Goal: Task Accomplishment & Management: Complete application form

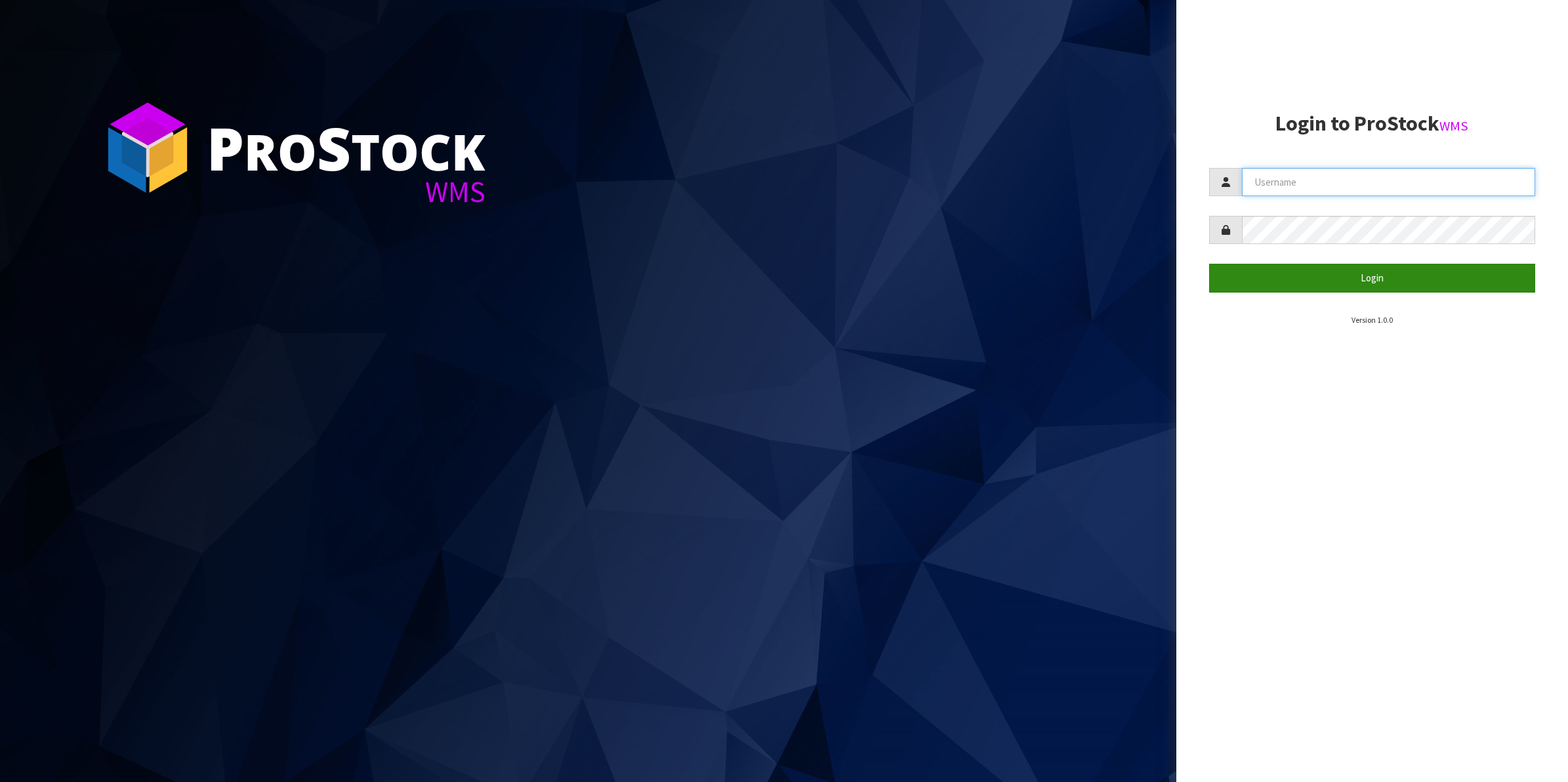
type input "Shingai"
click at [1362, 273] on button "Login" at bounding box center [1372, 277] width 326 height 28
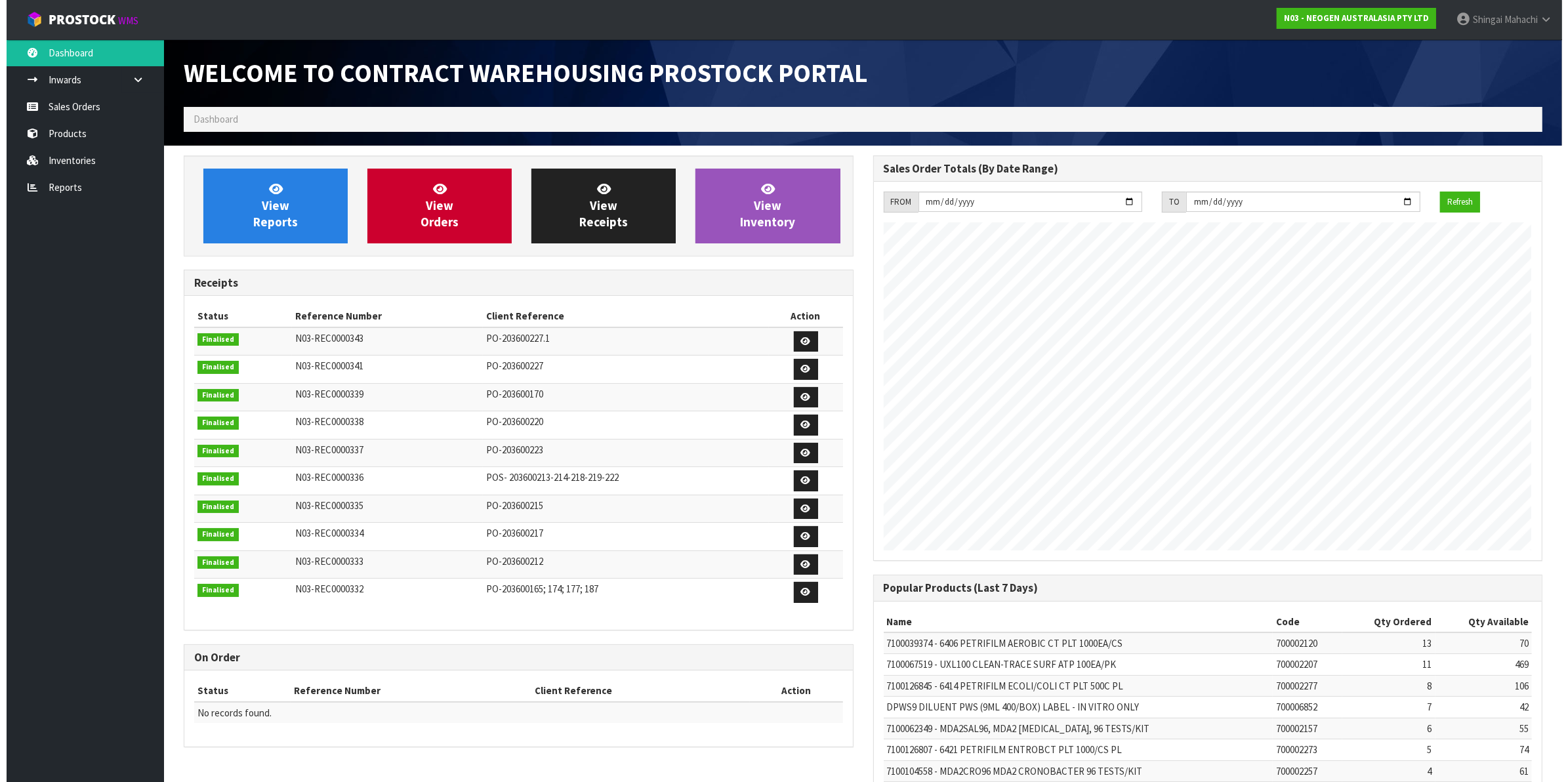
scroll to position [730, 688]
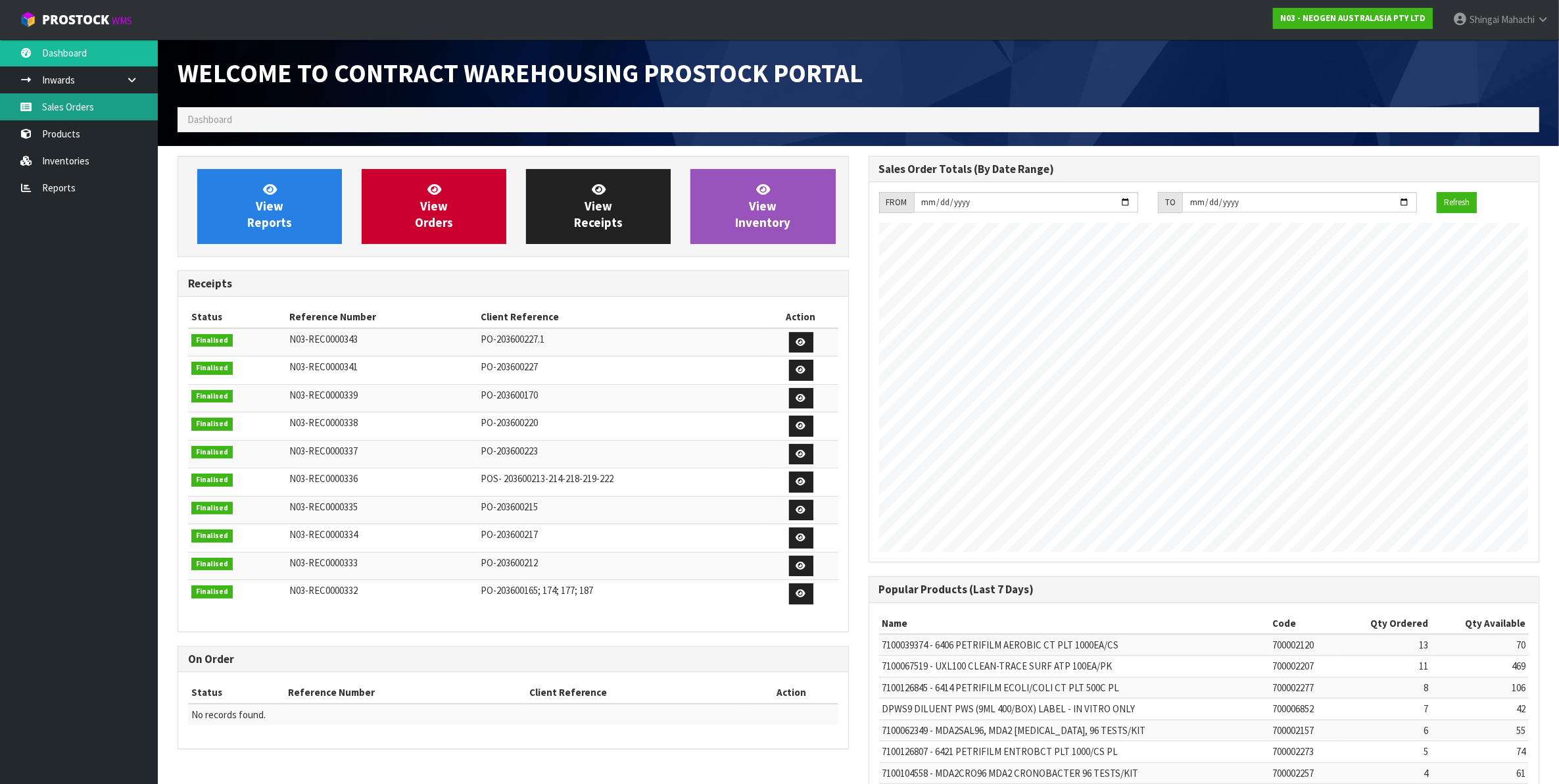
click at [62, 112] on link "Sales Orders" at bounding box center [79, 106] width 158 height 26
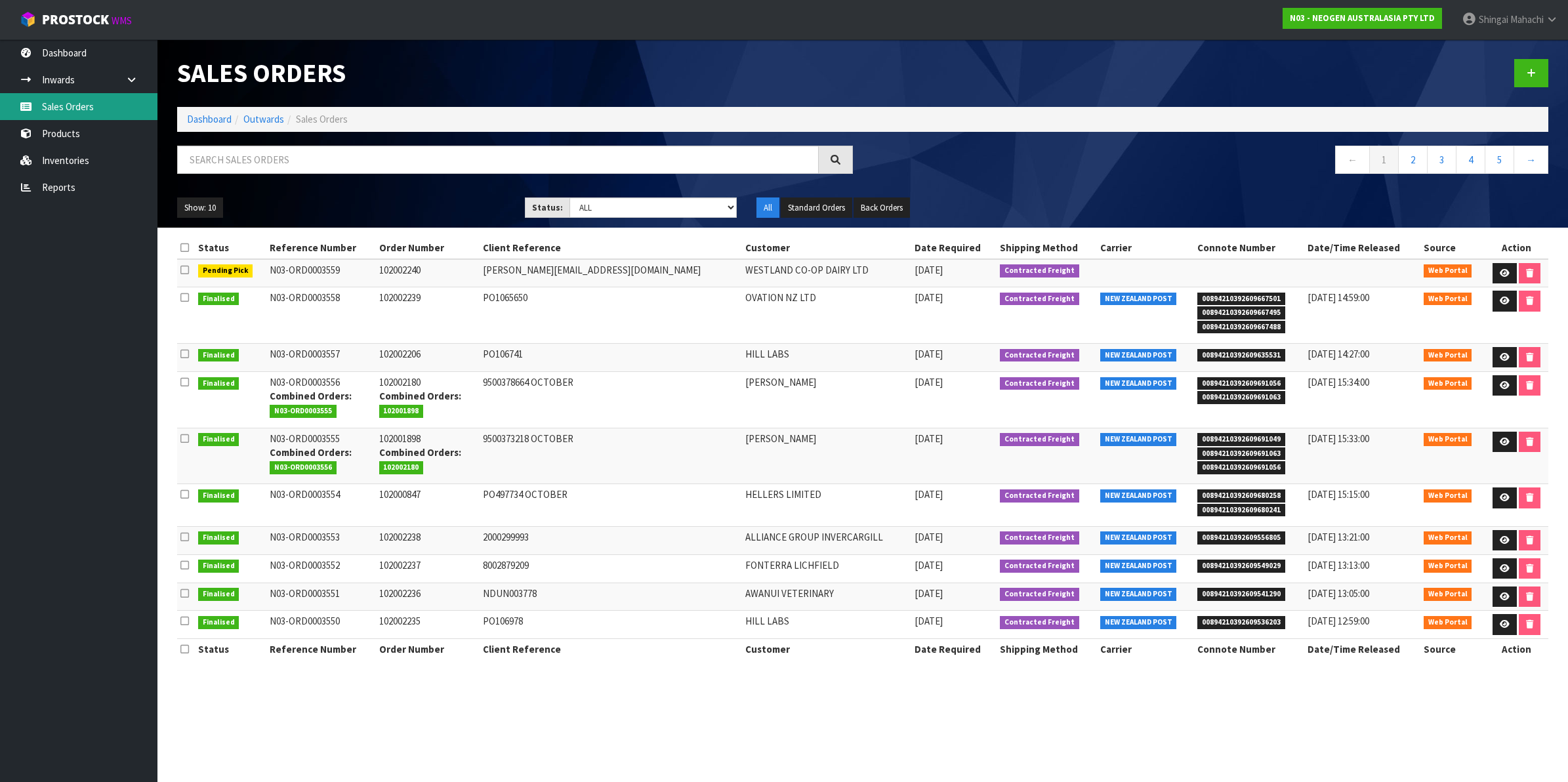
click at [71, 105] on link "Sales Orders" at bounding box center [78, 106] width 158 height 26
click at [217, 158] on input "text" at bounding box center [498, 159] width 642 height 28
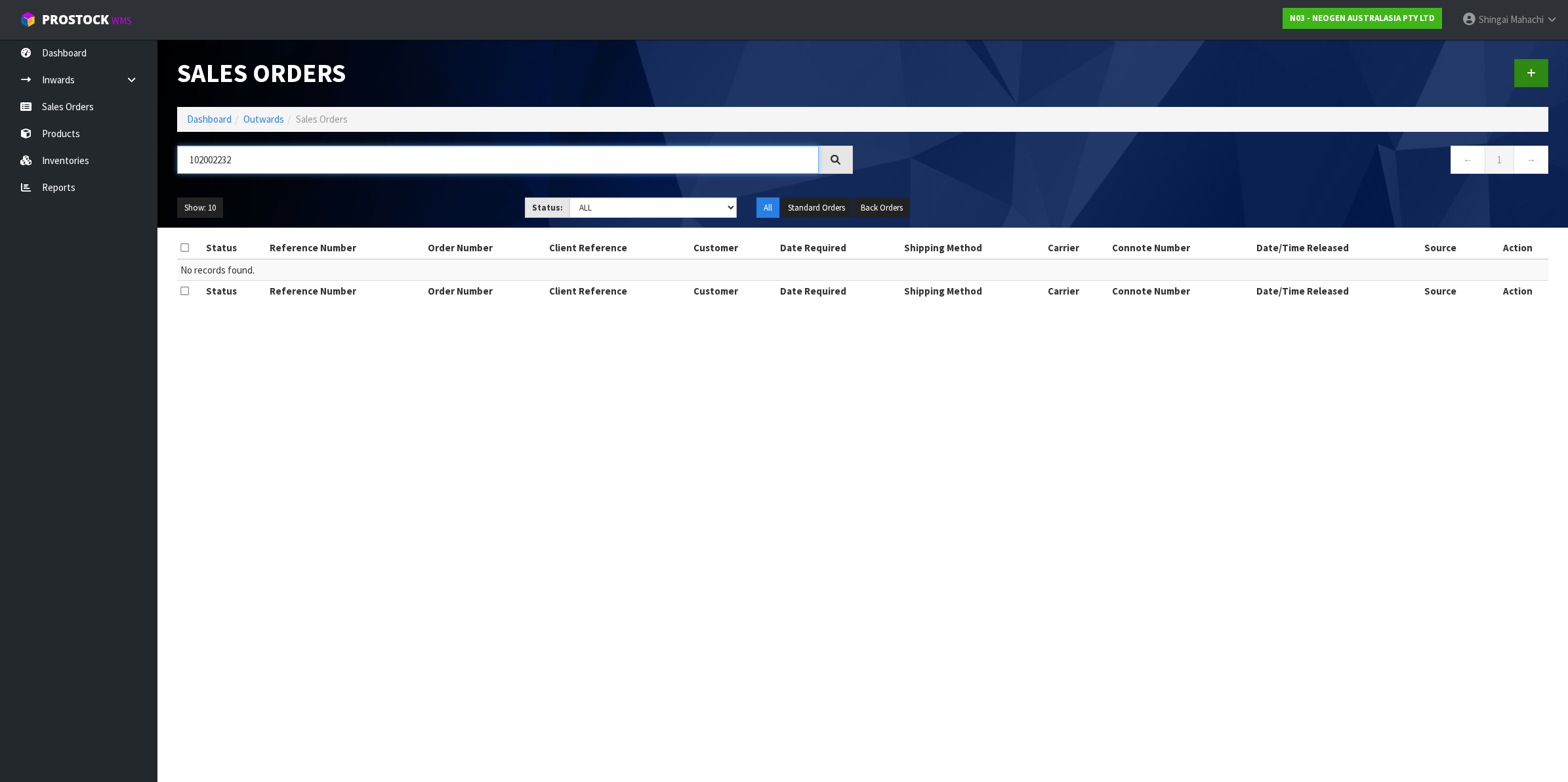
type input "102002232"
click at [1527, 70] on icon at bounding box center [1531, 73] width 9 height 10
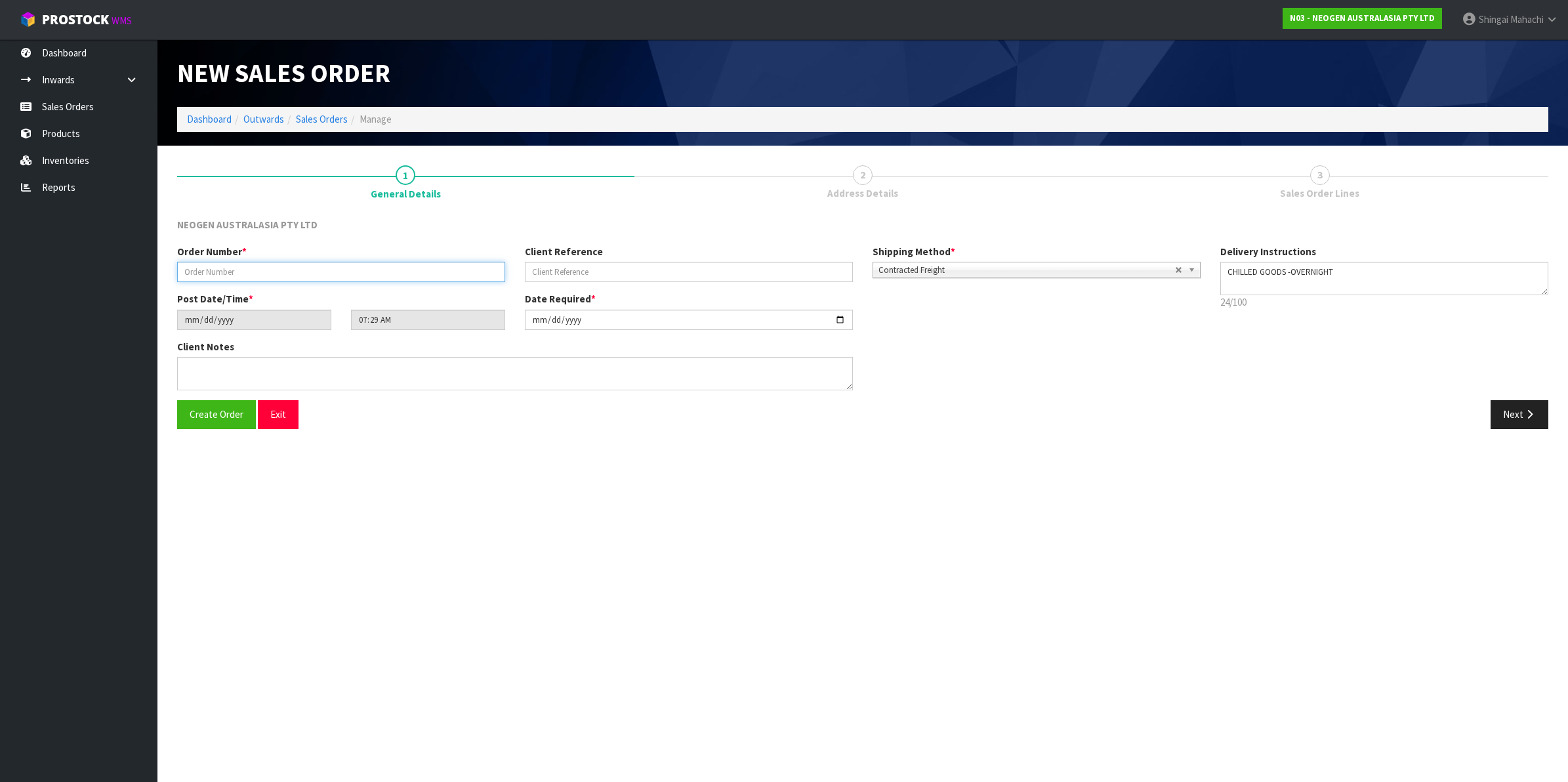
click at [195, 273] on input "text" at bounding box center [341, 272] width 328 height 20
type input "102002232"
click at [564, 270] on input "text" at bounding box center [689, 272] width 328 height 20
paste input "PO-00003211"
type input "PO-00003211"
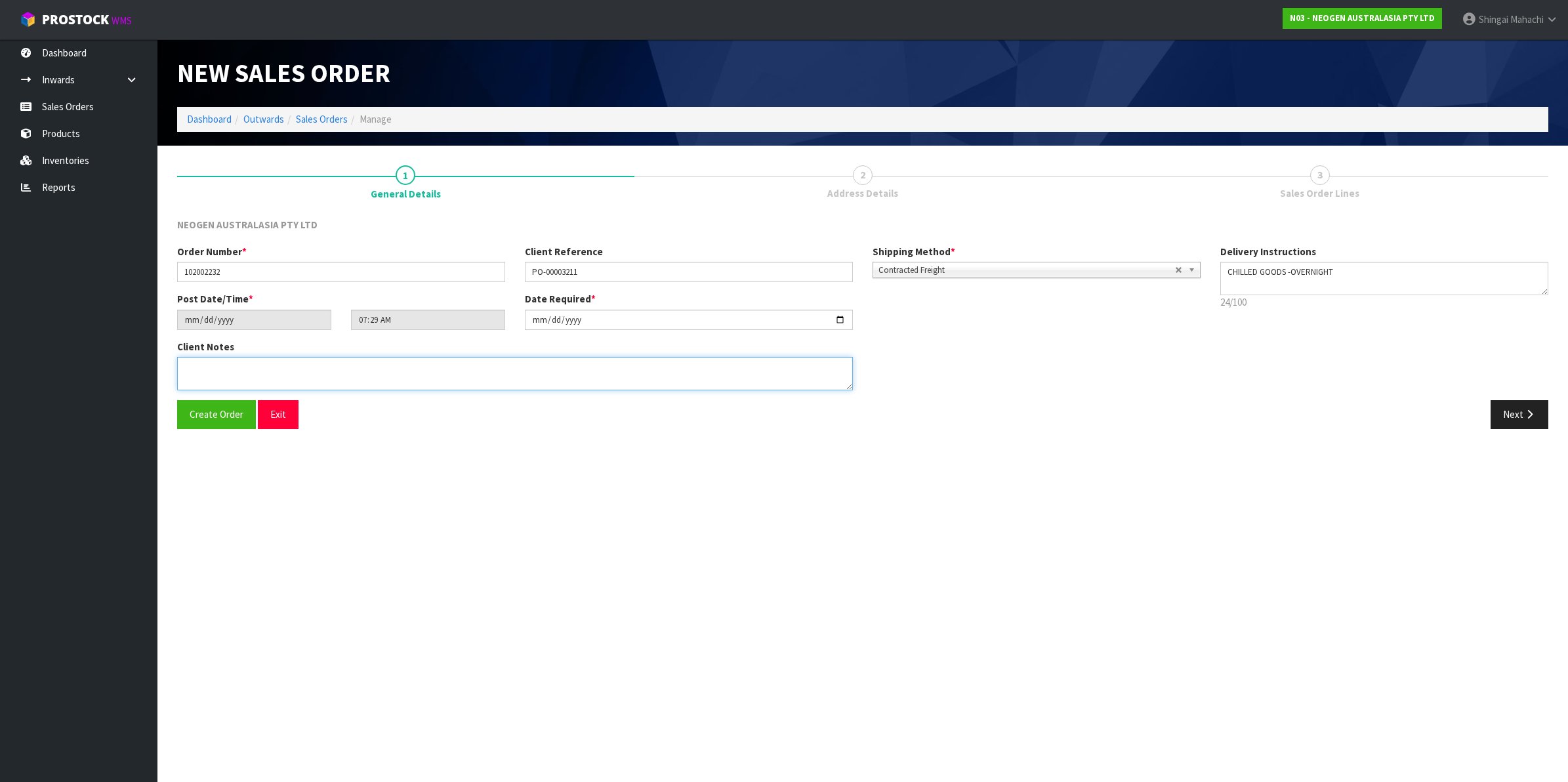
click at [188, 376] on textarea at bounding box center [514, 373] width 676 height 34
paste textarea "[PERSON_NAME]"
type textarea "ATTN: [PERSON_NAME]"
click at [1529, 407] on button "Next" at bounding box center [1519, 414] width 57 height 28
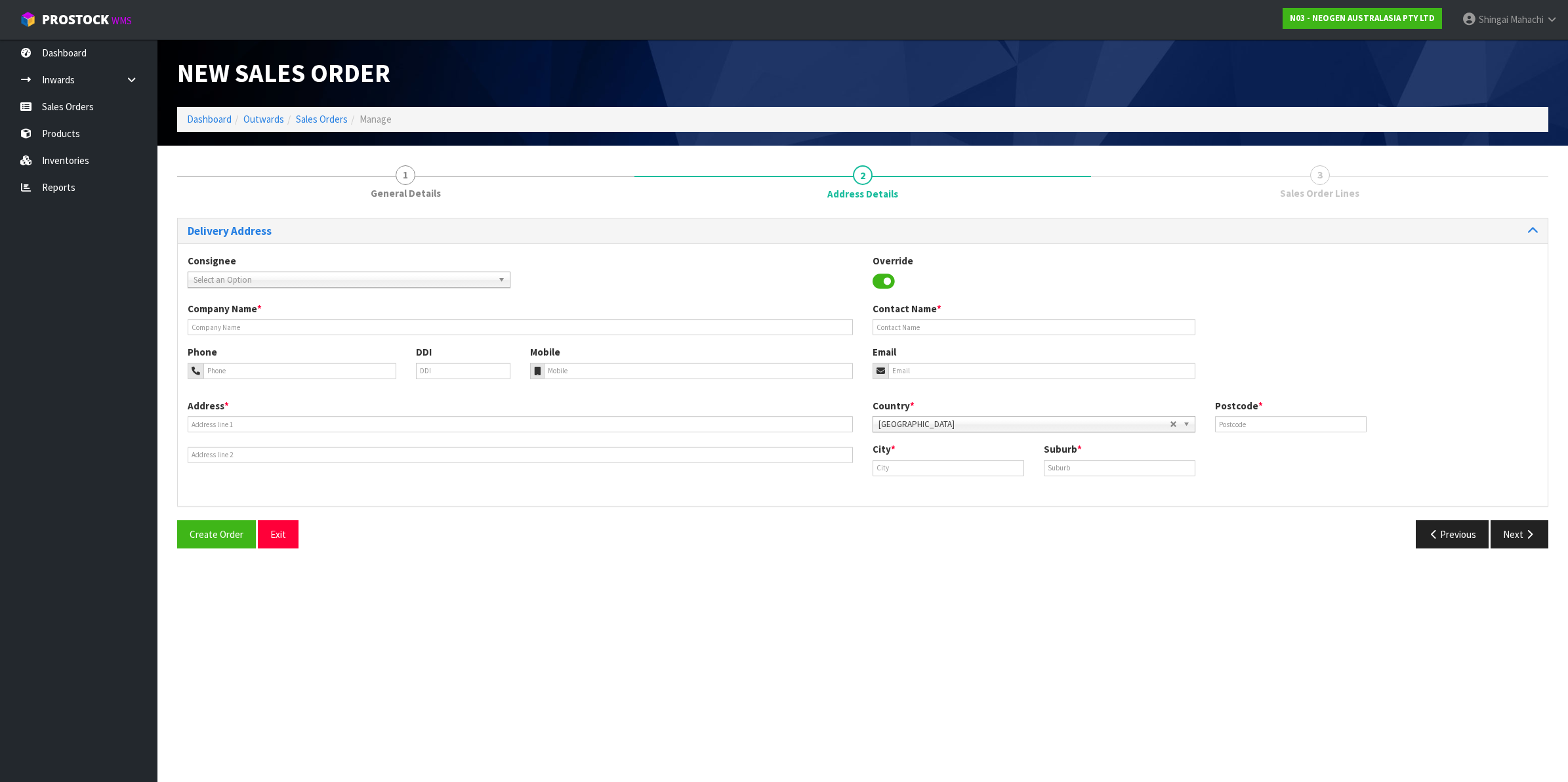
click at [244, 277] on span "Select an Option" at bounding box center [343, 280] width 299 height 15
type input "acorn"
click at [261, 353] on em "ACORN" at bounding box center [256, 350] width 26 height 11
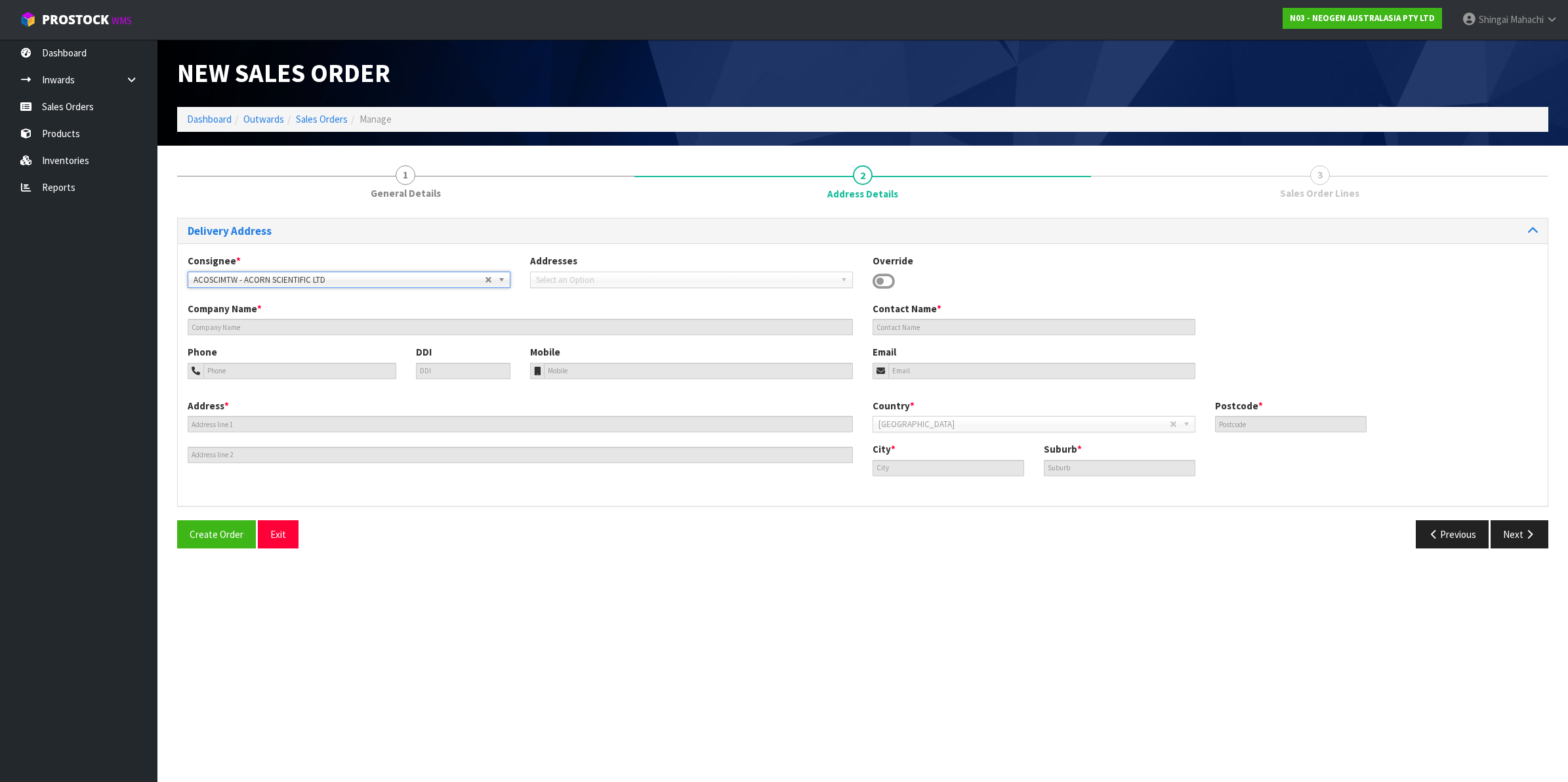
type input "ACORN SCIENTIFIC LTD"
type input "11/49 MT. WELLINGTON HWY"
type input "1060"
type input "[GEOGRAPHIC_DATA]"
type input "MT [GEOGRAPHIC_DATA]"
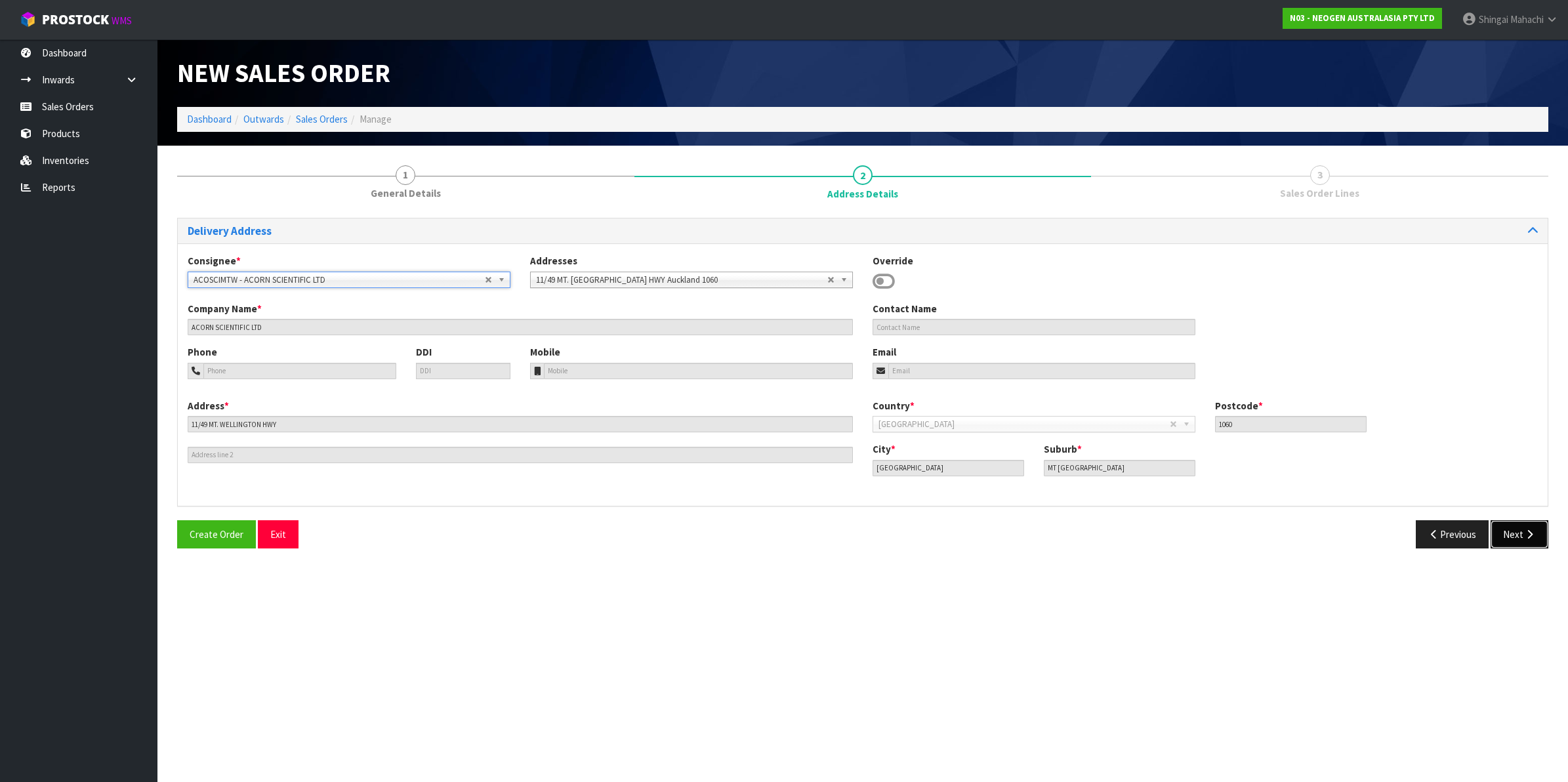
click at [1513, 537] on button "Next" at bounding box center [1519, 534] width 57 height 28
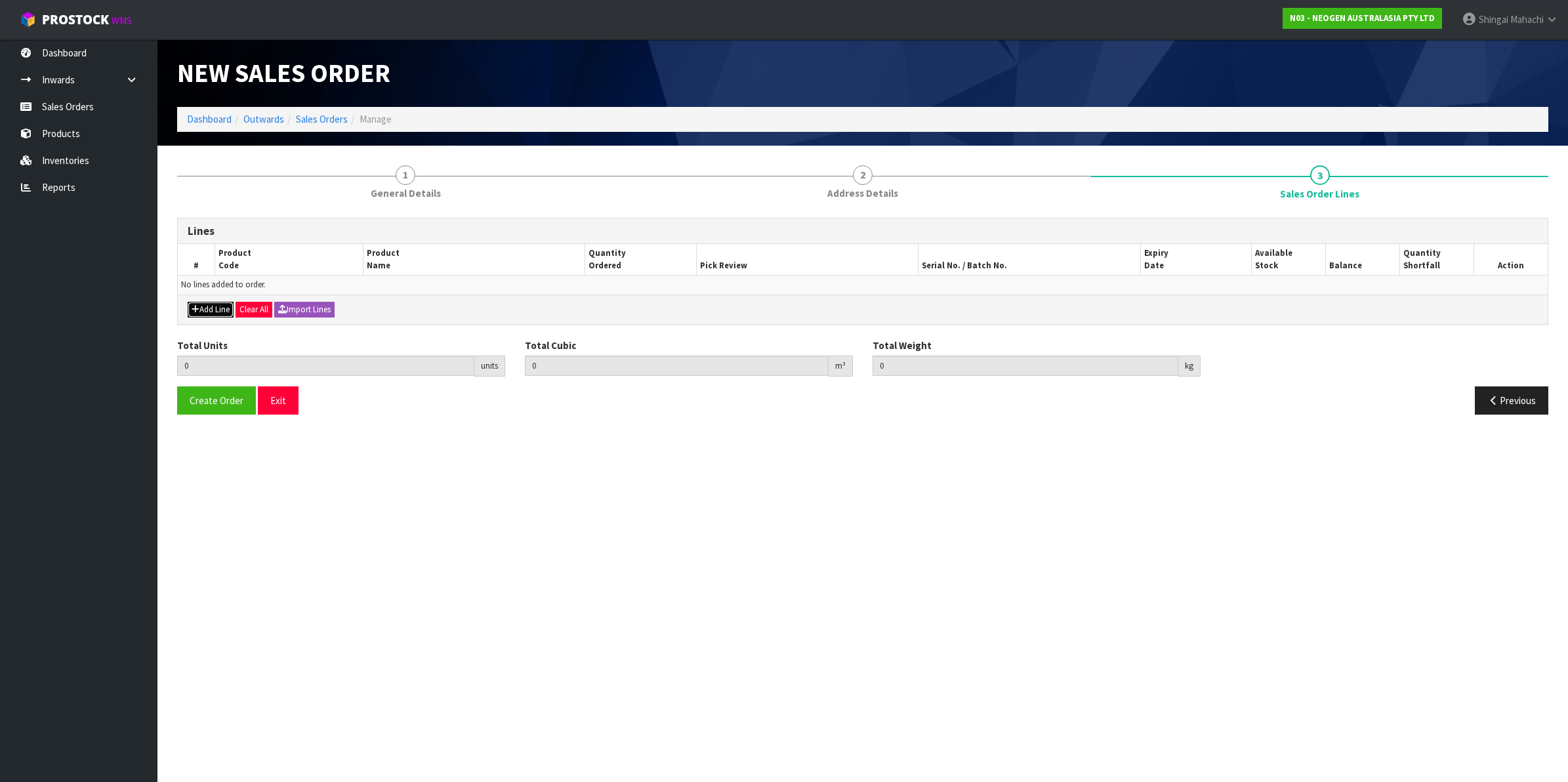
click at [223, 309] on button "Add Line" at bounding box center [211, 309] width 46 height 15
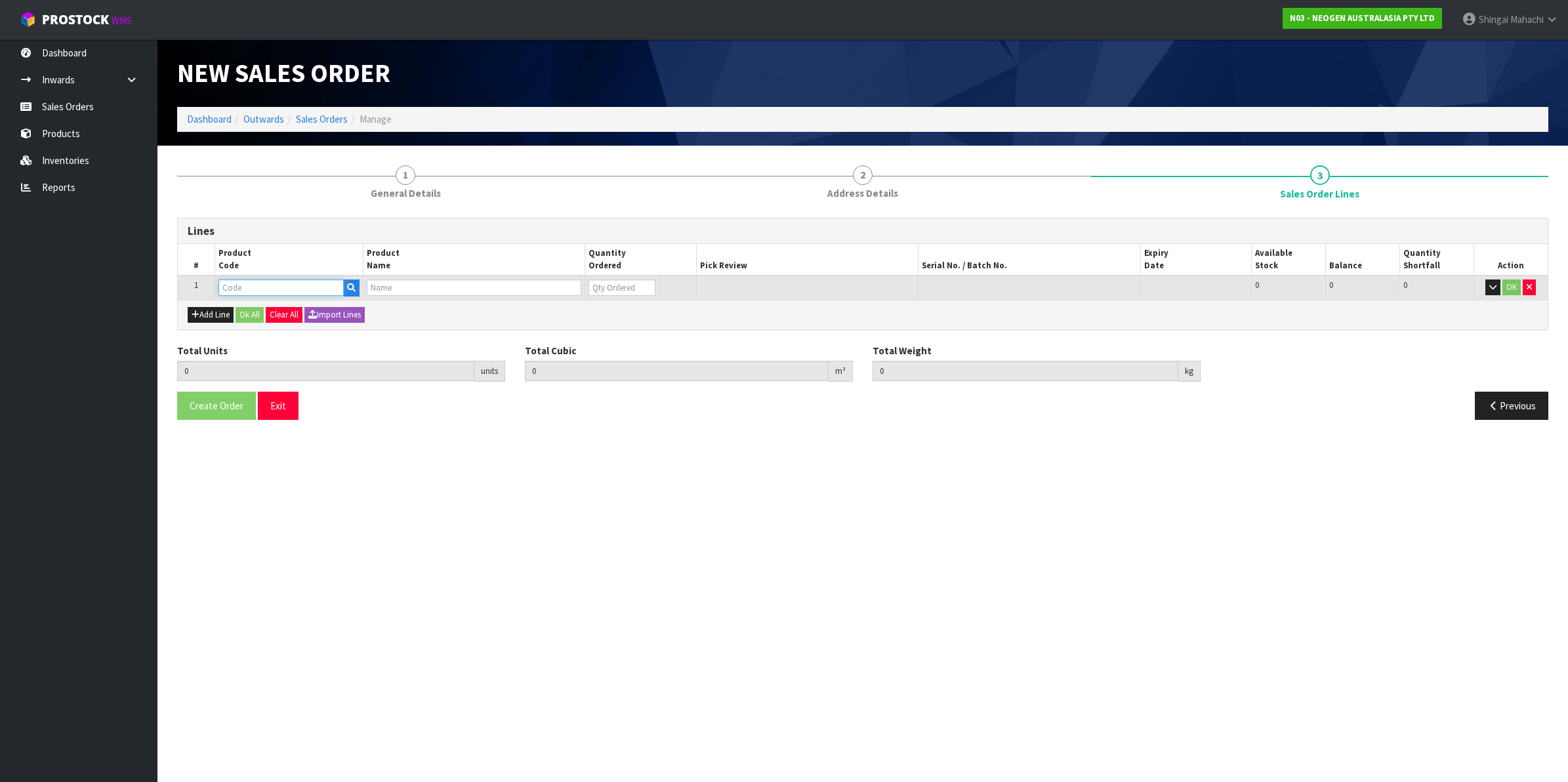
click at [251, 289] on input "text" at bounding box center [281, 288] width 125 height 16
click at [214, 307] on button "Add Line" at bounding box center [211, 314] width 46 height 15
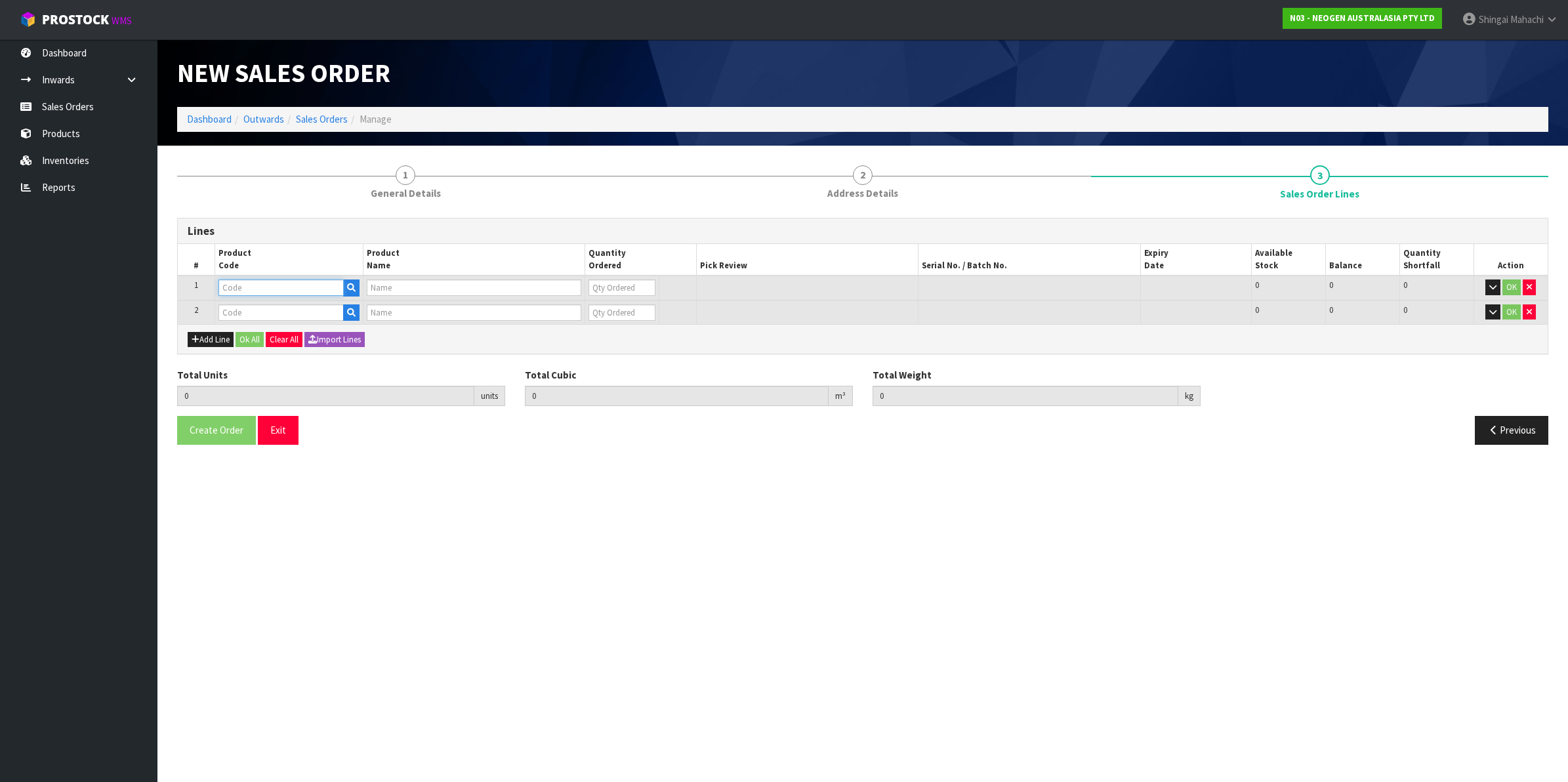
click at [233, 287] on input "text" at bounding box center [281, 288] width 125 height 16
click at [247, 290] on input "text" at bounding box center [281, 288] width 125 height 16
paste input "700002023"
type input "700002023"
type input "7000034528 - ALLTEC60 SRFC PROTEIN (ALLERGEN)/60 CV"
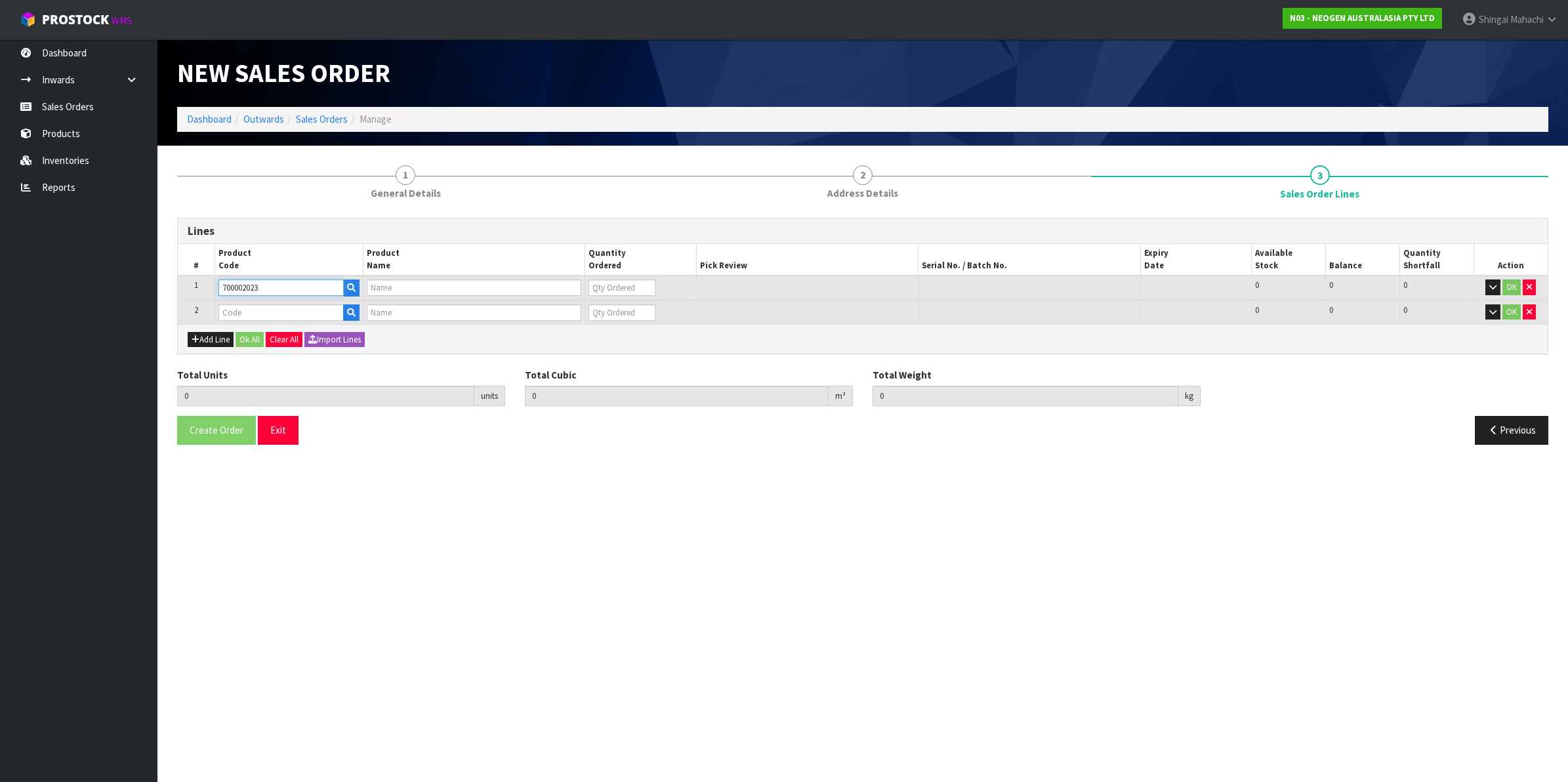
type input "0"
type input "700002023"
click at [237, 309] on input "text" at bounding box center [281, 313] width 125 height 16
paste input "700002207"
type input "700002207"
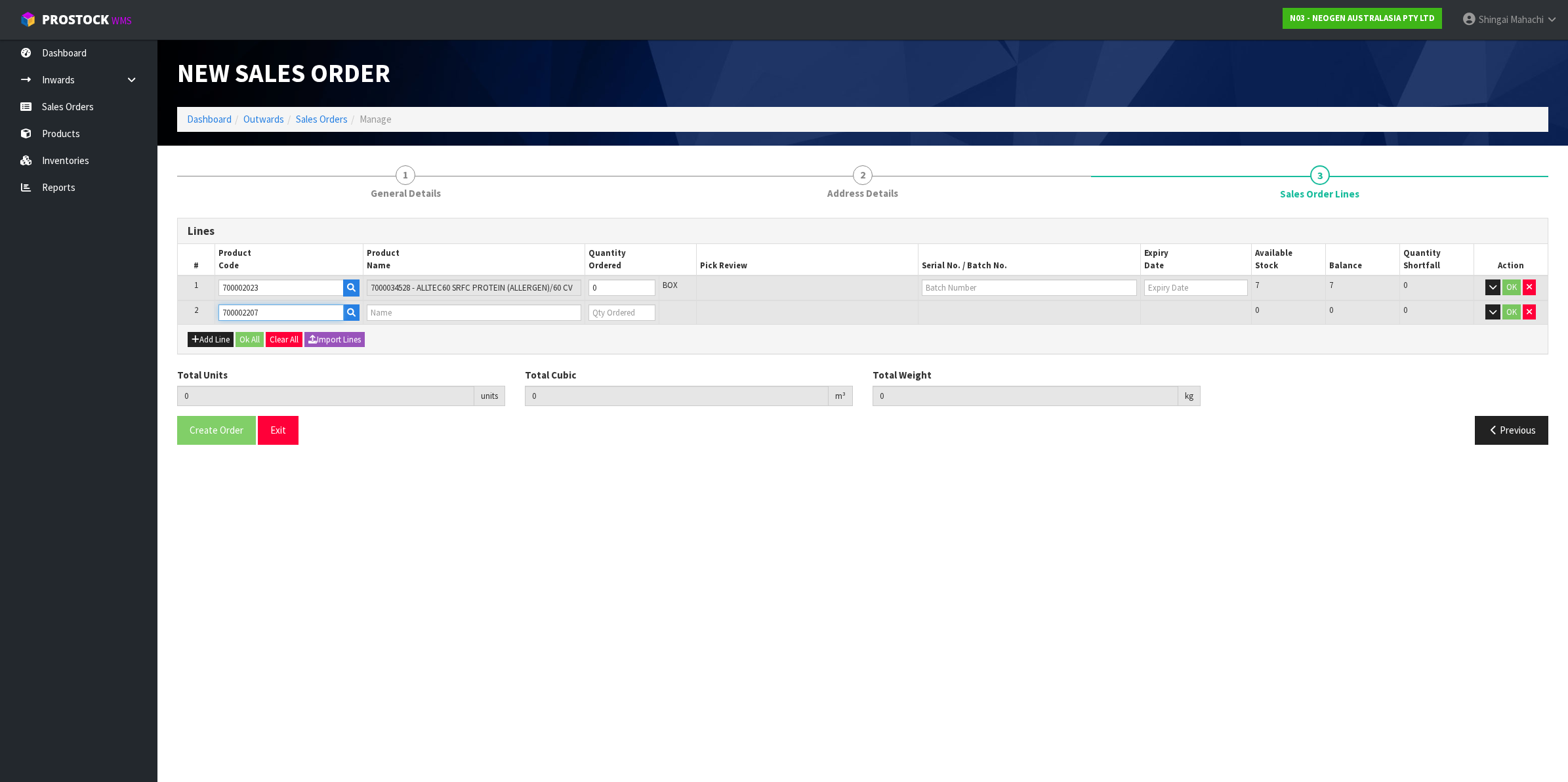
type input "0.000000"
type input "0.000"
type input "7100067519 - UXL100 CLEAN-TRACE SURF ATP 100EA/PK"
type input "0"
type input "700002207"
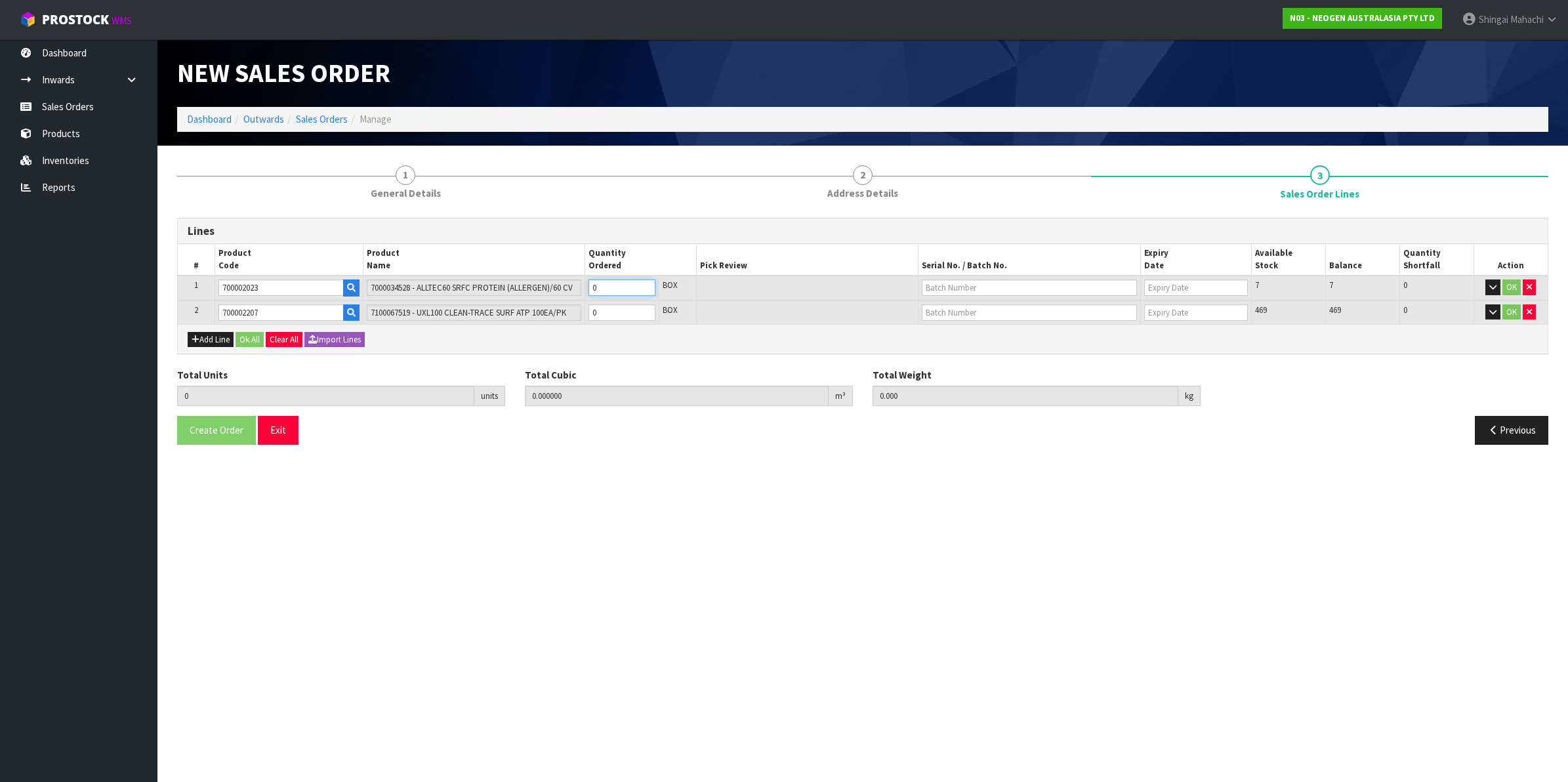
drag, startPoint x: 599, startPoint y: 286, endPoint x: 586, endPoint y: 286, distance: 13.0
click at [586, 286] on td "0" at bounding box center [622, 287] width 74 height 25
type input "1"
type input "0.00324"
type input "0.55"
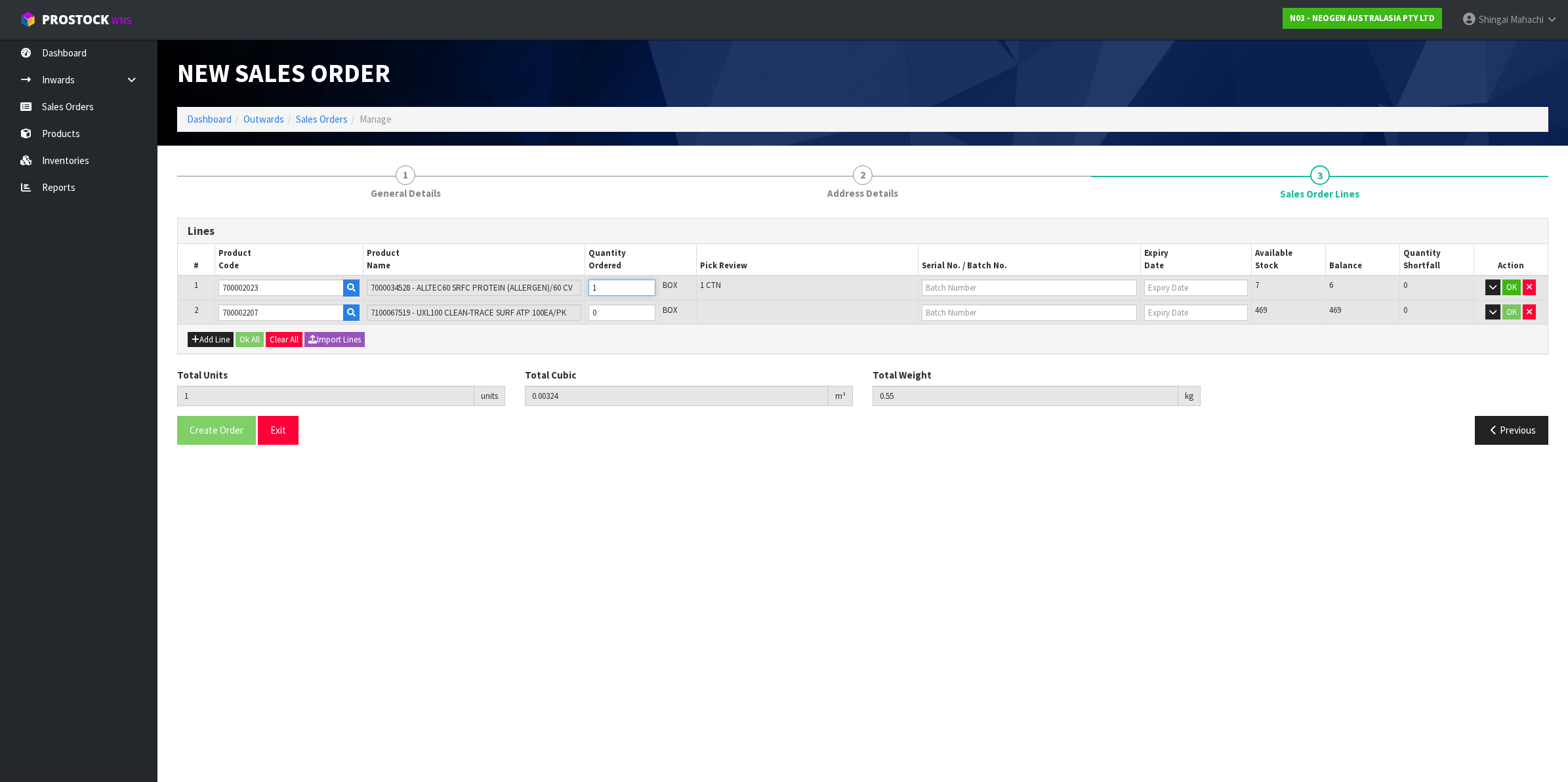
type input "1"
drag, startPoint x: 627, startPoint y: 314, endPoint x: 574, endPoint y: 320, distance: 53.3
click at [574, 320] on tr "2 700002207 7100067519 - UXL100 CLEAN-TRACE SURF ATP 100EA/PK 0 BOX 469 469 0 OK" at bounding box center [862, 313] width 1369 height 25
type input "6"
type input "0.03572"
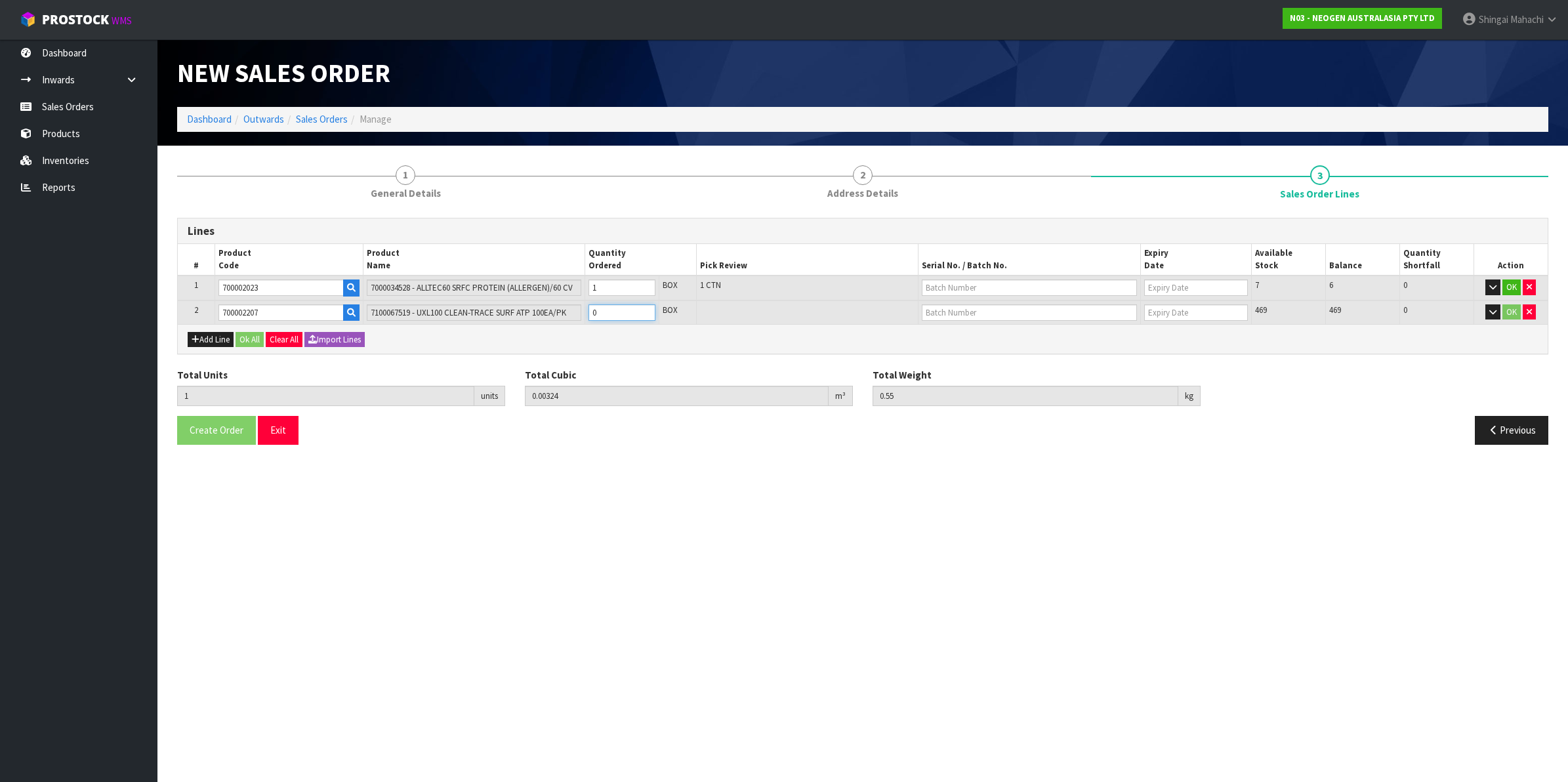
type input "5.35"
type input "5"
click at [945, 286] on input "text" at bounding box center [1029, 288] width 215 height 16
click at [989, 325] on link "3000031850" at bounding box center [975, 326] width 104 height 17
type input "3000031850"
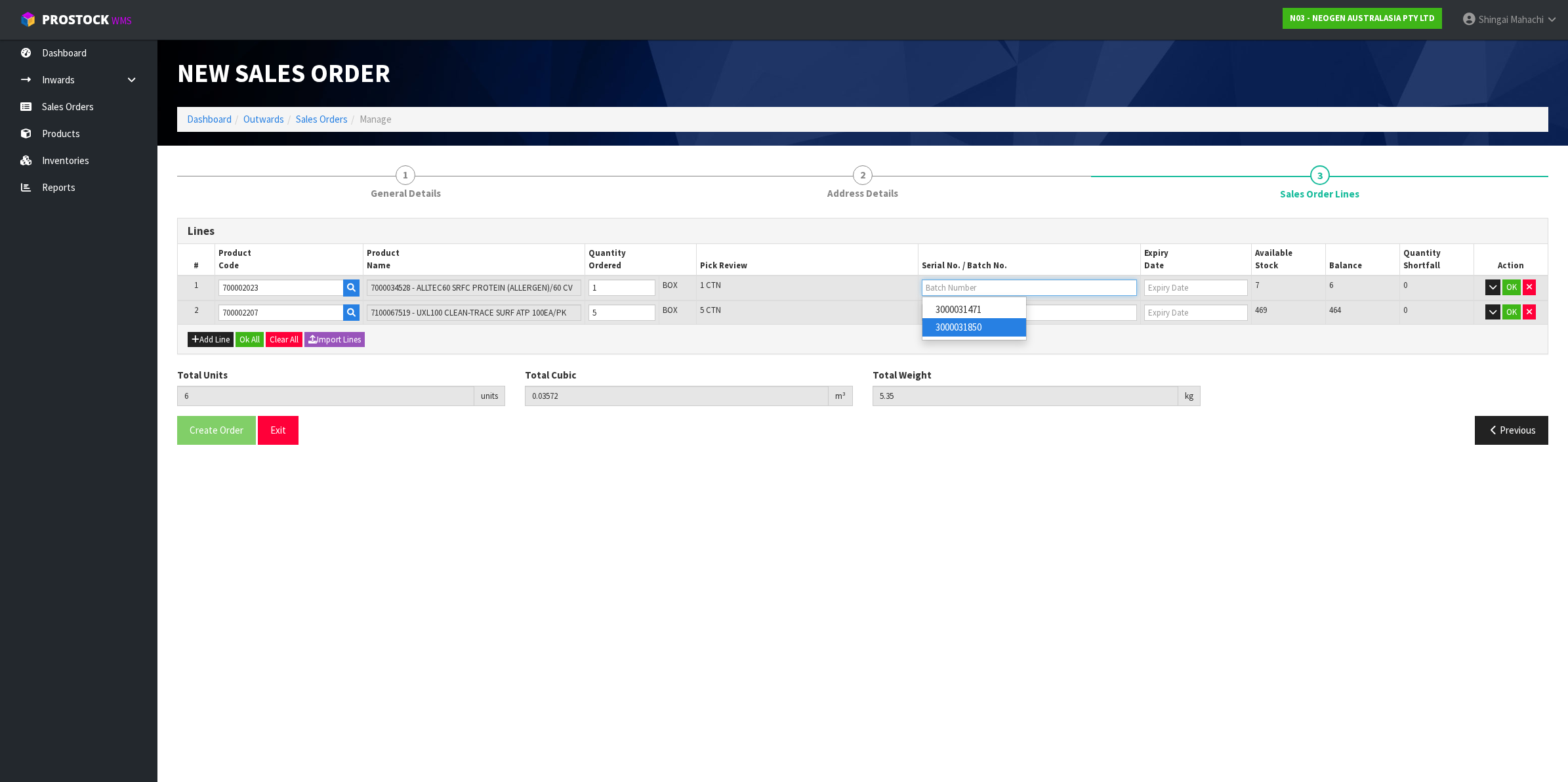
type input "[DATE]"
click at [954, 306] on input "text" at bounding box center [1029, 313] width 215 height 16
click at [965, 335] on link "3000033491" at bounding box center [975, 333] width 104 height 17
type input "3000033491"
type input "[DATE]"
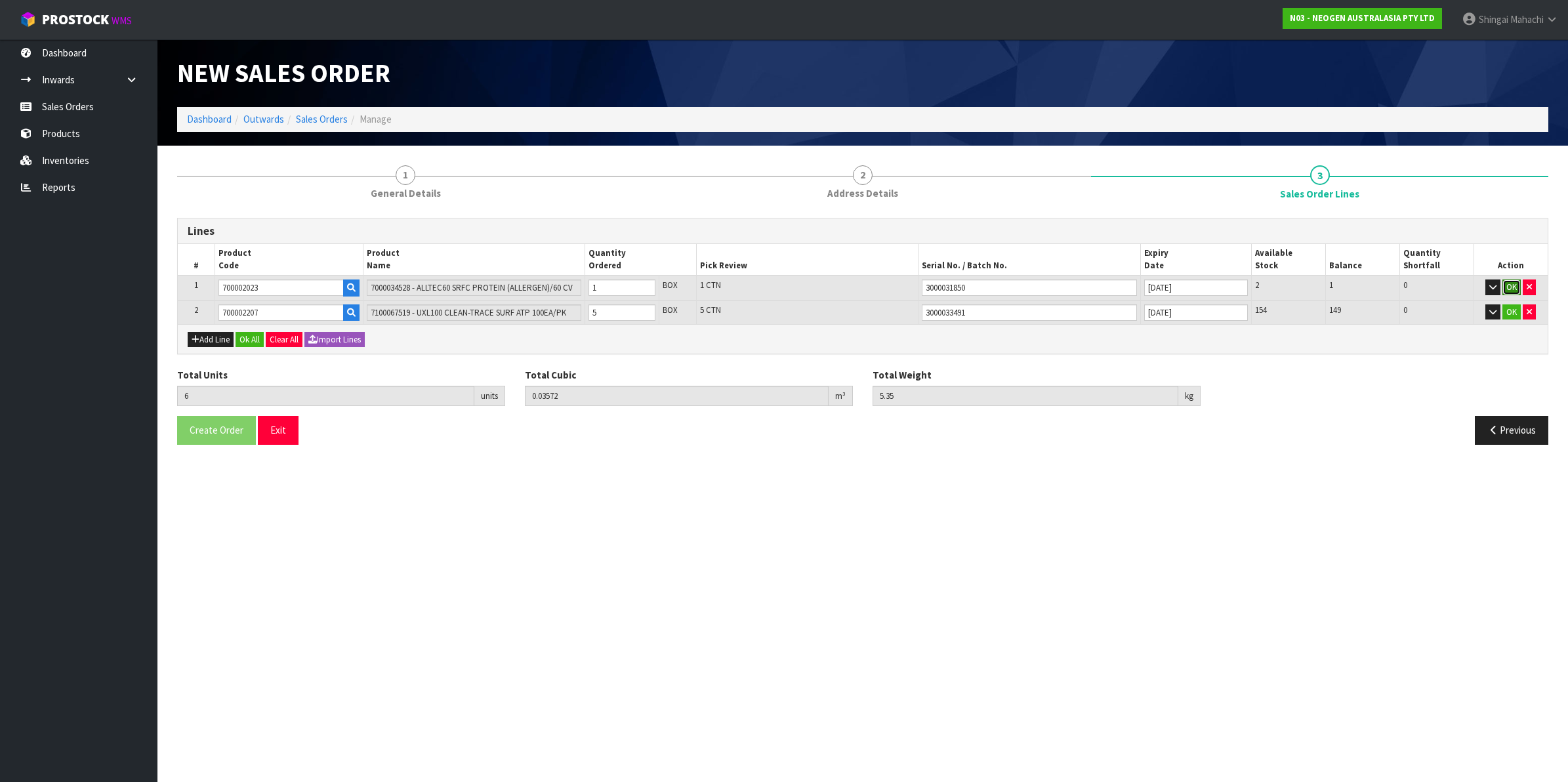
click at [1513, 289] on button "OK" at bounding box center [1511, 287] width 18 height 15
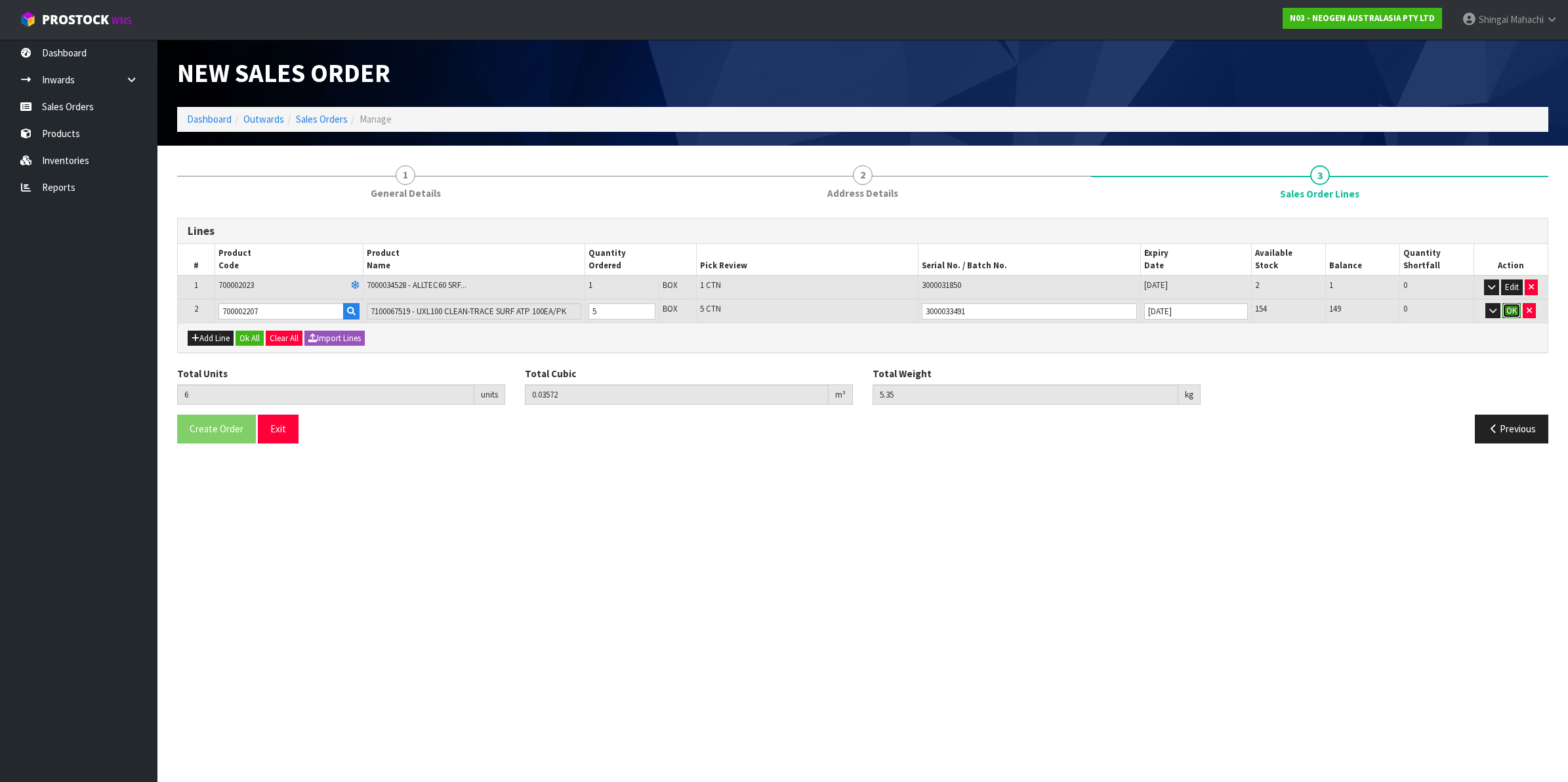
click at [1513, 312] on button "OK" at bounding box center [1511, 310] width 18 height 15
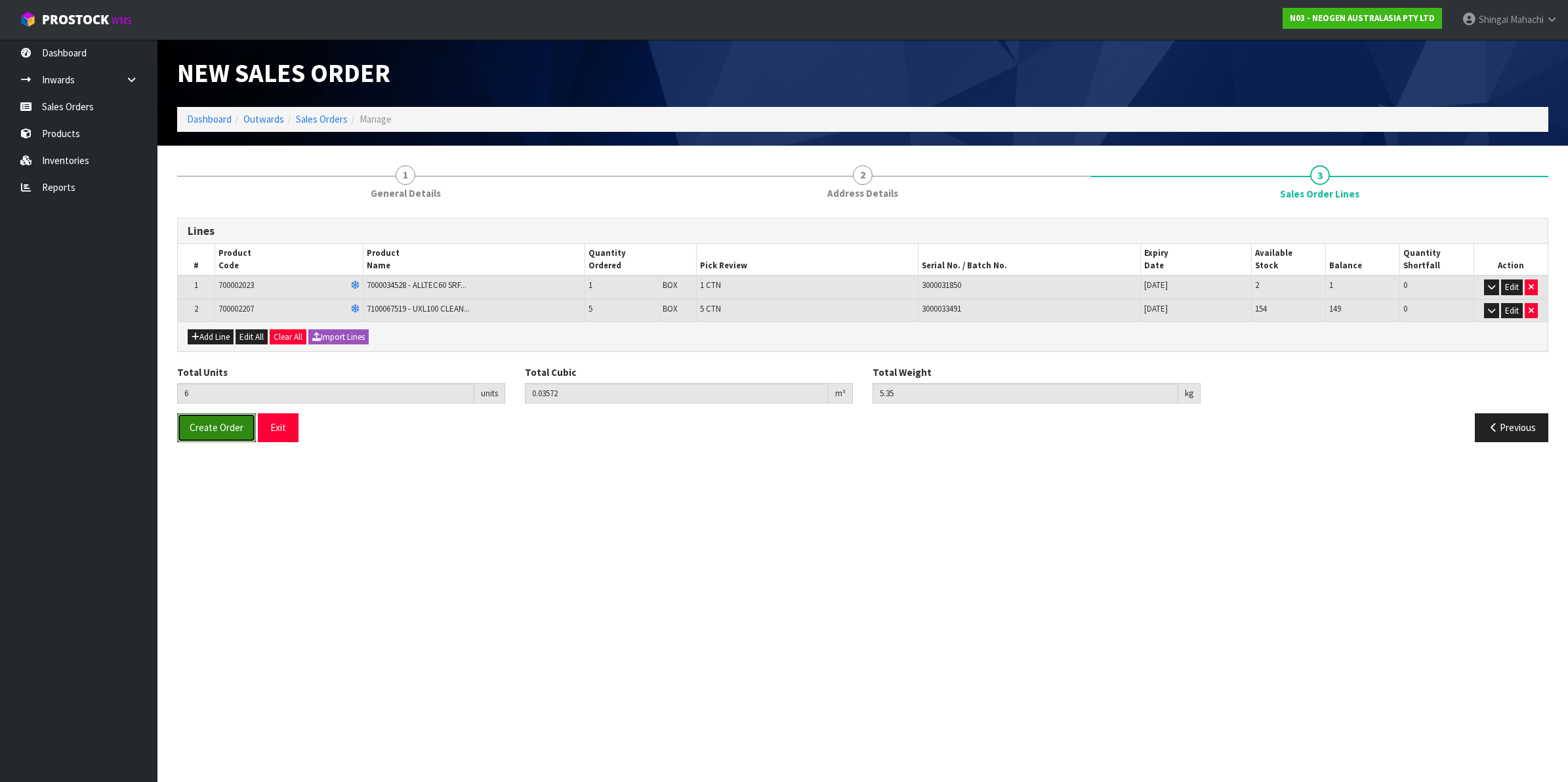
click at [218, 427] on span "Create Order" at bounding box center [216, 427] width 54 height 13
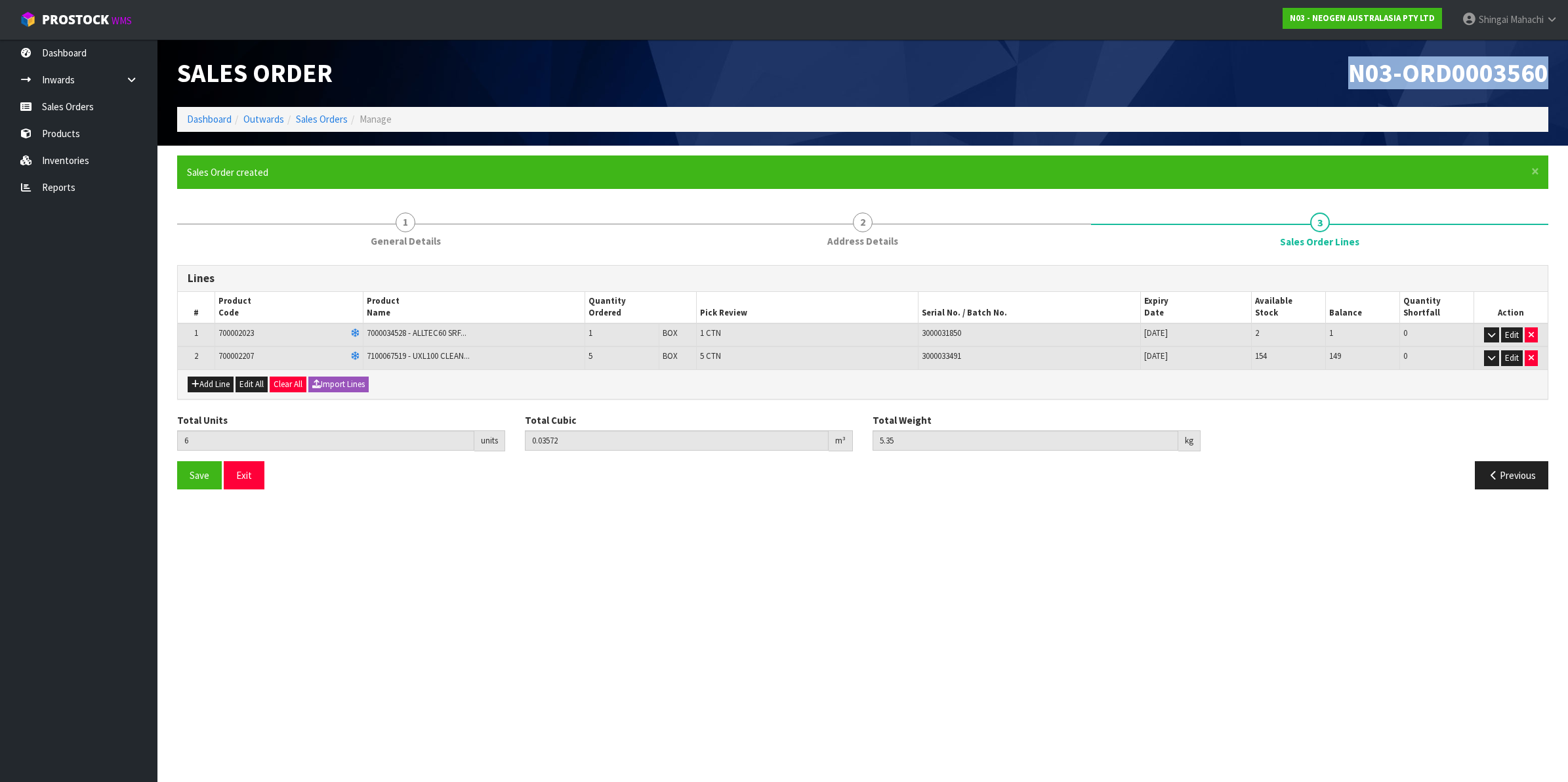
drag, startPoint x: 1352, startPoint y: 74, endPoint x: 1561, endPoint y: 71, distance: 209.0
click at [1561, 71] on header "Sales Order N03-ORD0003560 Dashboard Outwards Sales Orders Manage" at bounding box center [862, 92] width 1410 height 107
copy span "N03-ORD0003560"
click at [326, 117] on link "Sales Orders" at bounding box center [321, 119] width 52 height 13
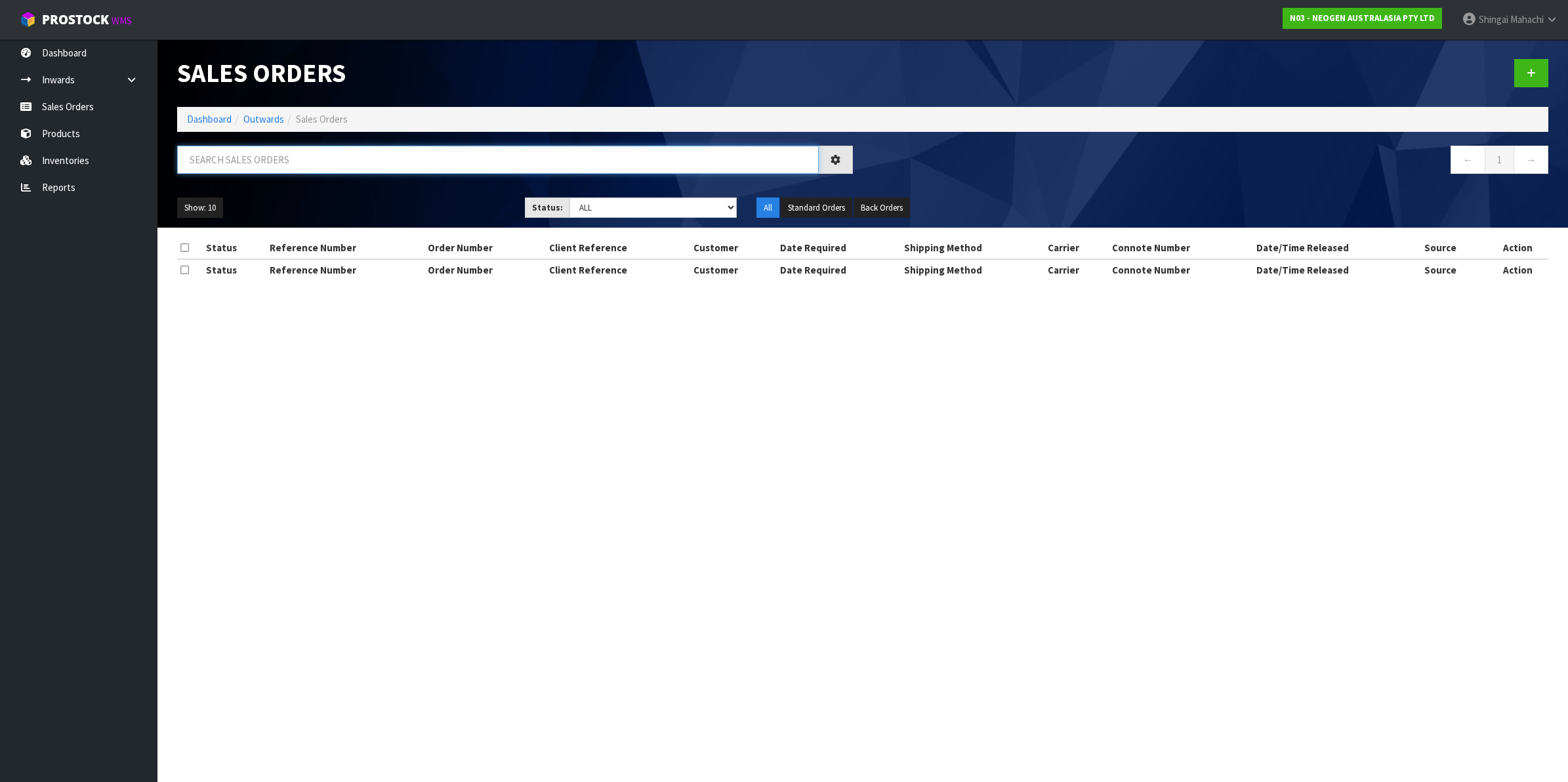
click at [214, 166] on input "text" at bounding box center [498, 159] width 642 height 28
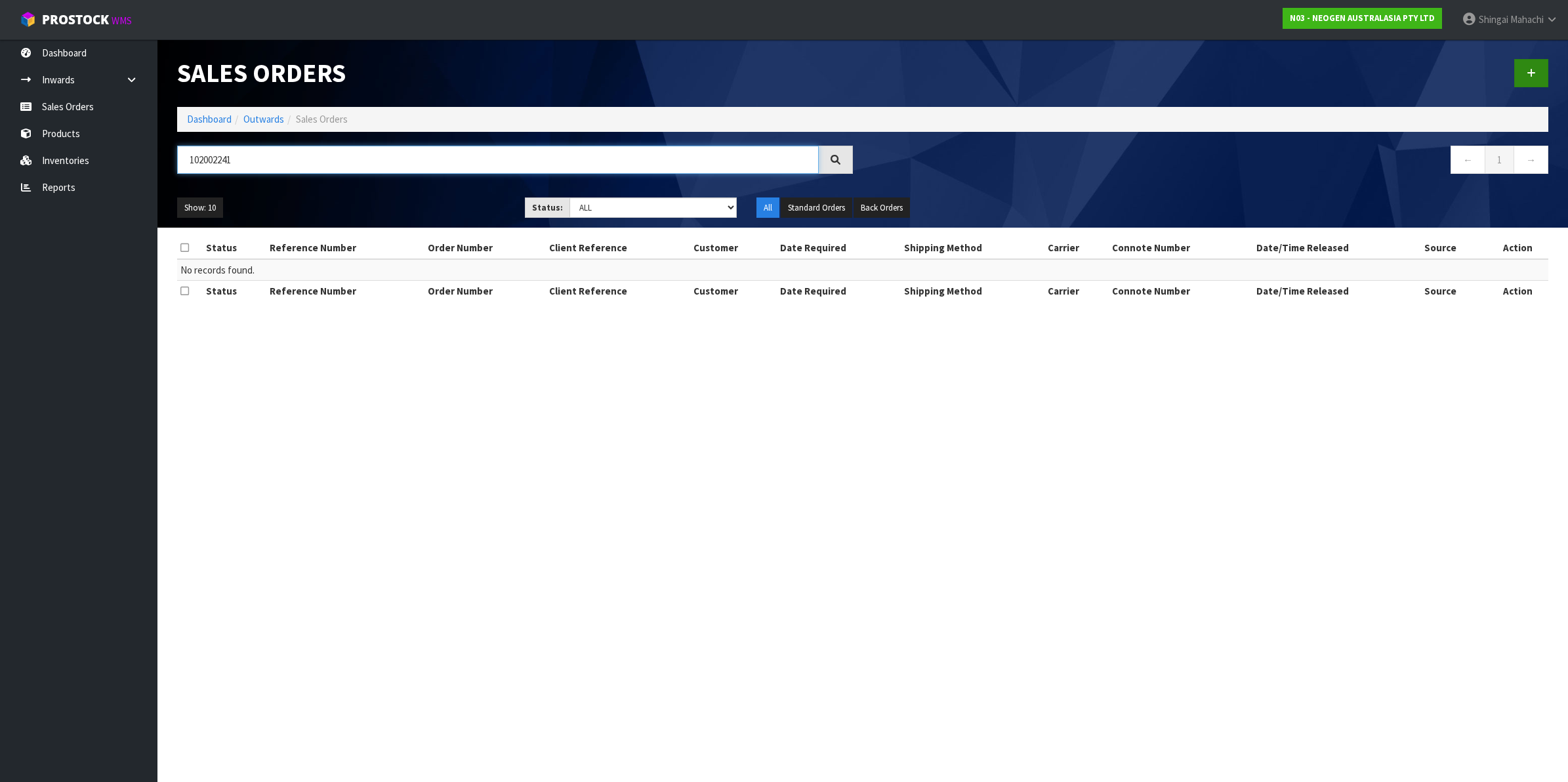
type input "102002241"
click at [1533, 76] on icon at bounding box center [1531, 73] width 9 height 10
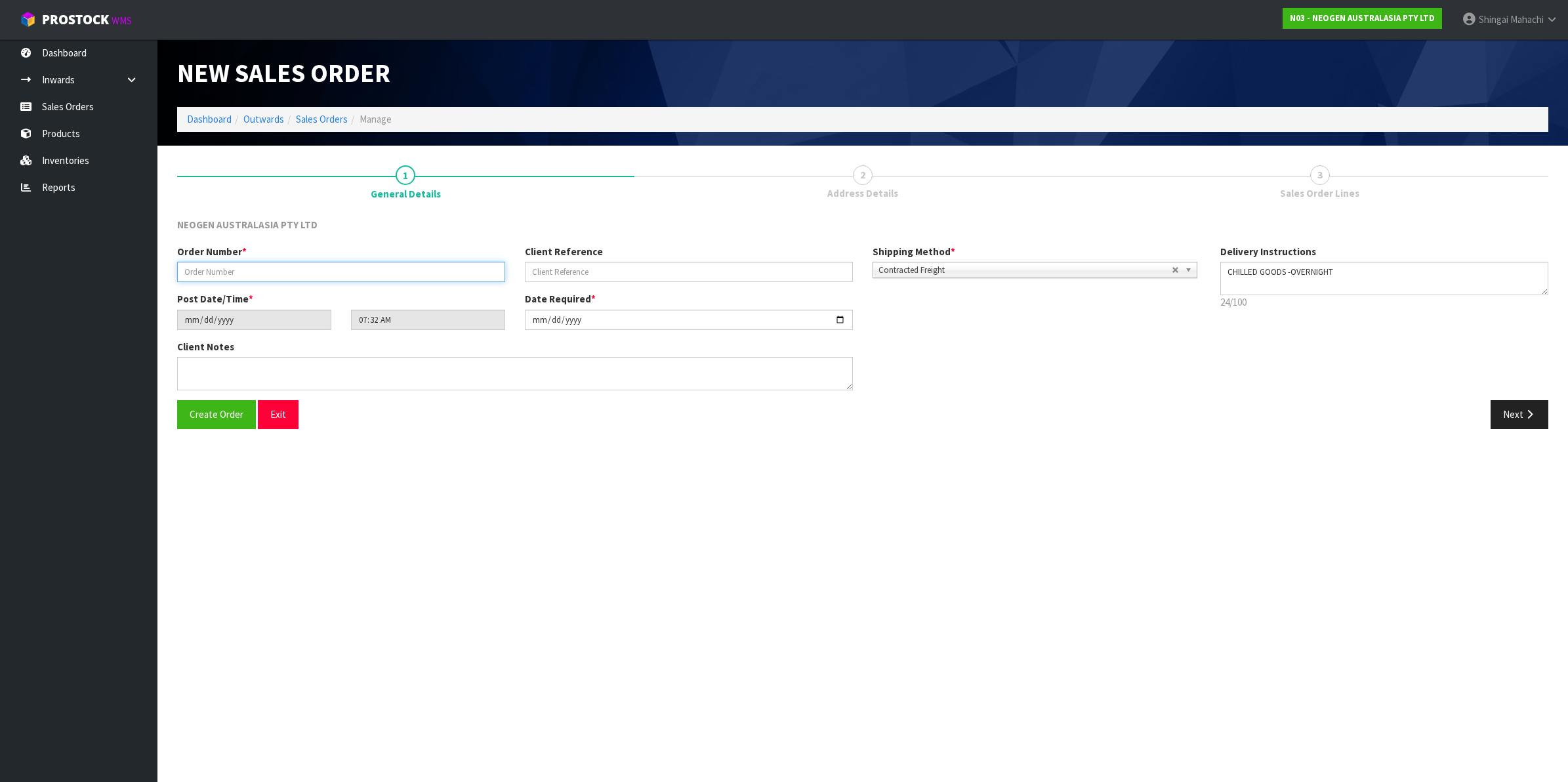
click at [235, 275] on input "text" at bounding box center [341, 272] width 328 height 20
type input "102002241"
click at [559, 270] on input "text" at bounding box center [689, 272] width 328 height 20
paste input "4500069105"
type input "4500069105"
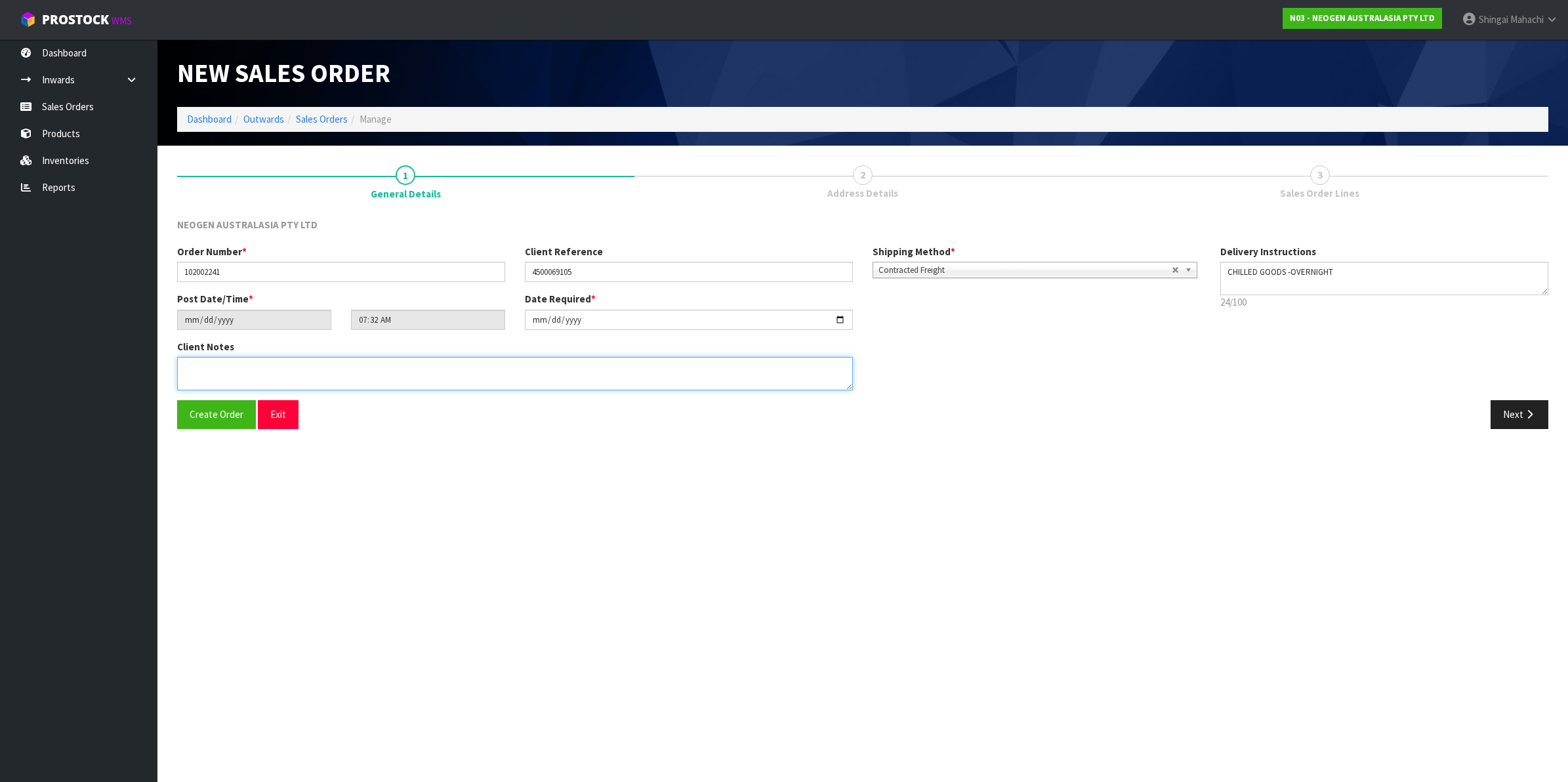
click at [216, 364] on textarea at bounding box center [514, 373] width 676 height 34
paste textarea "[PERSON_NAME]"
type textarea "ATTN: [PERSON_NAME]"
click at [1511, 408] on button "Next" at bounding box center [1519, 414] width 57 height 28
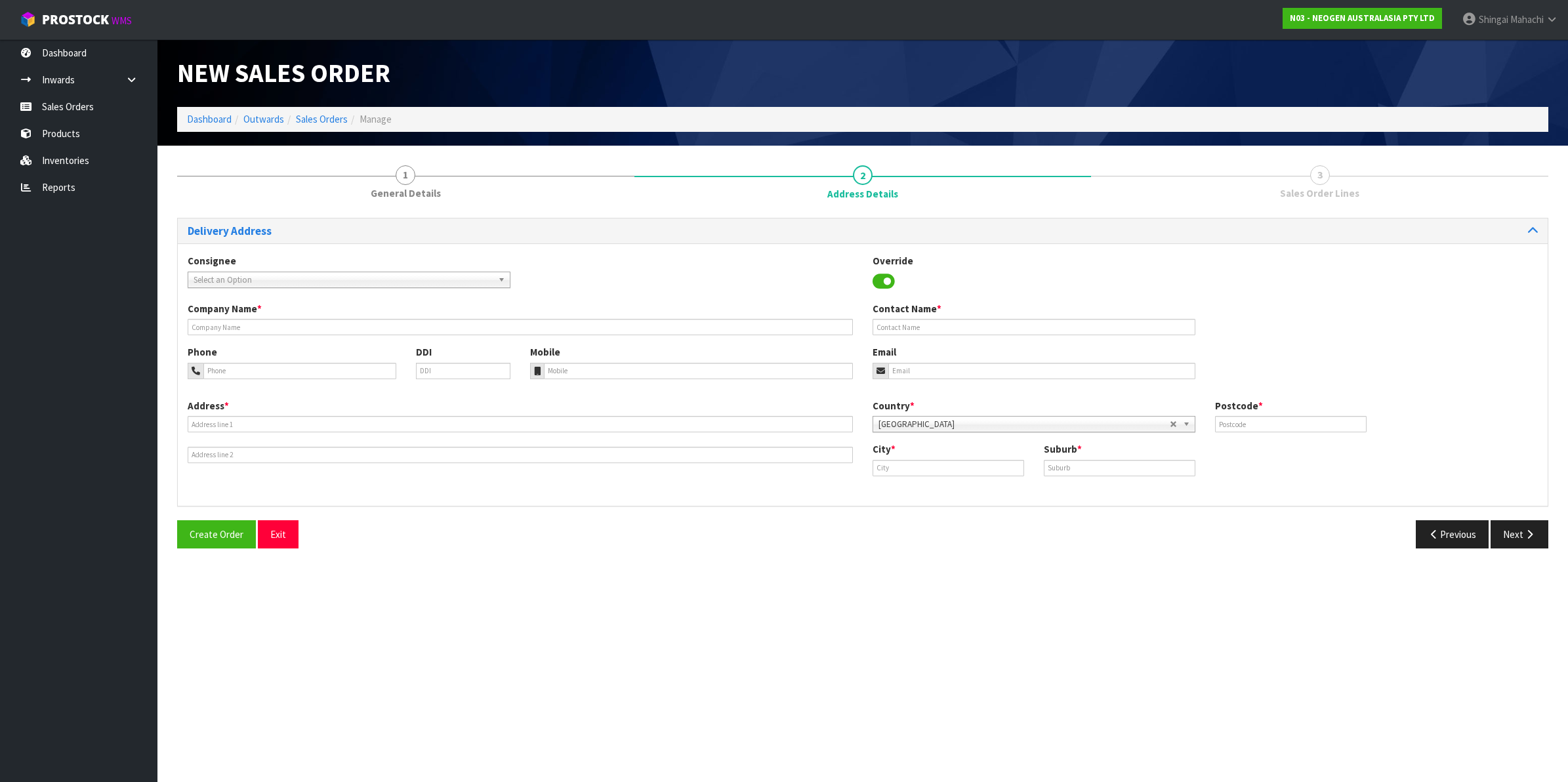
click at [223, 280] on span "Select an Option" at bounding box center [343, 280] width 299 height 15
click at [232, 273] on span "Select an Option" at bounding box center [343, 280] width 299 height 15
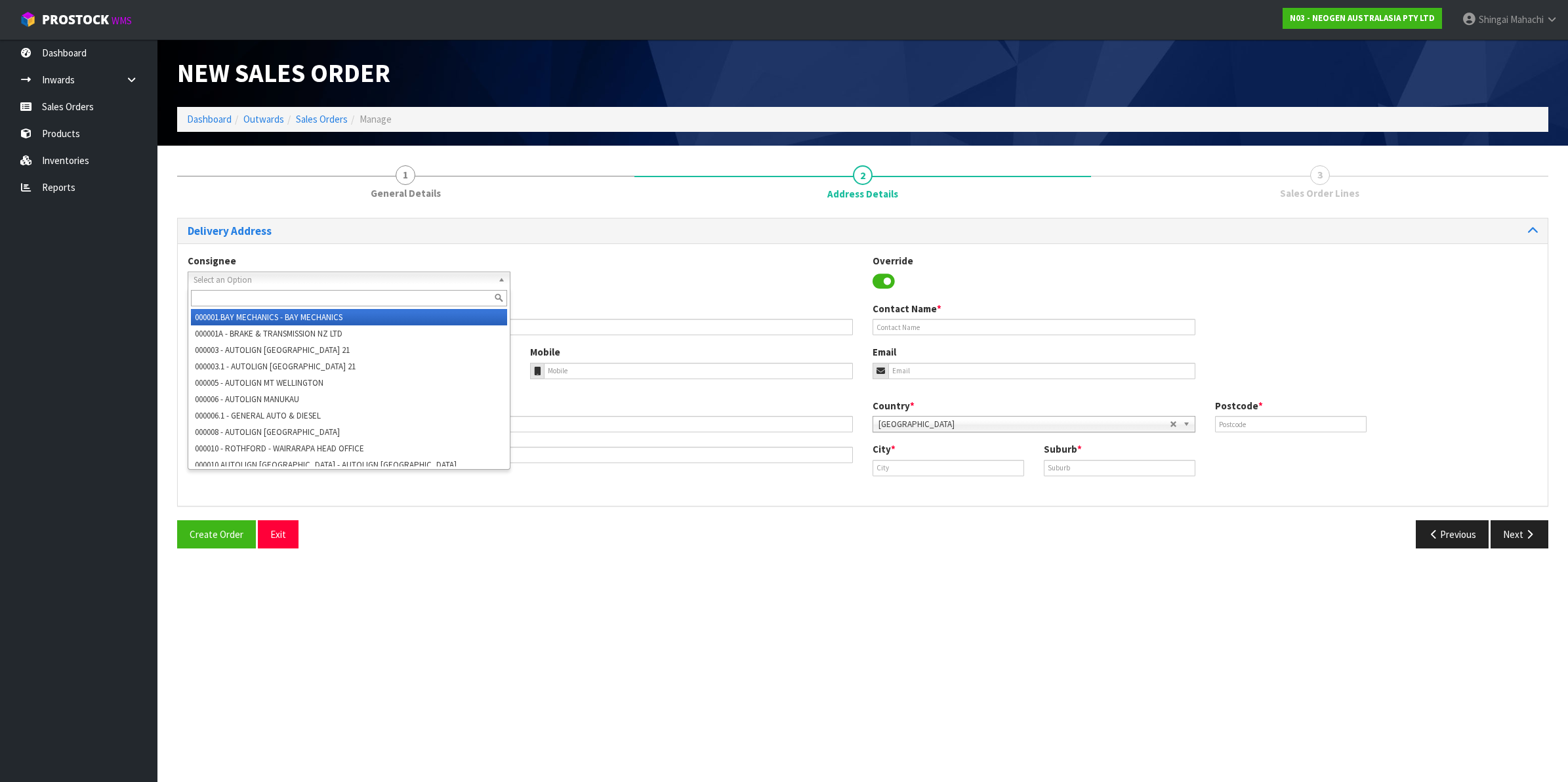
paste input "Constellation Brands Ltd"
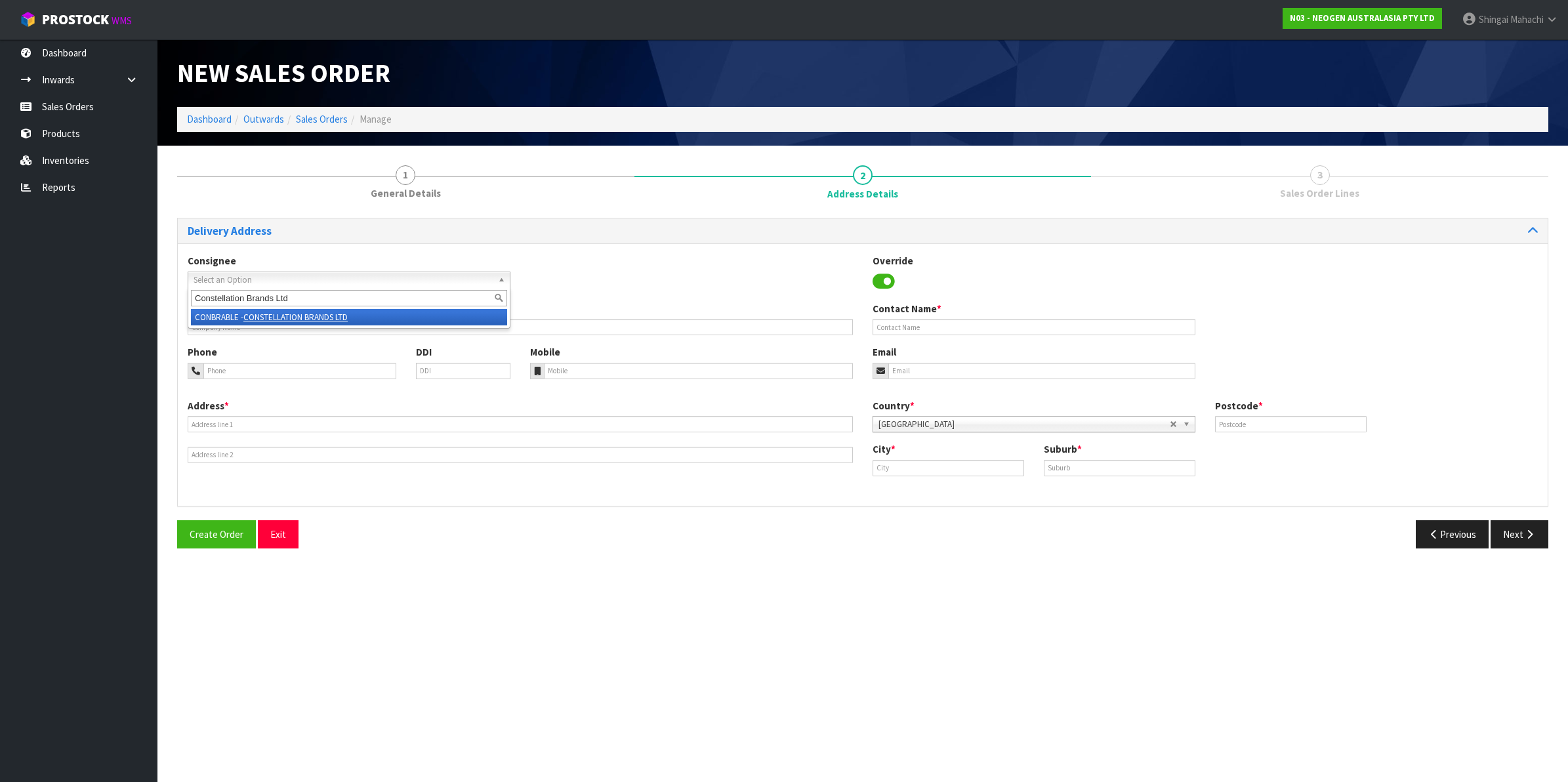
type input "Constellation Brands Ltd"
click at [291, 314] on em "CONSTELLATION BRANDS LTD" at bounding box center [295, 317] width 104 height 11
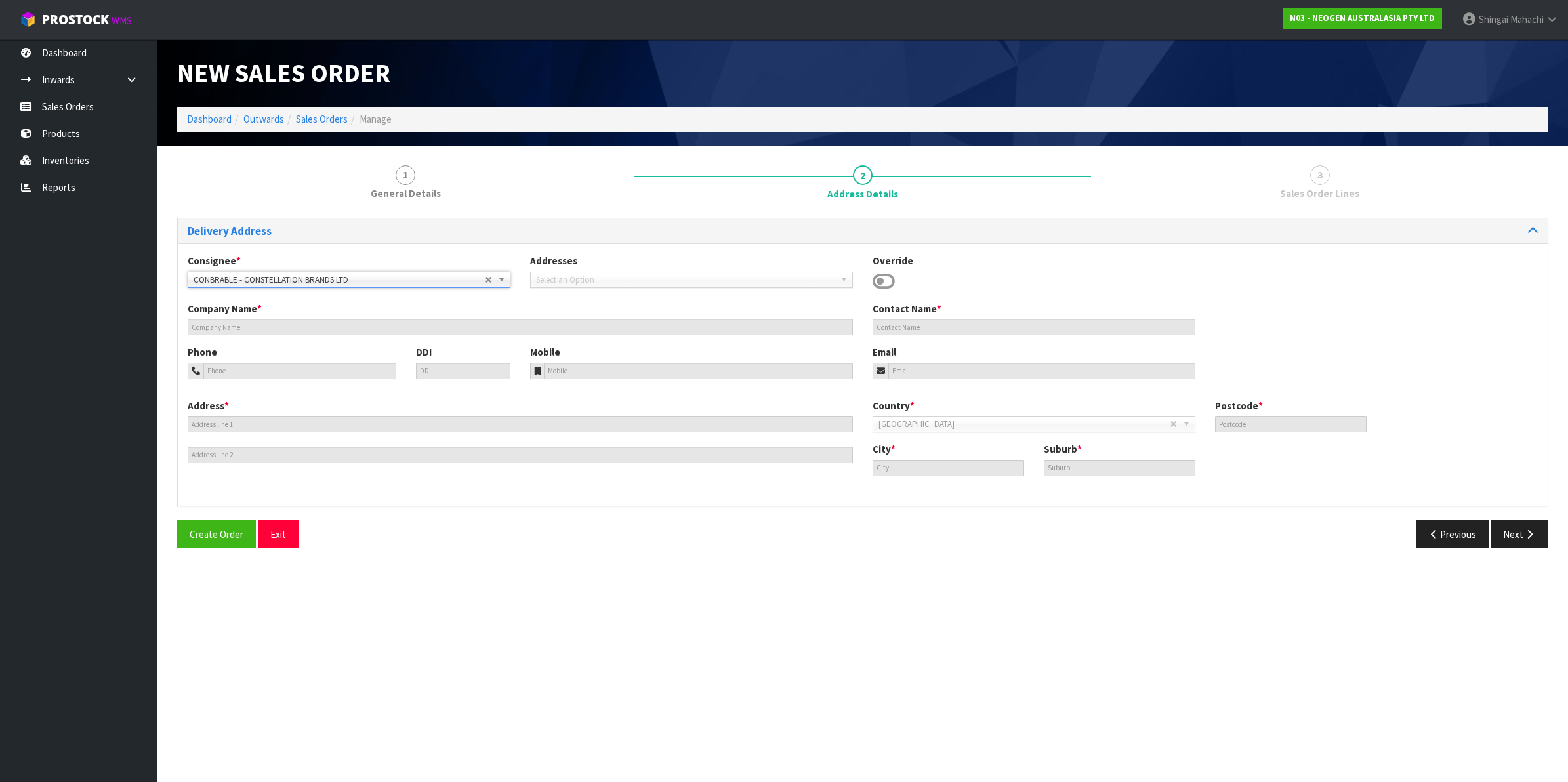
type input "CONSTELLATION BRANDS LTD - DRYLANDS WINERY"
type input "[PERSON_NAME]"
type input "[STREET_ADDRESS]"
type input "7273"
type input "Blenheim"
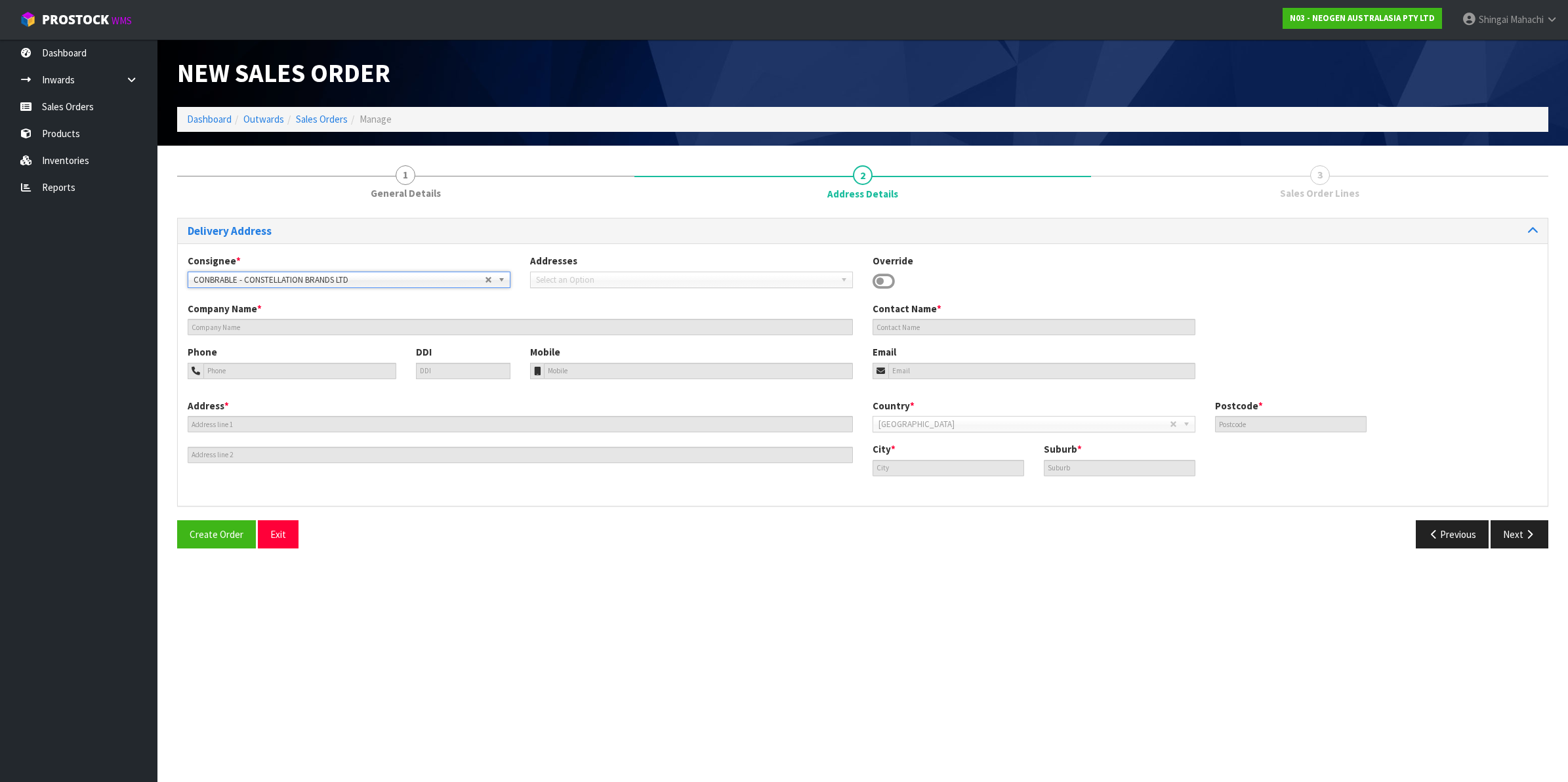
type input "RAPAURA"
click at [1440, 532] on button "Previous" at bounding box center [1452, 534] width 74 height 28
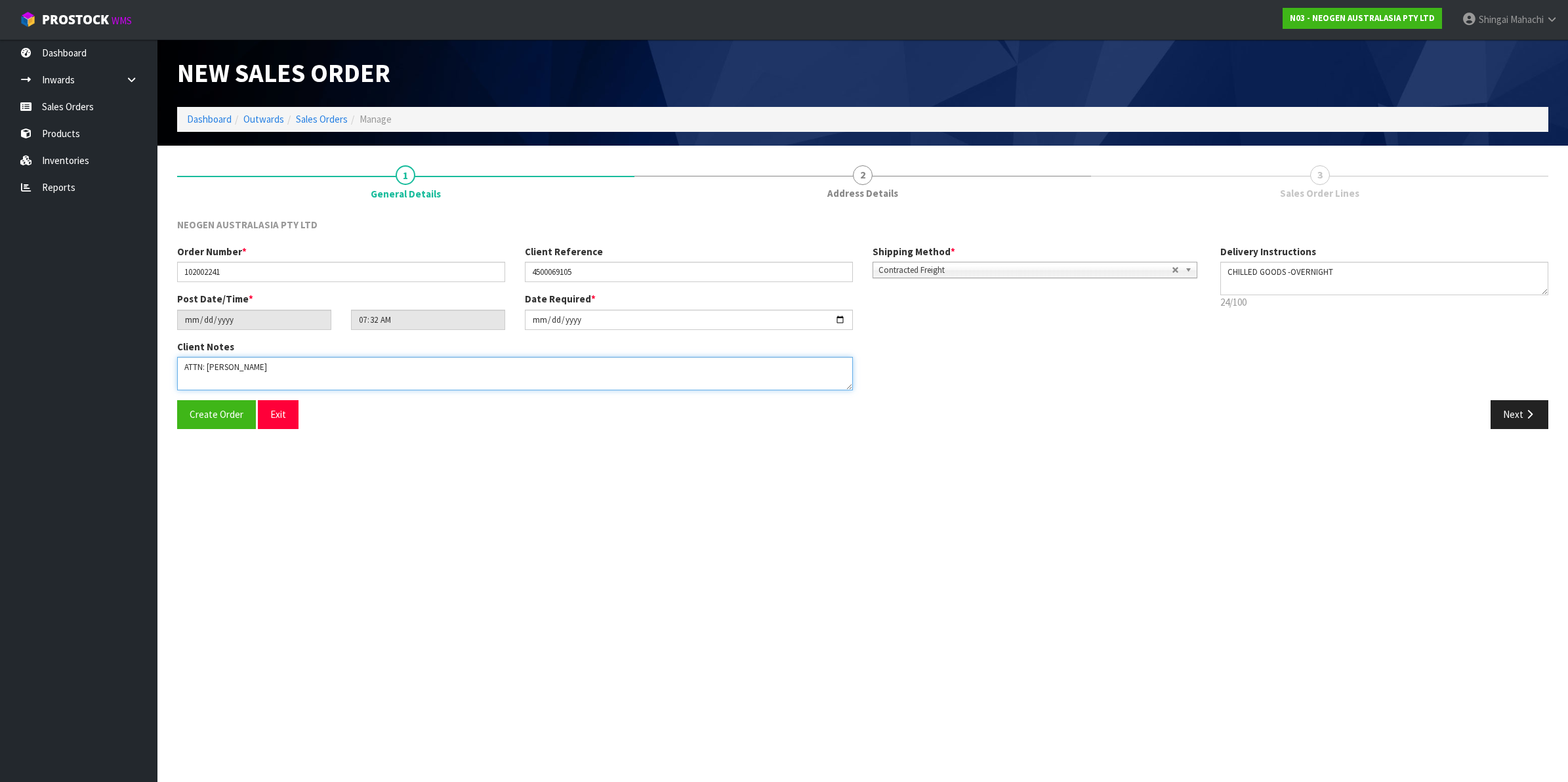
click at [280, 376] on textarea at bounding box center [514, 373] width 676 height 34
paste textarea "DRYLANDS WINERY"
type textarea "ATTN: [PERSON_NAME] WINERY"
click at [1528, 415] on icon "button" at bounding box center [1530, 414] width 13 height 10
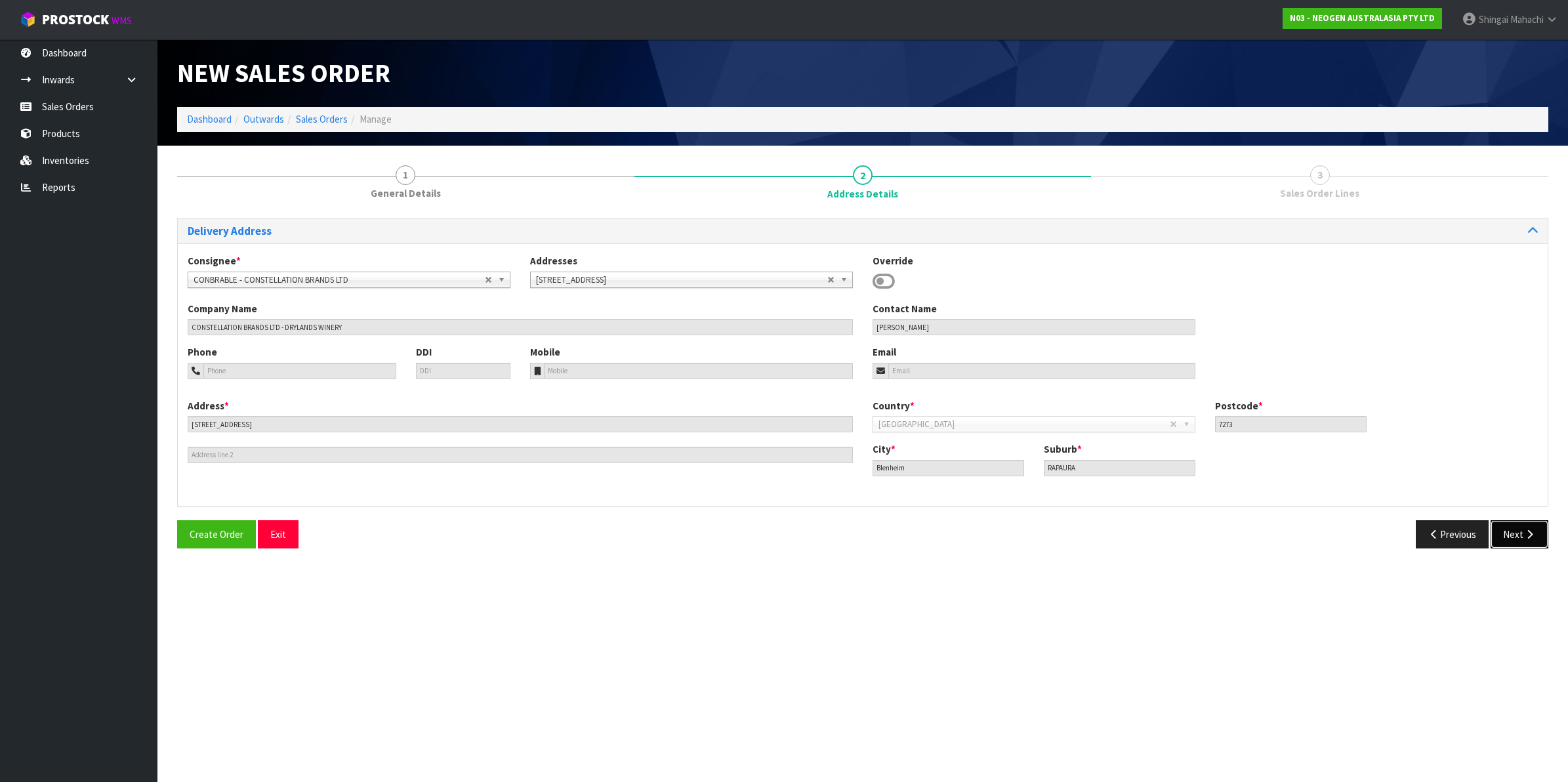
click at [1523, 527] on button "Next" at bounding box center [1519, 534] width 57 height 28
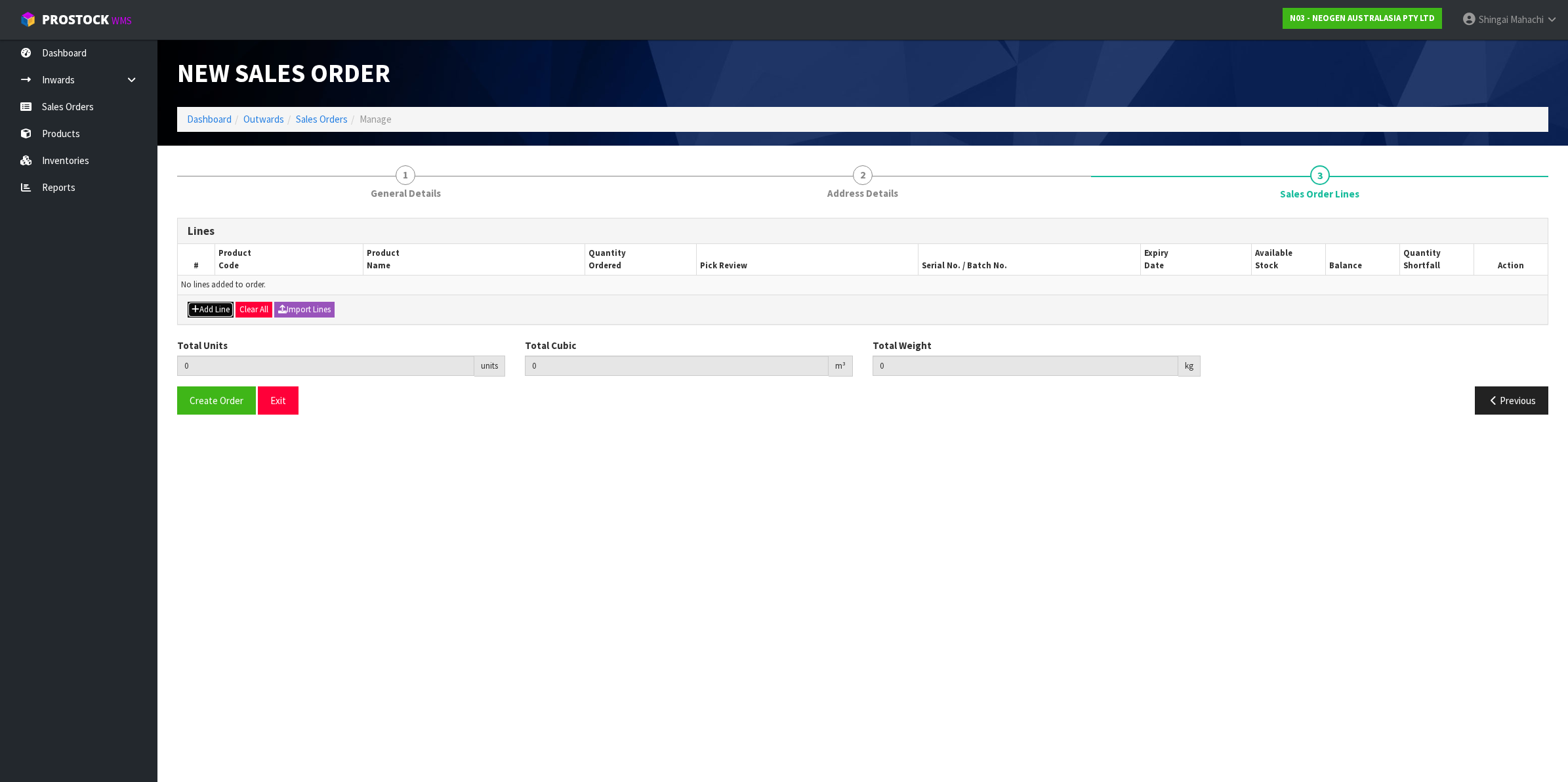
click at [204, 305] on button "Add Line" at bounding box center [211, 309] width 46 height 15
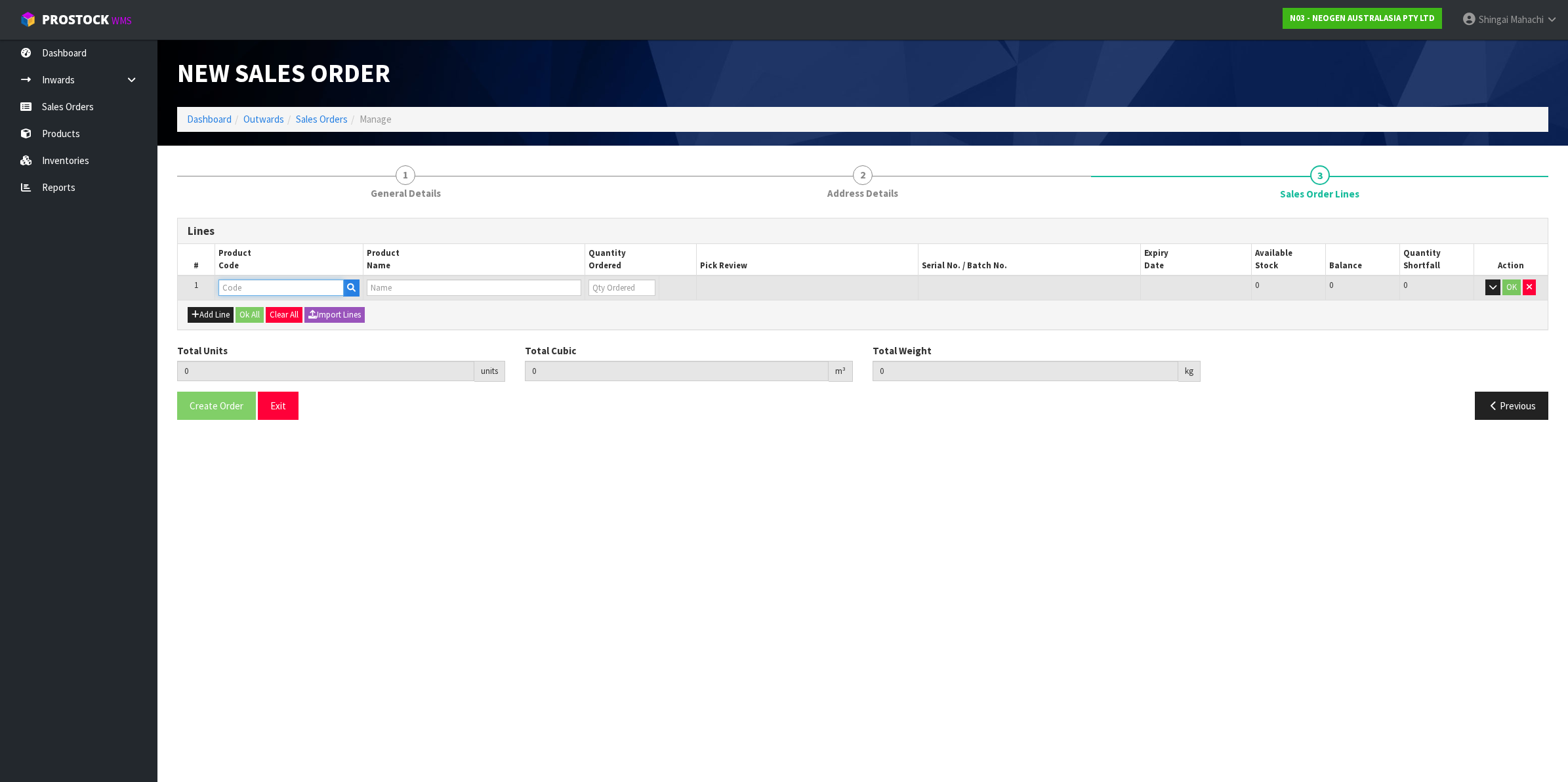
click at [232, 280] on input "text" at bounding box center [281, 288] width 125 height 16
click at [244, 280] on input "text" at bounding box center [281, 288] width 125 height 16
paste input "700002207"
type input "700002207"
type input "0.000000"
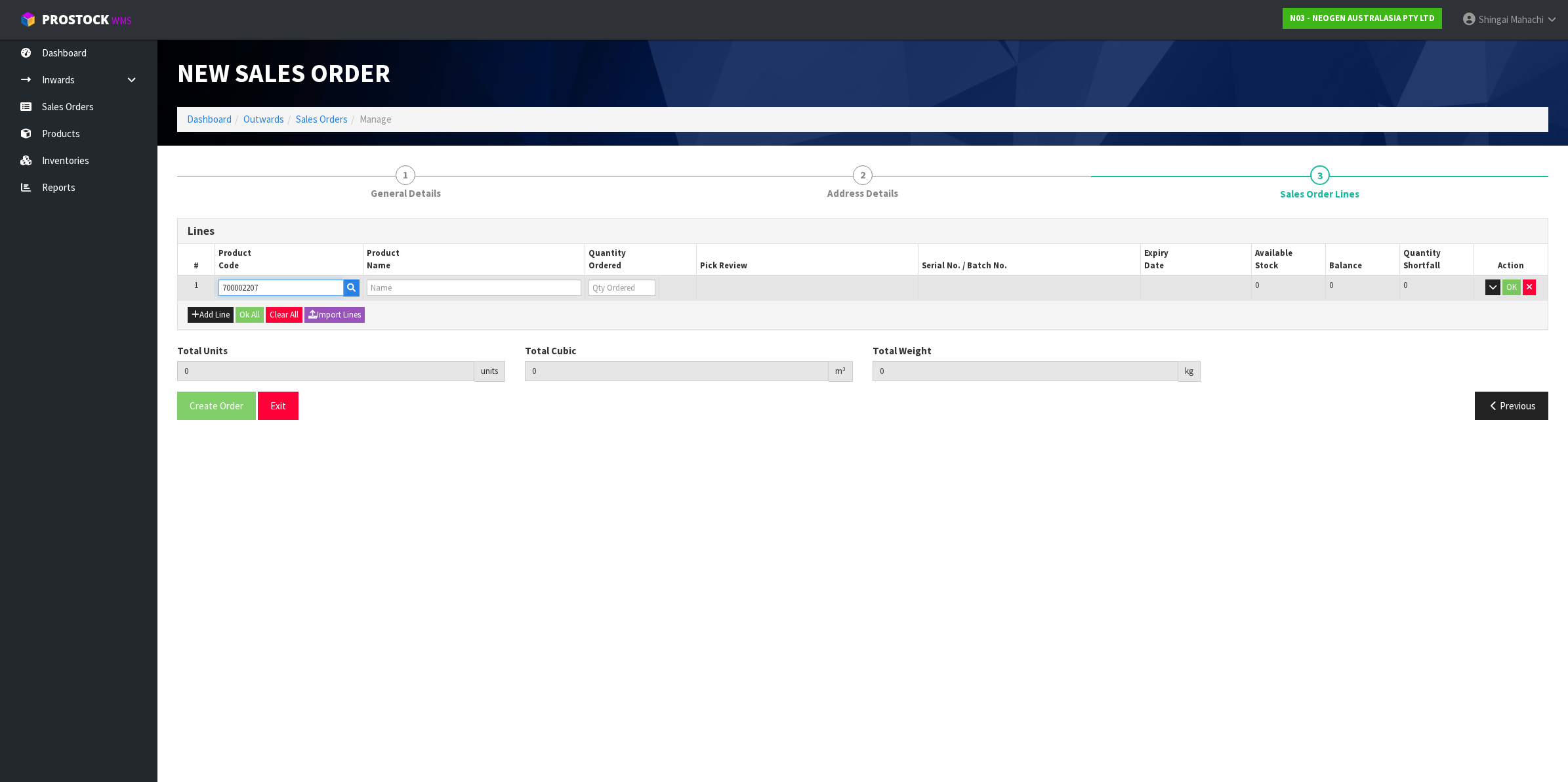
type input "0.000"
type input "7100067519 - UXL100 CLEAN-TRACE SURF ATP 100EA/PK"
type input "0"
type input "700002207"
drag, startPoint x: 602, startPoint y: 282, endPoint x: 567, endPoint y: 295, distance: 37.3
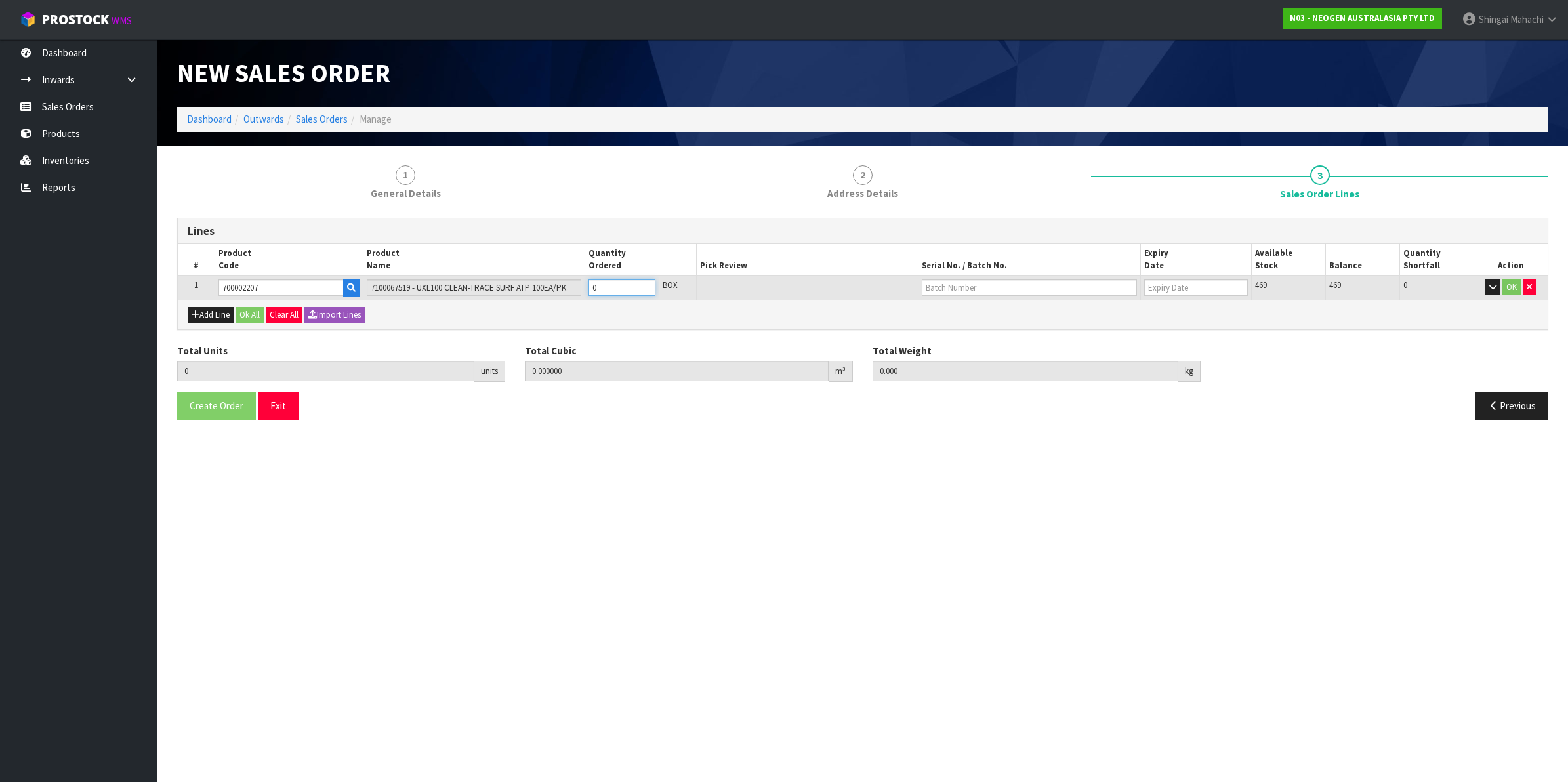
click at [567, 295] on tr "1 700002207 7100067519 - UXL100 CLEAN-TRACE SURF ATP 100EA/PK 0 BOX 469 469 0 OK" at bounding box center [862, 287] width 1369 height 25
type input "1"
type input "0.006496"
type input "0.96"
type input "1"
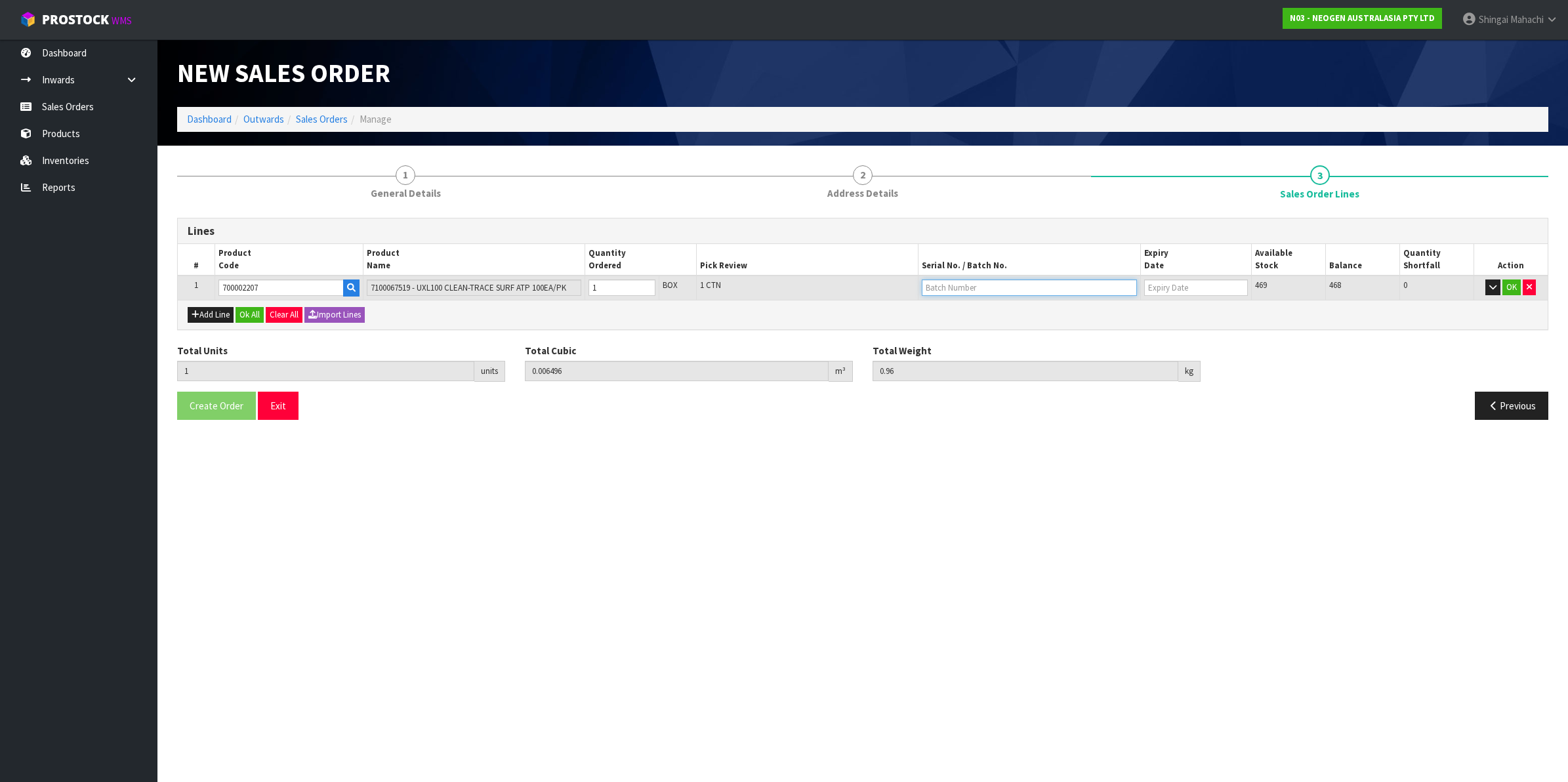
click at [981, 280] on input "text" at bounding box center [1029, 288] width 215 height 16
click at [977, 308] on link "3000033491" at bounding box center [975, 309] width 104 height 17
type input "3000033491"
type input "[DATE]"
click at [1510, 286] on button "OK" at bounding box center [1511, 287] width 18 height 15
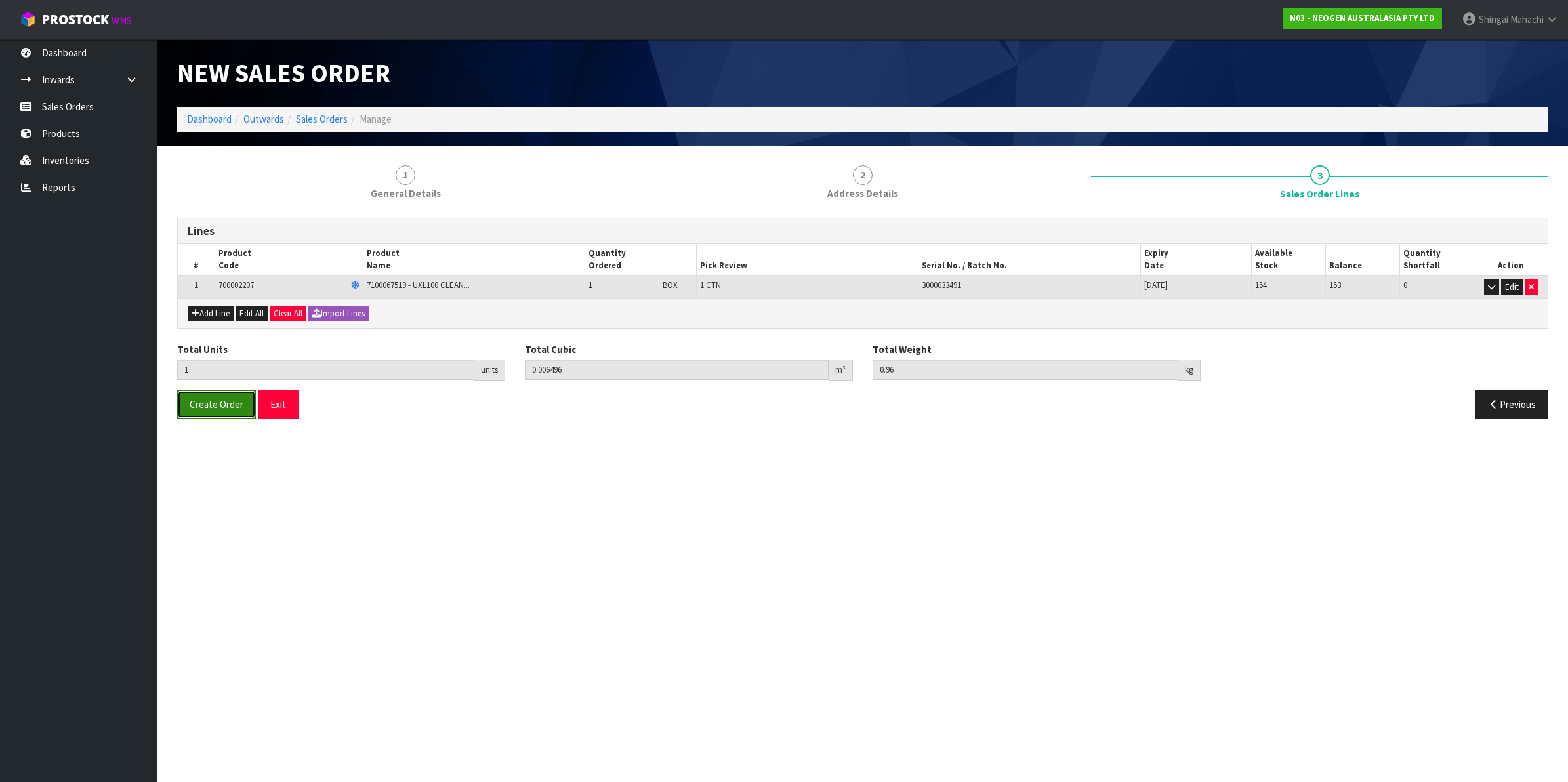
click at [210, 402] on span "Create Order" at bounding box center [216, 405] width 54 height 13
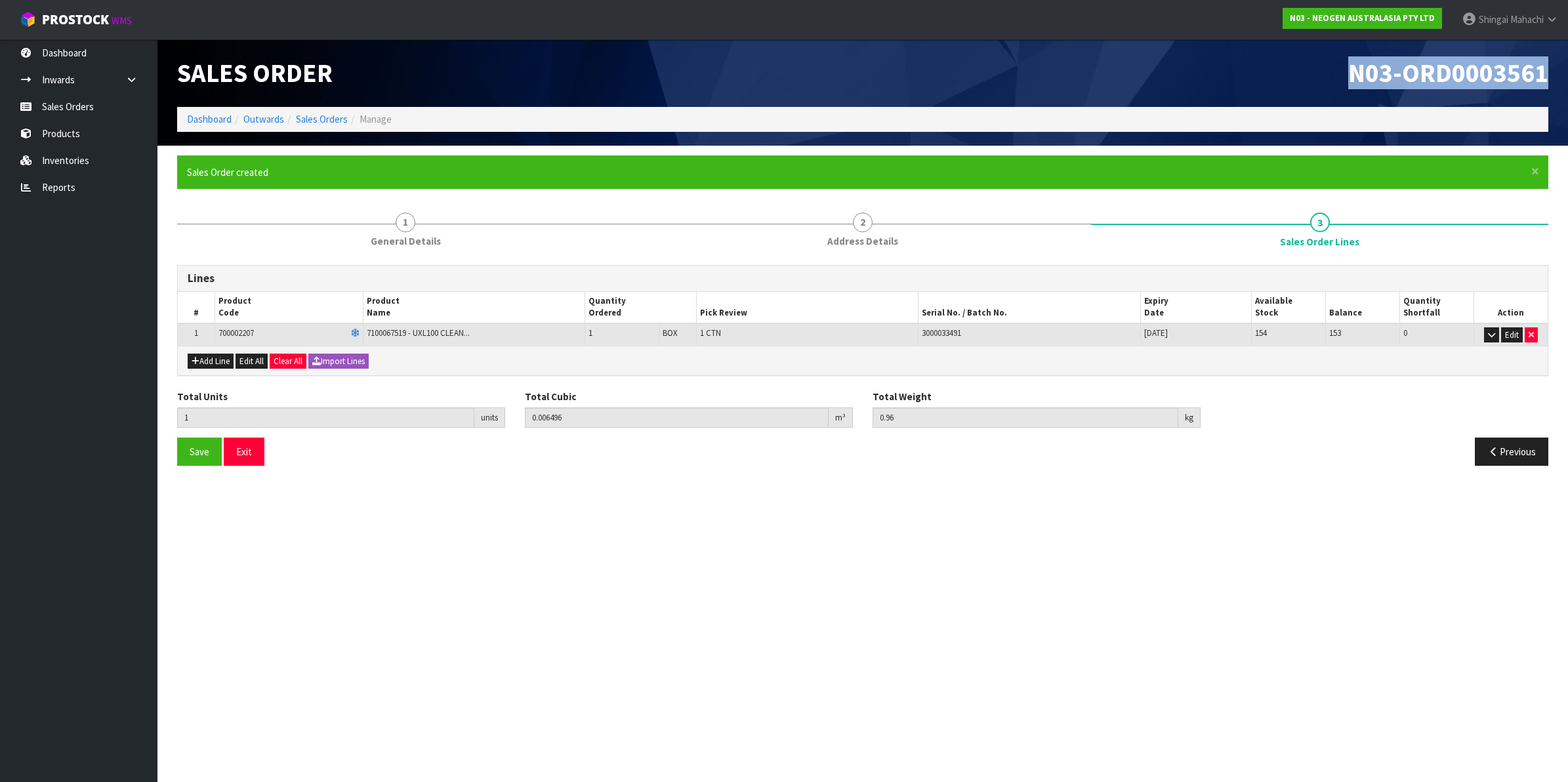
drag, startPoint x: 1348, startPoint y: 67, endPoint x: 1553, endPoint y: 67, distance: 205.0
click at [1553, 67] on div "N03-ORD0003561" at bounding box center [1210, 73] width 696 height 67
copy span "N03-ORD0003561"
click at [316, 123] on link "Sales Orders" at bounding box center [321, 119] width 52 height 13
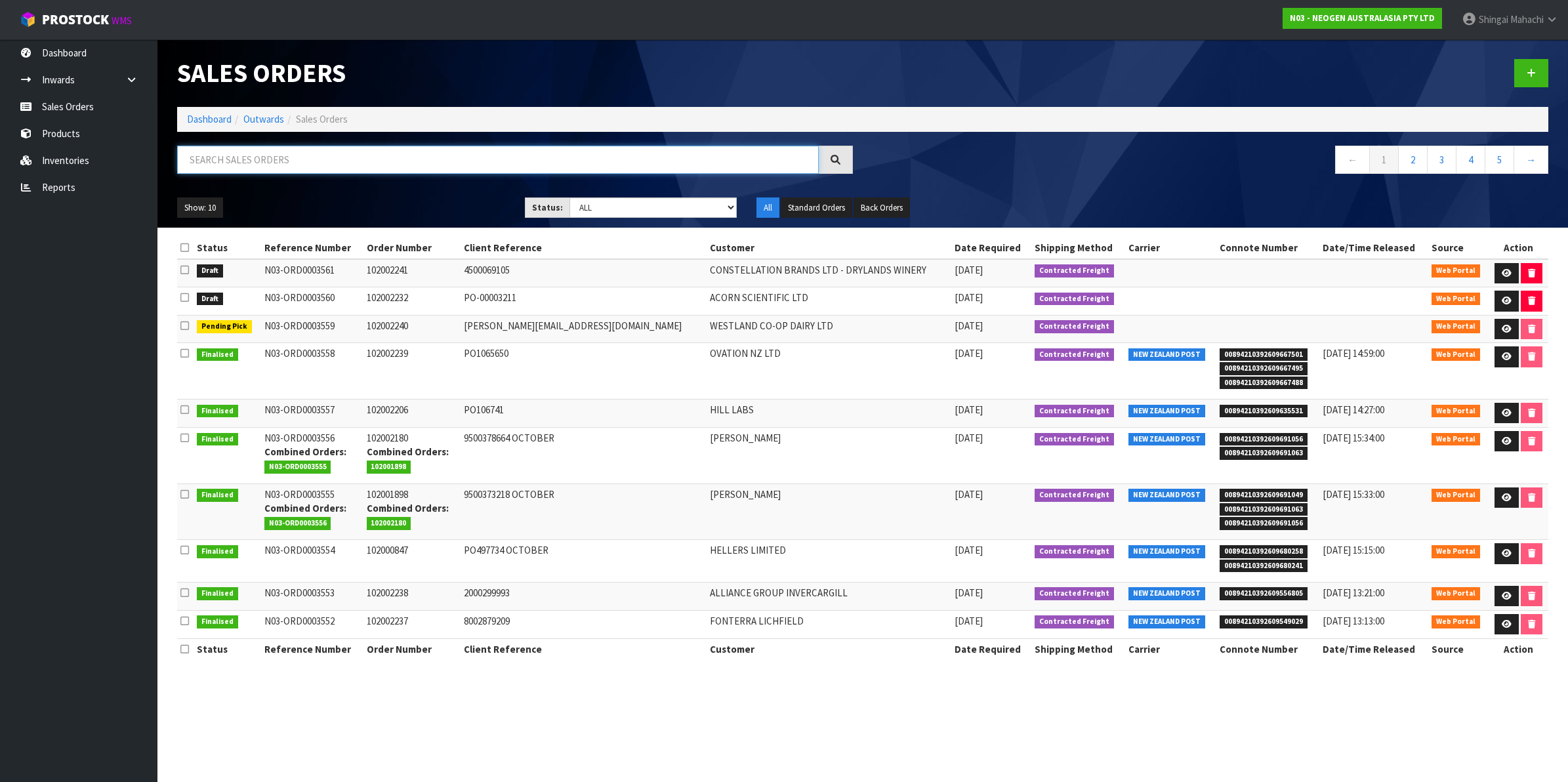
click at [228, 158] on input "text" at bounding box center [498, 159] width 642 height 28
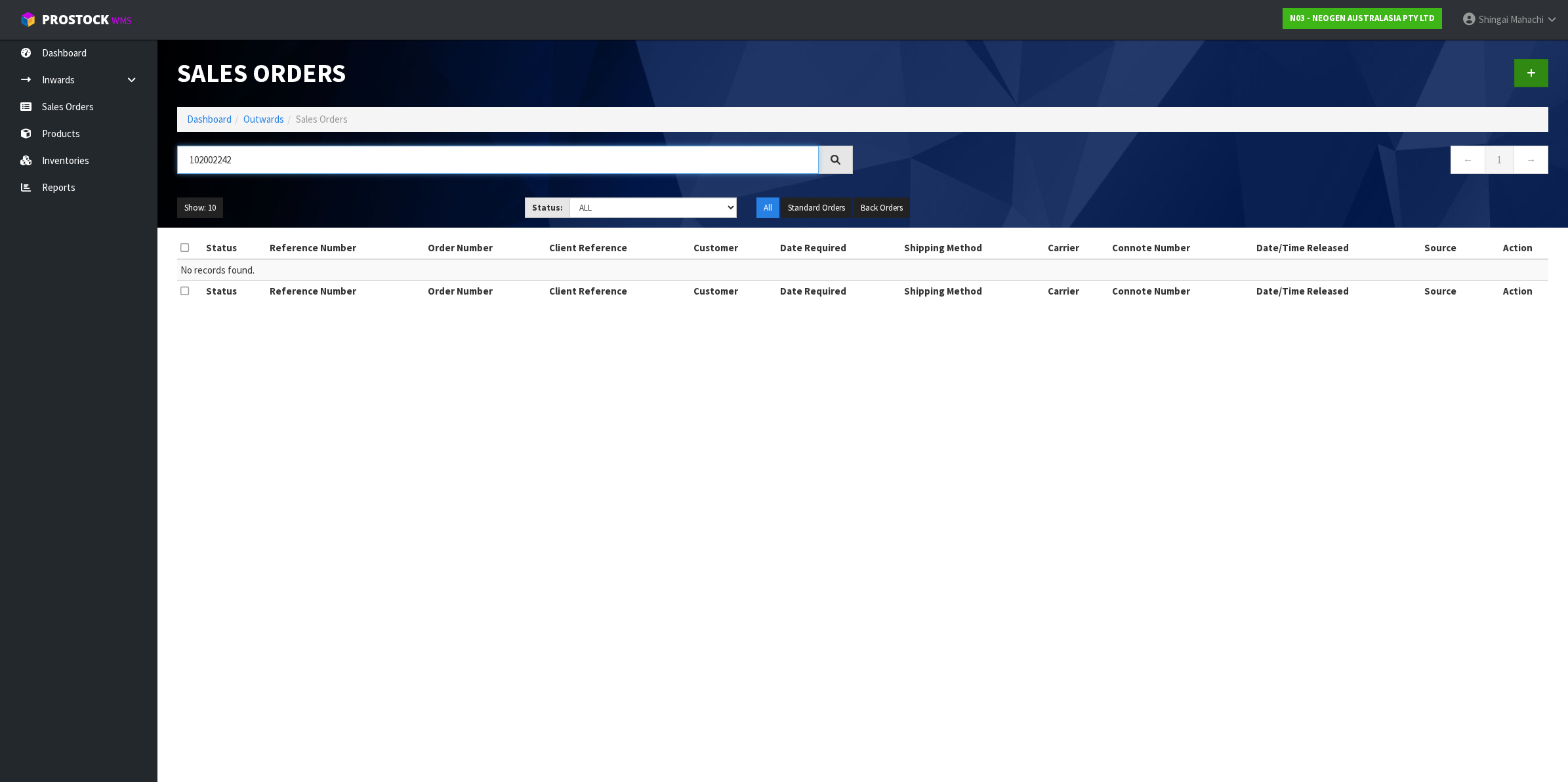
type input "102002242"
click at [1527, 70] on icon at bounding box center [1531, 73] width 9 height 10
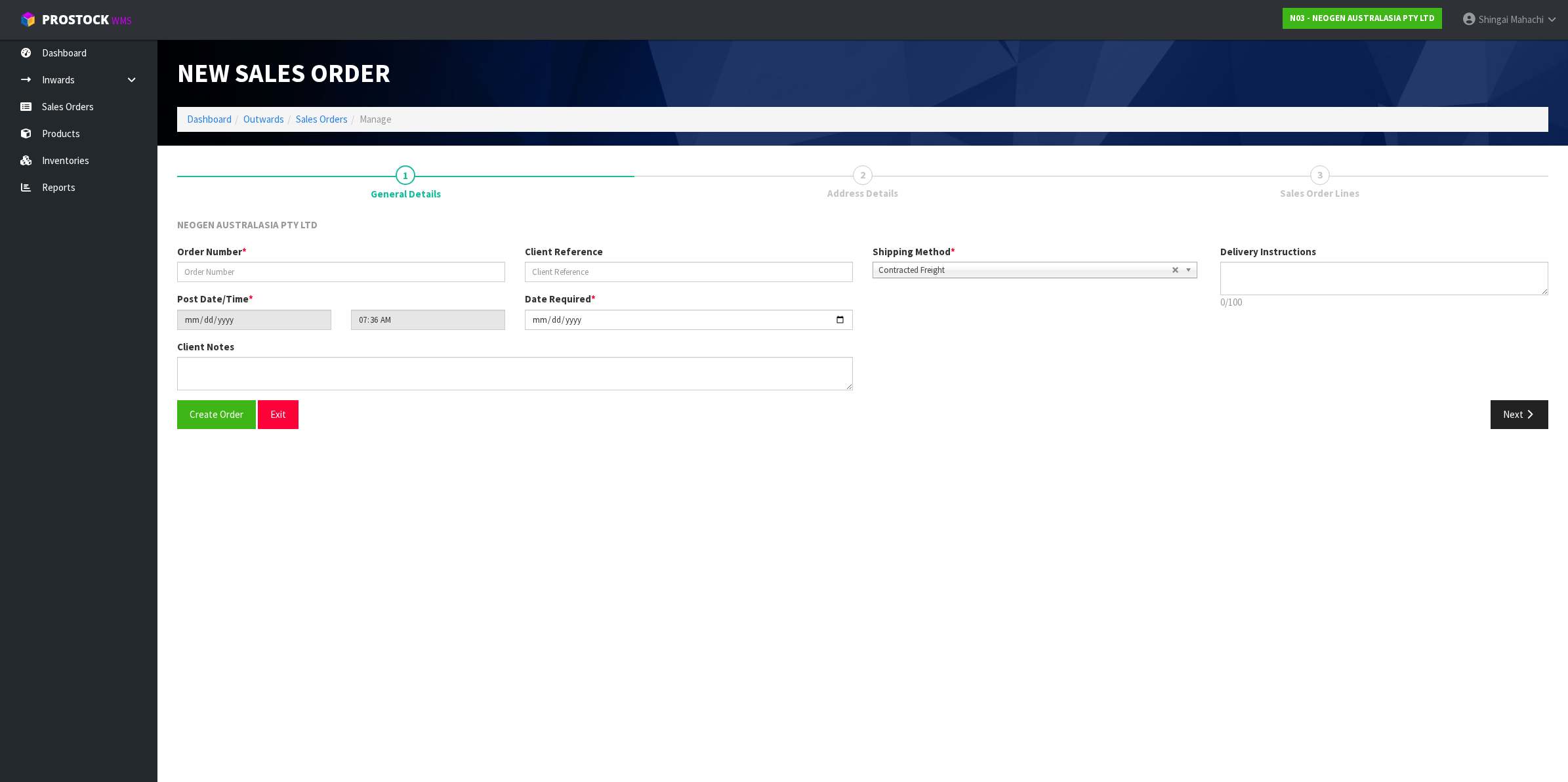
type textarea "CHILLED GOODS -OVERNIGHT"
click at [208, 267] on input "text" at bounding box center [341, 272] width 328 height 20
type input "102002242"
click at [570, 263] on input "text" at bounding box center [689, 272] width 328 height 20
paste input "NZ0024948324"
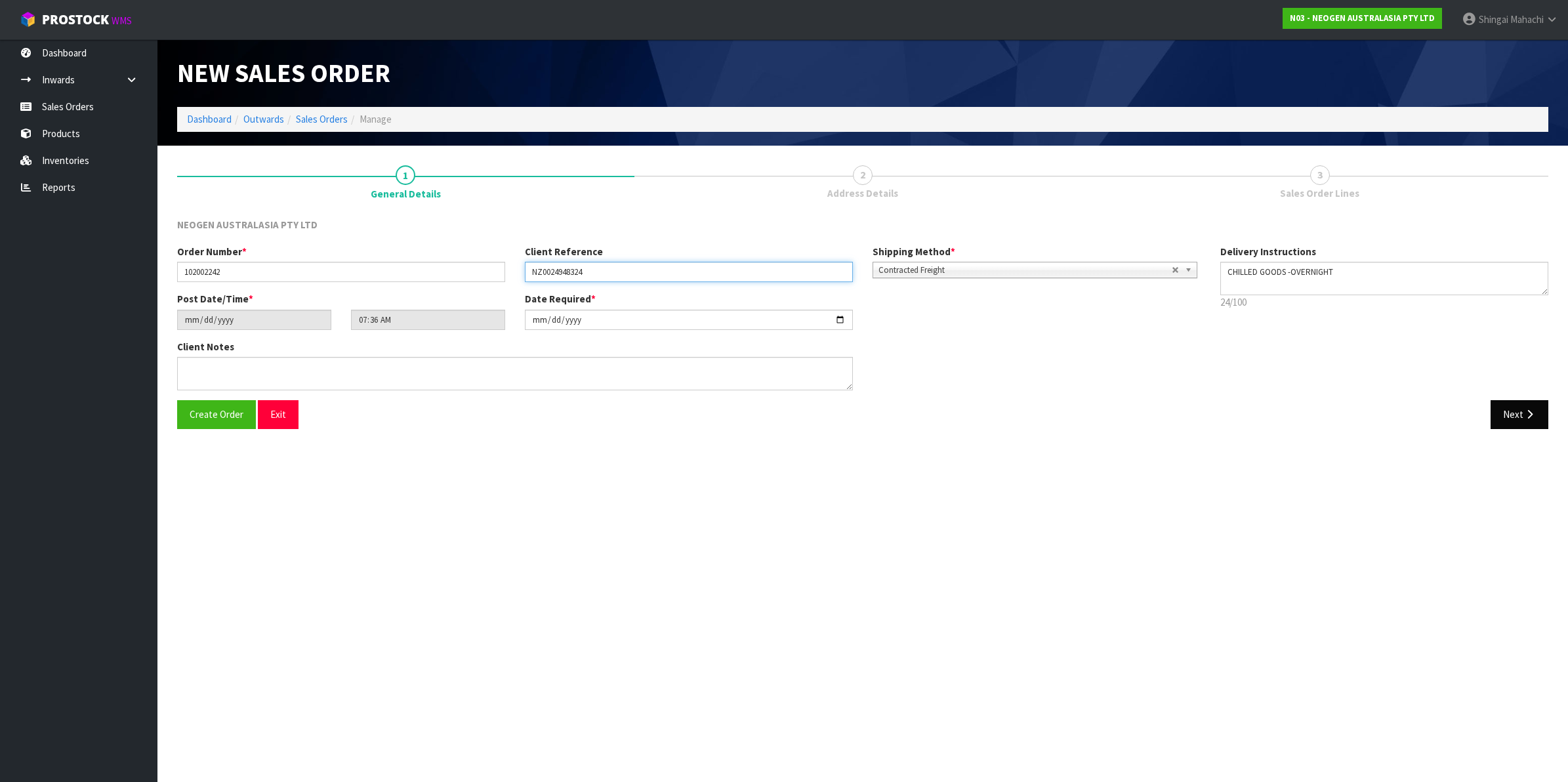
type input "NZ0024948324"
click at [1511, 411] on button "Next" at bounding box center [1519, 414] width 57 height 28
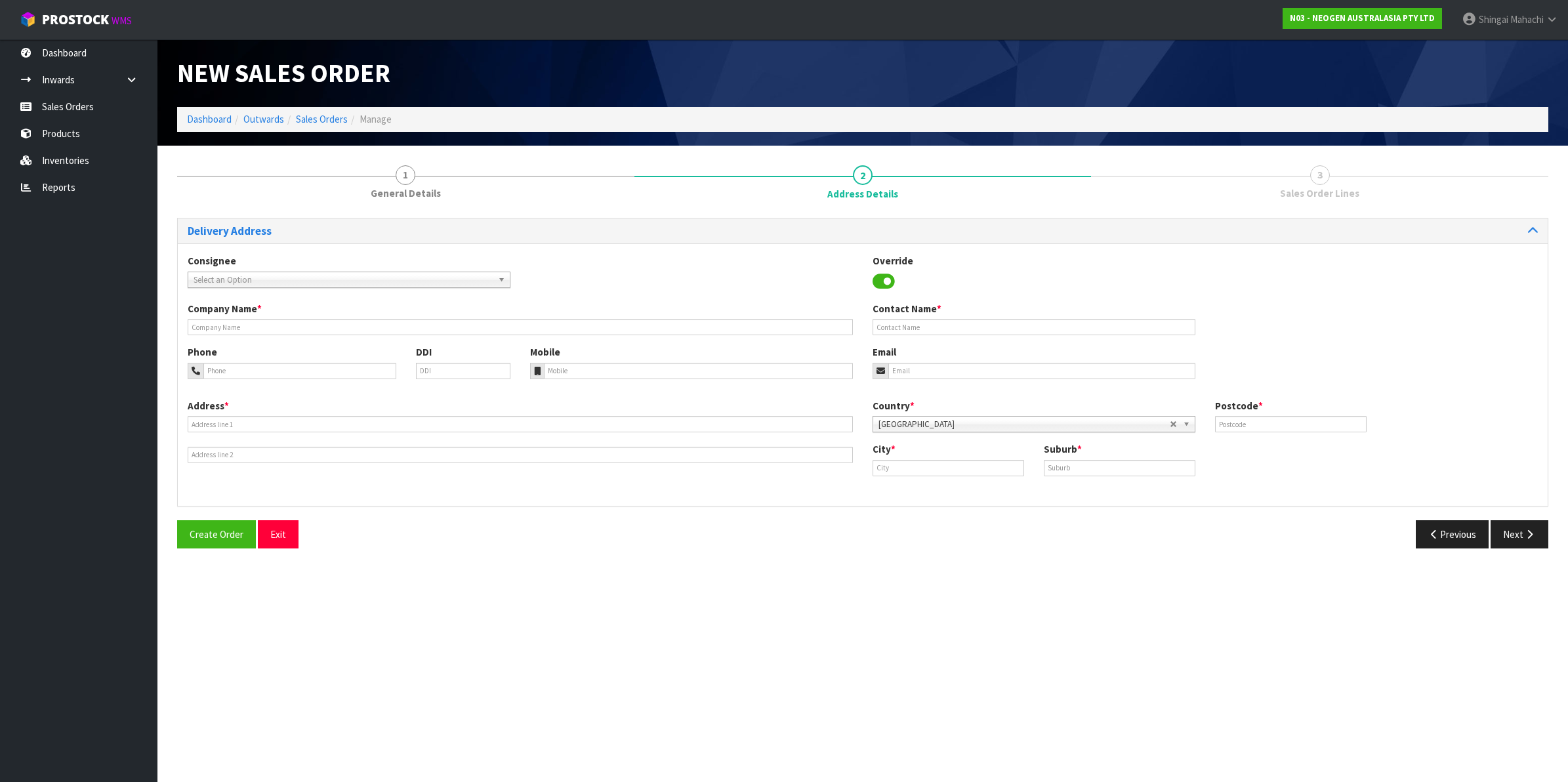
click at [234, 270] on div "Consignee 000001.BAY MECHANICS - BAY MECHANICS 000001A - BRAKE & TRANSMISSION N…" at bounding box center [349, 270] width 343 height 34
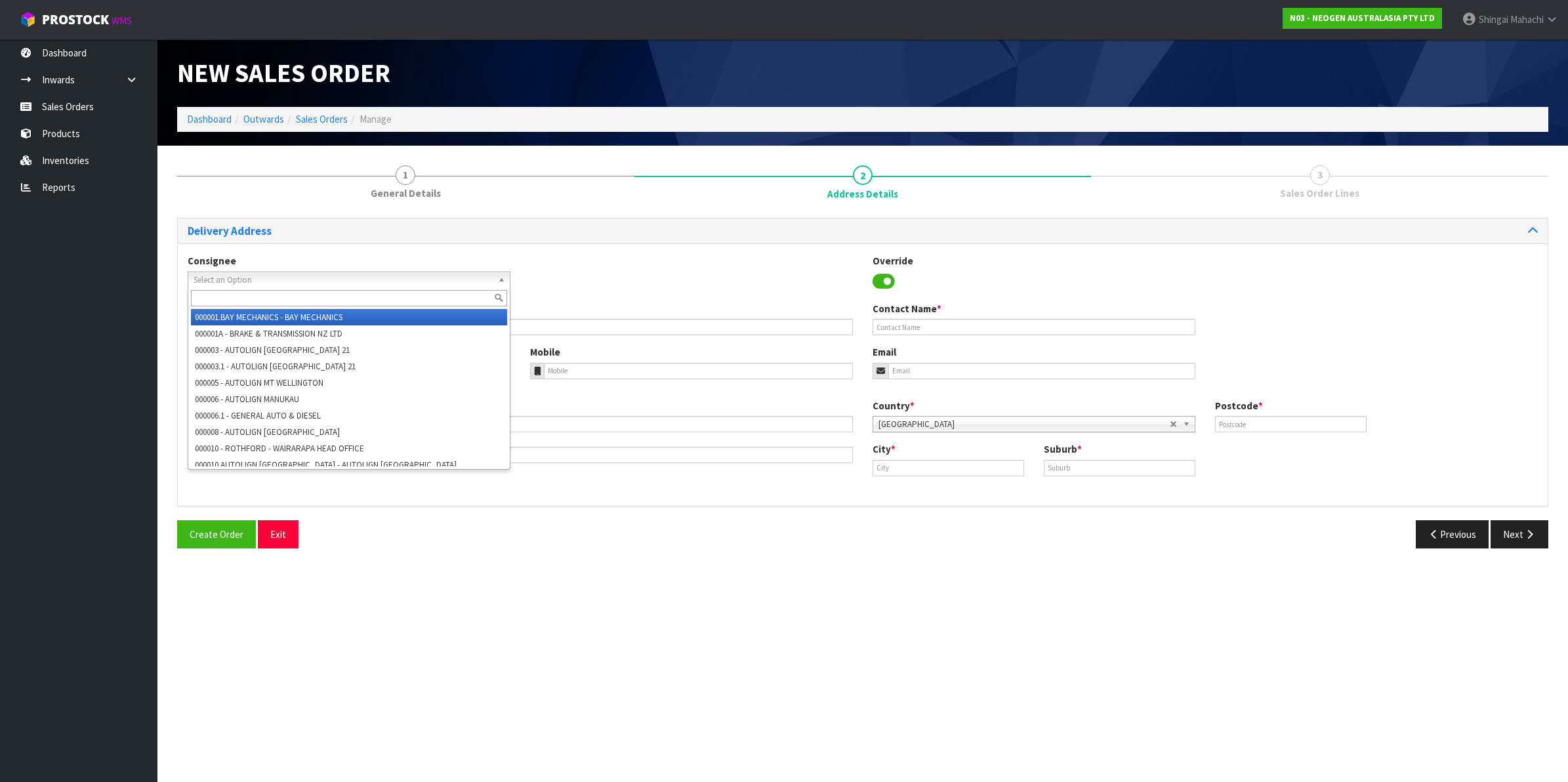
click at [234, 273] on span "Select an Option" at bounding box center [343, 280] width 299 height 15
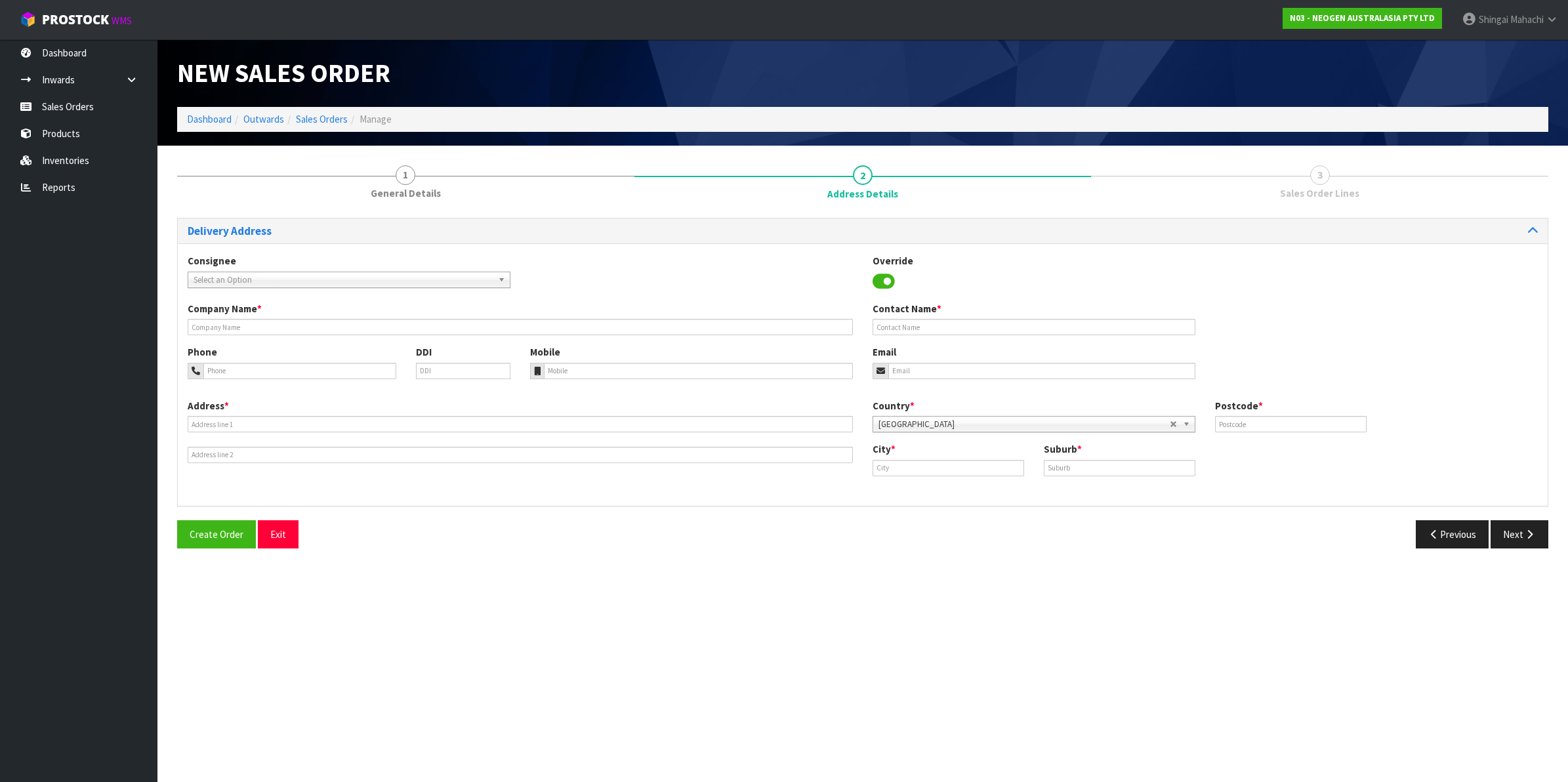
click at [277, 280] on span "Select an Option" at bounding box center [343, 280] width 299 height 15
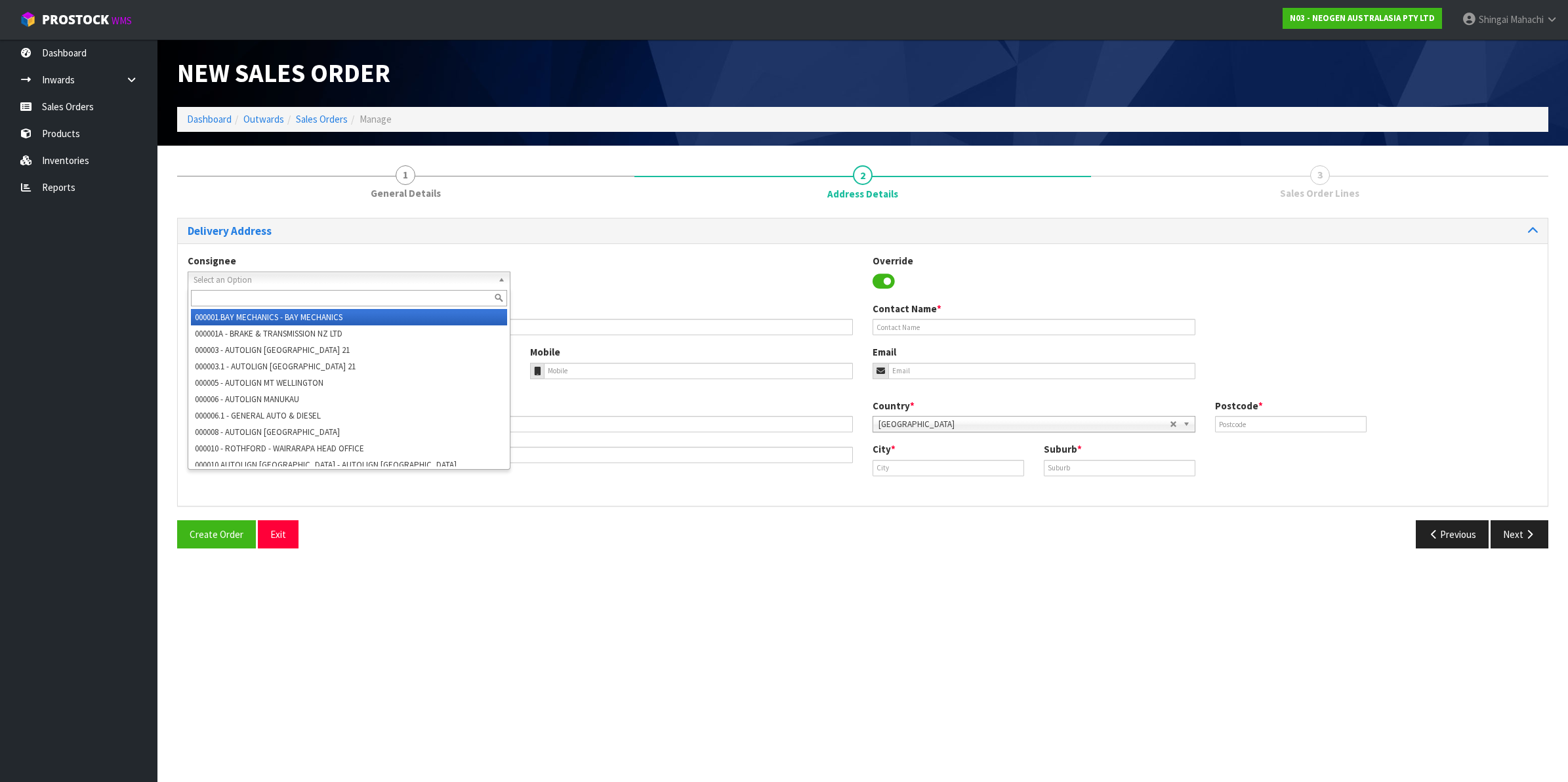
paste input "Eurofins Food Analytics"
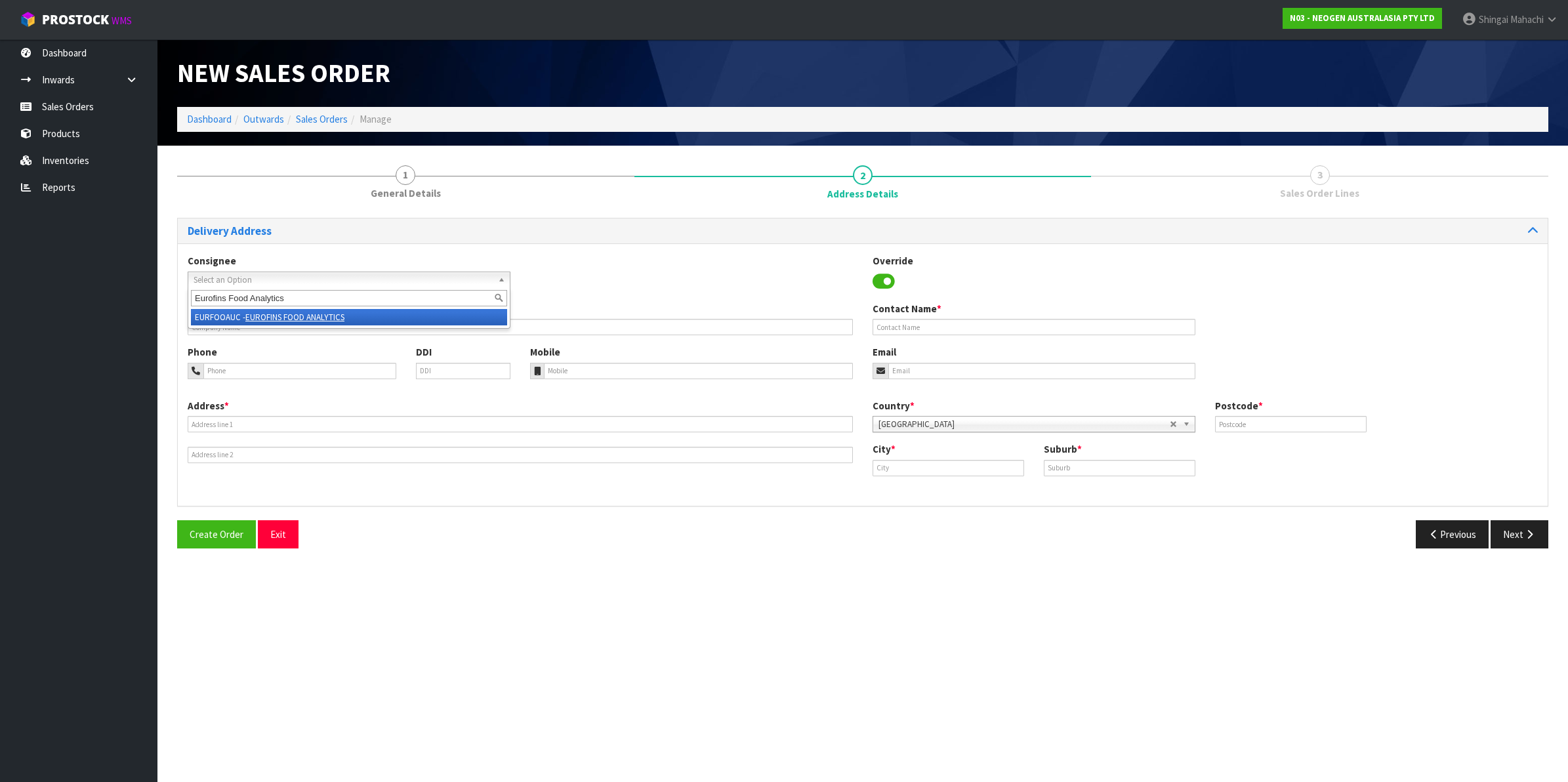
type input "Eurofins Food Analytics"
click at [295, 314] on em "EUROFINS FOOD ANALYTICS" at bounding box center [294, 317] width 99 height 11
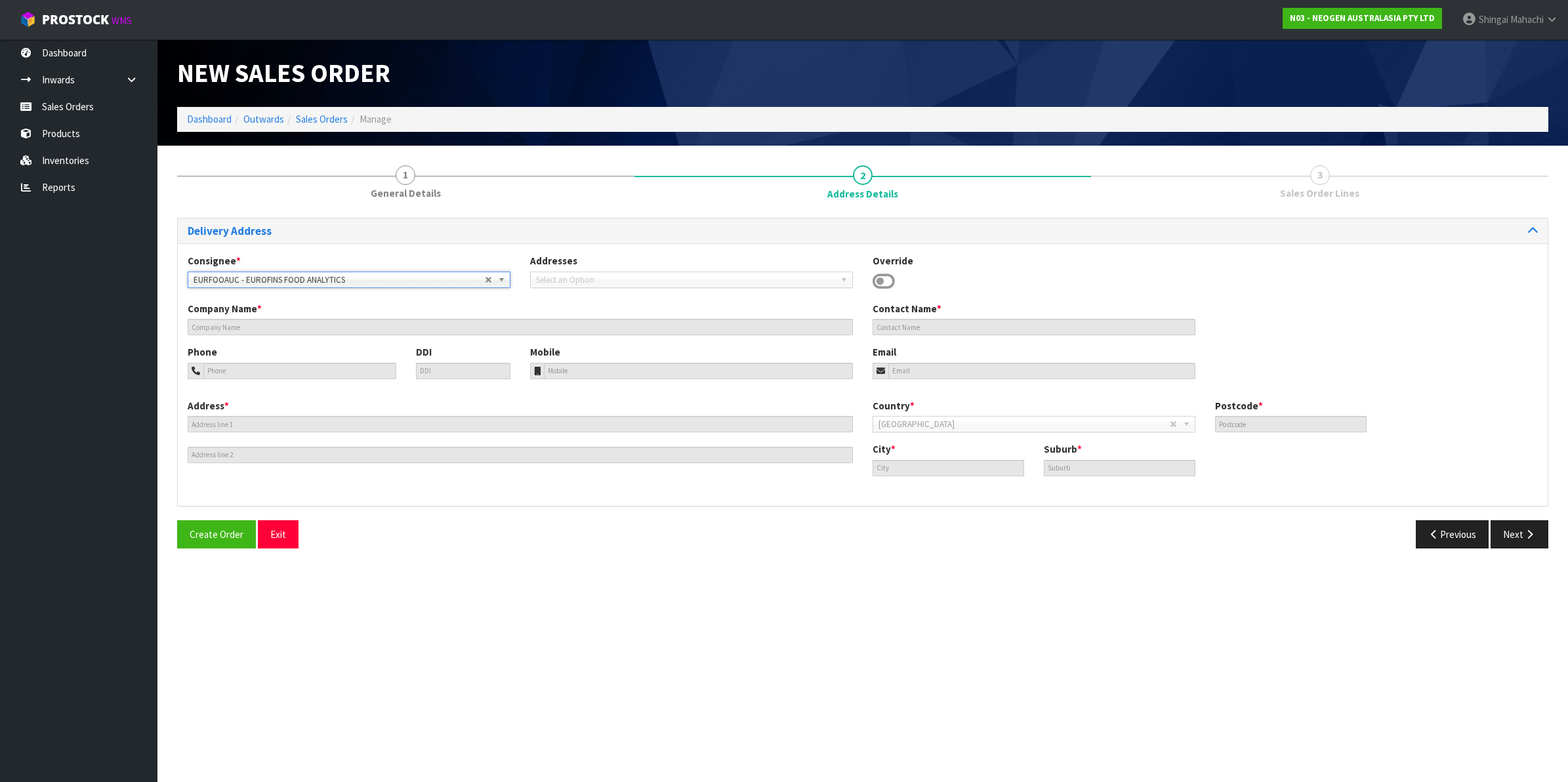
type input "EUROFINS FOOD ANALYTICS"
type input "ATT: [PERSON_NAME]"
type input "[STREET_ADDRESS][PERSON_NAME]"
type input "1061"
type input "[GEOGRAPHIC_DATA]"
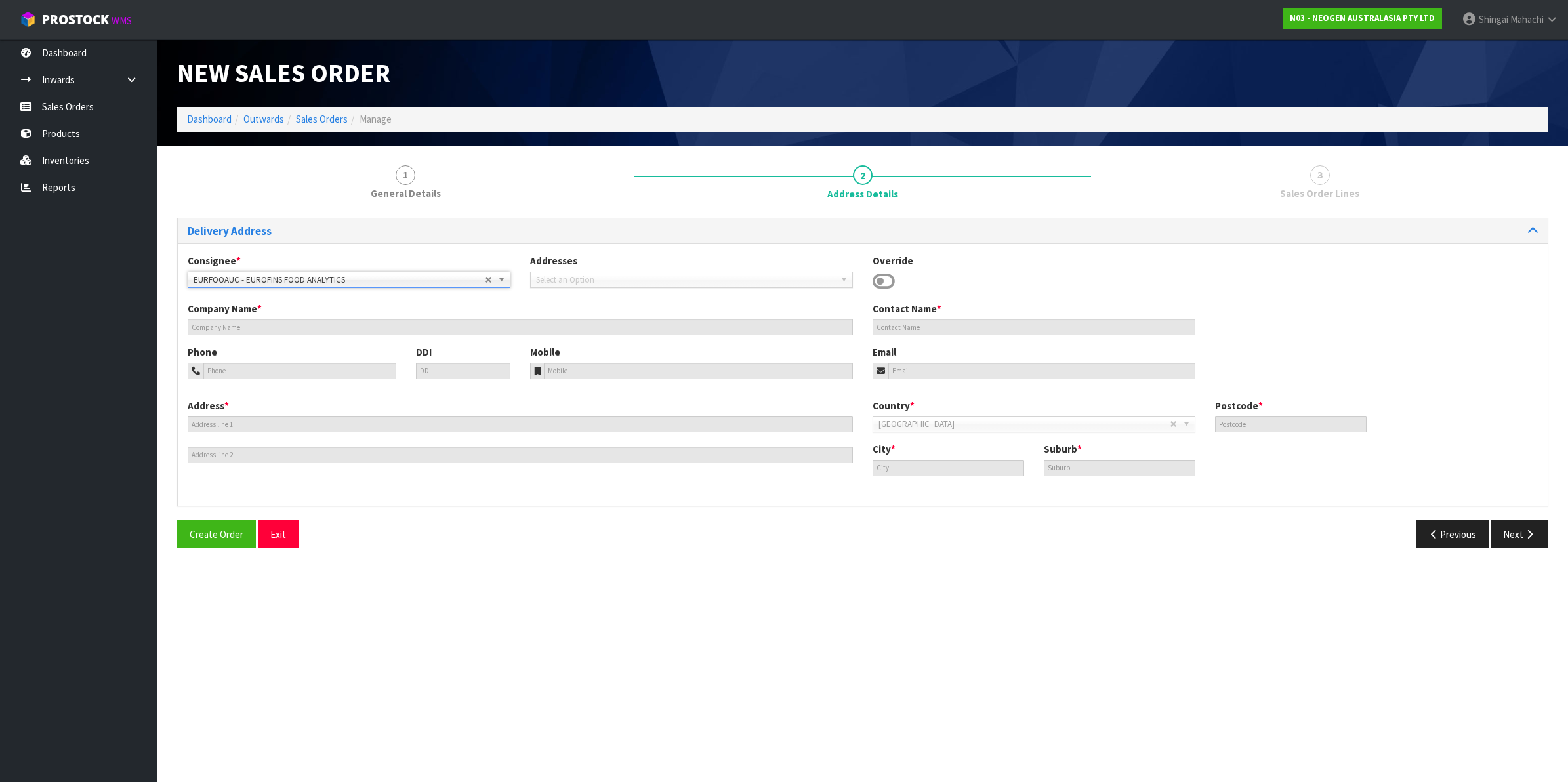
type input "[PERSON_NAME]"
click at [1522, 527] on button "Next" at bounding box center [1519, 534] width 57 height 28
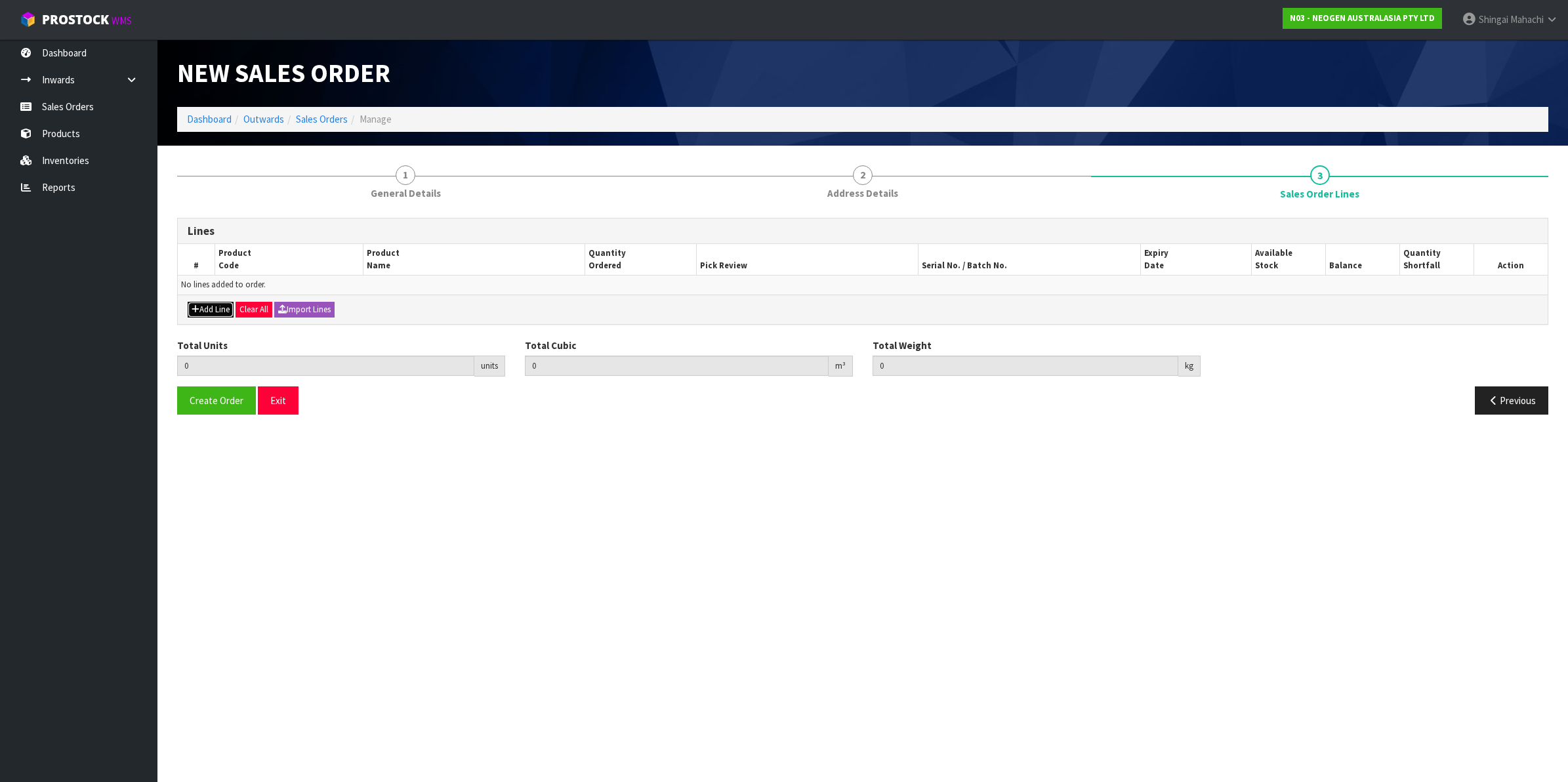
click at [210, 305] on button "Add Line" at bounding box center [211, 309] width 46 height 15
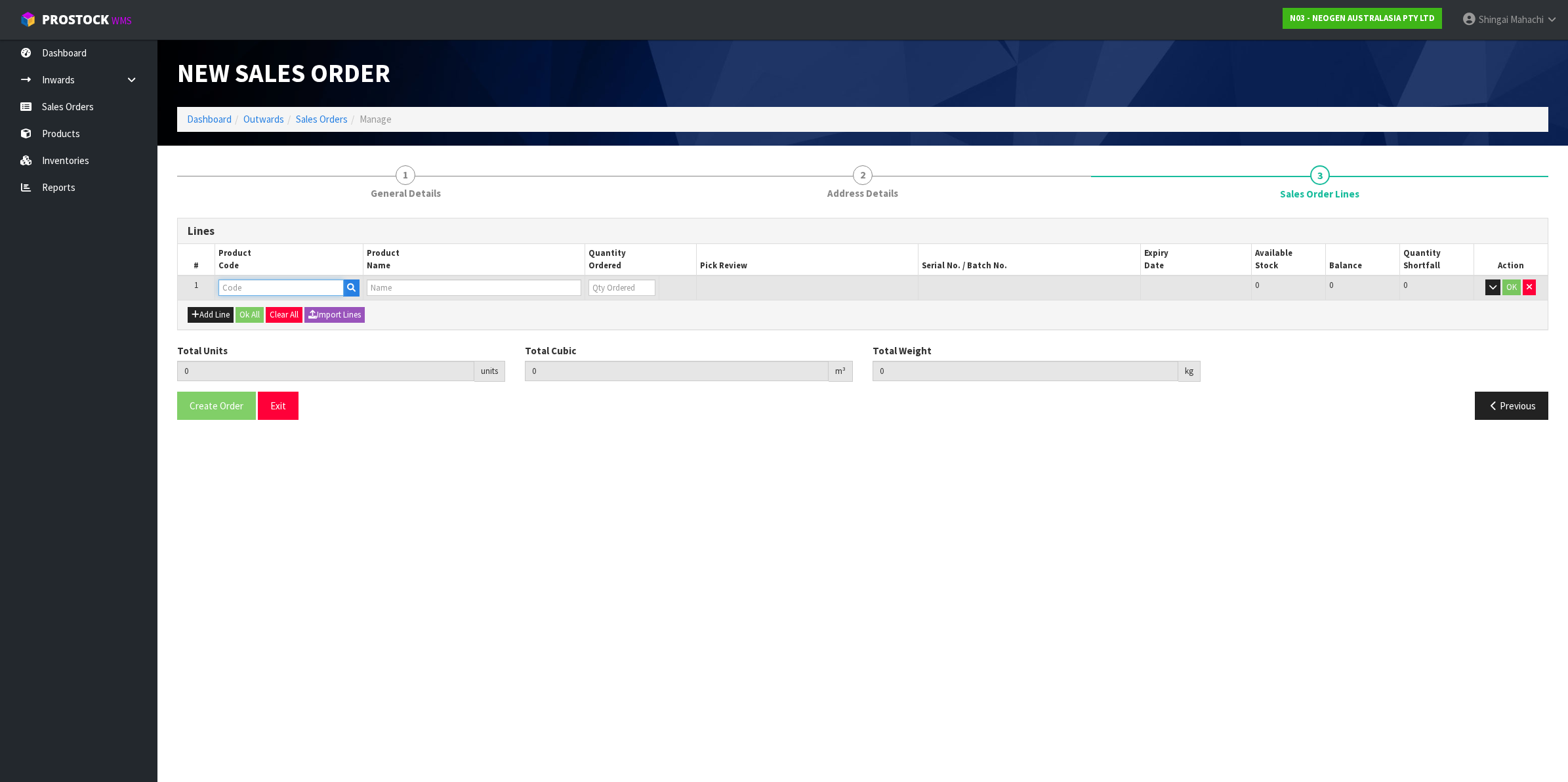
click at [238, 283] on input "text" at bounding box center [281, 288] width 125 height 16
click at [230, 286] on input "text" at bounding box center [281, 288] width 125 height 16
paste input "700002120"
type input "700002120"
type input "0.000000"
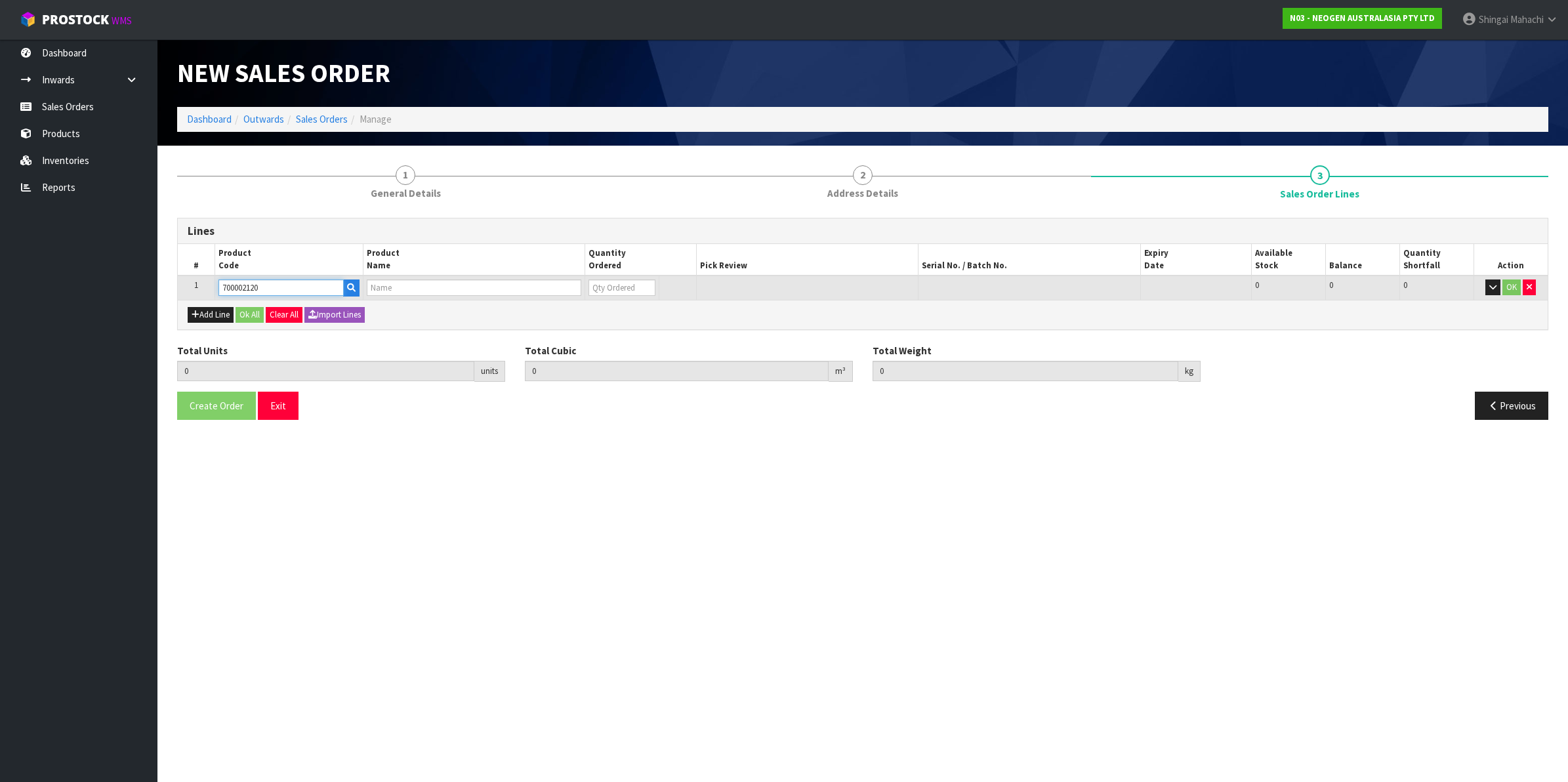
type input "0.000"
type input "7100039374 - 6406 PETRIFILM AEROBIC CT PLT 1000EA/CS"
type input "0"
type input "700002120"
click at [223, 314] on button "Add Line" at bounding box center [211, 314] width 46 height 15
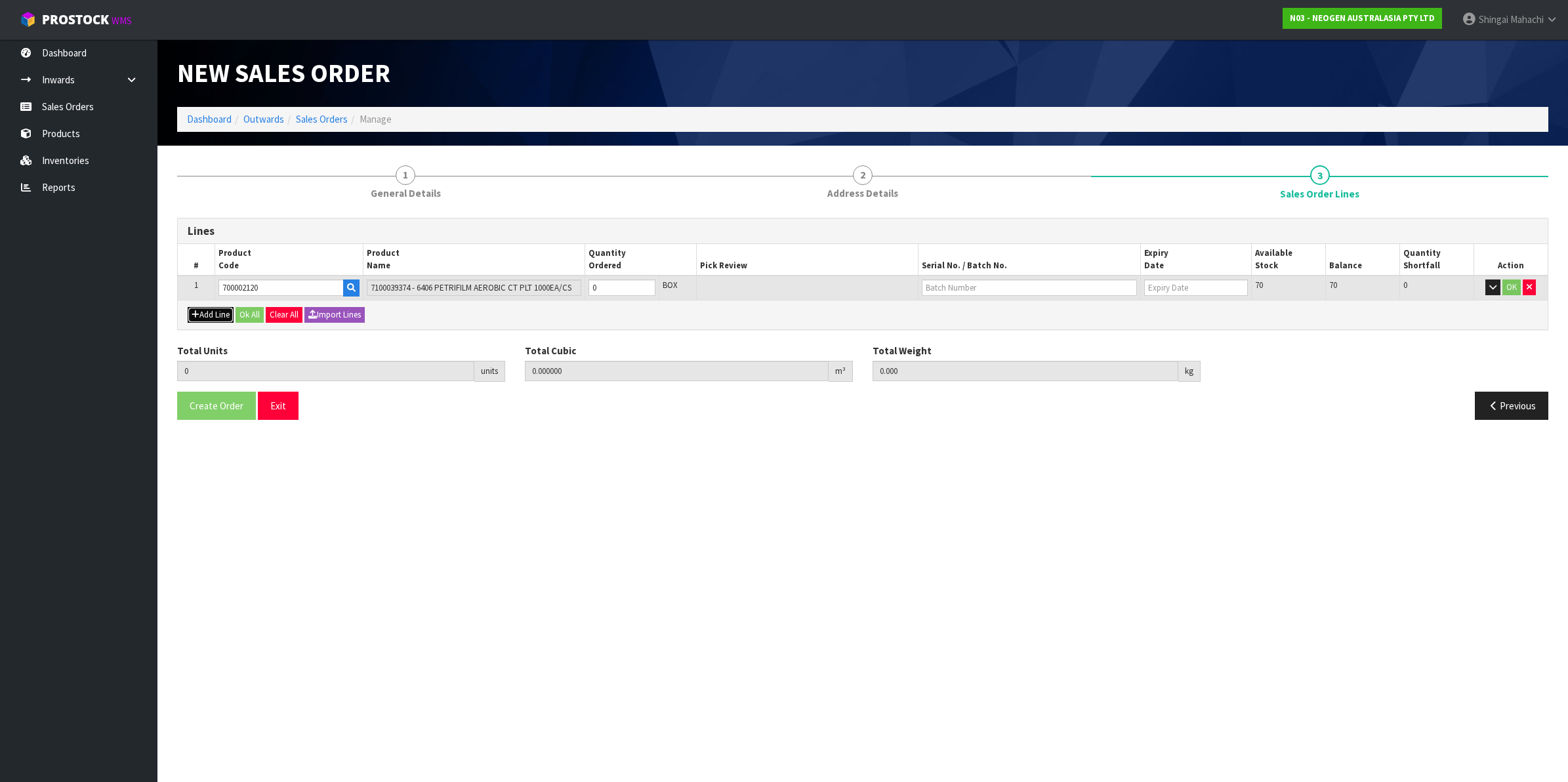
type input "0"
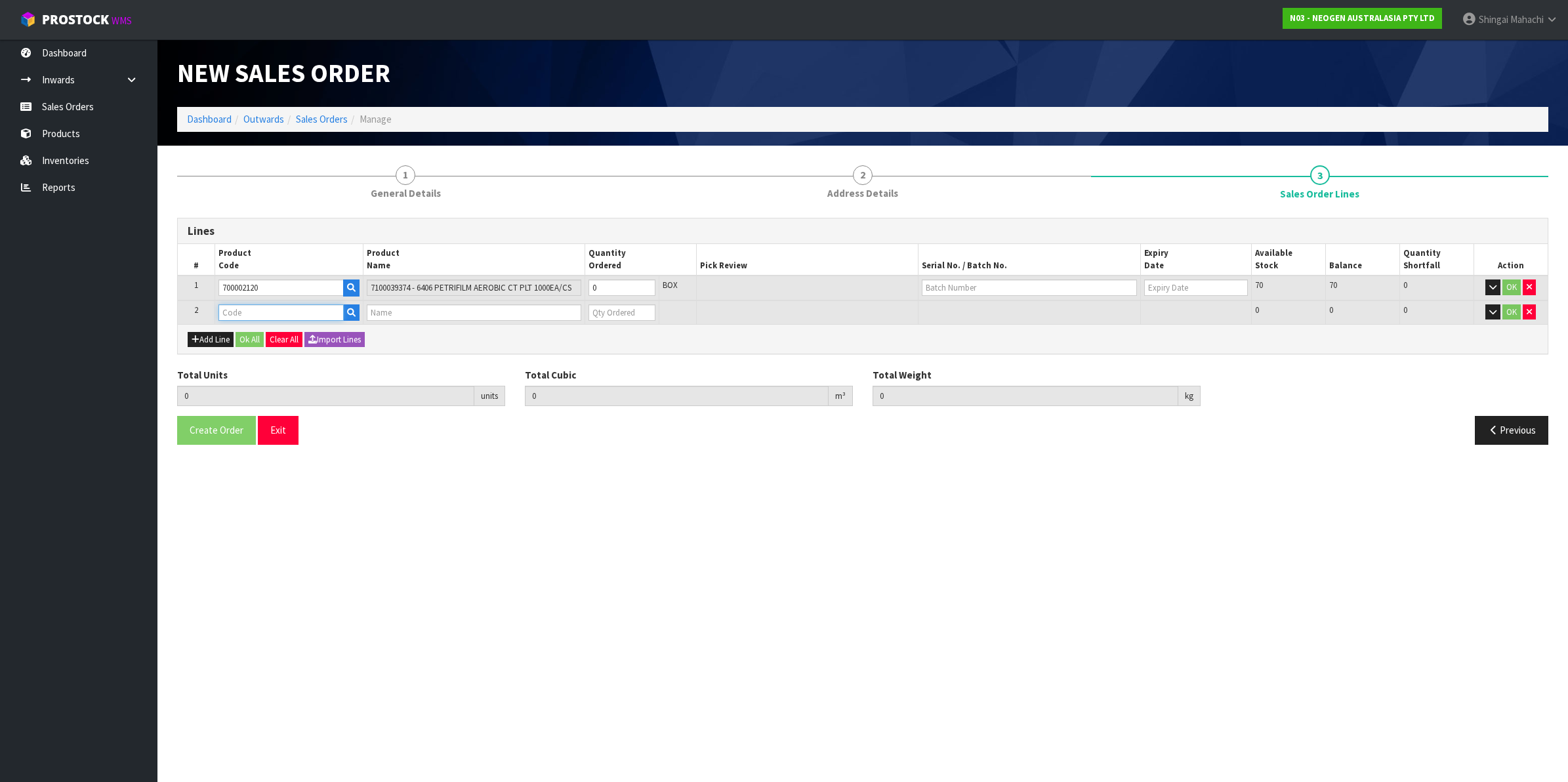
click at [240, 310] on input "text" at bounding box center [281, 313] width 125 height 16
paste input "700002285"
type input "700002285"
type input "0.000000"
type input "0.000"
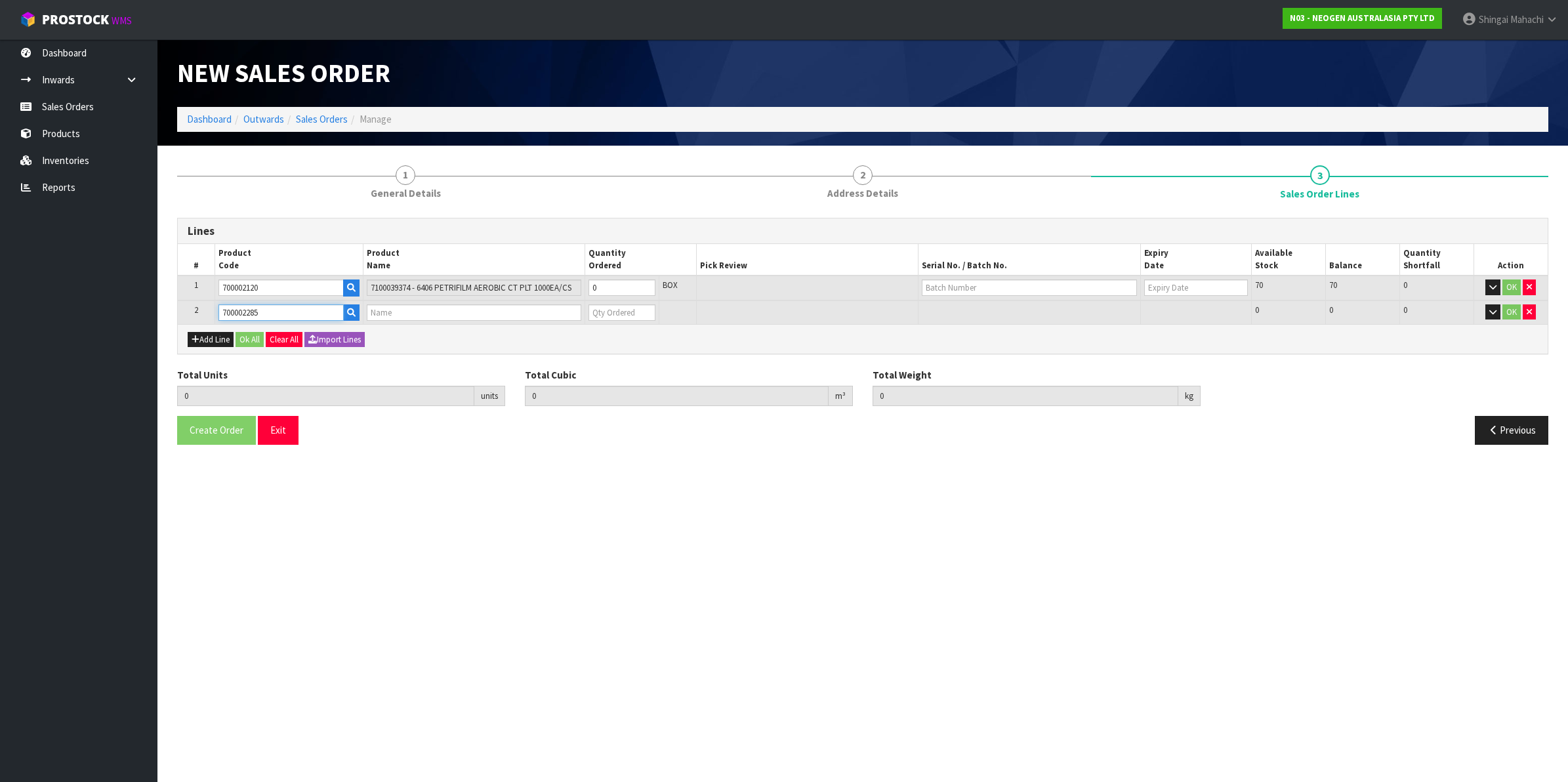
type input "7100133299 - [DATE] MDA2 [MEDICAL_DATA] ENRICH 250G ,LABEL - IN VITRO ONLY"
type input "0"
type input "700002285"
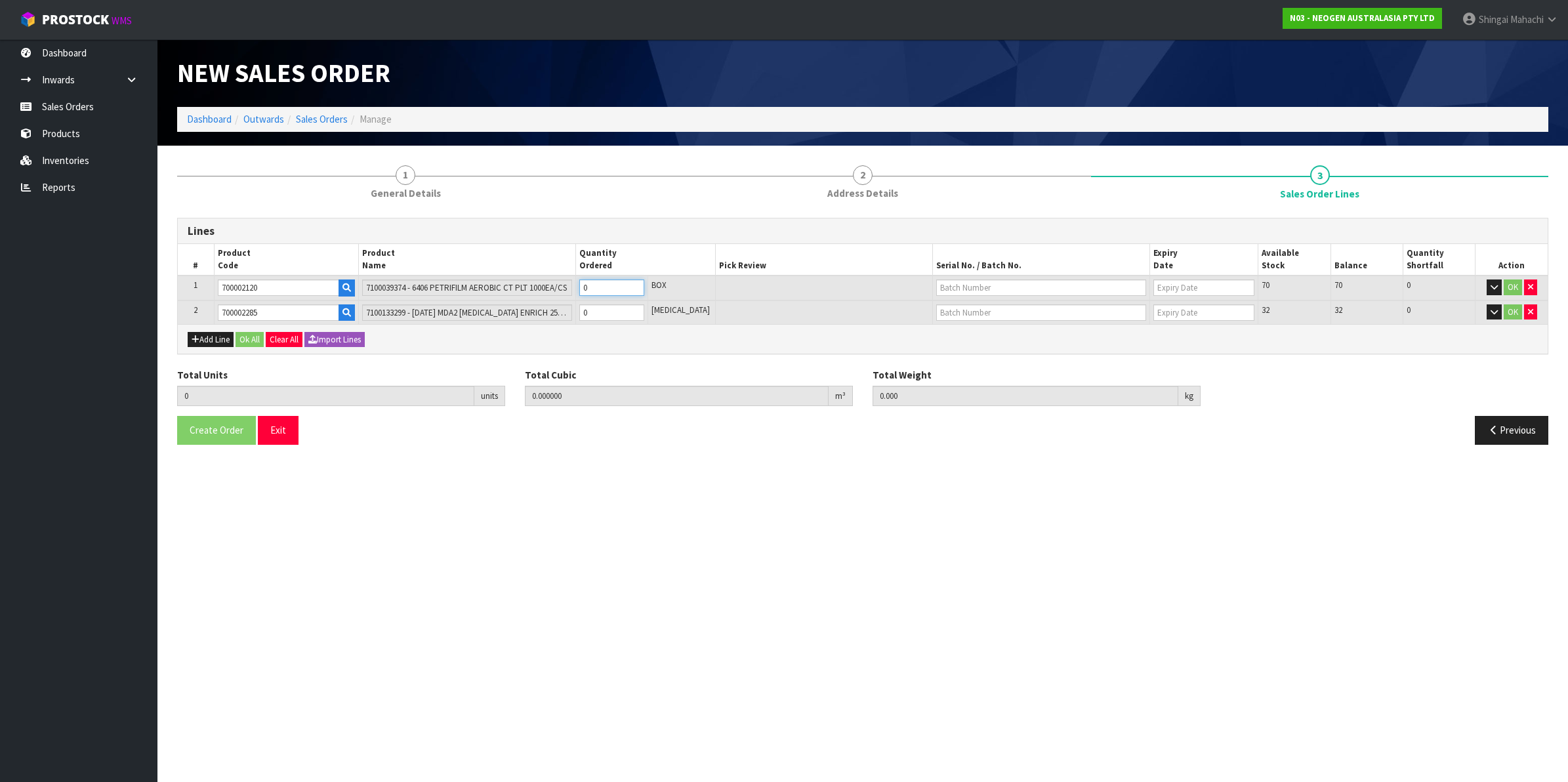
drag, startPoint x: 599, startPoint y: 287, endPoint x: 584, endPoint y: 291, distance: 15.5
click at [584, 291] on td "0" at bounding box center [612, 287] width 72 height 25
type input "5"
type input "0.0368"
type input "10"
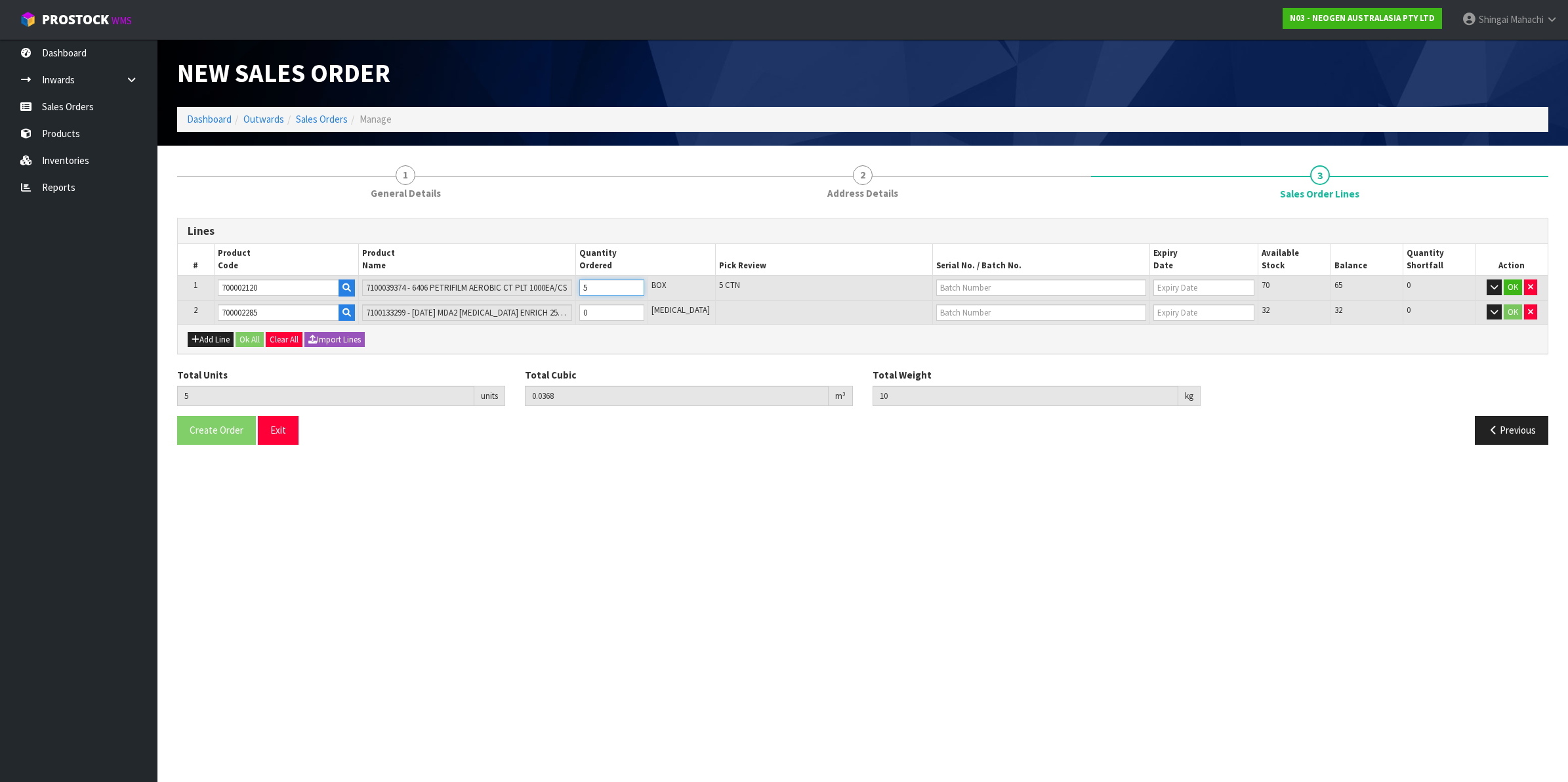
type input "5"
click at [418, 309] on tr "2 700002285 7100133299 - [DATE] MDA2 [MEDICAL_DATA] ENRICH 250G ,LABEL - IN VIT…" at bounding box center [862, 313] width 1369 height 25
type input "7"
type input "0.038258"
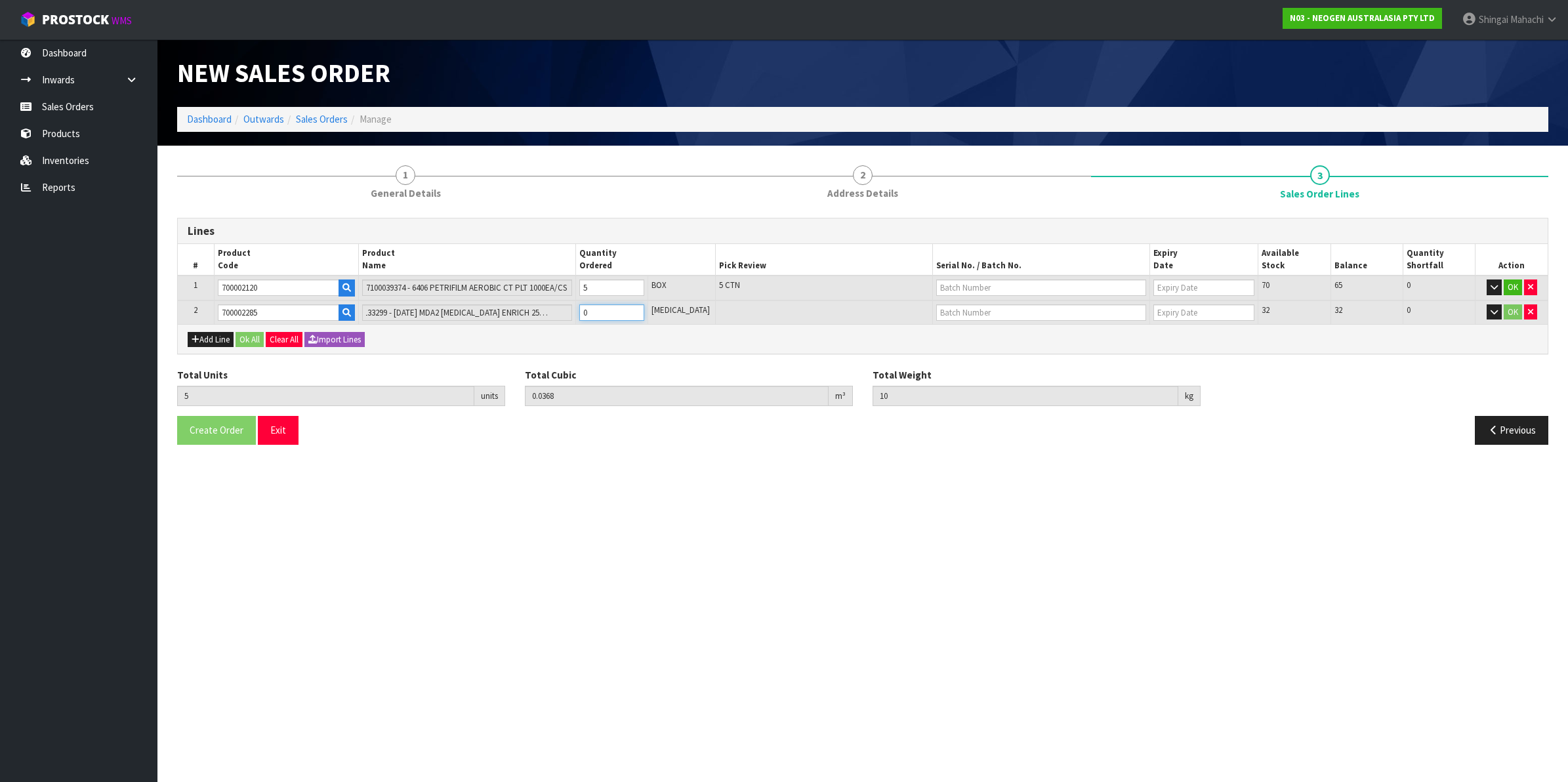
type input "10.6"
type input "2"
type input "25"
type input "0.05138"
type input "16"
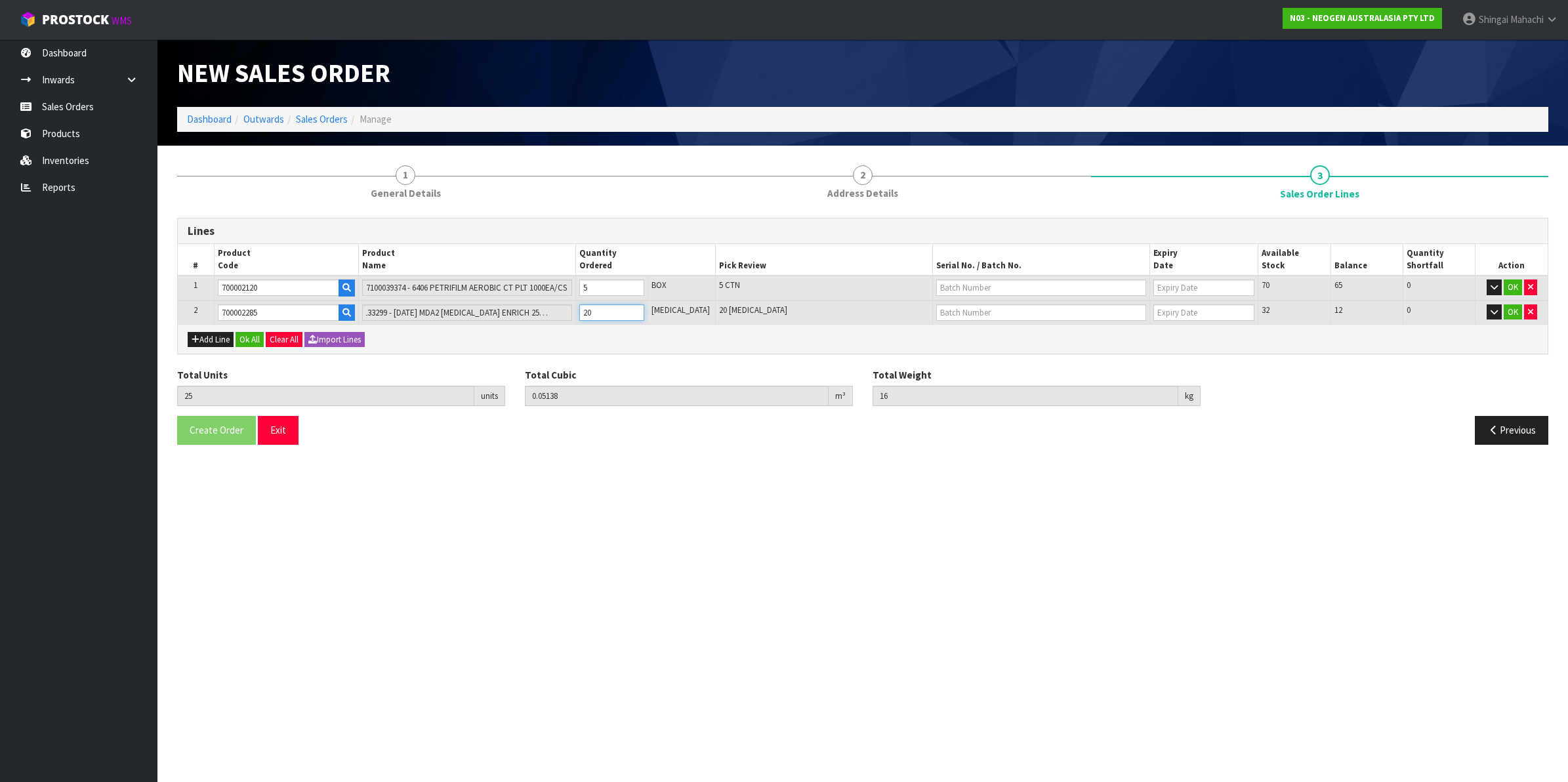
type input "20"
click at [961, 284] on input "text" at bounding box center [1041, 288] width 210 height 16
click at [954, 335] on link "345N7D" at bounding box center [975, 326] width 104 height 17
type input "345N7D"
type input "[DATE]"
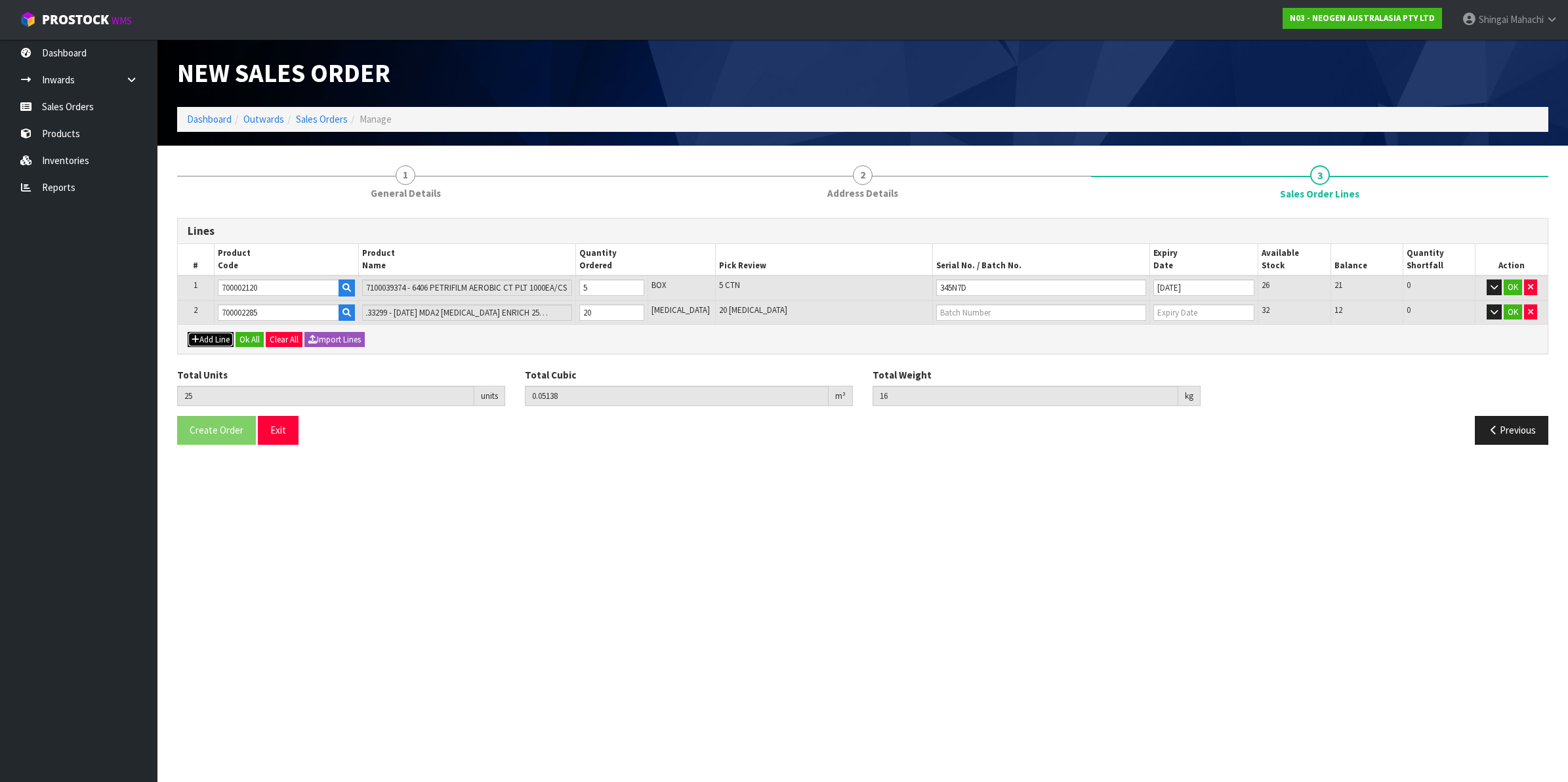
click at [221, 333] on button "Add Line" at bounding box center [211, 339] width 46 height 15
type input "0"
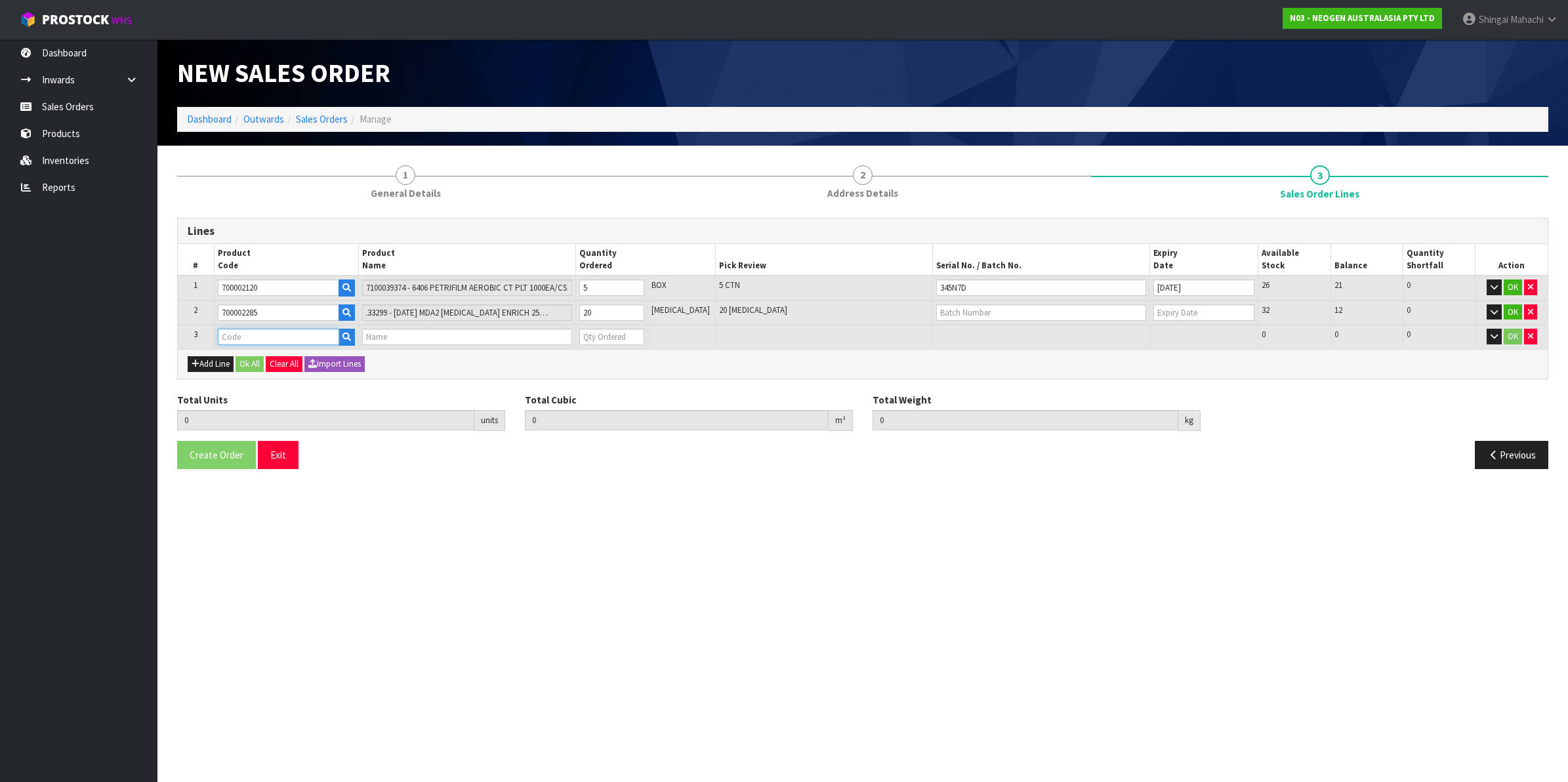
click at [233, 333] on input "text" at bounding box center [279, 336] width 122 height 16
paste input "700002285"
type input "700002285"
type input "25"
type input "0.05138"
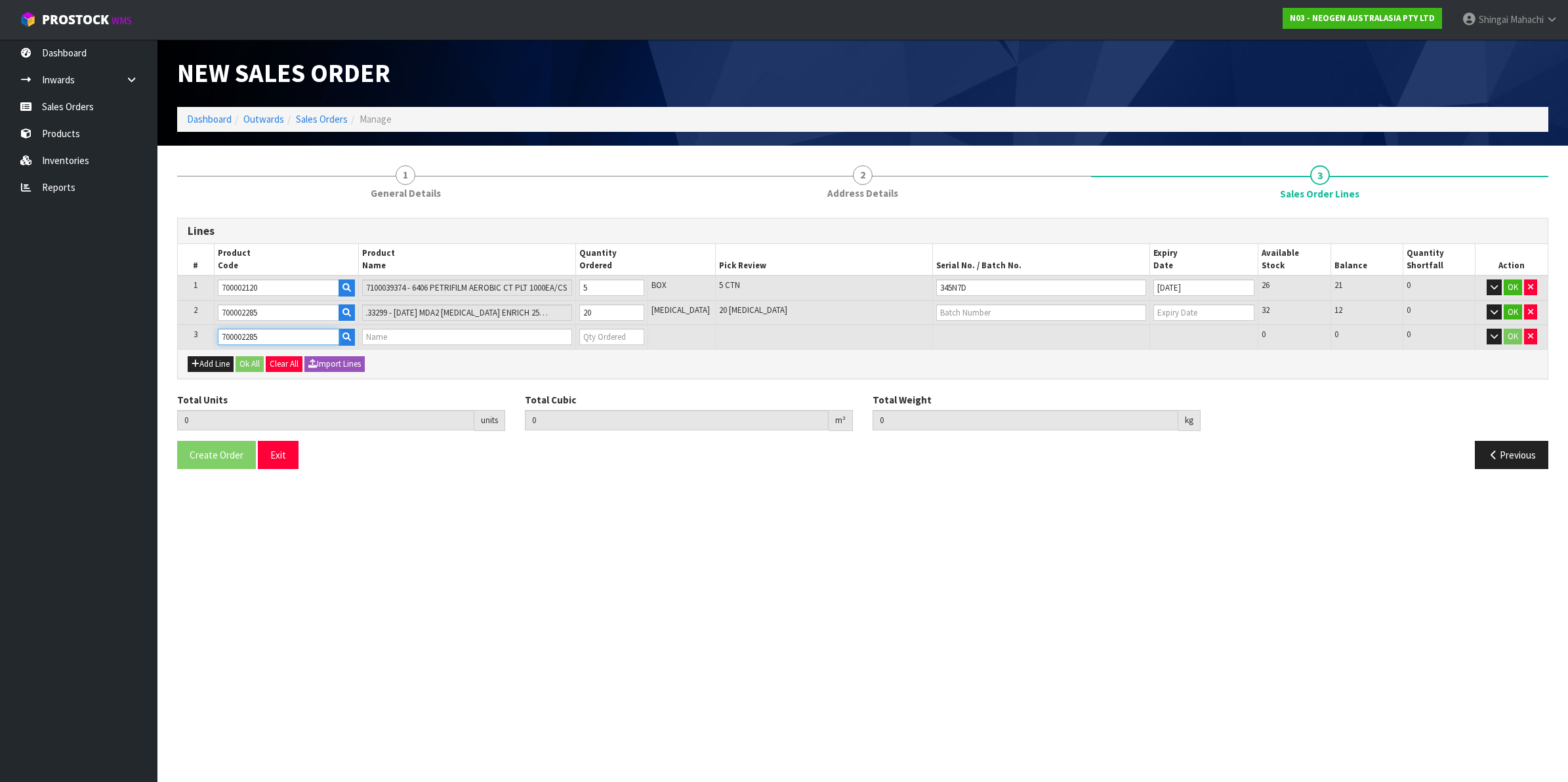
type input "16"
type input "7100133299 - [DATE] MDA2 [MEDICAL_DATA] ENRICH 250G ,LABEL - IN VITRO ONLY"
type input "0"
type input "700002285"
click at [569, 314] on tr "2 700002285 7100133299 - [DATE] MDA2 [MEDICAL_DATA] ENRICH 250G ,LABEL - IN VIT…" at bounding box center [862, 313] width 1369 height 25
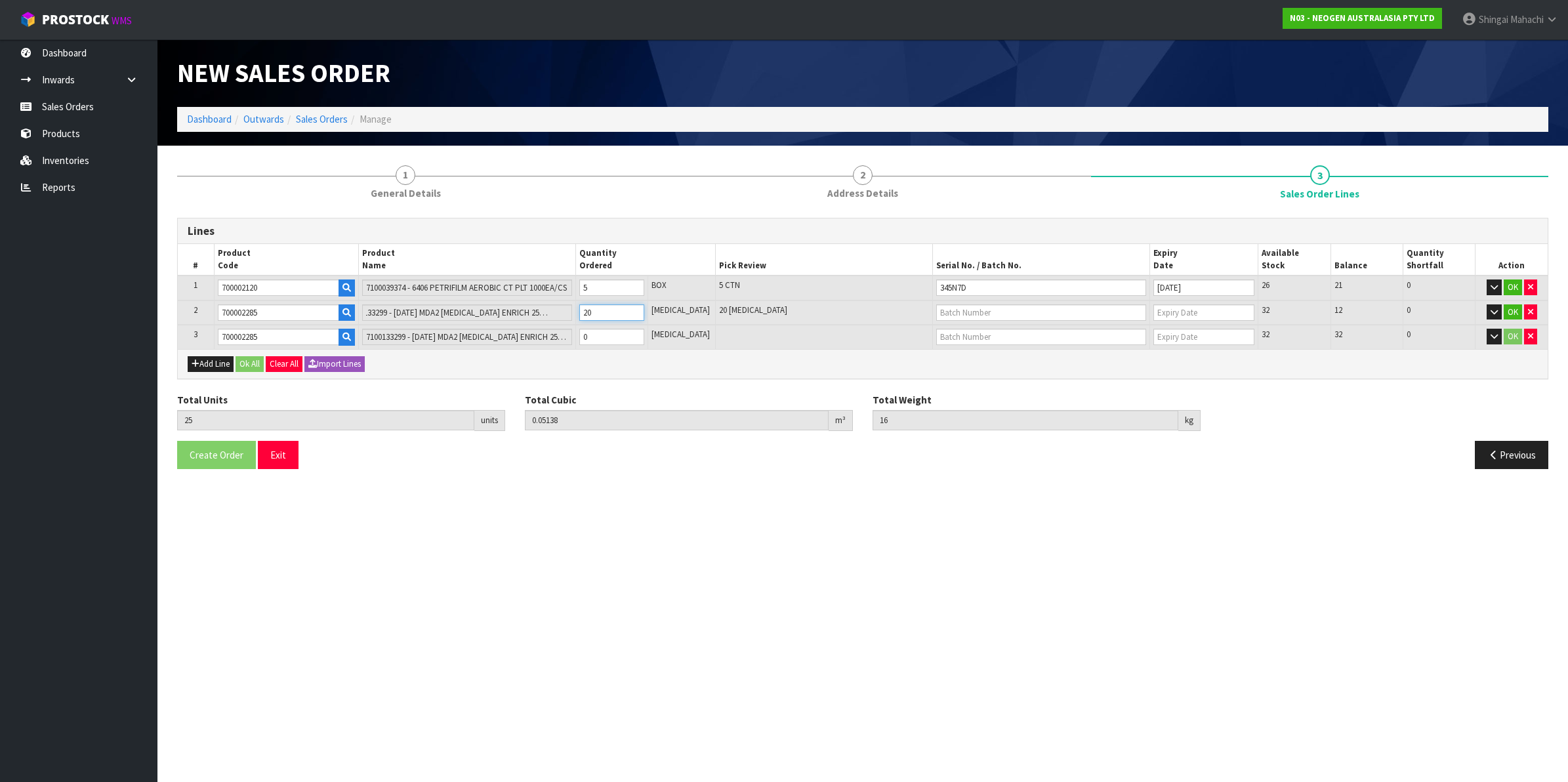
type input "13"
type input "0.042632"
type input "12.4"
type input "8"
click at [562, 338] on tr "3 700002285 7100133299 - [DATE] MDA2 [MEDICAL_DATA] ENRICH 250G ,LABEL - IN VIT…" at bounding box center [862, 336] width 1369 height 25
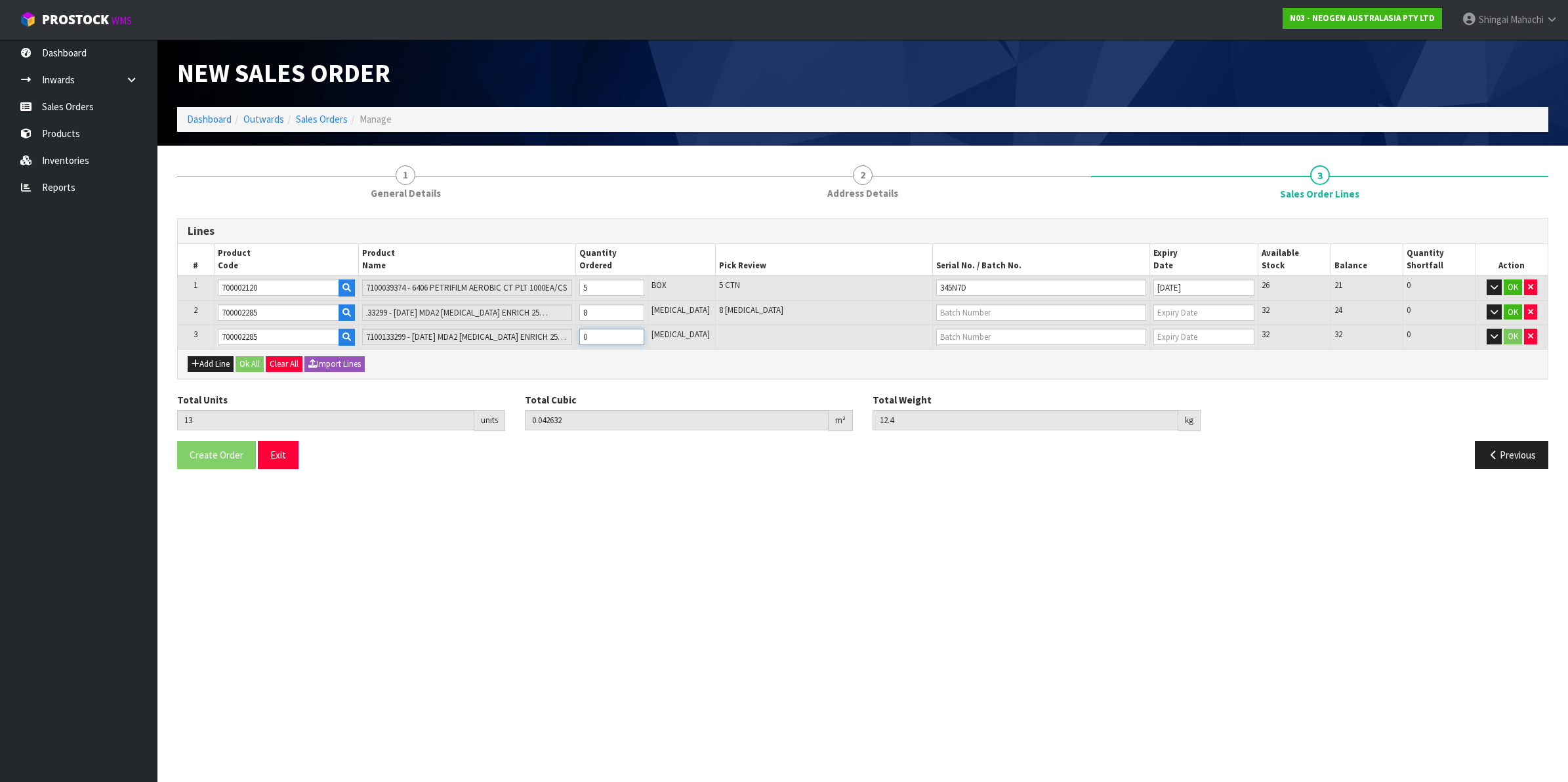
type input "14"
type input "0.043361"
type input "12.7"
type input "1"
type input "25"
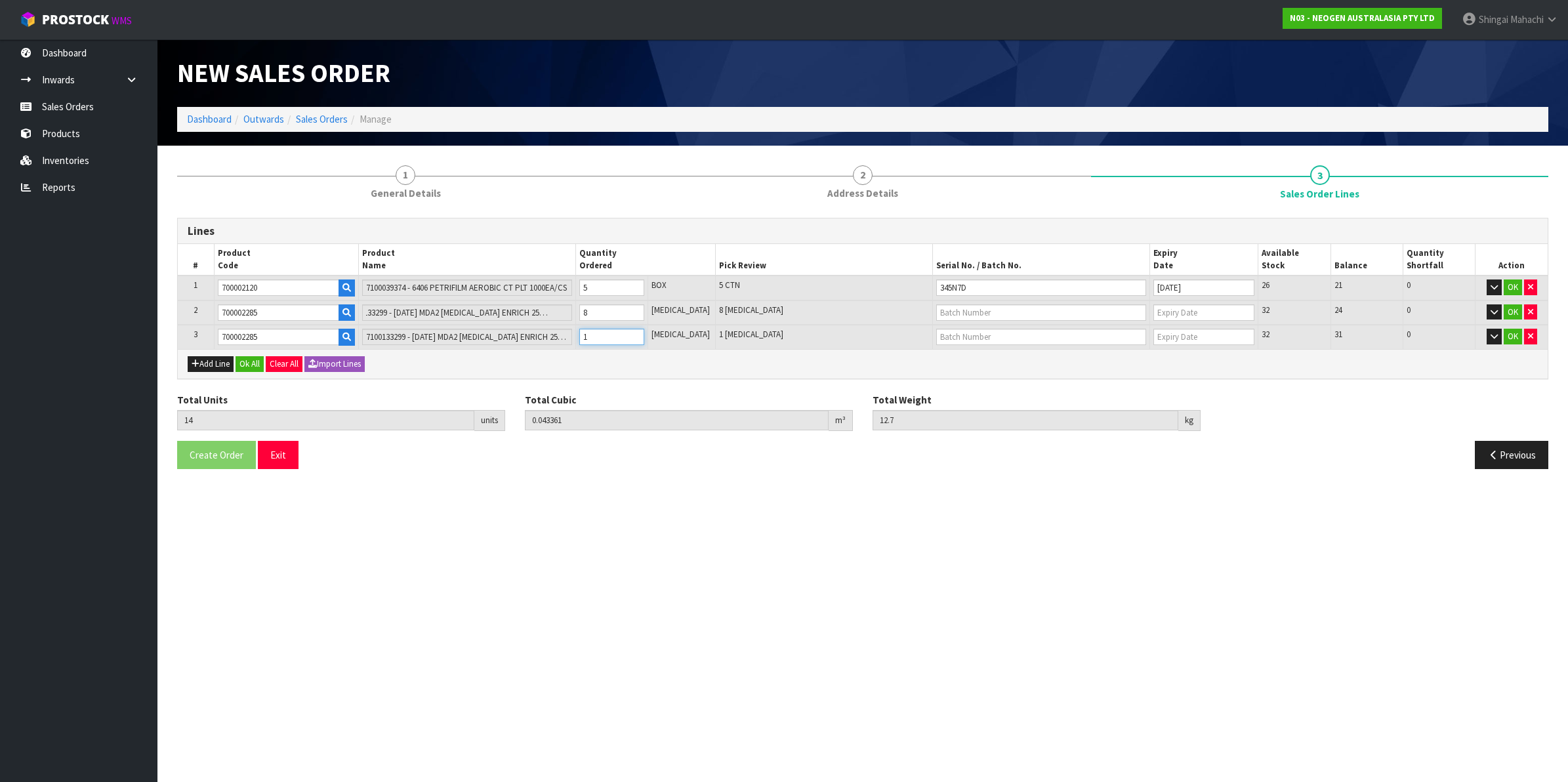
type input "0.05138"
type input "16"
type input "12"
click at [645, 355] on div "Add Line Ok All Clear All Import Lines" at bounding box center [862, 364] width 1369 height 29
click at [951, 310] on input "text" at bounding box center [1041, 313] width 210 height 16
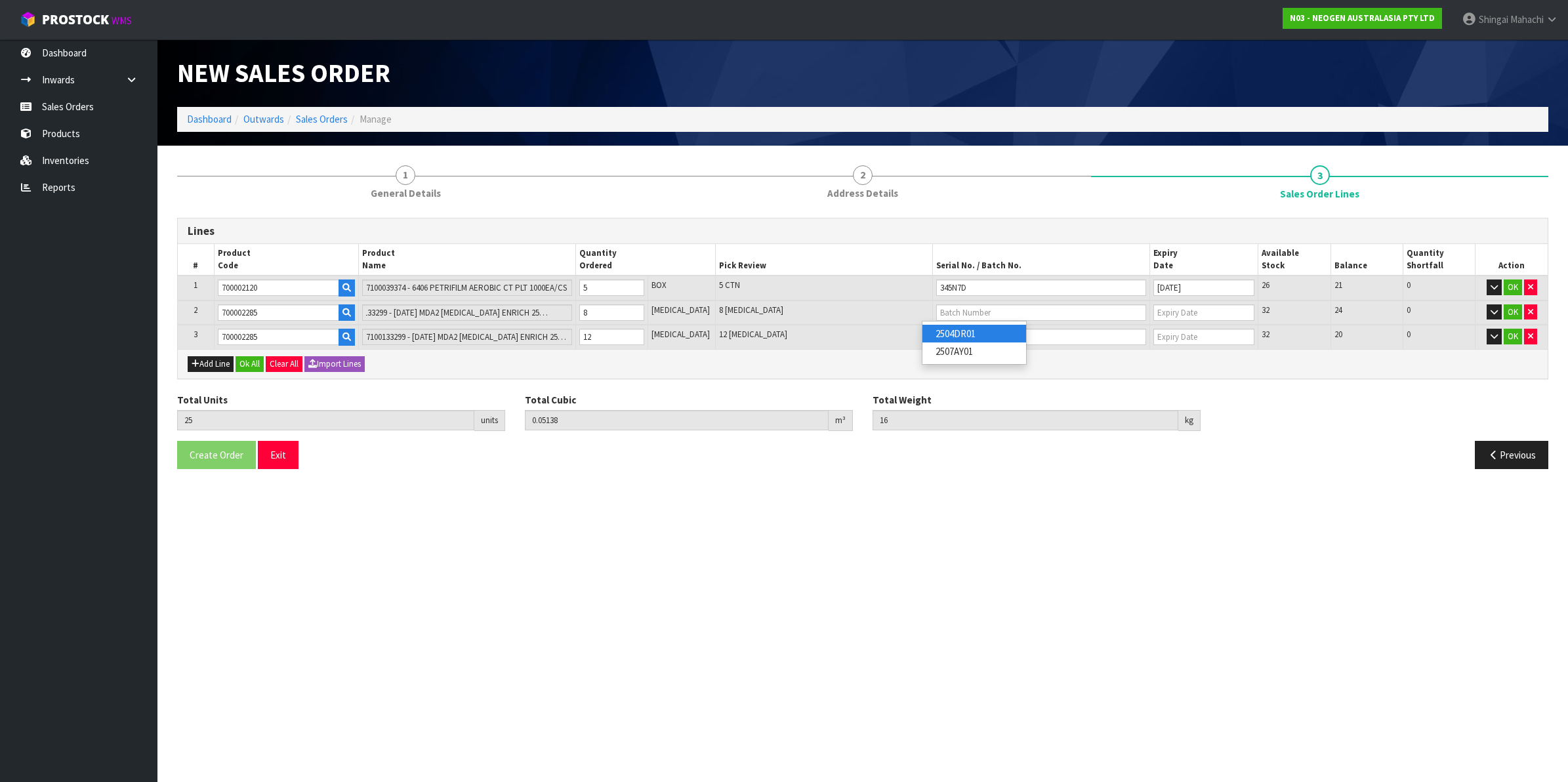
click at [967, 336] on link "2504DR01" at bounding box center [975, 333] width 104 height 17
type input "2504DR01"
type input "[DATE]"
click at [962, 340] on input "text" at bounding box center [1041, 336] width 210 height 16
click at [969, 377] on link "2507AY01" at bounding box center [975, 376] width 104 height 17
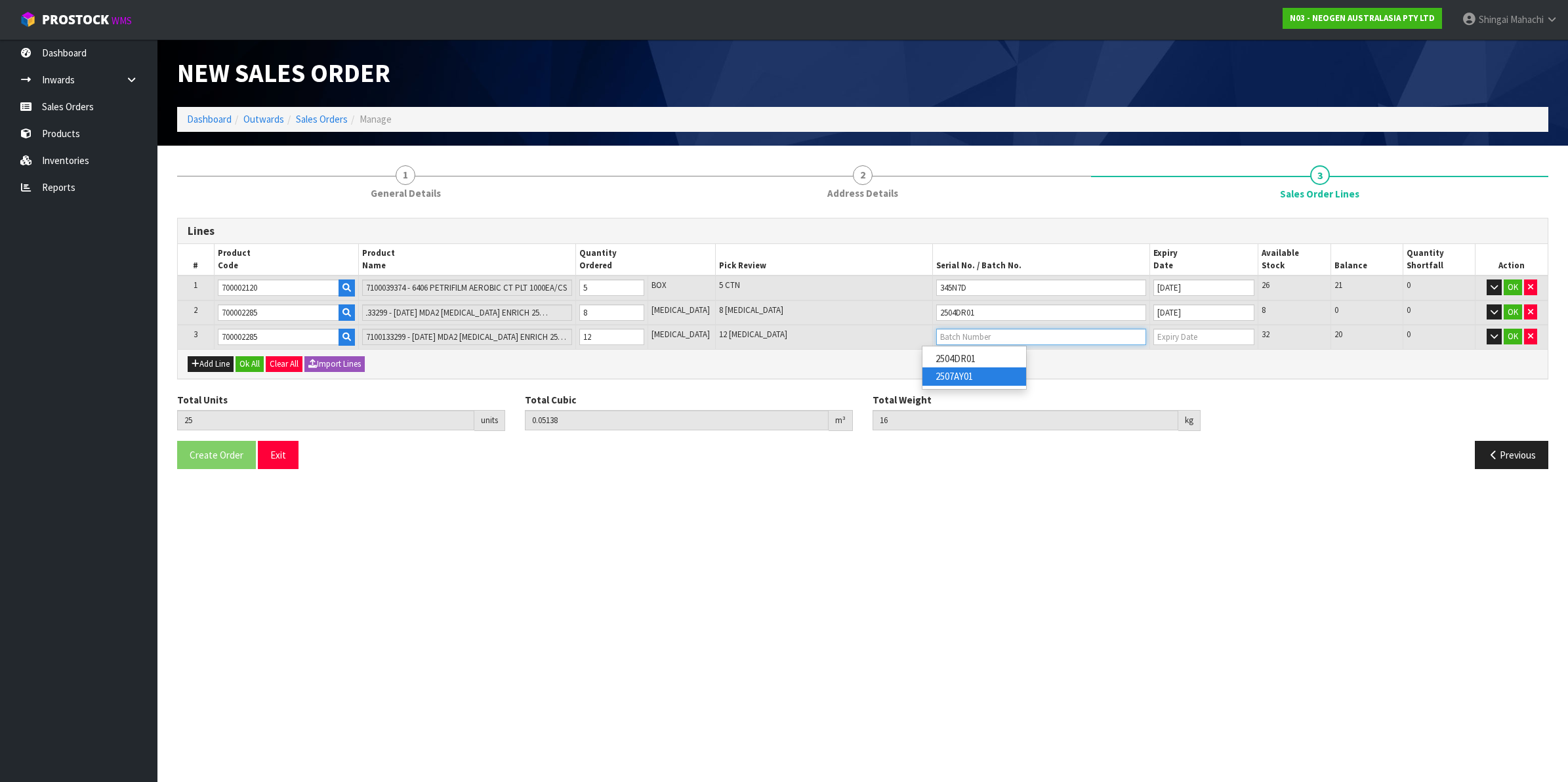
type input "2507AY01"
type input "[DATE]"
click at [1509, 331] on button "OK" at bounding box center [1512, 335] width 18 height 15
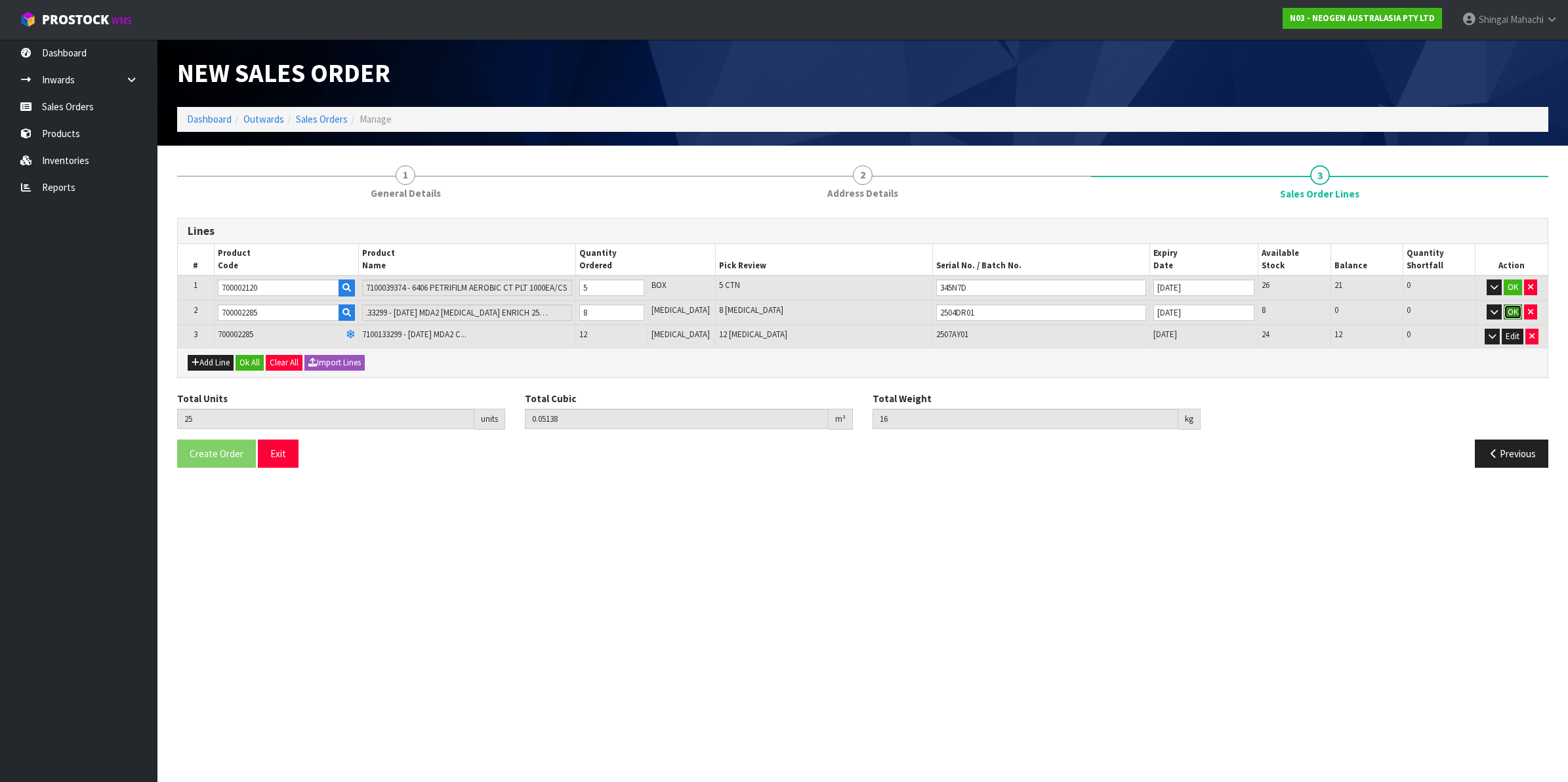
click at [1509, 310] on button "OK" at bounding box center [1512, 312] width 18 height 15
click at [1509, 289] on button "OK" at bounding box center [1512, 287] width 18 height 15
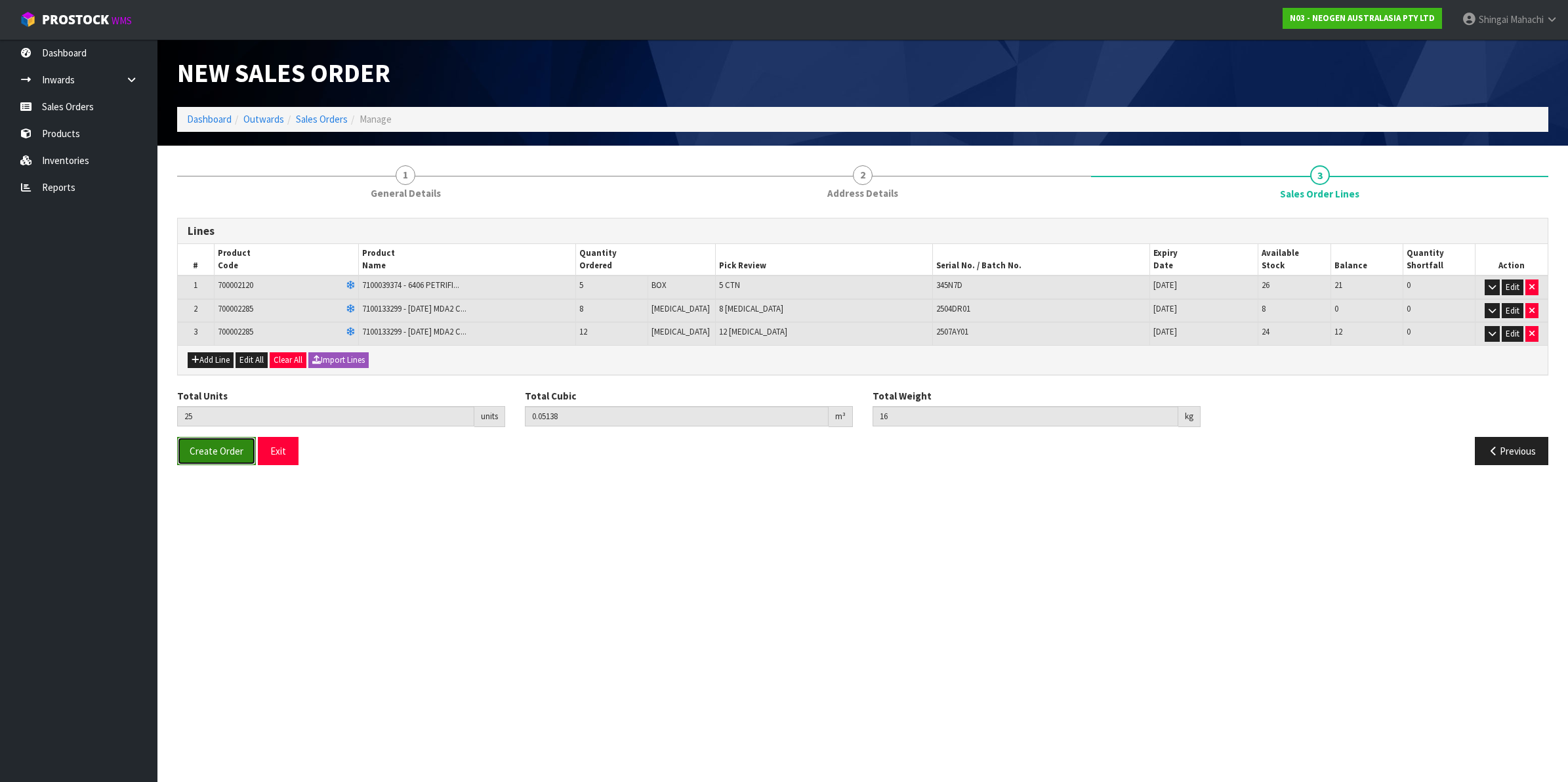
click at [222, 452] on span "Create Order" at bounding box center [216, 451] width 54 height 13
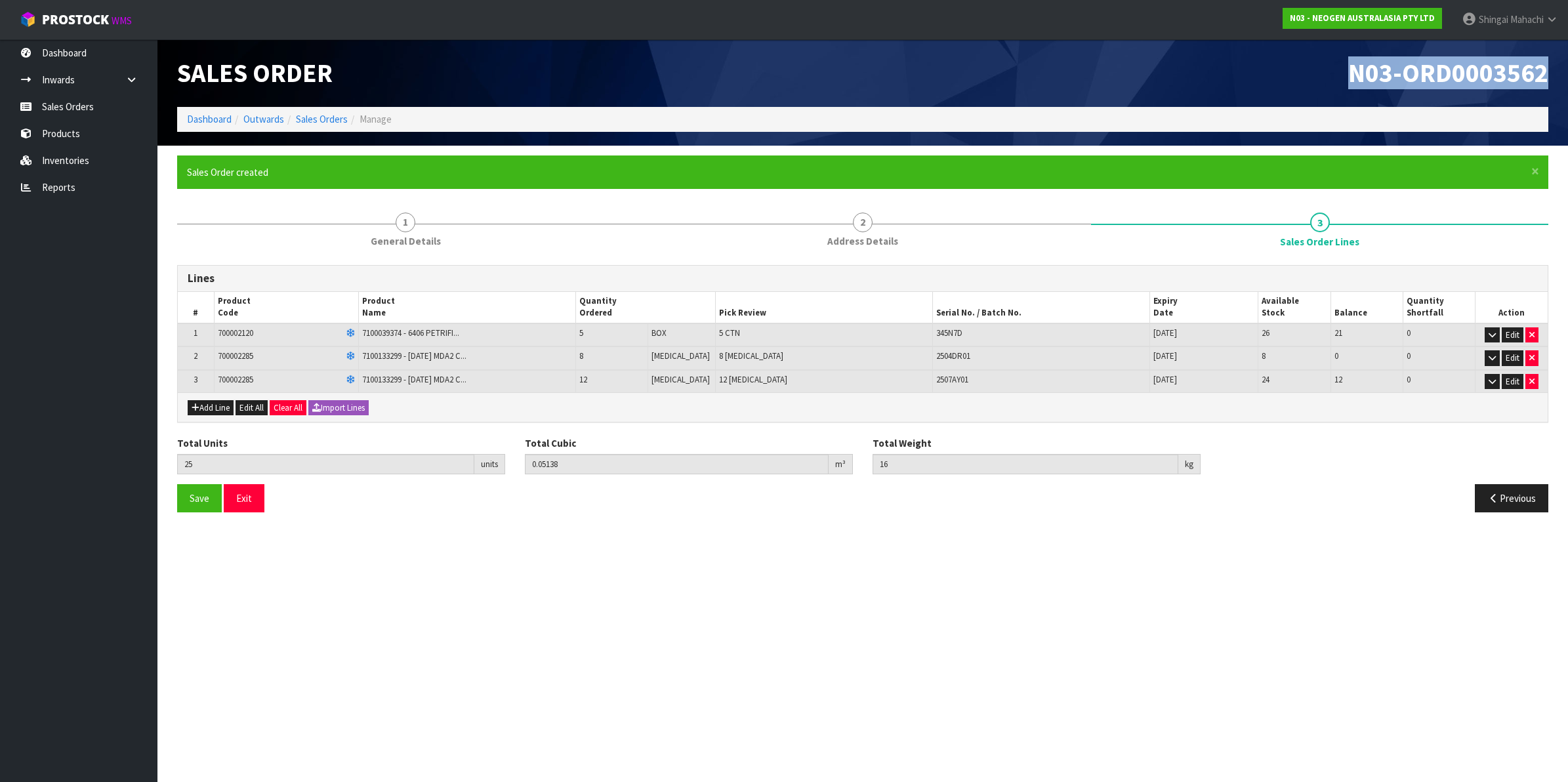
drag, startPoint x: 1351, startPoint y: 72, endPoint x: 1560, endPoint y: 67, distance: 209.1
click at [1560, 67] on header "Sales Order N03-ORD0003562 Dashboard Outwards Sales Orders Manage" at bounding box center [862, 92] width 1410 height 107
copy span "N03-ORD0003562"
click at [316, 127] on ol "Dashboard Outwards Sales Orders Manage" at bounding box center [862, 118] width 1371 height 25
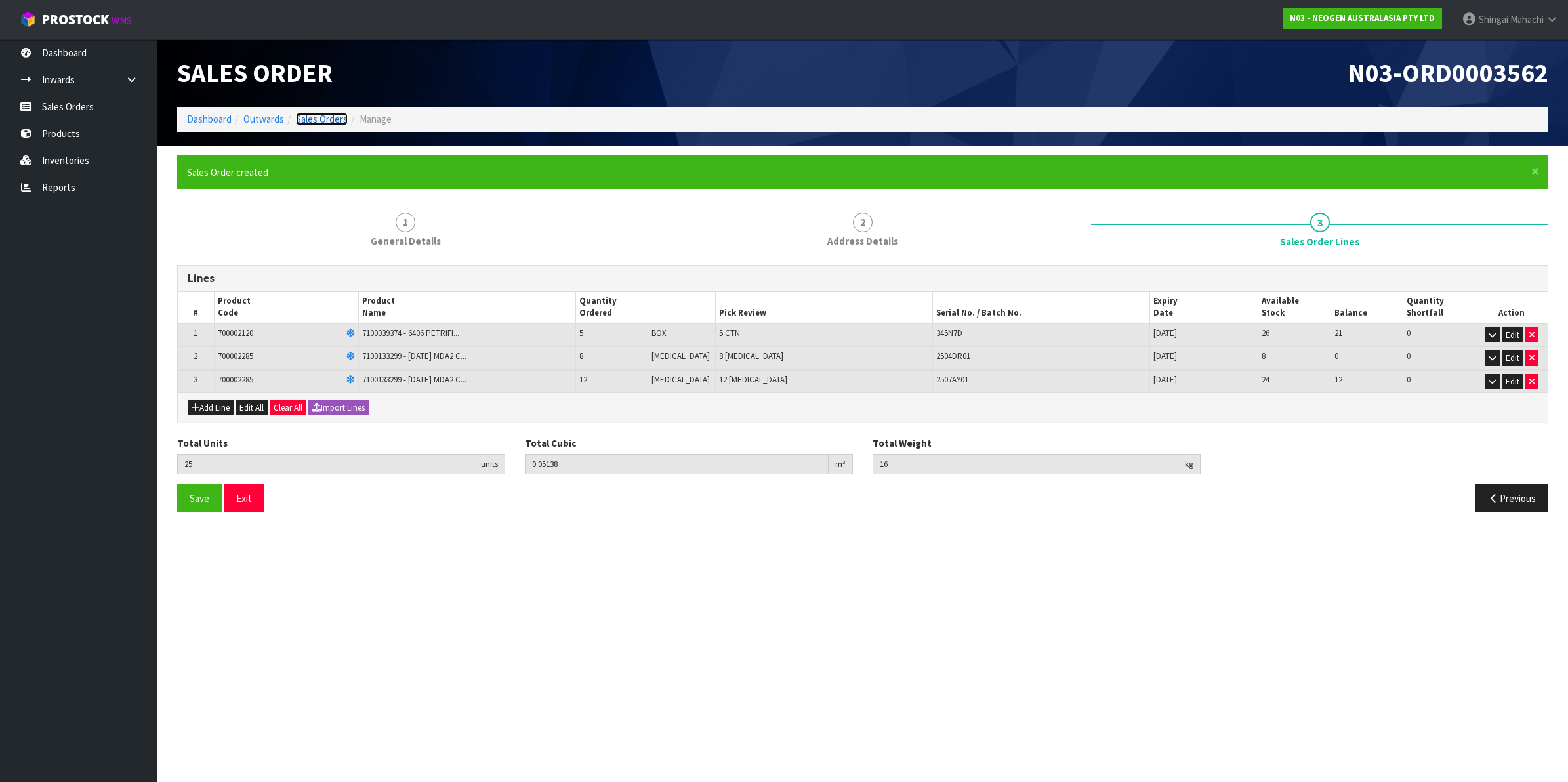
click at [316, 122] on link "Sales Orders" at bounding box center [321, 119] width 52 height 13
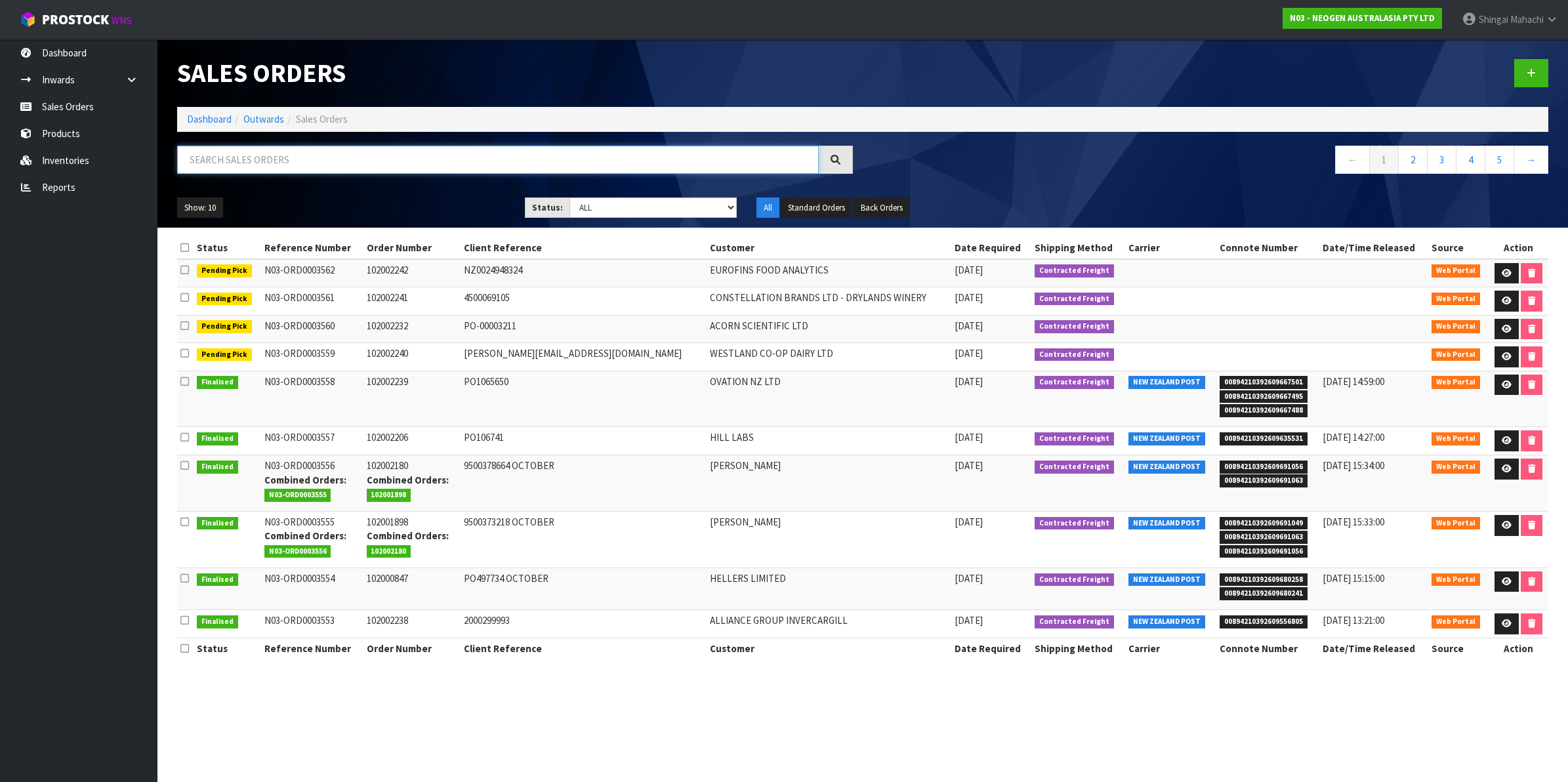
click at [214, 165] on input "text" at bounding box center [498, 159] width 642 height 28
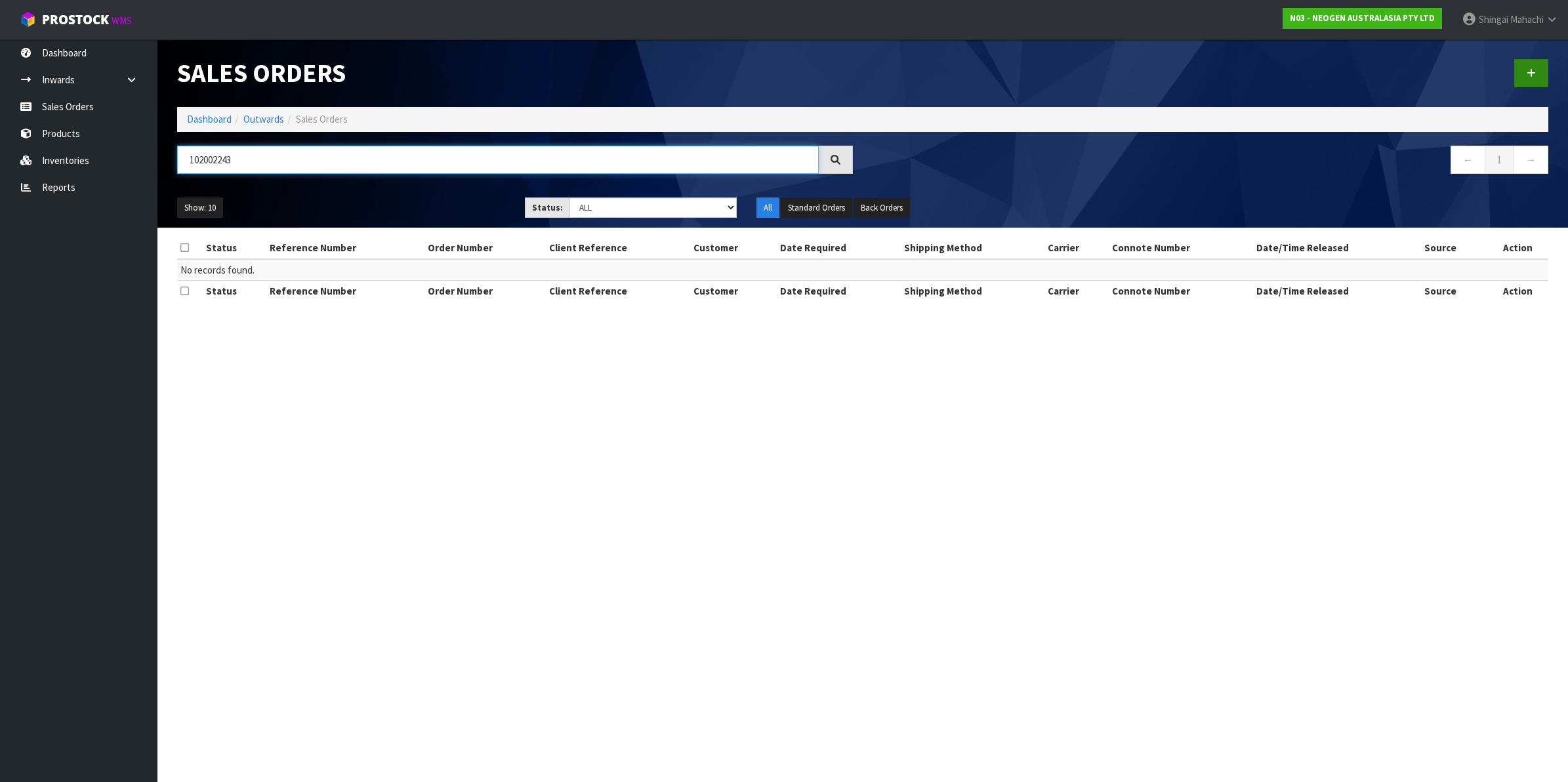
type input "102002243"
click at [1535, 70] on icon at bounding box center [1531, 73] width 9 height 10
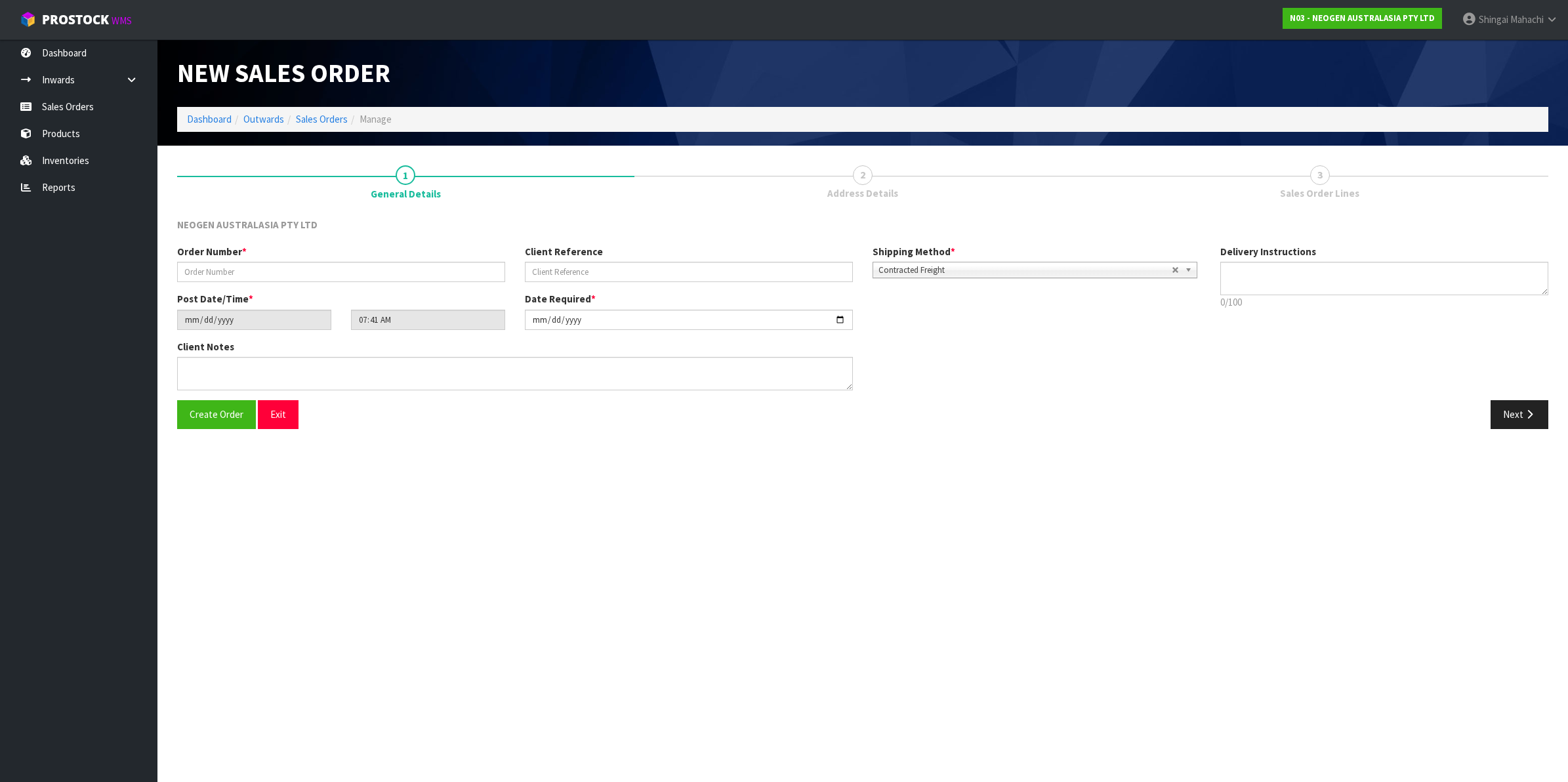
type textarea "CHILLED GOODS -OVERNIGHT"
click at [211, 273] on input "text" at bounding box center [341, 272] width 328 height 20
type input "102002243"
click at [562, 269] on input "text" at bounding box center [689, 272] width 328 height 20
paste input "1200021817"
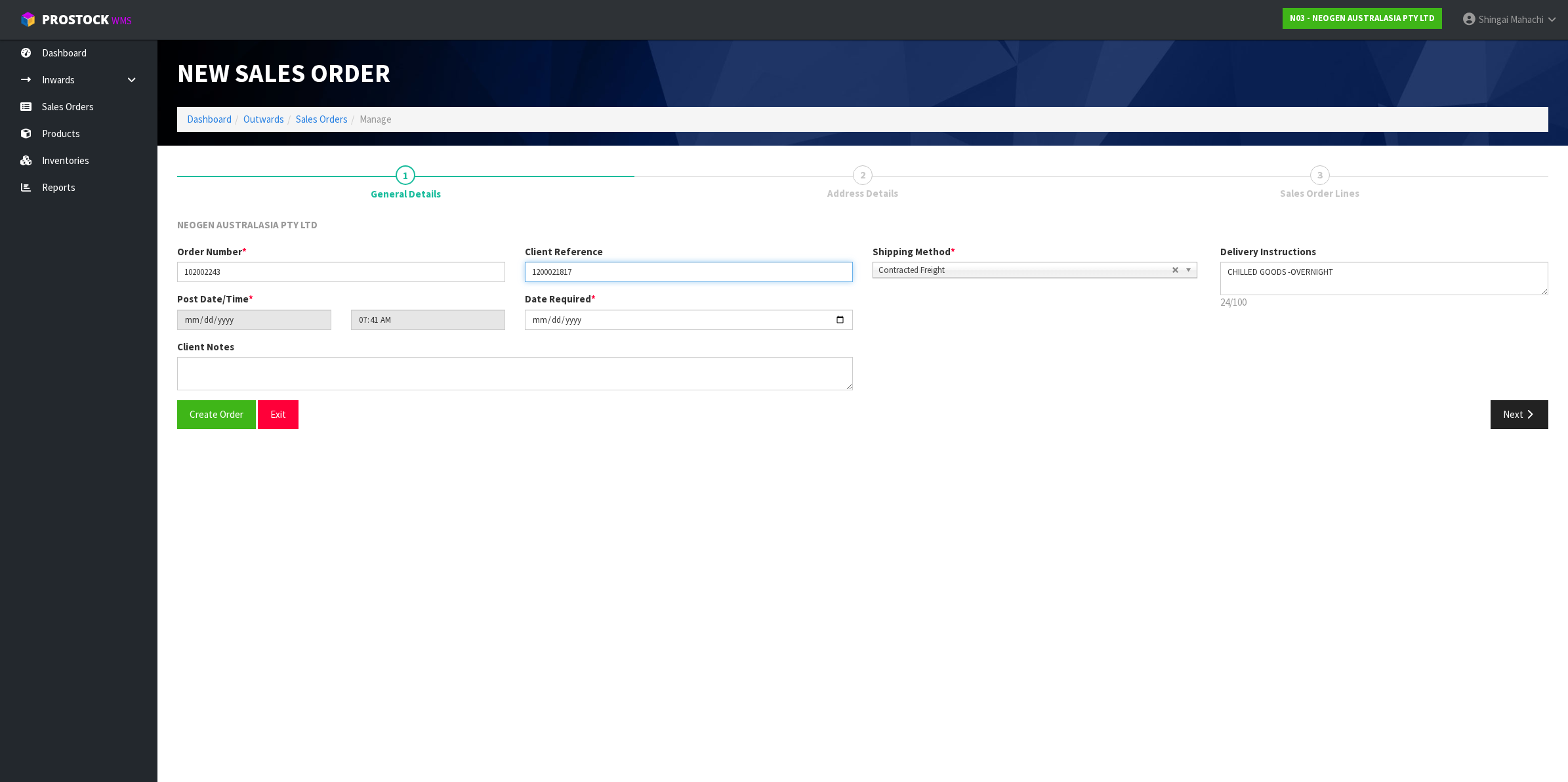
type input "1200021817"
click at [231, 377] on textarea at bounding box center [514, 373] width 676 height 34
paste textarea "[PERSON_NAME] SANTA [PERSON_NAME]"
type textarea "ATTN: [PERSON_NAME] SANTA [PERSON_NAME]"
click at [1523, 413] on icon "button" at bounding box center [1530, 414] width 13 height 10
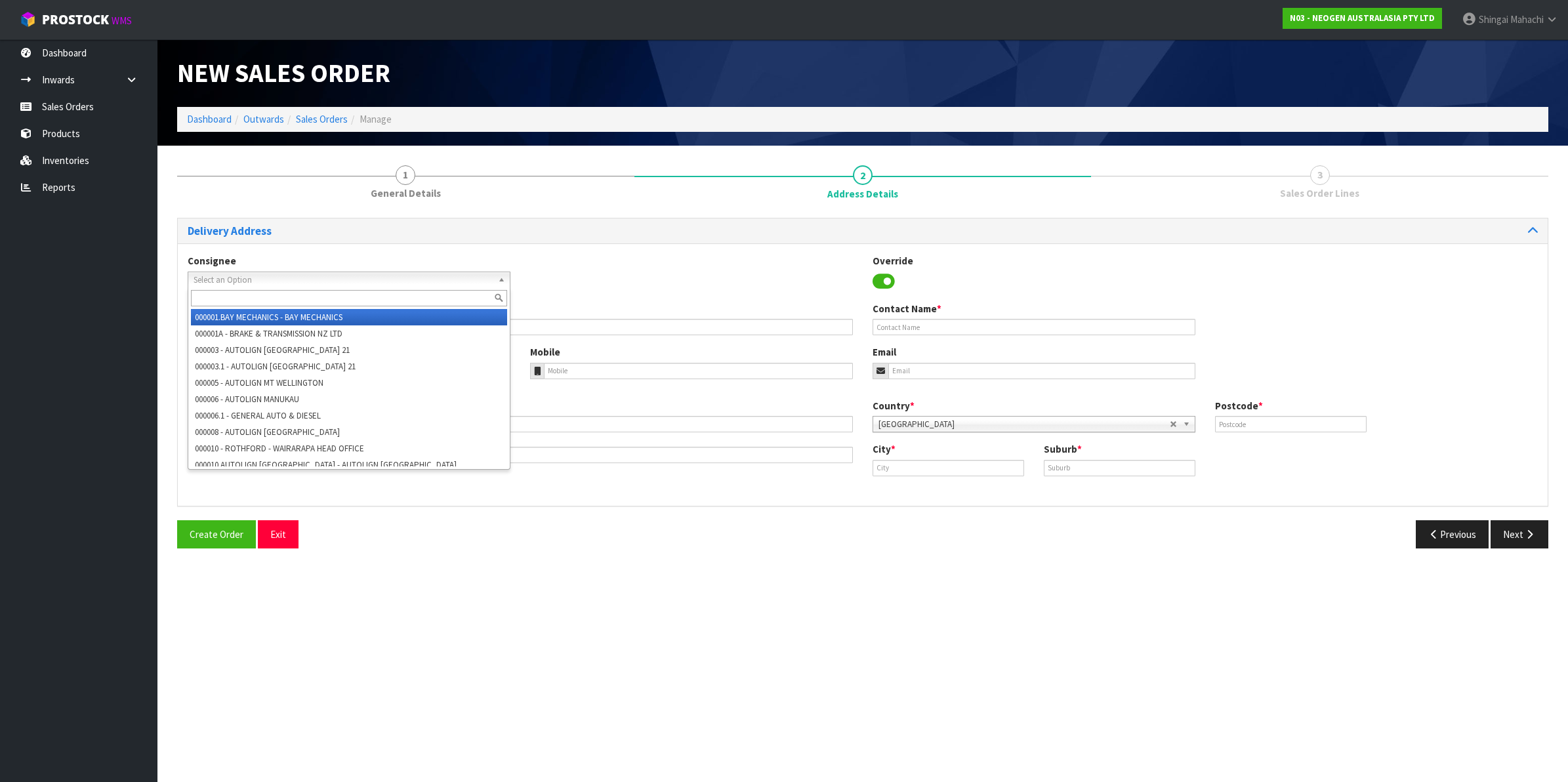
click at [211, 281] on span "Select an Option" at bounding box center [343, 280] width 299 height 15
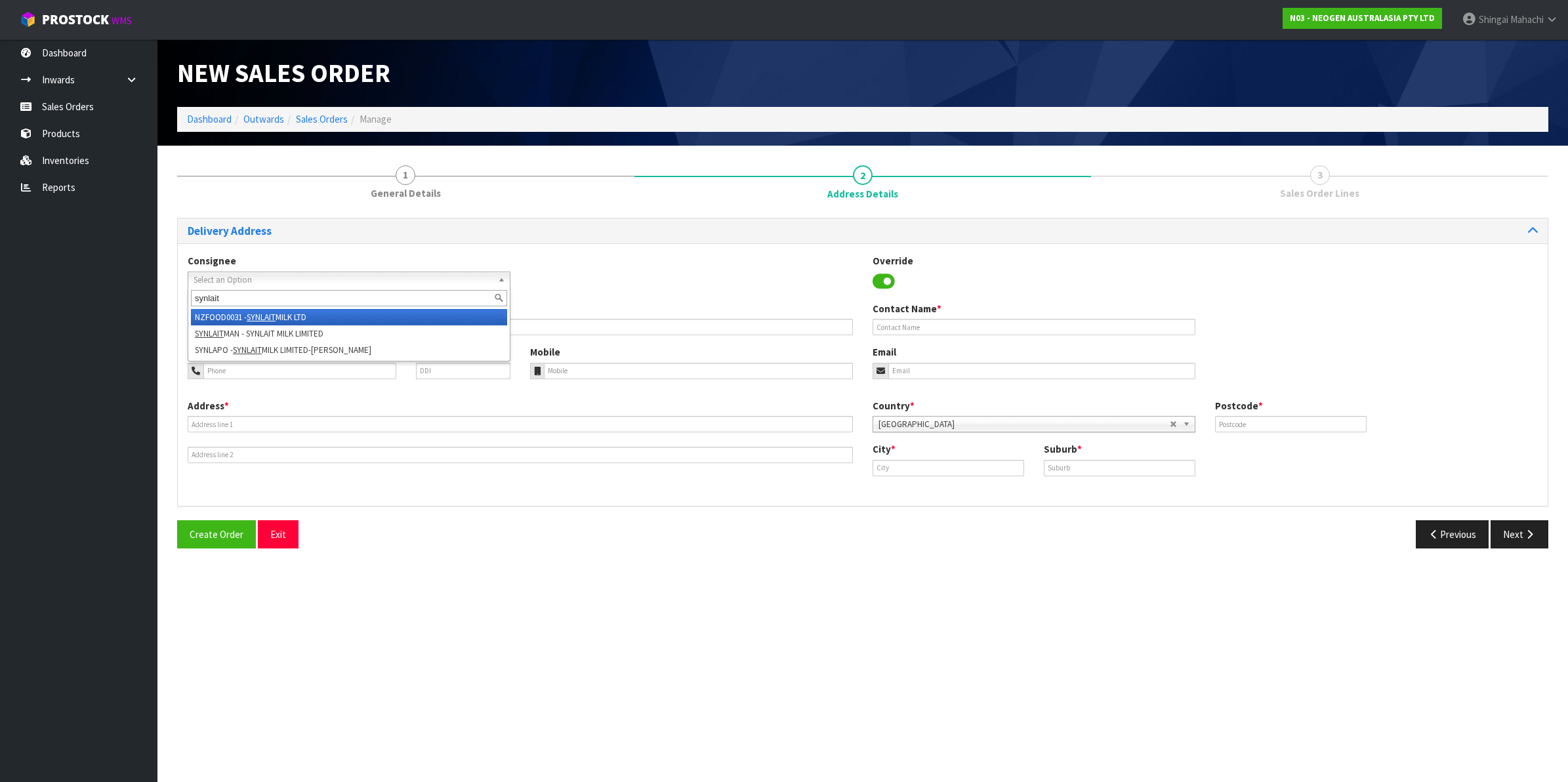
type input "synlait"
click at [244, 312] on li "NZFOOD0031 - SYNLAIT MILK LTD" at bounding box center [348, 317] width 316 height 16
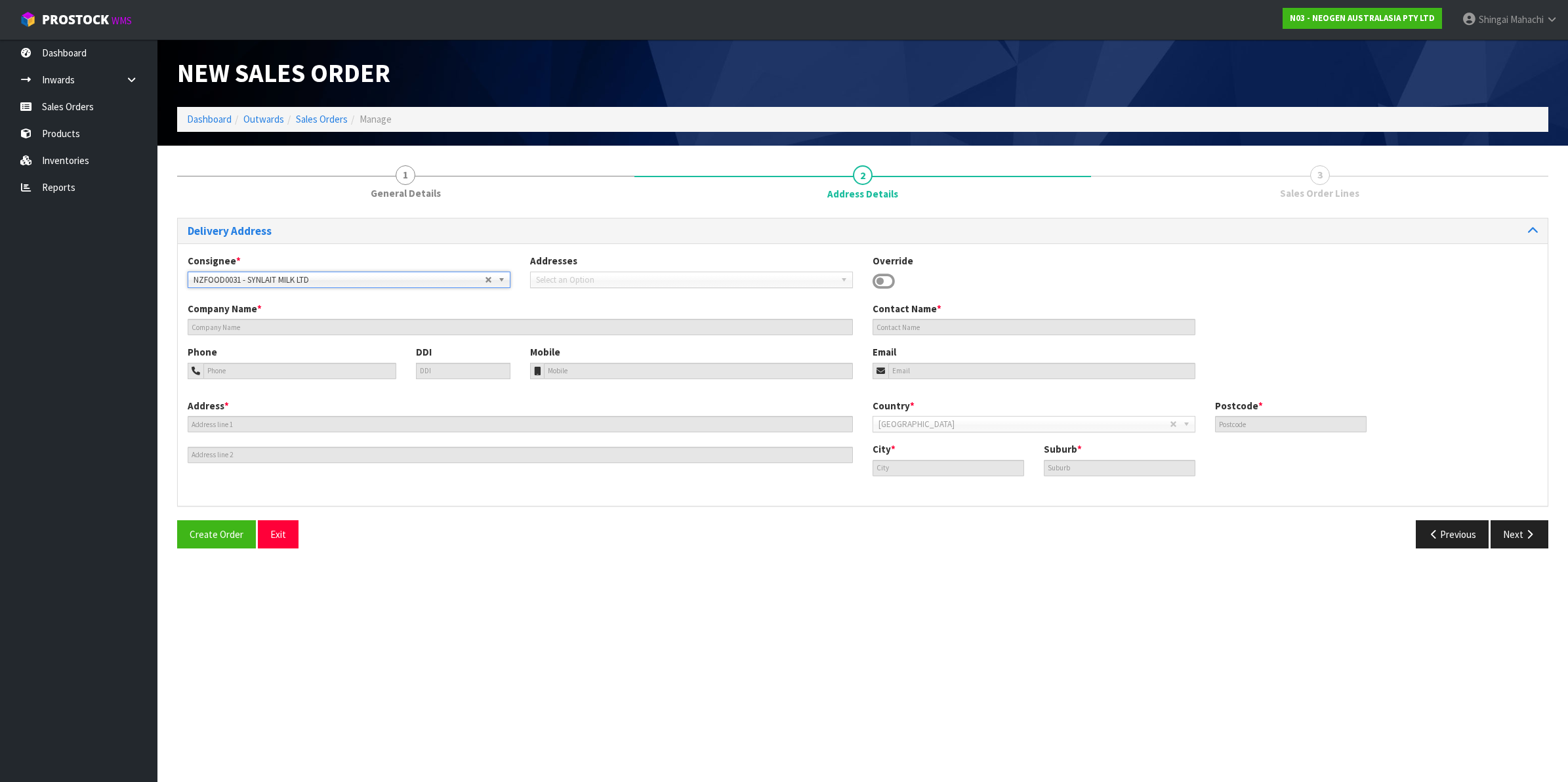
type input "SYNLAIT MILK LTD"
type input "[STREET_ADDRESS]"
type input "7783"
type input "[GEOGRAPHIC_DATA]"
type input "RAKAIA"
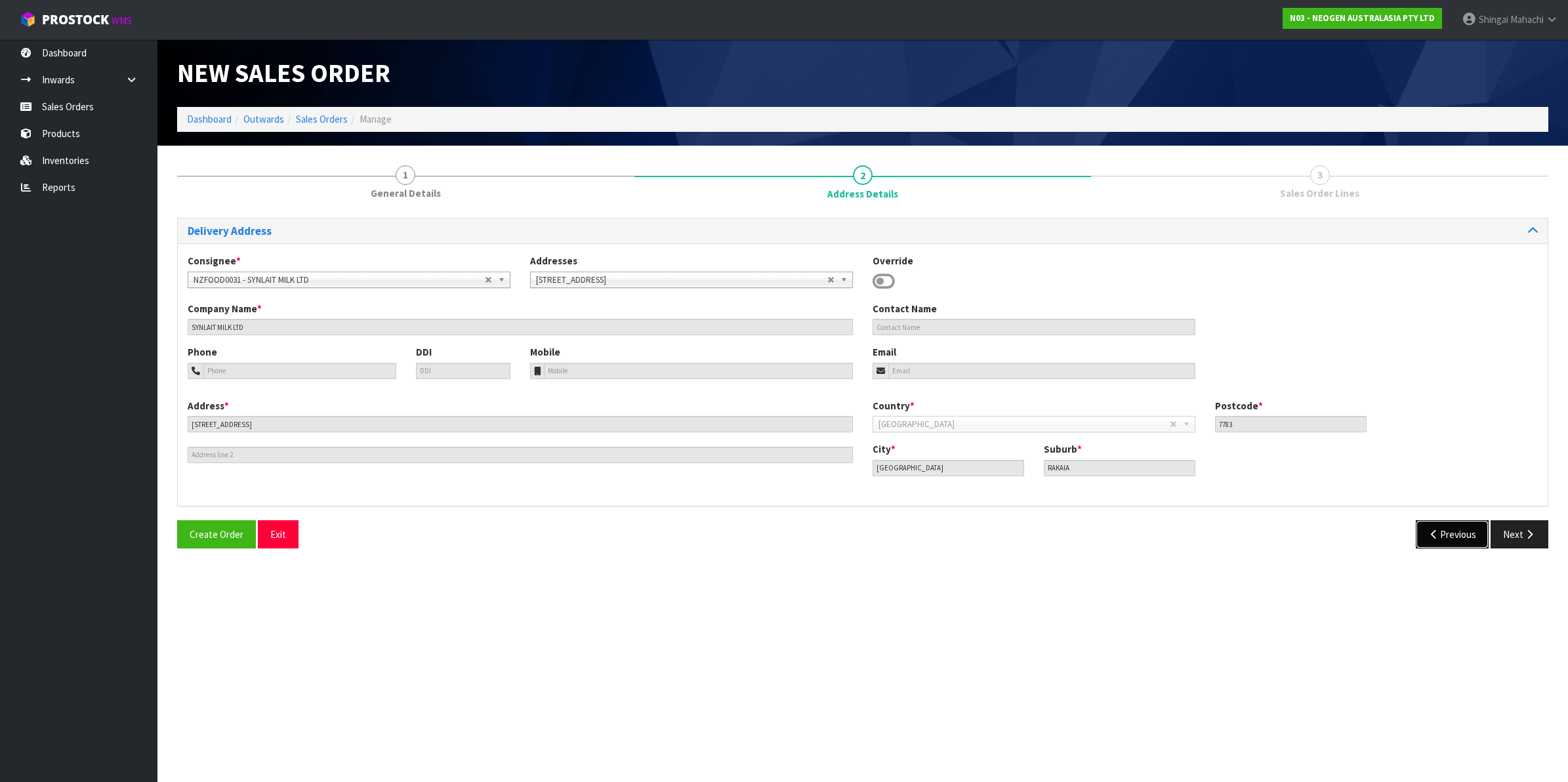
click at [1438, 532] on button "Previous" at bounding box center [1452, 534] width 74 height 28
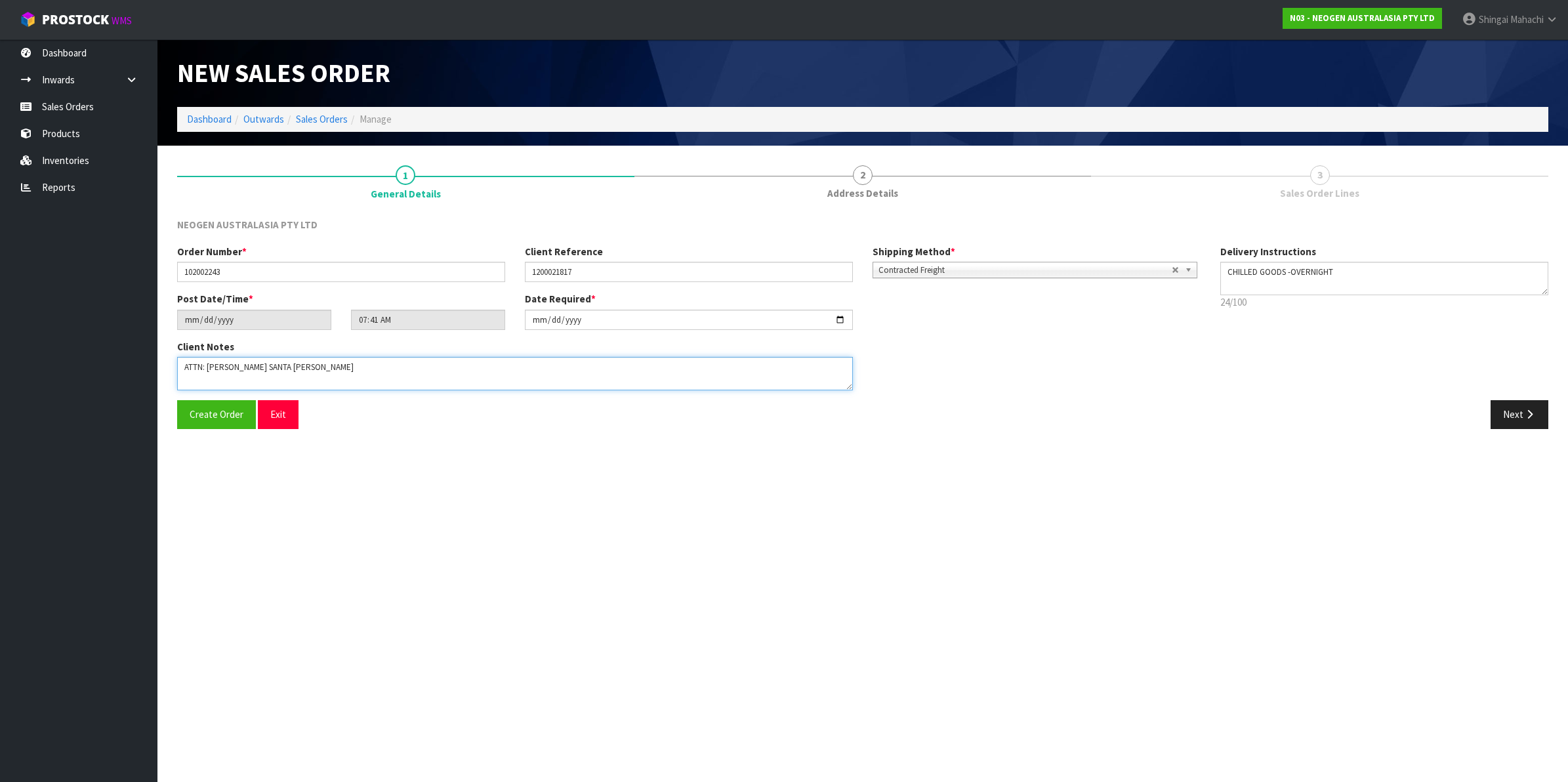
click at [310, 358] on textarea at bounding box center [514, 373] width 676 height 34
paste textarea "CONSUMABLES STORE"
type textarea "ATTN: [PERSON_NAME] STORE"
click at [1511, 407] on button "Next" at bounding box center [1519, 414] width 57 height 28
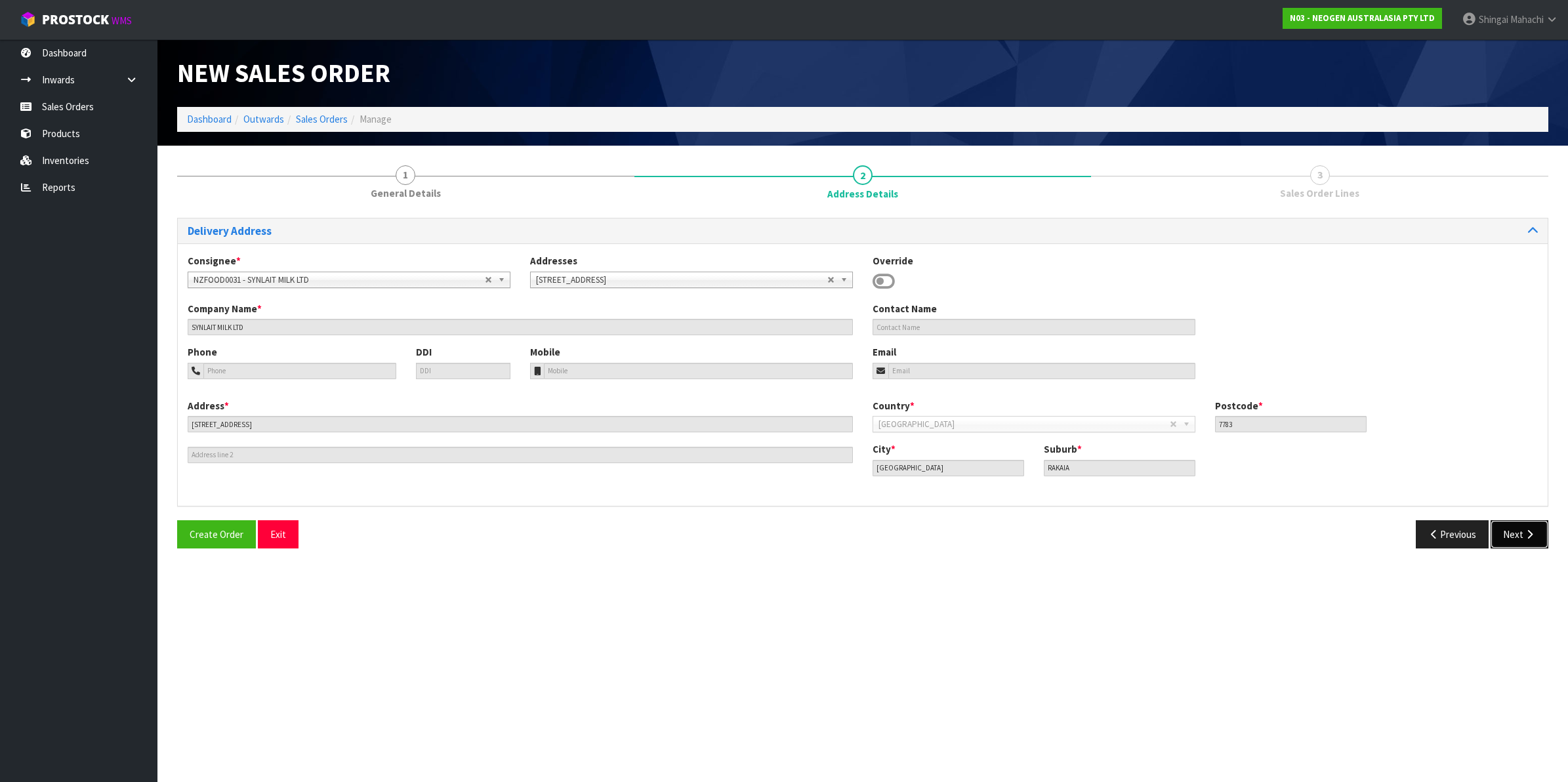
click at [1520, 533] on button "Next" at bounding box center [1519, 534] width 57 height 28
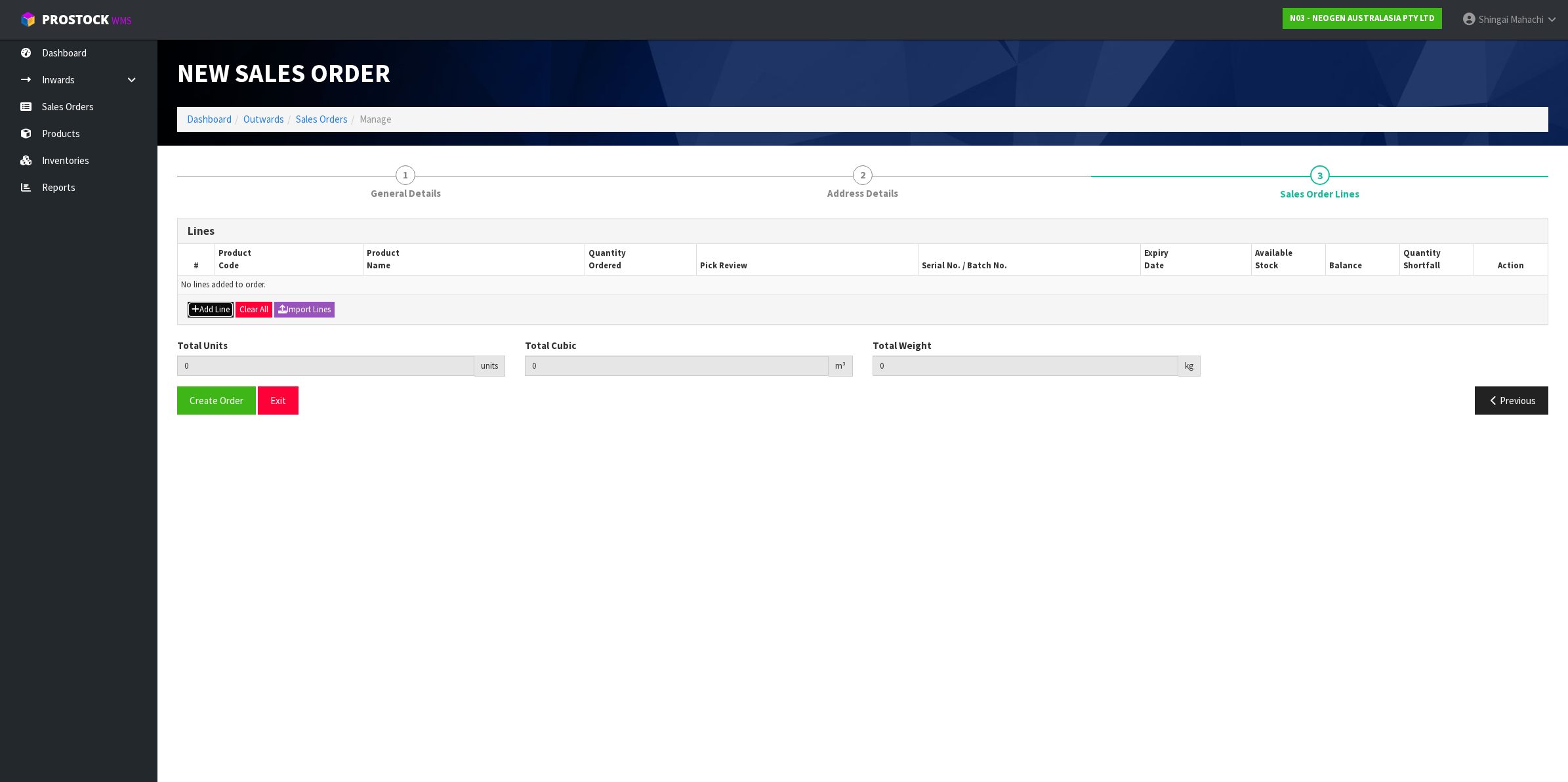
click at [211, 304] on button "Add Line" at bounding box center [211, 309] width 46 height 15
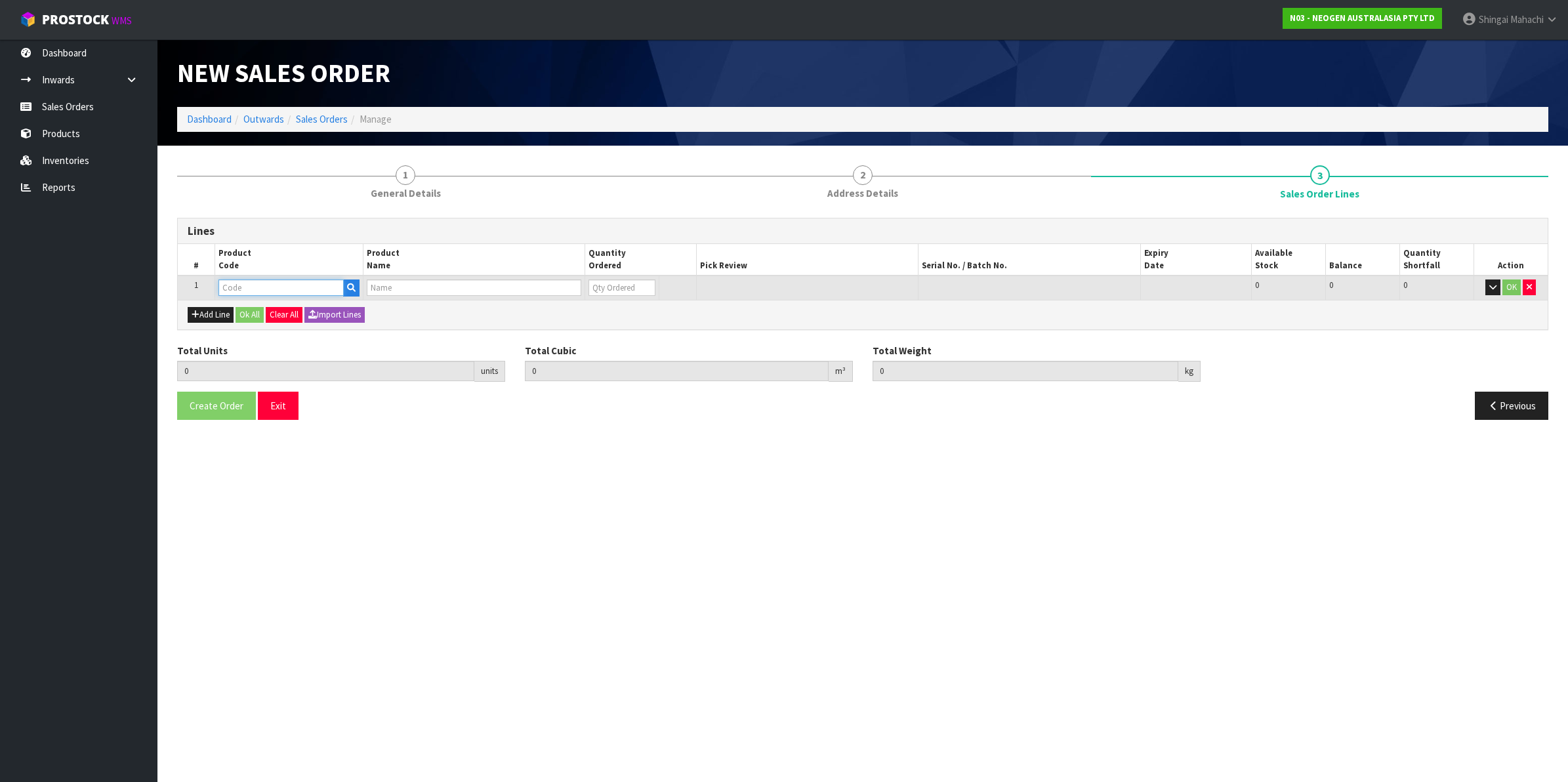
click at [265, 282] on input "text" at bounding box center [281, 288] width 125 height 16
click at [254, 285] on input "text" at bounding box center [281, 288] width 125 height 16
paste input "700002101"
type input "700002101"
type input "0.000000"
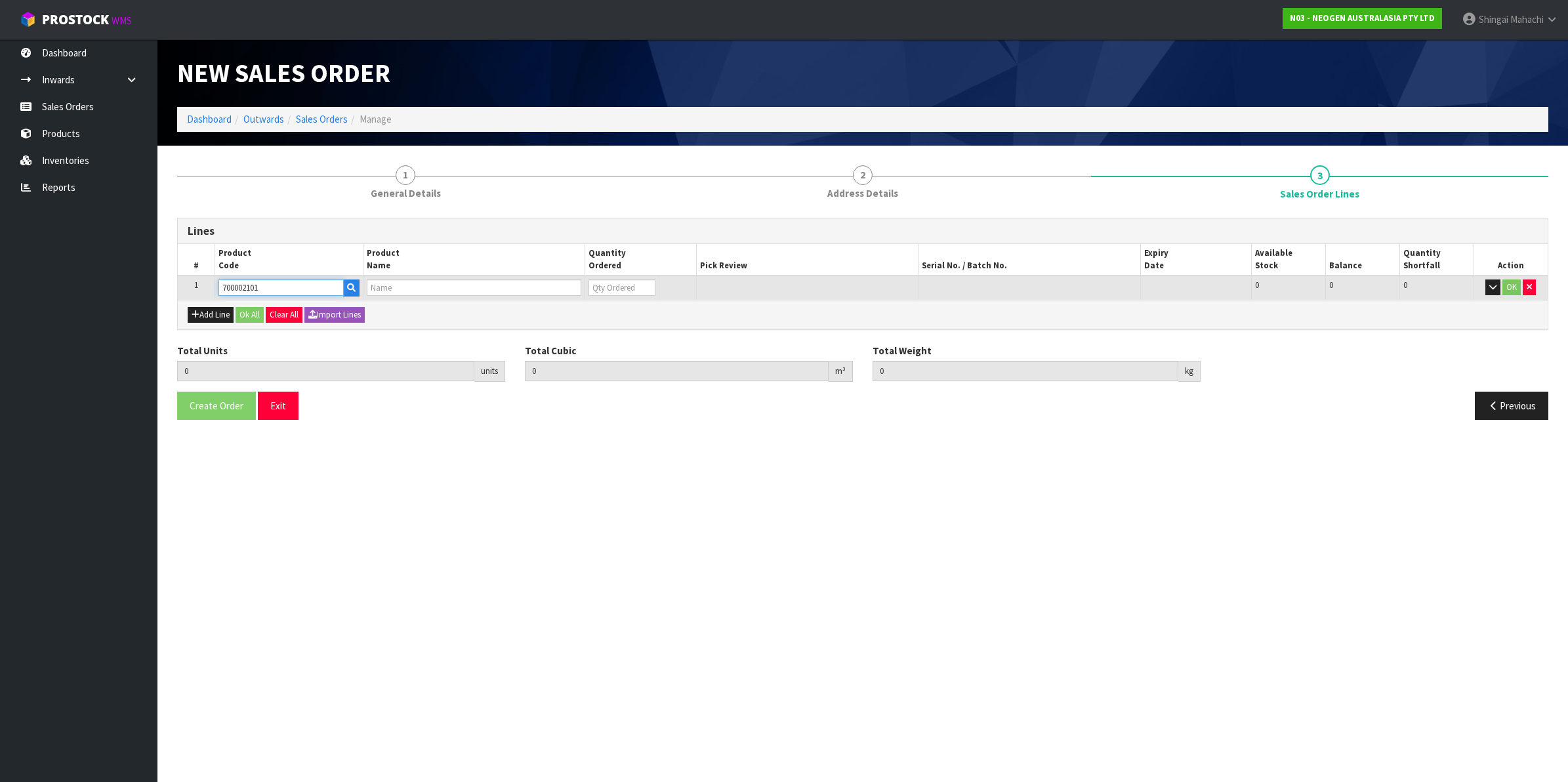
type input "0.000"
type input "7100004522 - ATP10 CLEAN TRACE SURFACE POS CONTROL"
type input "0"
type input "700002101"
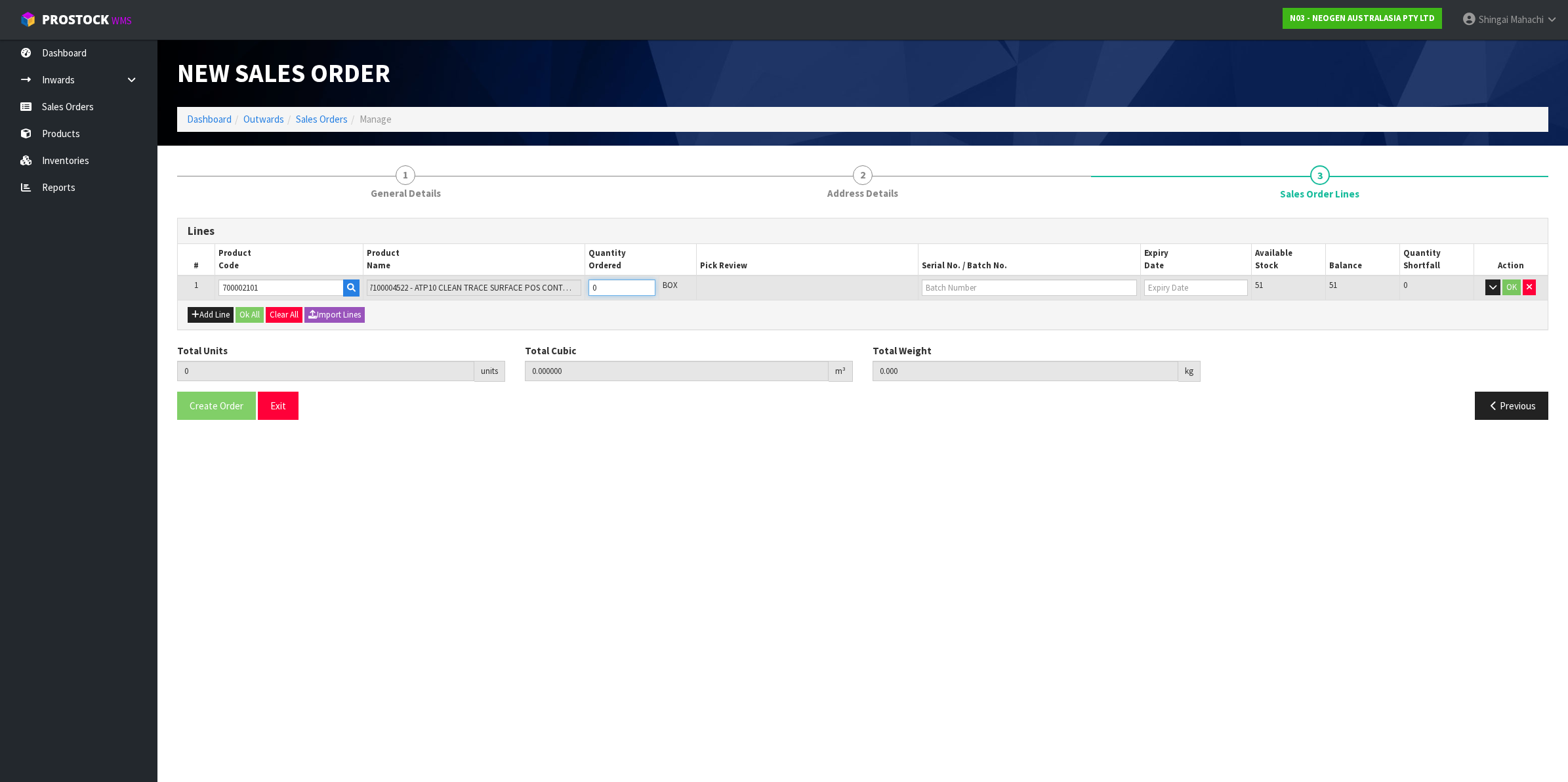
drag, startPoint x: 605, startPoint y: 289, endPoint x: 505, endPoint y: 301, distance: 100.7
click at [505, 301] on div "Lines # Product Code Product Name Quantity Ordered Pick Review Serial No. / Bat…" at bounding box center [862, 273] width 1371 height 112
type input "1"
type input "0.000896"
type input "0.1"
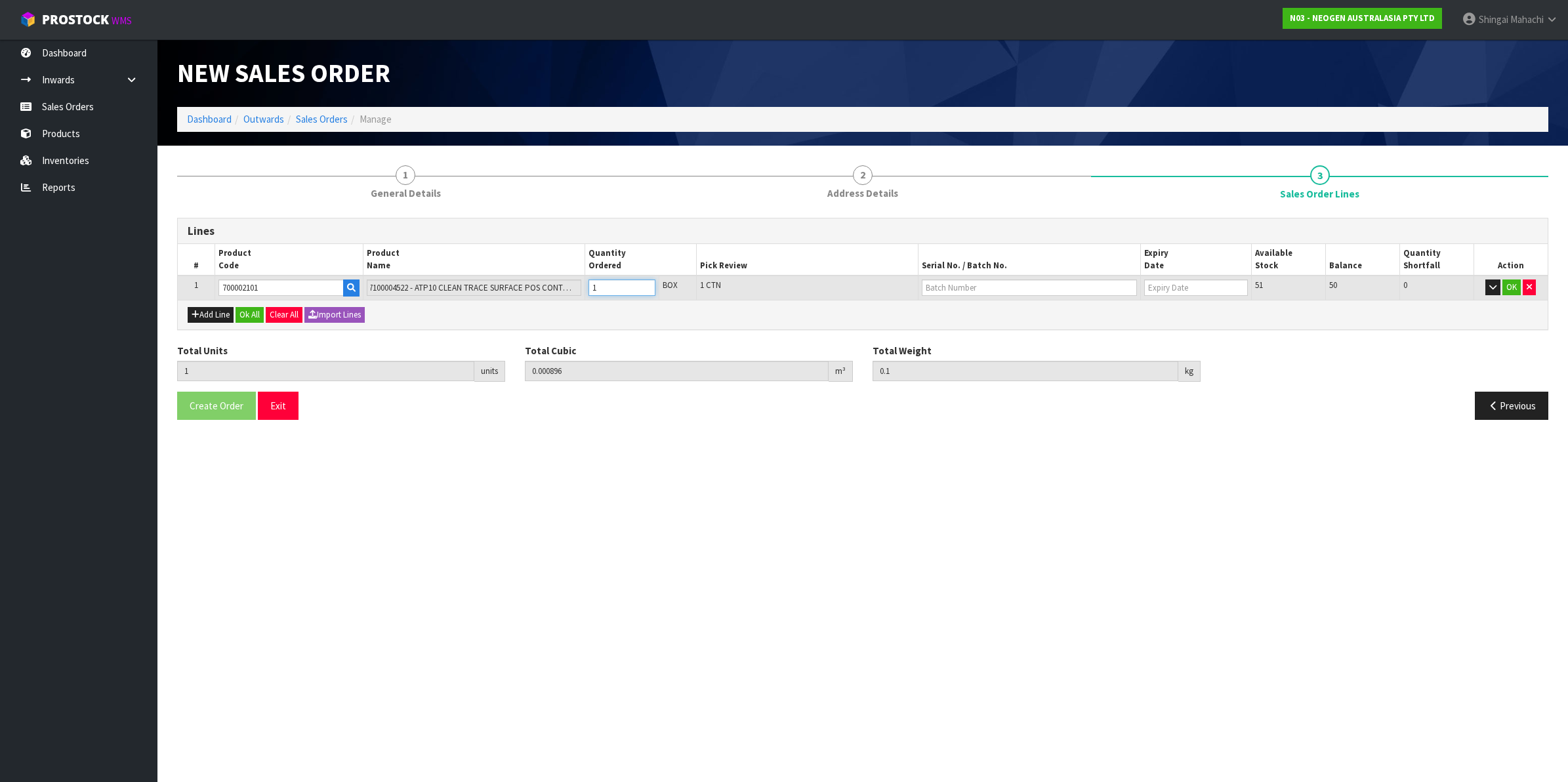
type input "1"
click at [946, 286] on input "text" at bounding box center [1029, 288] width 215 height 16
click at [985, 348] on link "3000028792" at bounding box center [975, 345] width 104 height 17
type input "3000028792"
type input "[DATE]"
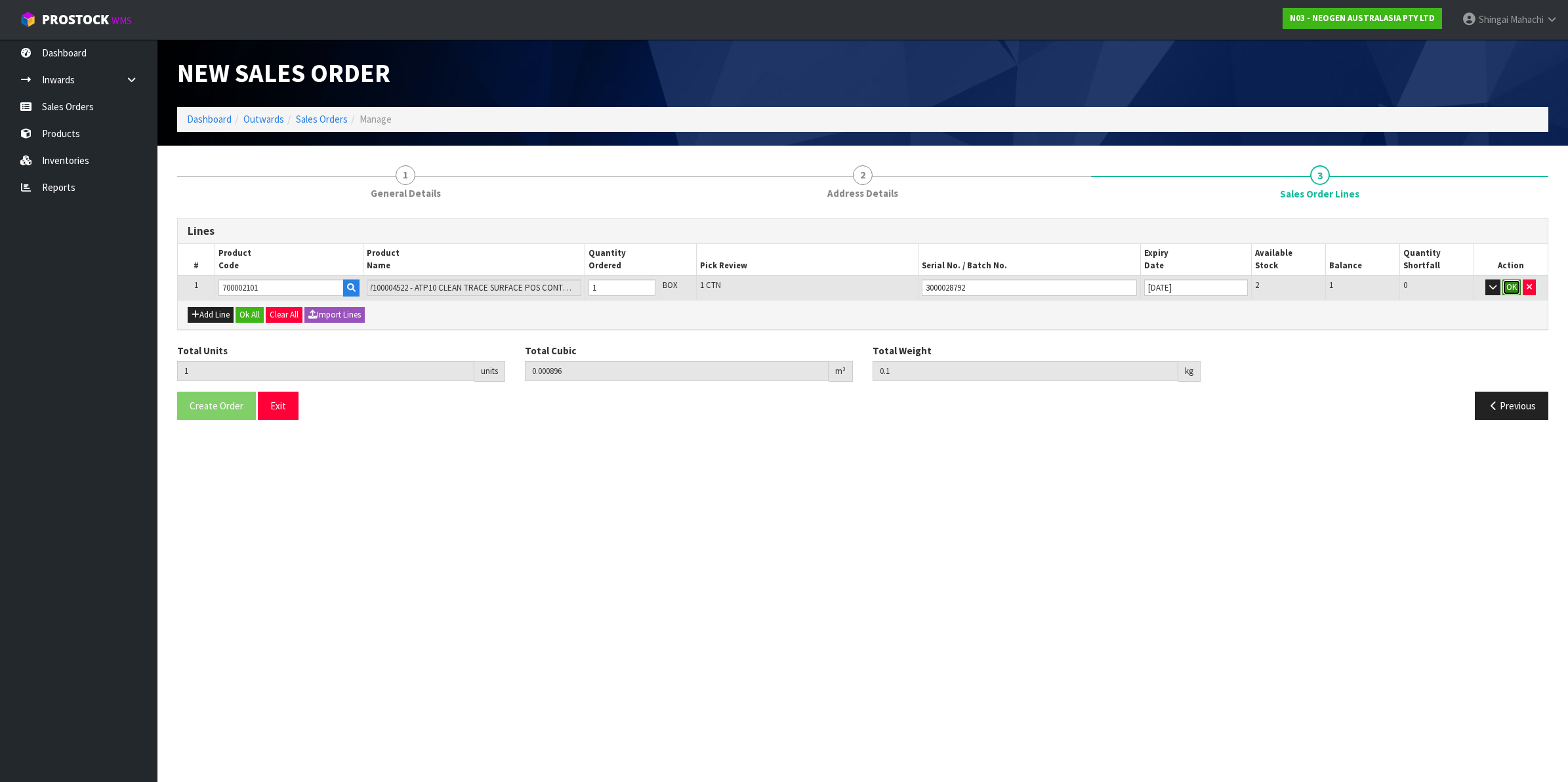
click at [1503, 284] on button "OK" at bounding box center [1511, 287] width 18 height 15
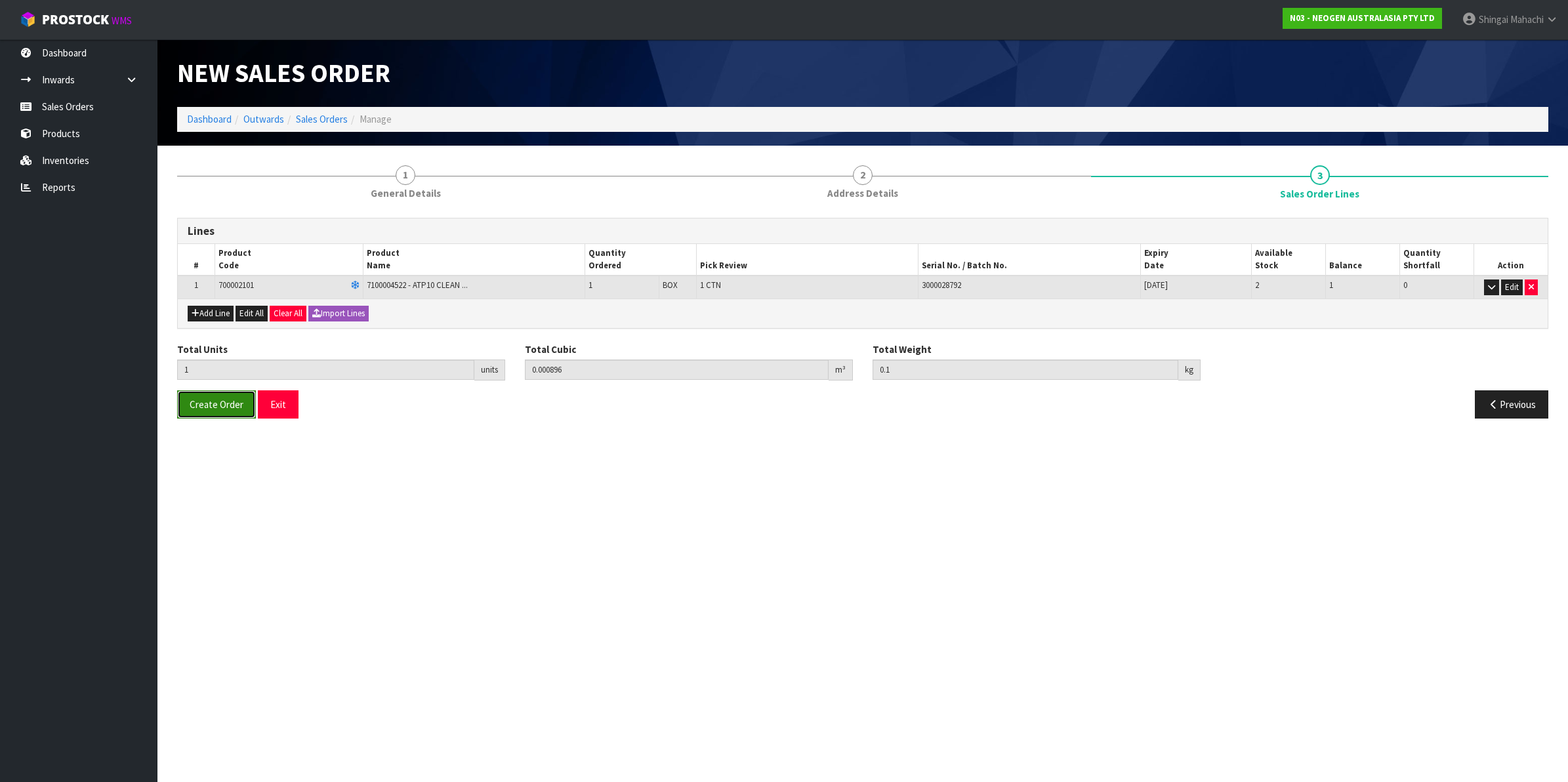
click at [195, 398] on span "Create Order" at bounding box center [216, 405] width 54 height 13
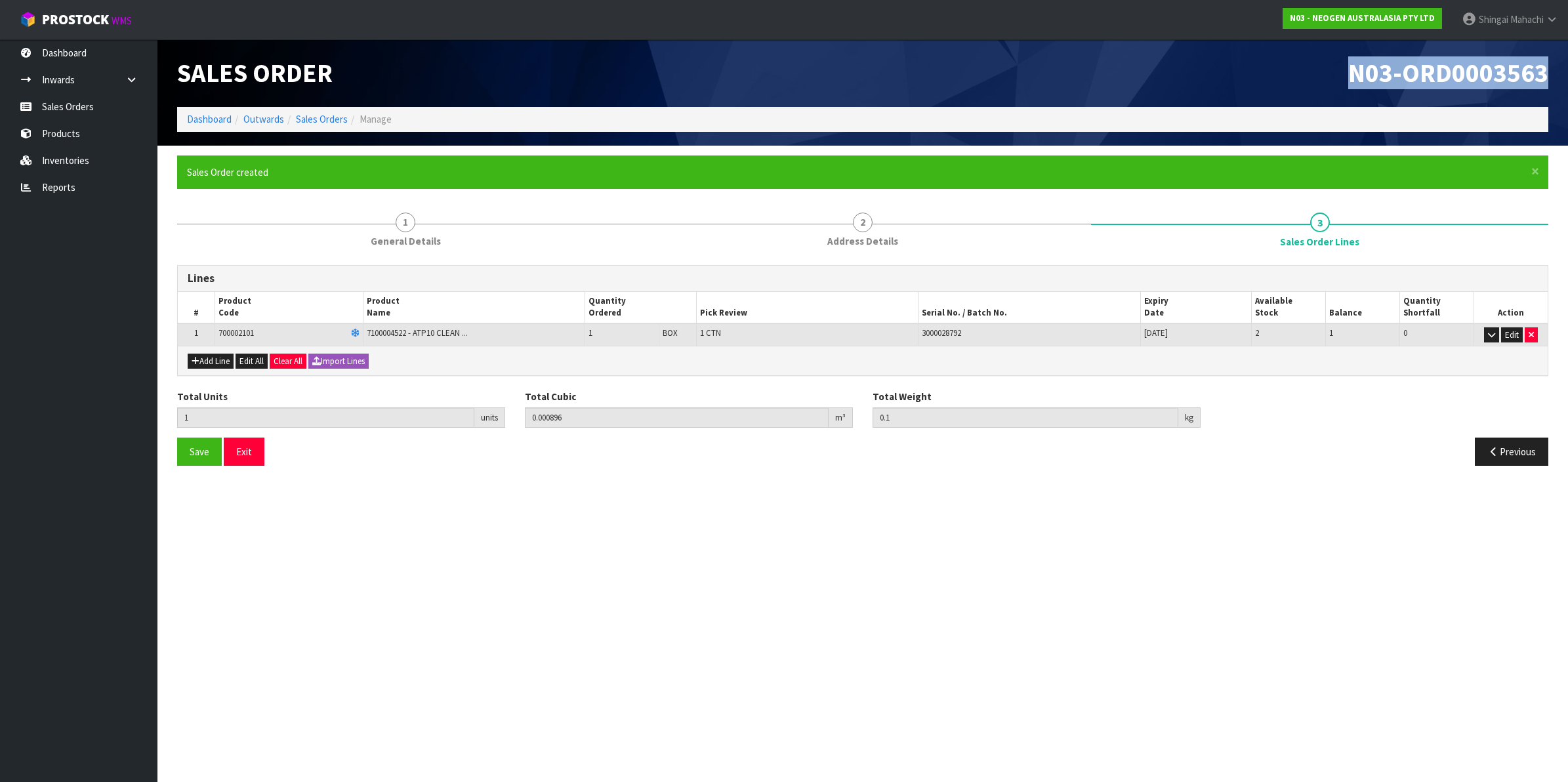
drag, startPoint x: 1351, startPoint y: 77, endPoint x: 1546, endPoint y: 67, distance: 195.3
click at [1546, 67] on span "N03-ORD0003563" at bounding box center [1448, 73] width 200 height 33
copy span "N03-ORD0003563"
click at [326, 115] on link "Sales Orders" at bounding box center [321, 119] width 52 height 13
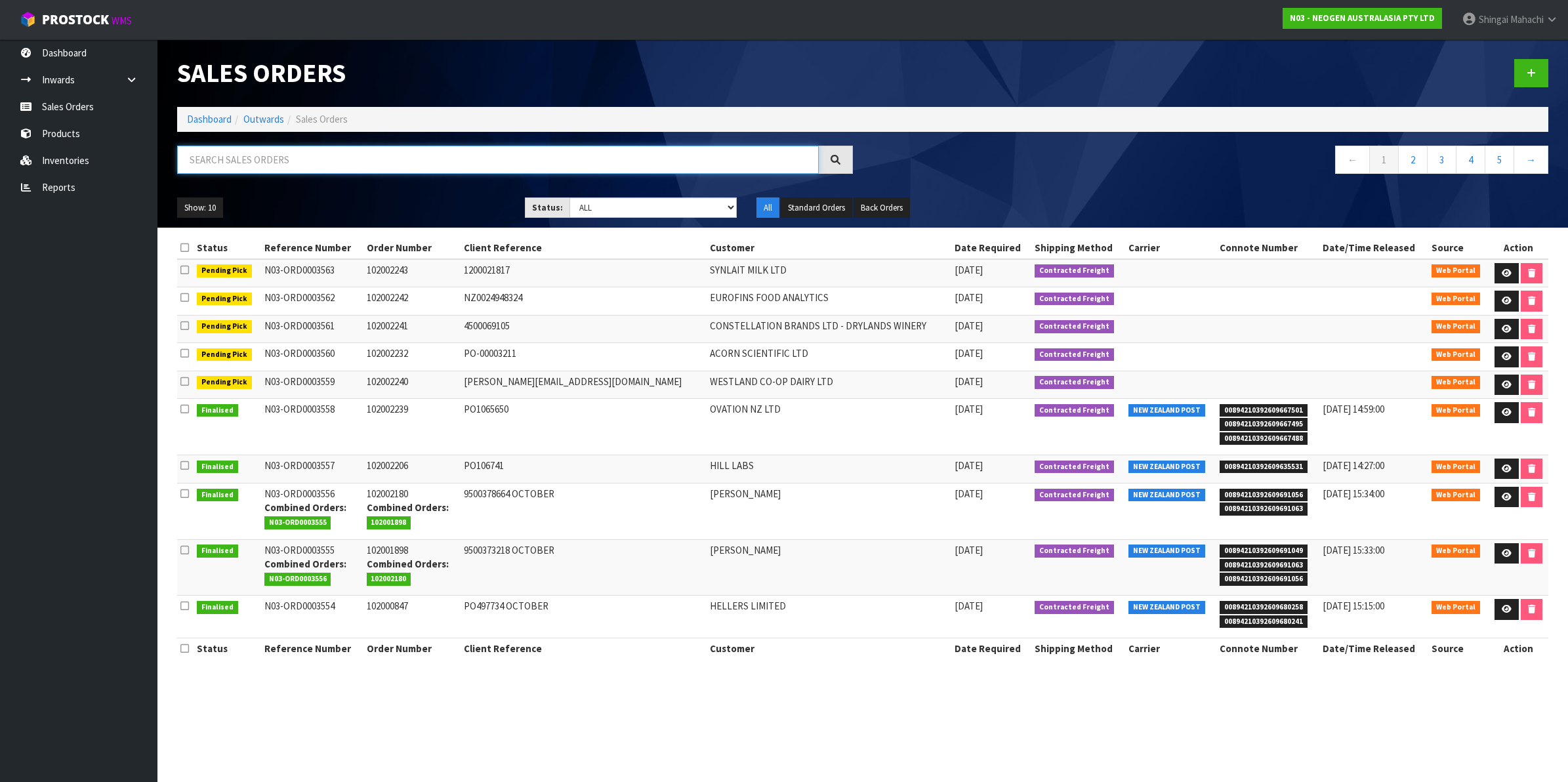
click at [259, 156] on input "text" at bounding box center [498, 159] width 642 height 28
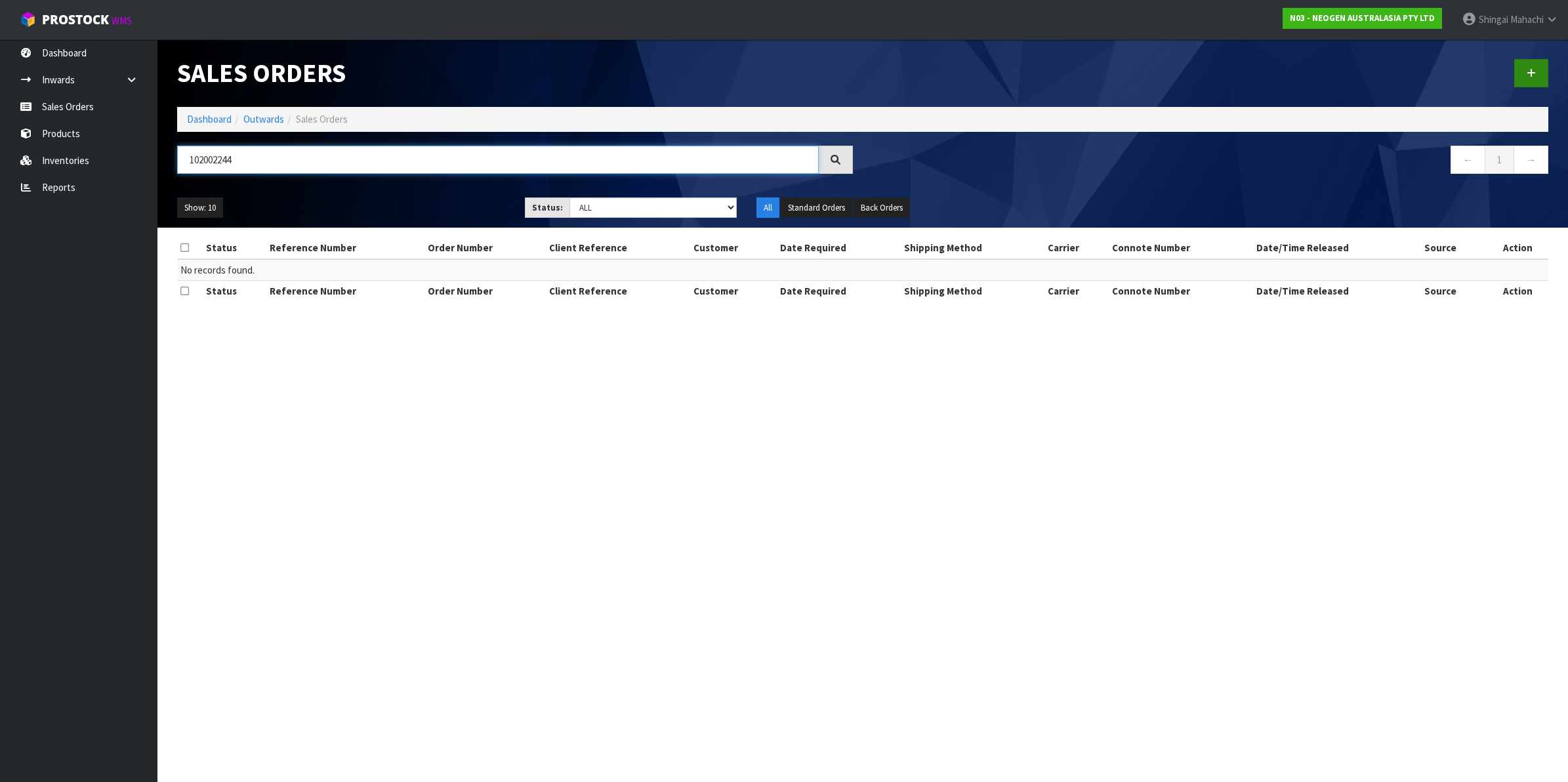
type input "102002244"
click at [1530, 74] on icon at bounding box center [1531, 73] width 9 height 10
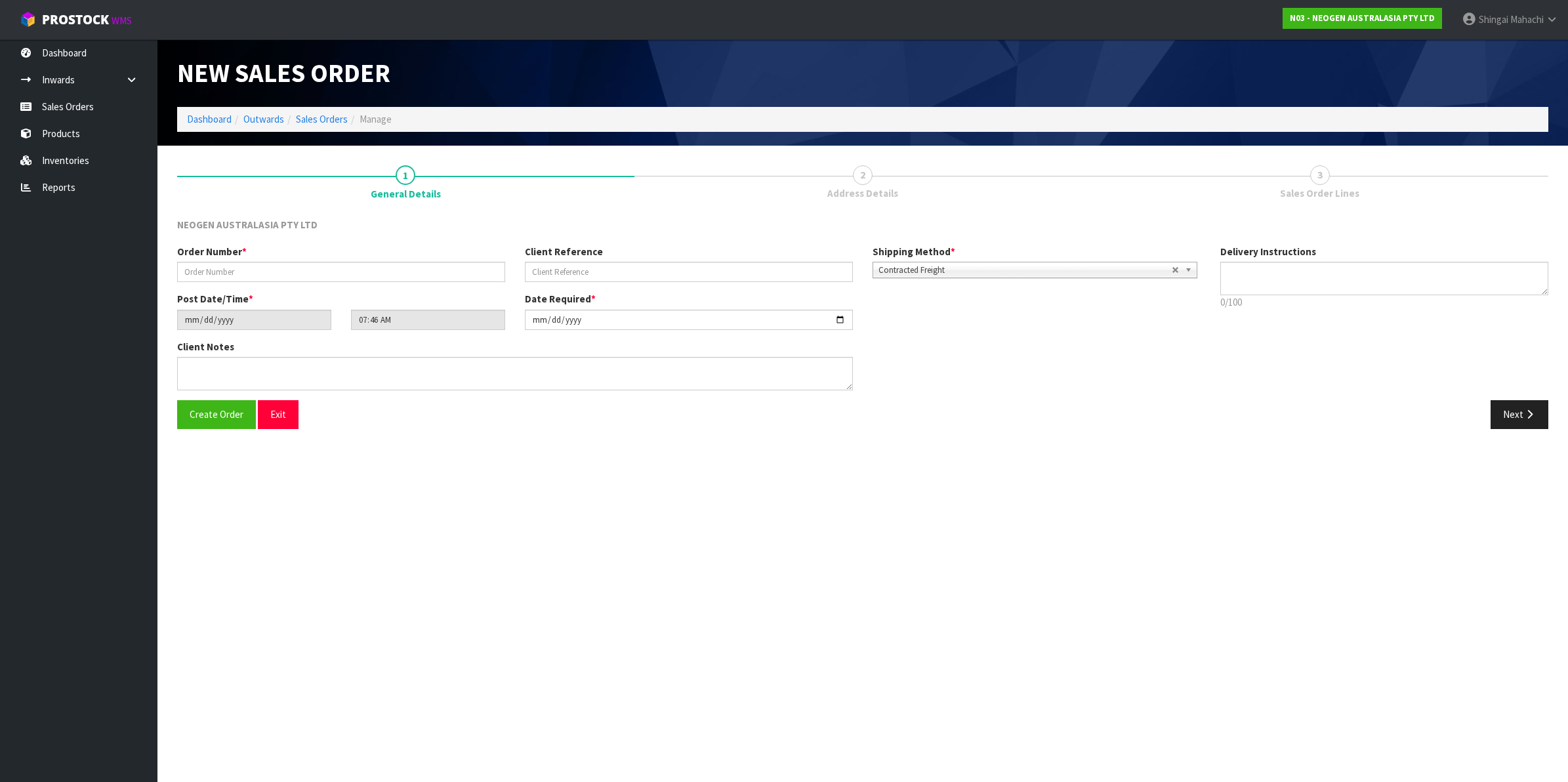
type textarea "CHILLED GOODS -OVERNIGHT"
click at [230, 265] on input "text" at bounding box center [341, 272] width 328 height 20
type input "102002244"
click at [578, 273] on input "text" at bounding box center [689, 272] width 328 height 20
paste input "4506718524"
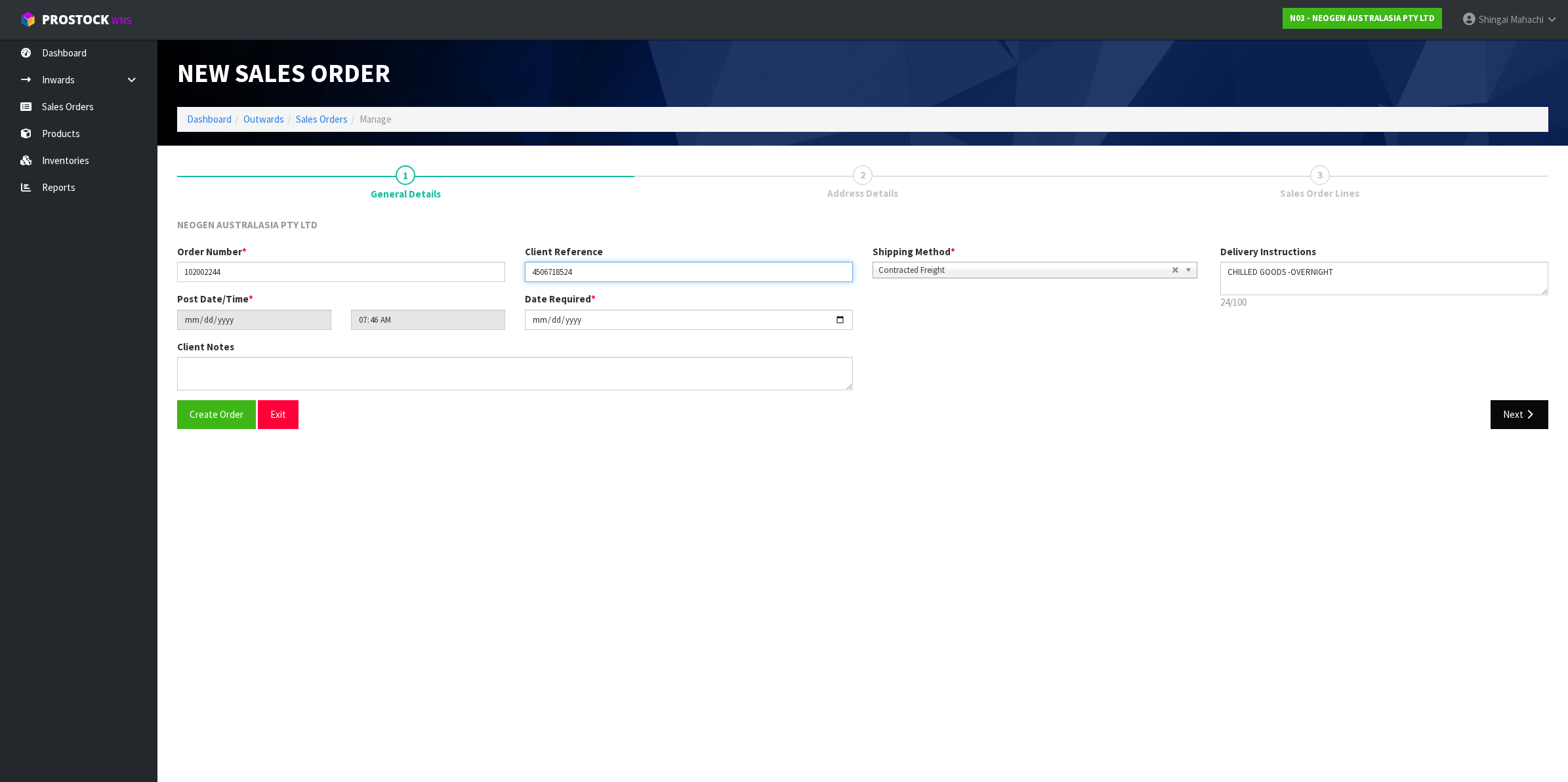
type input "4506718524"
click at [1525, 411] on icon "button" at bounding box center [1530, 414] width 13 height 10
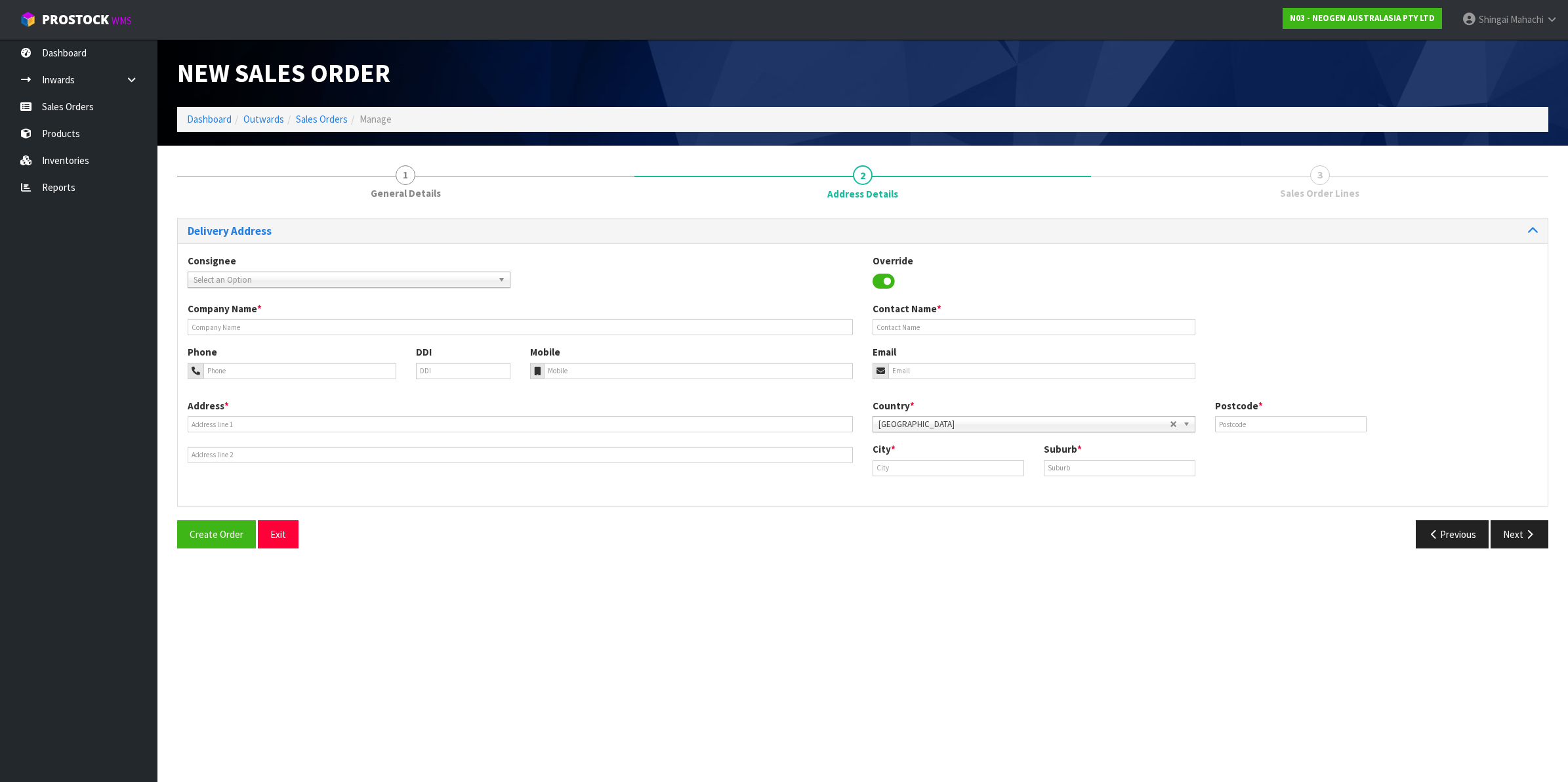
click at [223, 277] on span "Select an Option" at bounding box center [343, 280] width 299 height 15
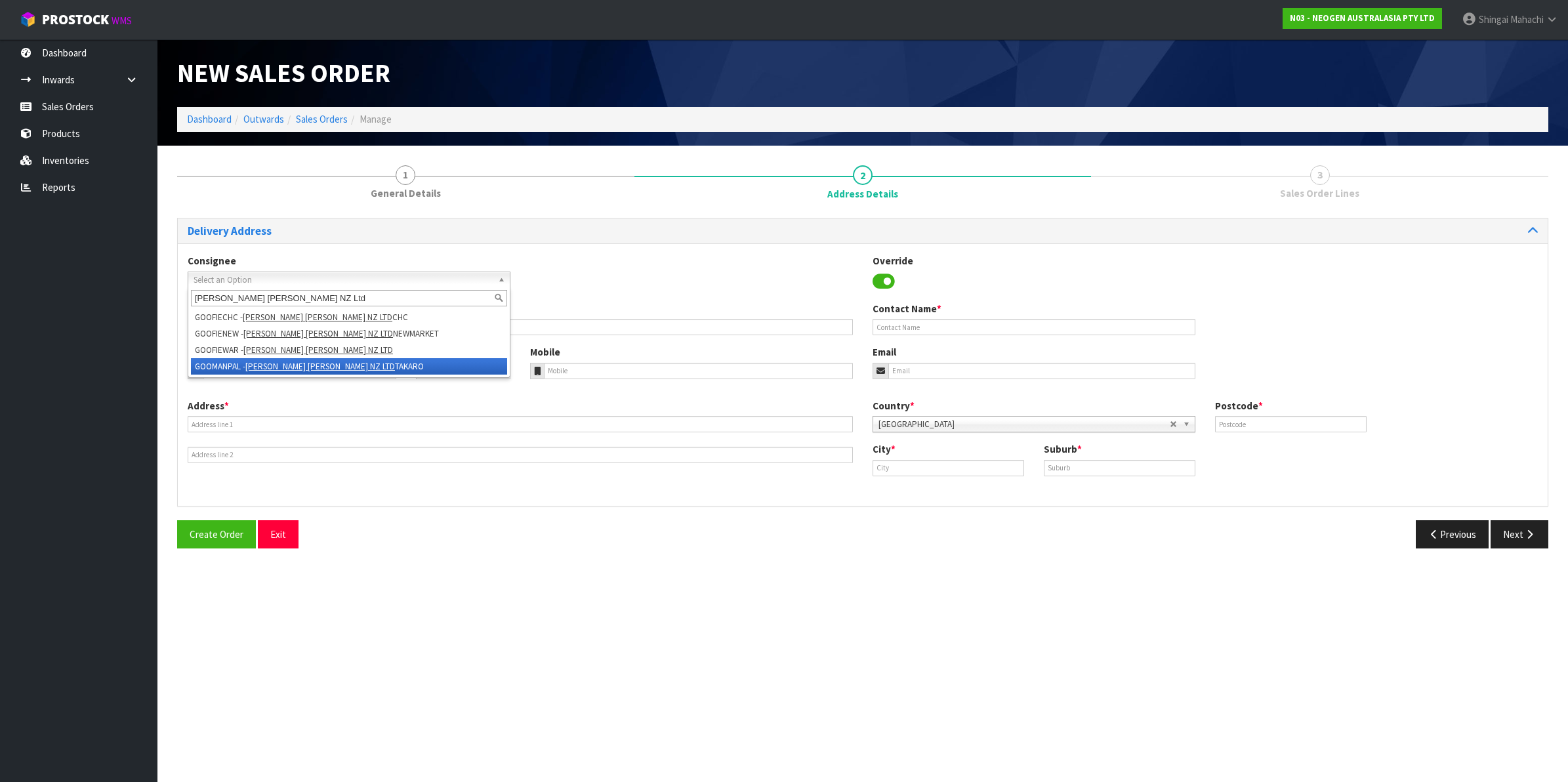
type input "Goodman Fielder NZ Ltd"
click at [287, 361] on em "GOODMAN FIELDER NZ LTD" at bounding box center [320, 366] width 150 height 11
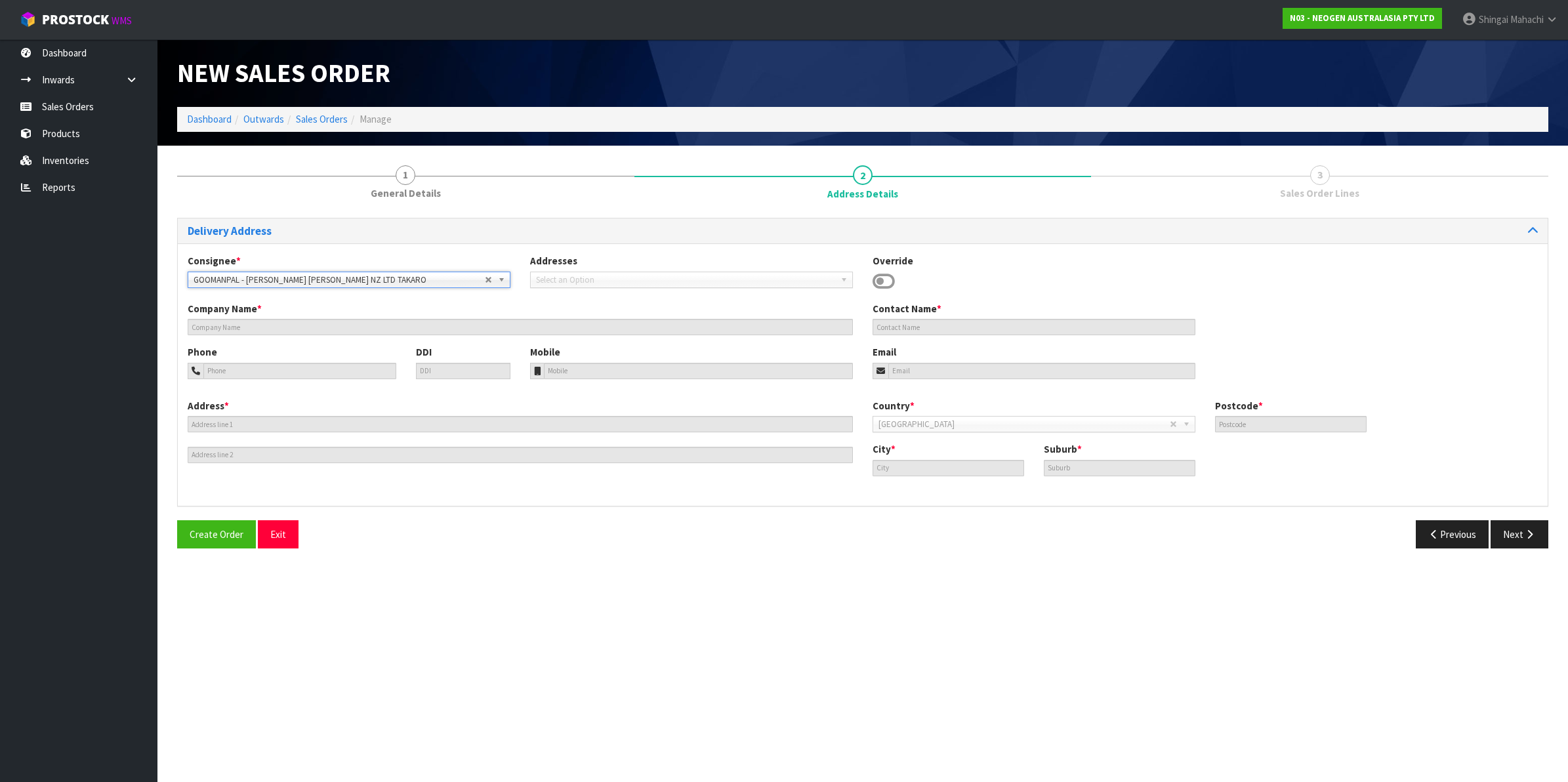
type input "GOODMAN FIELDER NZ LTD TAKARO"
type input "100 HIGHBURY AVE"
type input "4412"
type input "TAKARO"
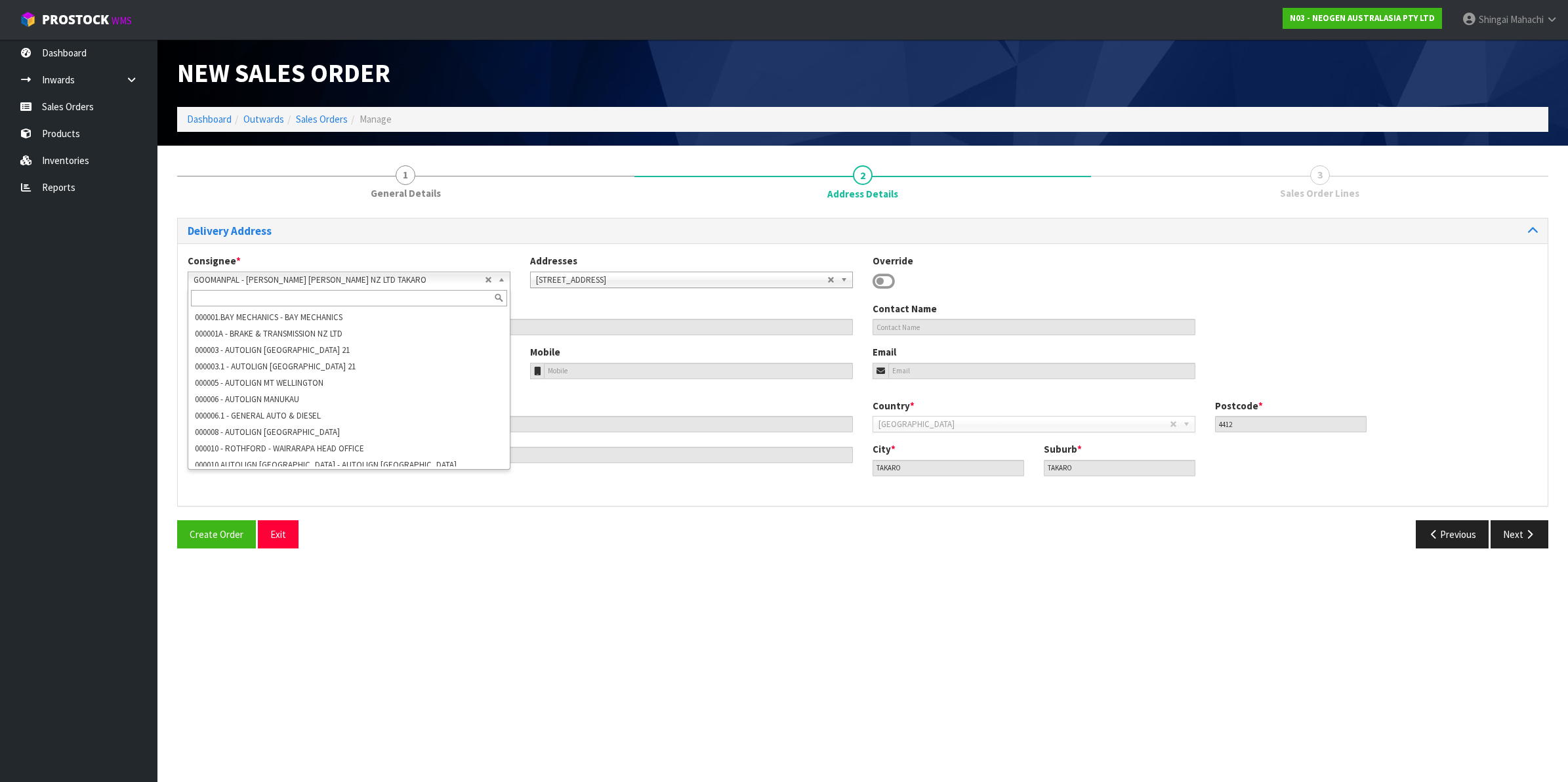
click at [273, 277] on span "GOOMANPAL - [PERSON_NAME] [PERSON_NAME] NZ LTD TAKARO" at bounding box center [338, 280] width 291 height 15
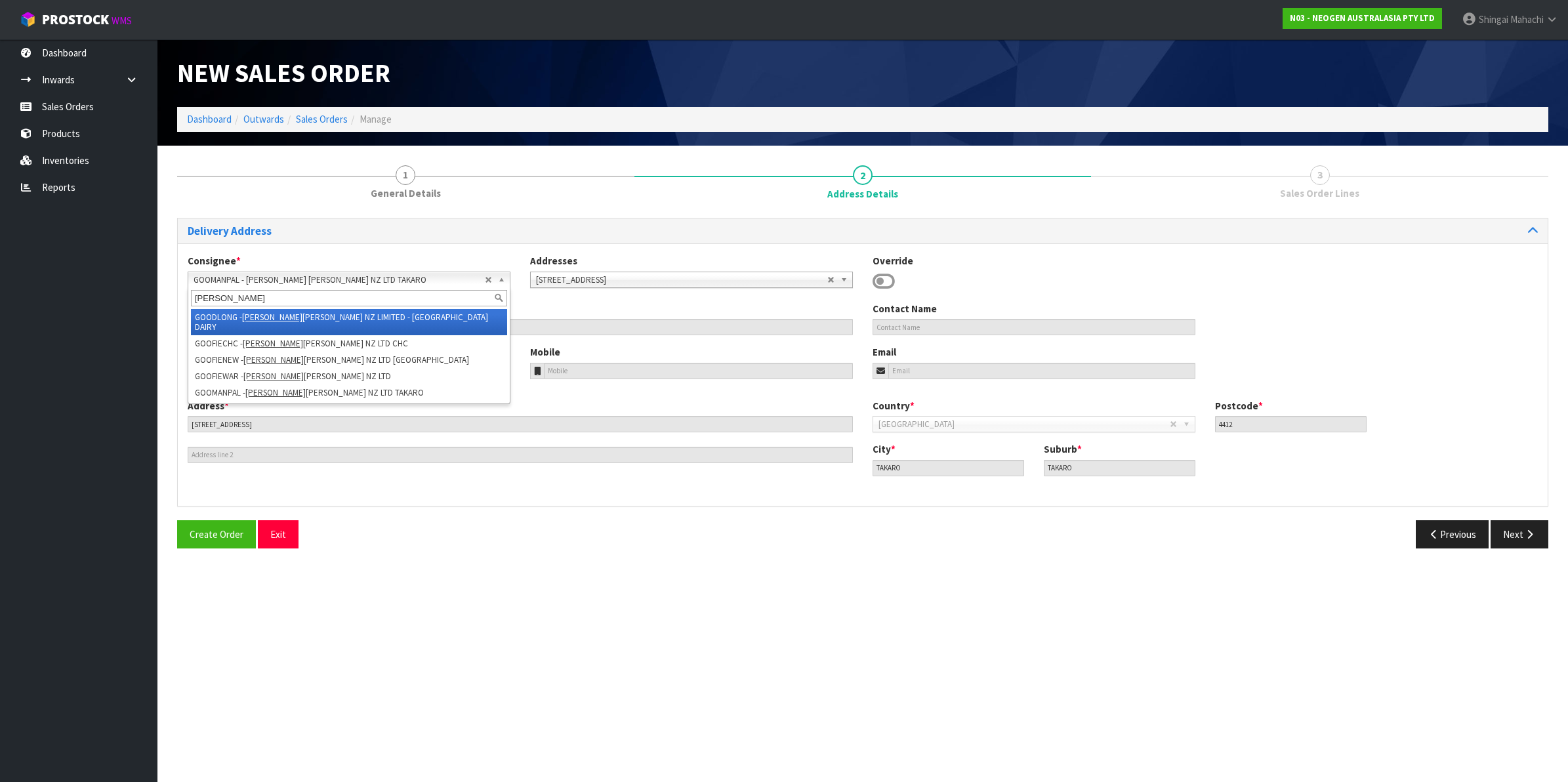
type input "goodman"
click at [322, 319] on li "GOODLONG - GOODMAN FIELDER NZ LIMITED - LONGBURN DAIRY" at bounding box center [348, 322] width 316 height 26
type input "GOODMAN FIELDER NZ LIMITED - LONGBURN DAIRY"
type input "S LINCOLN"
type input "RESERVE ROAD"
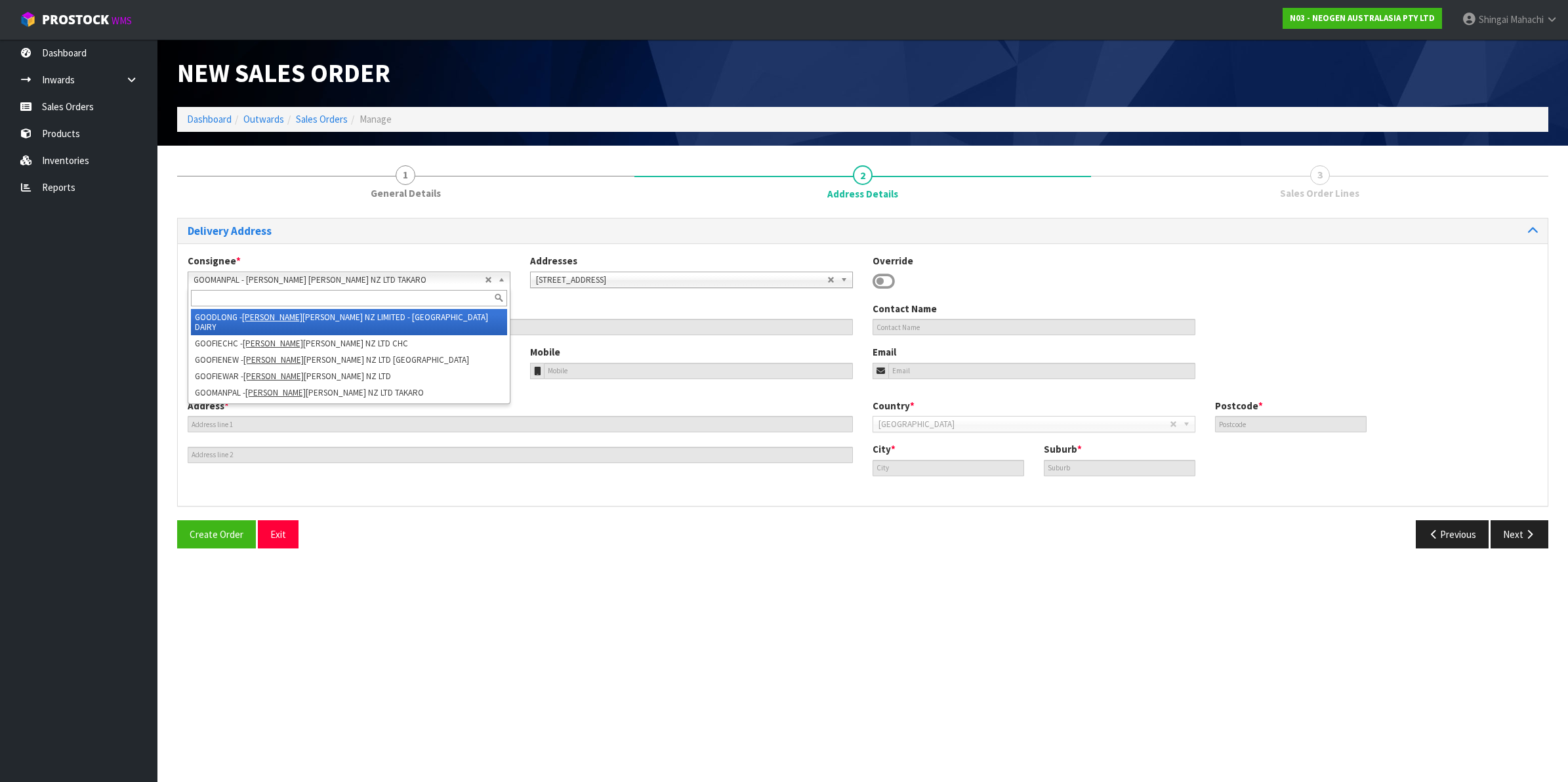
type input "4866"
type input "Palmerston North"
type input "LONGBURN"
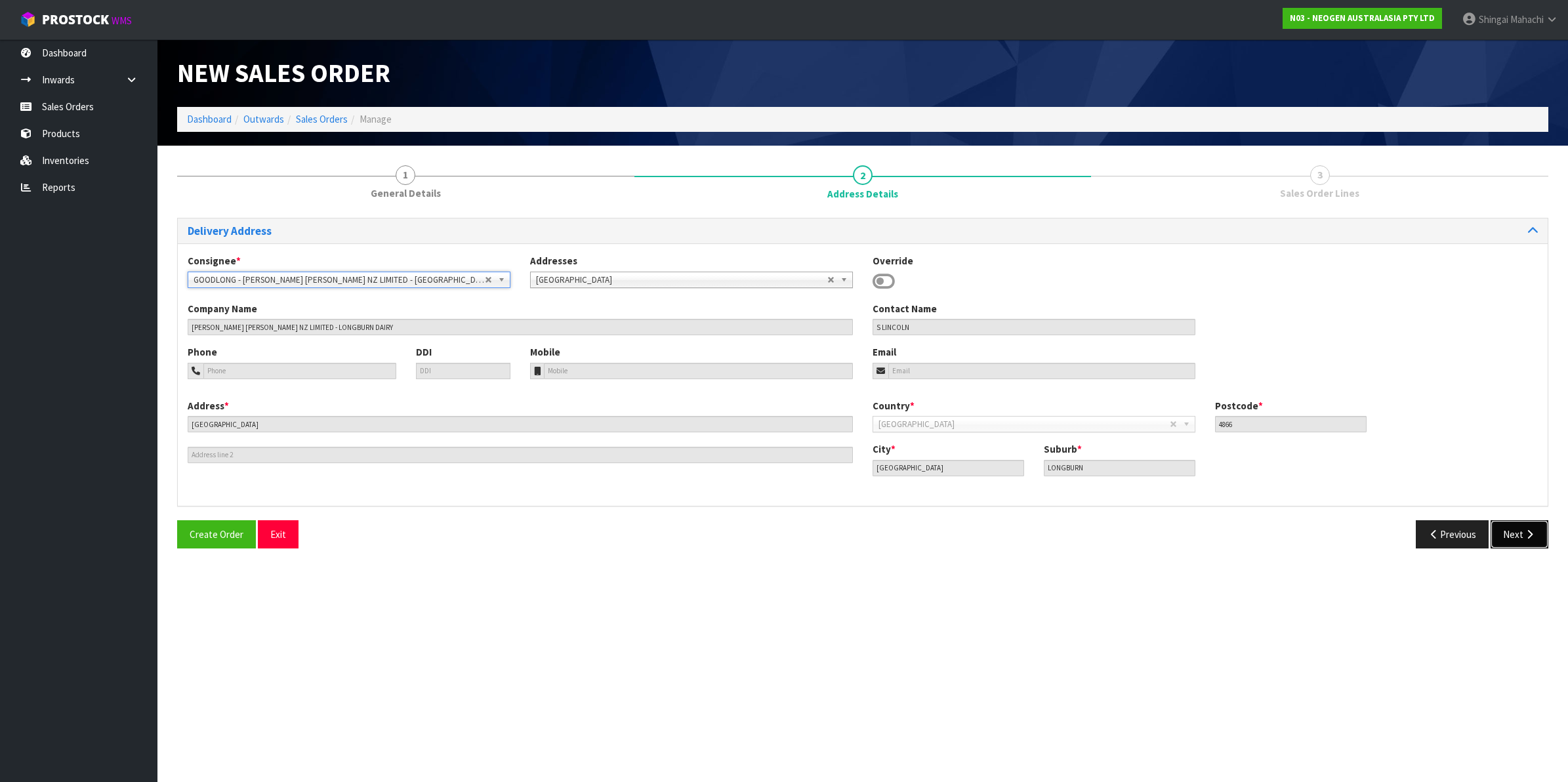
click at [1519, 532] on button "Next" at bounding box center [1519, 534] width 57 height 28
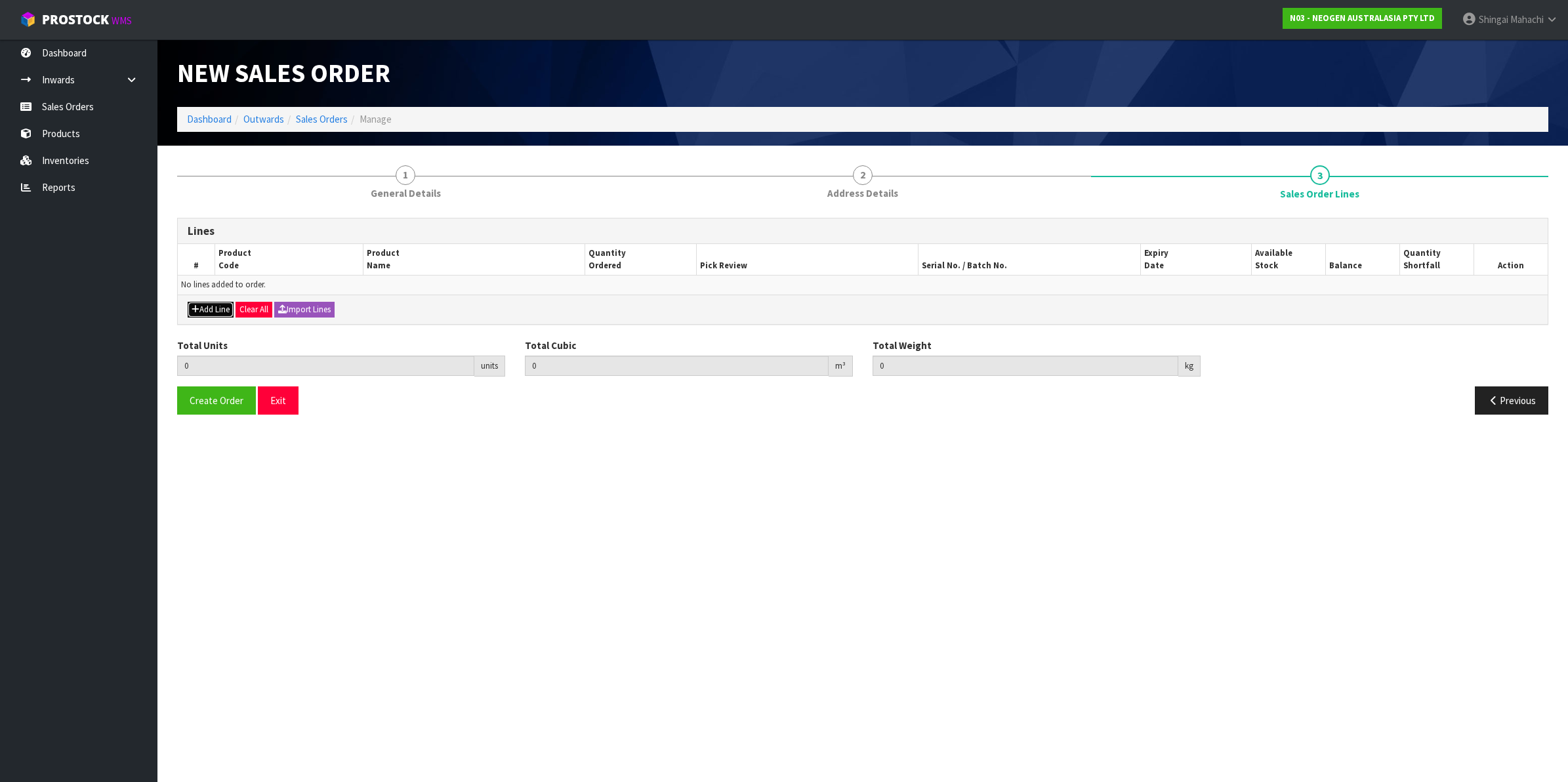
click at [216, 304] on button "Add Line" at bounding box center [211, 309] width 46 height 15
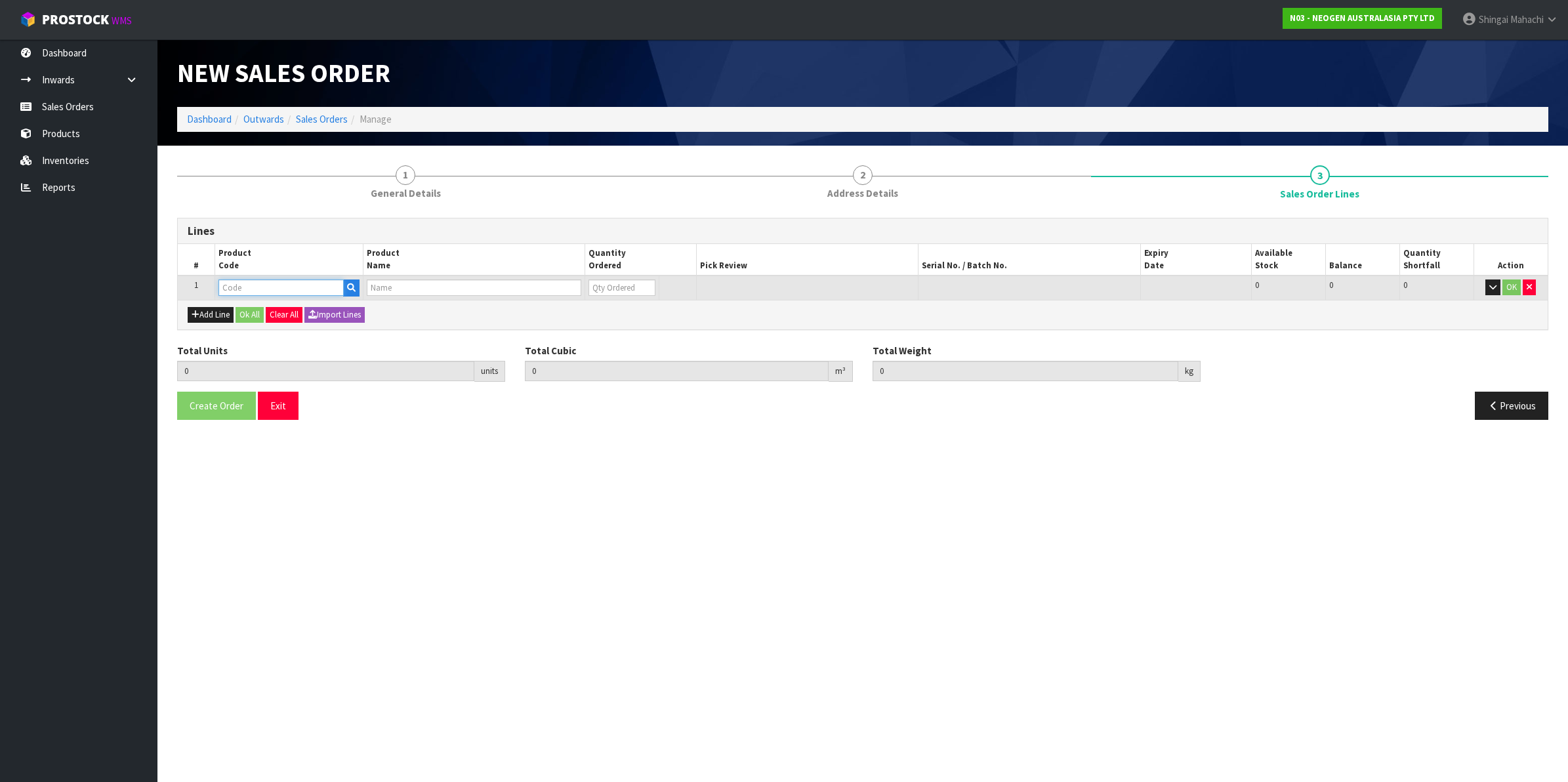
click at [234, 286] on input "text" at bounding box center [281, 288] width 125 height 16
click at [265, 291] on input "text" at bounding box center [281, 288] width 125 height 16
paste input "700002148"
type input "700002148"
type input "0.000000"
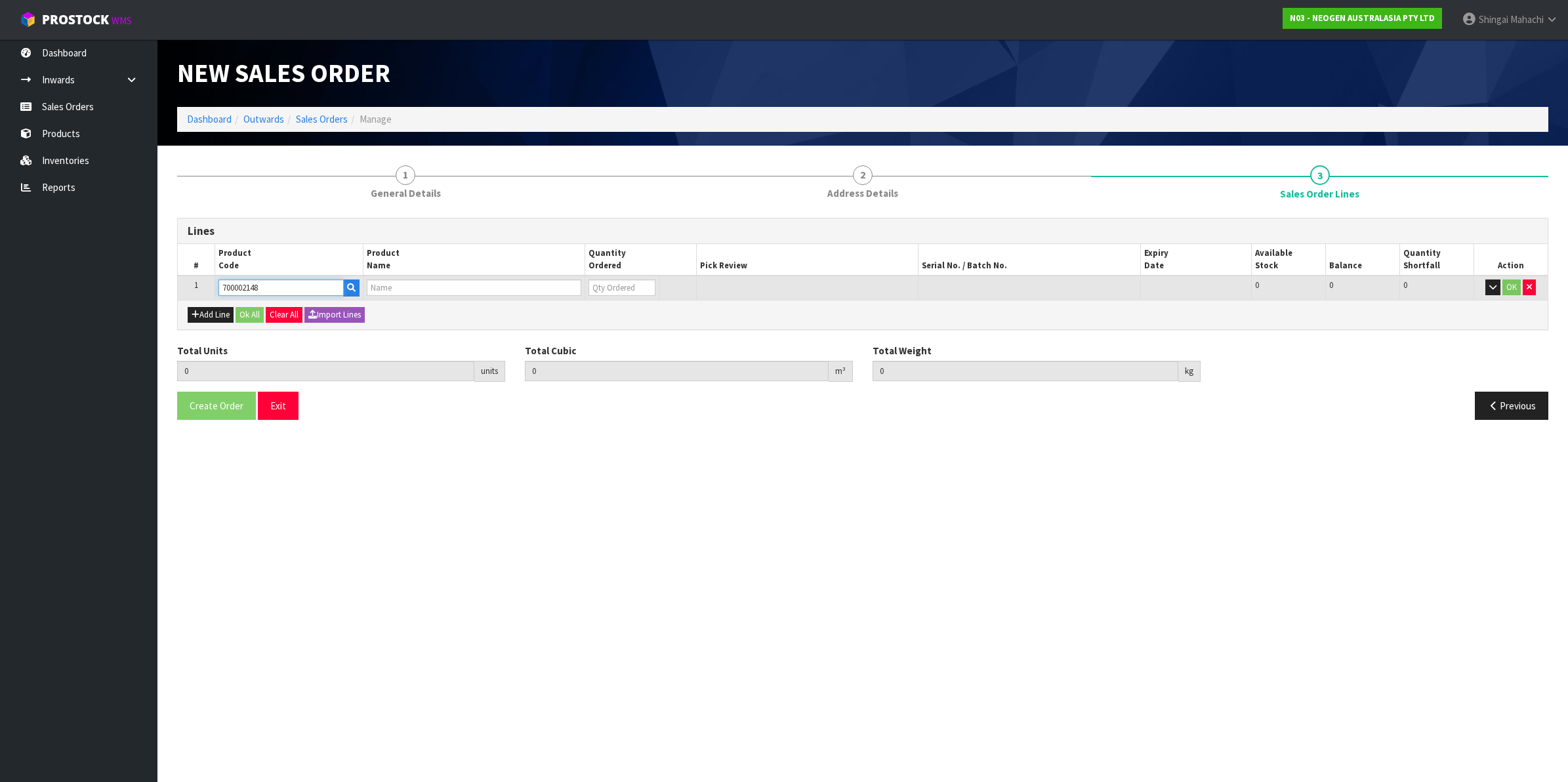
type input "0.000"
type input "7100040141 - 6477 PETRIFILM RAPD YNM CT PLT 500EA/CS"
type input "0"
type input "700002148"
click at [573, 286] on tr "1 700002148 7100040141 - 6477 PETRIFILM RAPD YNM CT PLT 500EA/CS 0 BOX 2 2 0 OK" at bounding box center [862, 287] width 1369 height 25
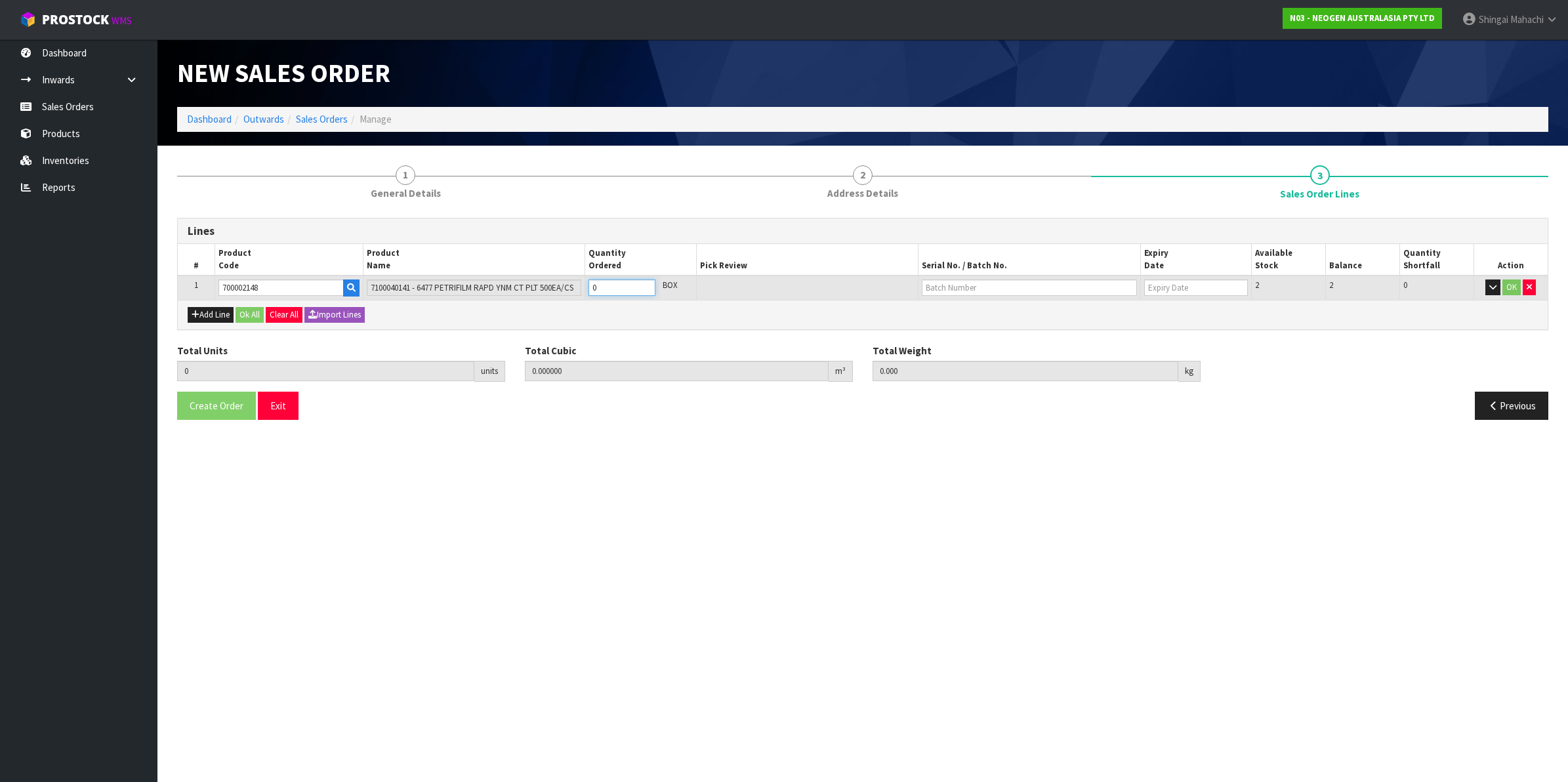
type input "2"
type input "0.019684"
type input "3.2"
type input "2"
click at [948, 286] on input "text" at bounding box center [1029, 288] width 215 height 16
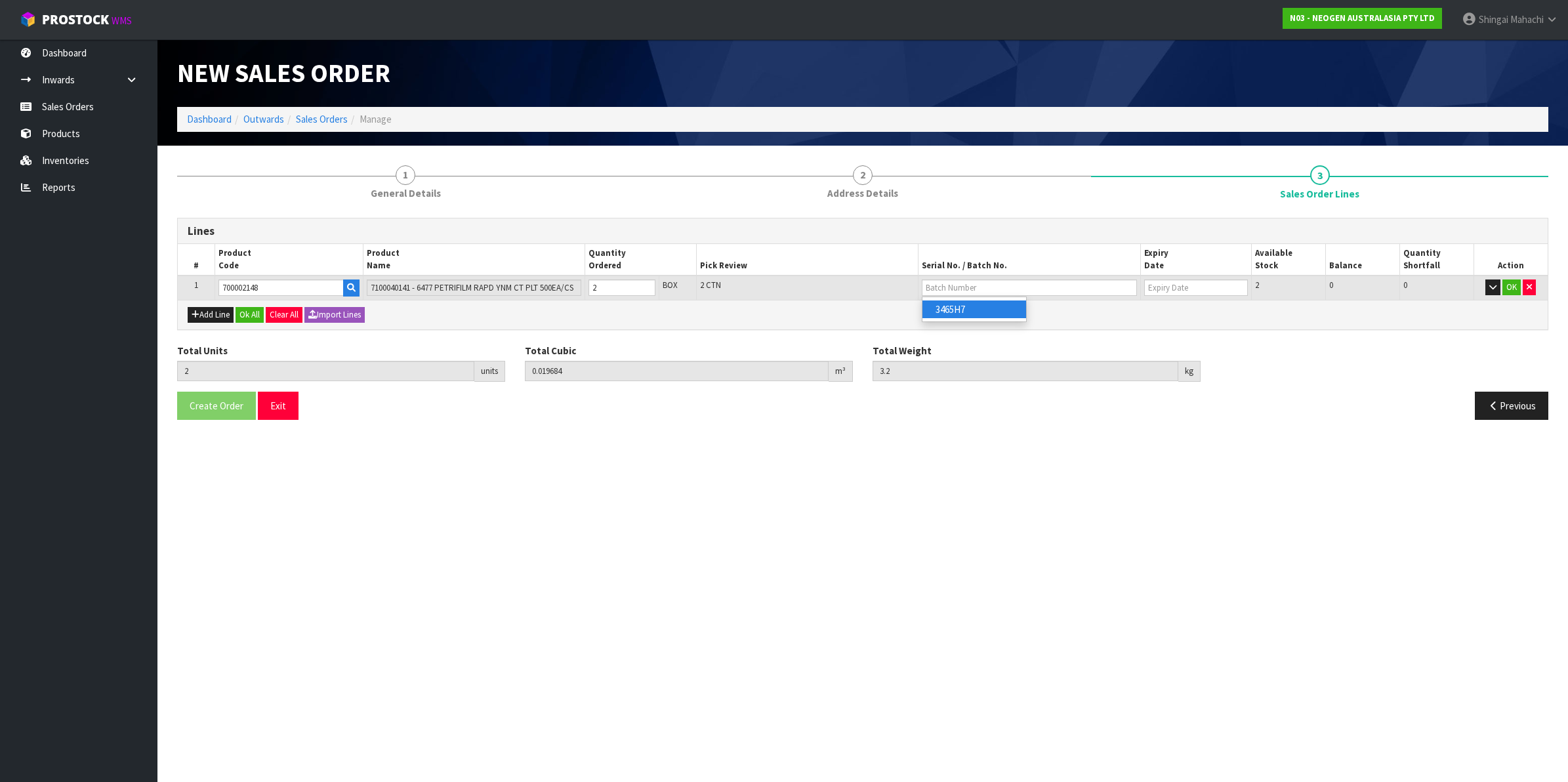
click at [971, 309] on link "3465H7" at bounding box center [975, 309] width 104 height 17
type input "3465H7"
type input "15/01/2027"
click at [1514, 289] on button "OK" at bounding box center [1511, 287] width 18 height 15
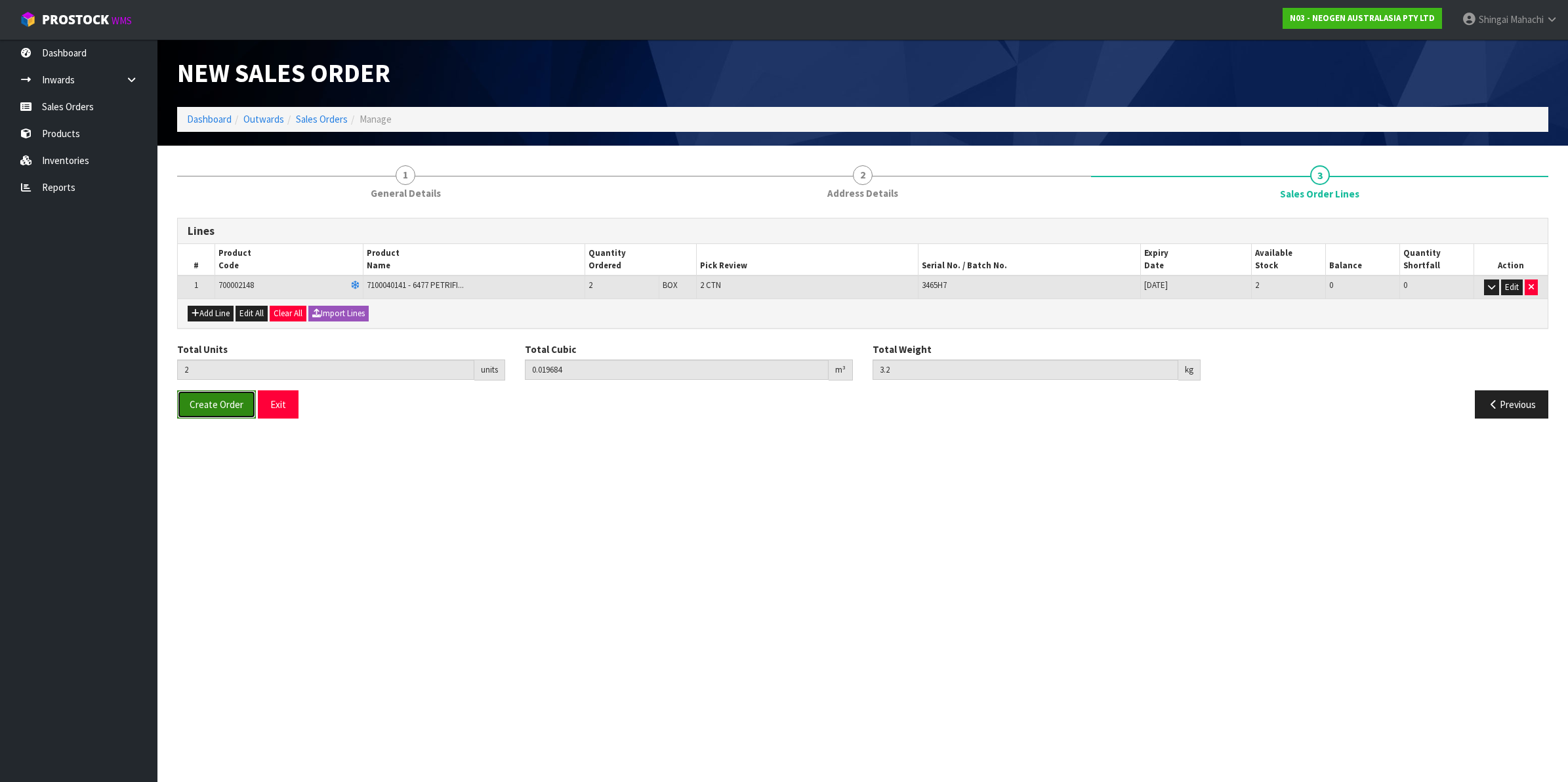
click at [211, 400] on span "Create Order" at bounding box center [216, 405] width 54 height 13
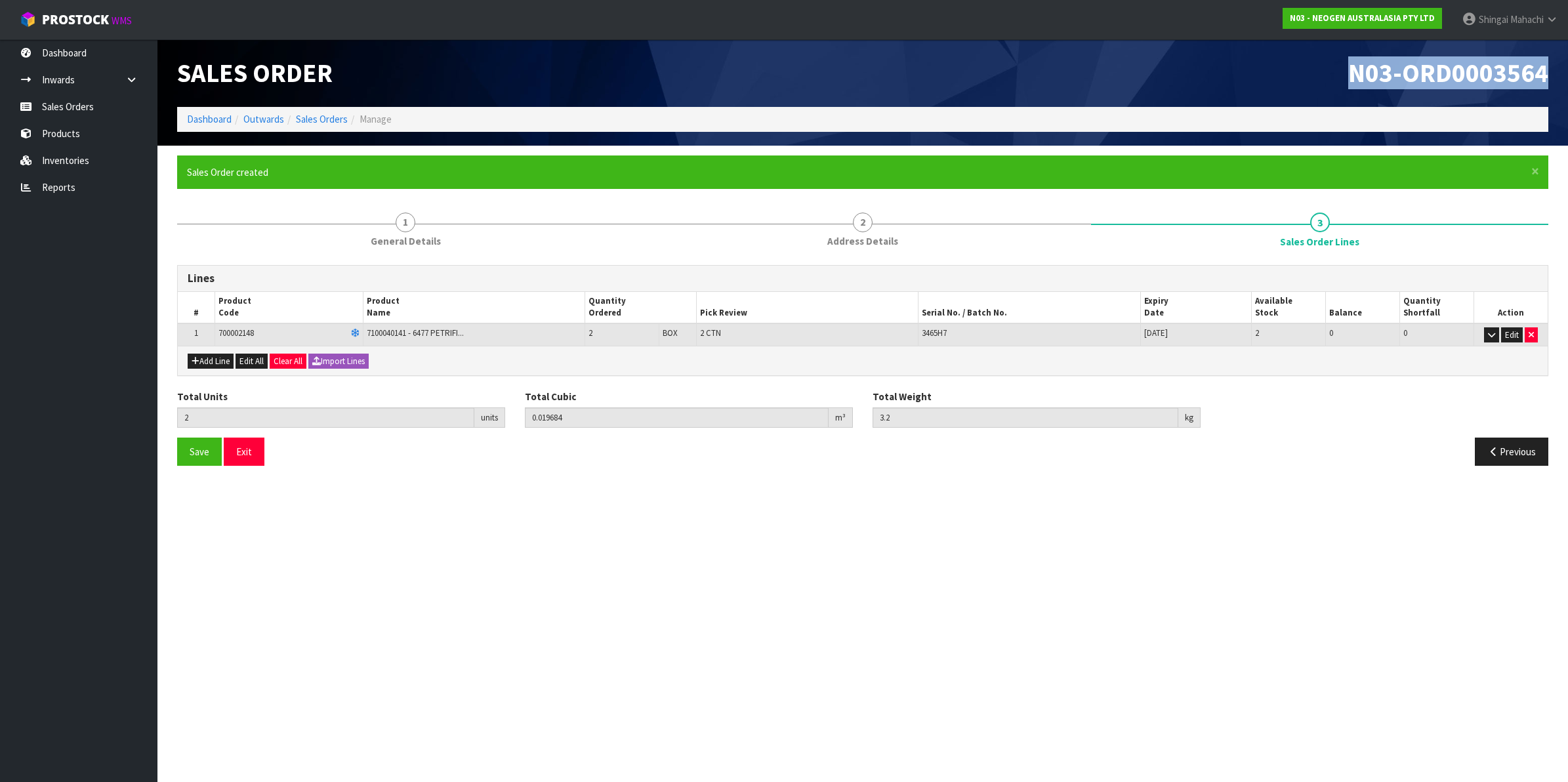
drag, startPoint x: 1350, startPoint y: 71, endPoint x: 1542, endPoint y: 73, distance: 192.0
click at [1542, 73] on span "N03-ORD0003564" at bounding box center [1448, 73] width 200 height 33
copy span "N03-ORD0003564"
click at [308, 117] on link "Sales Orders" at bounding box center [321, 119] width 52 height 13
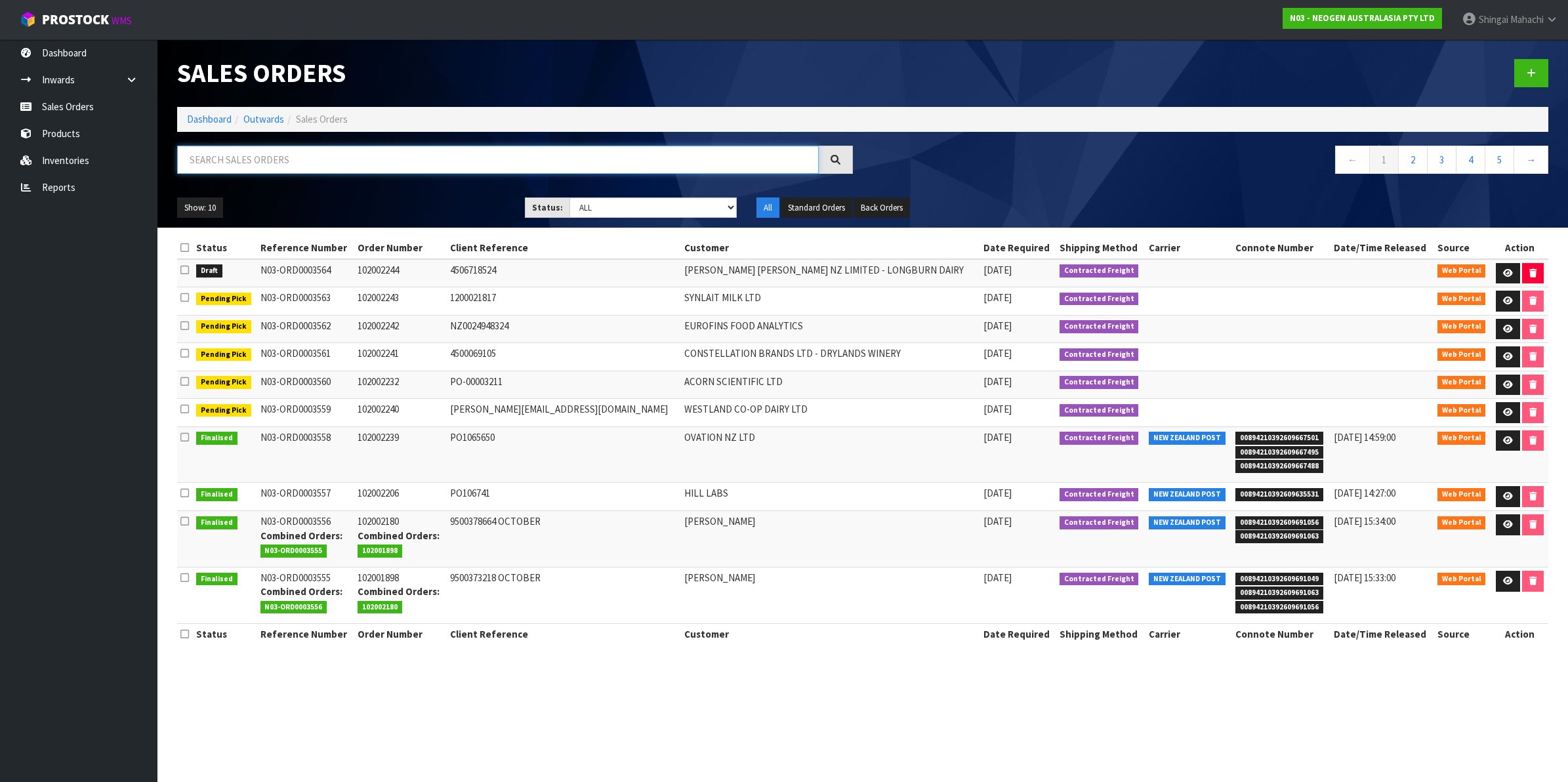
click at [223, 159] on input "text" at bounding box center [498, 159] width 642 height 28
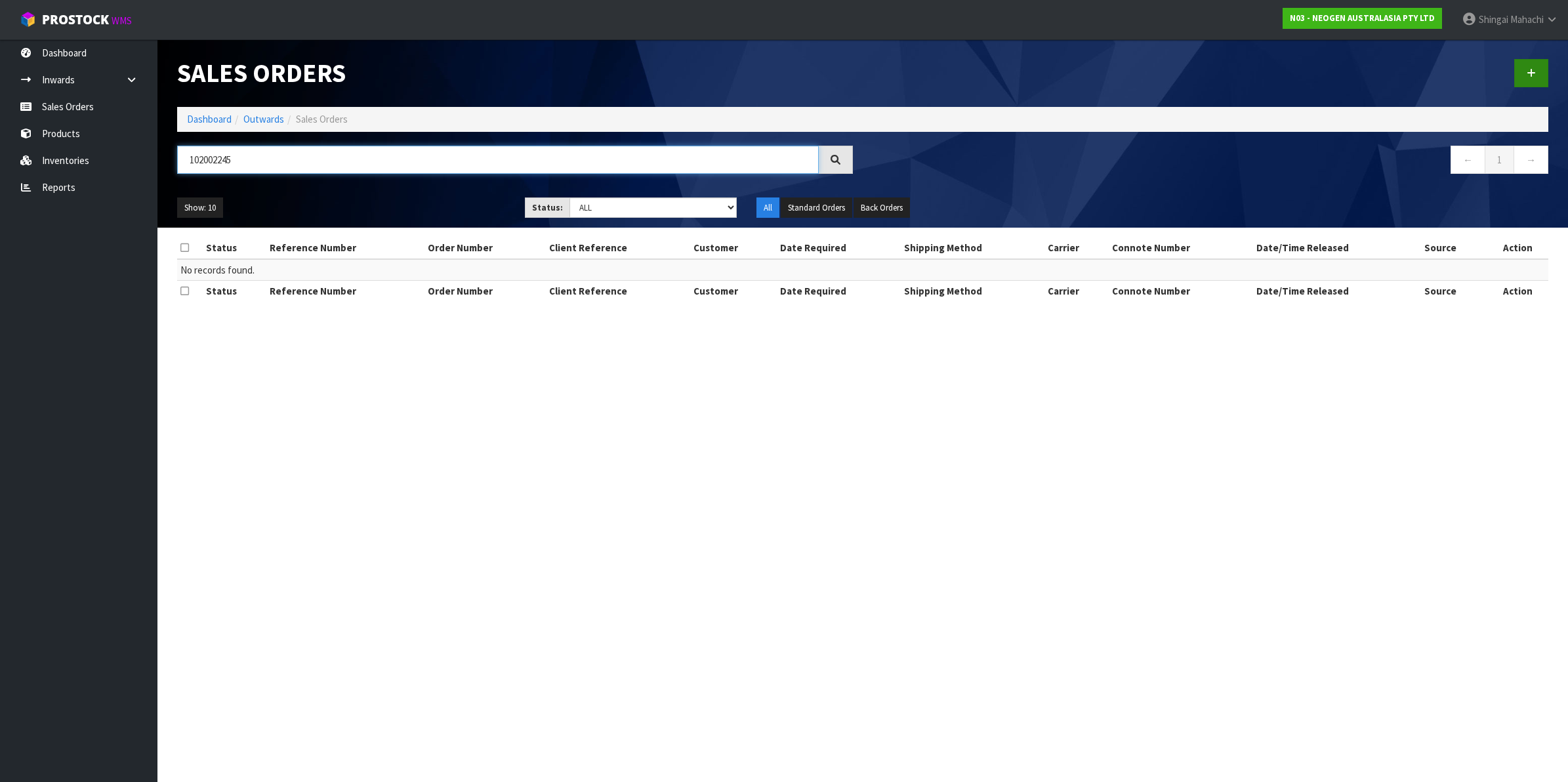
type input "102002245"
click at [1528, 73] on icon at bounding box center [1531, 73] width 9 height 10
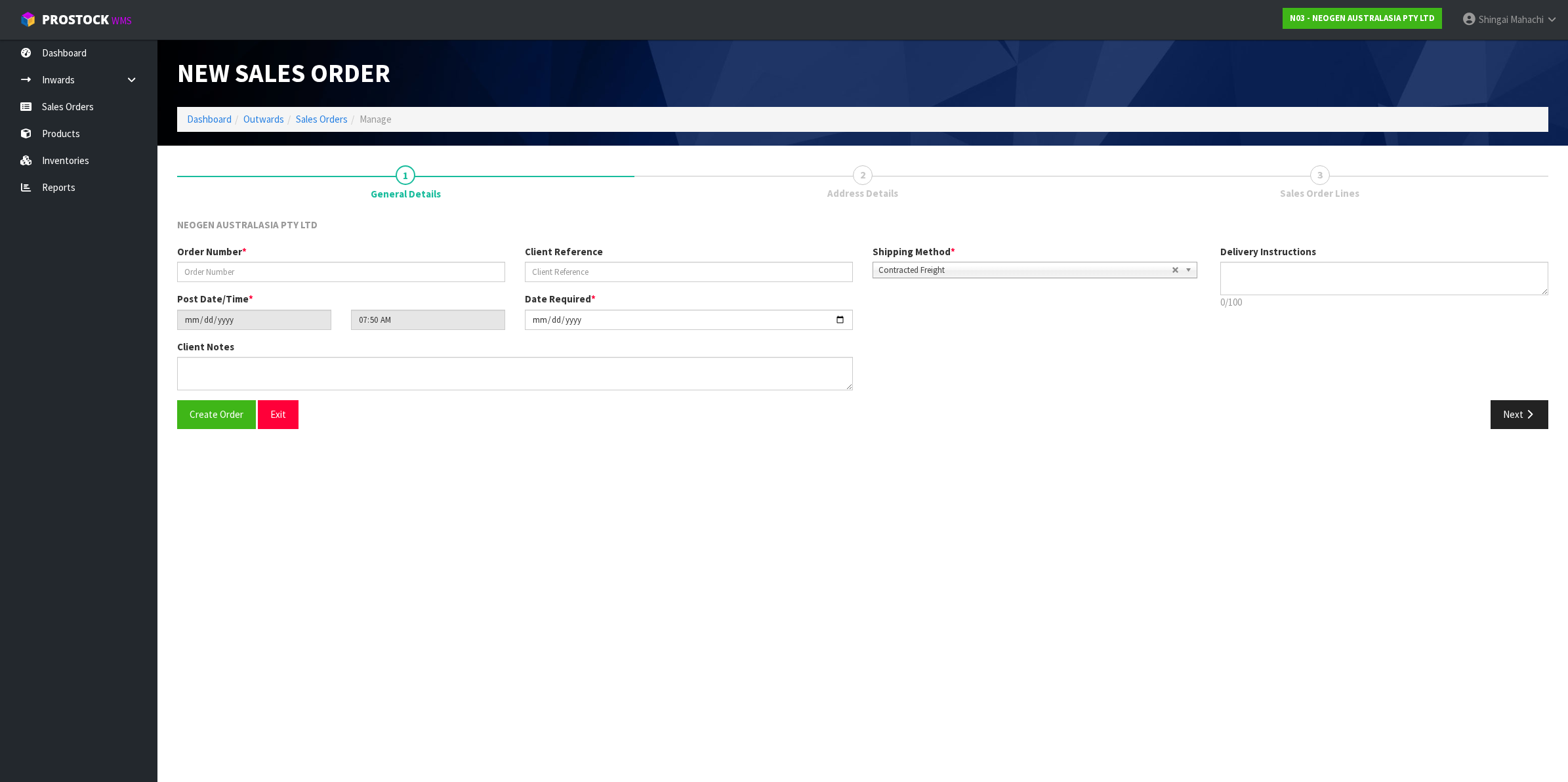
type textarea "CHILLED GOODS -OVERNIGHT"
click at [260, 268] on input "text" at bounding box center [341, 272] width 328 height 20
type input "102002245"
click at [562, 268] on input "text" at bounding box center [689, 272] width 328 height 20
paste input "LP07016812"
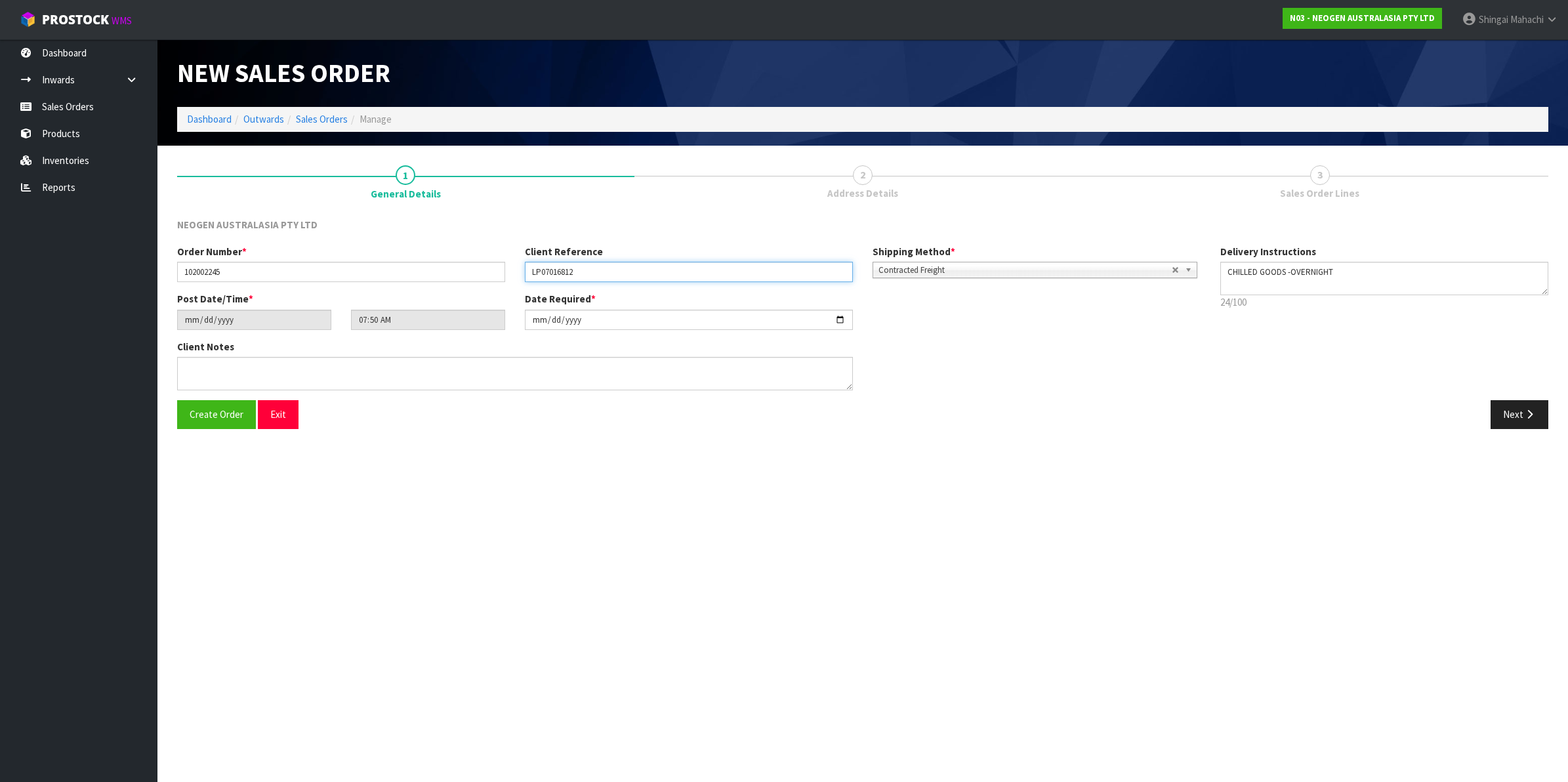
type input "LP07016812"
click at [230, 368] on textarea at bounding box center [514, 373] width 676 height 34
paste textarea "PURCHASING"
type textarea "ATTN: PURCHASING"
click at [1517, 415] on button "Next" at bounding box center [1519, 414] width 57 height 28
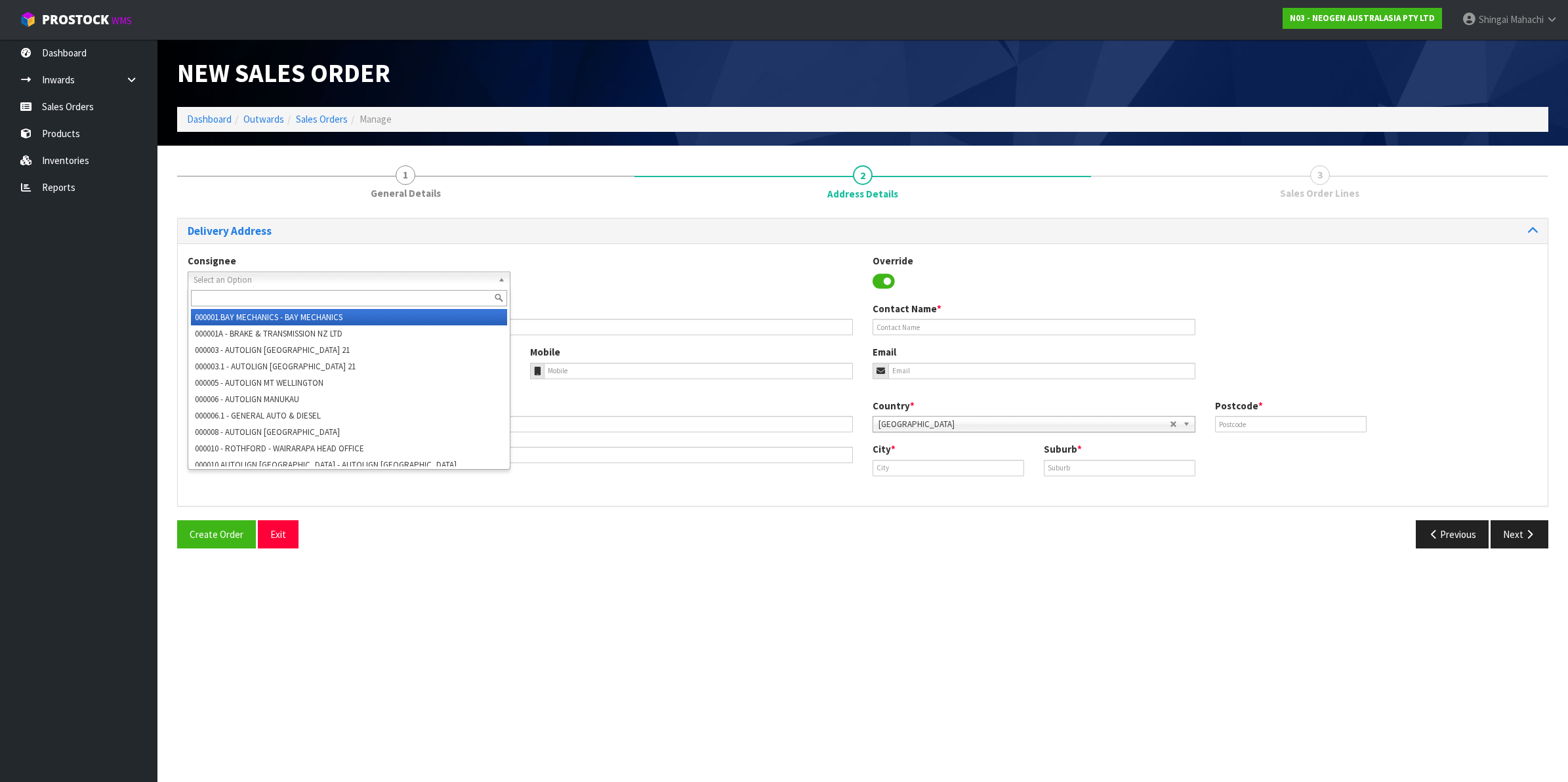
click at [213, 275] on span "Select an Option" at bounding box center [343, 280] width 299 height 15
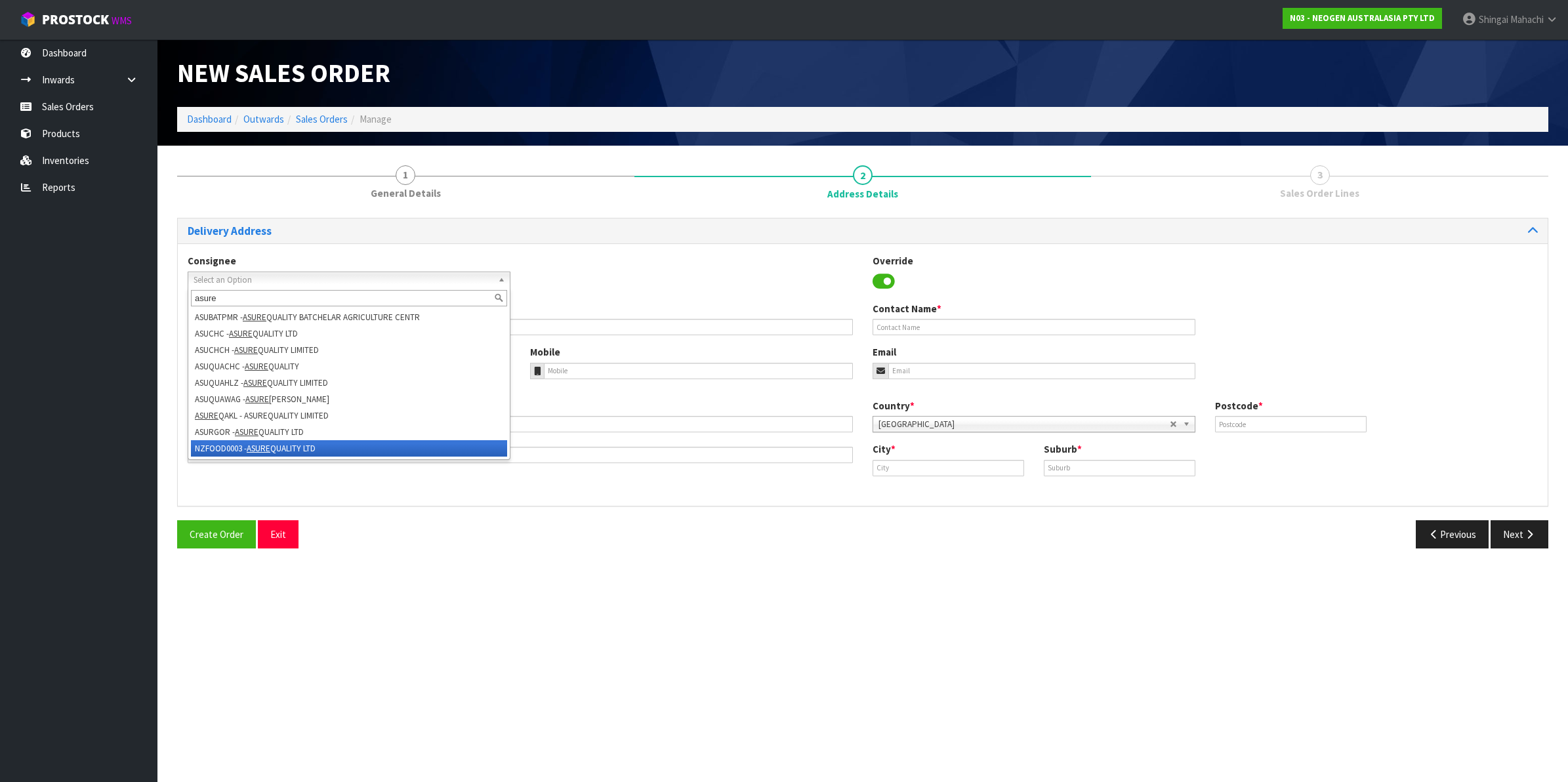
type input "asure"
click at [247, 451] on li "NZFOOD0003 - ASURE QUALITY LTD" at bounding box center [348, 448] width 316 height 16
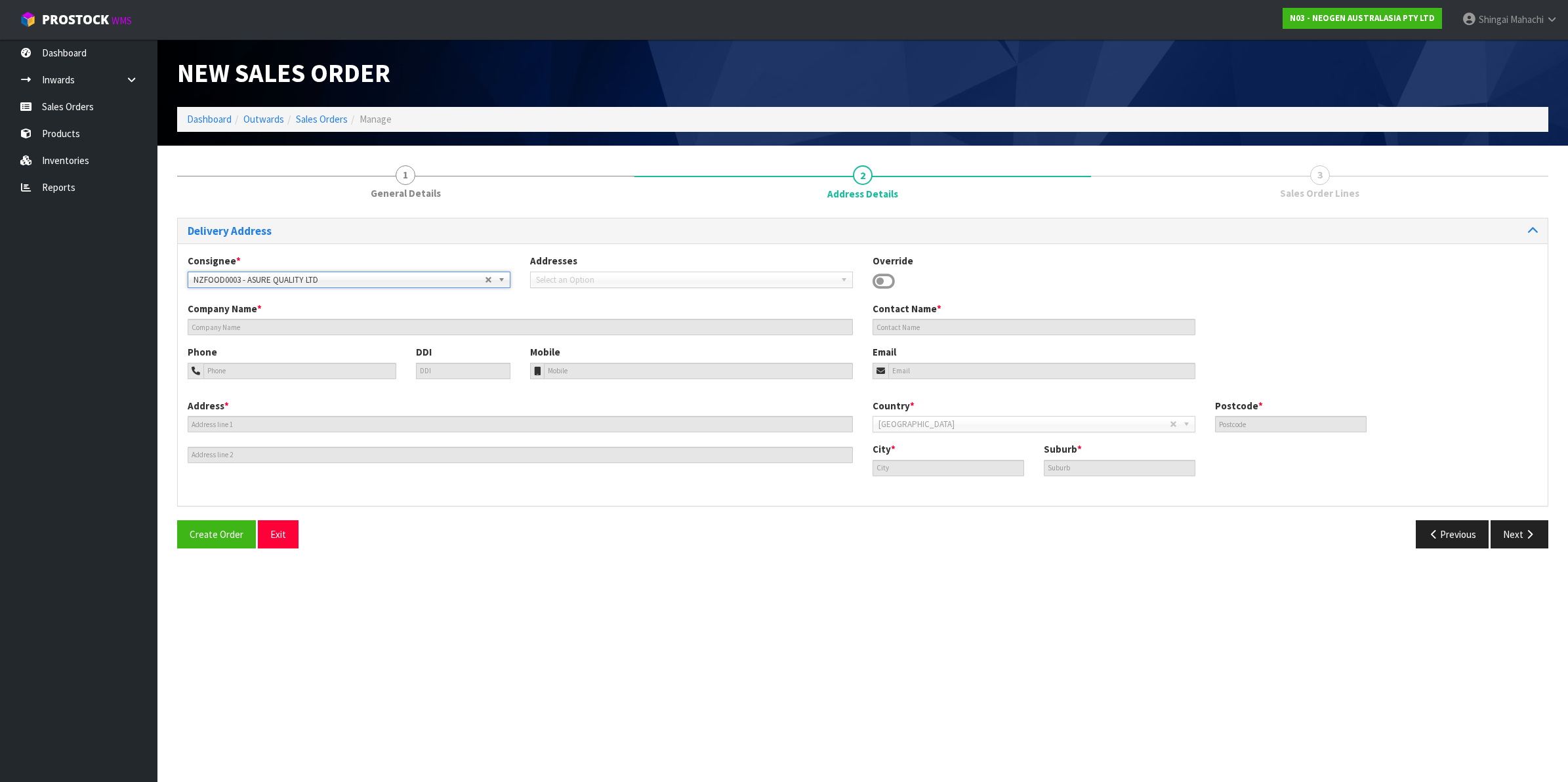
type input "ASURE QUALITY LTD"
type input "131 BOUNDARY ROAD"
type input "0600"
type input "[GEOGRAPHIC_DATA]"
type input "BLOCKHOUSE BAY"
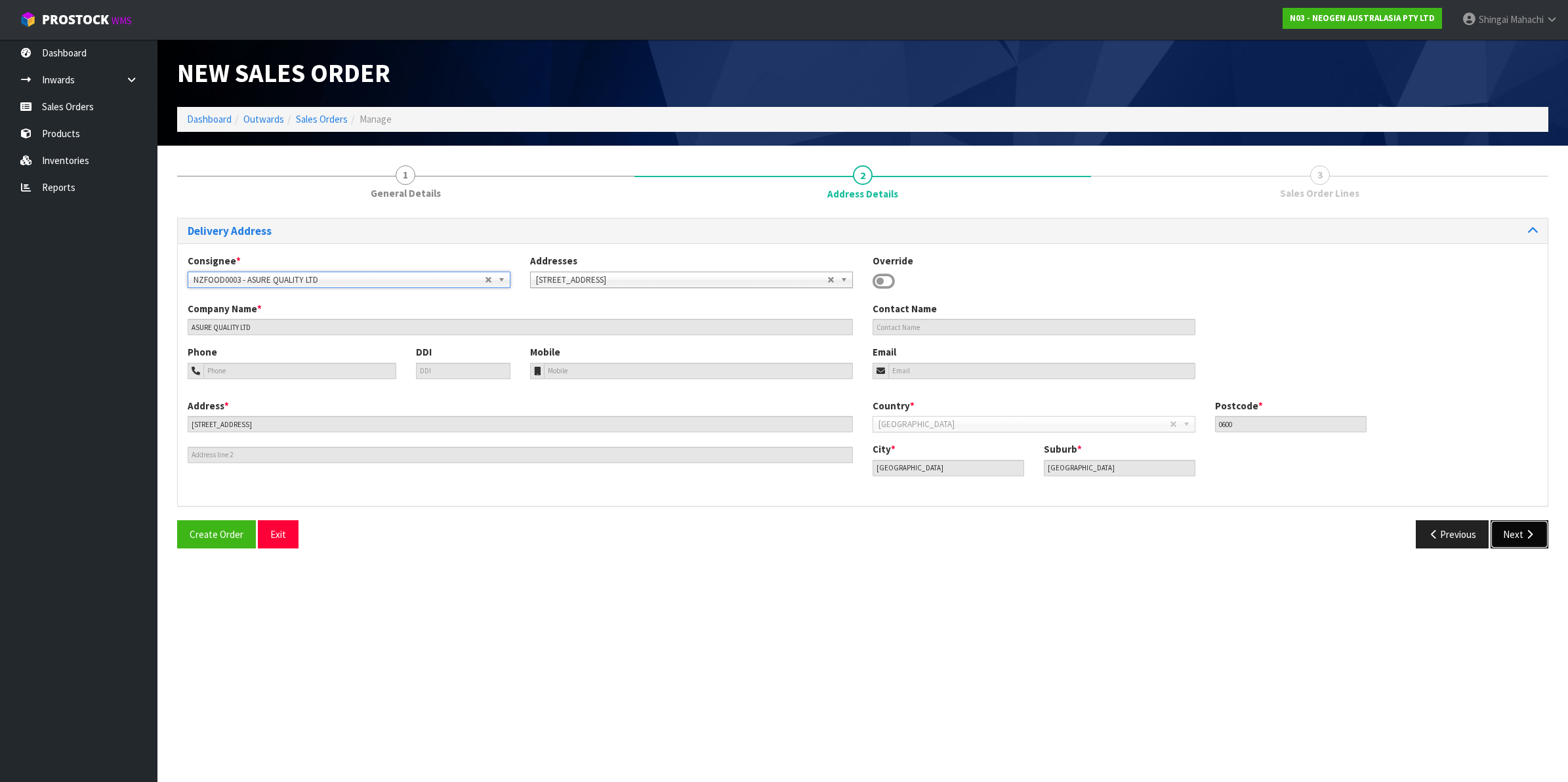
click at [1522, 529] on button "Next" at bounding box center [1519, 534] width 57 height 28
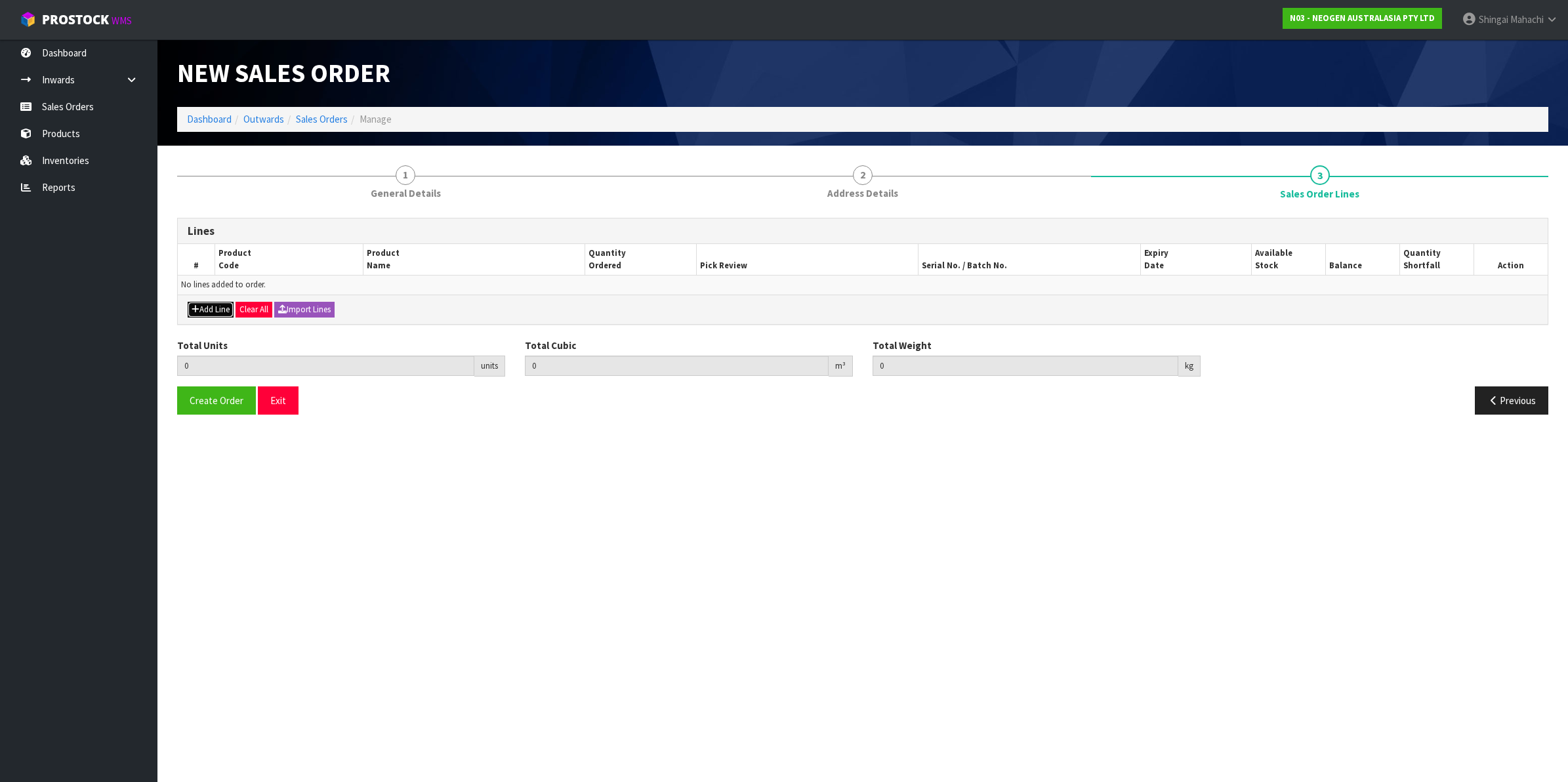
click at [207, 308] on button "Add Line" at bounding box center [211, 309] width 46 height 15
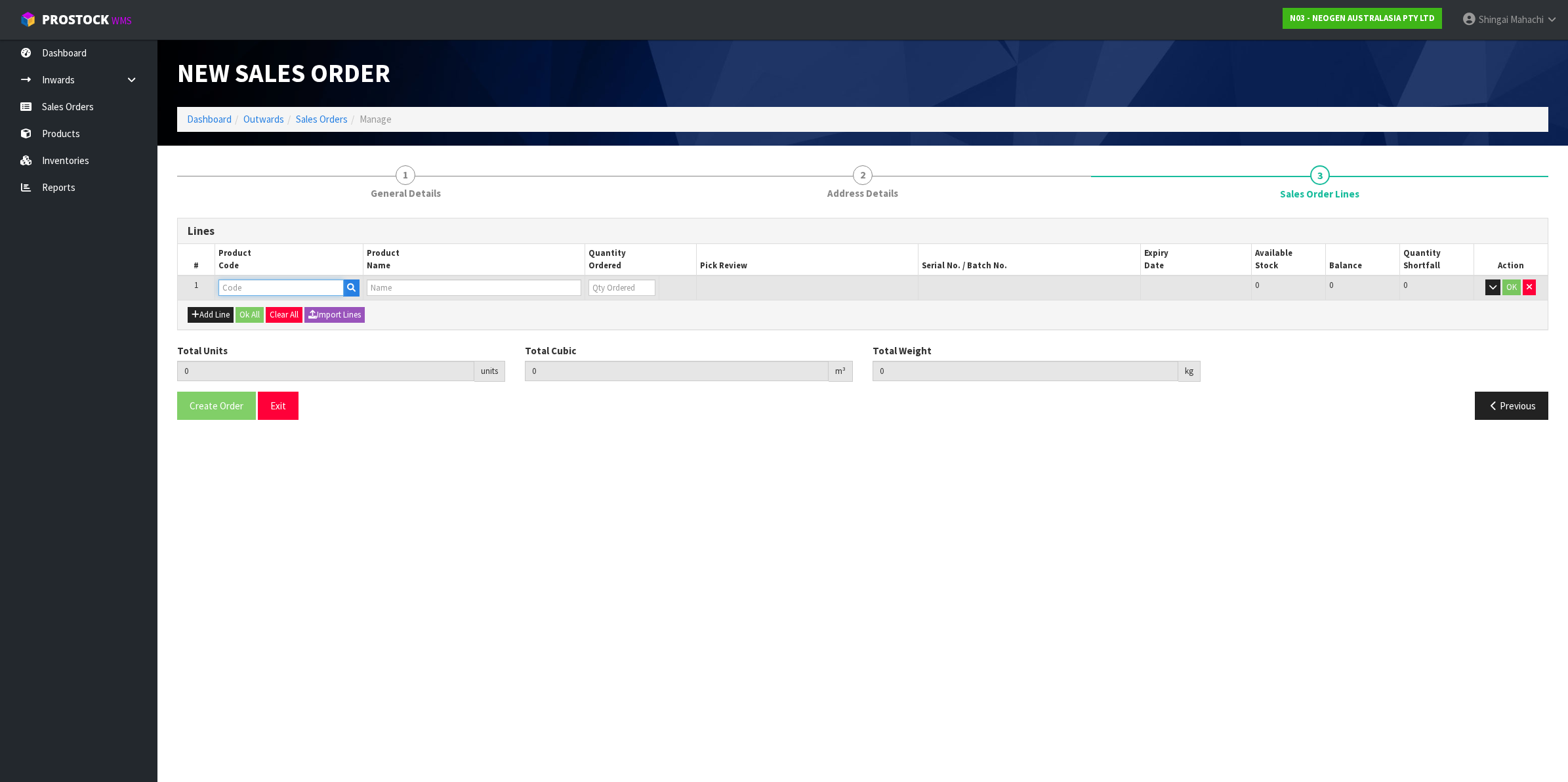
click at [246, 285] on input "text" at bounding box center [281, 288] width 125 height 16
paste input "700002282"
type input "700002282"
type input "0.000000"
type input "0.000"
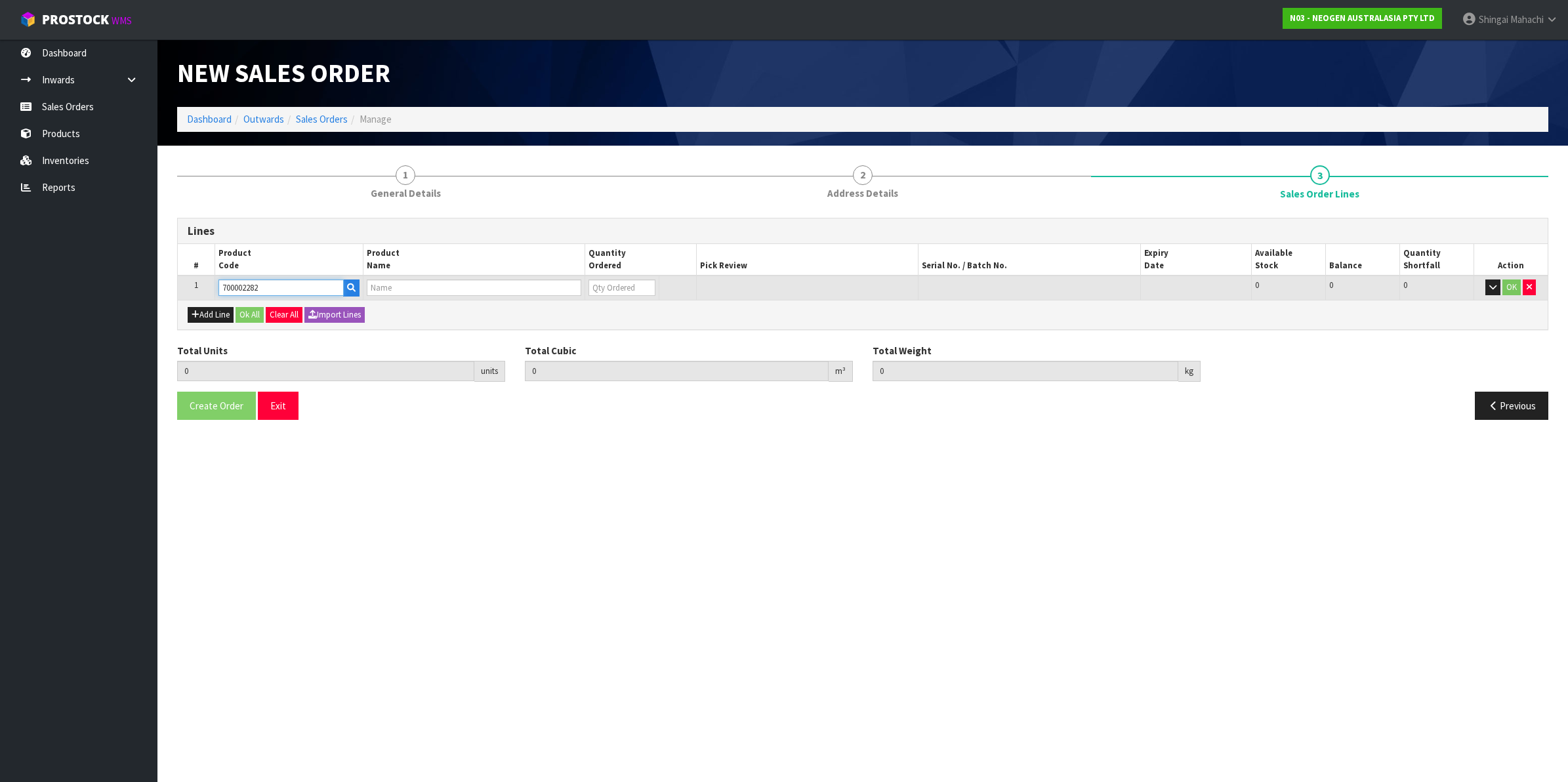
type input "7100130395 - ENVSWB100 ENVIRO SWAB 100/CS"
type input "0"
type input "700002282"
drag, startPoint x: 614, startPoint y: 289, endPoint x: 589, endPoint y: 290, distance: 25.0
click at [589, 290] on input "0" at bounding box center [621, 288] width 67 height 16
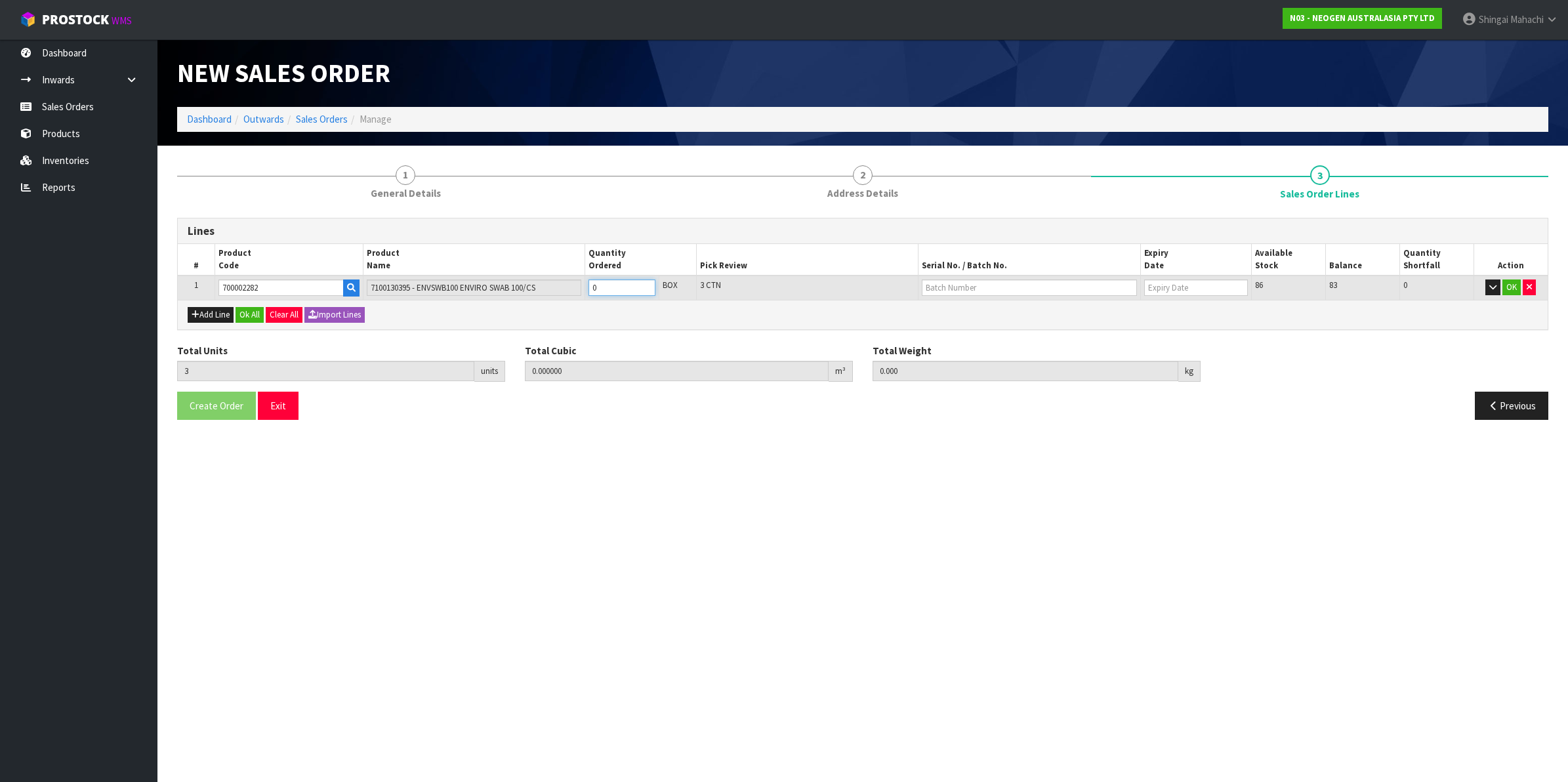
type input "3"
type input "0.04158"
type input "5.7"
type input "3"
type input "30"
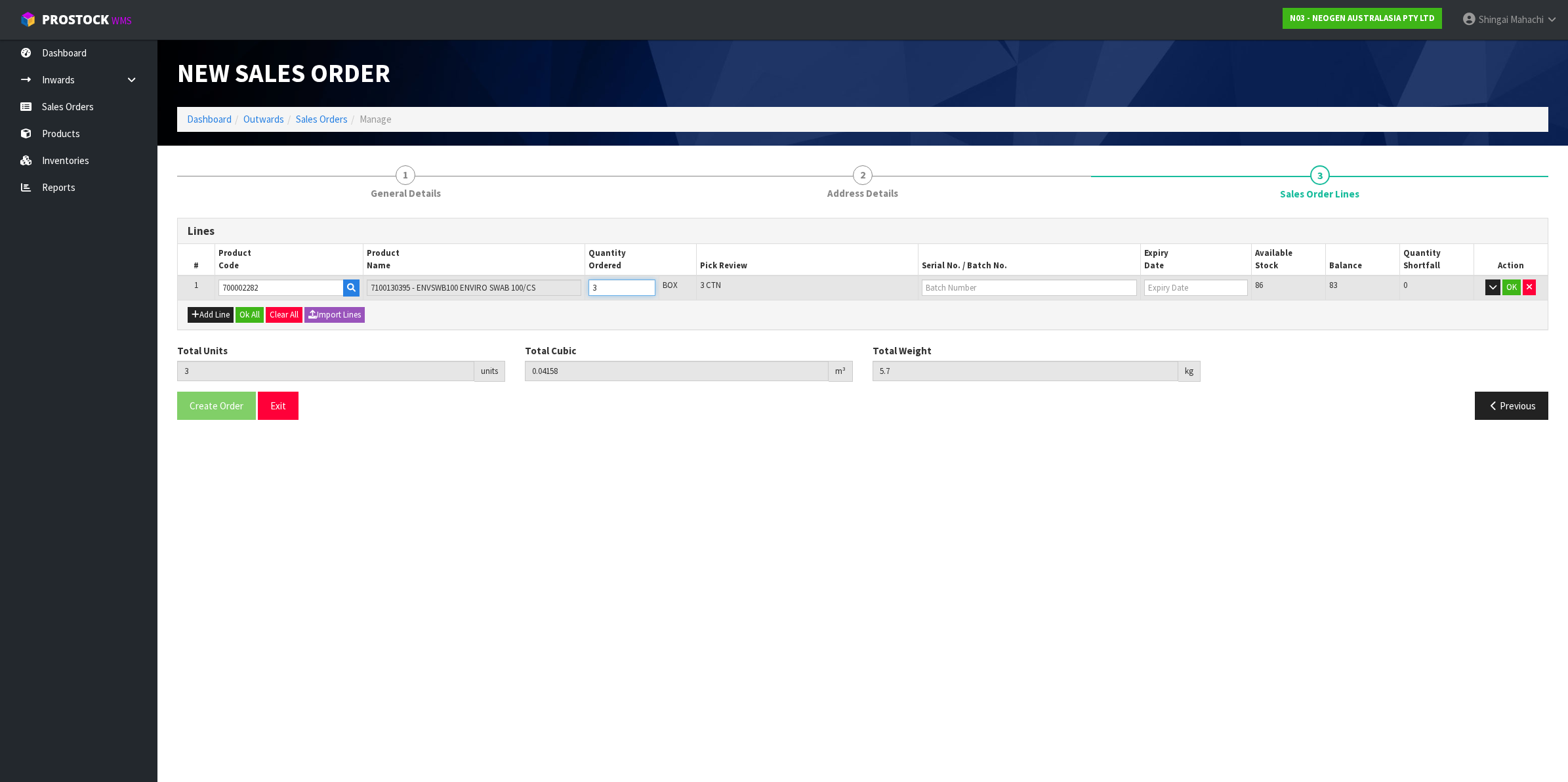
type input "0.4158"
type input "57"
type input "30"
click at [950, 283] on input "text" at bounding box center [1029, 288] width 215 height 16
click at [975, 326] on link "SD0801251B" at bounding box center [975, 326] width 104 height 17
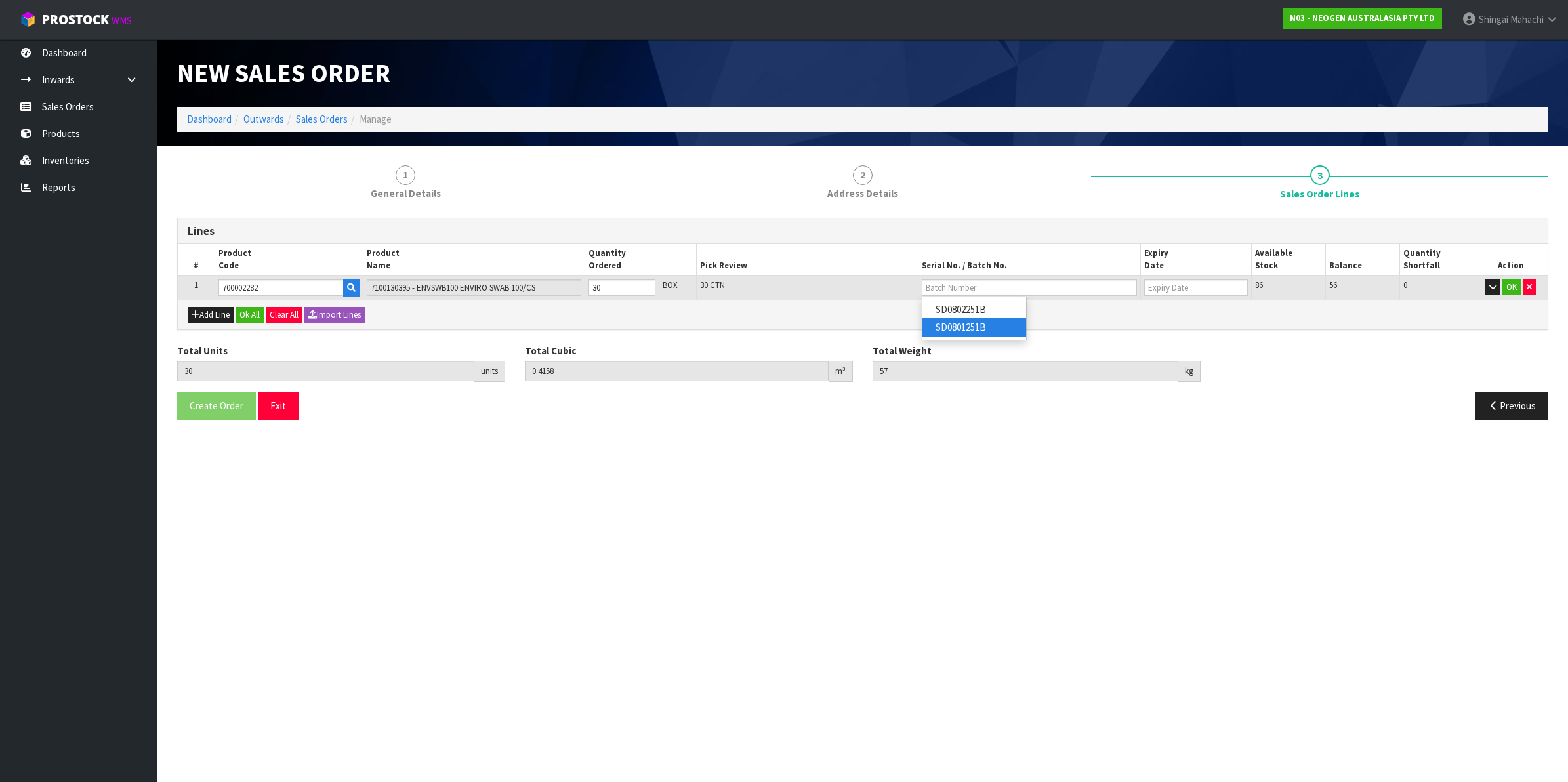
type input "SD0801251B"
type input "01/02/2027"
click at [1511, 291] on button "OK" at bounding box center [1511, 287] width 18 height 15
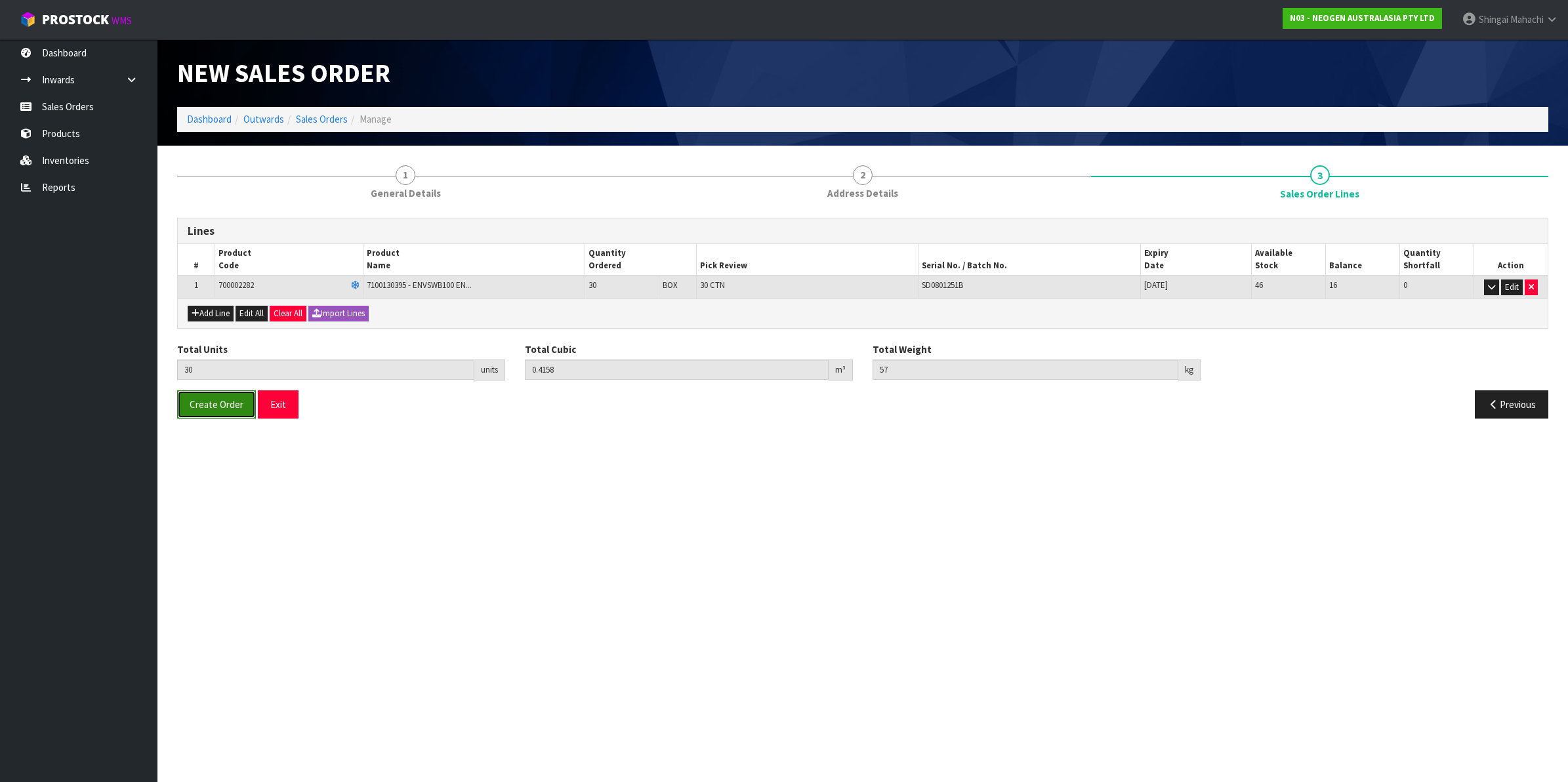
click at [220, 406] on span "Create Order" at bounding box center [216, 405] width 54 height 13
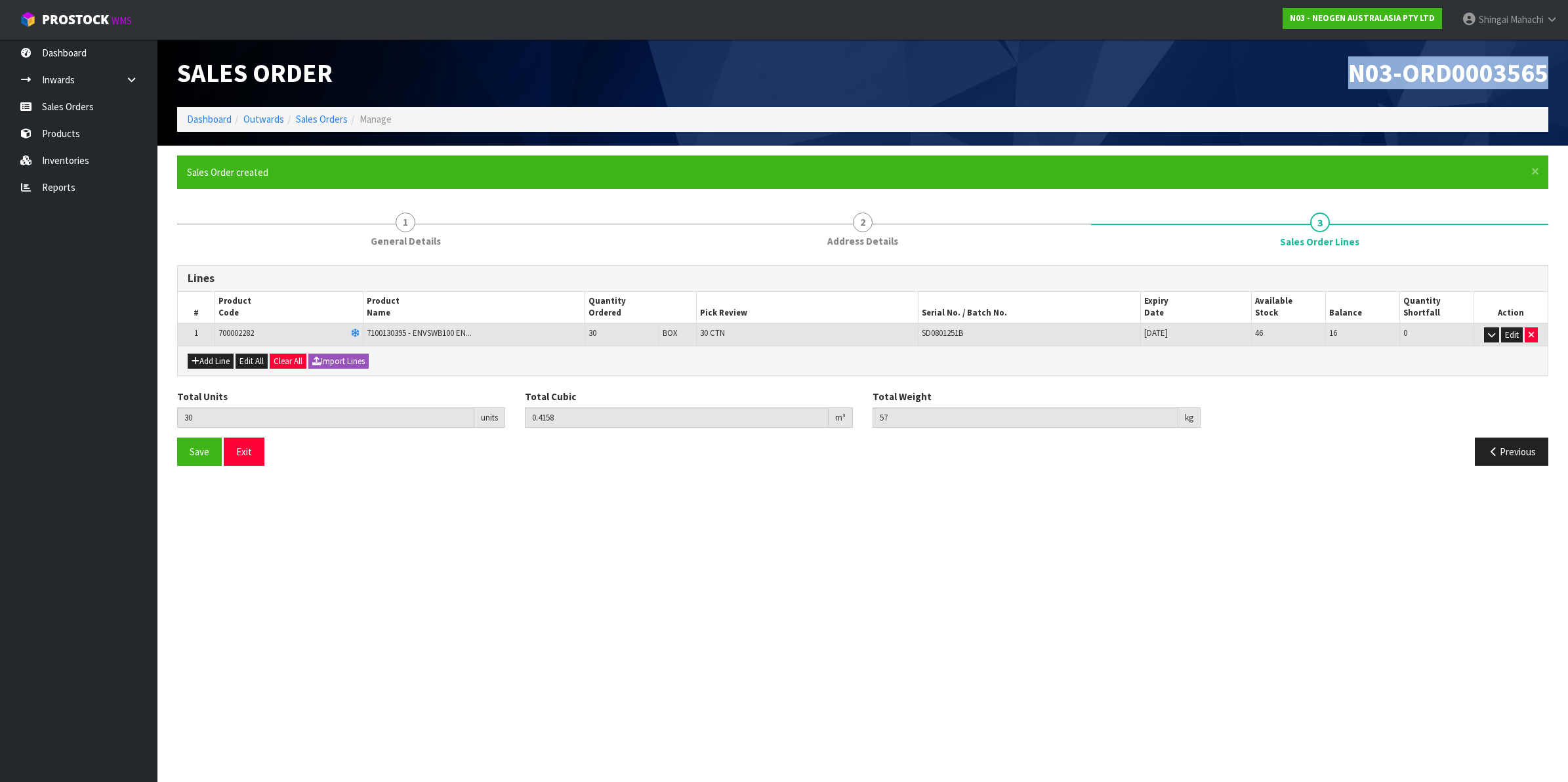
drag, startPoint x: 1346, startPoint y: 70, endPoint x: 1550, endPoint y: 67, distance: 204.0
click at [1550, 67] on div "N03-ORD0003565" at bounding box center [1210, 73] width 696 height 67
copy span "N03-ORD0003565"
click at [324, 117] on link "Sales Orders" at bounding box center [321, 119] width 52 height 13
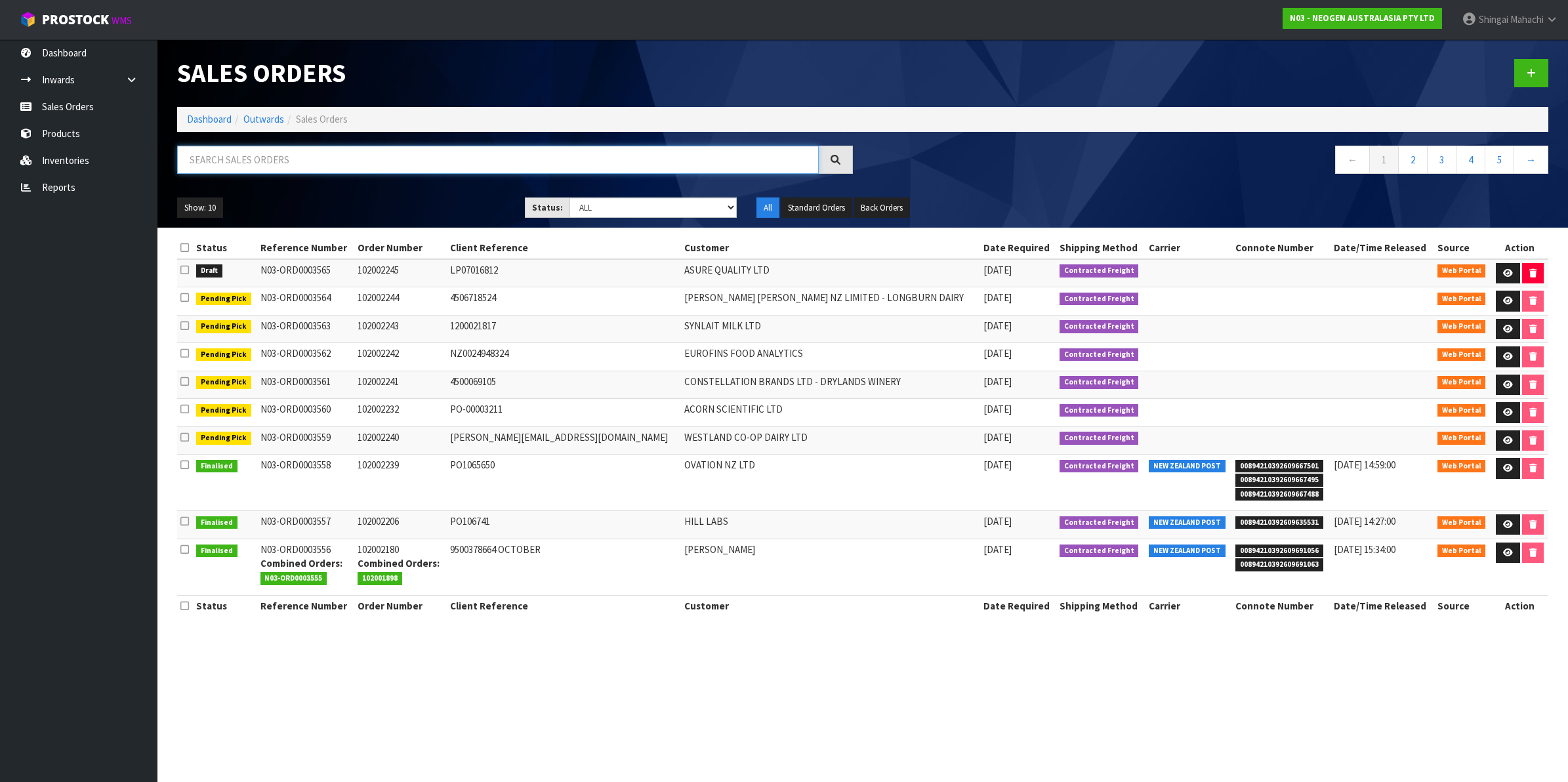
click at [248, 152] on input "text" at bounding box center [498, 159] width 642 height 28
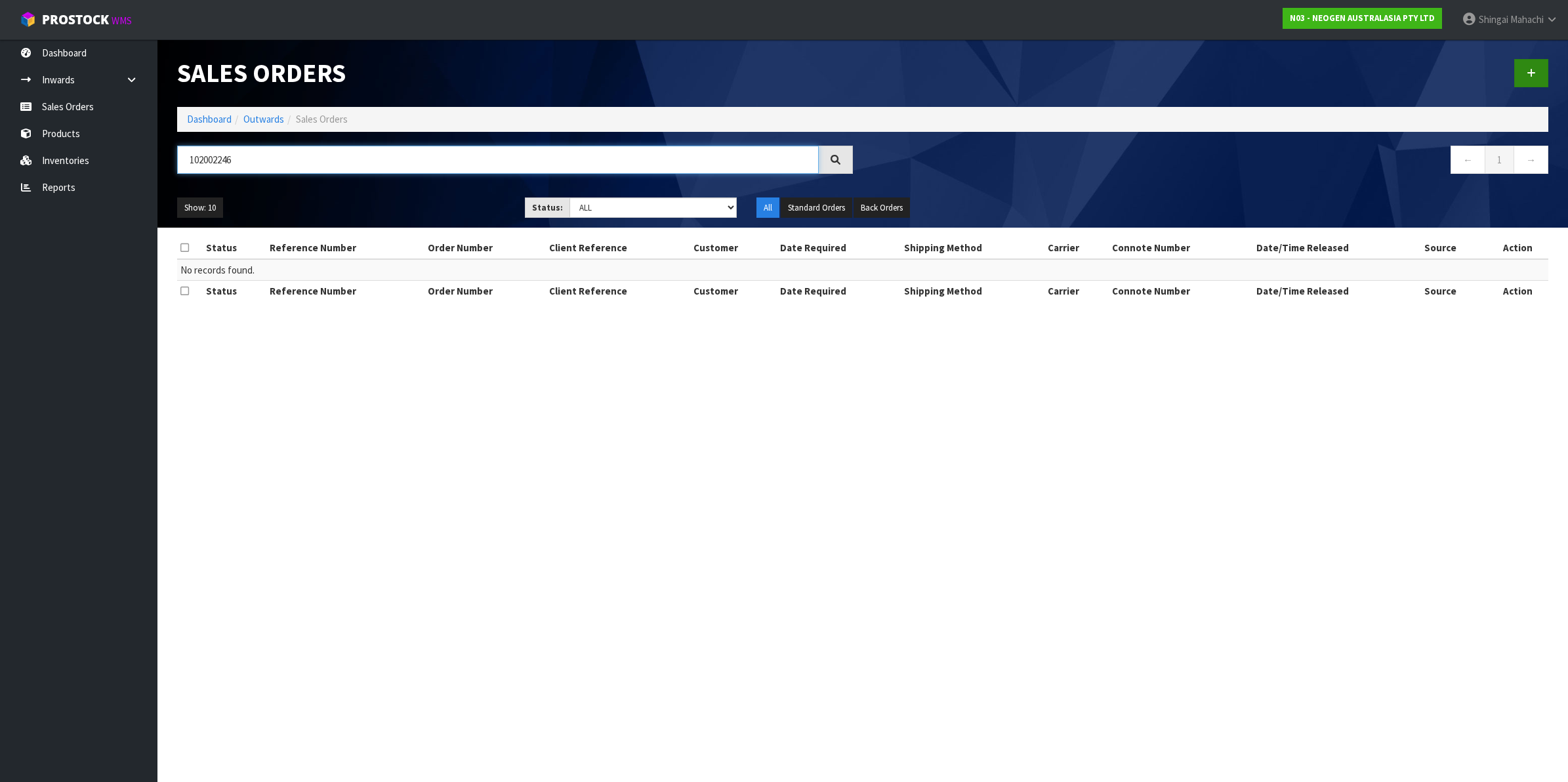
type input "102002246"
click at [1526, 72] on icon at bounding box center [1531, 73] width 9 height 10
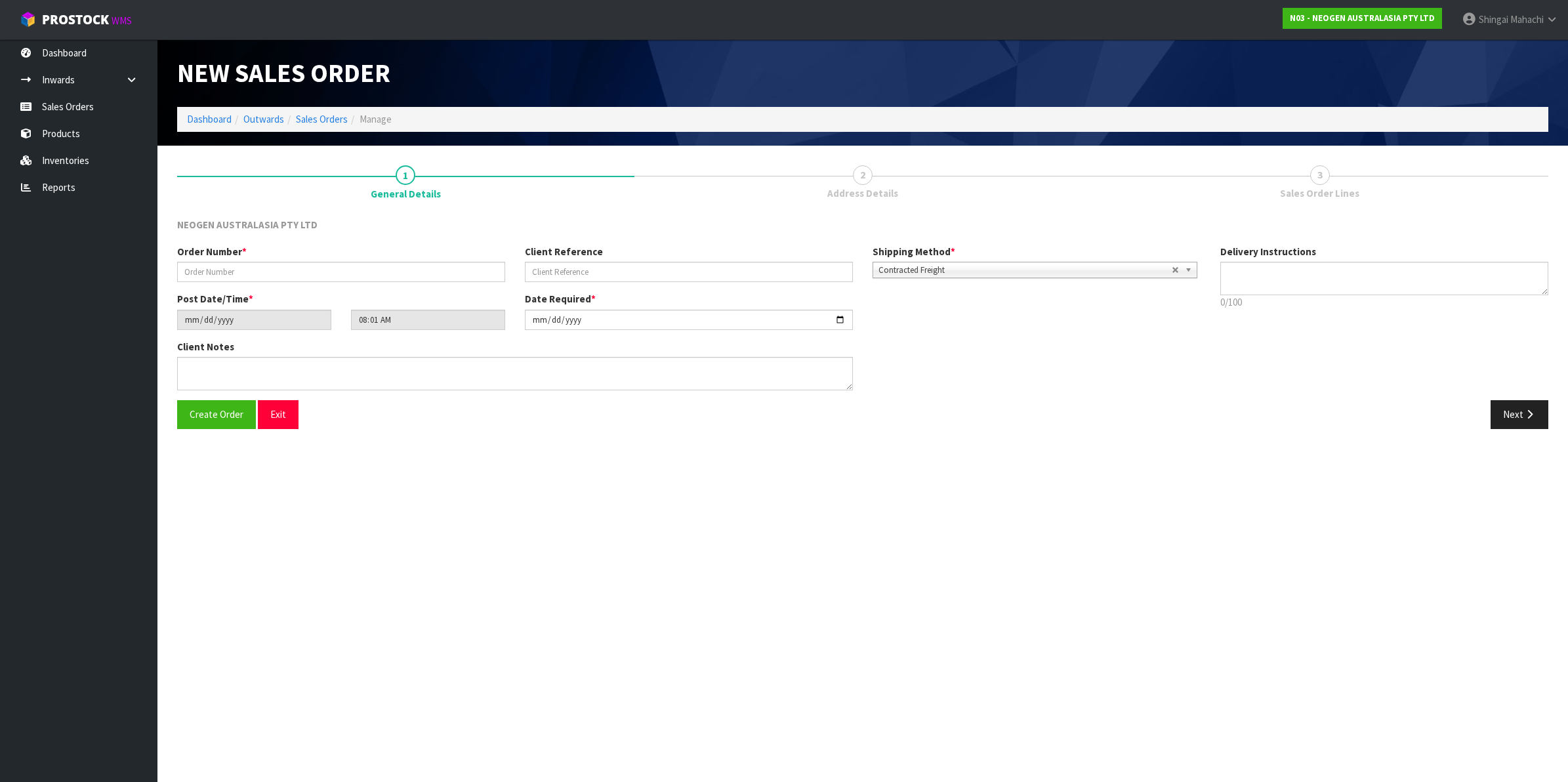
type textarea "CHILLED GOODS -OVERNIGHT"
click at [231, 270] on input "text" at bounding box center [341, 272] width 328 height 20
click at [211, 270] on input "text" at bounding box center [341, 272] width 328 height 20
click at [562, 270] on input "text" at bounding box center [689, 272] width 328 height 20
paste input "PO032808"
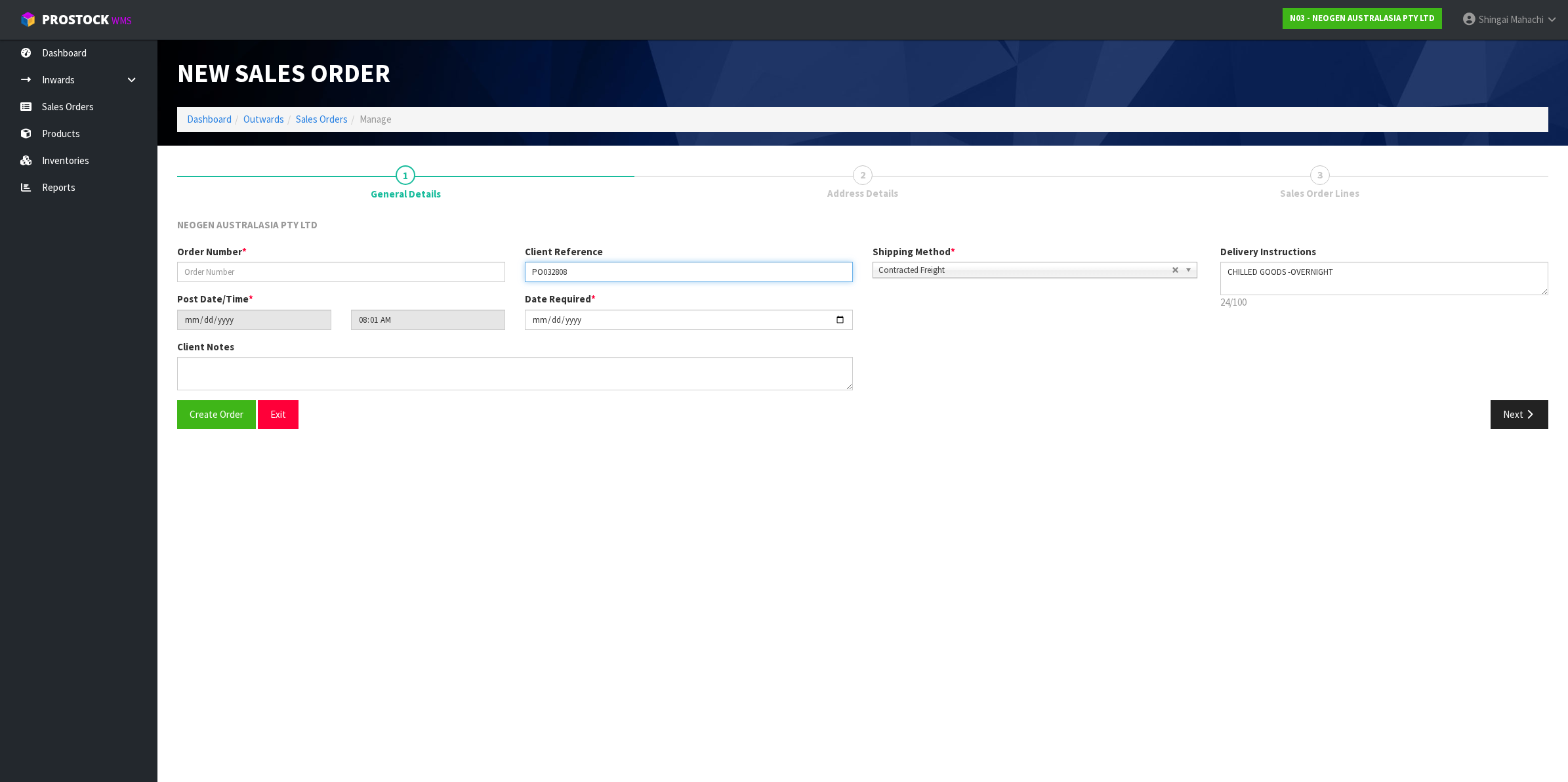
type input "PO032808"
click at [232, 274] on input "text" at bounding box center [341, 272] width 328 height 20
type input "102002246"
drag, startPoint x: 1519, startPoint y: 410, endPoint x: 1500, endPoint y: 410, distance: 19.0
click at [1519, 410] on button "Next" at bounding box center [1519, 414] width 57 height 28
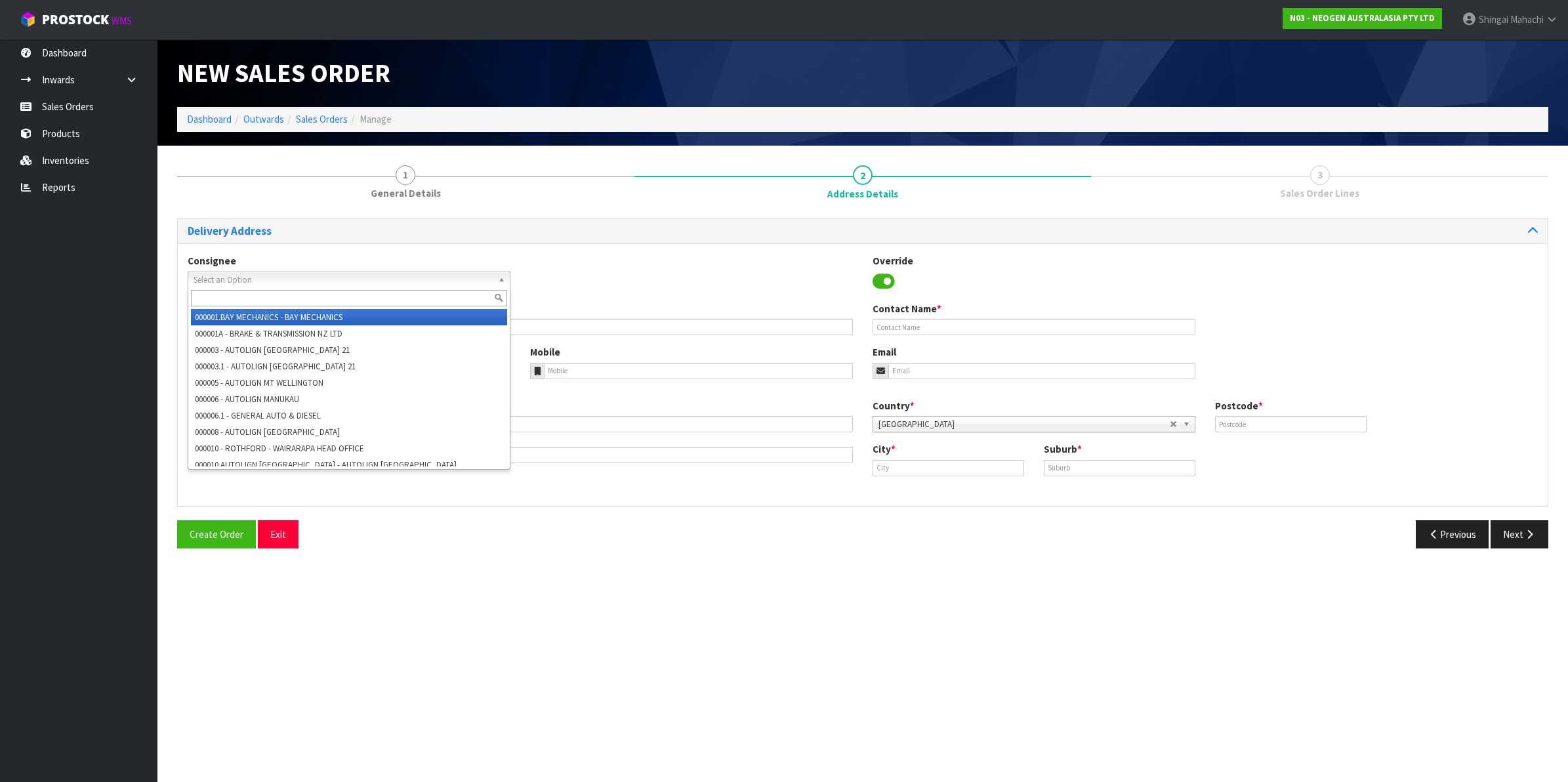
click at [216, 275] on span "Select an Option" at bounding box center [343, 280] width 299 height 15
click at [232, 280] on span "Select an Option" at bounding box center [343, 280] width 299 height 15
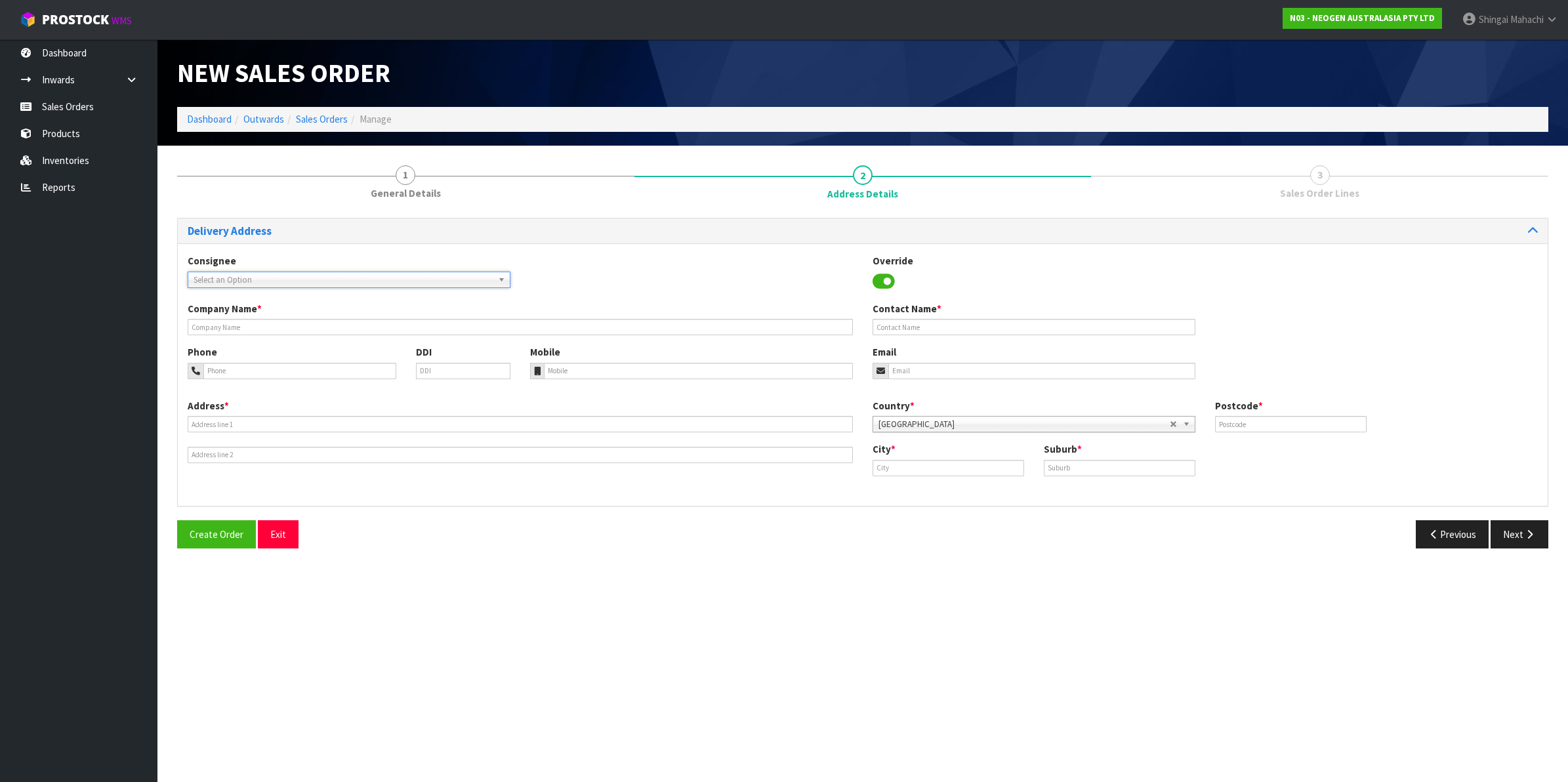
drag, startPoint x: 232, startPoint y: 280, endPoint x: 216, endPoint y: 283, distance: 16.3
click at [216, 283] on span "Select an Option" at bounding box center [343, 280] width 299 height 15
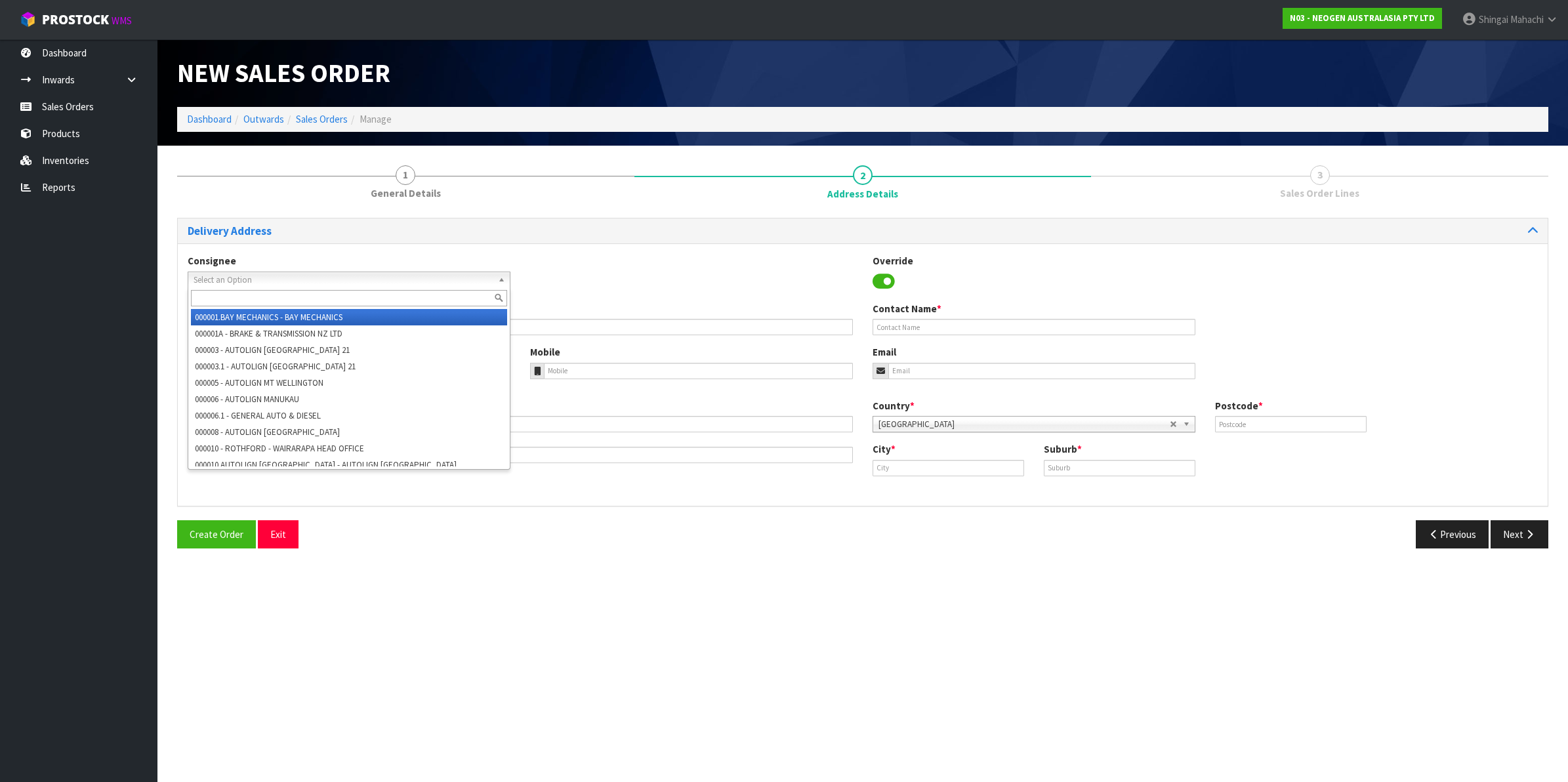
click at [216, 280] on span "Select an Option" at bounding box center [343, 280] width 299 height 15
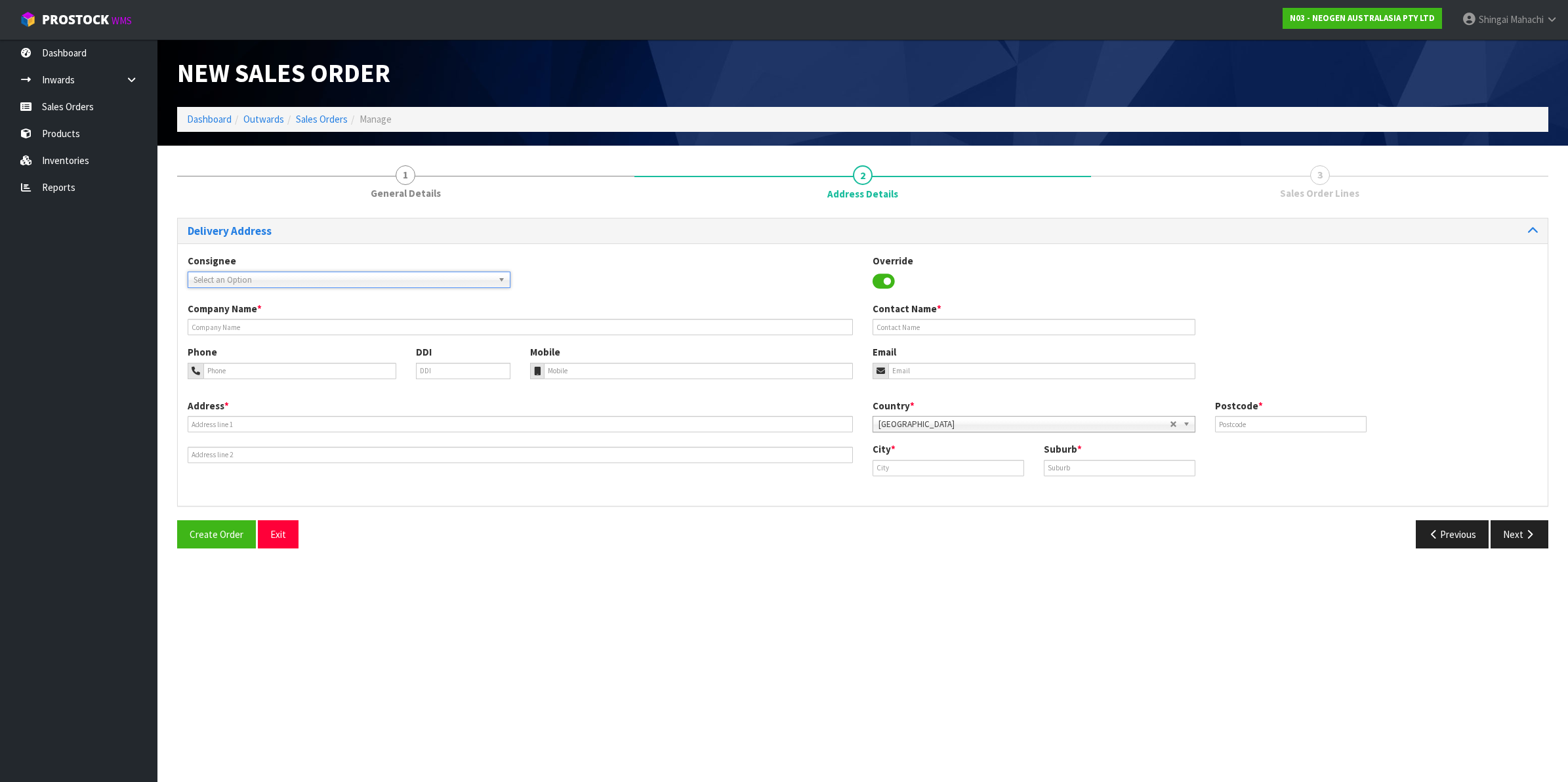
paste input "Yashili New Zealand Dairy Co Ltd"
click at [318, 302] on input "Yashili New Zealand Dairy Co Ltd" at bounding box center [348, 298] width 316 height 16
click at [305, 302] on input "Yashili New Zealand Dairy Co Ltd" at bounding box center [348, 298] width 316 height 16
click at [343, 293] on input "Yashili New Zealand Dairy Co Ltd" at bounding box center [348, 298] width 316 height 16
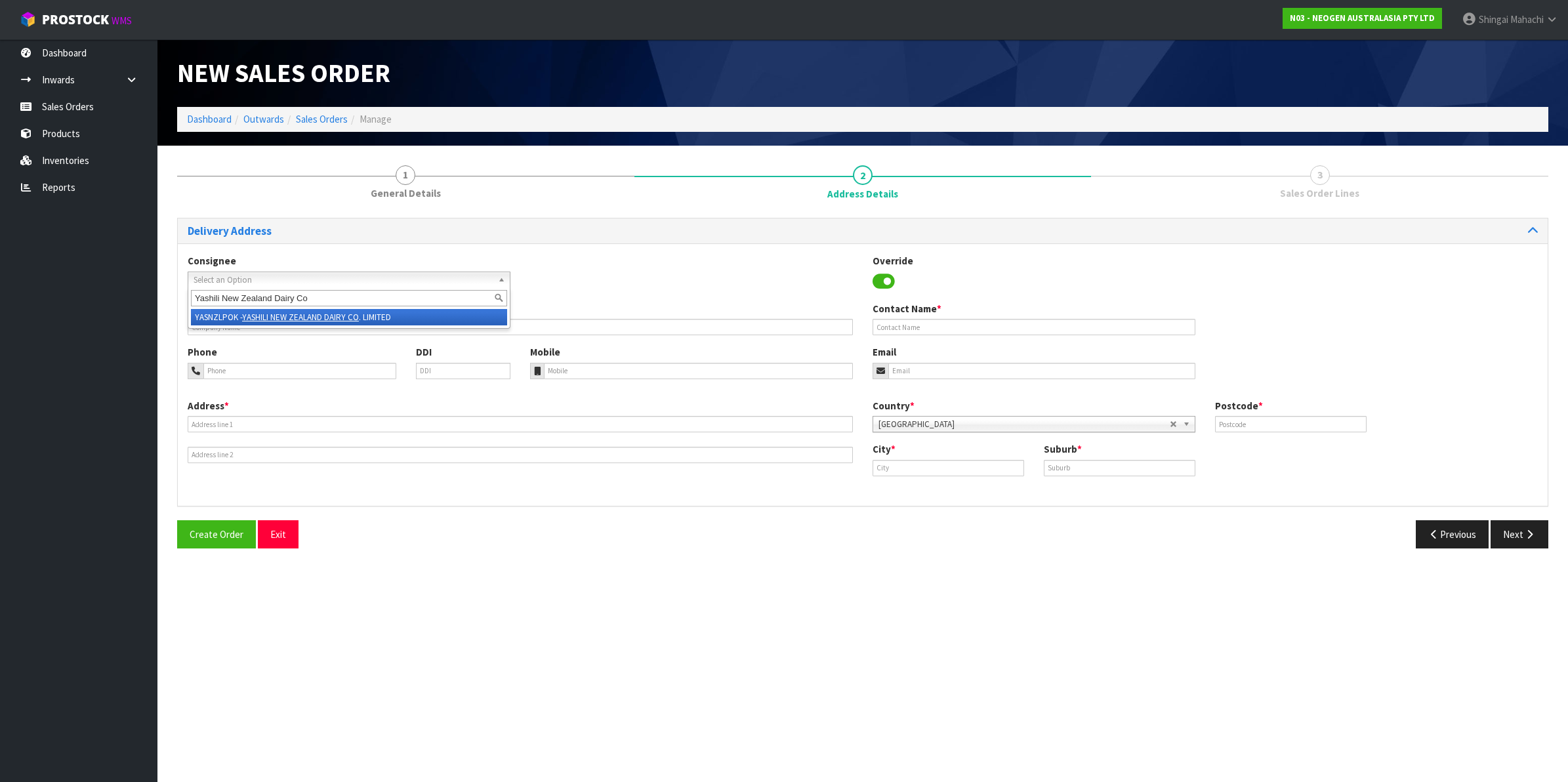
type input "Yashili New Zealand Dairy Co"
click at [315, 313] on em "YASHILI NEW ZEALAND DAIRY CO" at bounding box center [300, 317] width 117 height 11
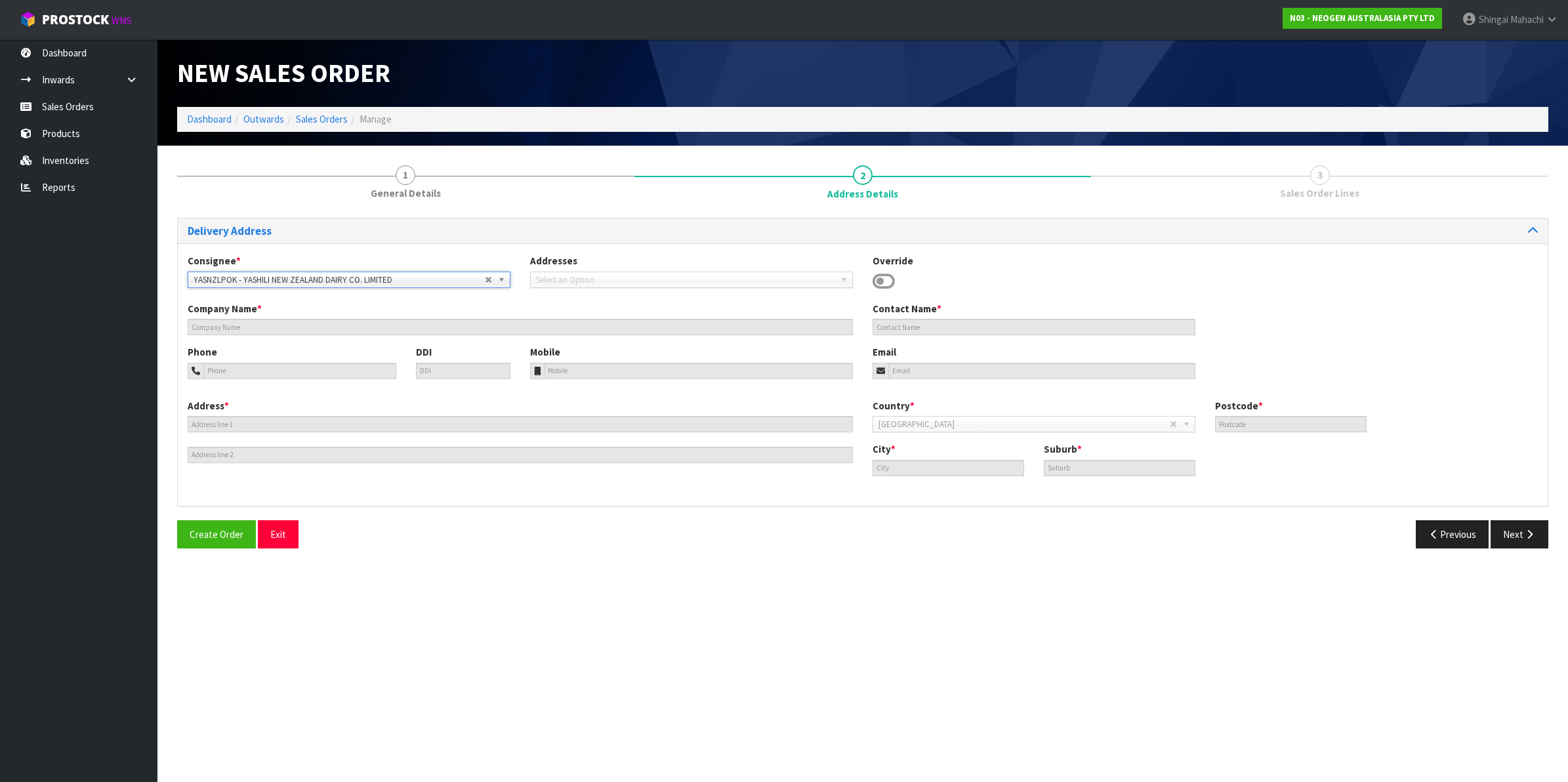
type input "YASHILI NEW ZEALAND DAIRY CO. LIMITED"
type input "64 212702334"
type input "1 YASHILI DRIVE"
type input "2402"
type input "POKENO"
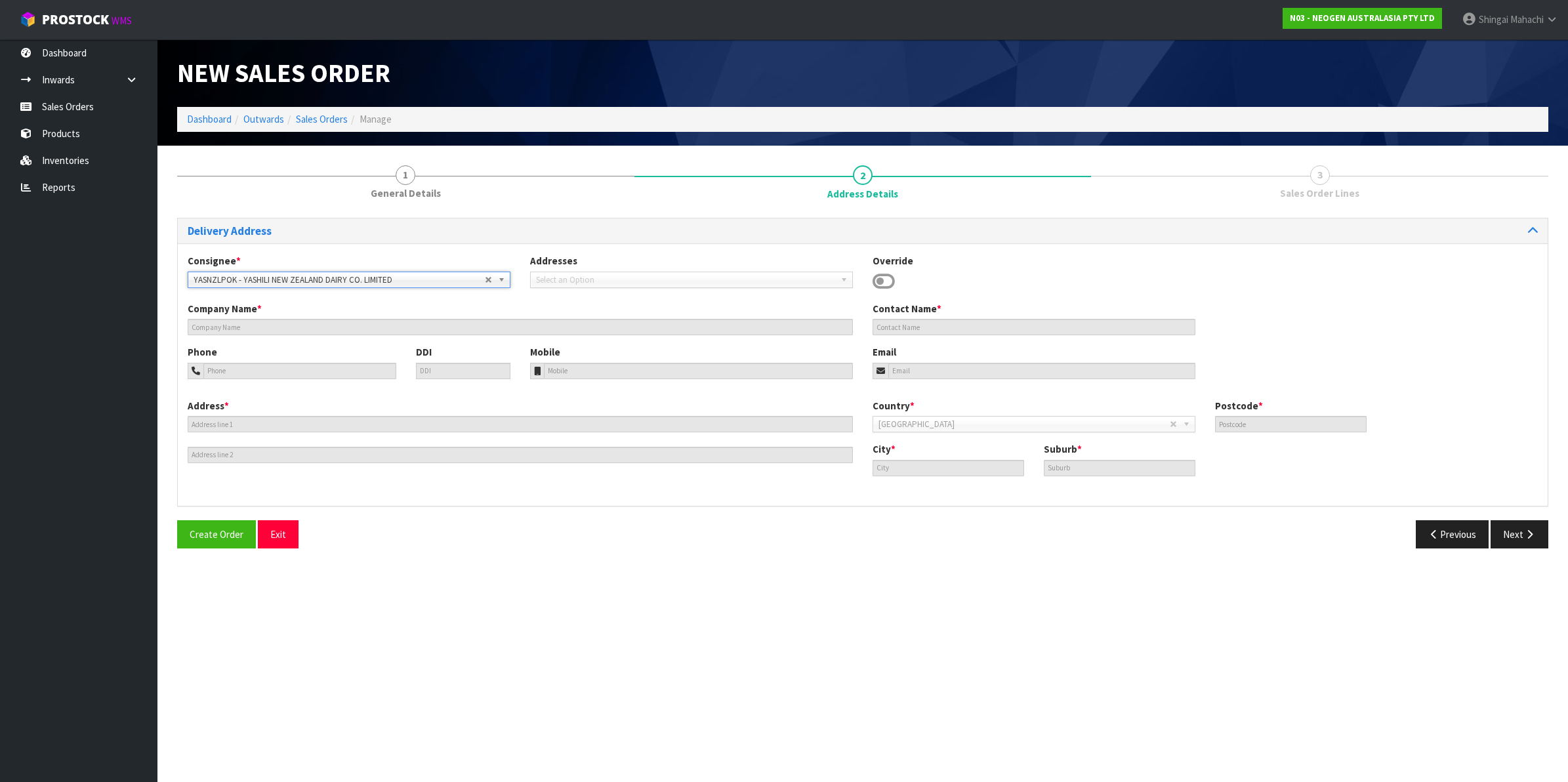
type input "POKENO"
click at [1519, 535] on button "Next" at bounding box center [1519, 534] width 57 height 28
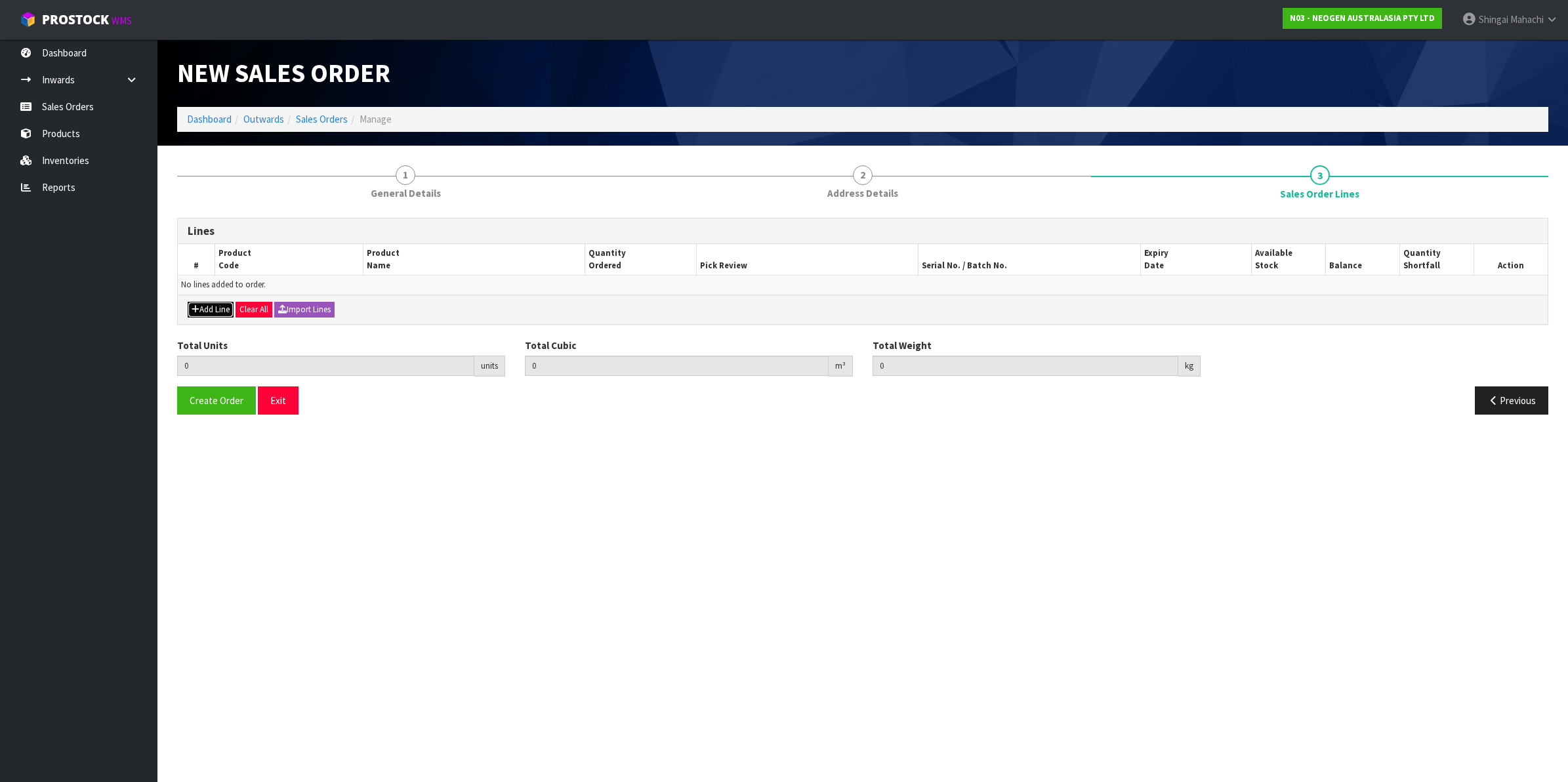
click at [220, 314] on button "Add Line" at bounding box center [211, 309] width 46 height 15
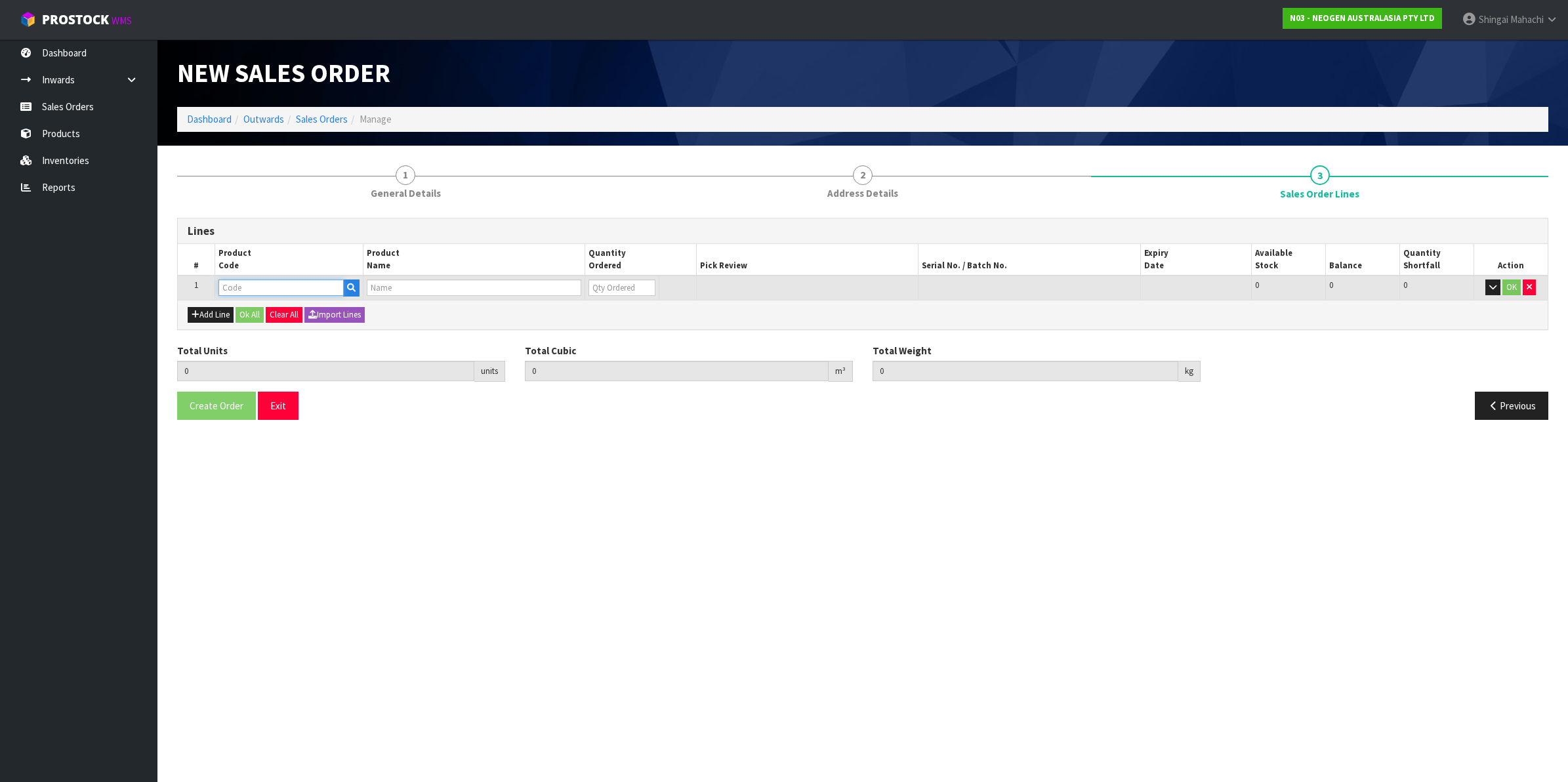
click at [228, 286] on input "text" at bounding box center [281, 288] width 125 height 16
click at [246, 289] on input "text" at bounding box center [281, 288] width 125 height 16
paste input "700002007"
type input "700002007"
type input "0.000000"
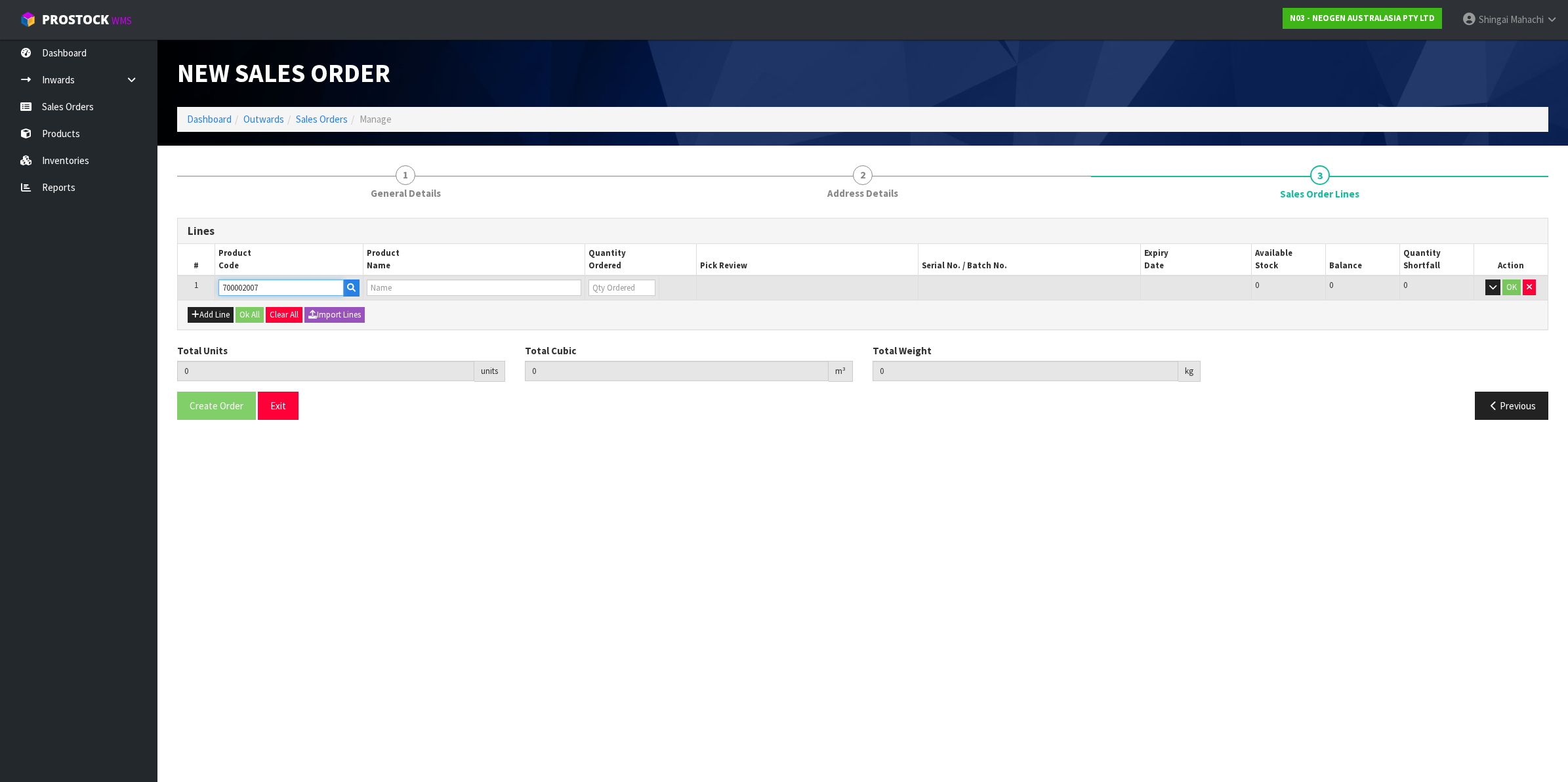
type input "0.000"
type input "7000030171 - 6433 QUICK SWAB 250/CS"
type input "0"
type input "700002007"
drag, startPoint x: 614, startPoint y: 289, endPoint x: 539, endPoint y: 296, distance: 75.3
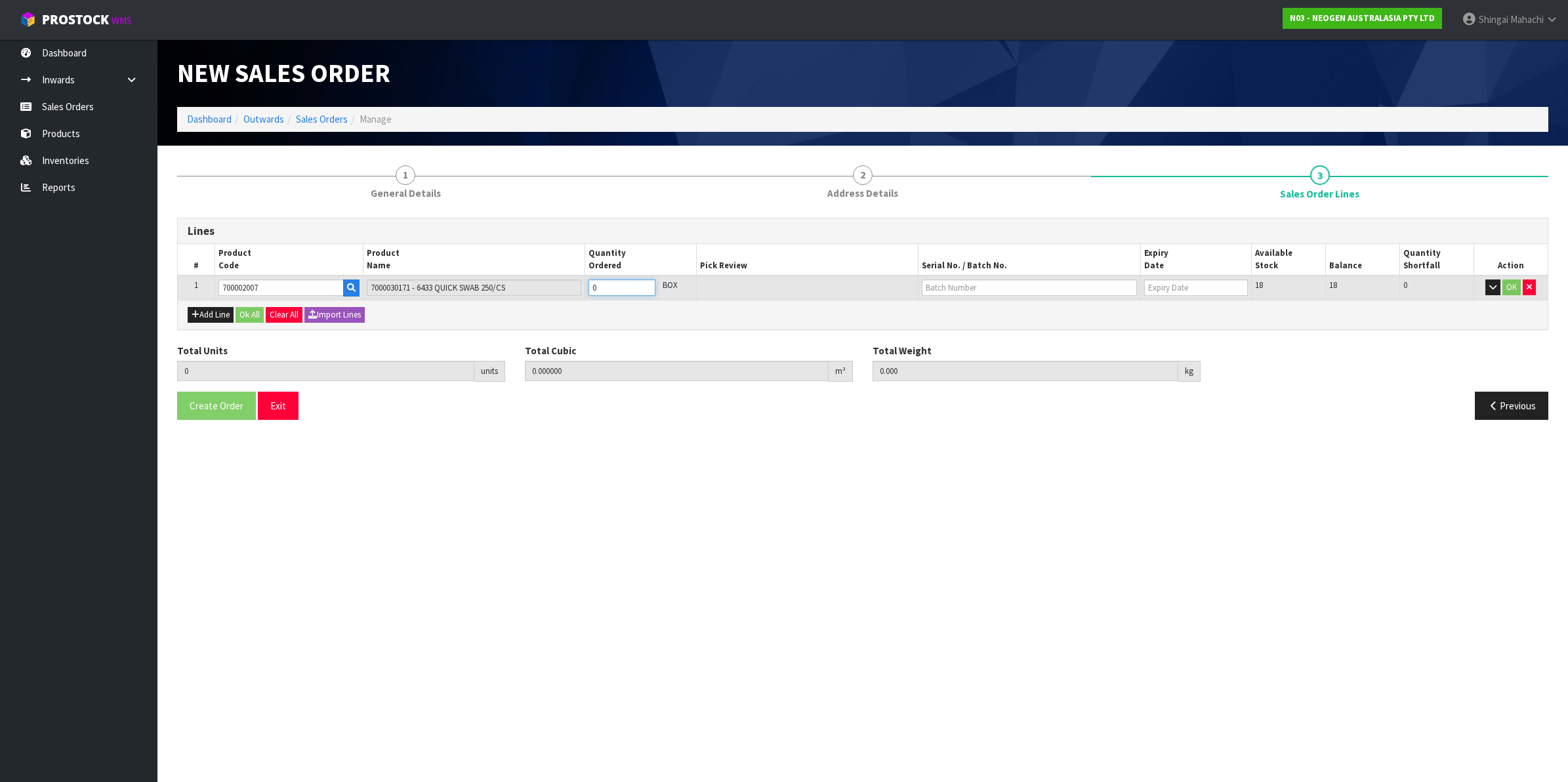
click at [539, 296] on tr "1 700002007 7000030171 - 6433 QUICK SWAB 250/CS 0 BOX 18 18 0 OK" at bounding box center [862, 287] width 1369 height 25
type input "7"
type input "0.080388"
type input "11.62"
type input "7"
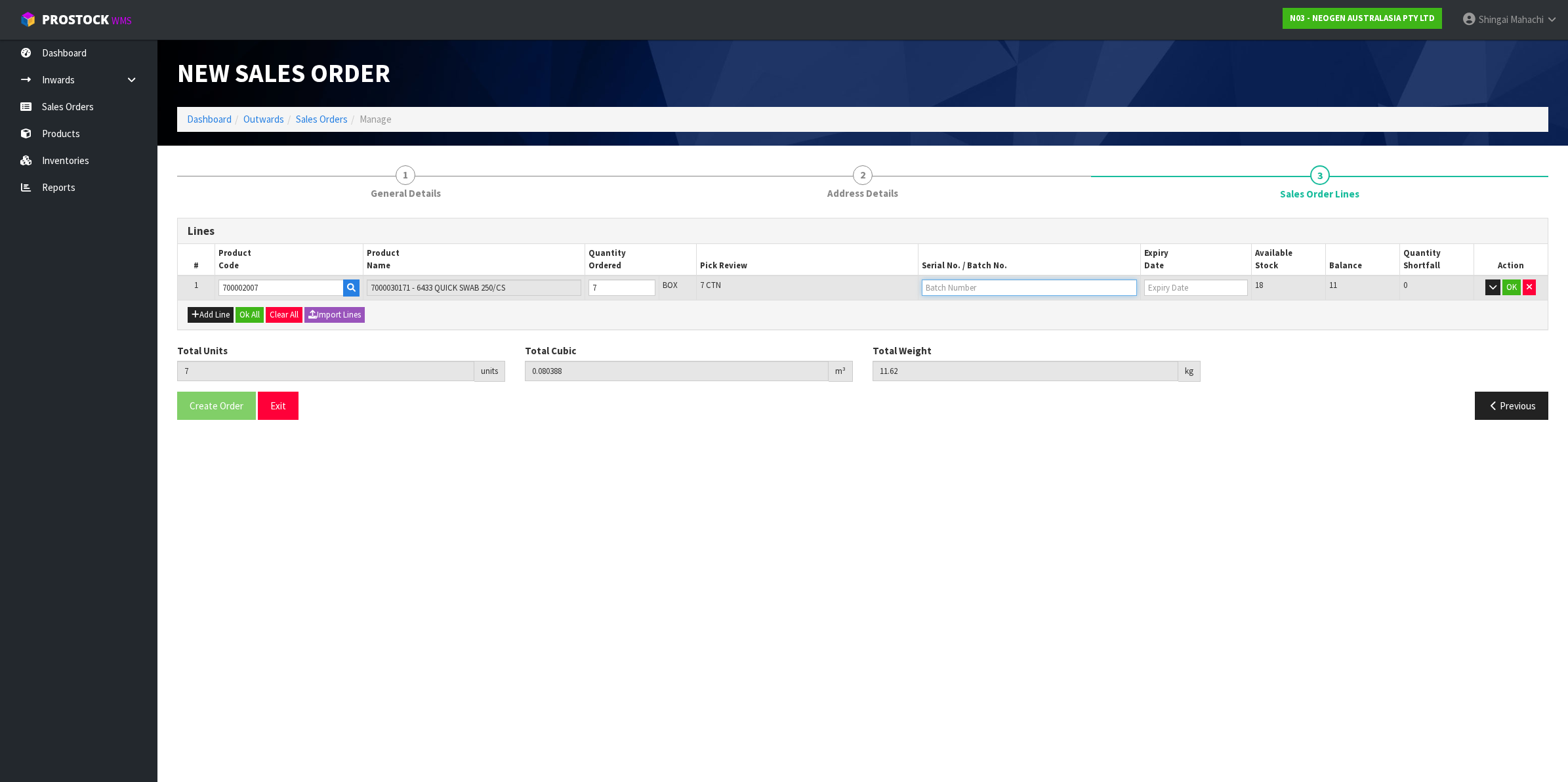
click at [943, 290] on input "text" at bounding box center [1029, 288] width 215 height 16
click at [971, 312] on link "27725" at bounding box center [975, 309] width 104 height 17
type input "27725"
type input "24/09/2026"
click at [1511, 286] on button "OK" at bounding box center [1511, 287] width 18 height 15
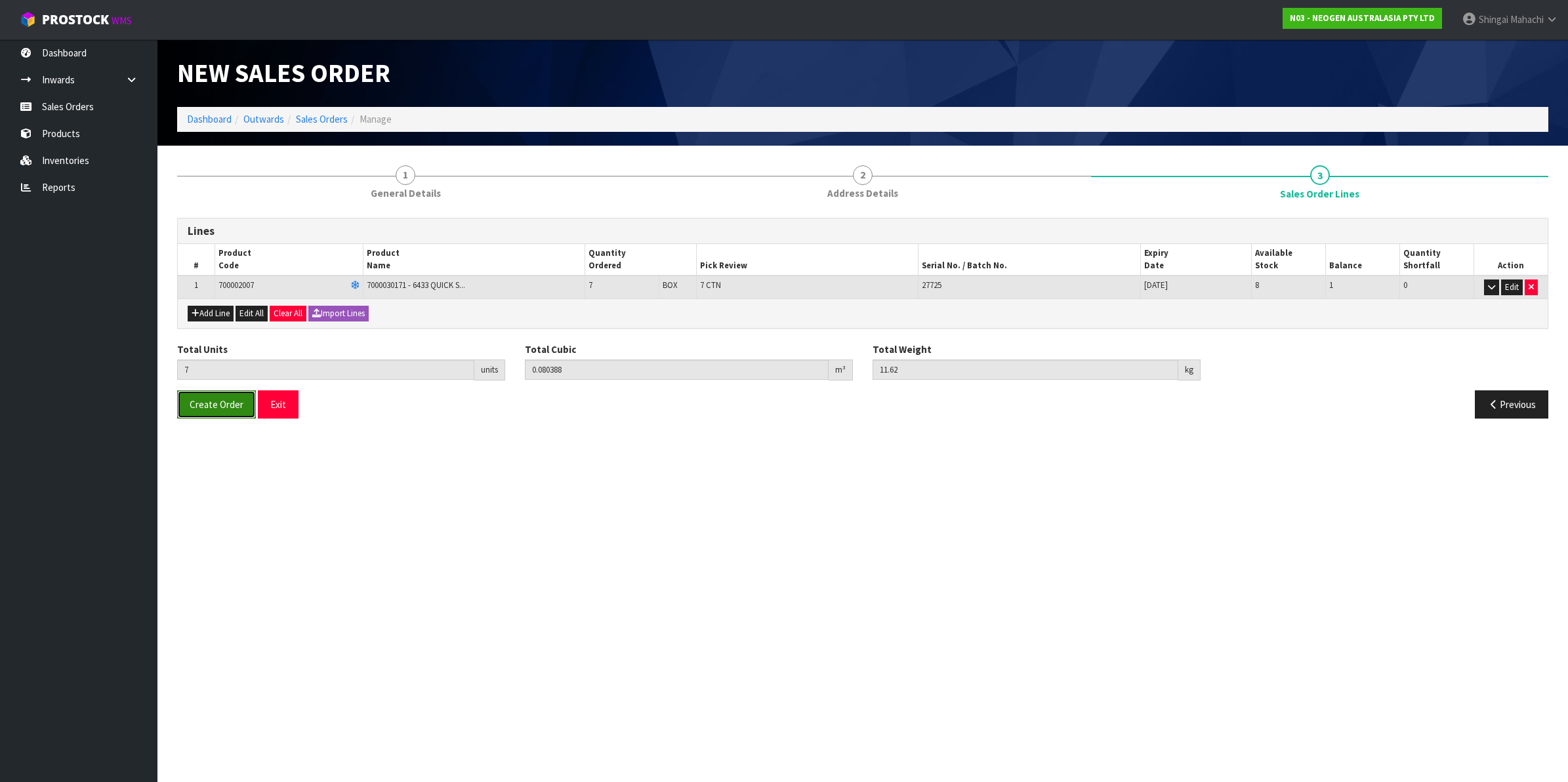
click at [228, 398] on span "Create Order" at bounding box center [216, 405] width 54 height 13
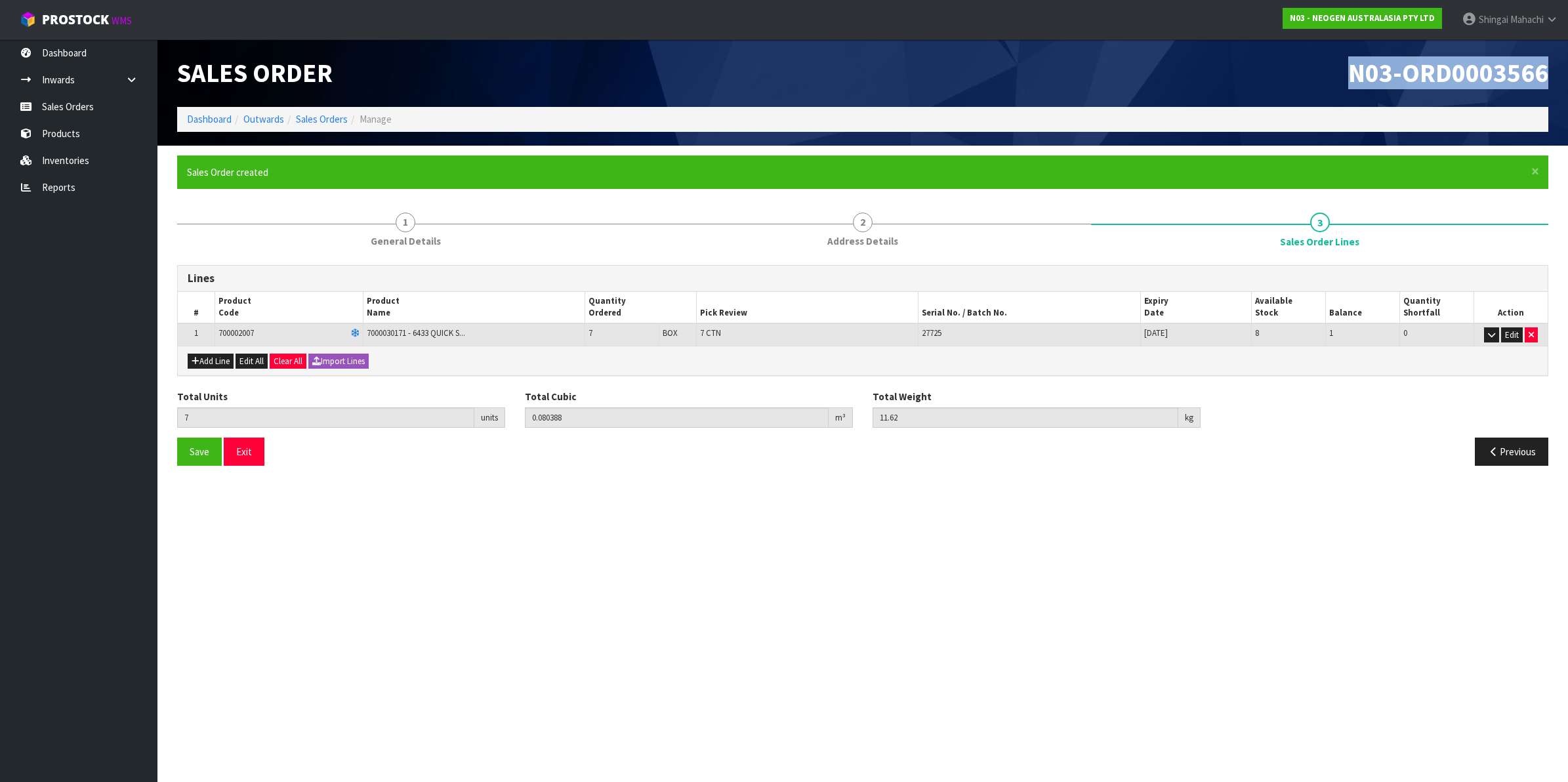
drag, startPoint x: 1348, startPoint y: 74, endPoint x: 1544, endPoint y: 77, distance: 196.0
click at [1544, 77] on h1 "N03-ORD0003566" at bounding box center [1210, 73] width 676 height 28
click at [318, 116] on link "Sales Orders" at bounding box center [321, 119] width 52 height 13
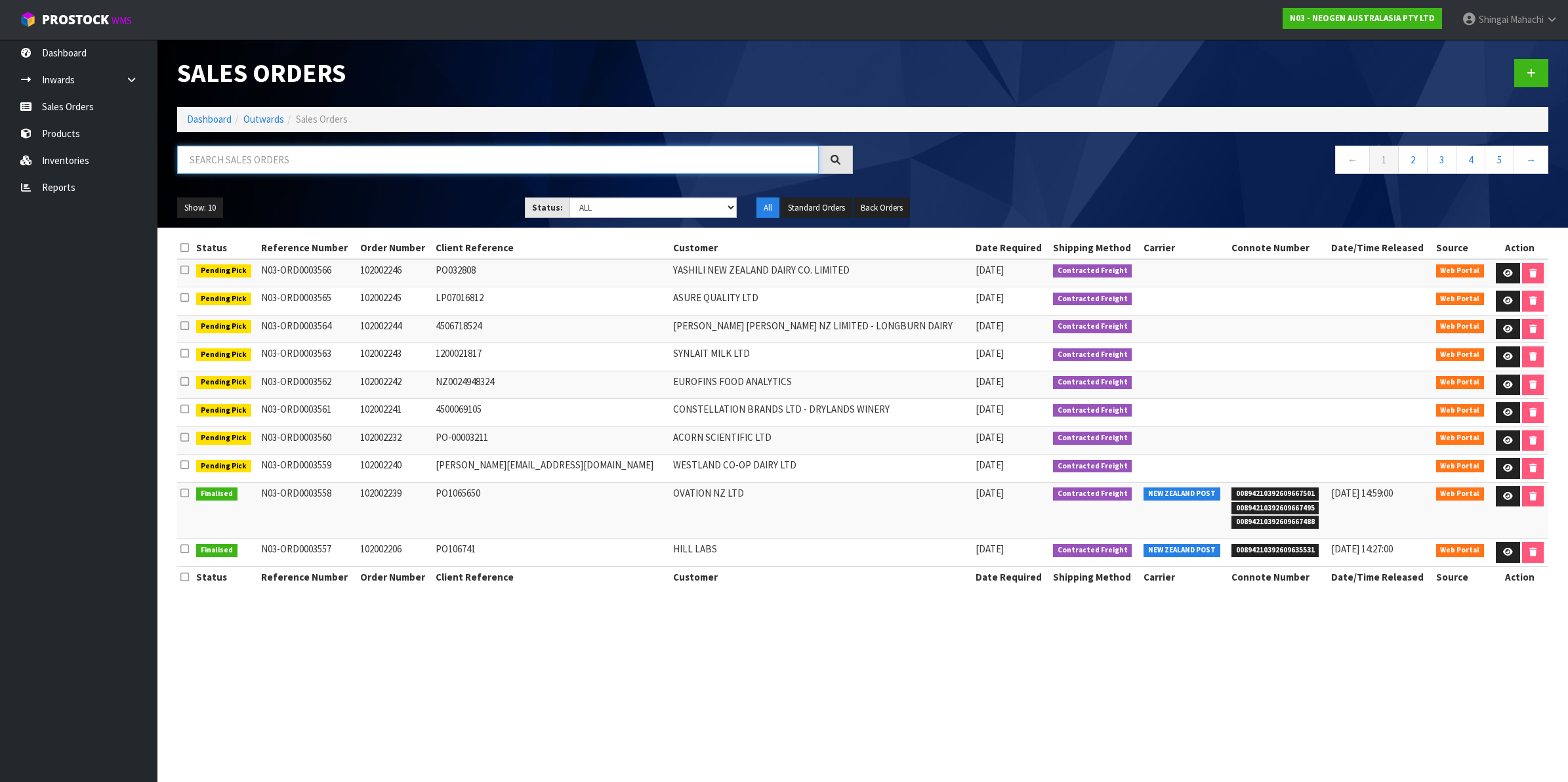
click at [253, 162] on input "text" at bounding box center [498, 159] width 642 height 28
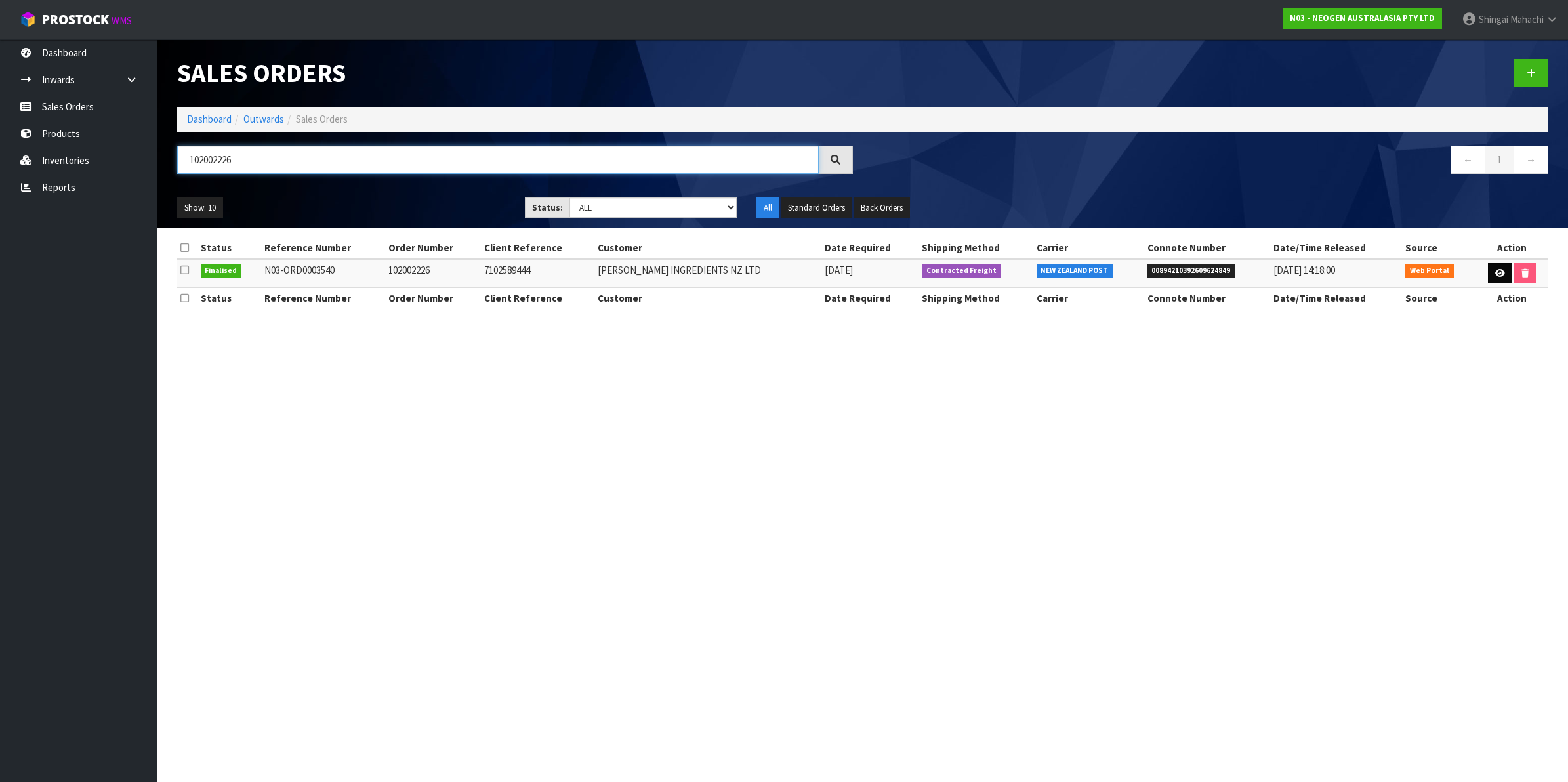
type input "102002226"
click at [1502, 275] on link at bounding box center [1500, 273] width 25 height 21
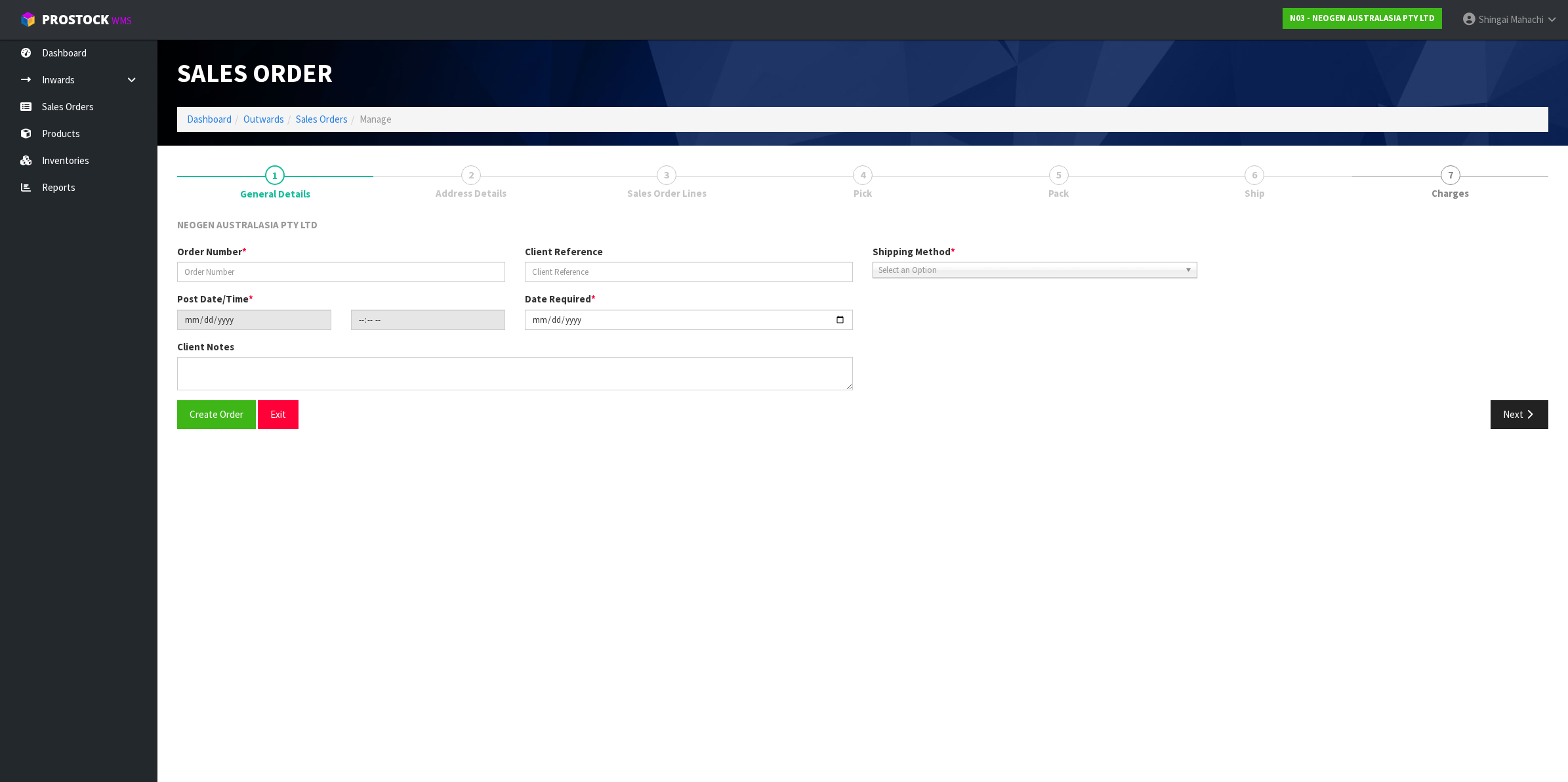
type input "102002226"
type input "7102589444"
type input "2025-10-10"
type input "11:06:00.000"
type input "2025-10-13"
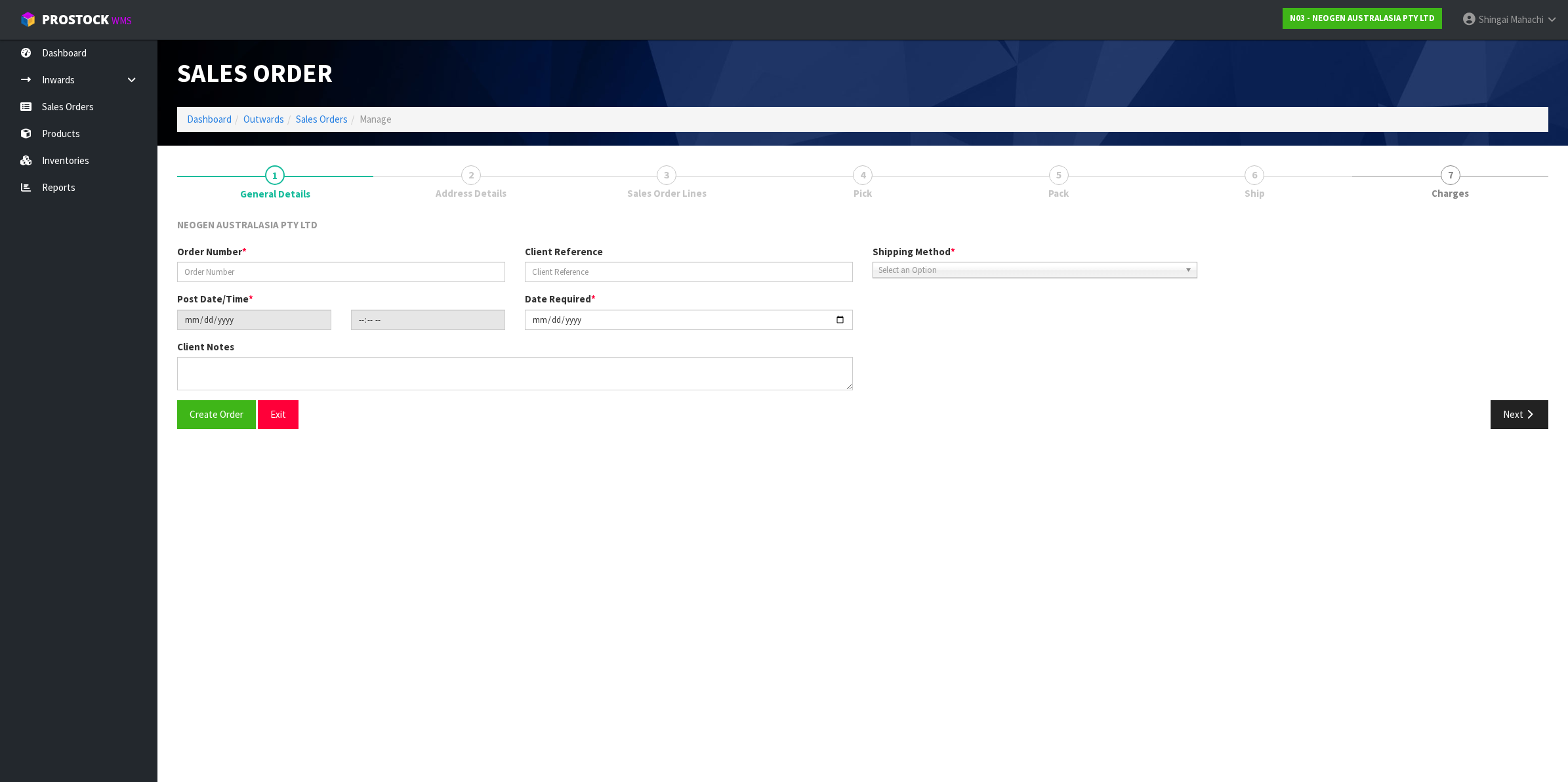
type textarea "ATTN: SUSAN GREAVES"
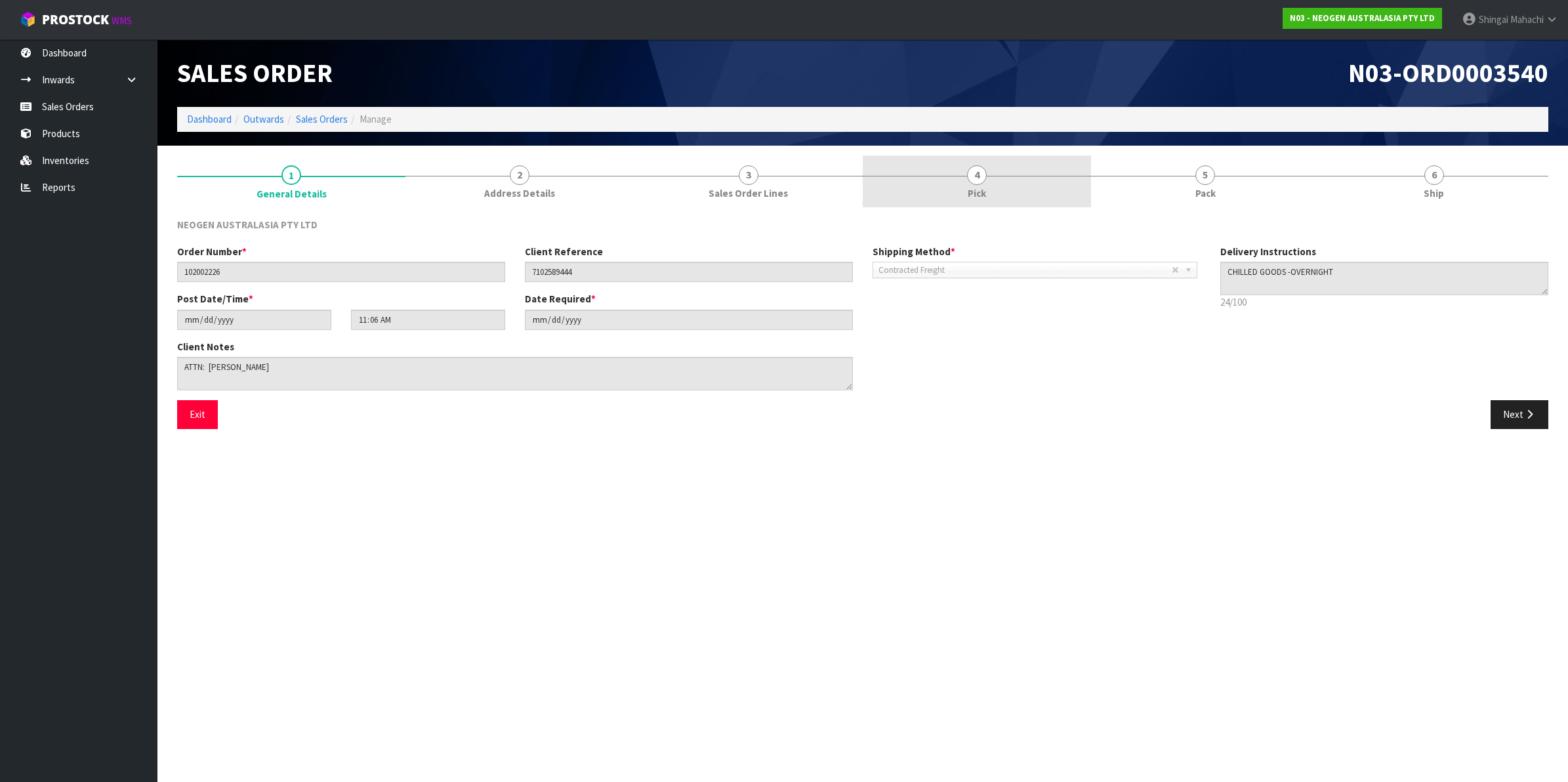
click at [974, 170] on span "4" at bounding box center [977, 175] width 20 height 20
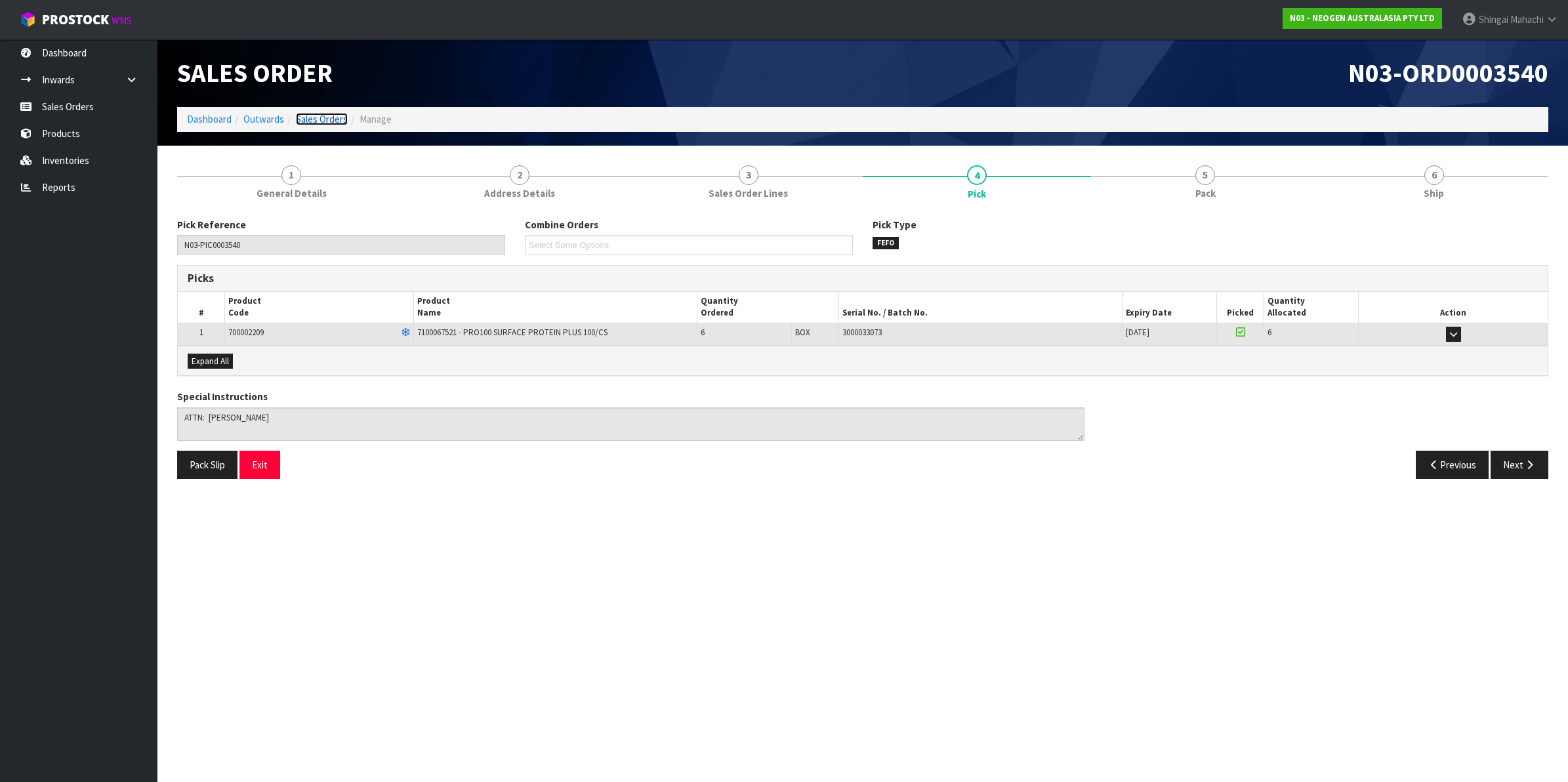
click at [315, 118] on link "Sales Orders" at bounding box center [321, 119] width 52 height 13
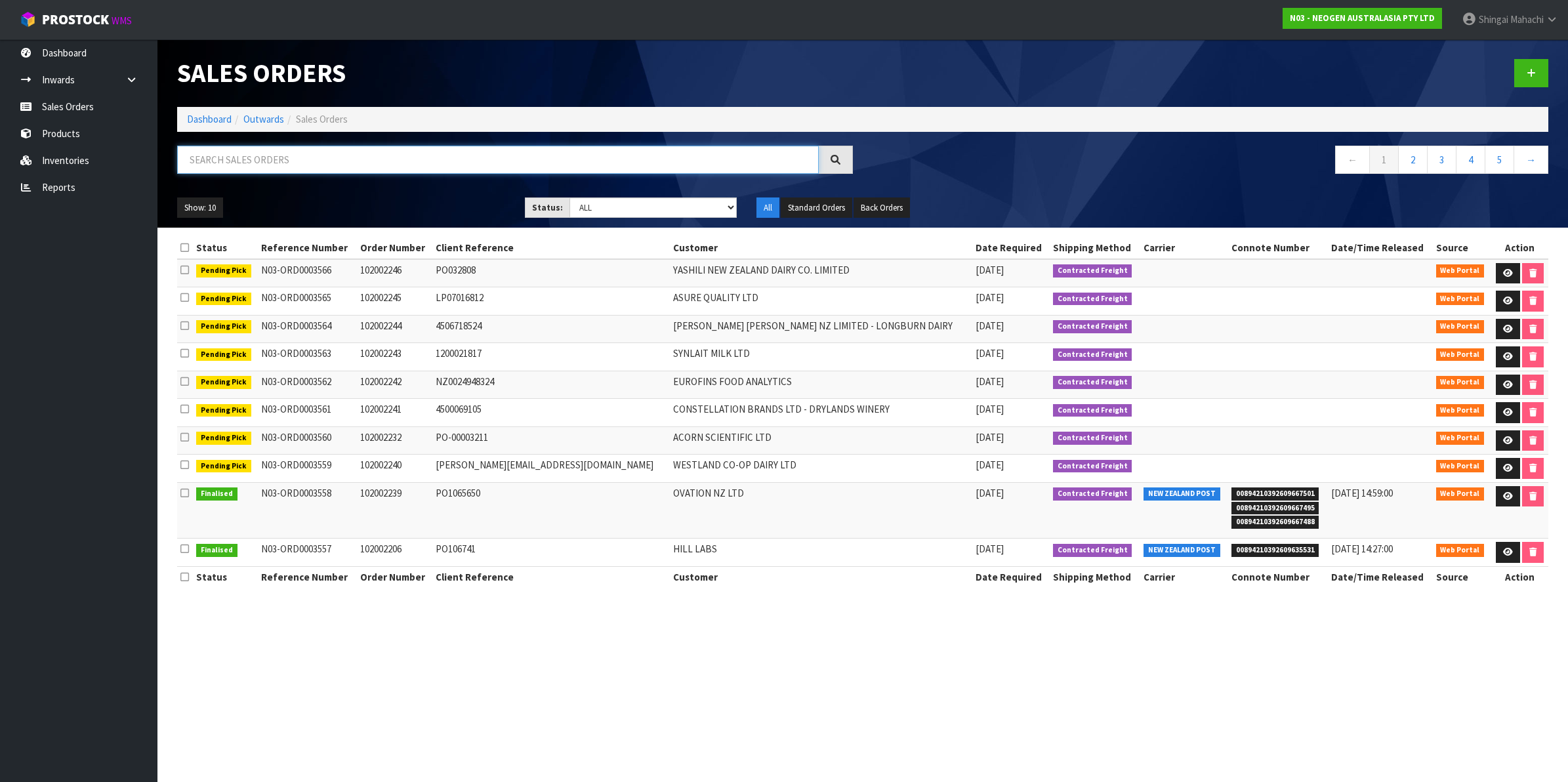
click at [298, 156] on input "text" at bounding box center [498, 159] width 642 height 28
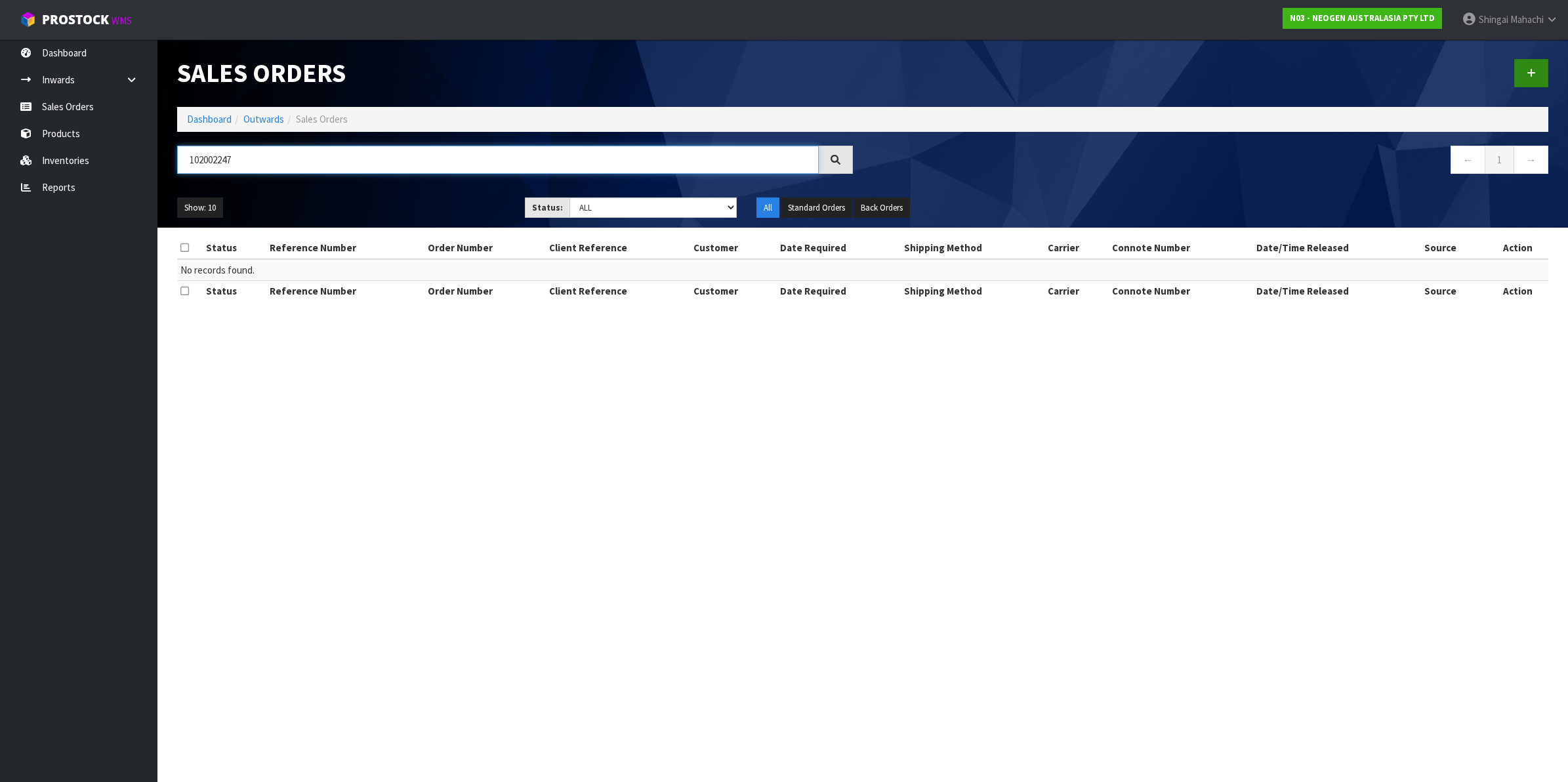
type input "102002247"
click at [1537, 70] on link at bounding box center [1531, 73] width 34 height 28
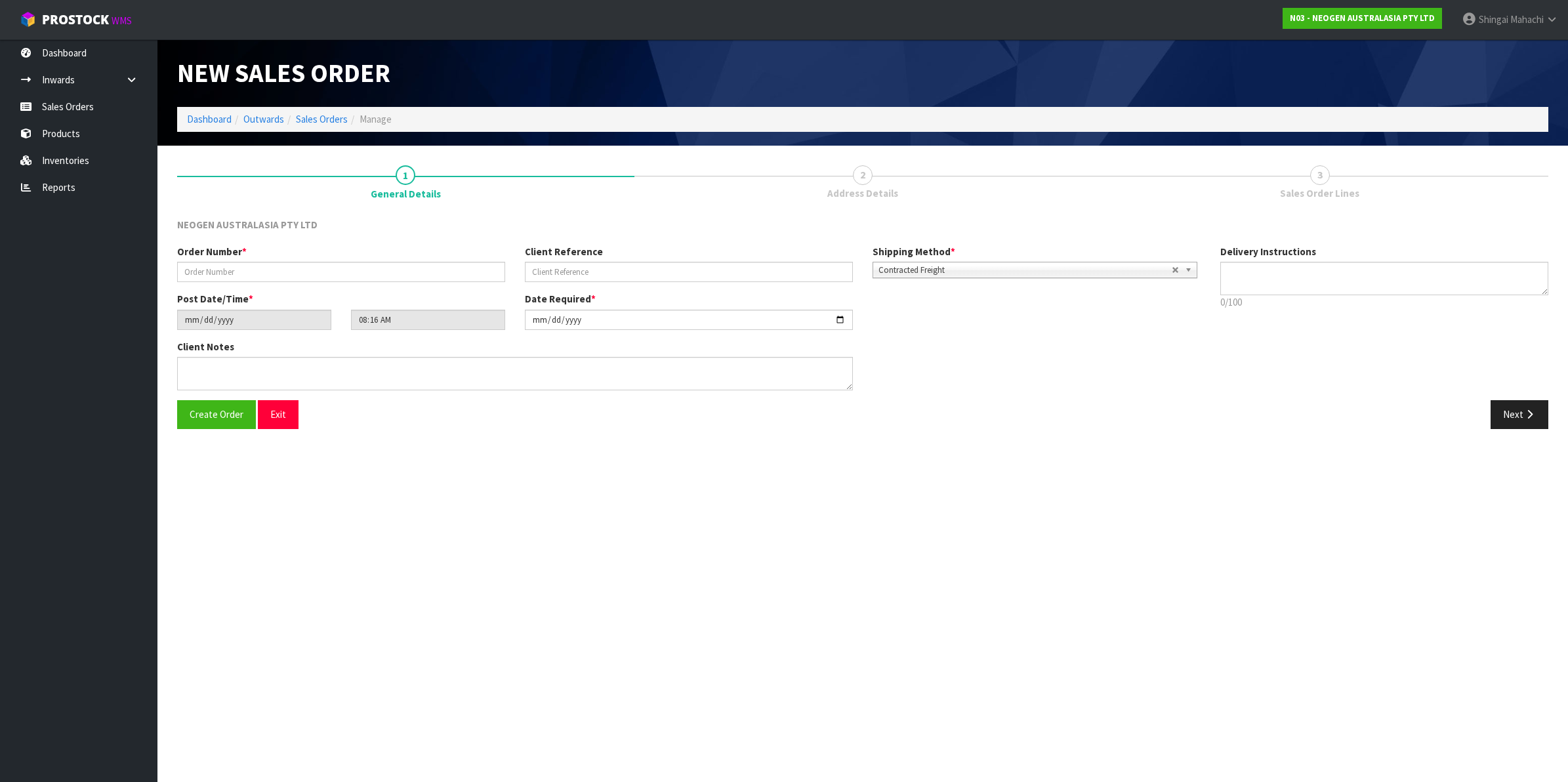
type textarea "CHILLED GOODS -OVERNIGHT"
click at [241, 273] on input "text" at bounding box center [341, 272] width 328 height 20
type input "102002247"
click at [605, 265] on input "text" at bounding box center [689, 272] width 328 height 20
paste input "PO-00003220"
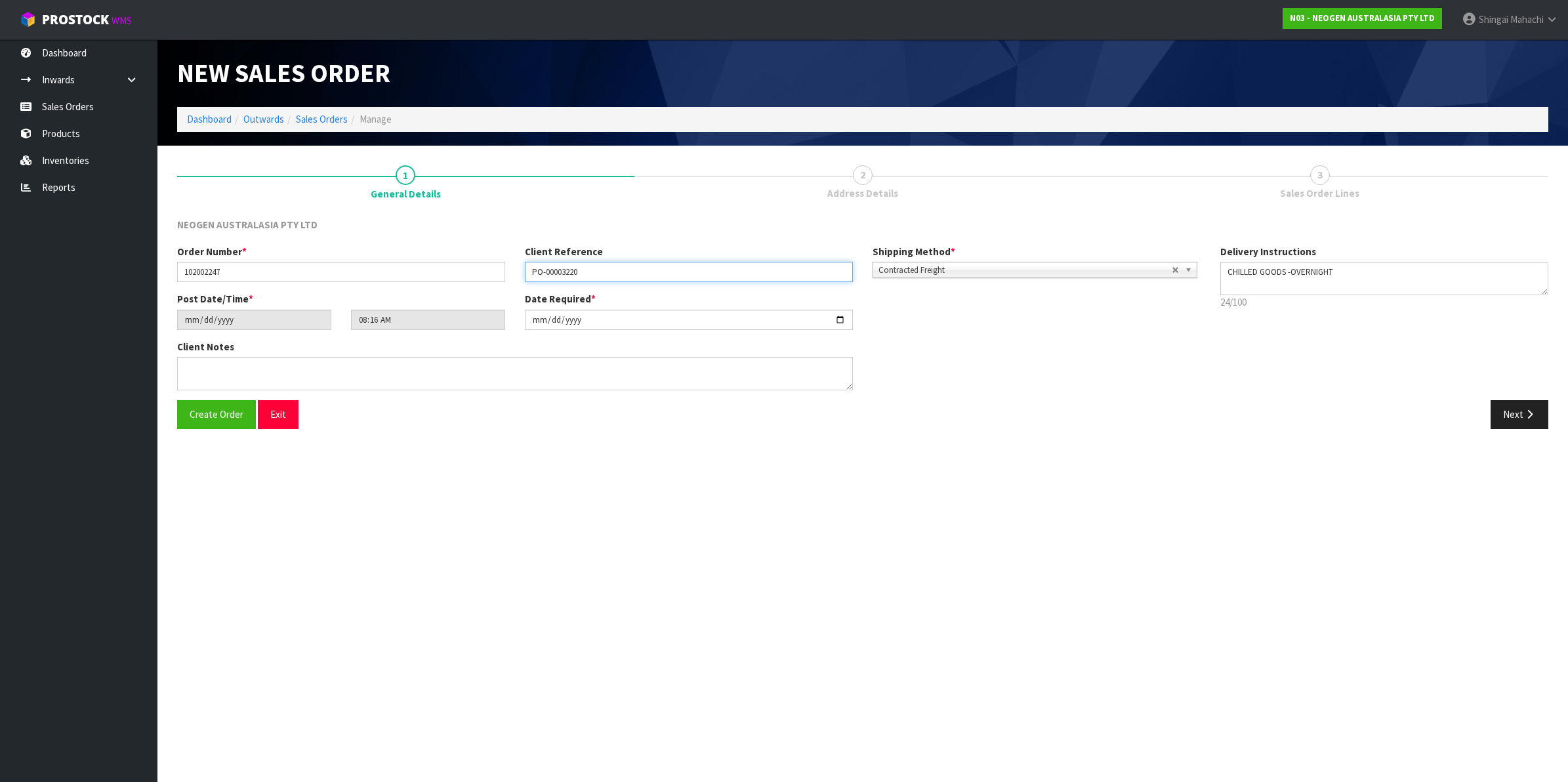
type input "PO-00003220"
click at [211, 367] on textarea at bounding box center [514, 373] width 676 height 34
paste textarea "[PERSON_NAME]"
type textarea "ATTN: [PERSON_NAME]"
click at [1522, 417] on button "Next" at bounding box center [1519, 414] width 57 height 28
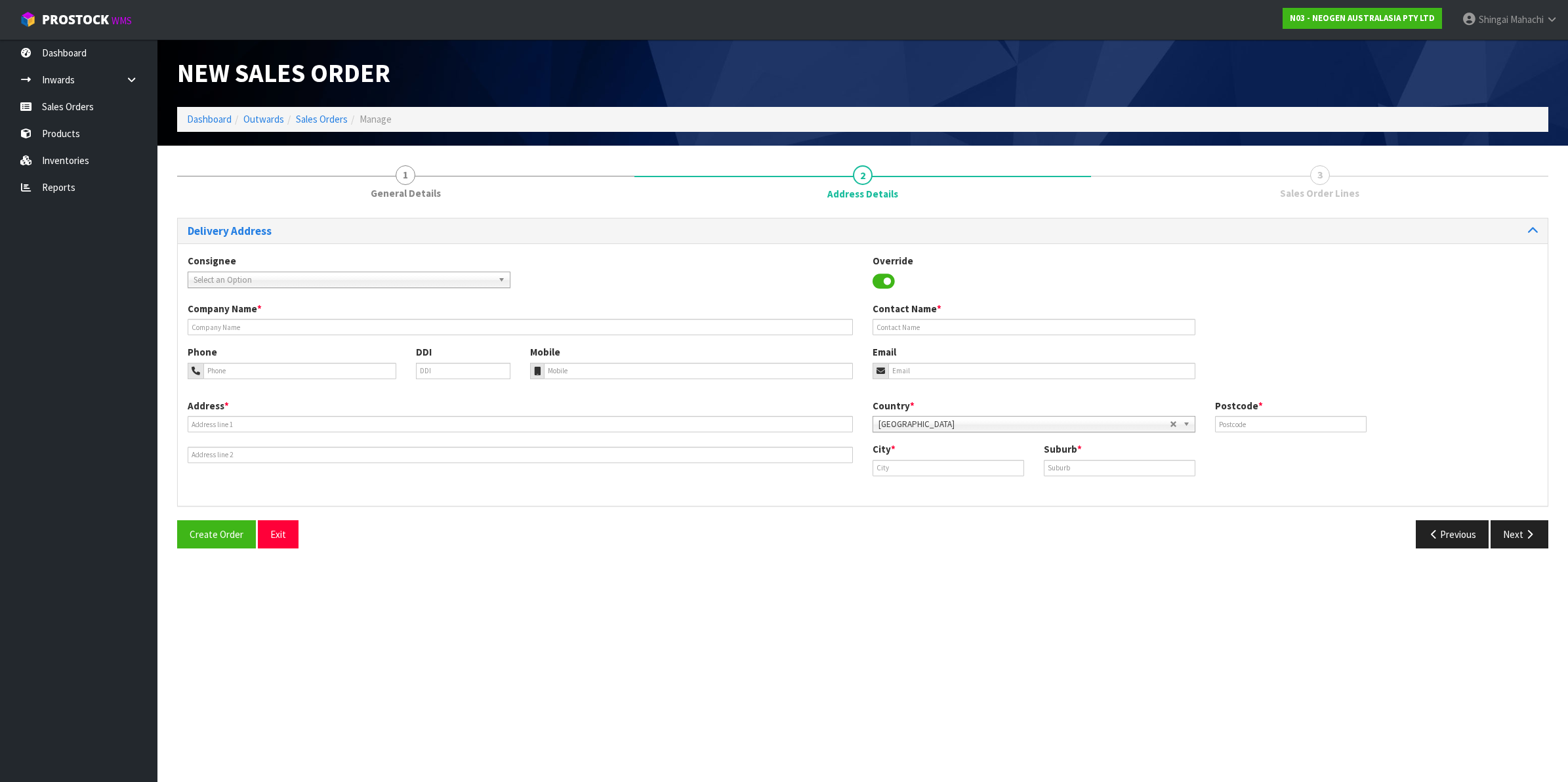
click at [237, 280] on span "Select an Option" at bounding box center [343, 280] width 299 height 15
click at [202, 273] on span "Select an Option" at bounding box center [343, 280] width 299 height 15
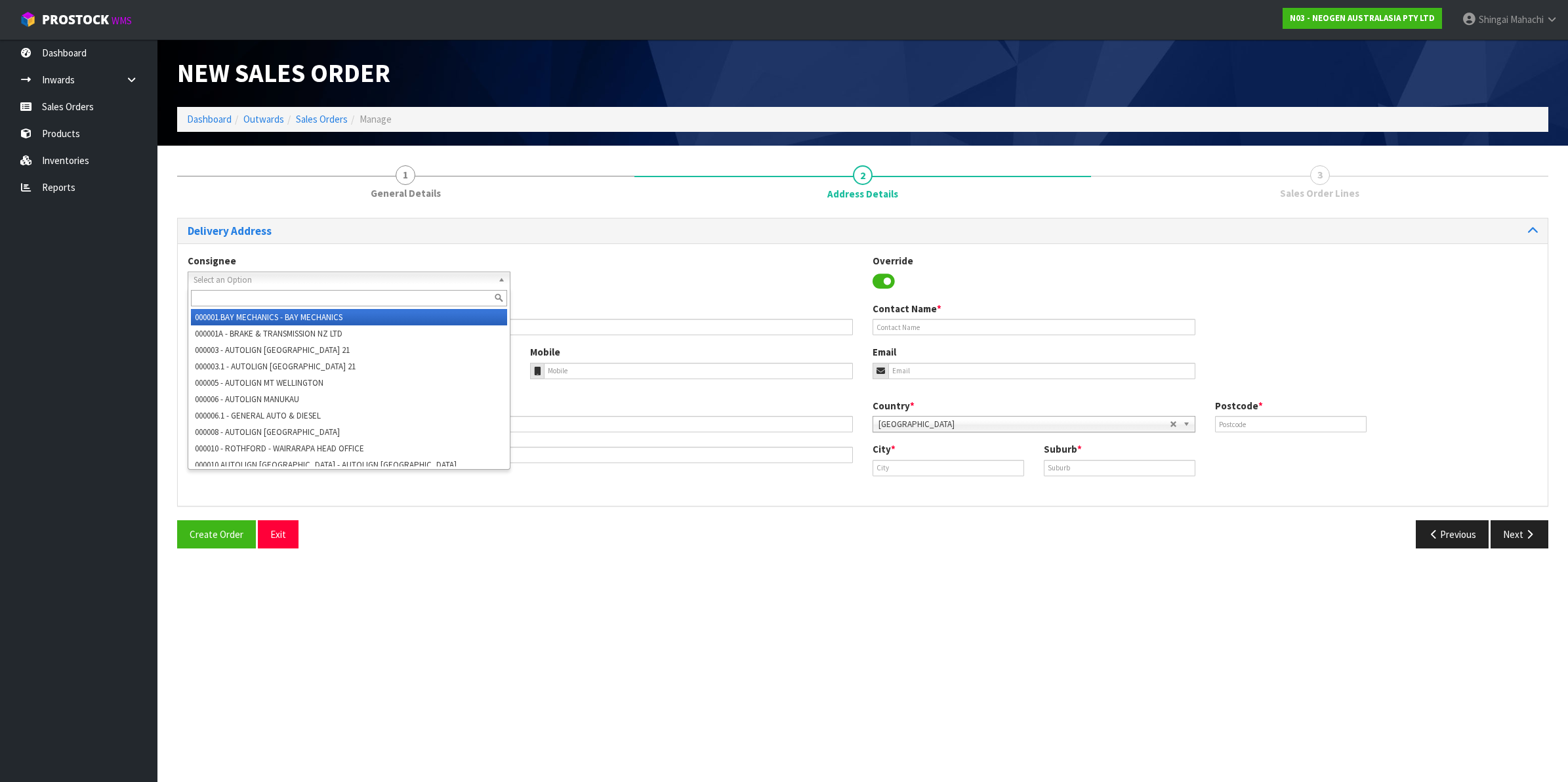
paste input "Acorn Scientific Ltd"
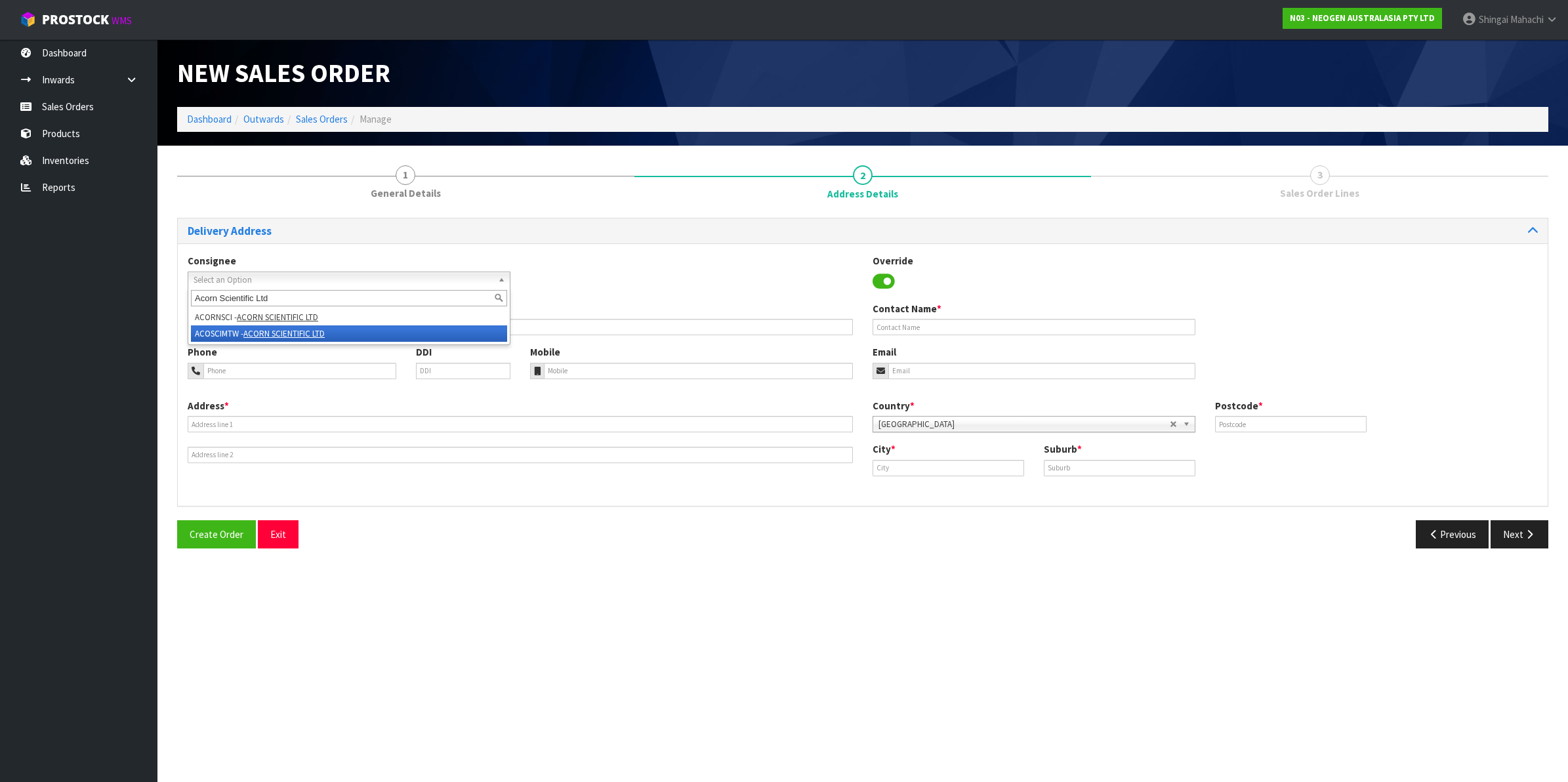
type input "Acorn Scientific Ltd"
click at [258, 334] on em "ACORN SCIENTIFIC LTD" at bounding box center [284, 334] width 81 height 11
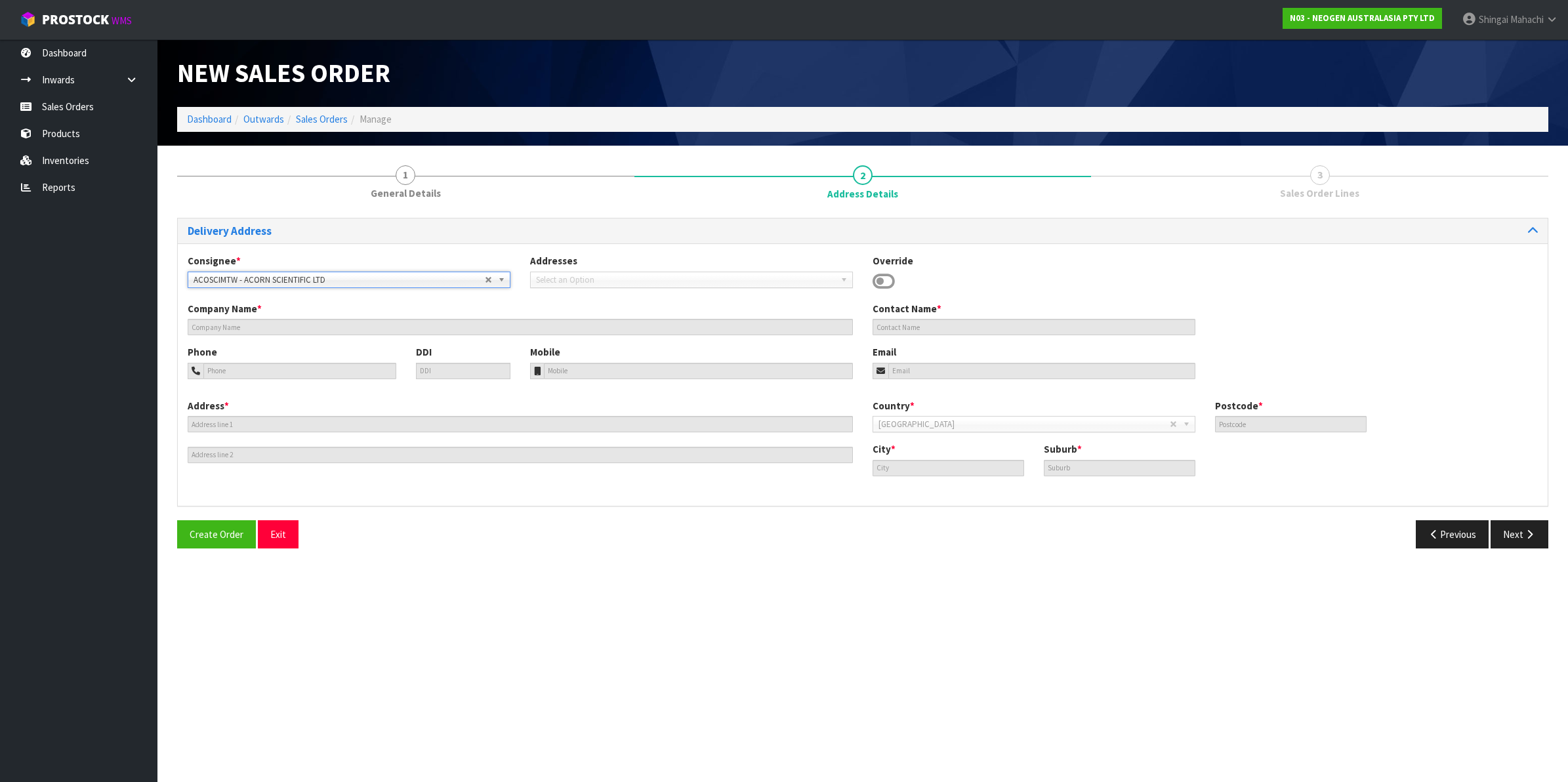
type input "ACORN SCIENTIFIC LTD"
type input "11/49 MT. WELLINGTON HWY"
type input "1060"
type input "[GEOGRAPHIC_DATA]"
type input "MT [GEOGRAPHIC_DATA]"
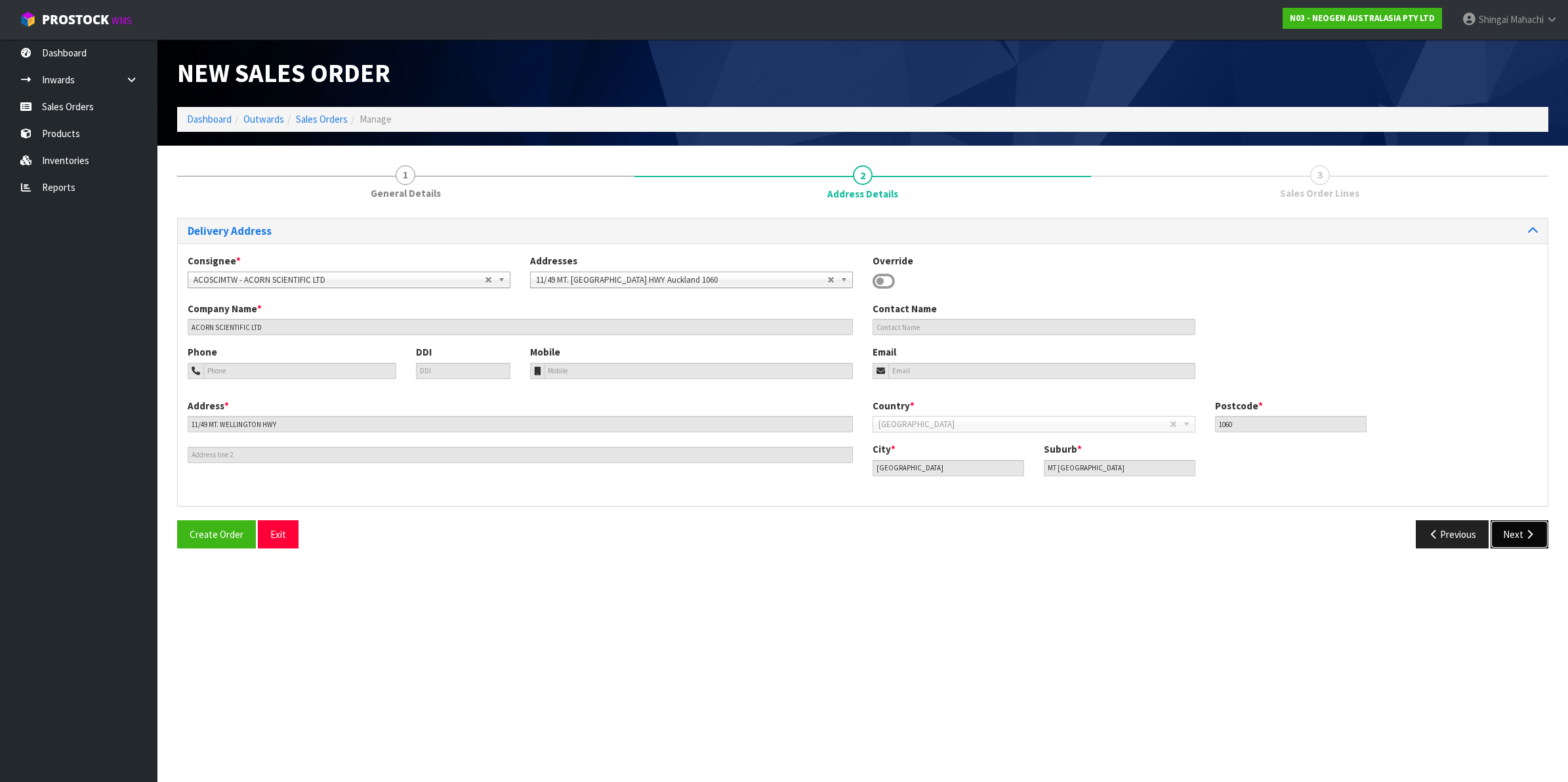
click at [1526, 528] on button "Next" at bounding box center [1519, 534] width 57 height 28
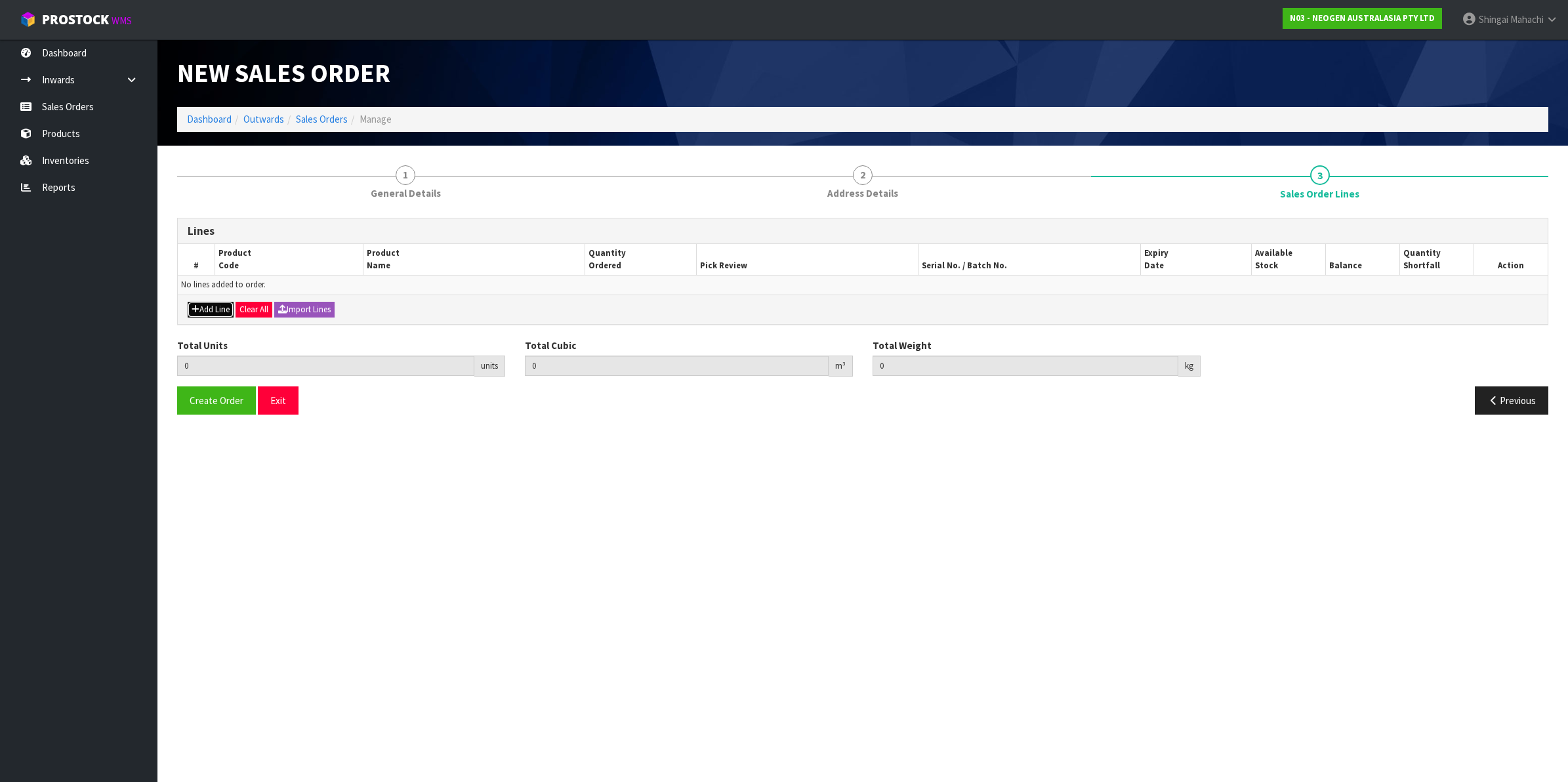
click at [205, 306] on button "Add Line" at bounding box center [211, 309] width 46 height 15
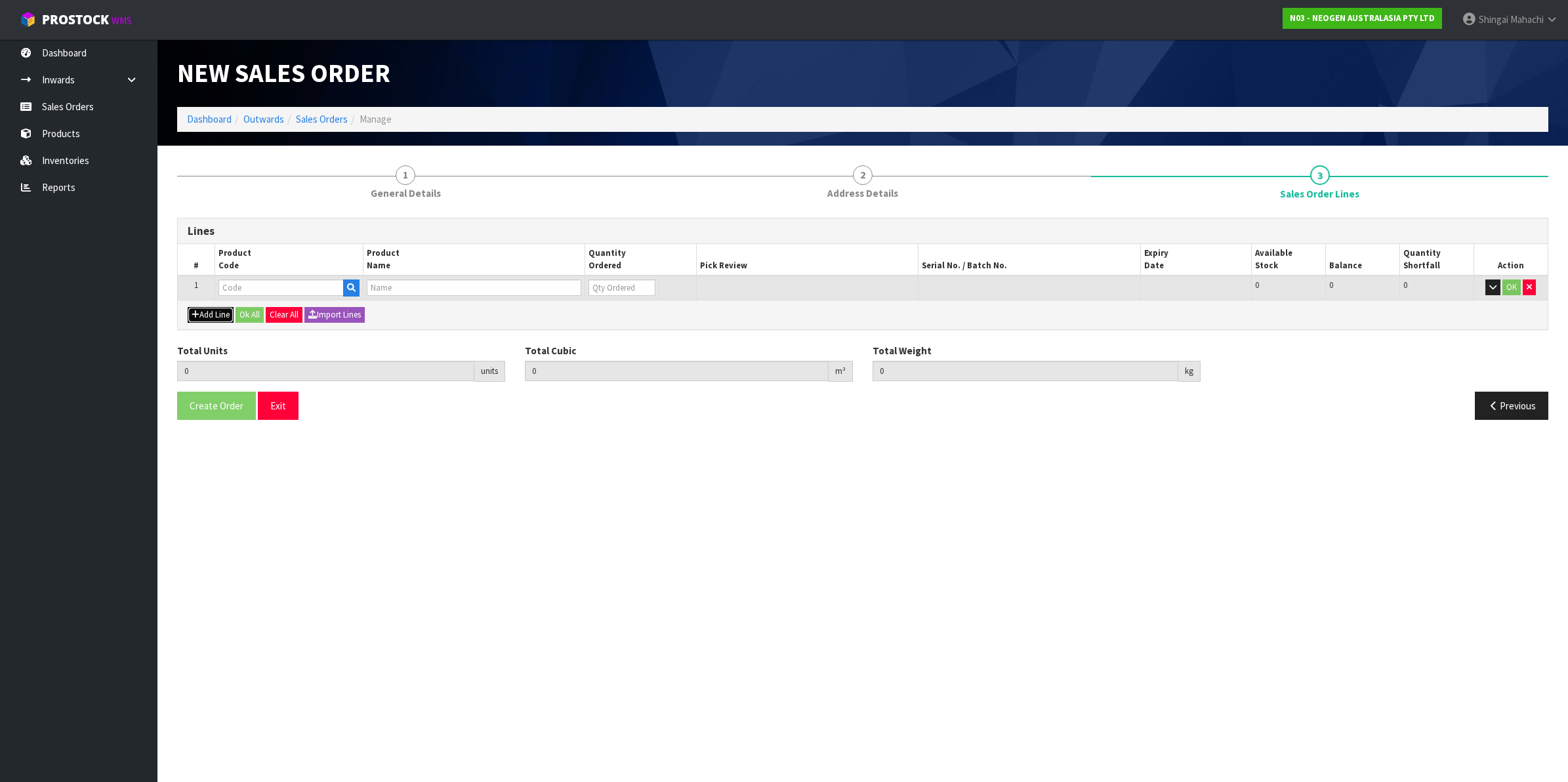
click at [210, 312] on button "Add Line" at bounding box center [211, 314] width 46 height 15
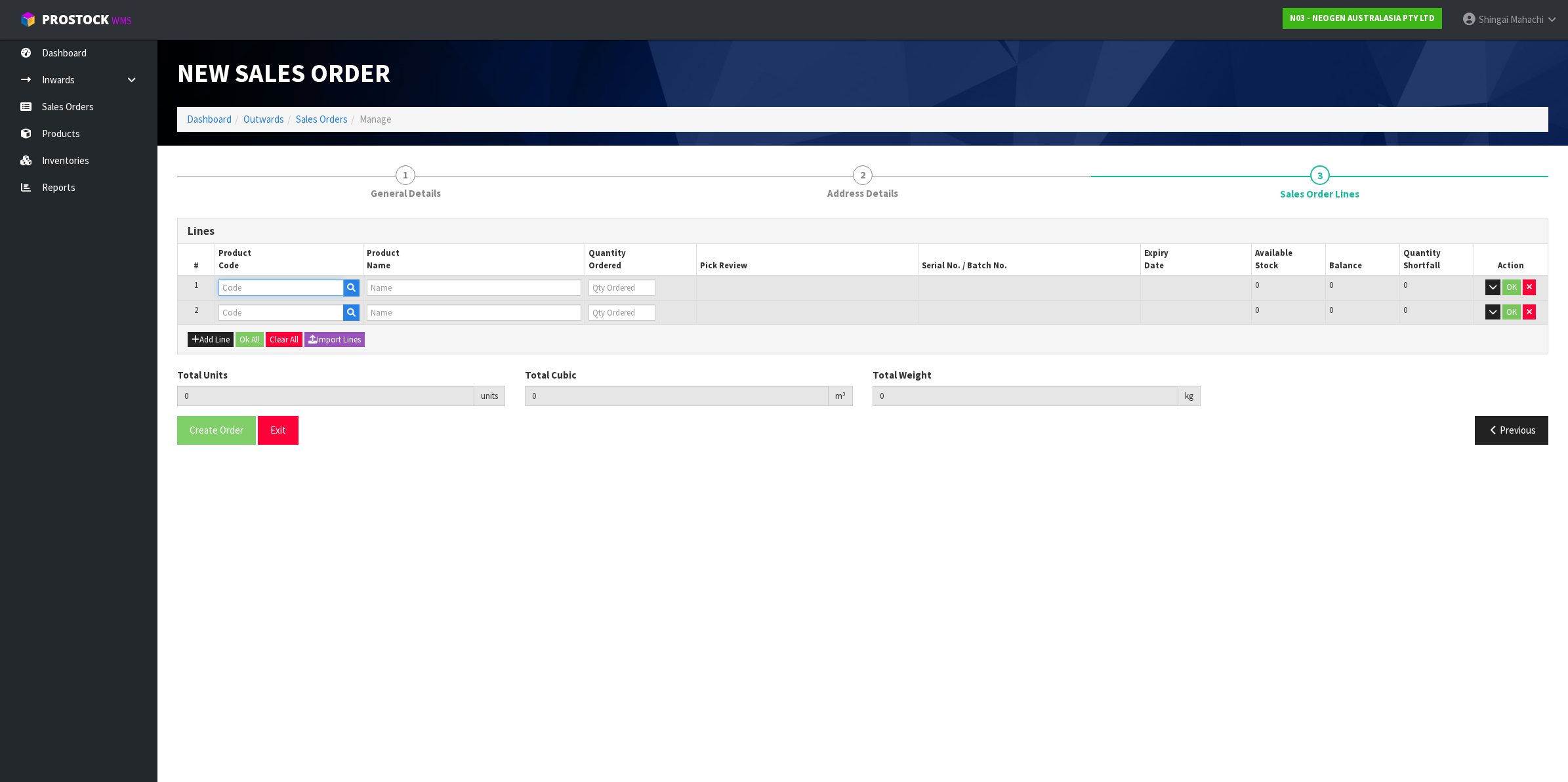
click at [233, 280] on input "text" at bounding box center [281, 288] width 125 height 16
paste input "700002277"
type input "700002277"
type input "7100126845 - 6414 PETRIFILM ECOLI/COLI CT PLT 500C PL"
type input "0"
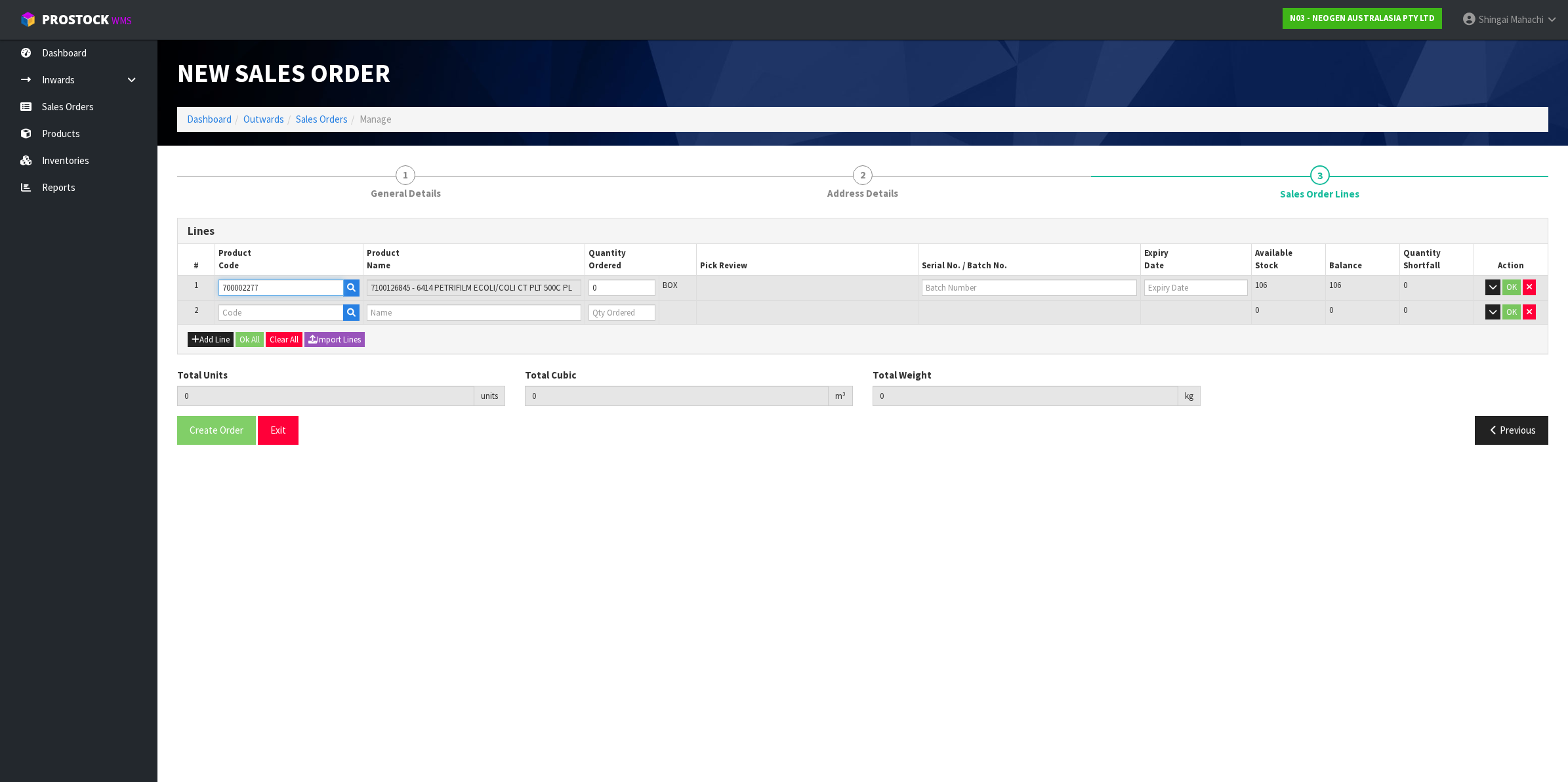
type input "700002277"
click at [240, 308] on input "text" at bounding box center [281, 313] width 125 height 16
paste input "700002207"
type input "700002207"
type input "0.000000"
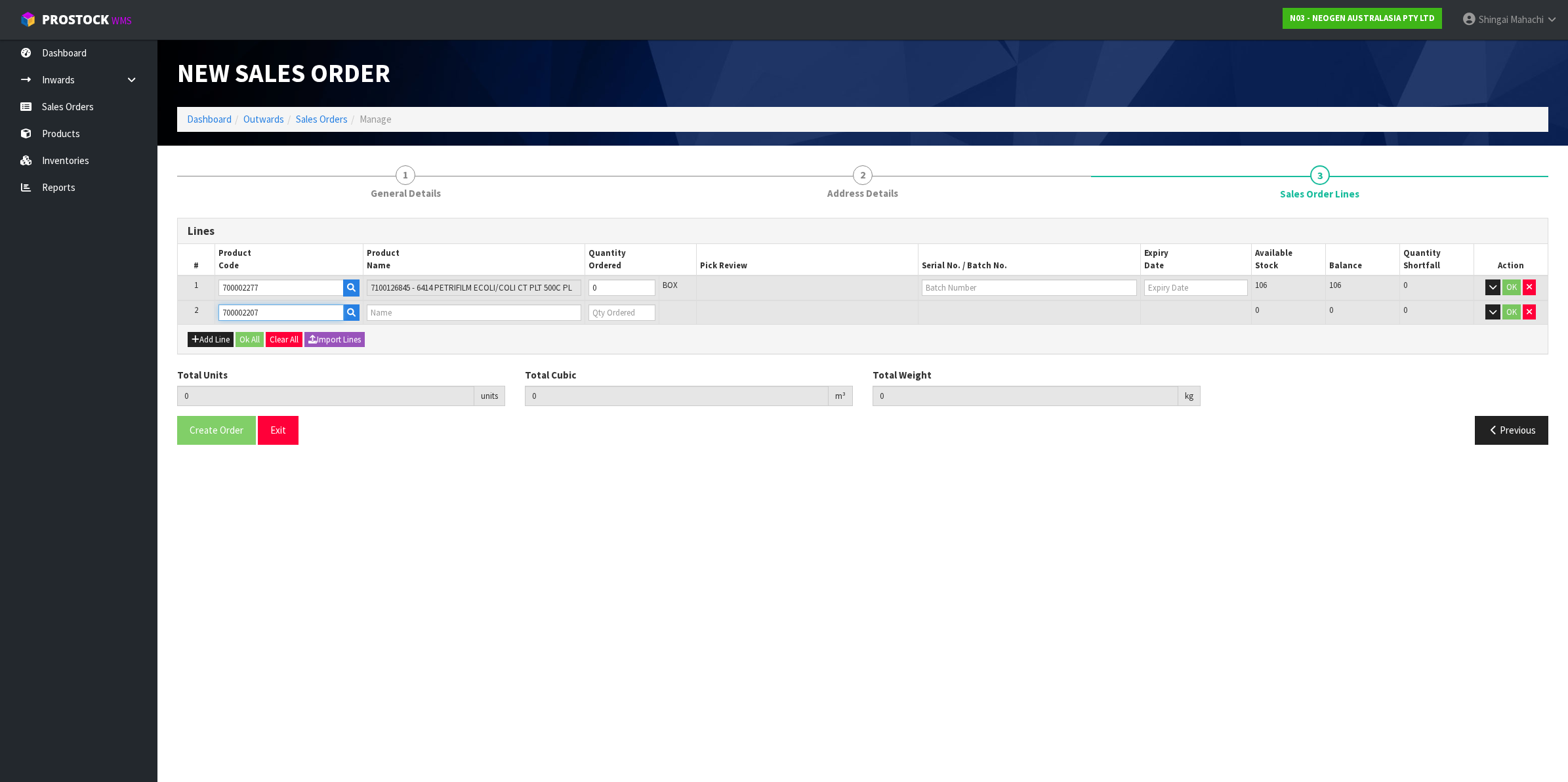
type input "0.000"
type input "7100067519 - UXL100 CLEAN-TRACE SURF ATP 100EA/PK"
type input "0"
type input "700002207"
click at [562, 293] on tr "1 700002277 7100126845 - 6414 PETRIFILM ECOLI/COLI CT PLT 500C PL 0 BOX 106 106…" at bounding box center [862, 287] width 1369 height 25
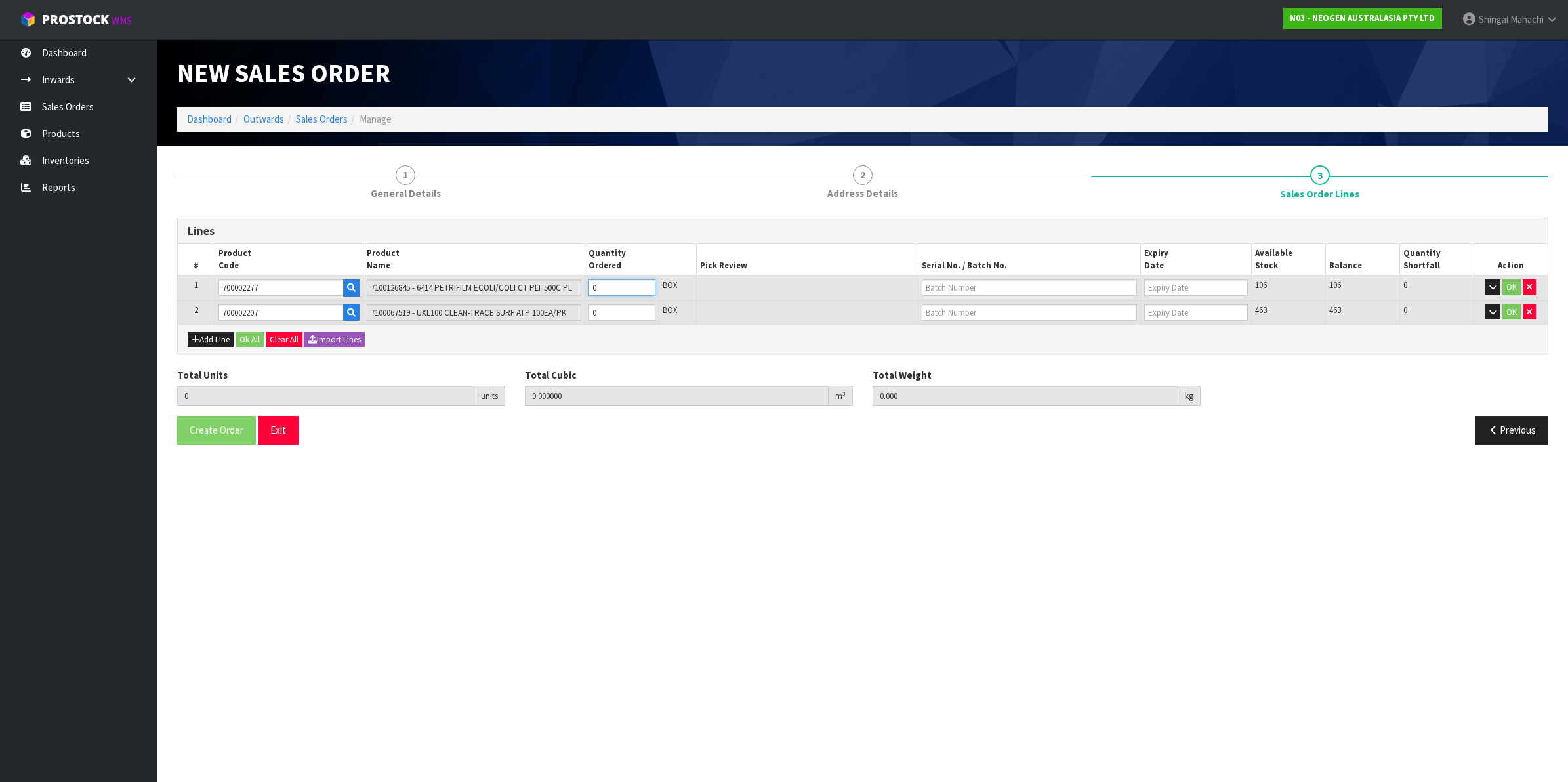
type input "4"
type input "0.0456"
type input "6.8"
type input "4"
click at [496, 310] on tr "2 700002207 7100067519 - UXL100 CLEAN-TRACE SURF ATP 100EA/PK 0 BOX 463 463 0 OK" at bounding box center [862, 313] width 1369 height 25
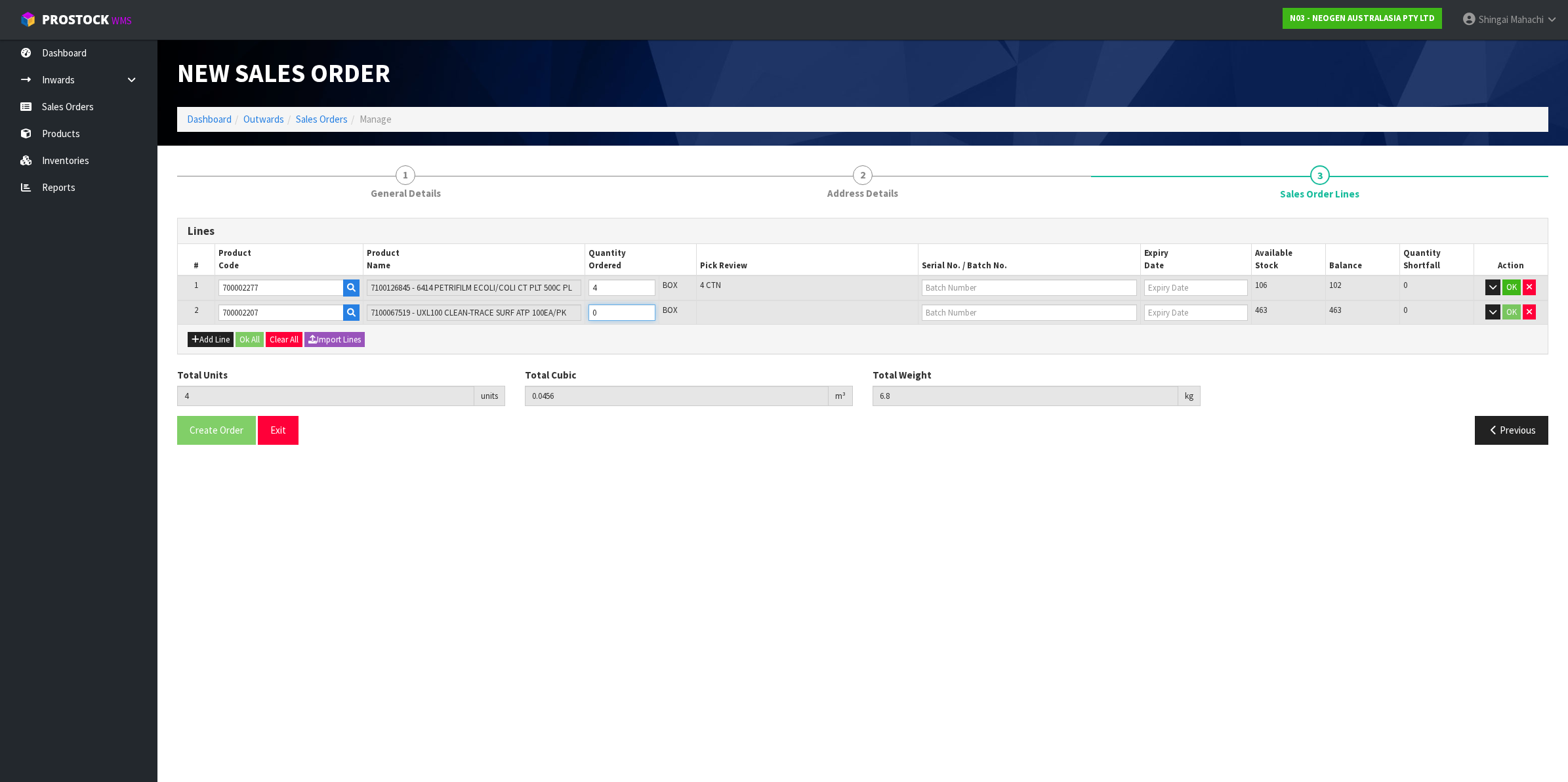
type input "7"
type input "0.065088"
type input "9.68"
type input "3"
click at [966, 283] on input "text" at bounding box center [1029, 288] width 215 height 16
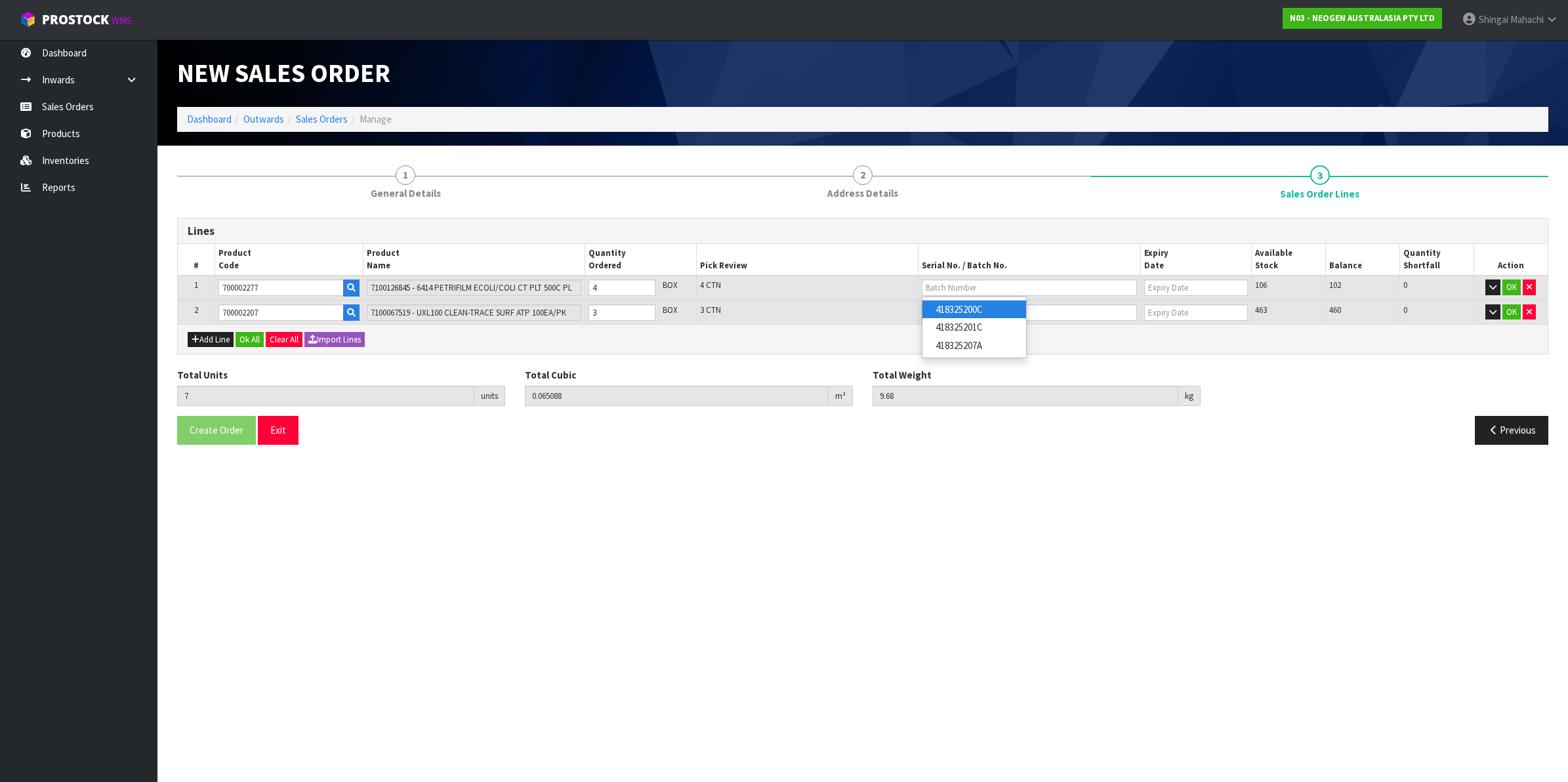
click at [990, 305] on link "418325200C" at bounding box center [975, 309] width 104 height 17
type input "418325200C"
type input "17/01/2027"
click at [936, 308] on input "text" at bounding box center [1029, 313] width 215 height 16
click at [978, 371] on link "3000034282" at bounding box center [975, 369] width 104 height 17
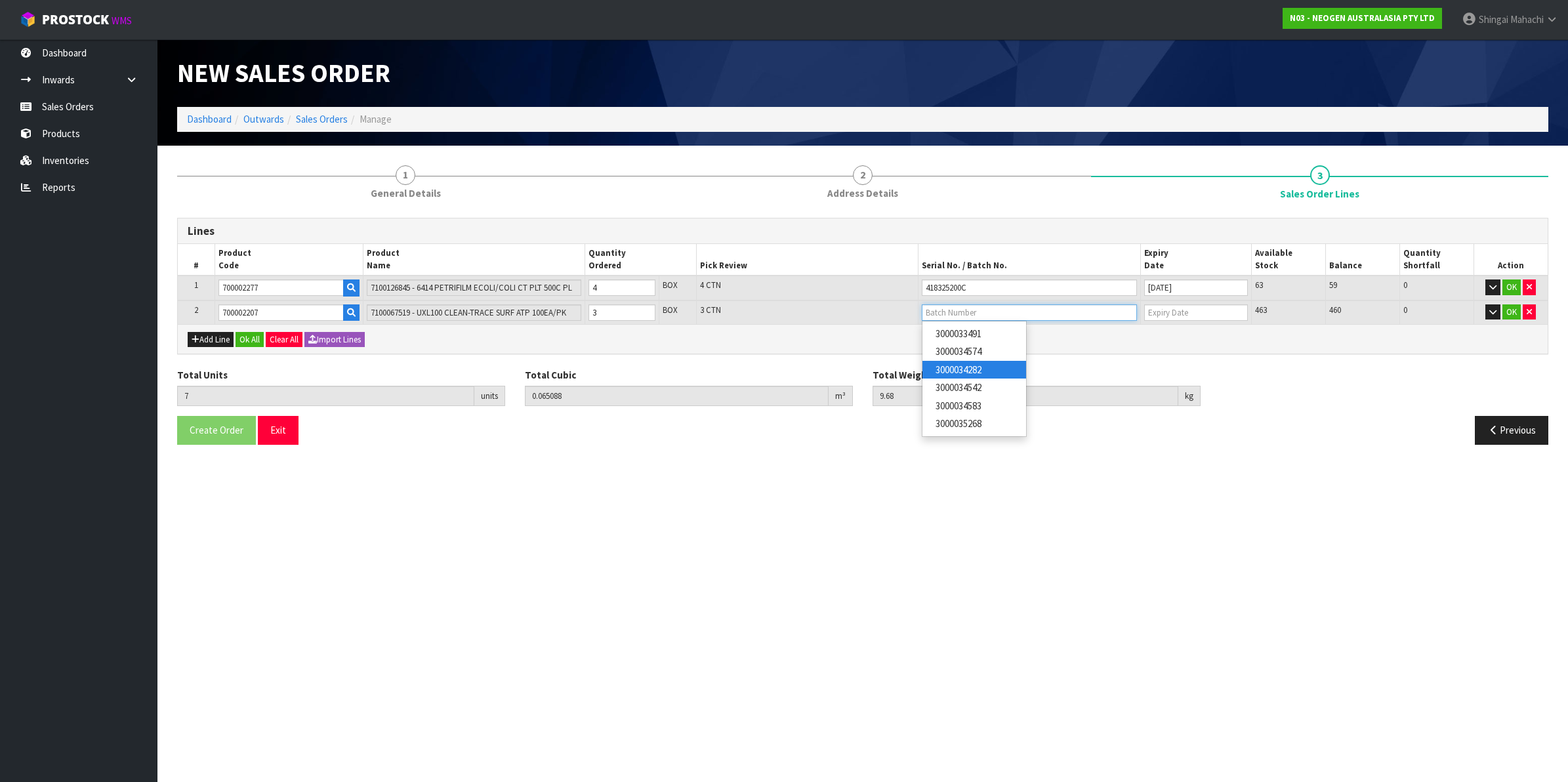
type input "3000034282"
type input "11/04/2026"
click at [1511, 306] on button "OK" at bounding box center [1511, 312] width 18 height 15
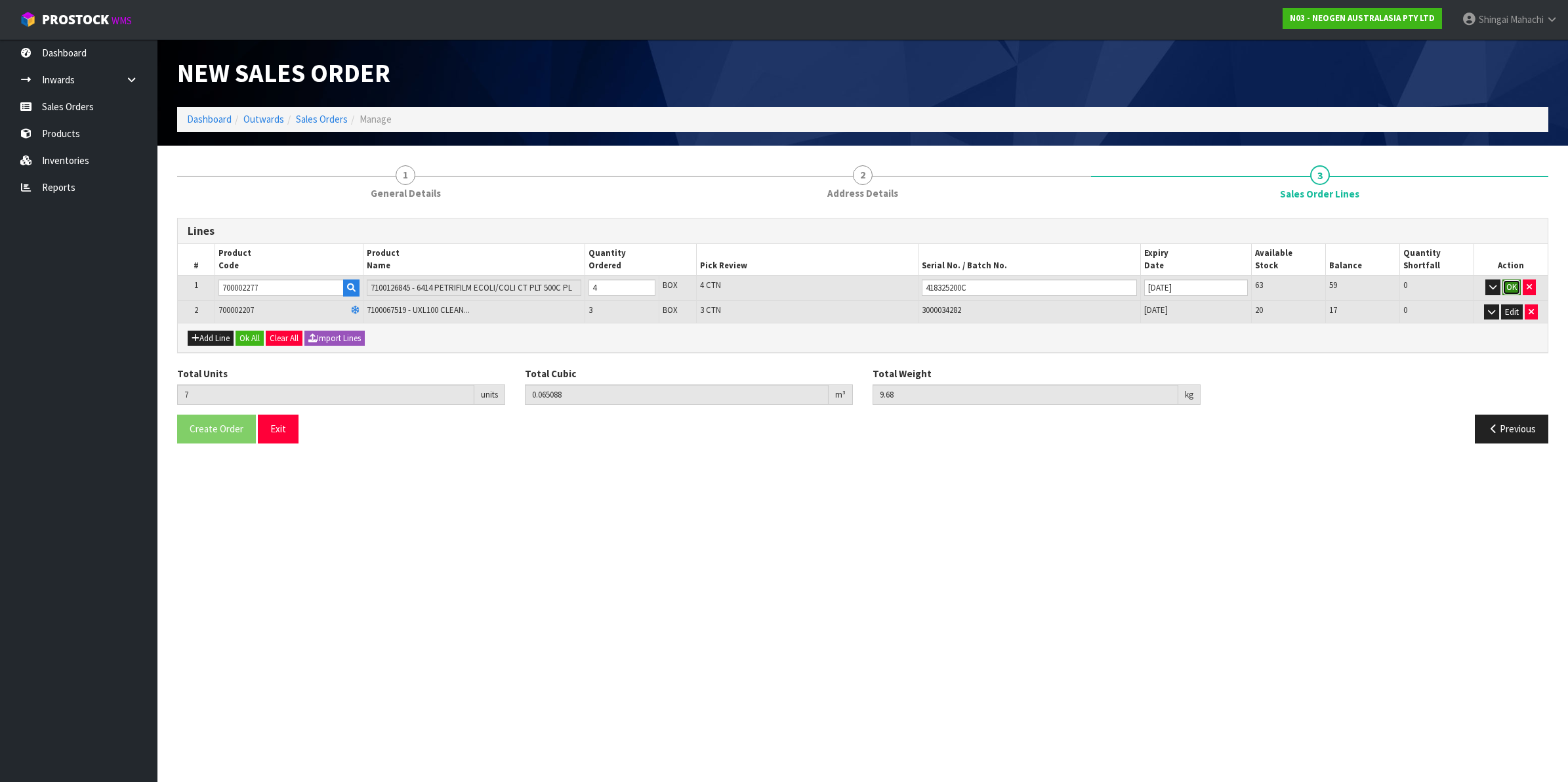
click at [1511, 286] on button "OK" at bounding box center [1511, 287] width 18 height 15
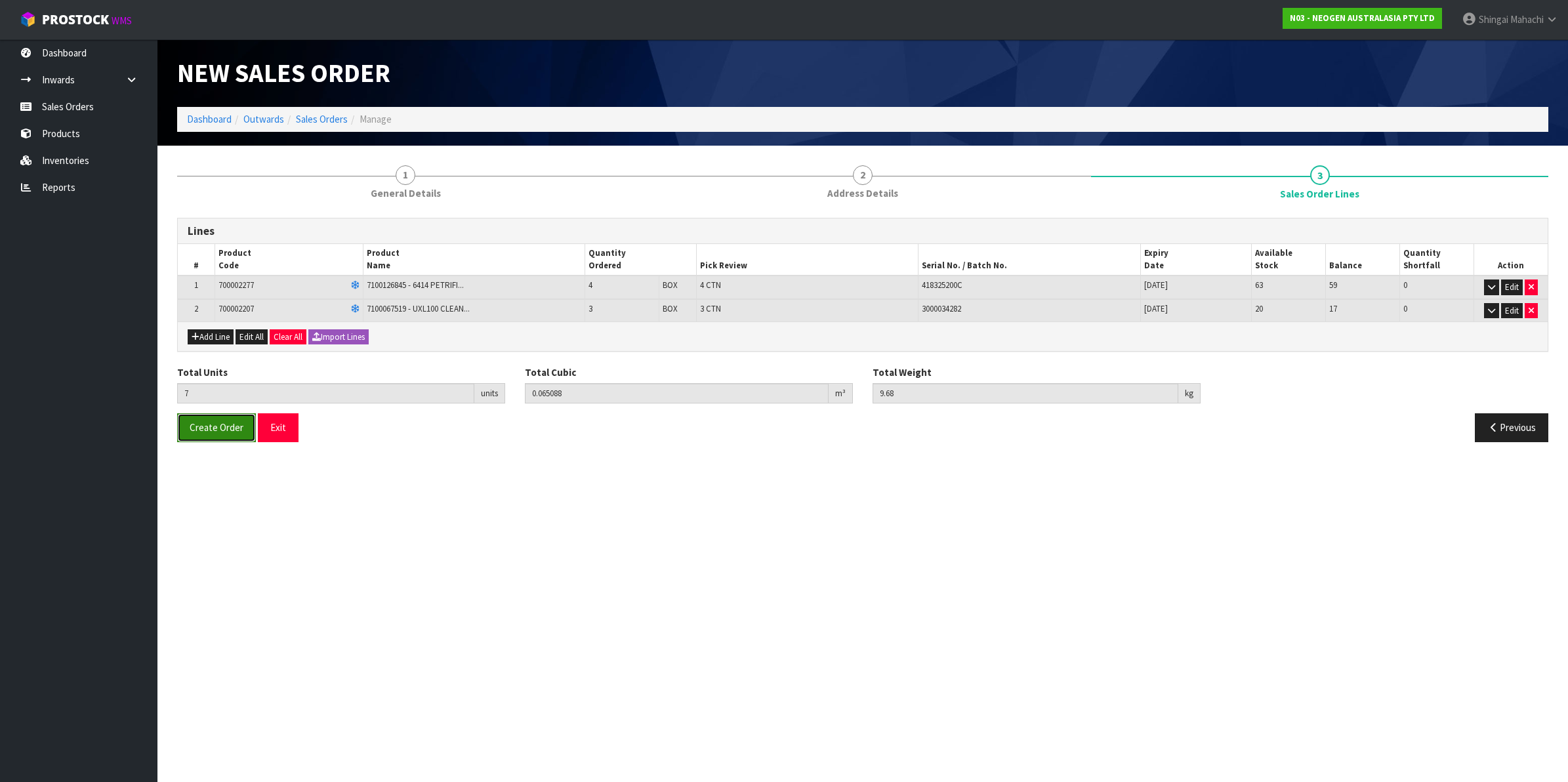
click at [226, 429] on span "Create Order" at bounding box center [216, 427] width 54 height 13
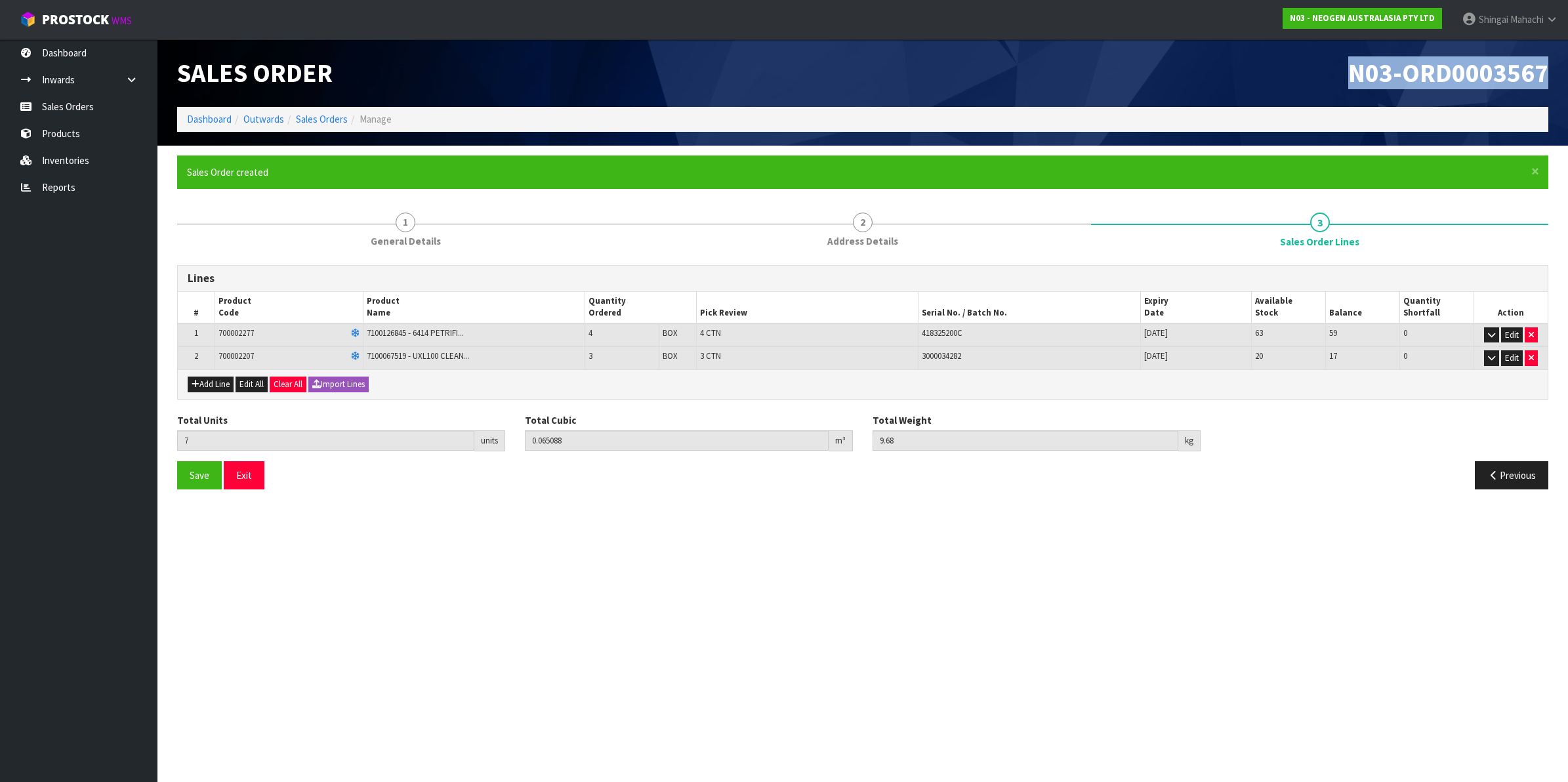
drag, startPoint x: 1338, startPoint y: 69, endPoint x: 1556, endPoint y: 66, distance: 218.0
click at [1556, 66] on div "N03-ORD0003567" at bounding box center [1210, 73] width 696 height 67
copy span "N03-ORD0003567"
click at [1064, 49] on div "N03-ORD0003567" at bounding box center [1210, 73] width 696 height 67
click at [314, 117] on link "Sales Orders" at bounding box center [321, 119] width 52 height 13
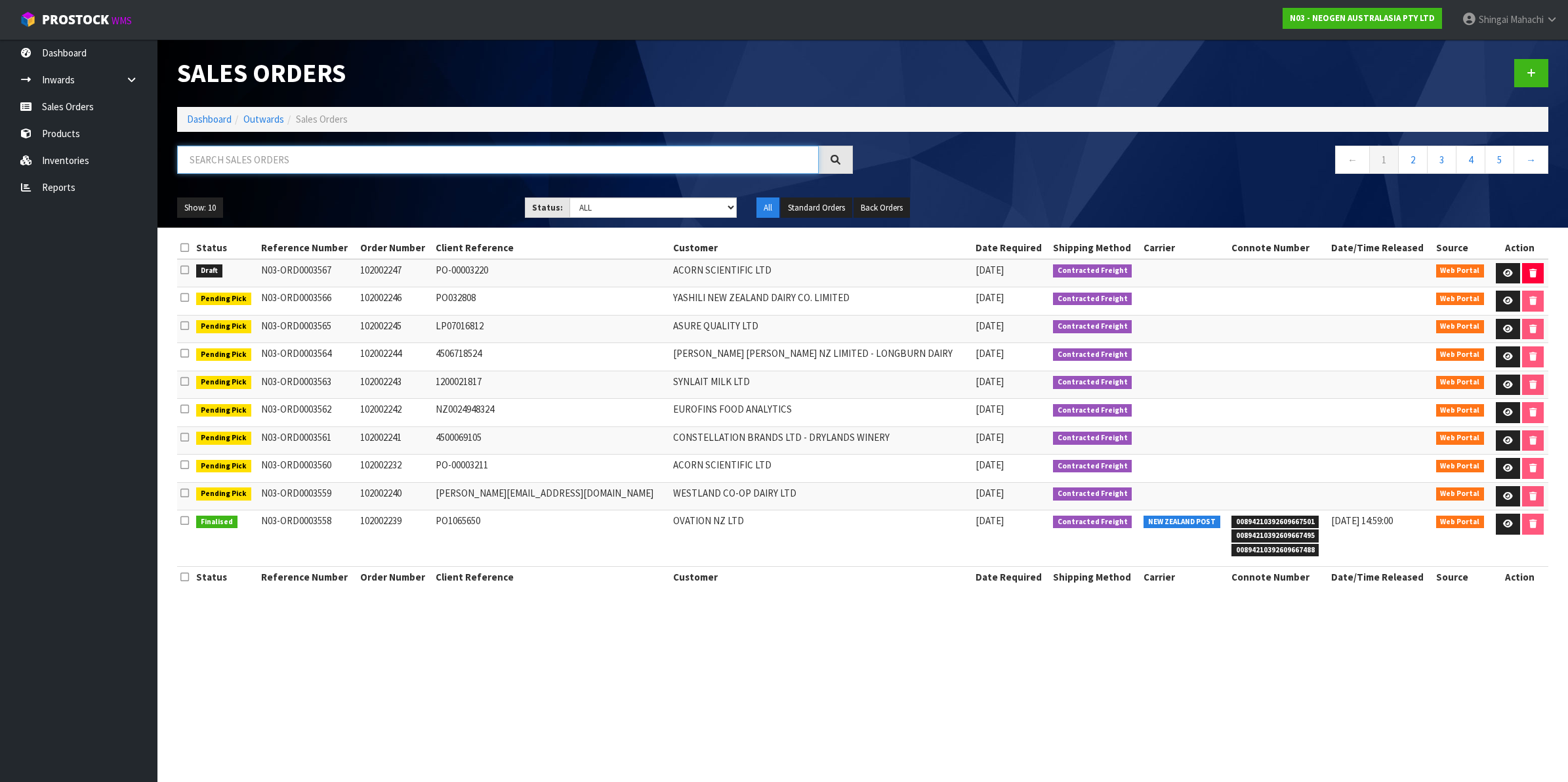
click at [213, 165] on input "text" at bounding box center [498, 159] width 642 height 28
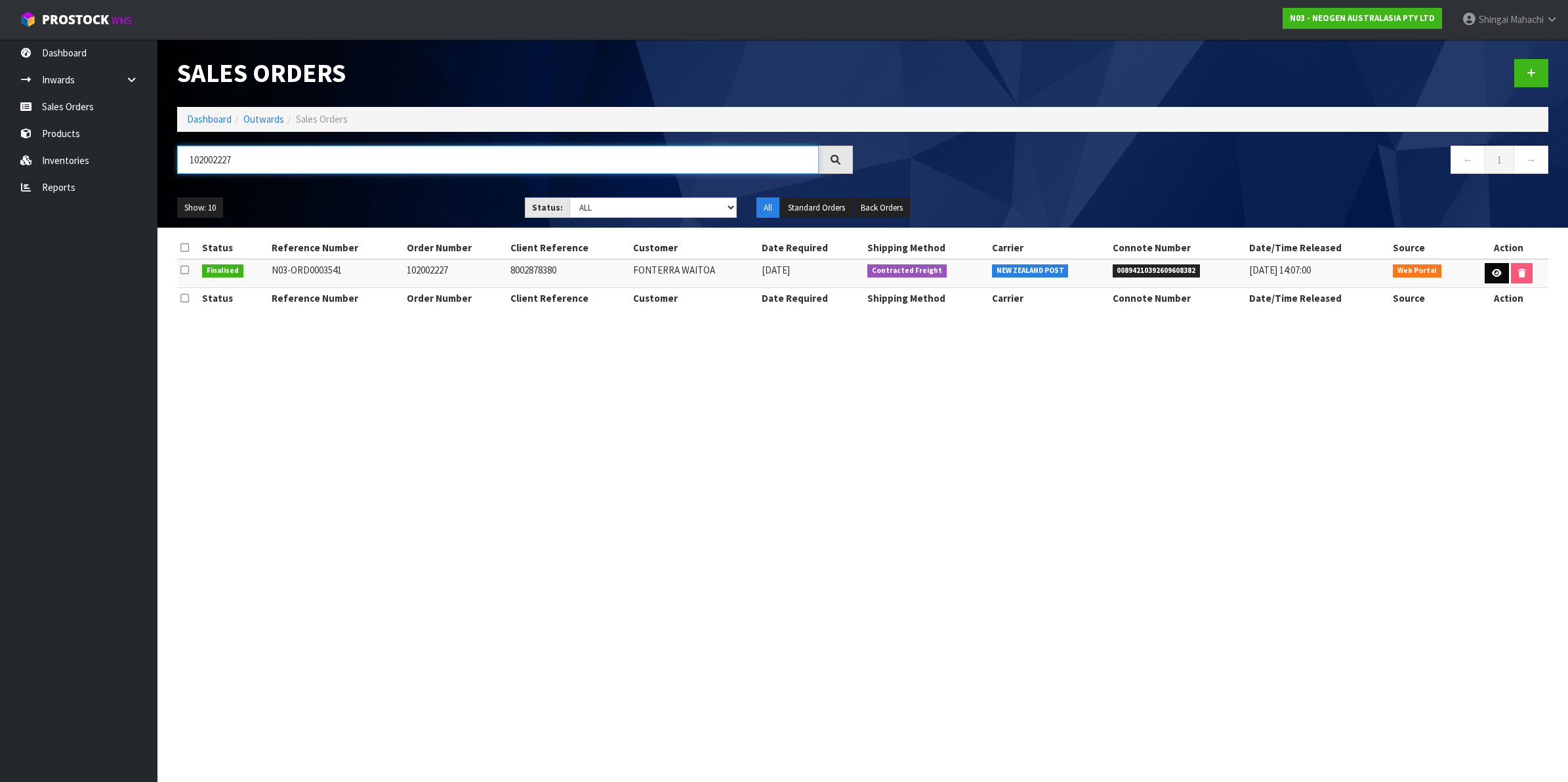
type input "102002227"
click at [1494, 273] on icon at bounding box center [1496, 273] width 10 height 8
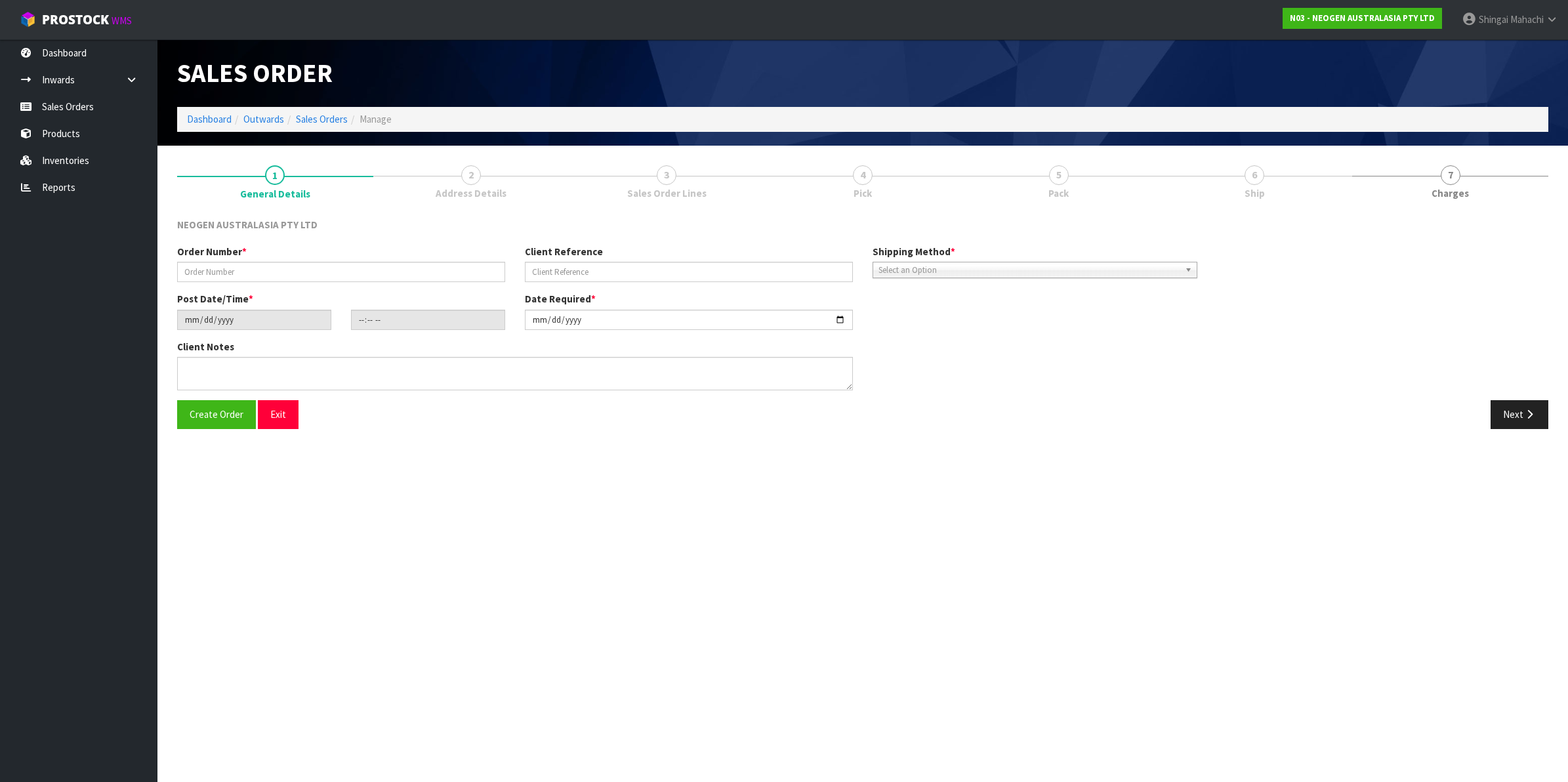
type input "102002227"
type input "8002878380"
type input "2025-10-10"
type input "11:16:00.000"
type input "2025-10-13"
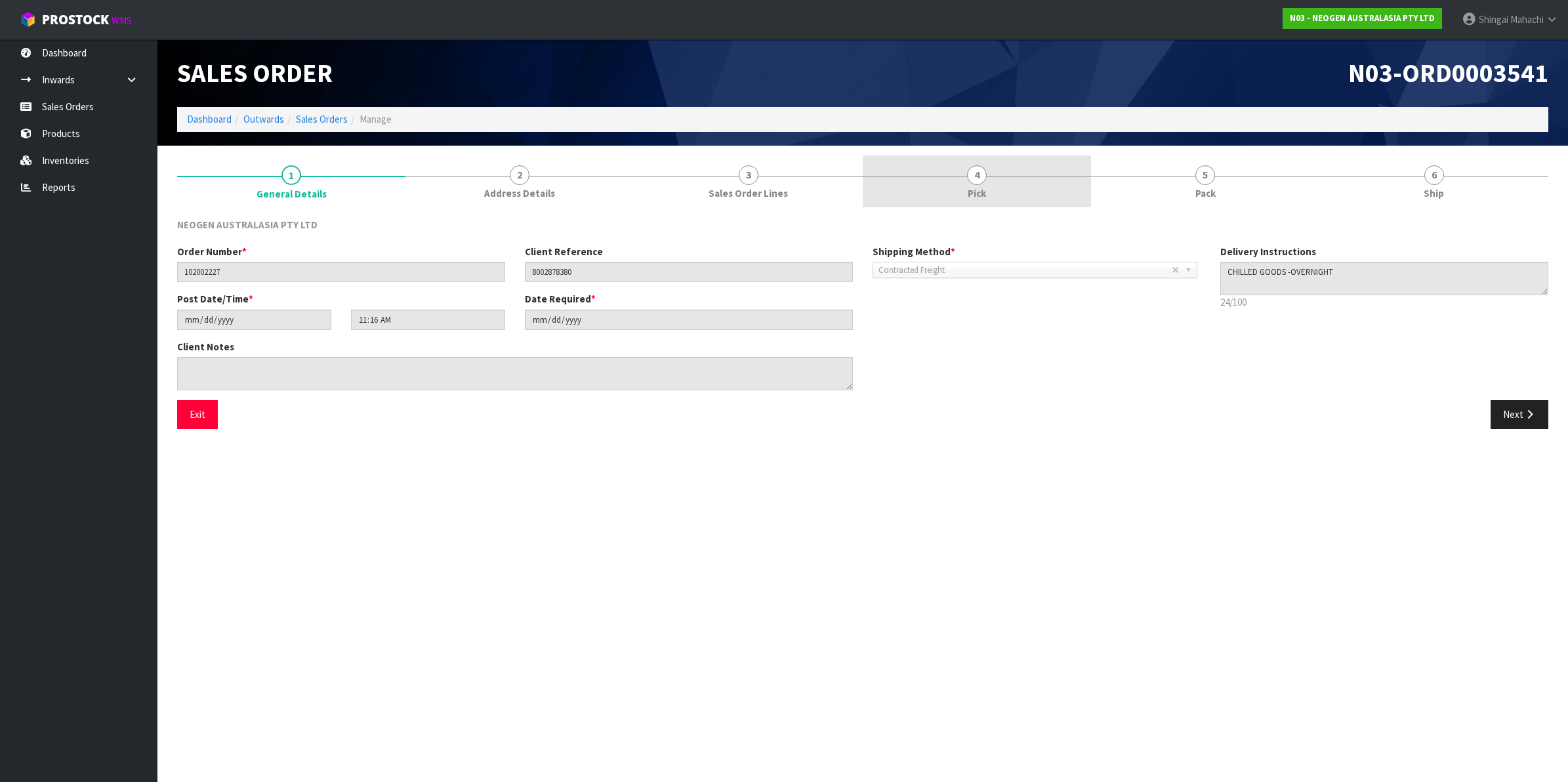
click at [982, 179] on span "4" at bounding box center [977, 175] width 20 height 20
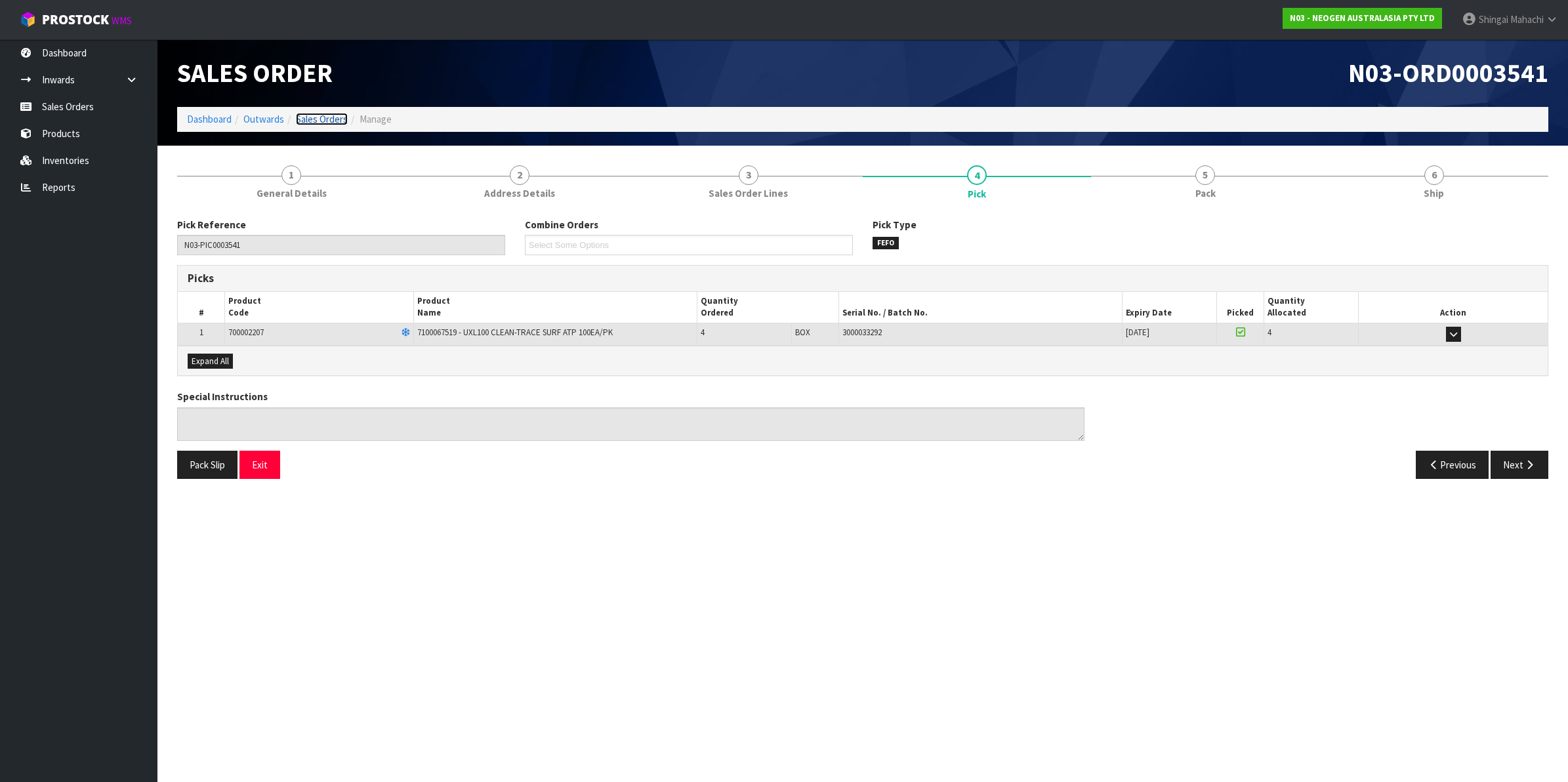
click at [318, 116] on link "Sales Orders" at bounding box center [321, 119] width 52 height 13
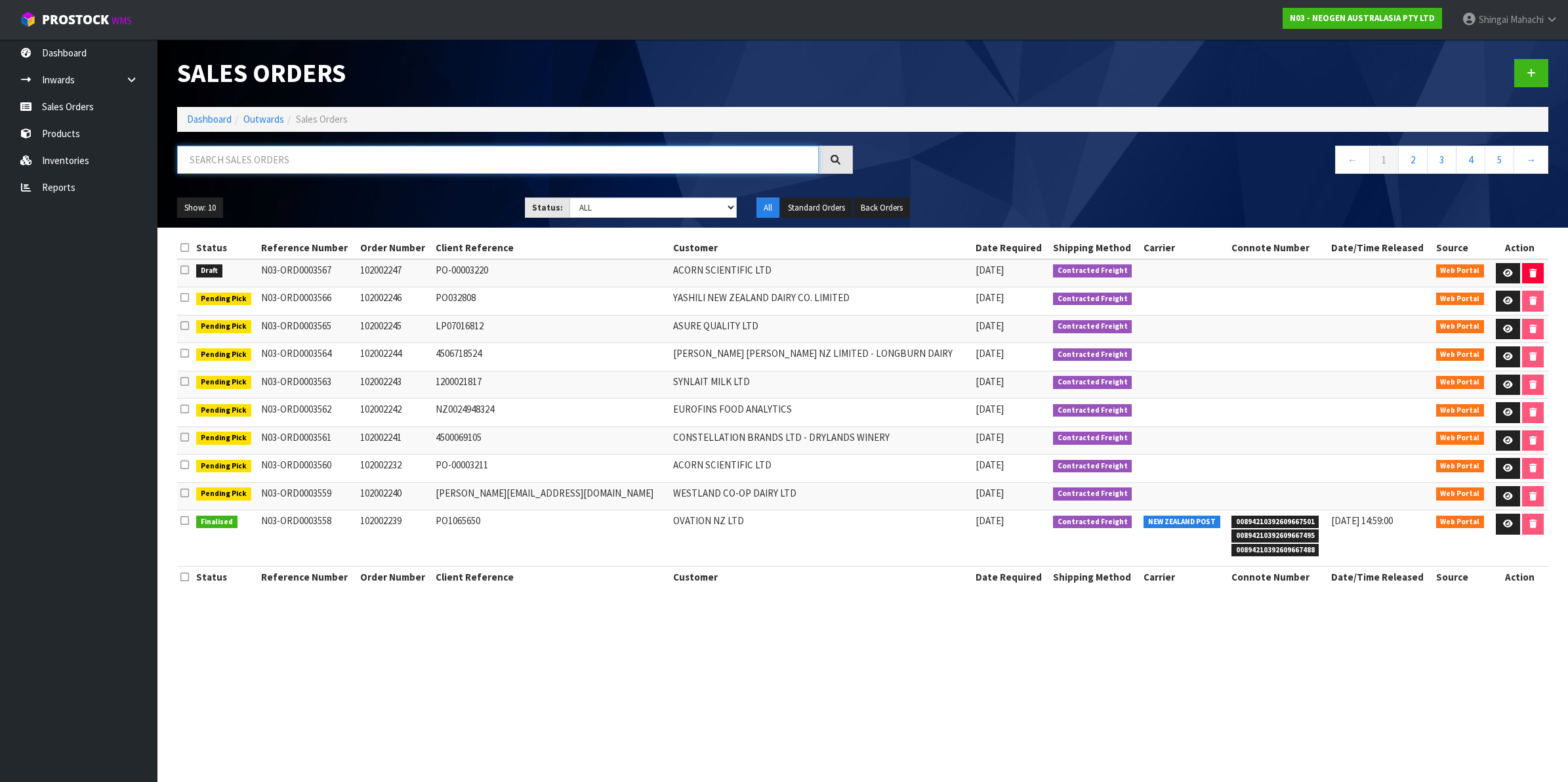
click at [270, 155] on input "text" at bounding box center [498, 159] width 642 height 28
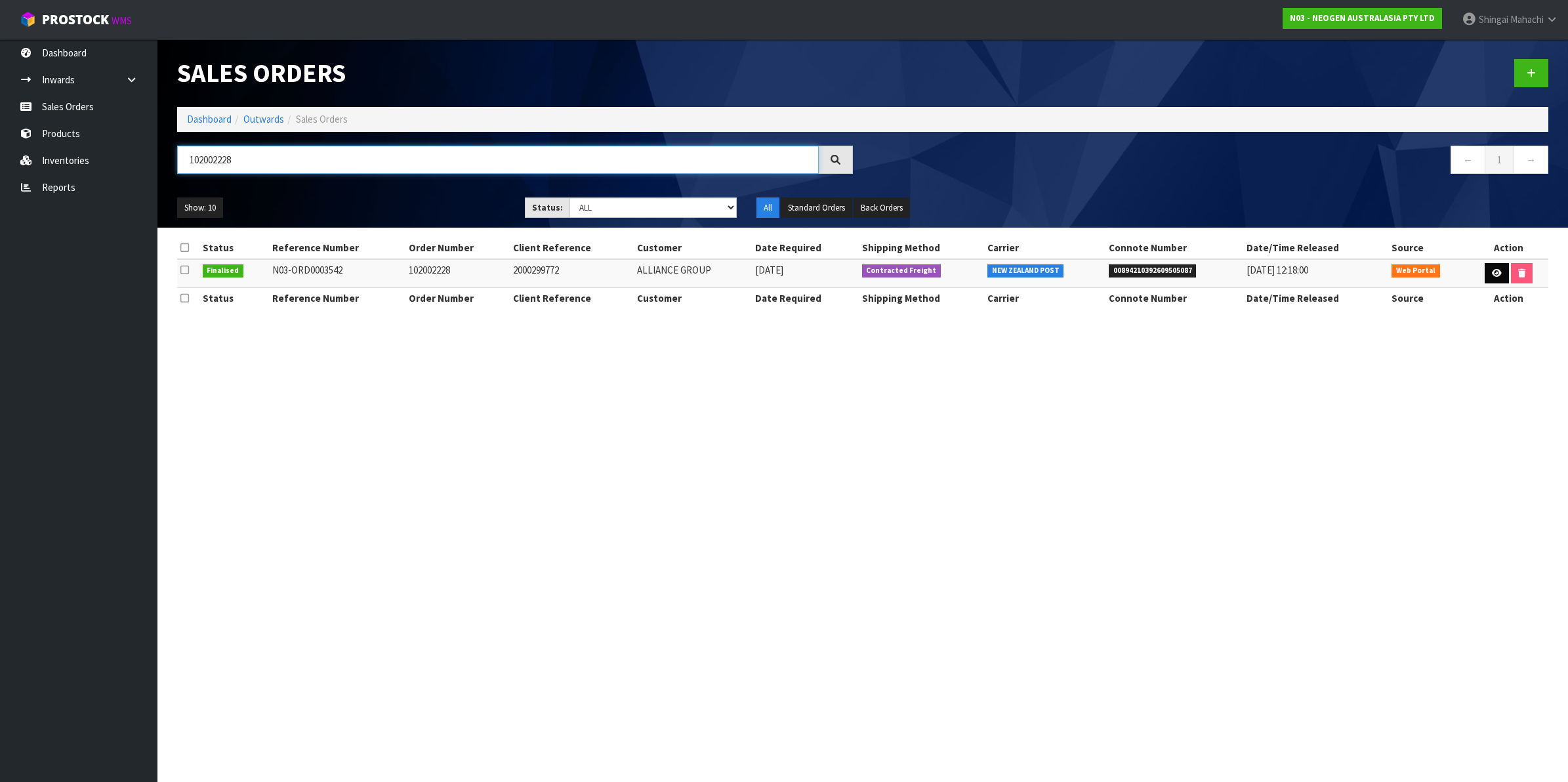
type input "102002228"
click at [1491, 273] on icon at bounding box center [1496, 273] width 10 height 8
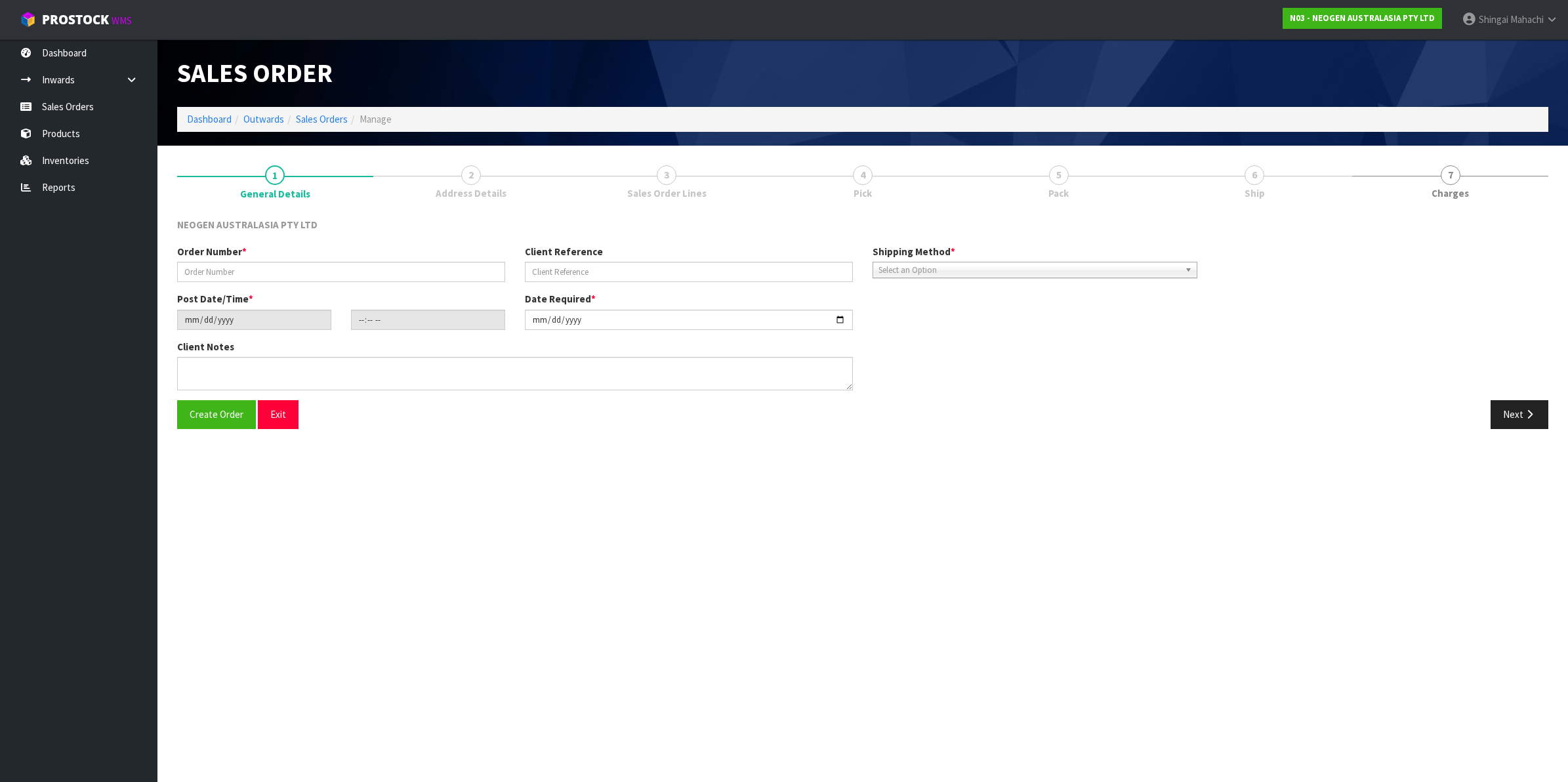
type input "102002228"
type input "2000299772"
type input "2025-10-10"
type input "15:42:00.000"
type input "2025-10-13"
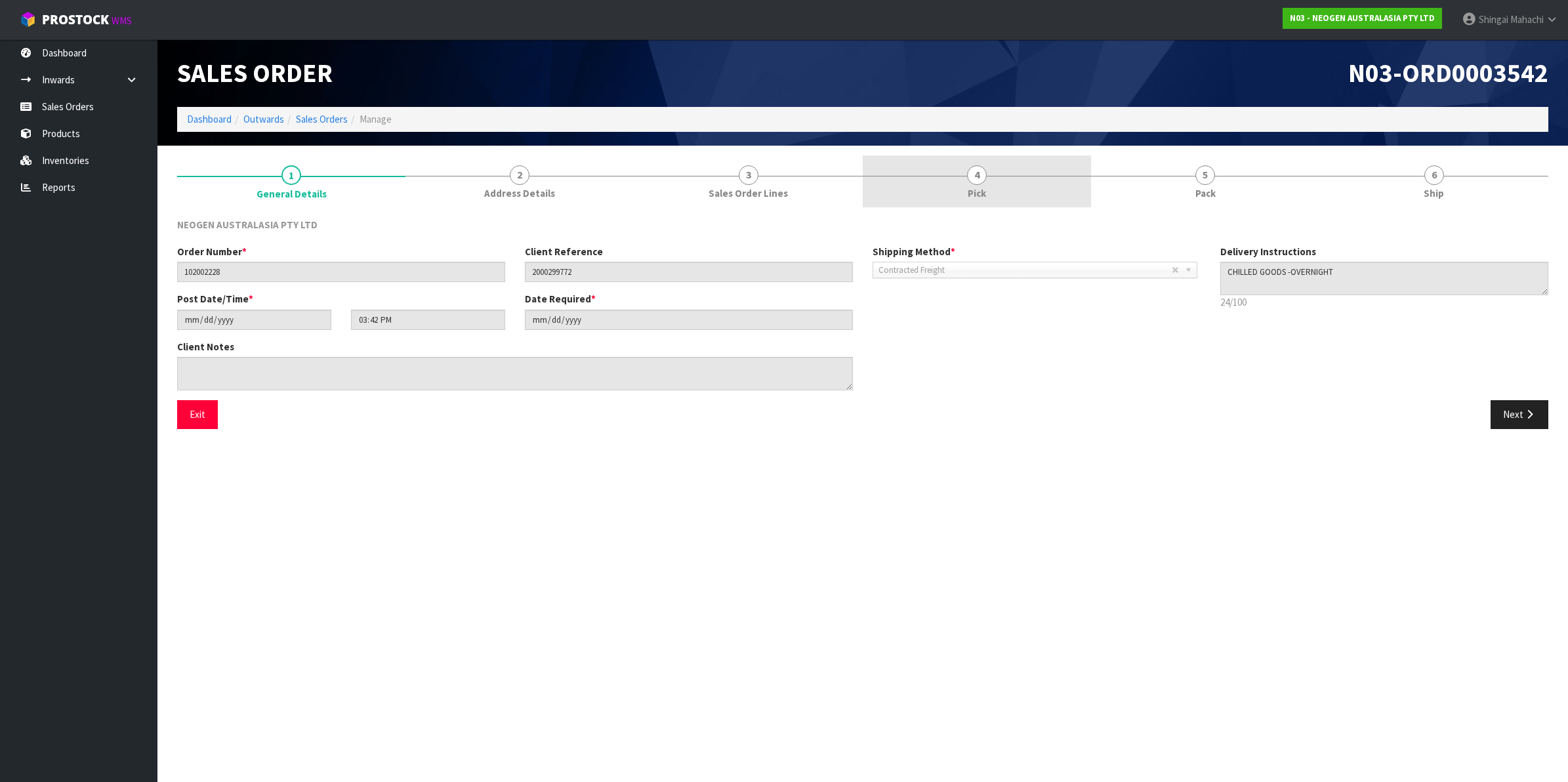
click at [981, 174] on span "4" at bounding box center [977, 175] width 20 height 20
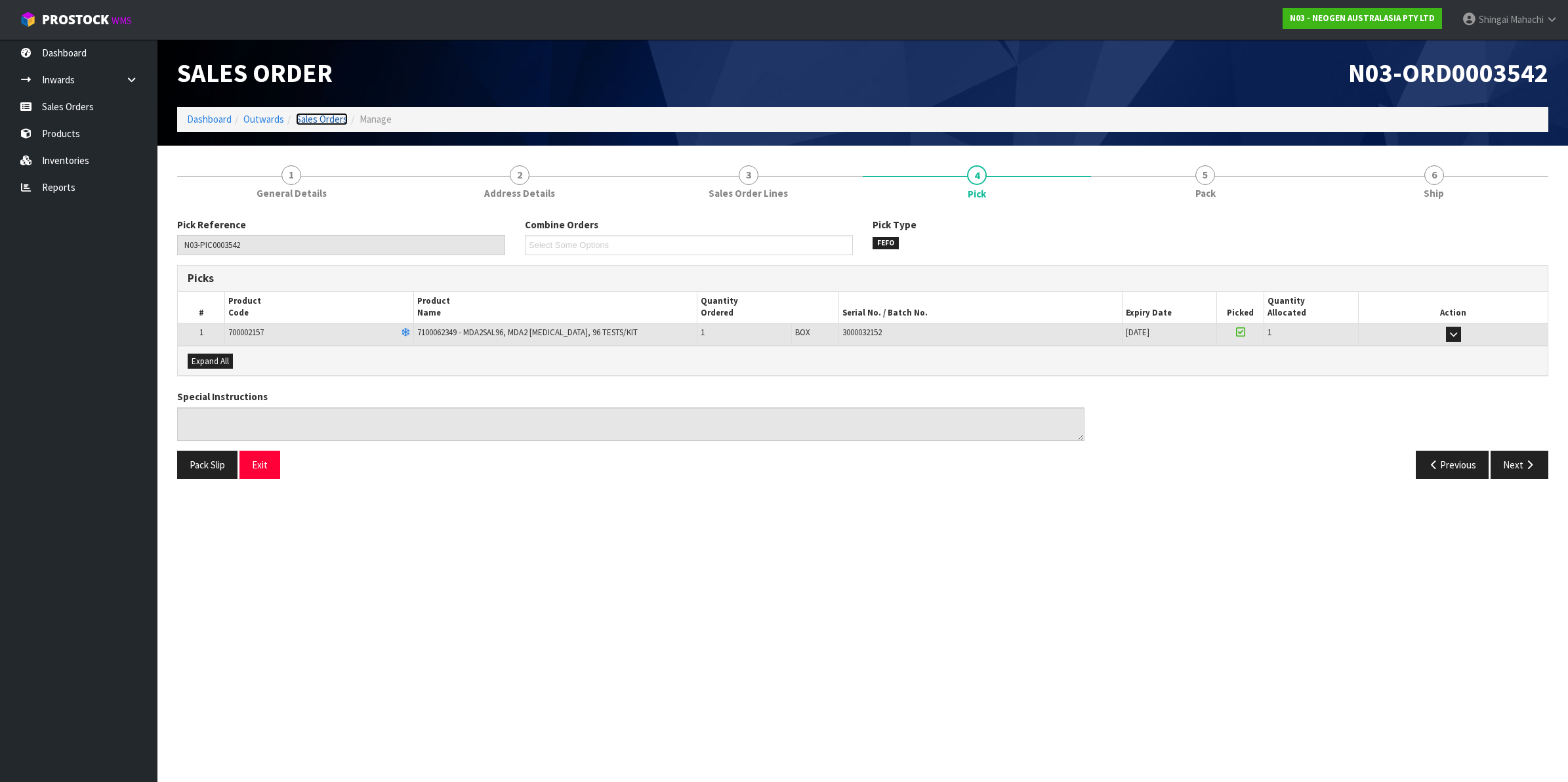
click at [312, 117] on link "Sales Orders" at bounding box center [321, 119] width 52 height 13
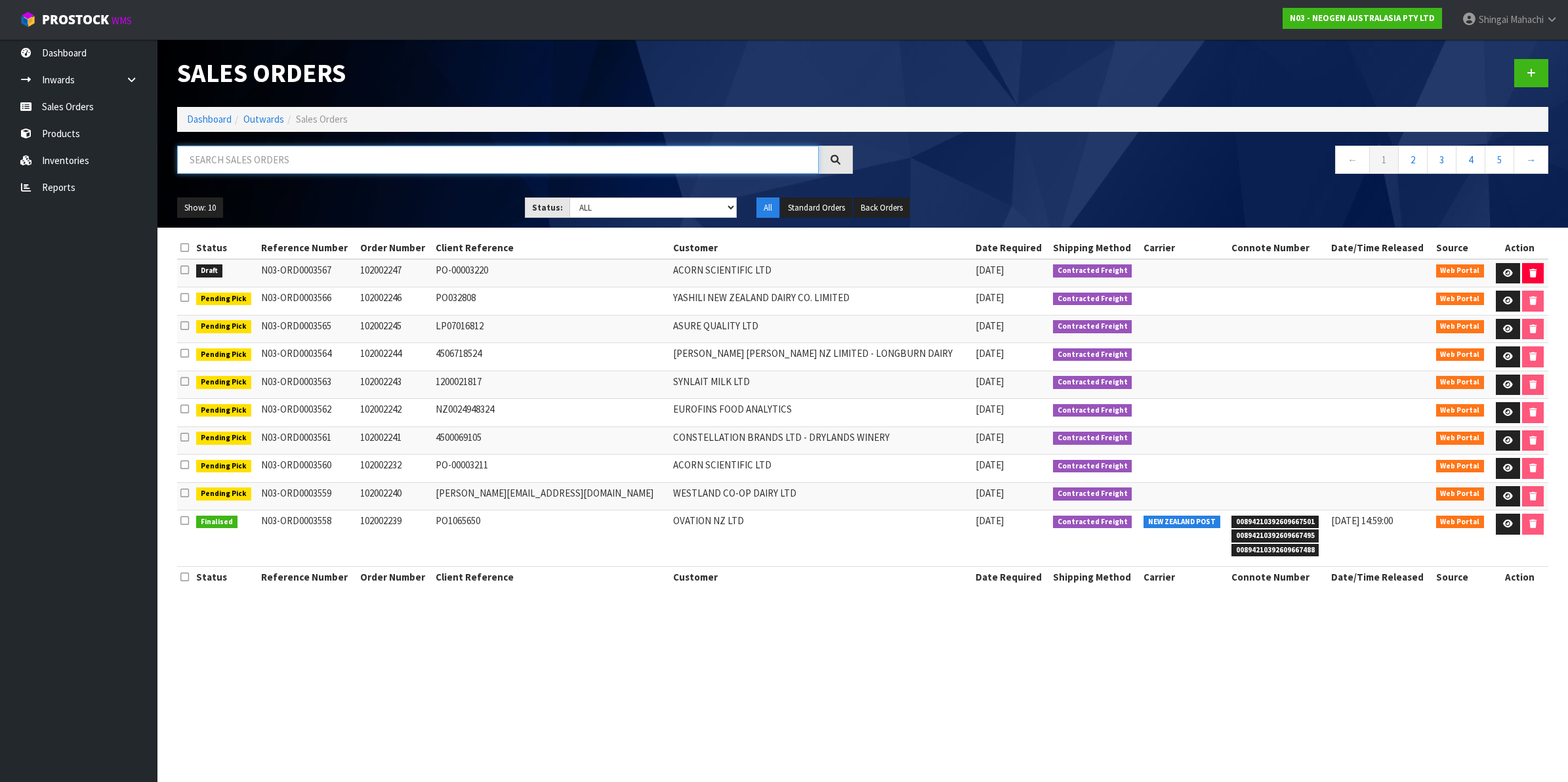
click at [221, 159] on input "text" at bounding box center [498, 159] width 642 height 28
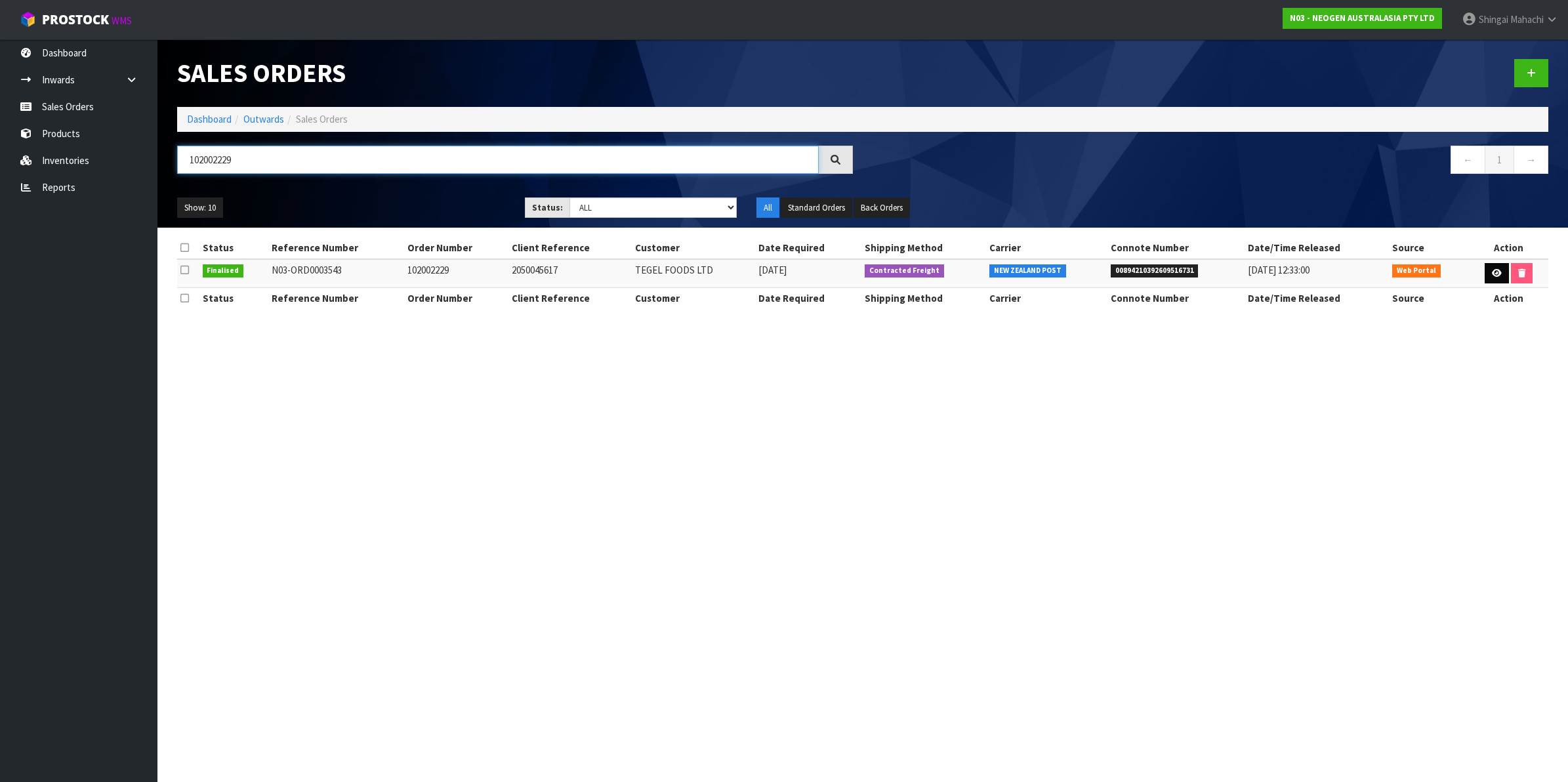
type input "102002229"
click at [1493, 273] on icon at bounding box center [1496, 273] width 10 height 8
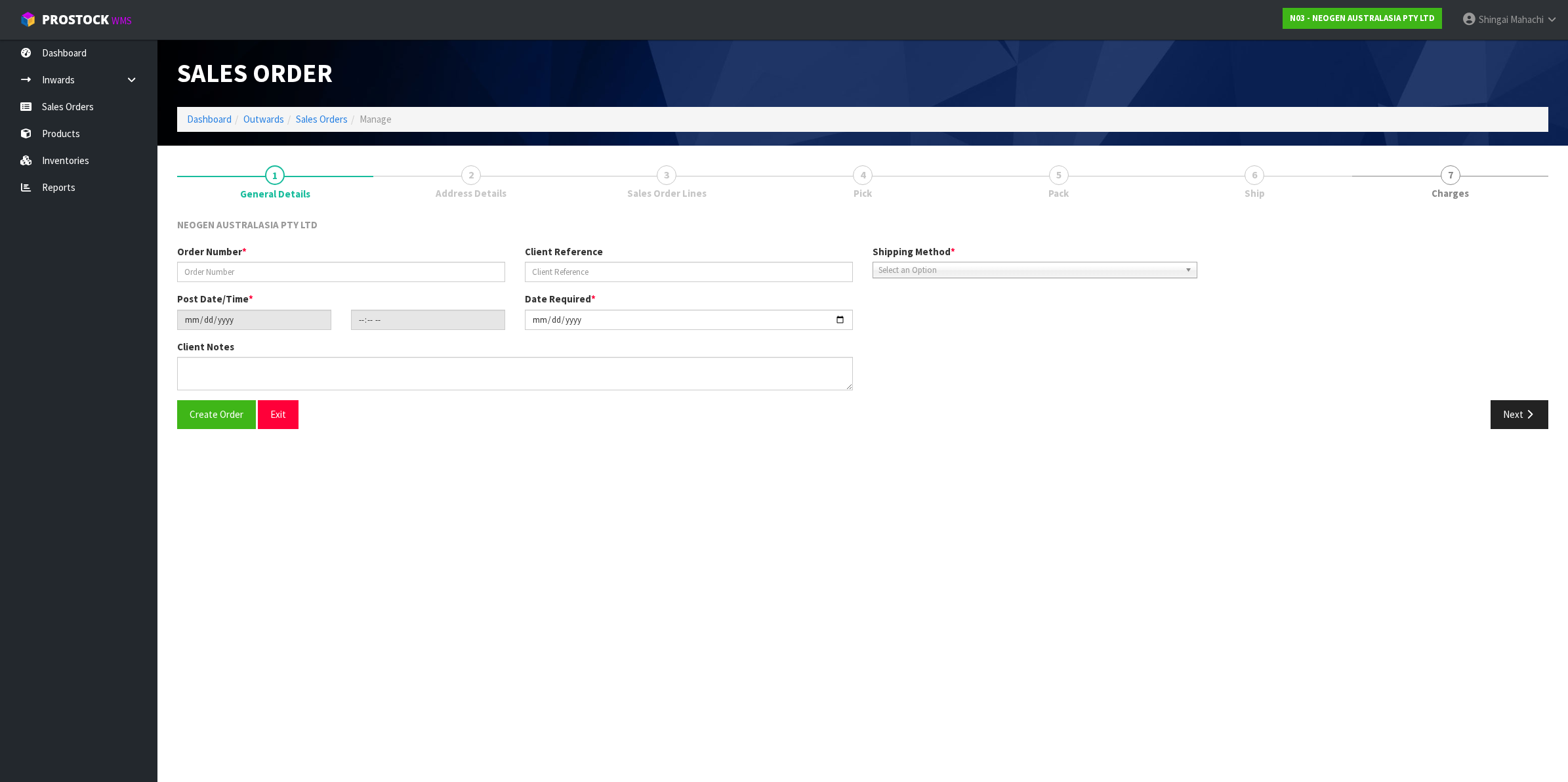
type input "102002229"
type input "2050045617"
type input "2025-10-10"
type input "15:52:00.000"
type input "2025-10-13"
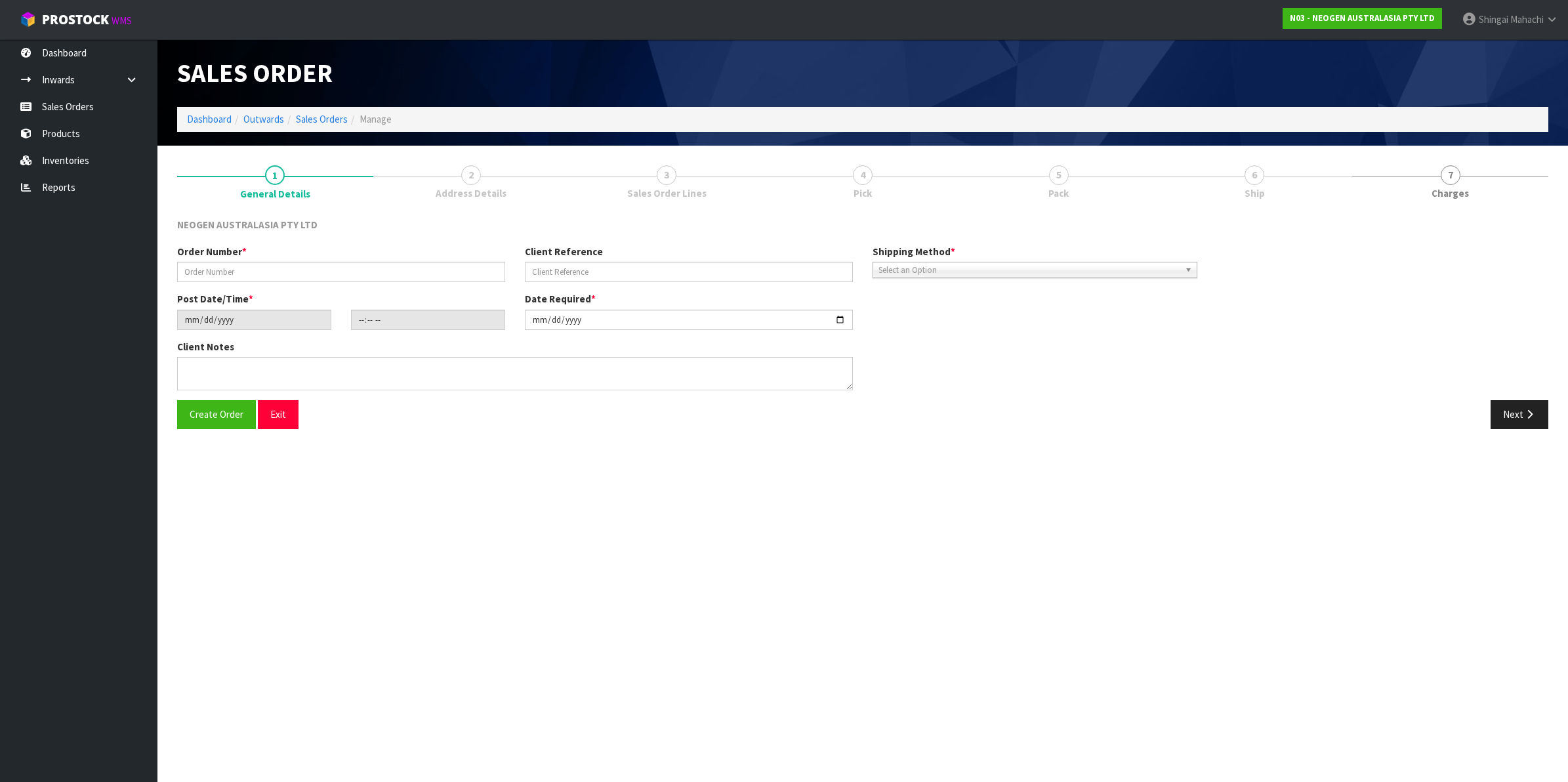
type textarea "ATTN: LABORATORY"
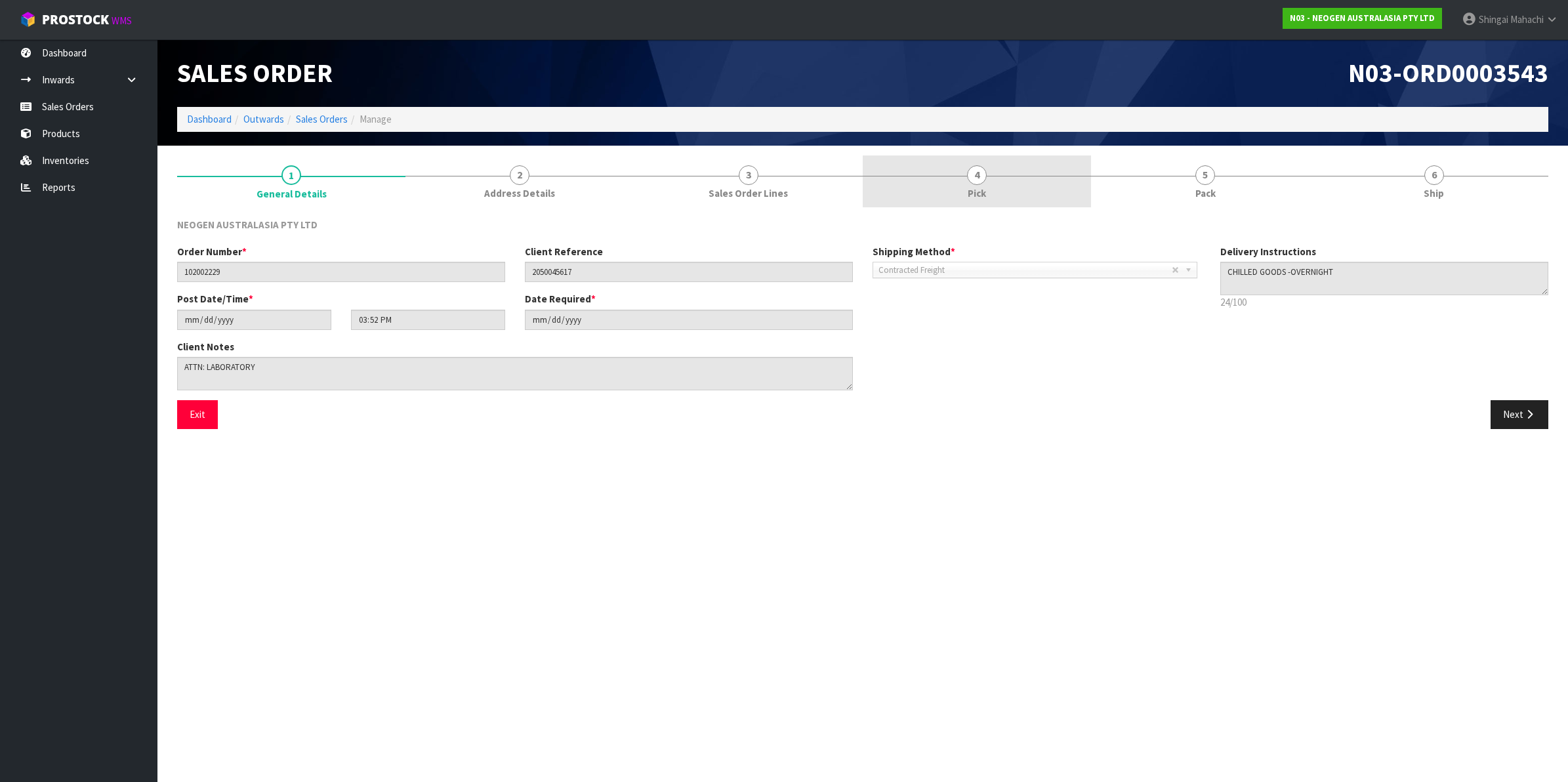
click at [975, 175] on span "4" at bounding box center [977, 175] width 20 height 20
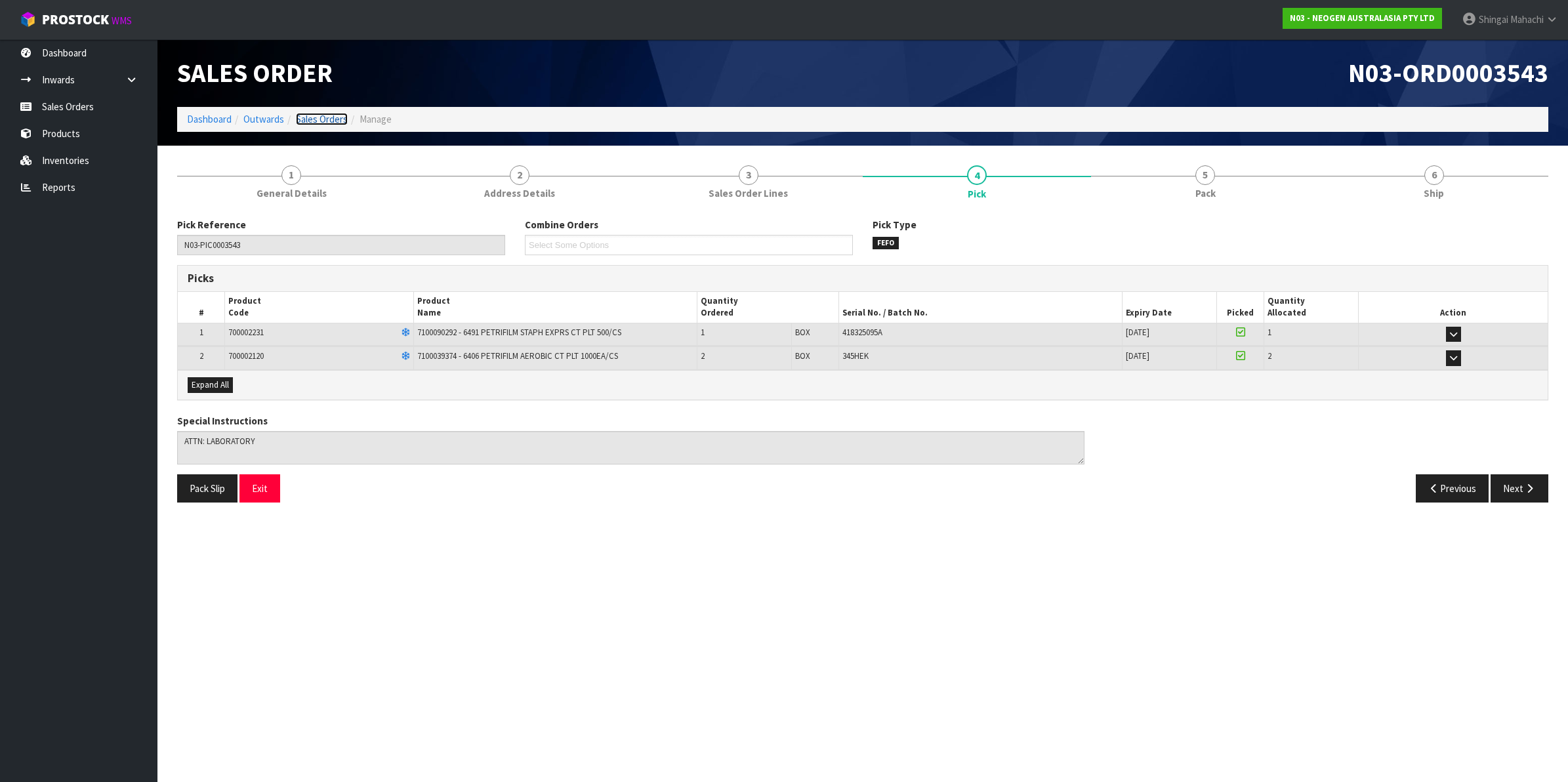
click at [324, 118] on link "Sales Orders" at bounding box center [321, 119] width 52 height 13
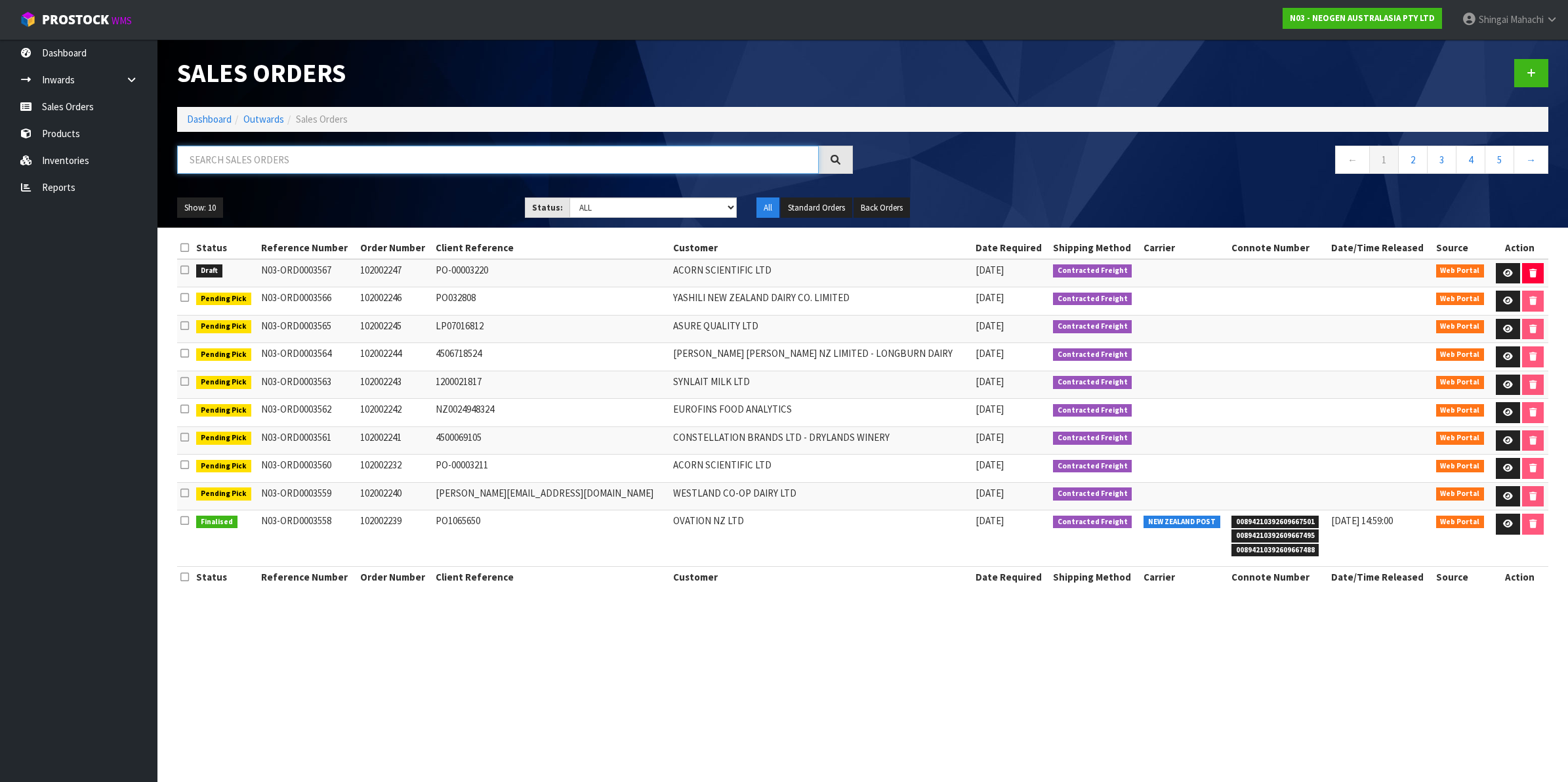
click at [294, 162] on input "text" at bounding box center [498, 159] width 642 height 28
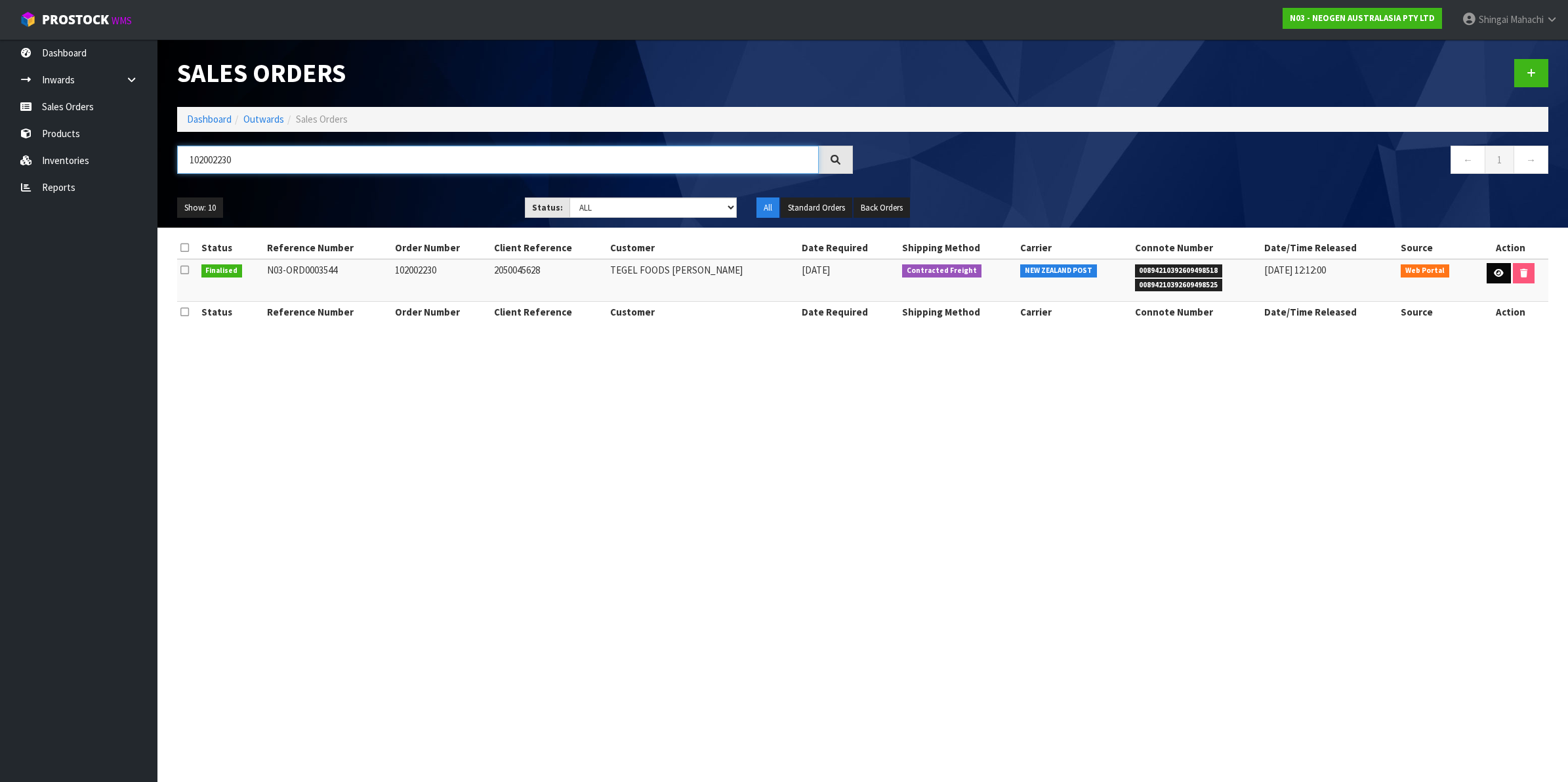
type input "102002230"
click at [1502, 274] on link at bounding box center [1498, 273] width 25 height 21
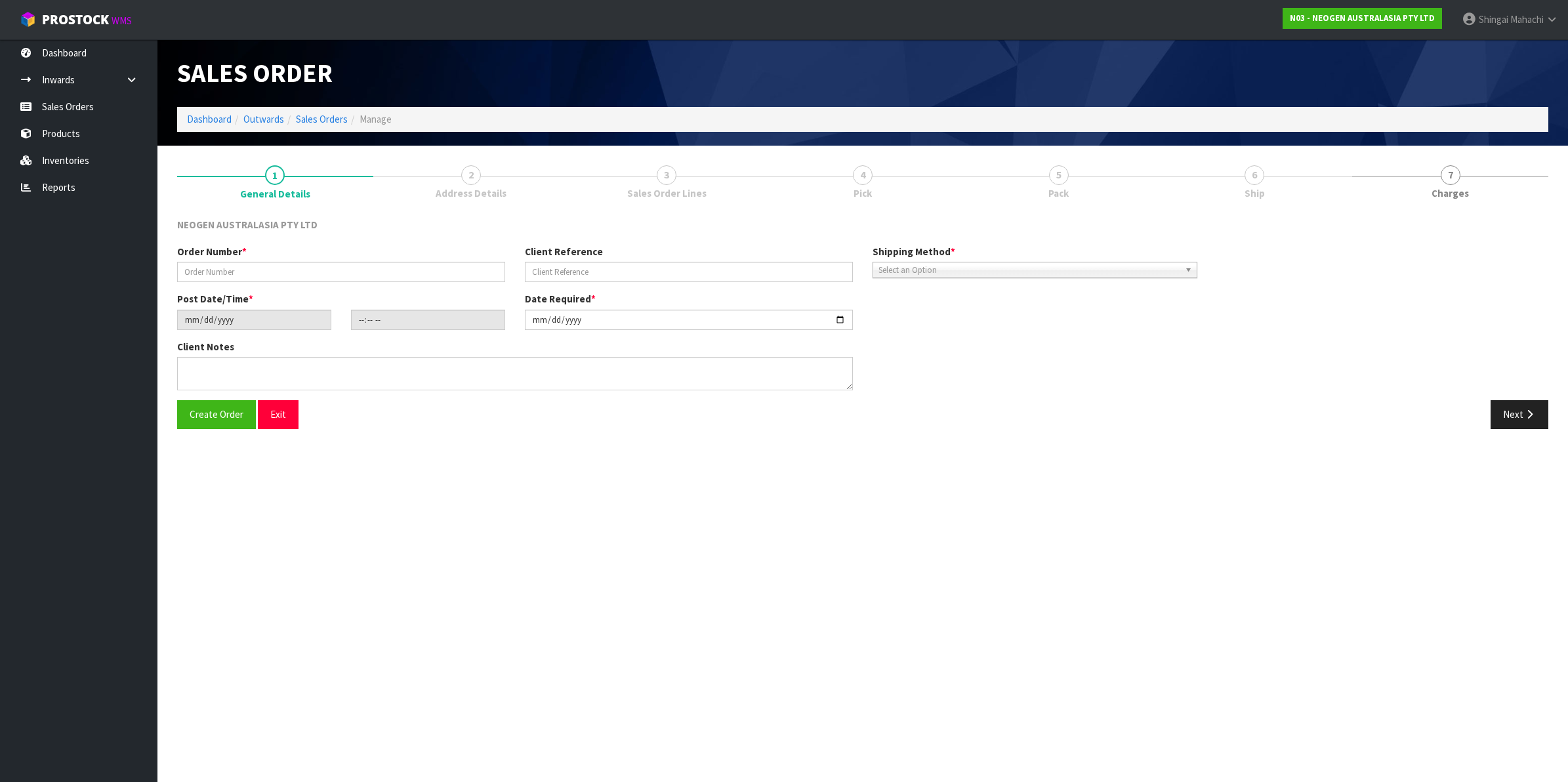
type input "102002230"
type input "2050045628"
type input "2025-10-10"
type input "16:50:00.000"
type input "2025-10-13"
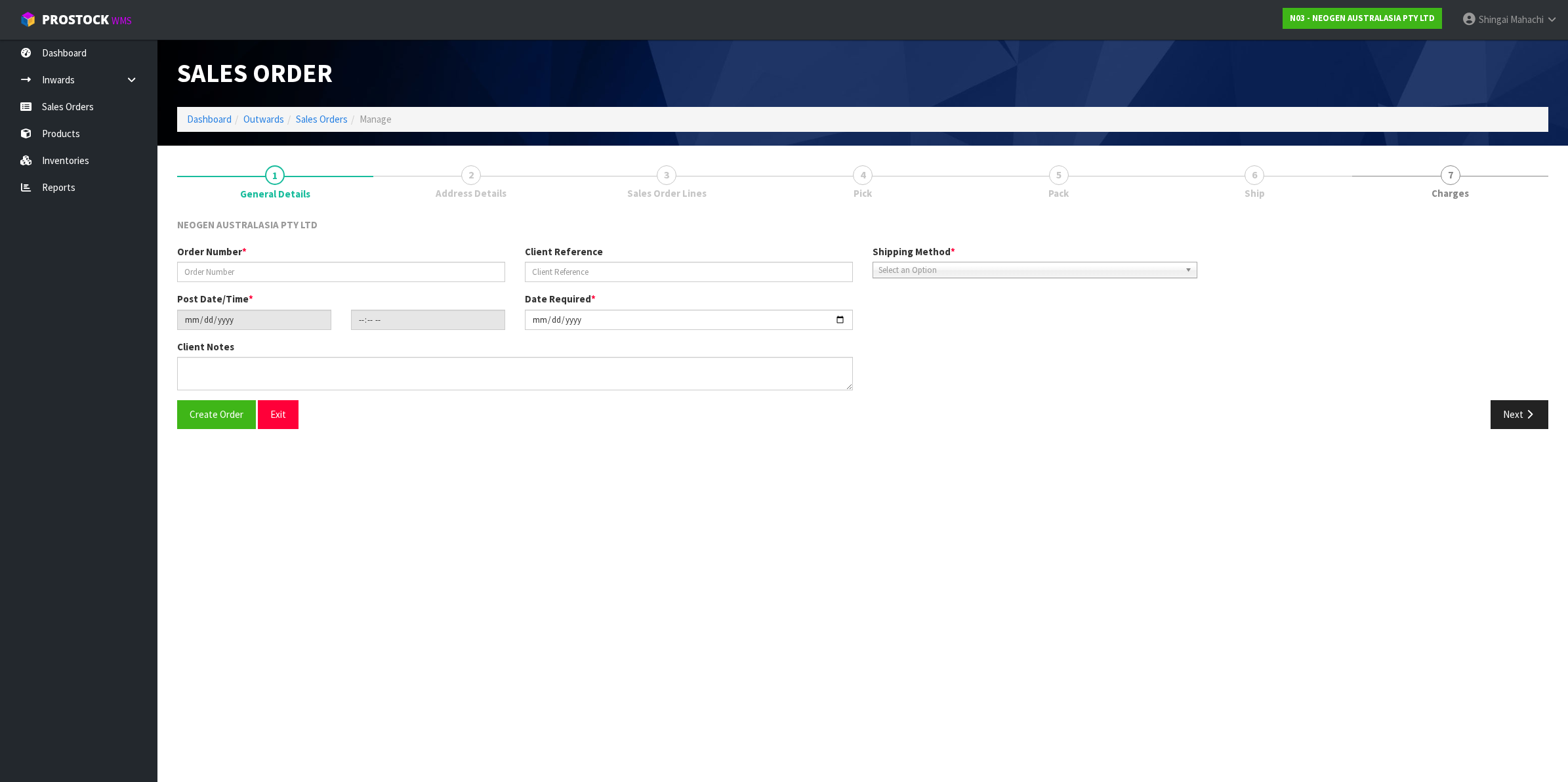
type textarea "ATTN: ANNIE (LAB) RECEPTION"
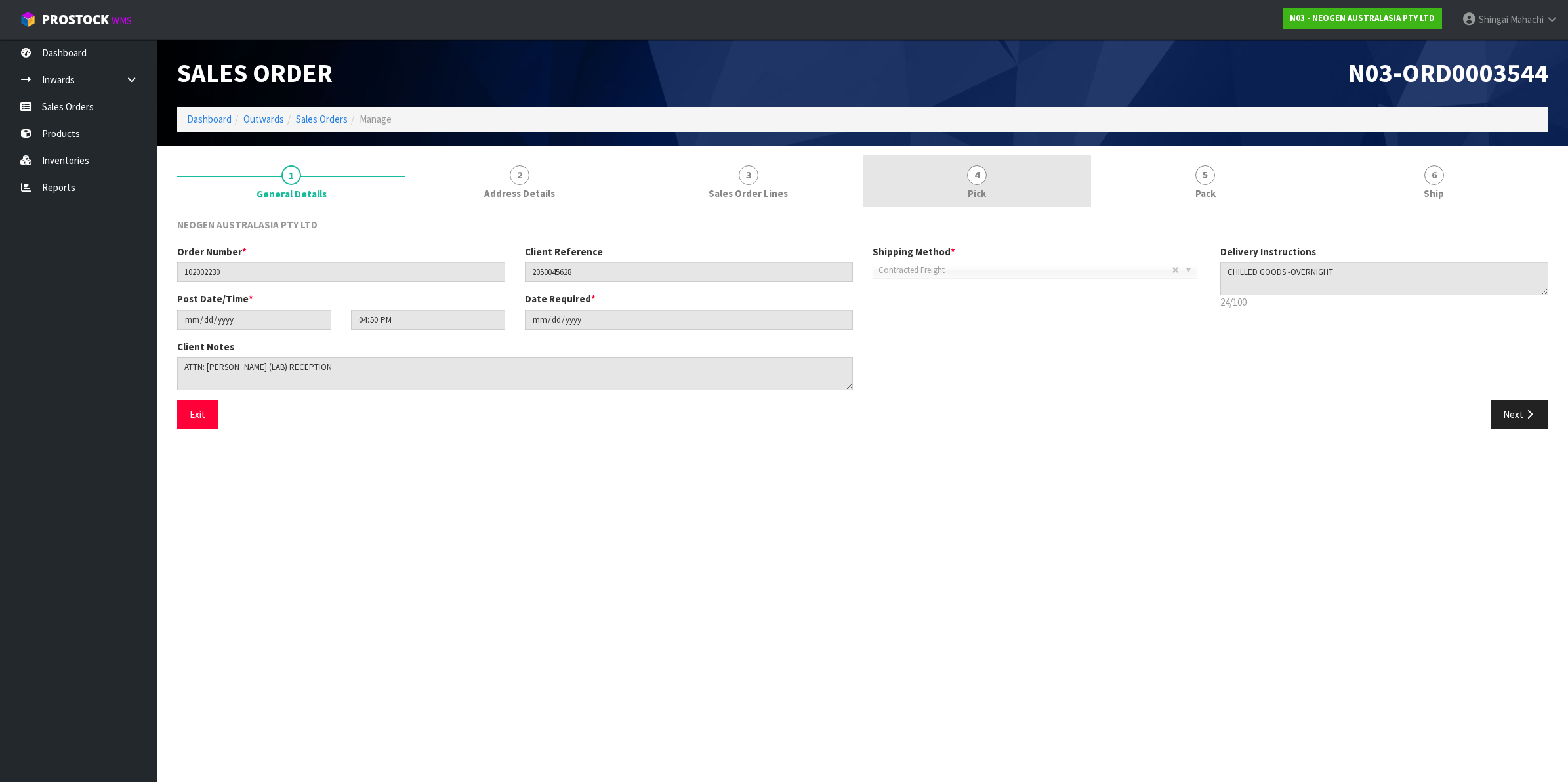
click at [979, 175] on span "4" at bounding box center [977, 175] width 20 height 20
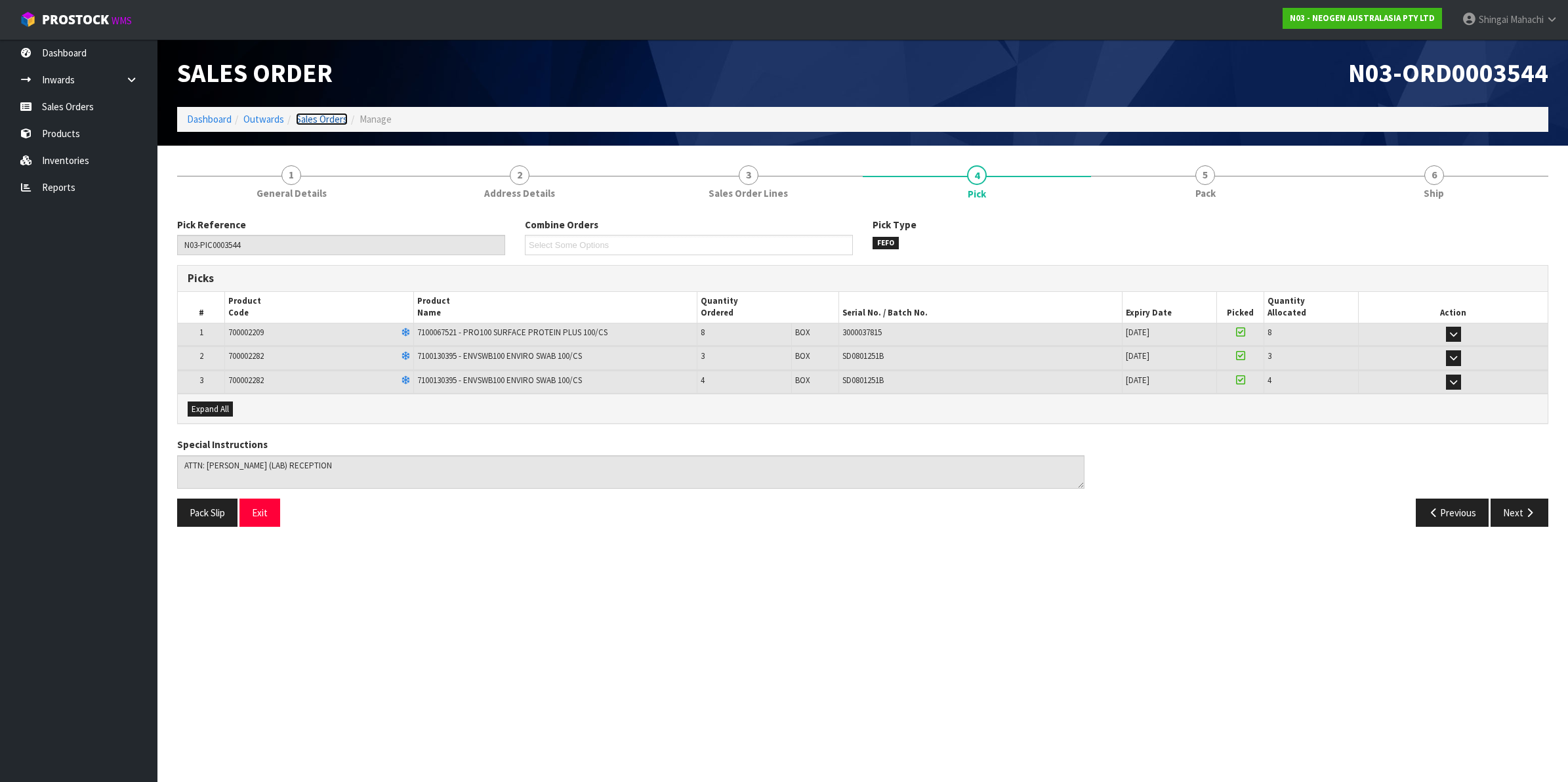
click at [315, 115] on link "Sales Orders" at bounding box center [321, 119] width 52 height 13
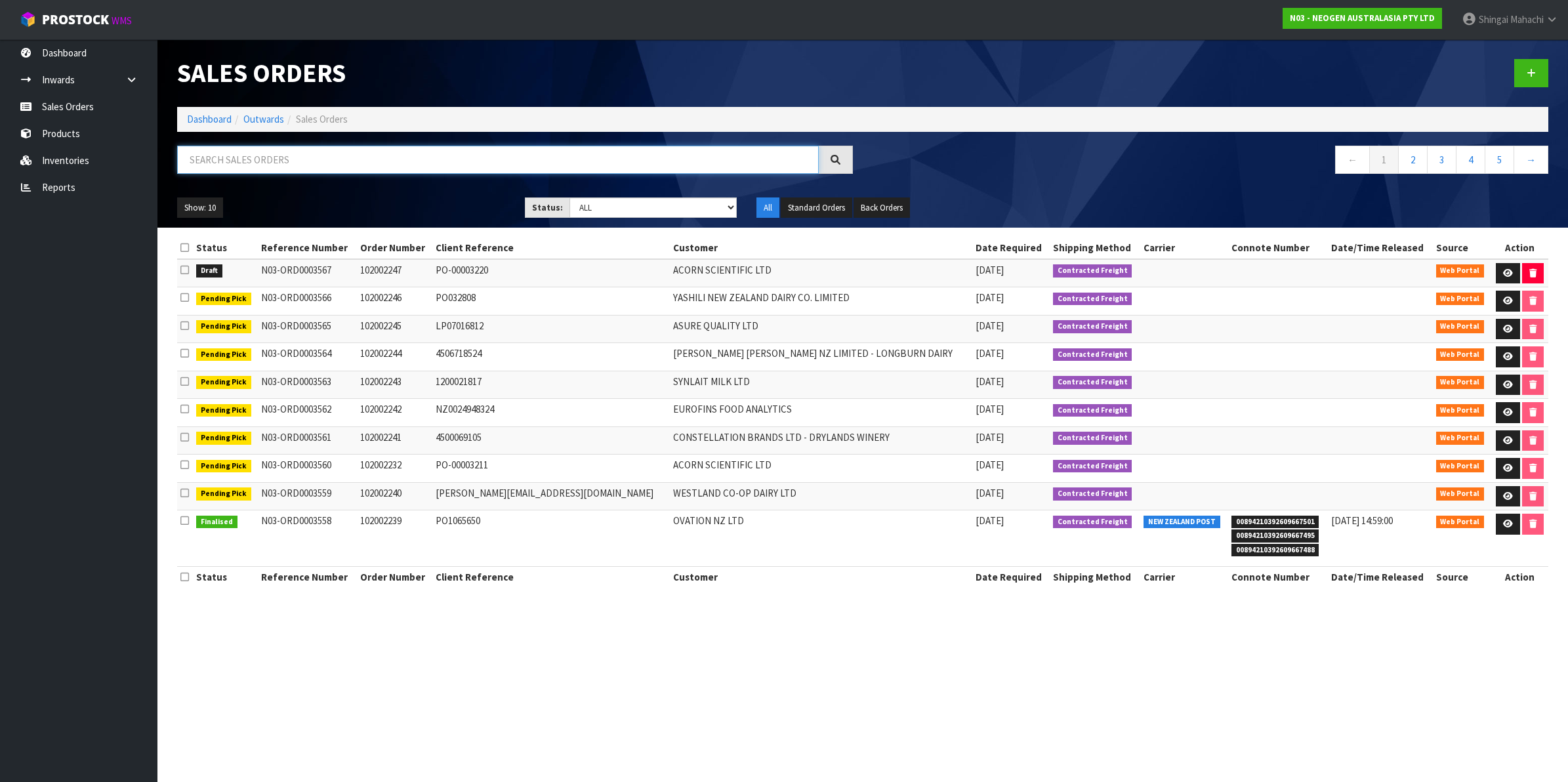
click at [281, 156] on input "text" at bounding box center [498, 159] width 642 height 28
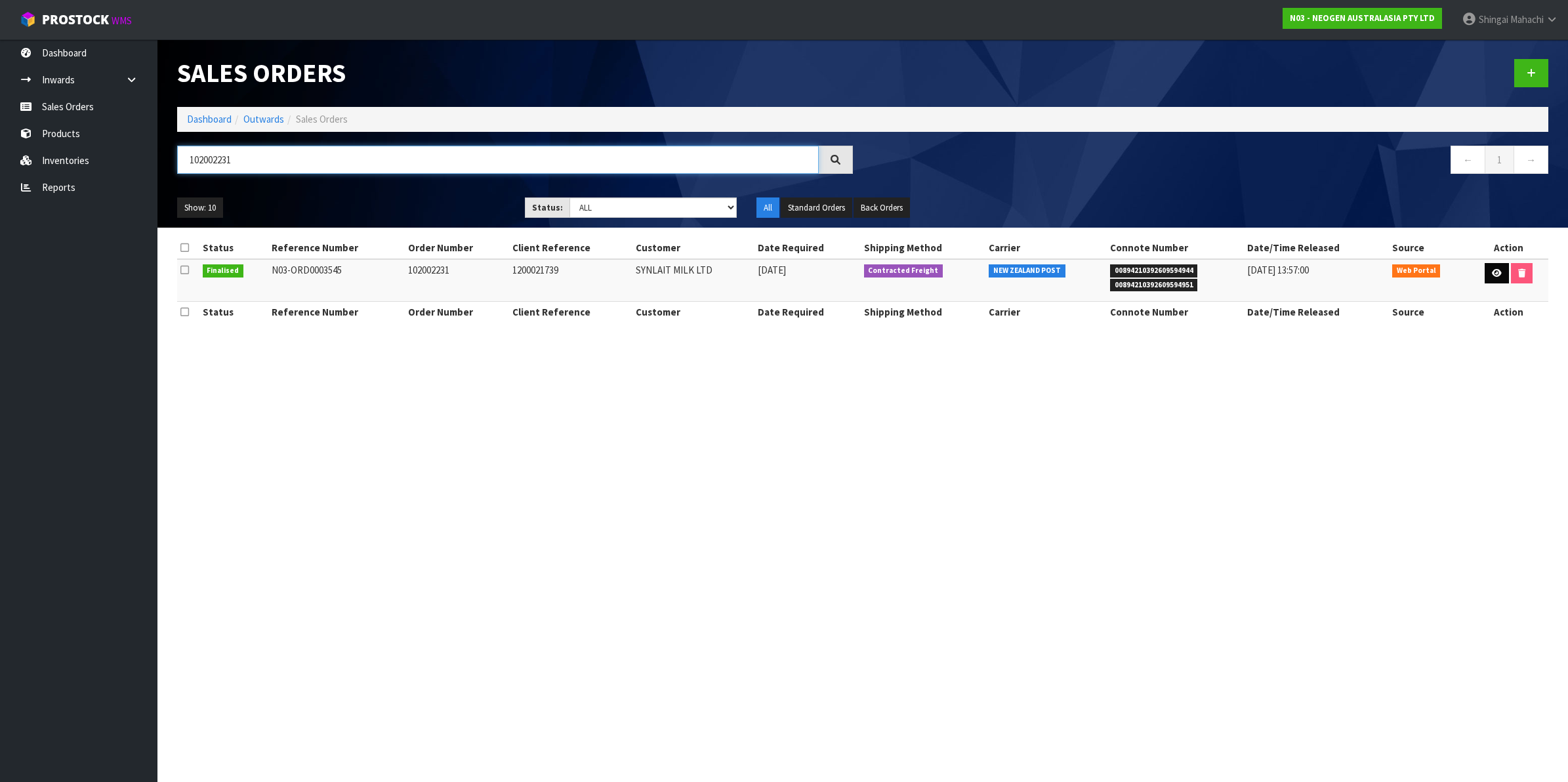
type input "102002231"
click at [1493, 270] on icon at bounding box center [1496, 273] width 10 height 8
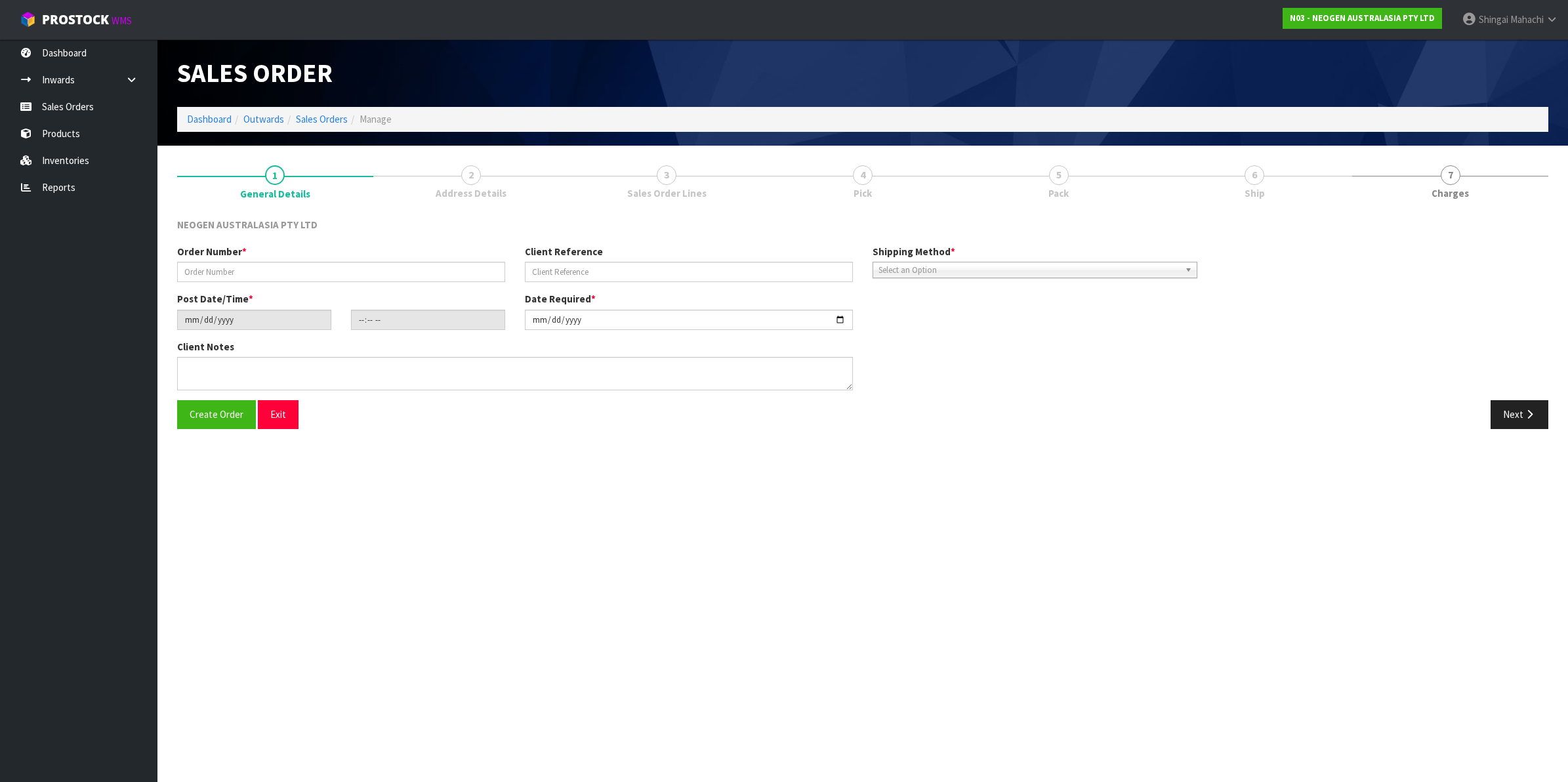
type input "102002231"
type input "1200021739"
type input "2025-10-10"
type input "16:56:00.000"
type input "2025-10-13"
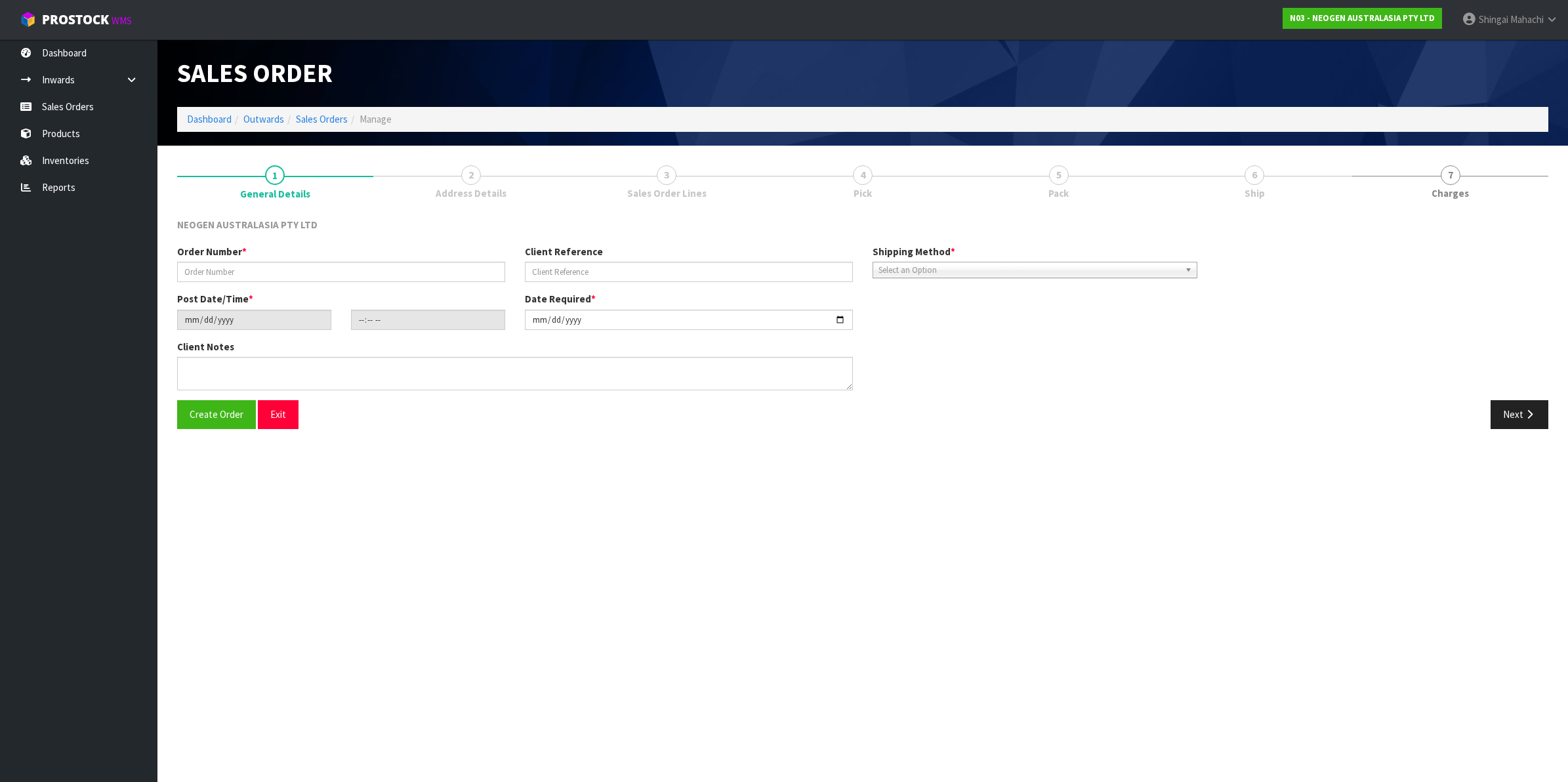
type textarea "ATTN: [PERSON_NAME] SANTA [PERSON_NAME]"
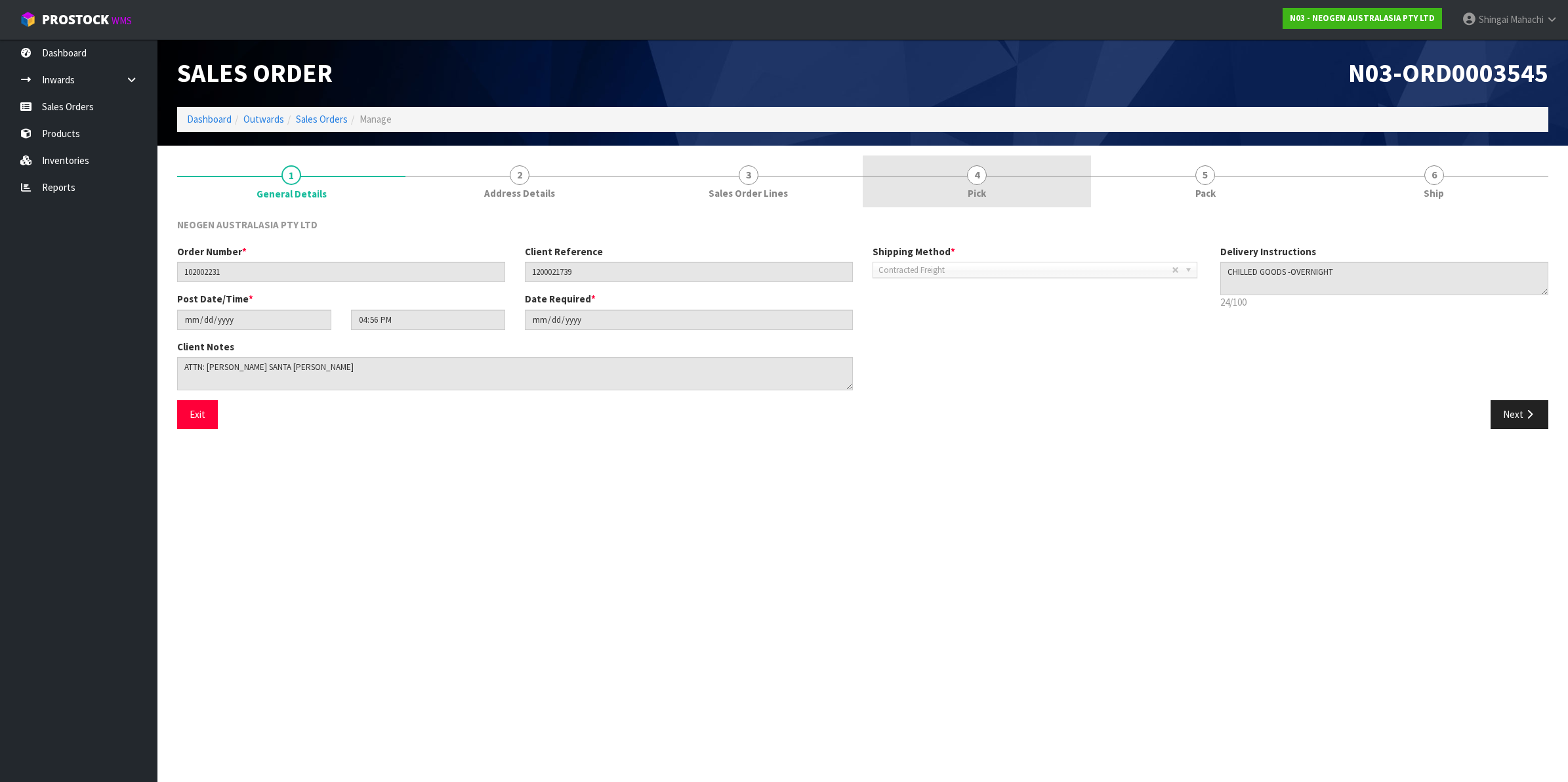
click at [984, 177] on span "4" at bounding box center [977, 175] width 20 height 20
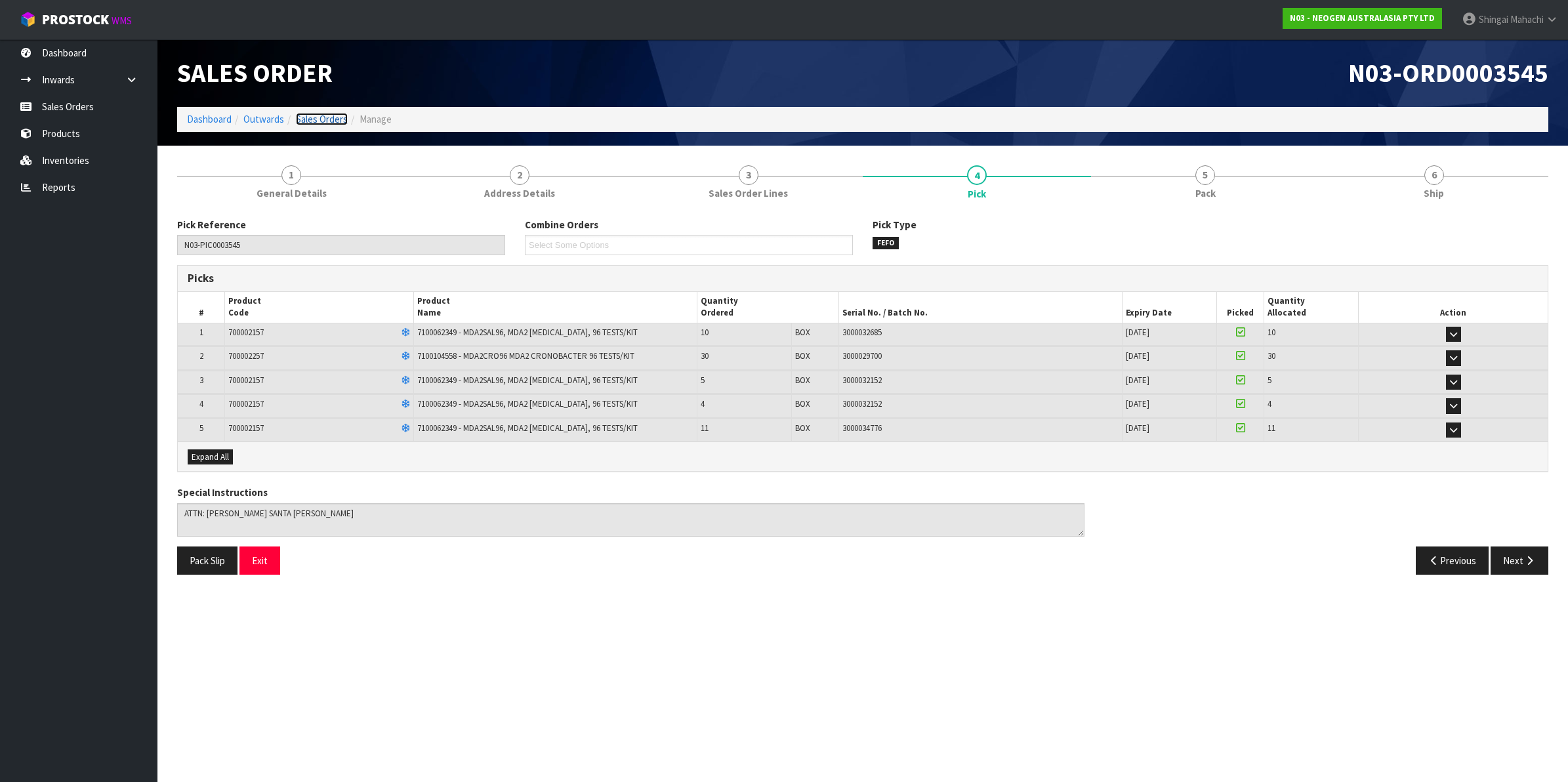
click at [333, 125] on link "Sales Orders" at bounding box center [321, 119] width 52 height 13
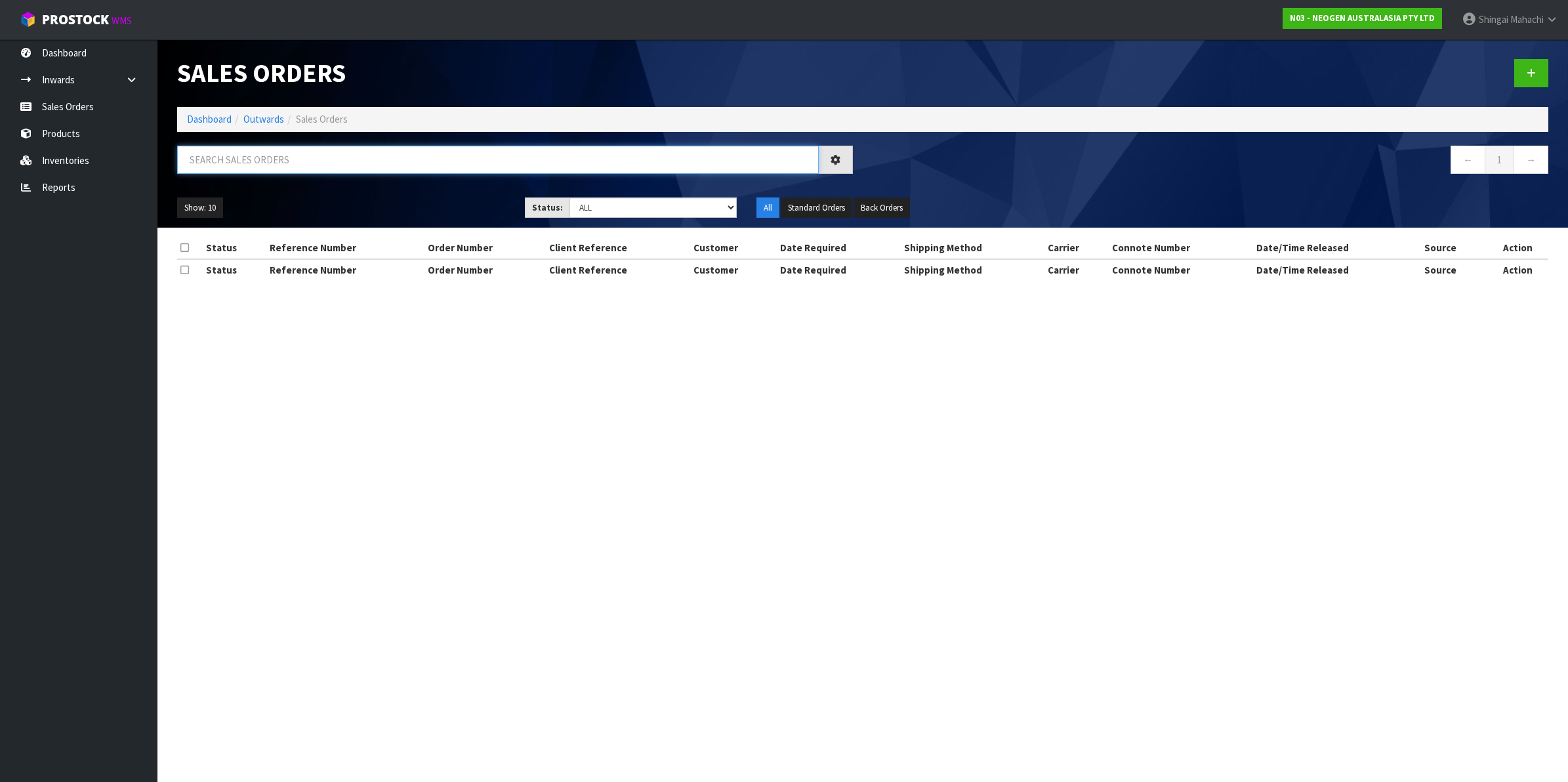
click at [316, 161] on input "text" at bounding box center [498, 159] width 642 height 28
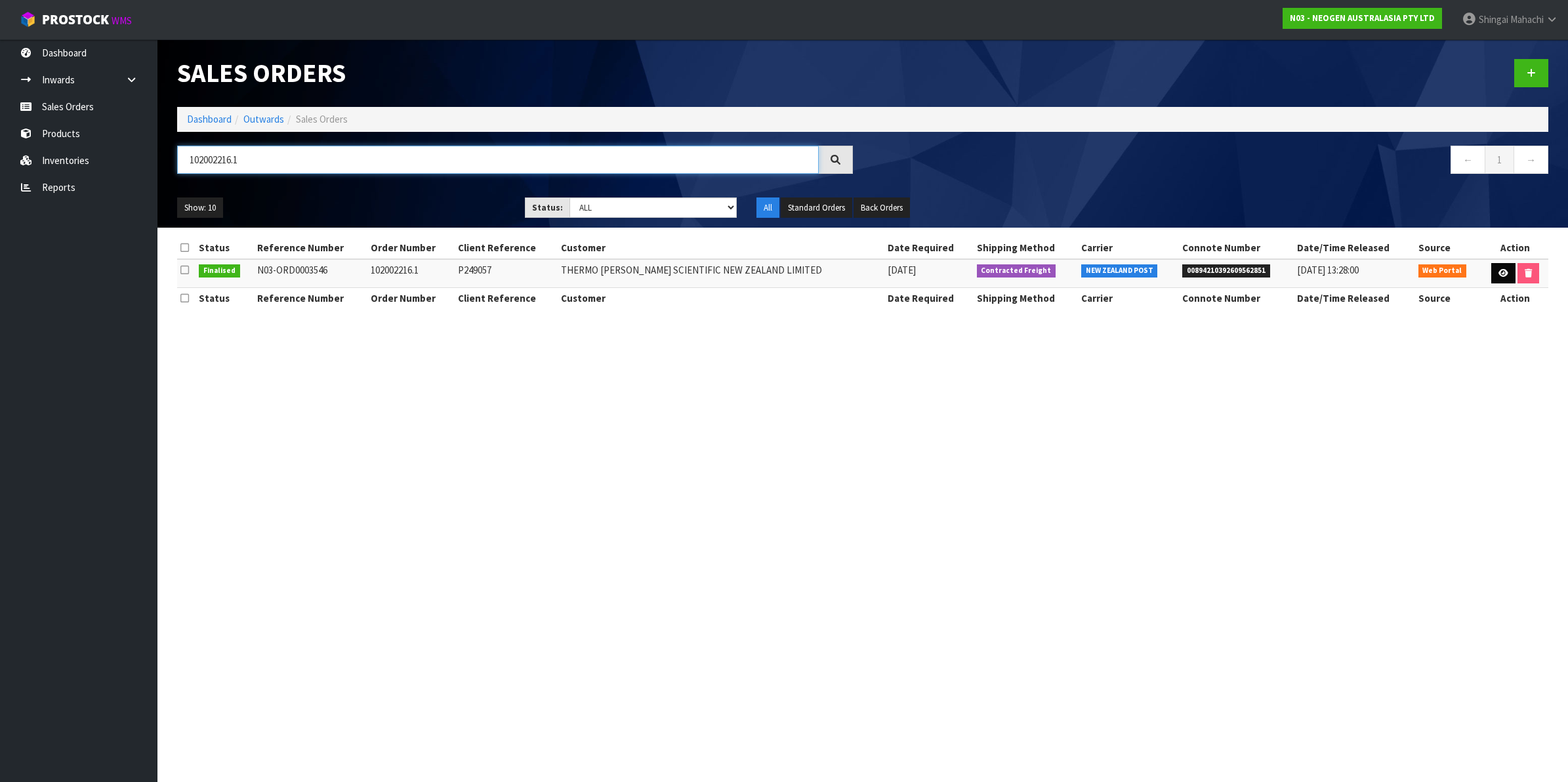
type input "102002216.1"
click at [1498, 276] on icon at bounding box center [1502, 273] width 10 height 8
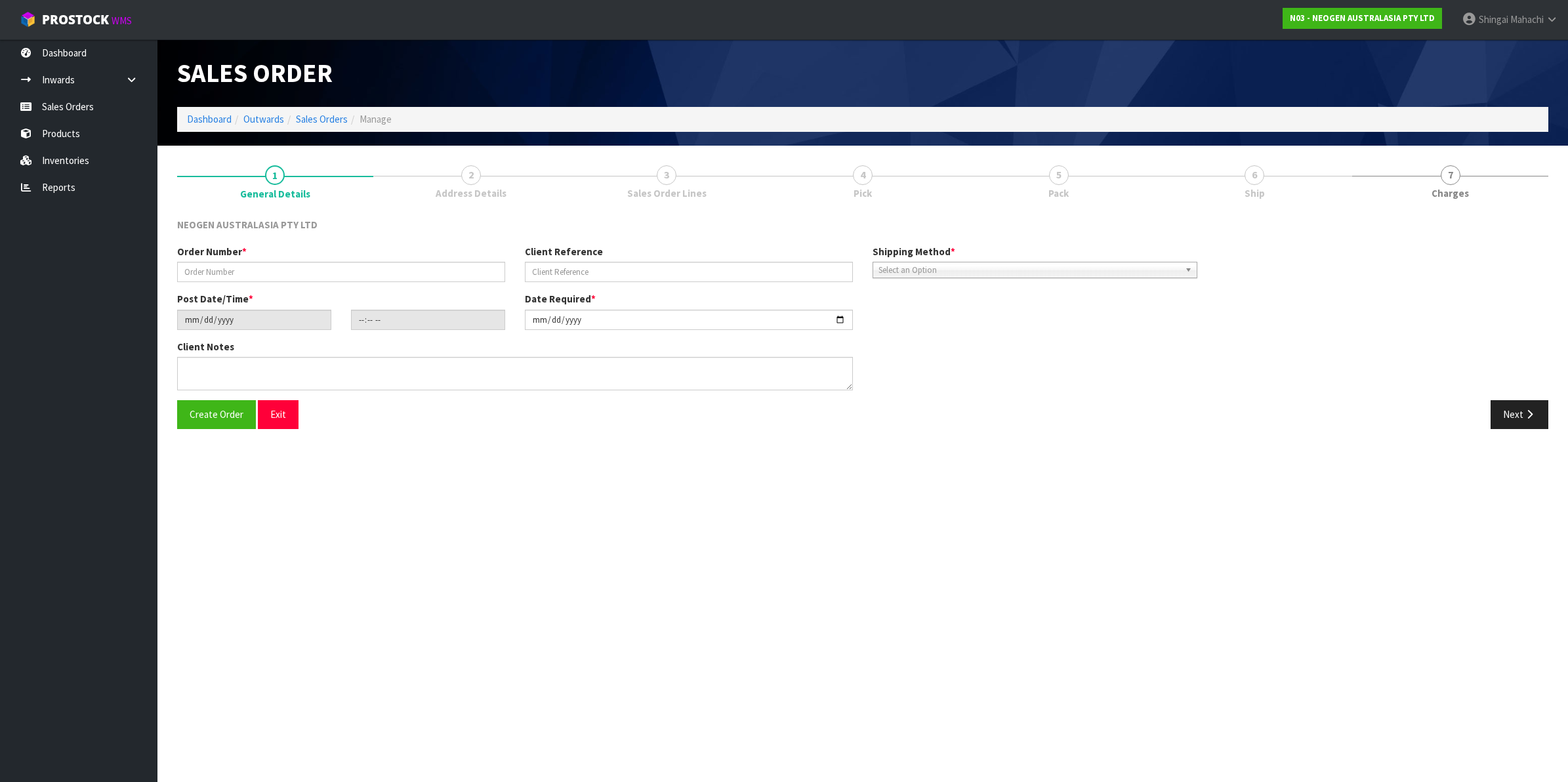
type input "102002216.1"
type input "P249057"
type input "2025-10-13"
type input "10:28:00.000"
type input "2025-10-13"
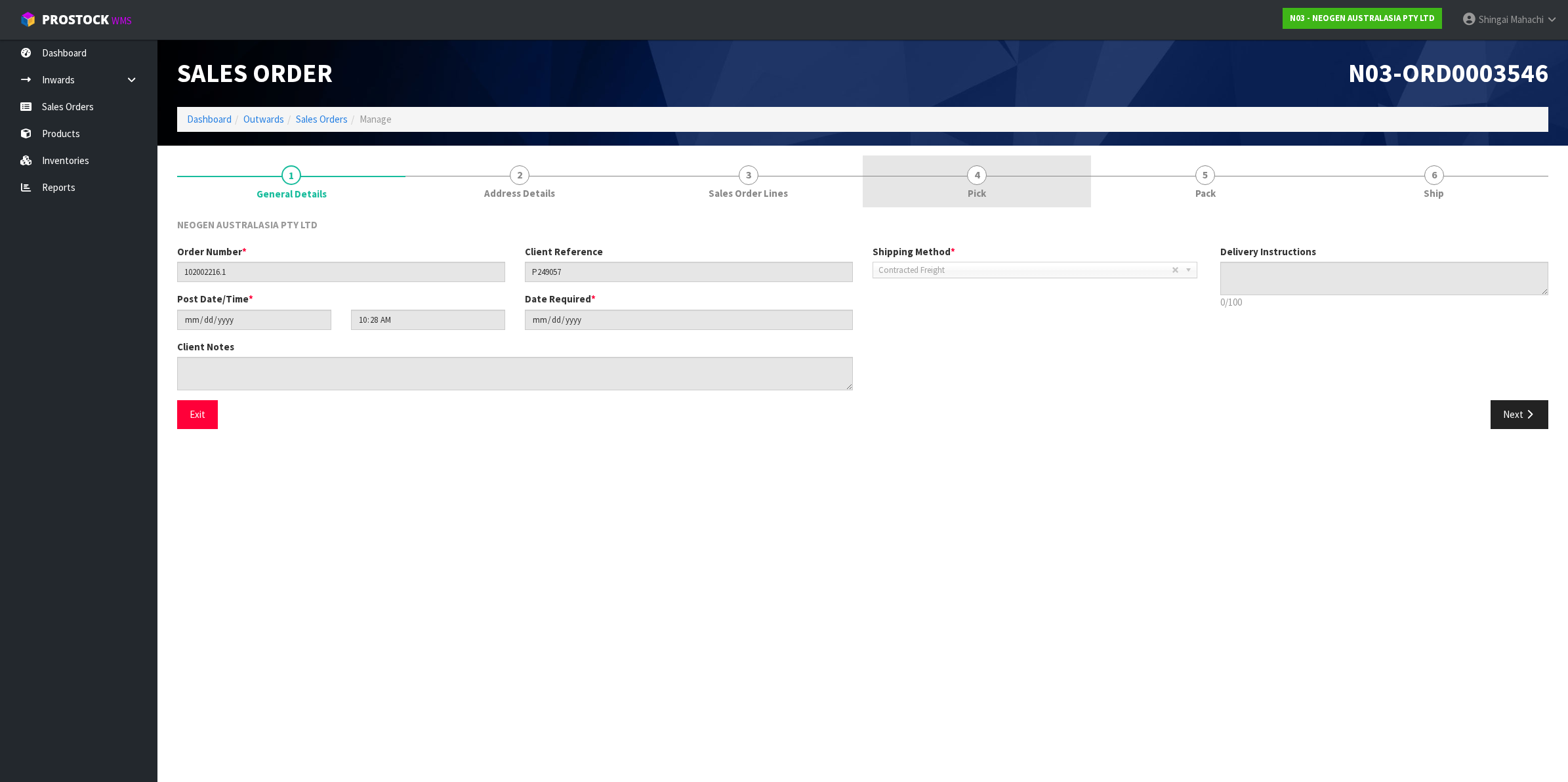
click at [975, 170] on span "4" at bounding box center [977, 175] width 20 height 20
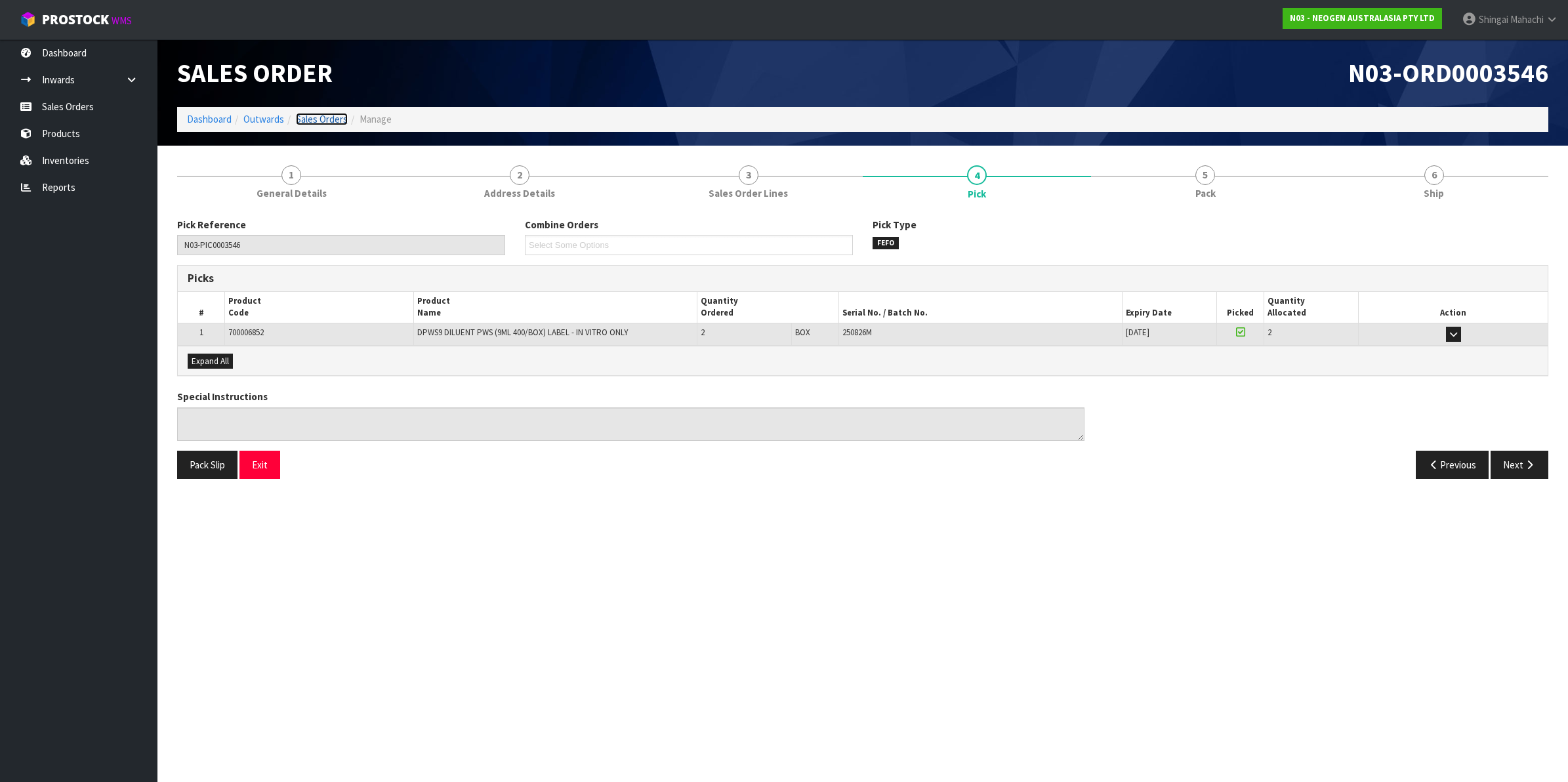
click at [312, 123] on link "Sales Orders" at bounding box center [321, 119] width 52 height 13
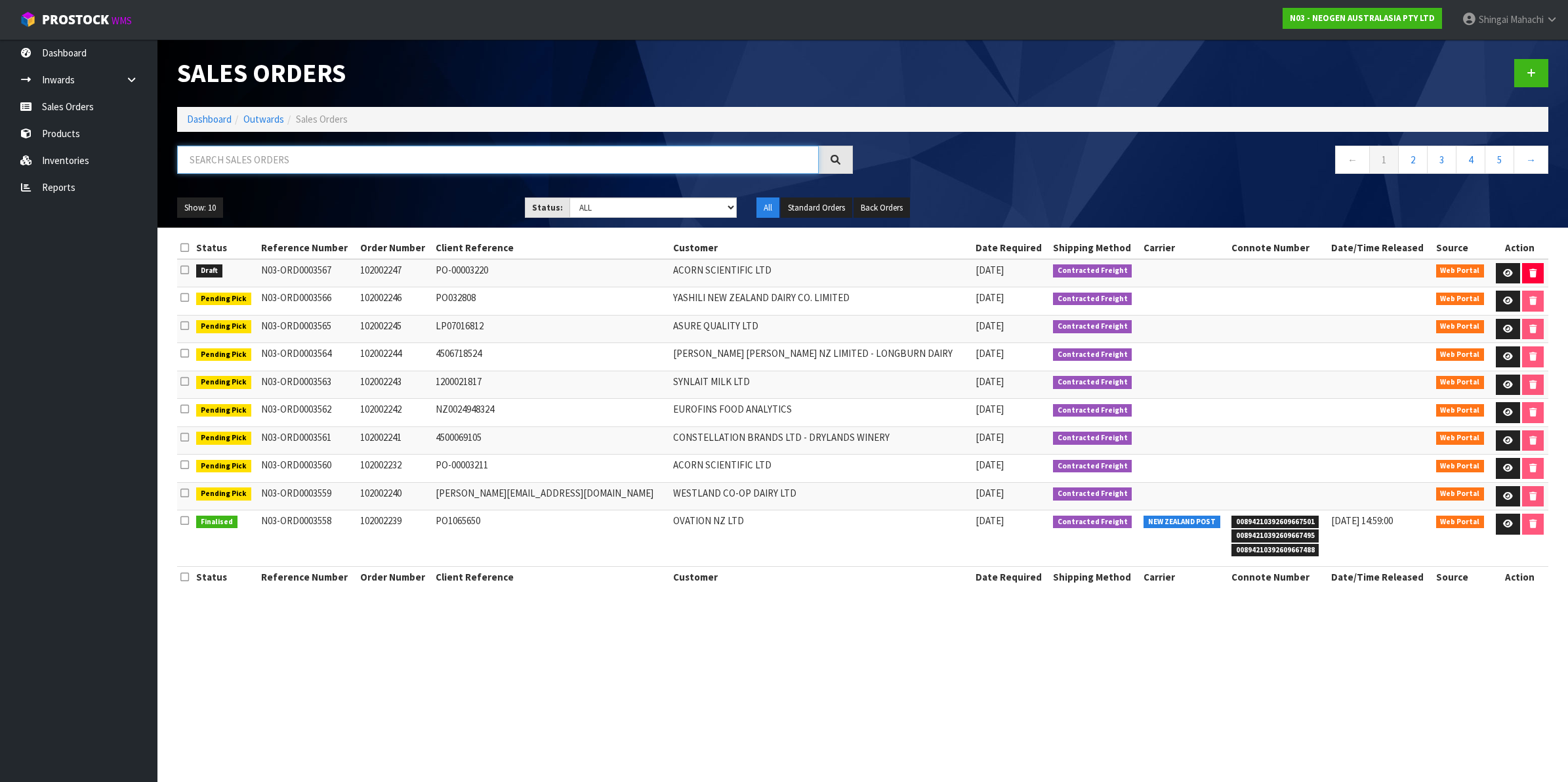
click at [266, 160] on input "text" at bounding box center [498, 159] width 642 height 28
click at [273, 155] on input "text" at bounding box center [498, 159] width 642 height 28
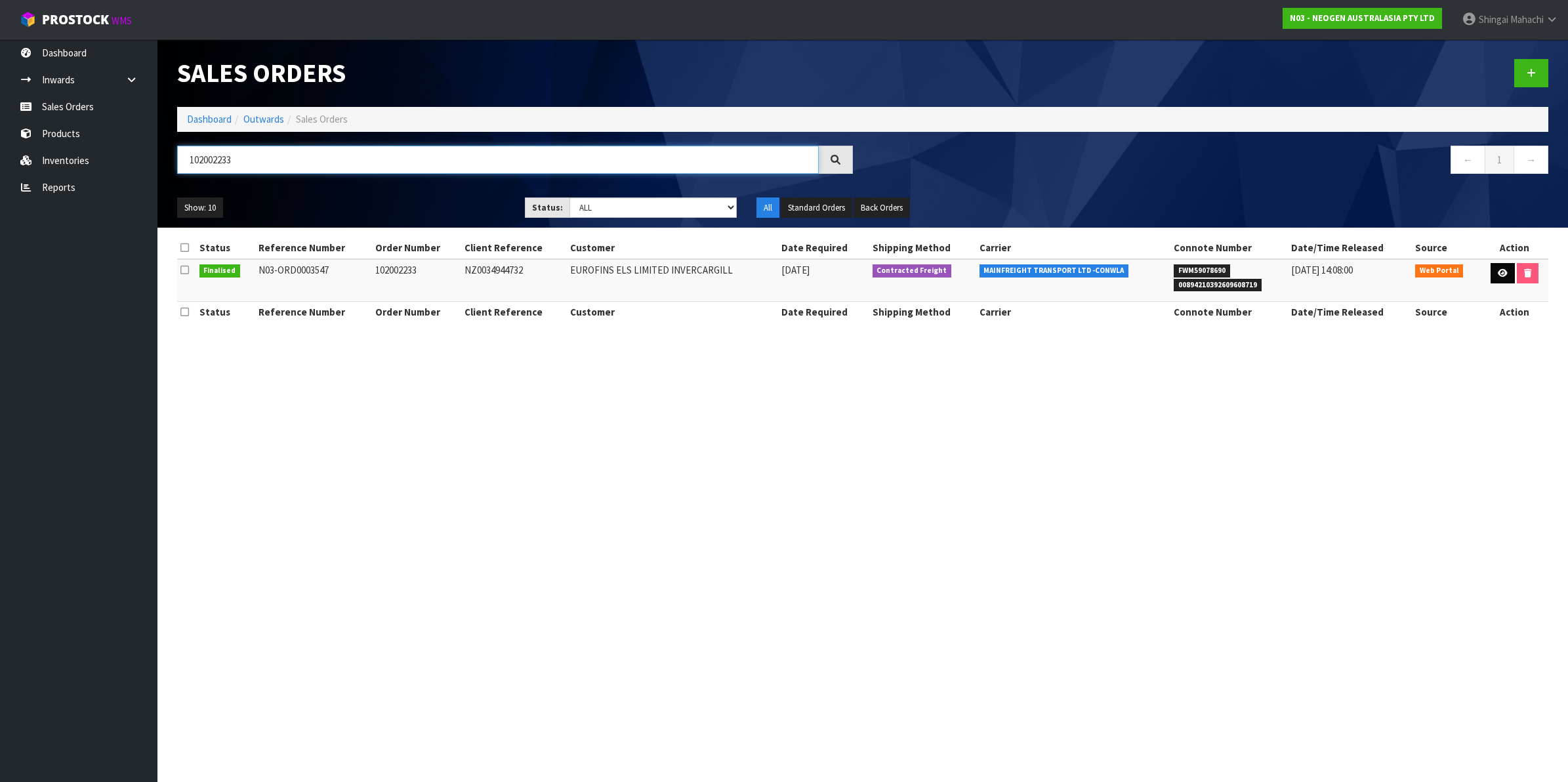
type input "102002233"
click at [1498, 270] on icon at bounding box center [1502, 273] width 10 height 8
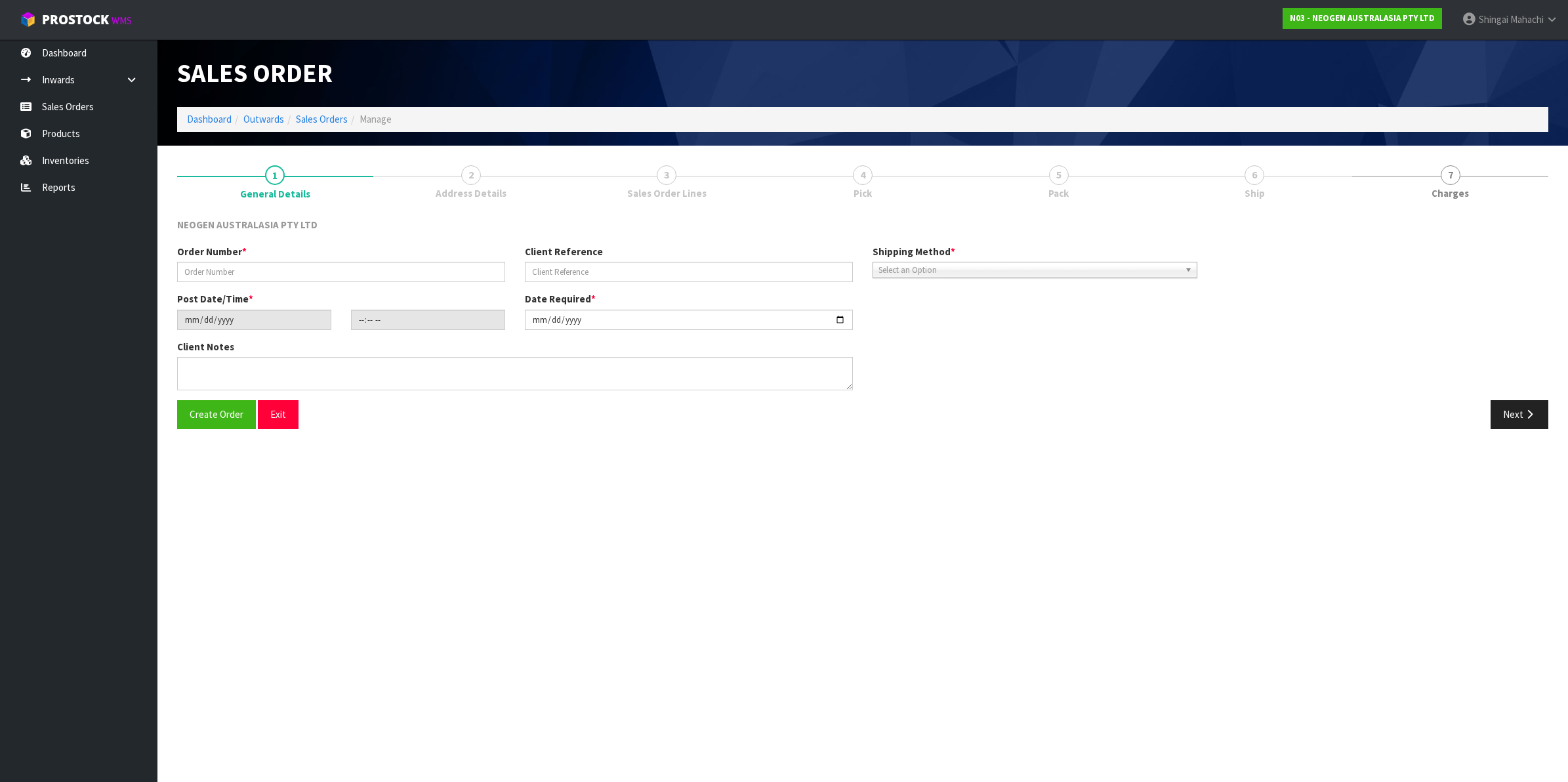
type input "102002233"
type input "NZ0034944732"
type input "2025-10-13"
type input "10:31:00.000"
type input "2025-10-13"
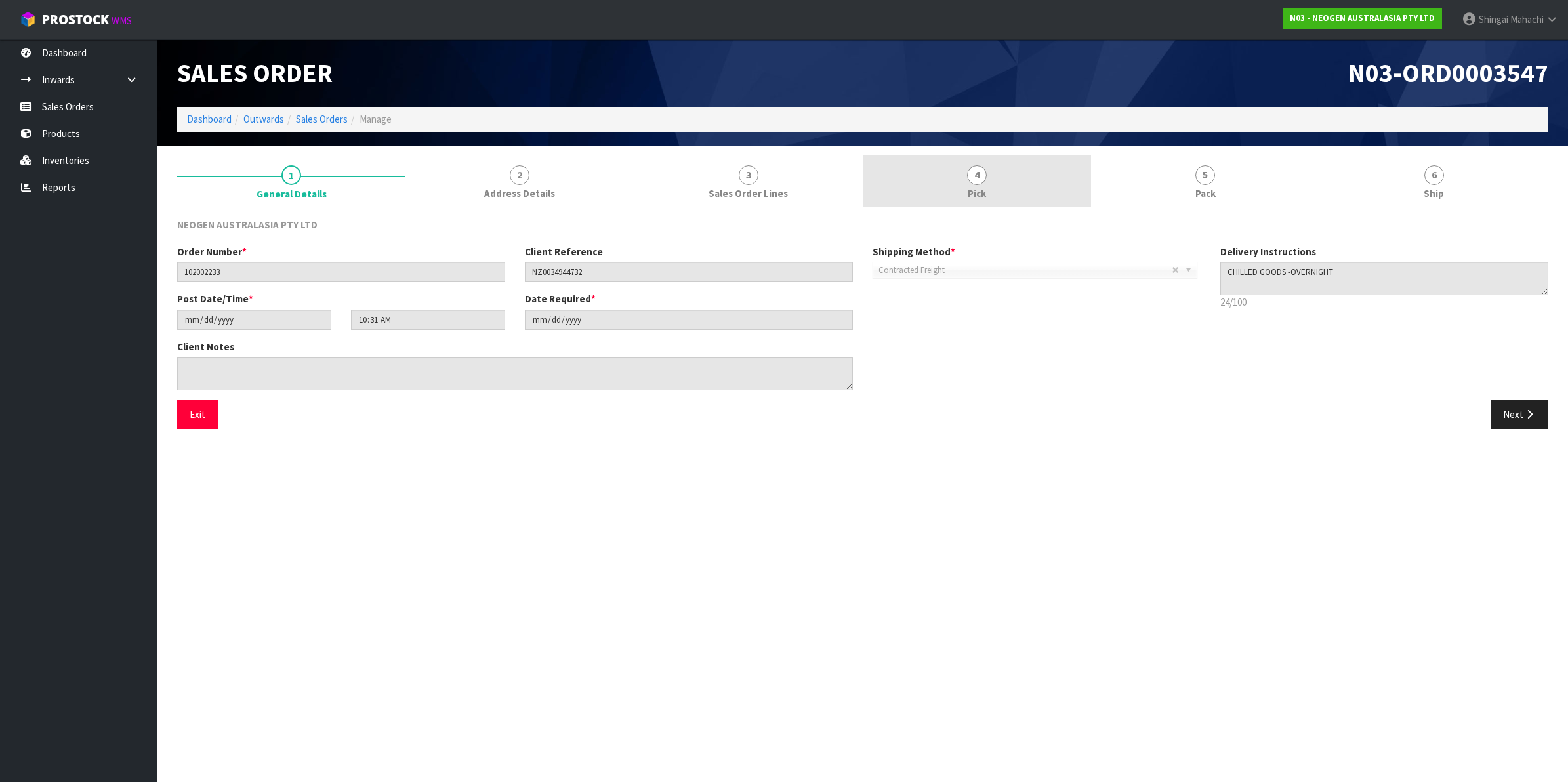
click at [974, 181] on span "4" at bounding box center [977, 175] width 20 height 20
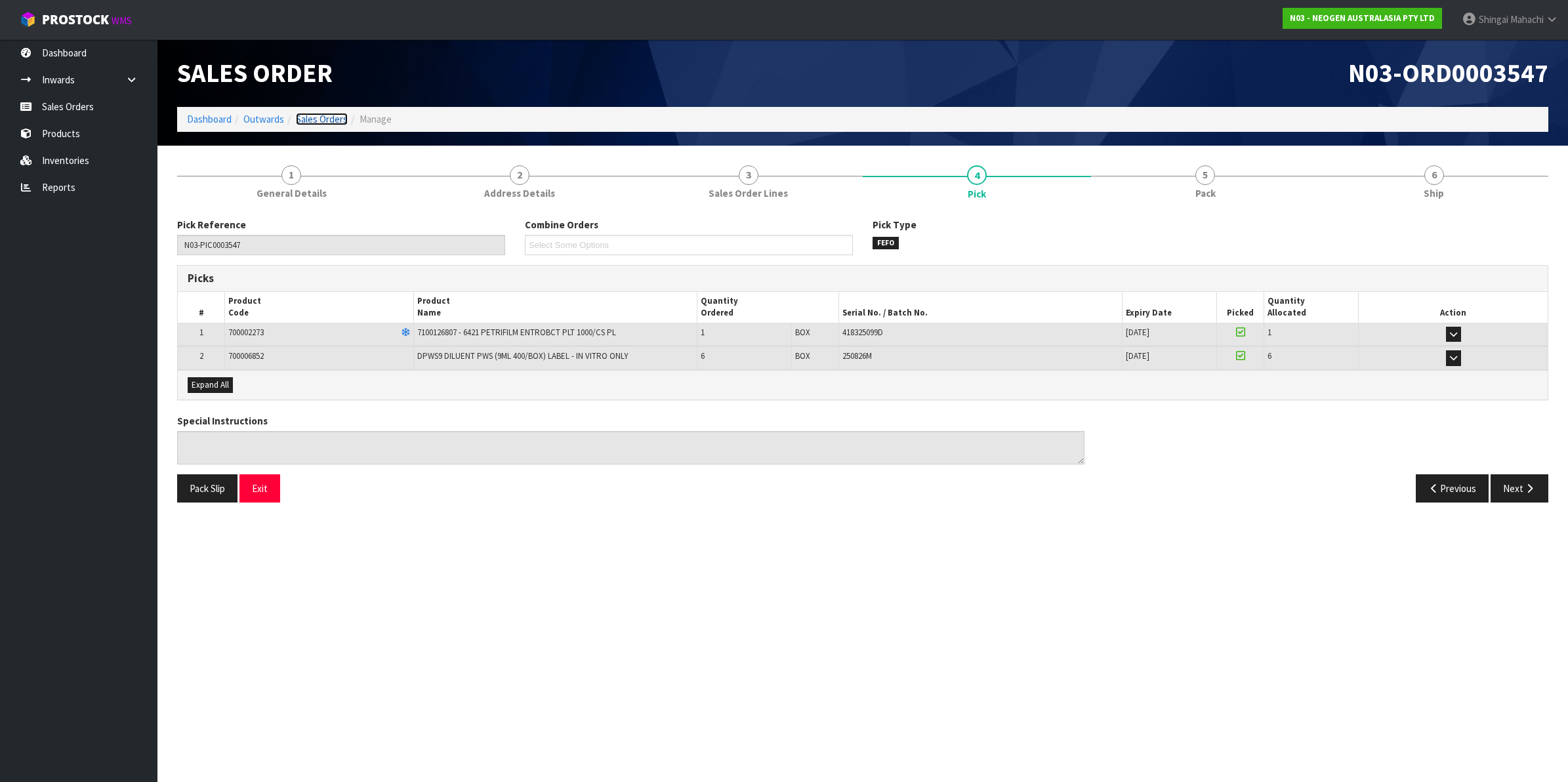
click at [341, 122] on link "Sales Orders" at bounding box center [321, 119] width 52 height 13
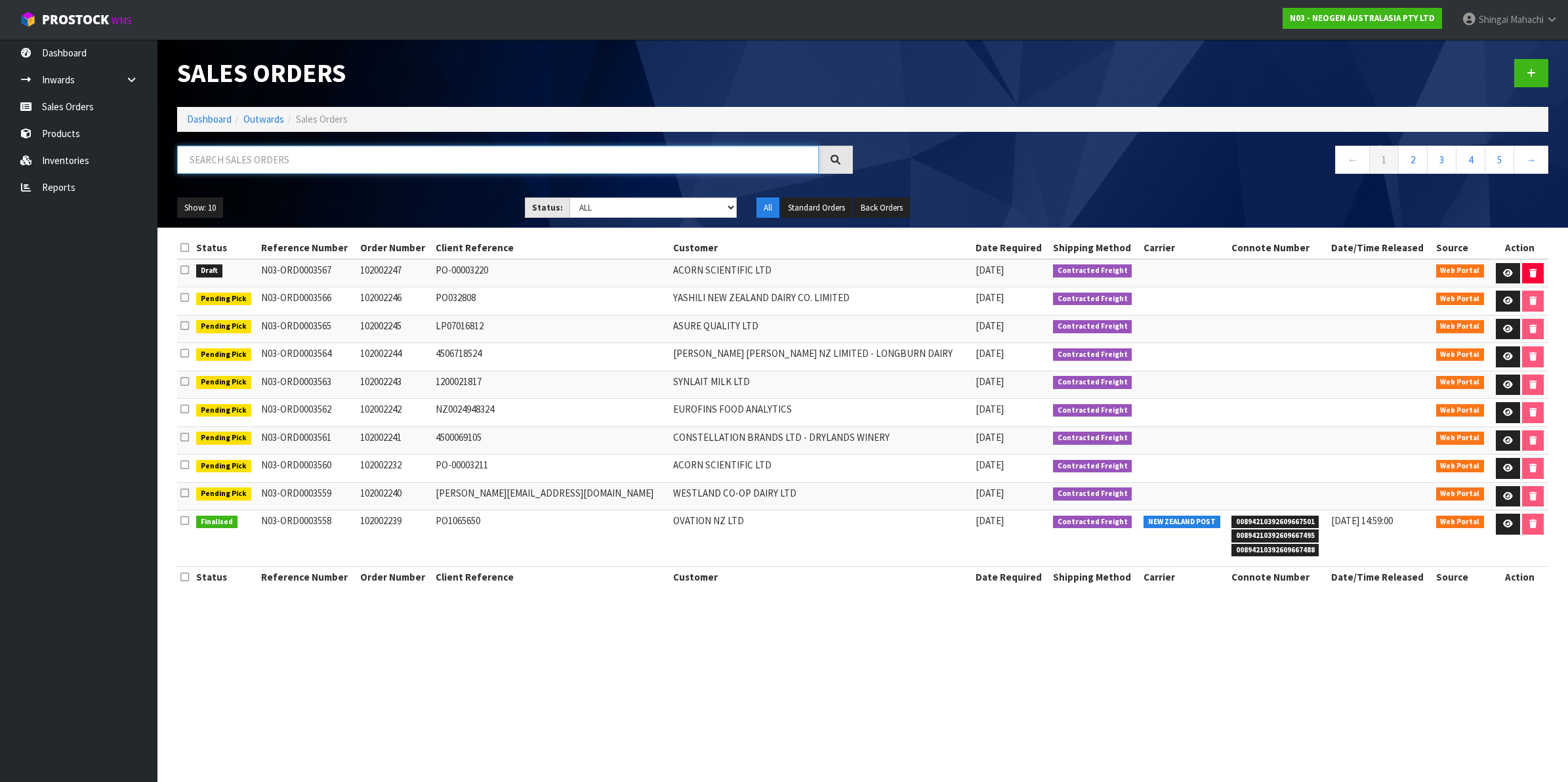
click at [220, 158] on input "text" at bounding box center [498, 159] width 642 height 28
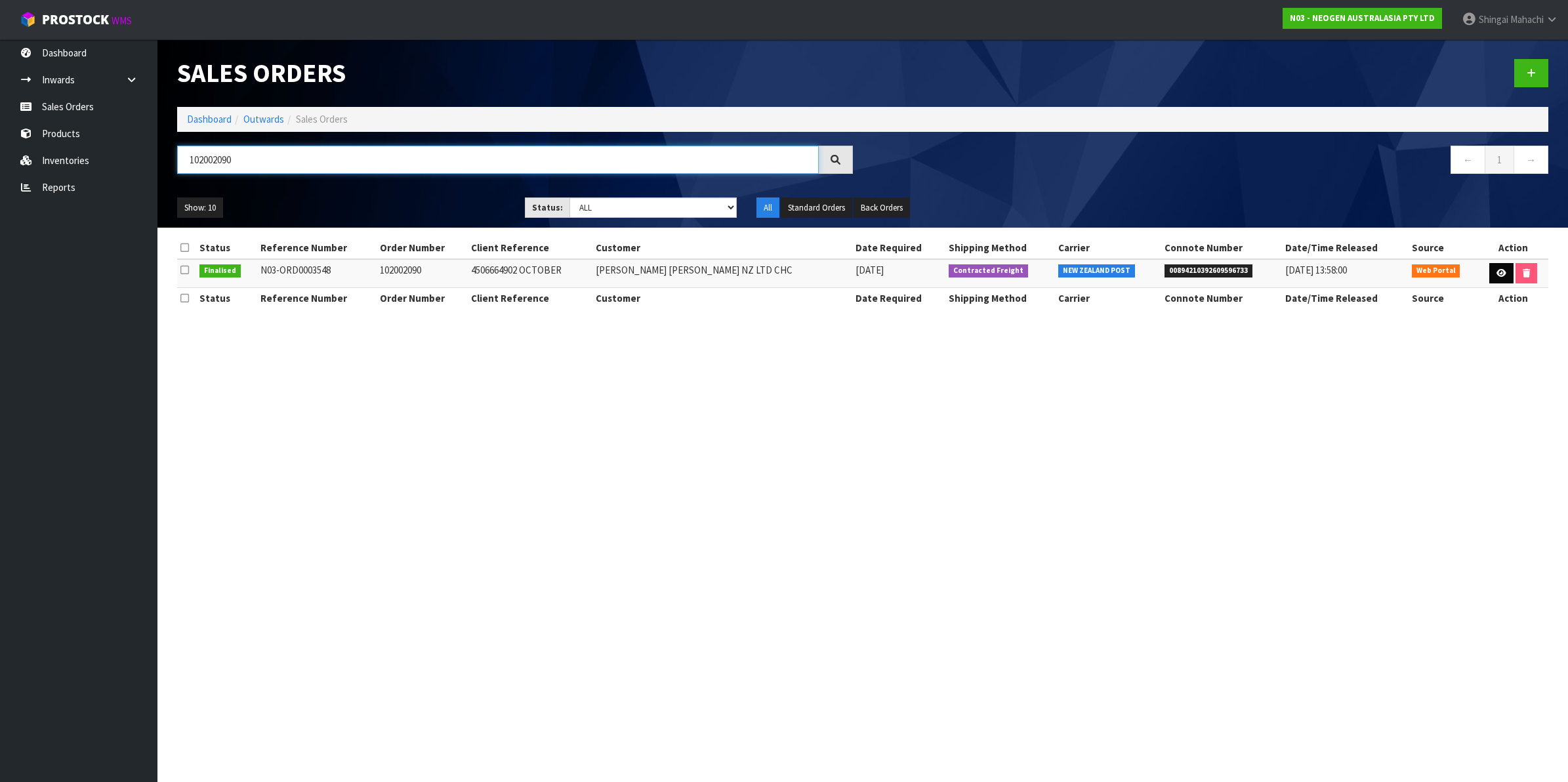
type input "102002090"
click at [1501, 273] on icon at bounding box center [1501, 273] width 10 height 8
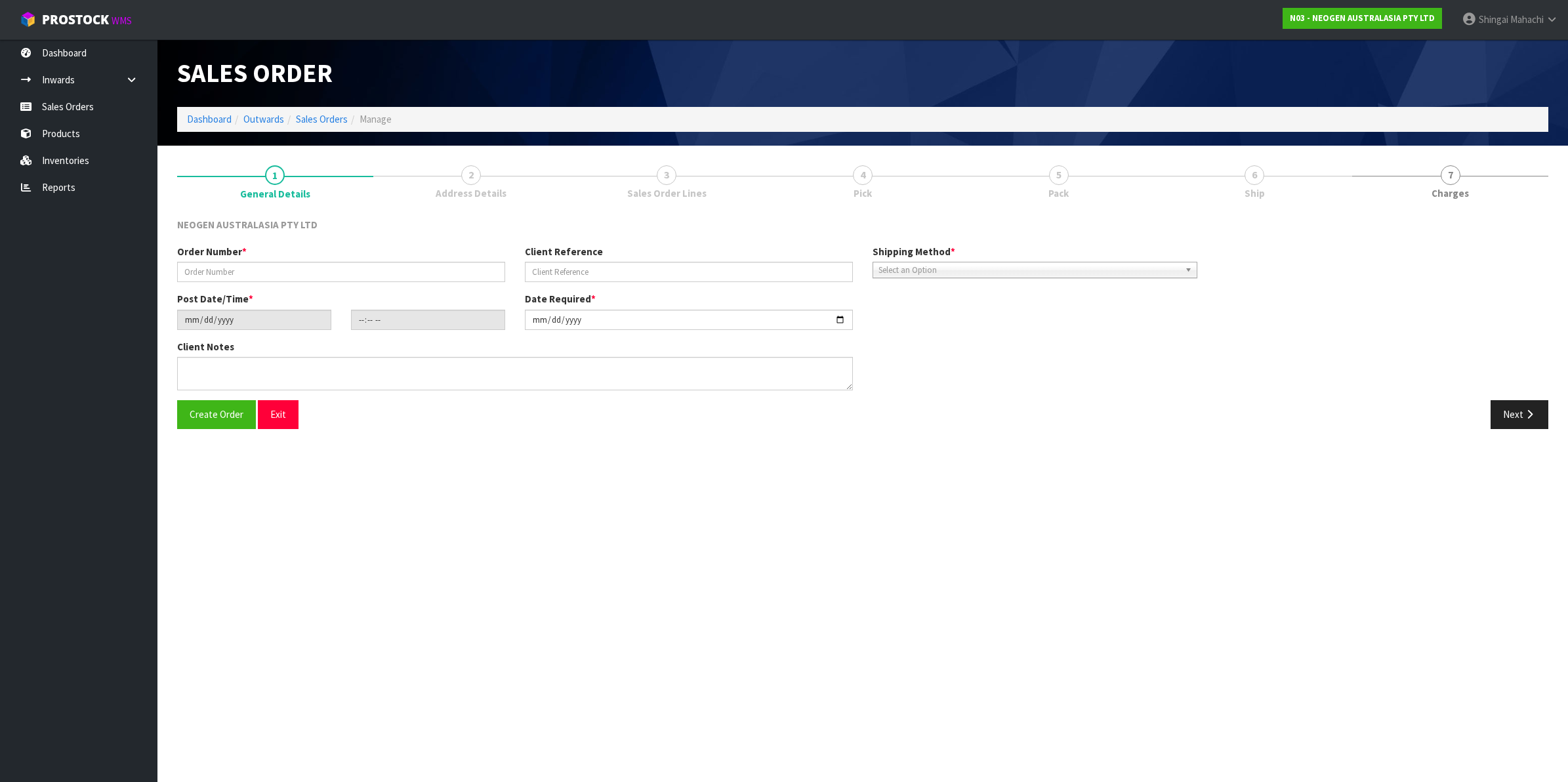
type input "102002090"
type input "4506664902 OCTOBER"
type input "2025-10-13"
type input "10:41:00.000"
type input "2025-10-13"
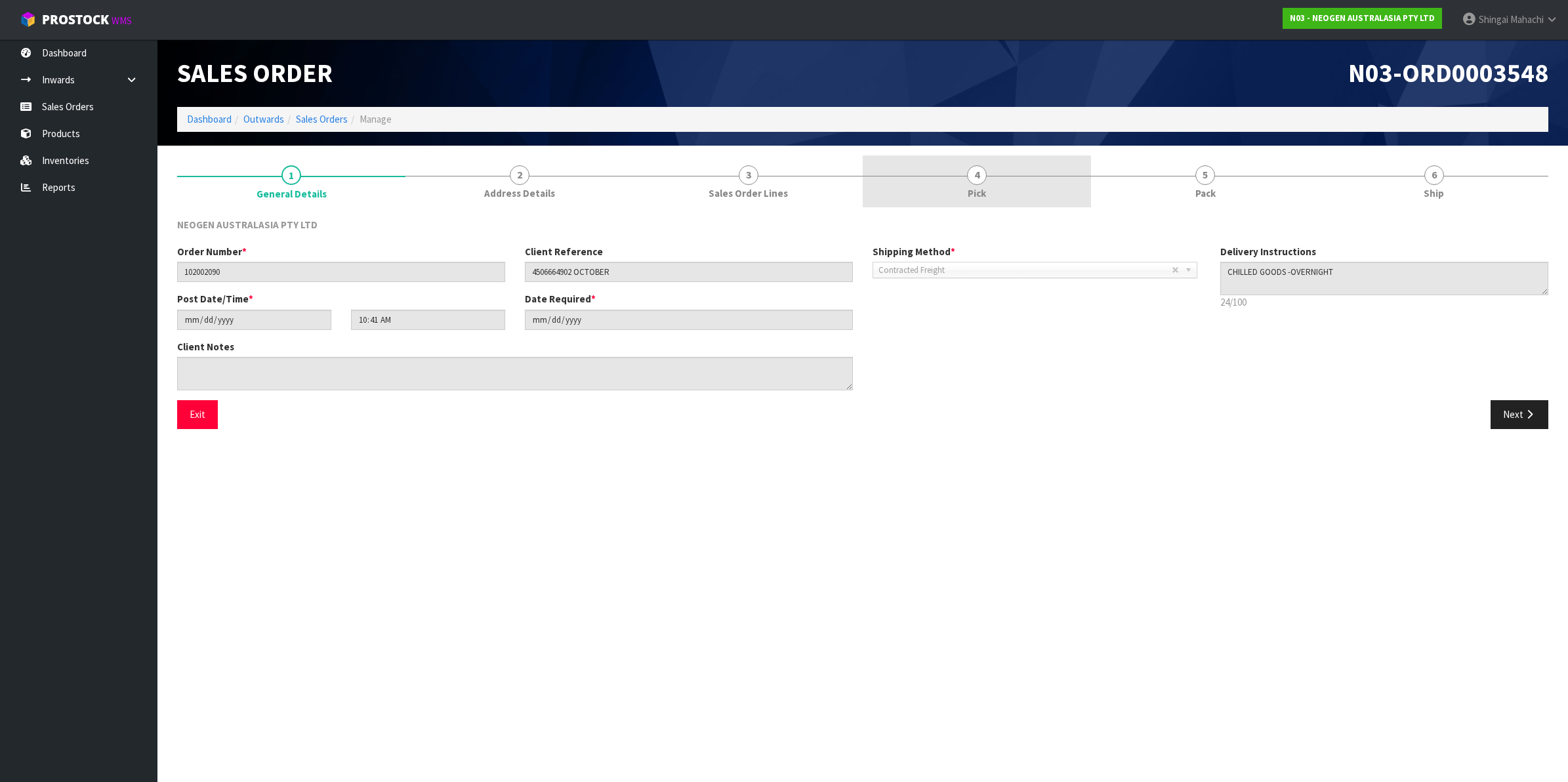
click at [978, 172] on span "4" at bounding box center [977, 175] width 20 height 20
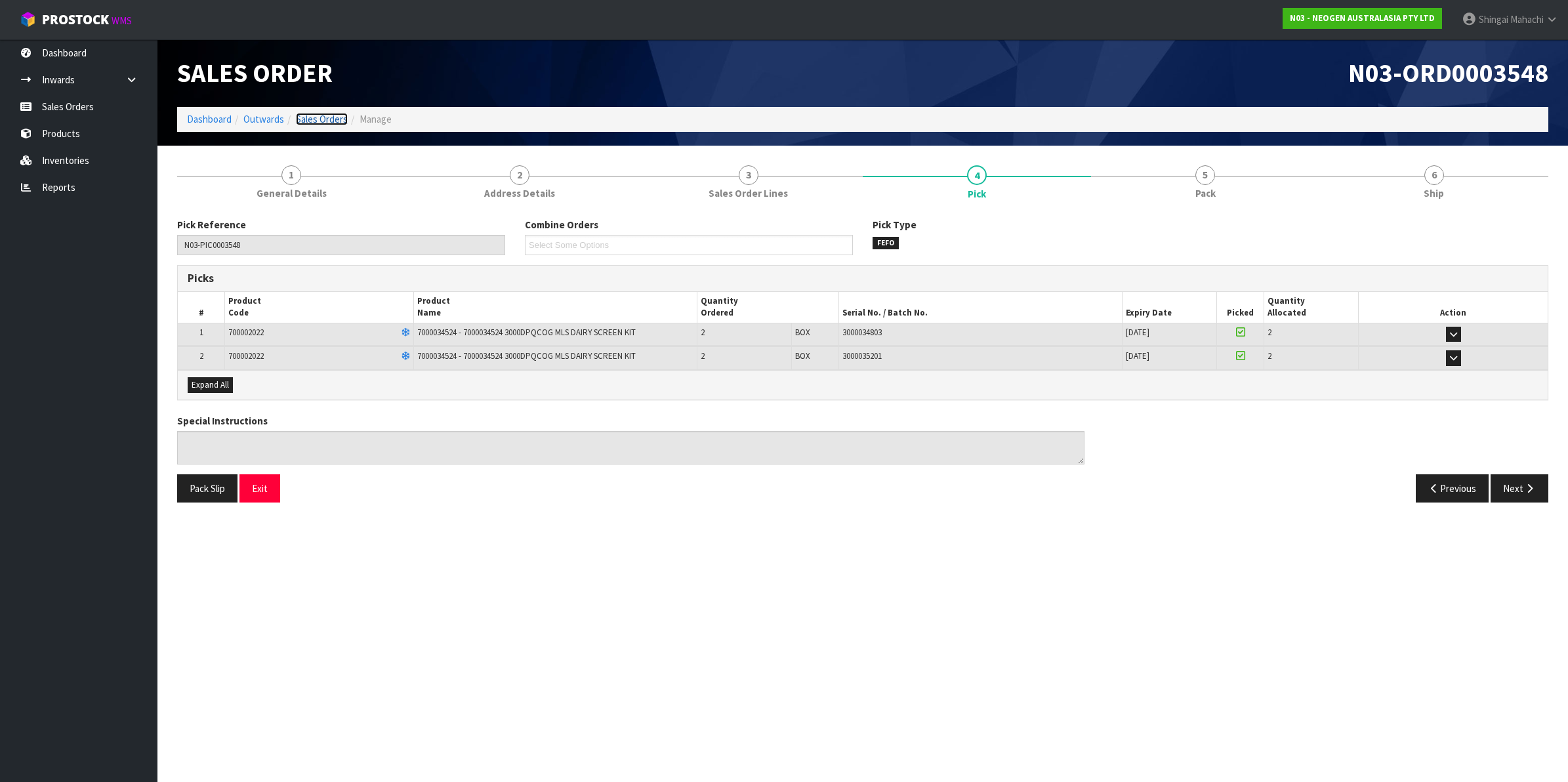
click at [309, 116] on link "Sales Orders" at bounding box center [321, 119] width 52 height 13
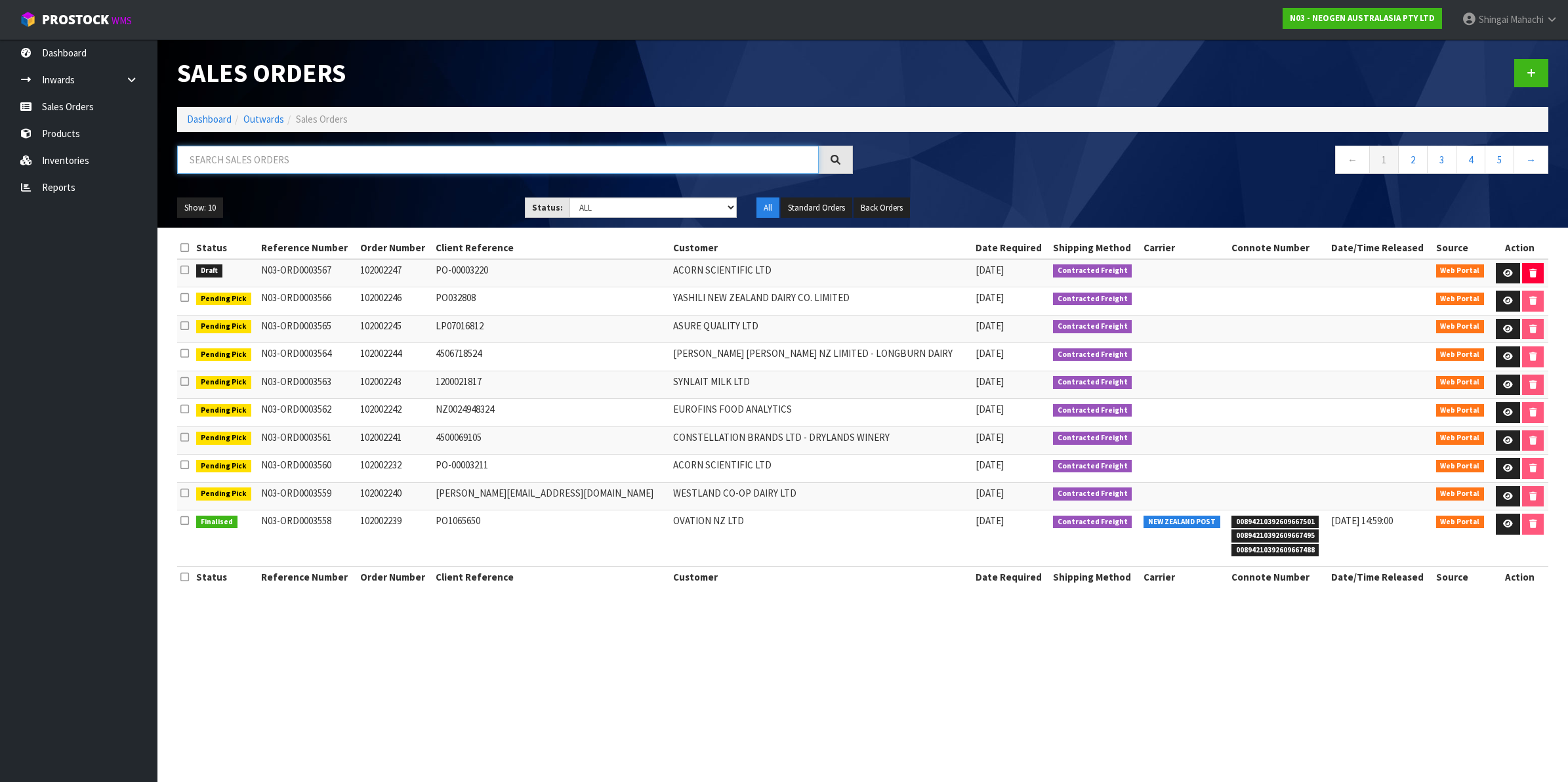
click at [228, 154] on input "text" at bounding box center [498, 159] width 642 height 28
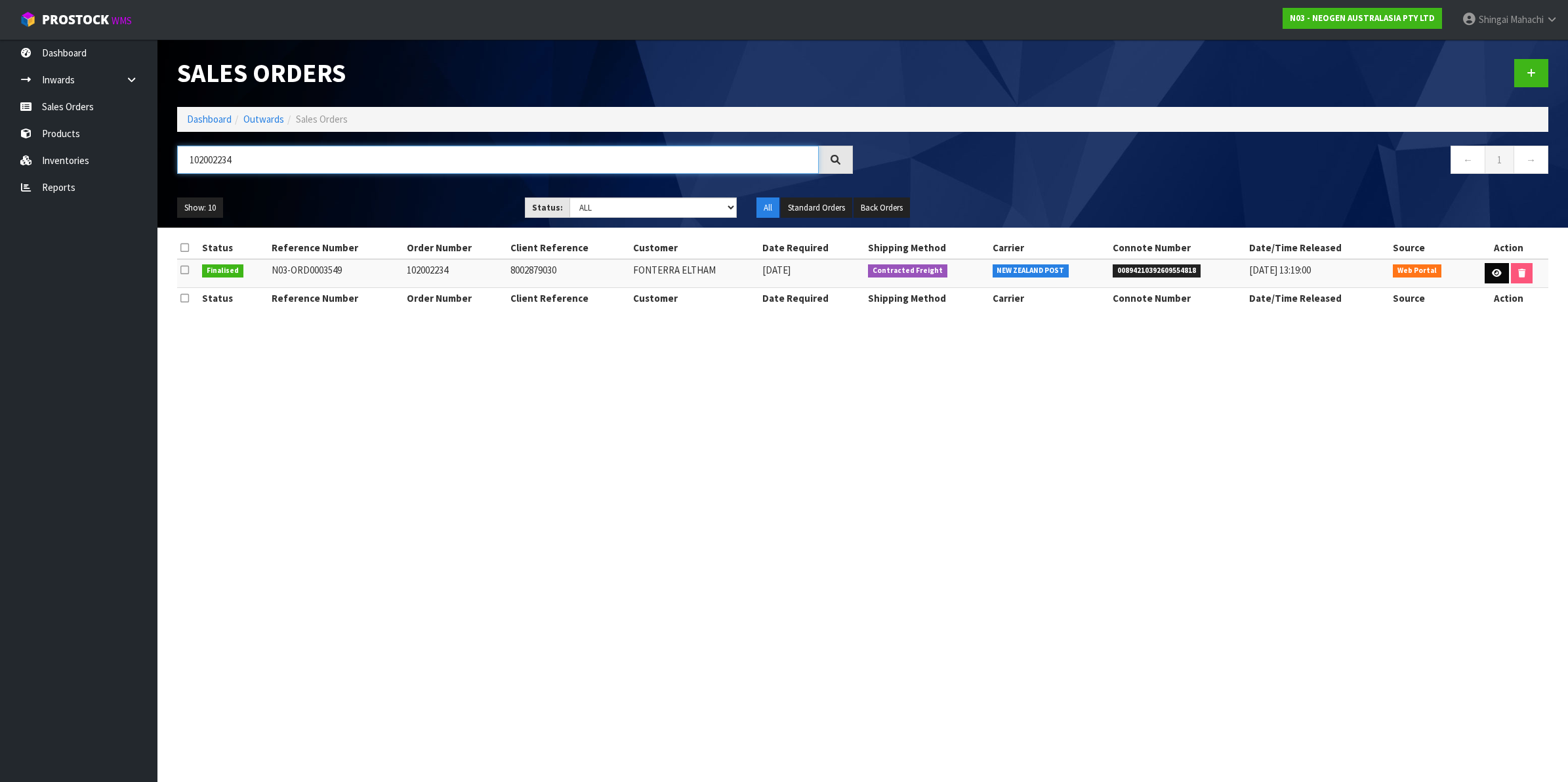
type input "102002234"
click at [1493, 270] on icon at bounding box center [1496, 273] width 10 height 8
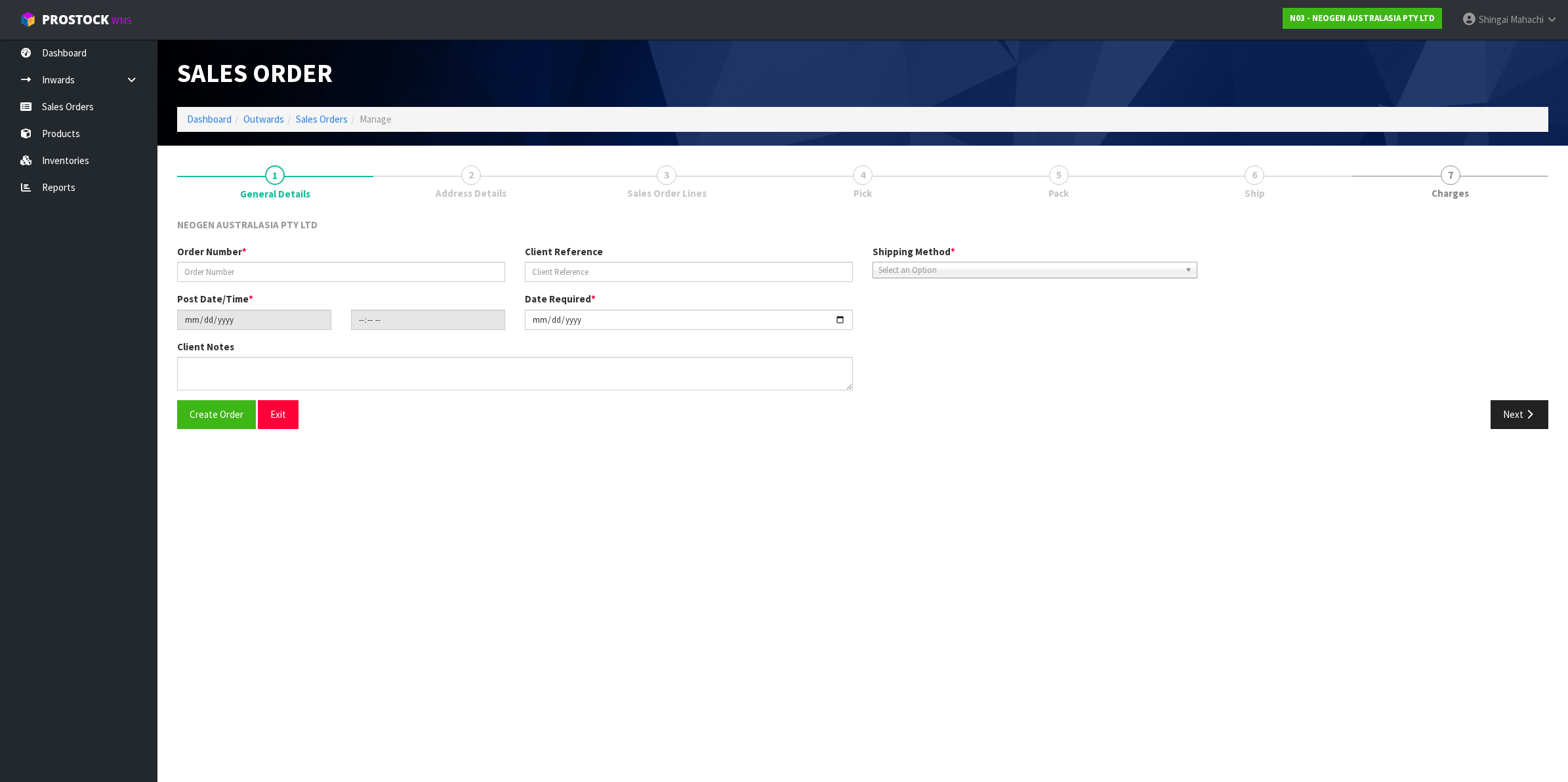
type input "102002234"
type input "8002879030"
type input "2025-10-13"
type input "10:55:00.000"
type input "2025-10-13"
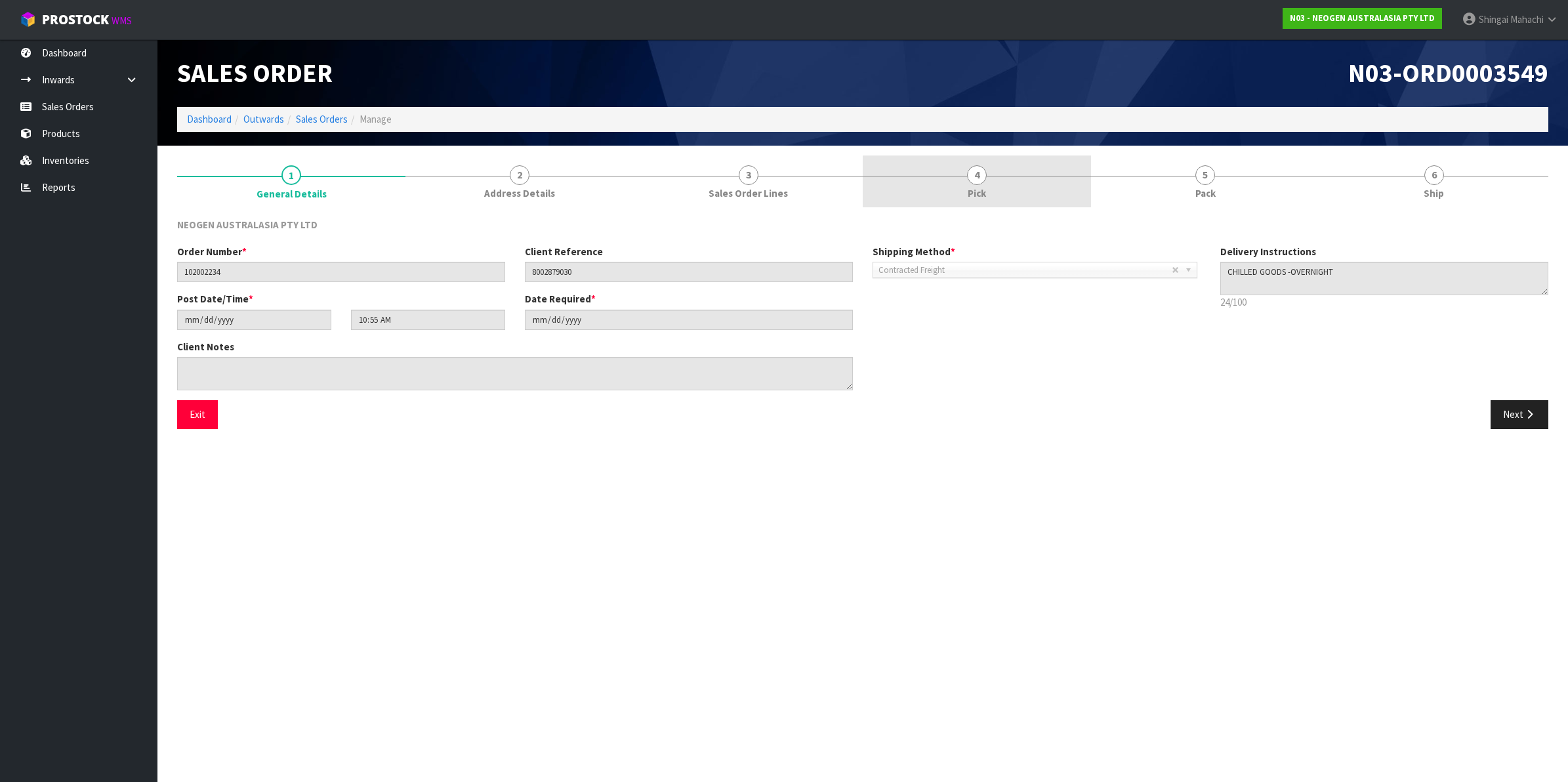
click at [975, 175] on span "4" at bounding box center [977, 175] width 20 height 20
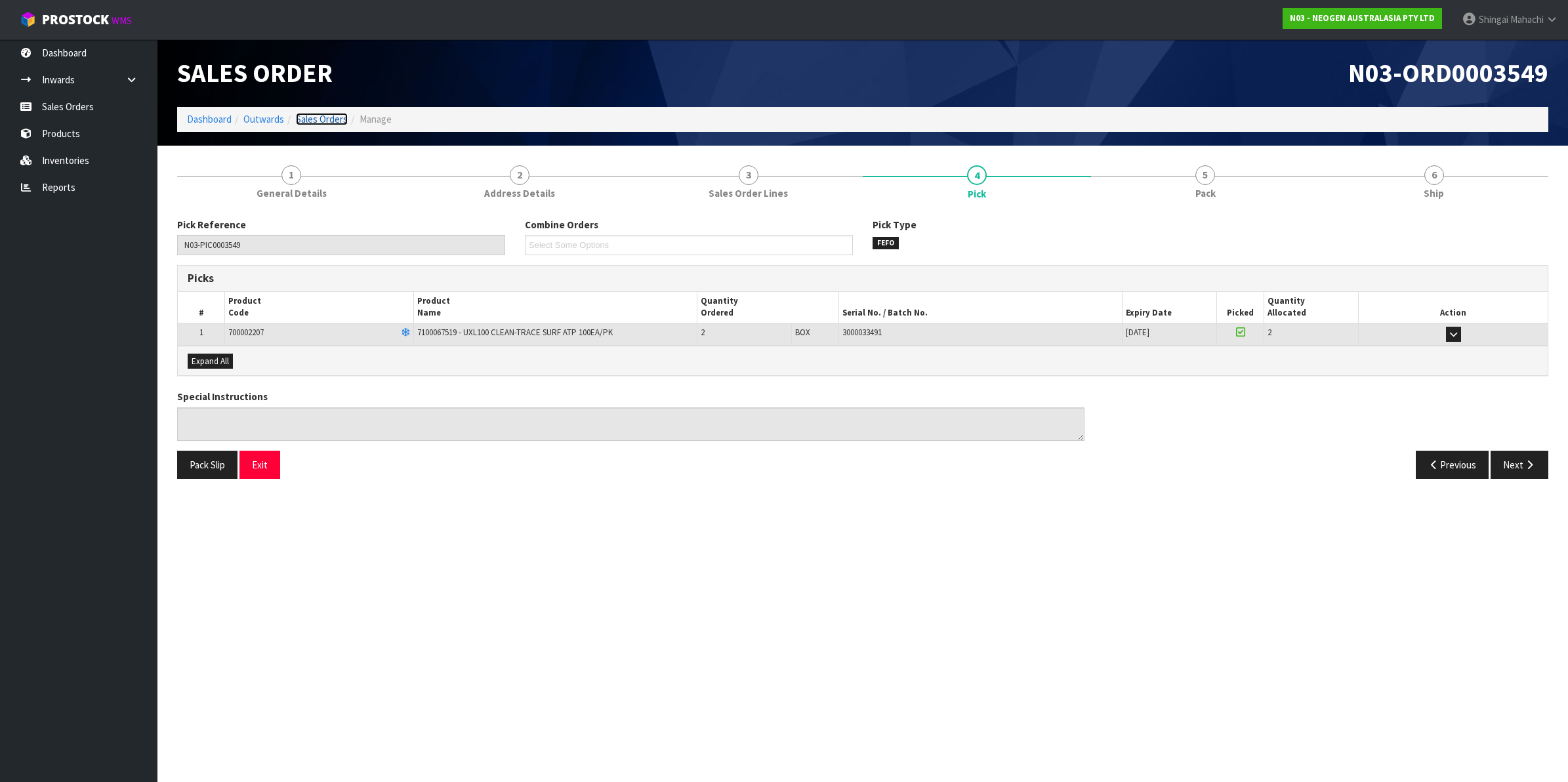
click at [326, 122] on link "Sales Orders" at bounding box center [321, 119] width 52 height 13
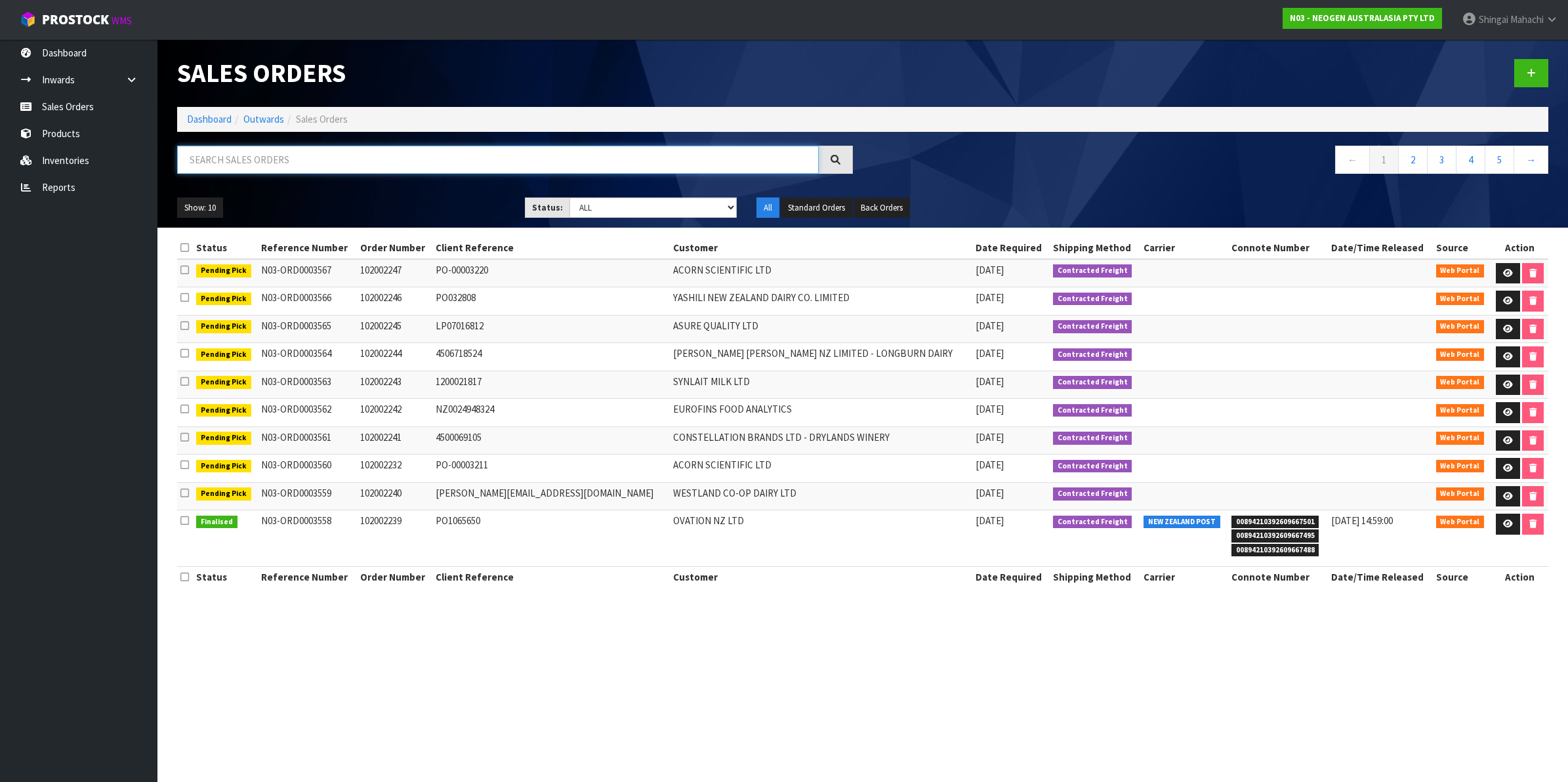
click at [296, 154] on input "text" at bounding box center [498, 159] width 642 height 28
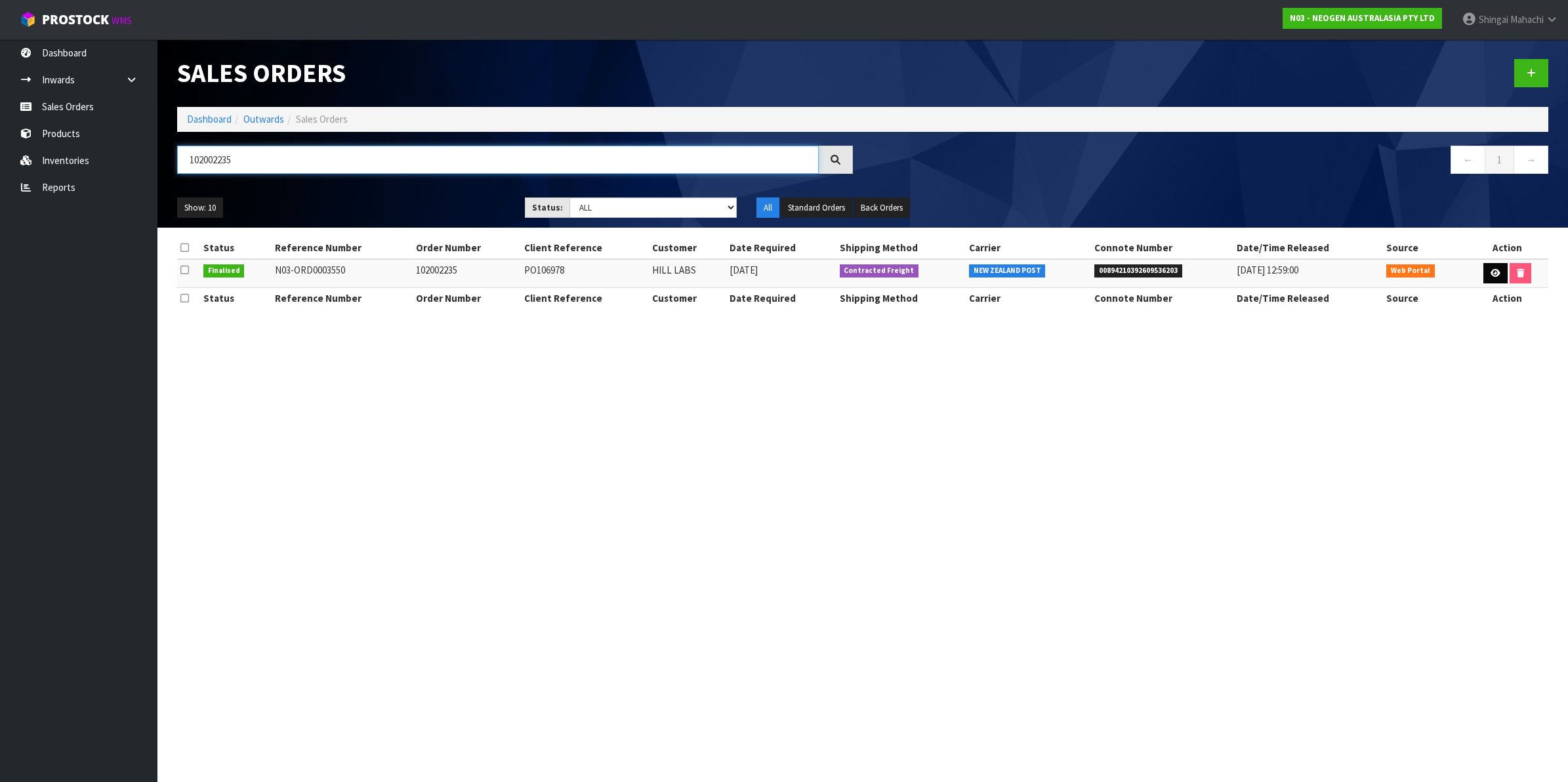
type input "102002235"
drag, startPoint x: 1493, startPoint y: 268, endPoint x: 1274, endPoint y: 262, distance: 219.1
click at [1491, 269] on icon at bounding box center [1495, 273] width 10 height 8
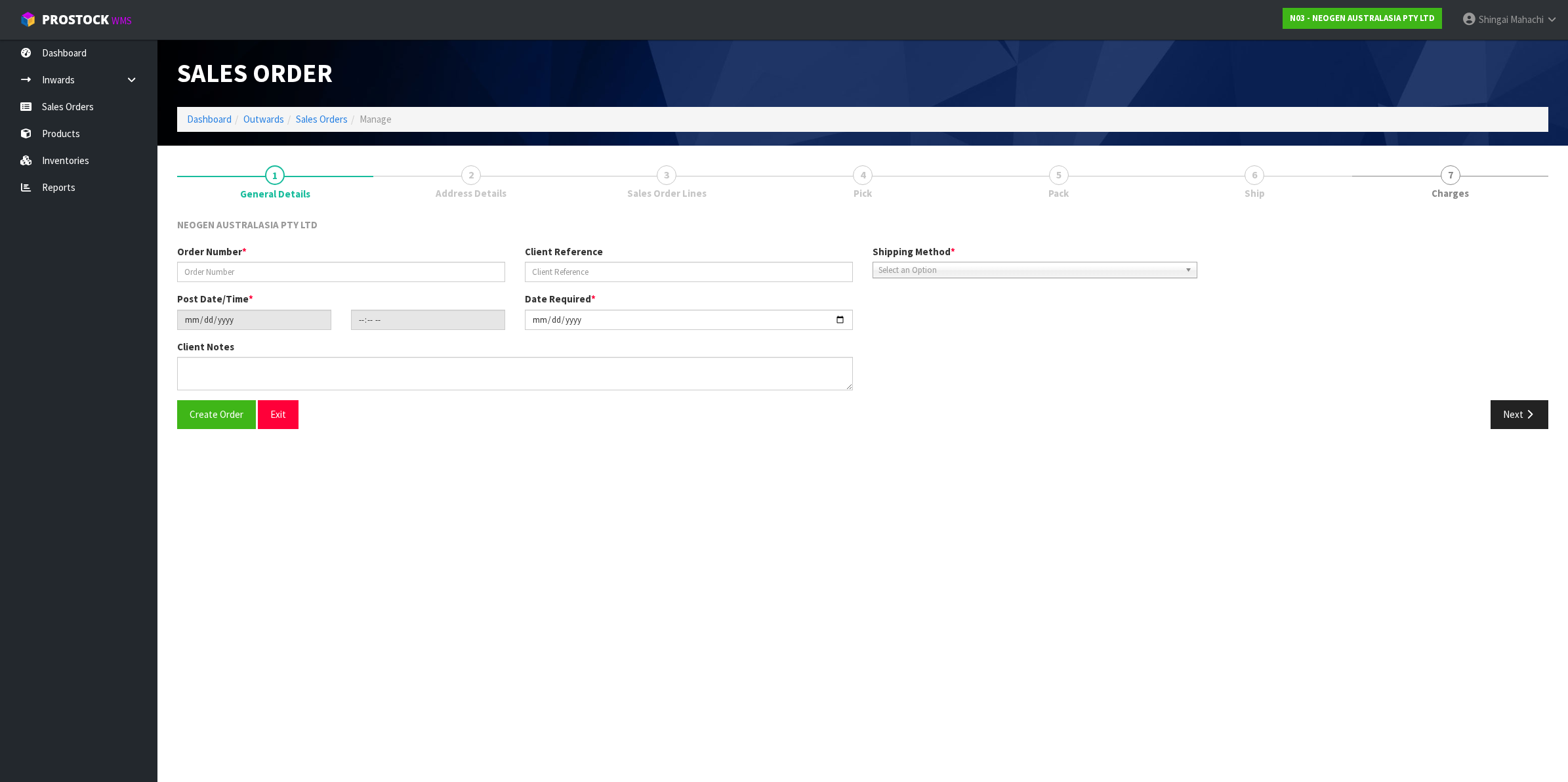
type input "102002235"
type input "PO106978"
type input "2025-10-13"
type input "11:04:00.000"
type input "2025-10-13"
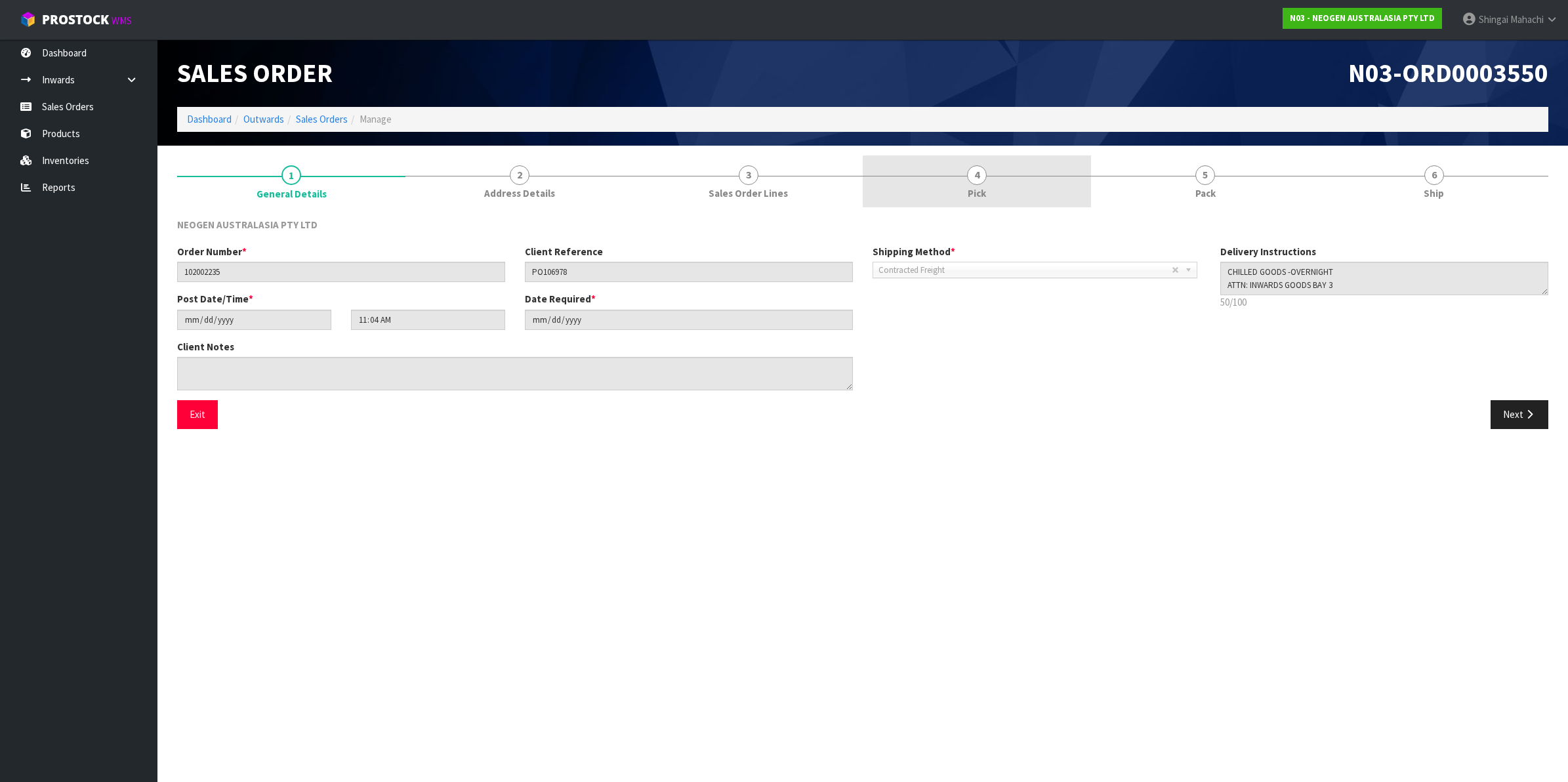
click at [973, 170] on span "4" at bounding box center [977, 175] width 20 height 20
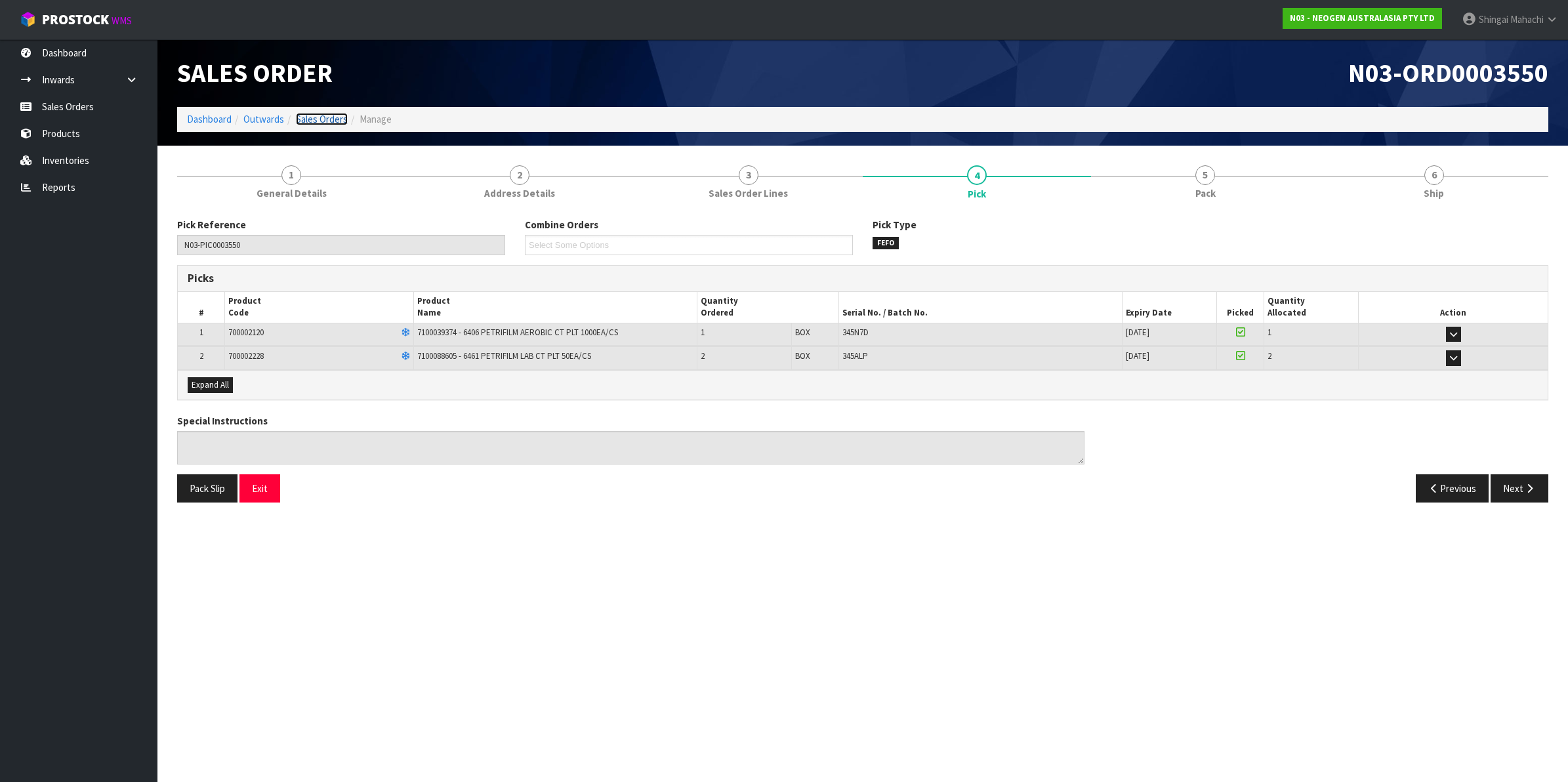
click at [310, 116] on link "Sales Orders" at bounding box center [321, 119] width 52 height 13
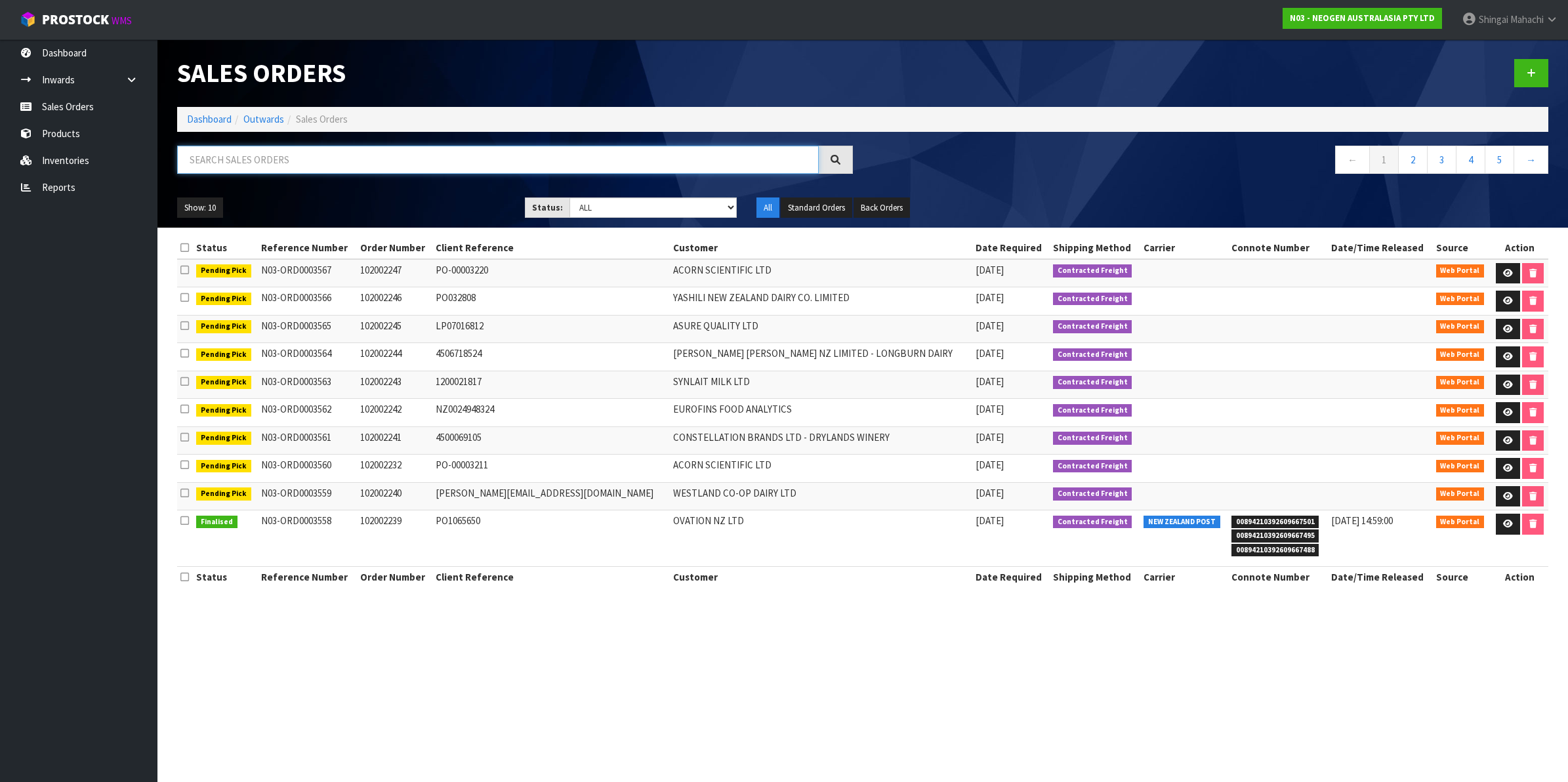
click at [240, 149] on input "text" at bounding box center [498, 159] width 642 height 28
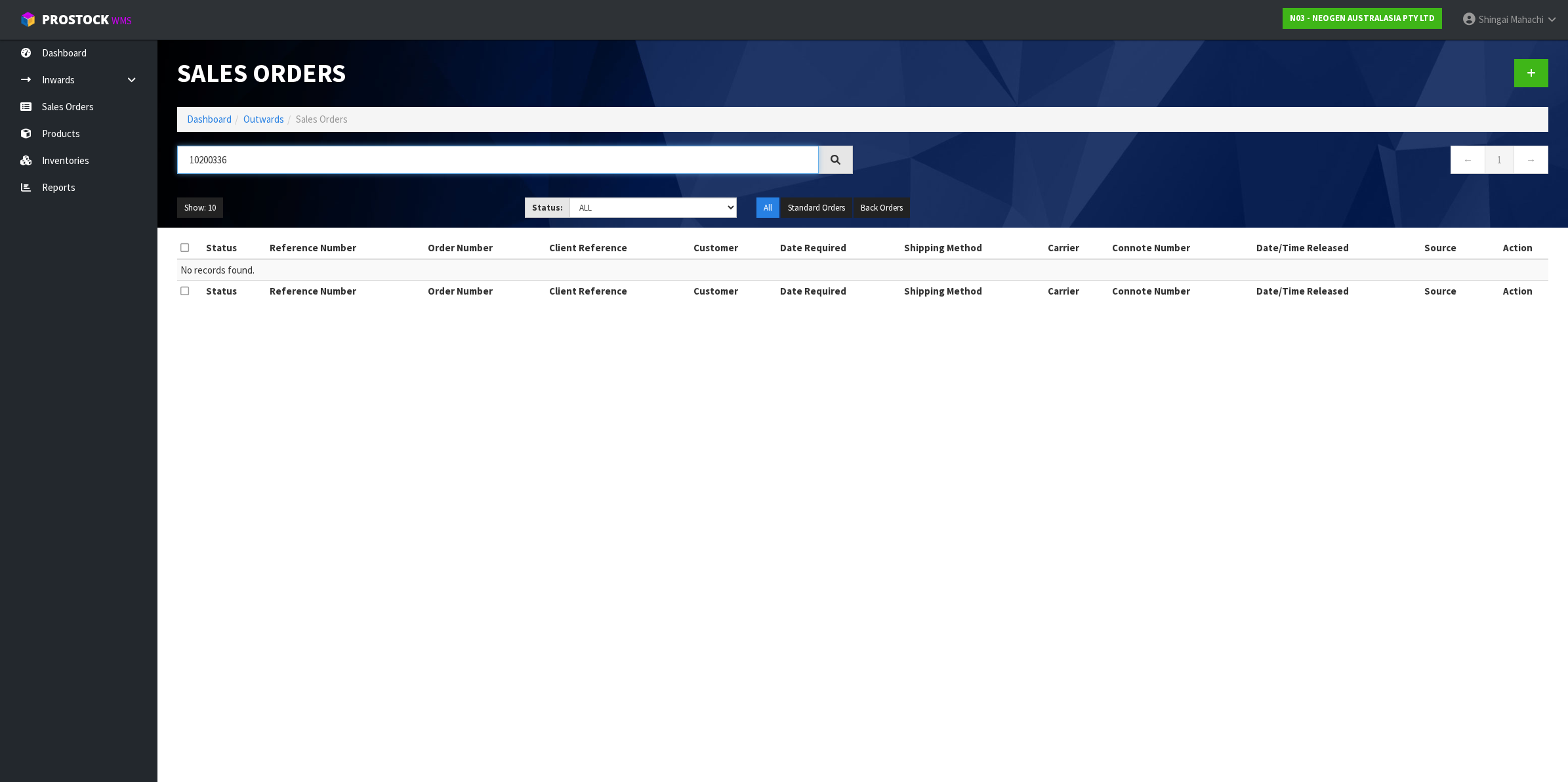
click at [216, 162] on input "10200336" at bounding box center [498, 159] width 642 height 28
click at [218, 159] on input "10200336" at bounding box center [498, 159] width 642 height 28
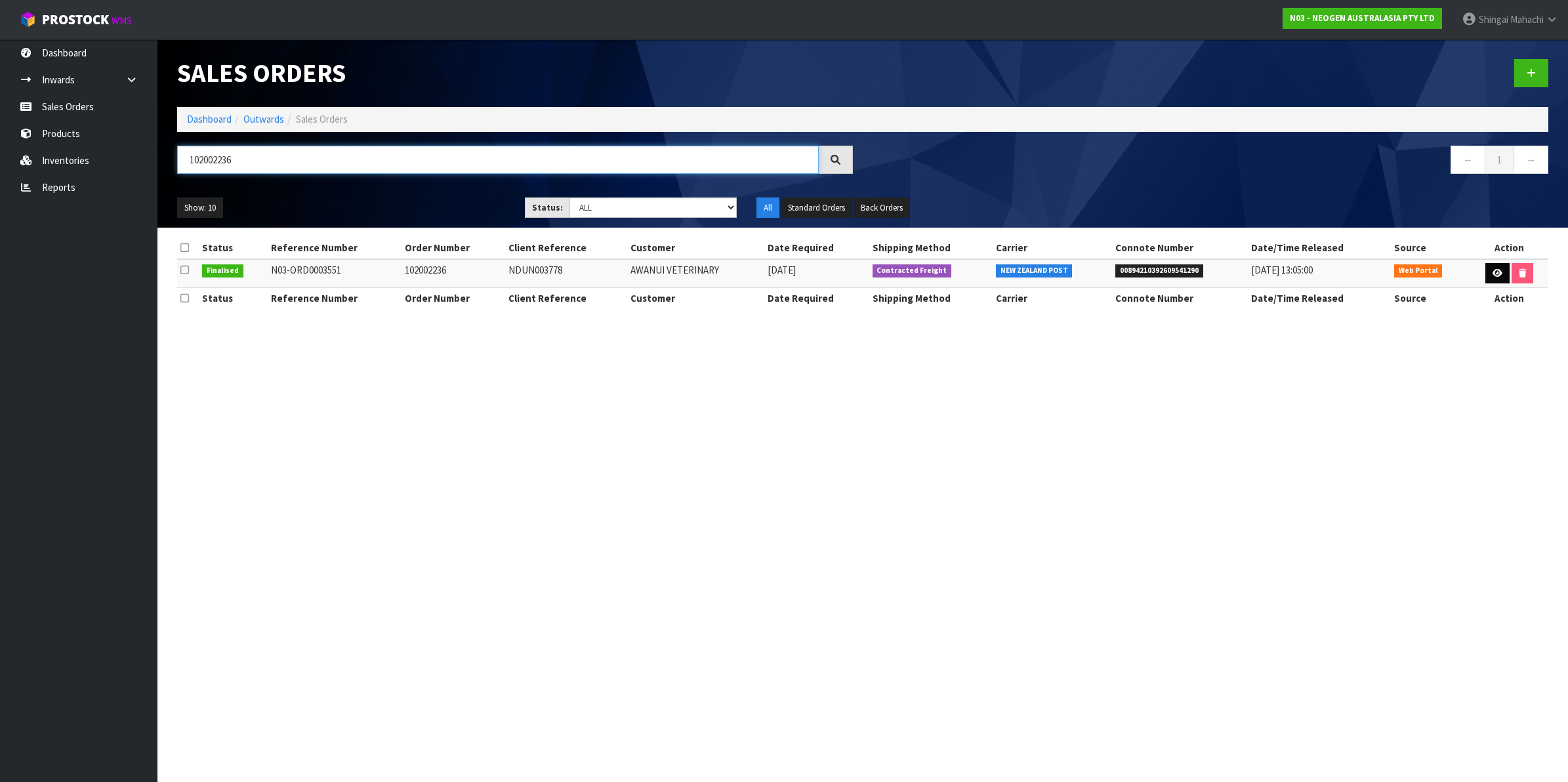
type input "102002236"
click at [1488, 277] on link at bounding box center [1497, 273] width 25 height 21
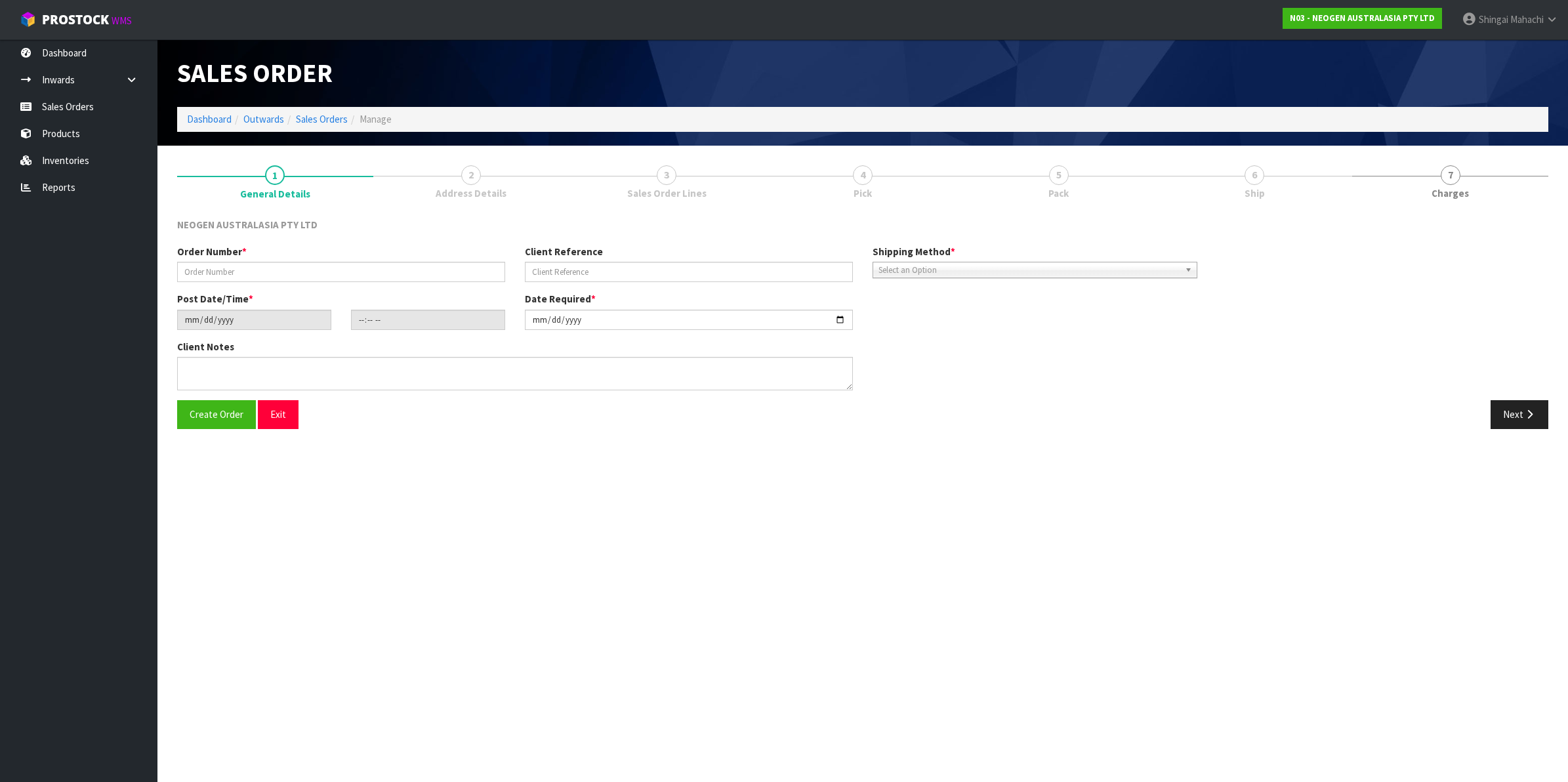
type input "102002236"
type input "NDUN003778"
type input "2025-10-13"
type input "11:11:00.000"
type input "2025-10-13"
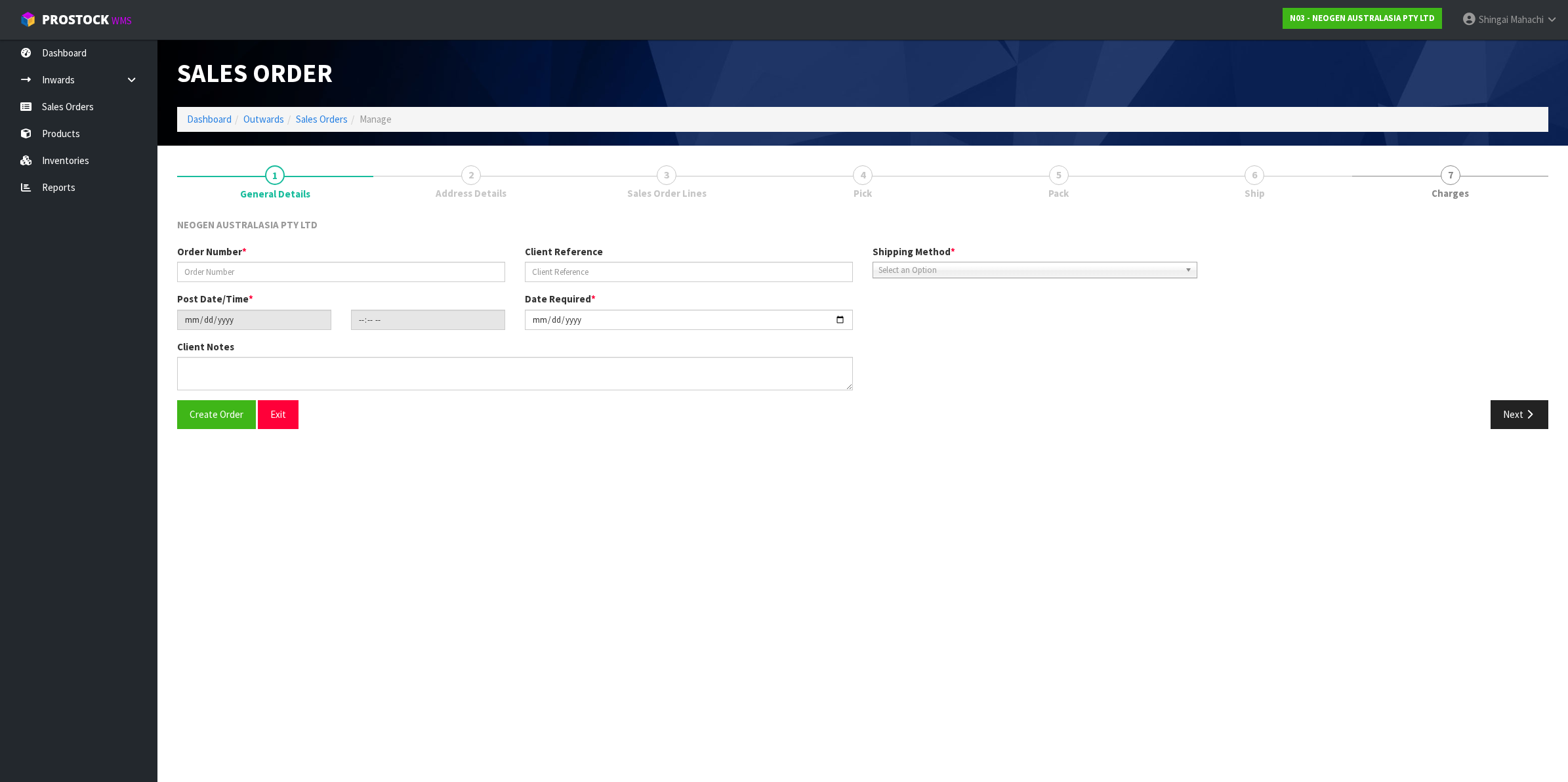
type textarea "ATTN: VICKY FITIAO_FOOD MICRO NDUN -GRIBBLES VETERINARY PATHOLOGY"
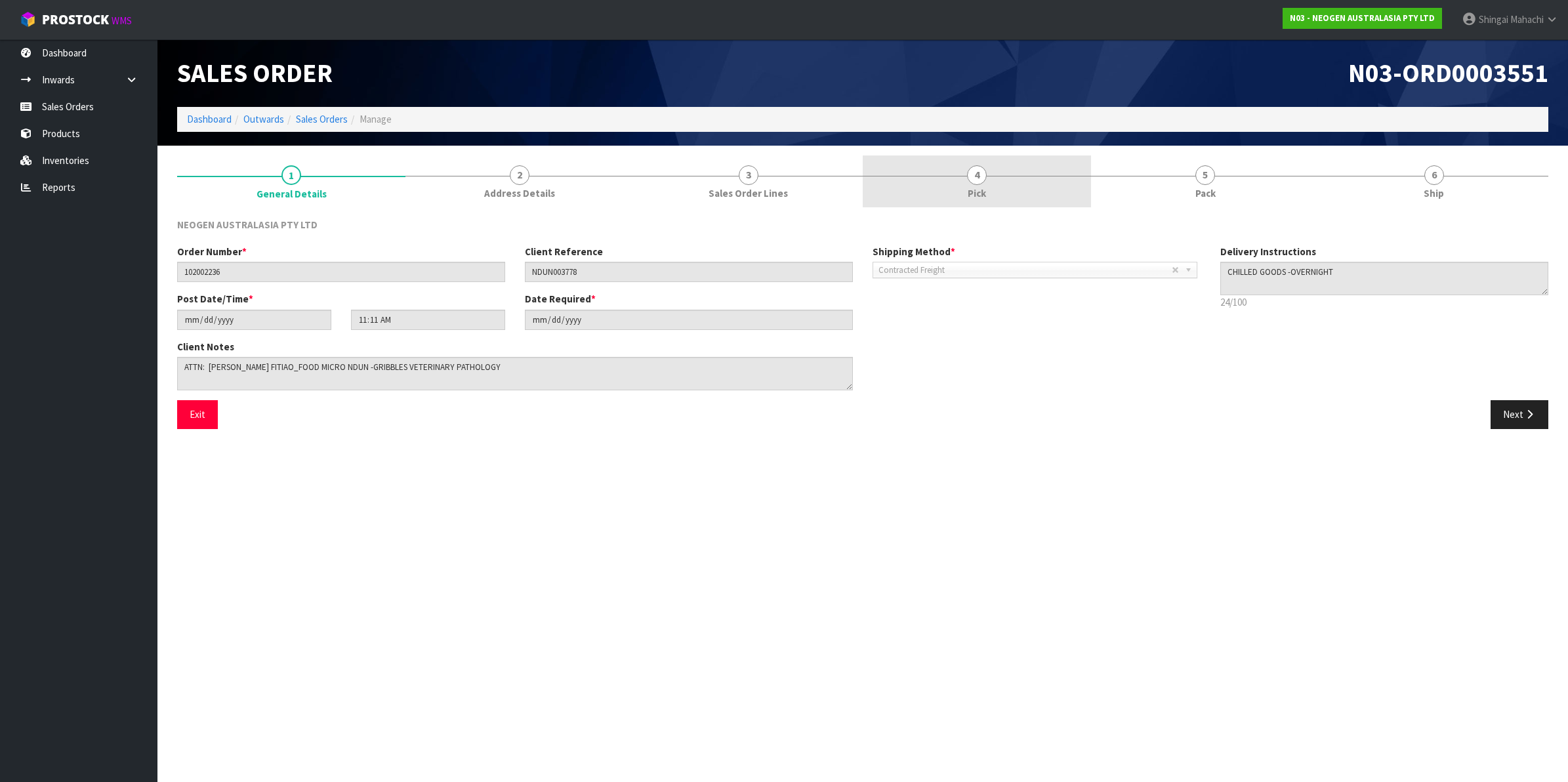
click at [981, 176] on span "4" at bounding box center [977, 175] width 20 height 20
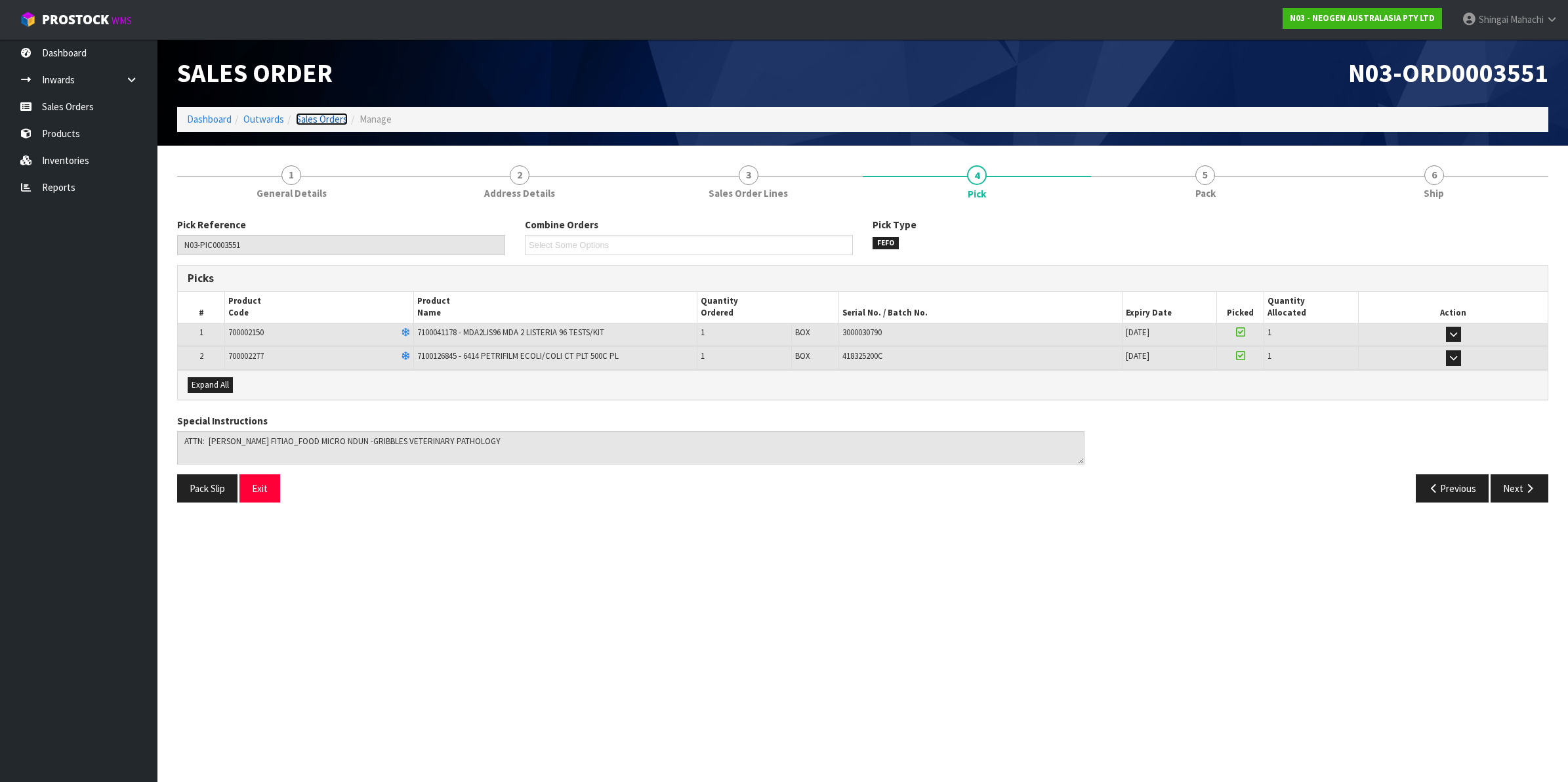
click at [326, 121] on link "Sales Orders" at bounding box center [321, 119] width 52 height 13
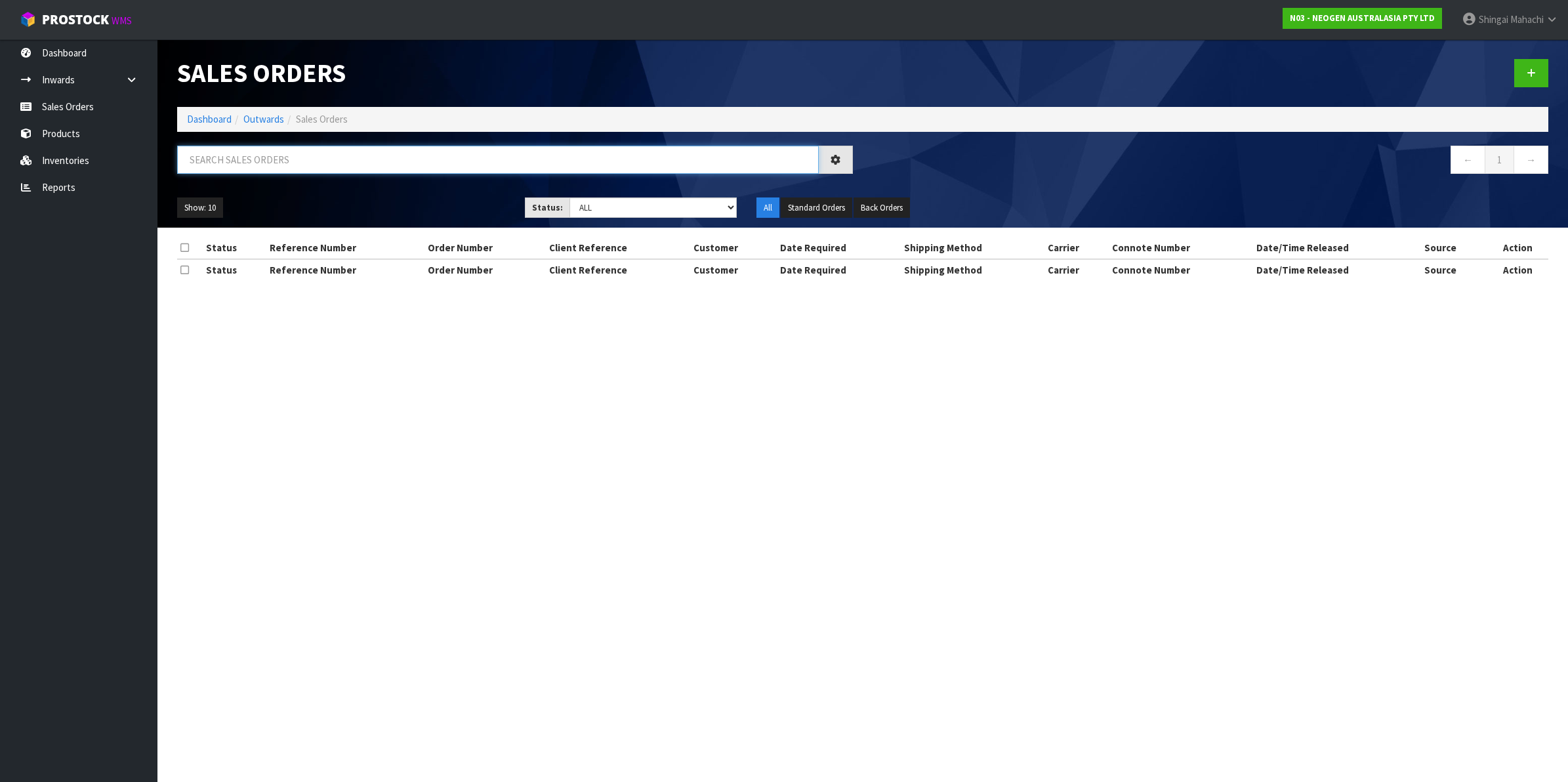
click at [328, 160] on input "text" at bounding box center [498, 159] width 642 height 28
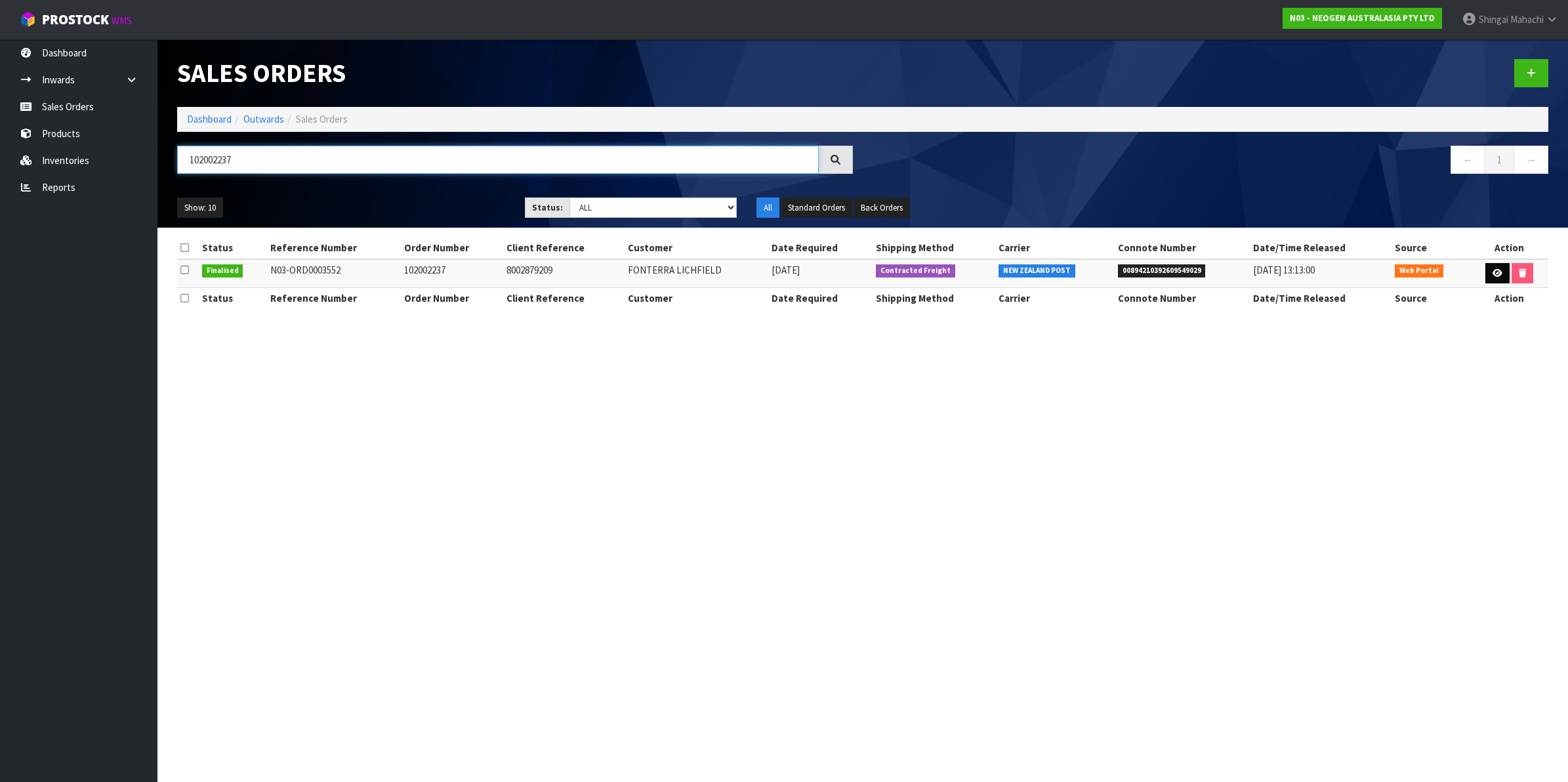
type input "102002237"
click at [1496, 270] on icon at bounding box center [1497, 273] width 10 height 8
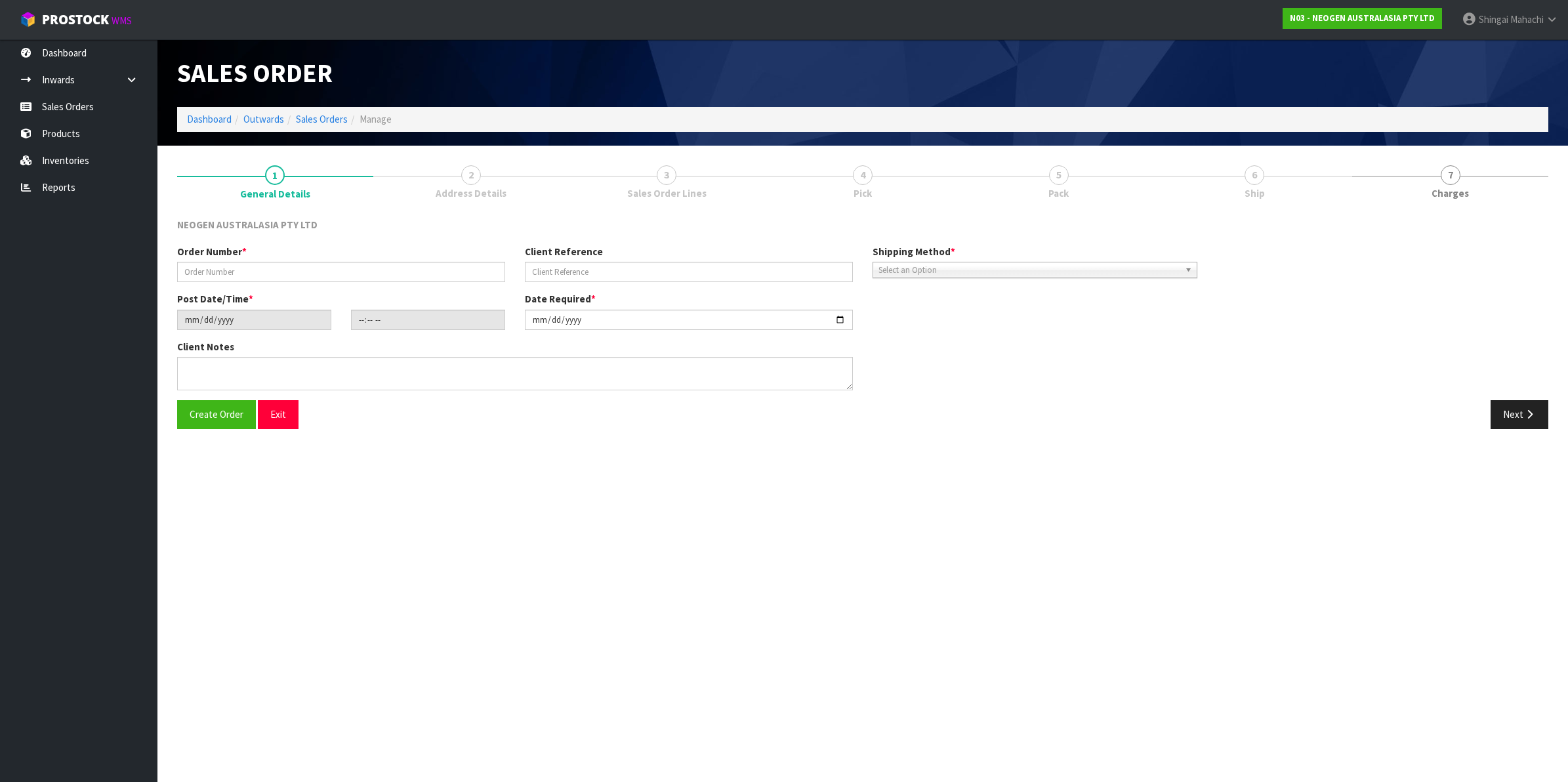
type input "102002237"
type input "8002879209"
type input "2025-10-13"
type input "11:21:00.000"
type input "2025-10-13"
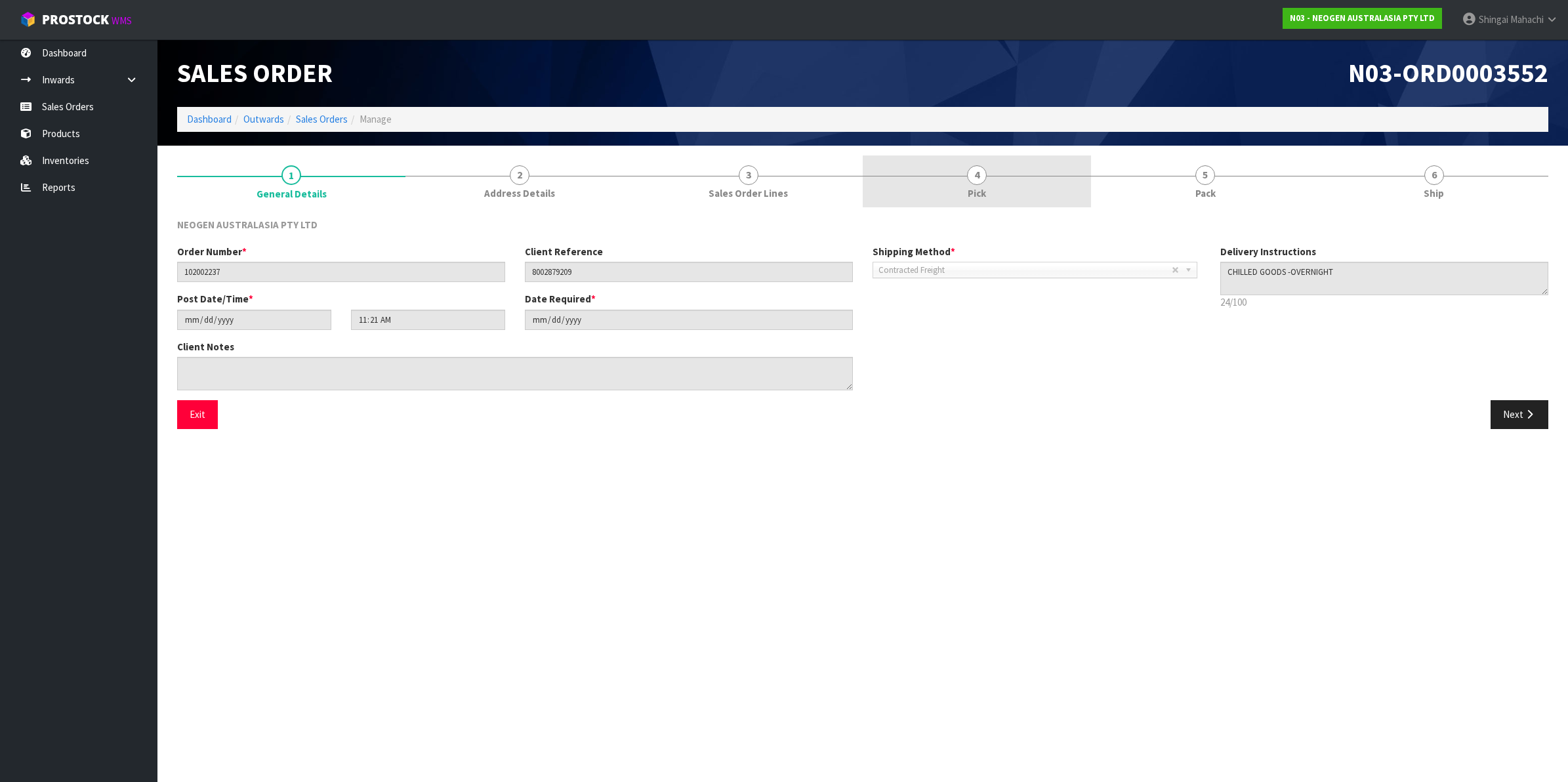
click at [974, 175] on span "4" at bounding box center [977, 175] width 20 height 20
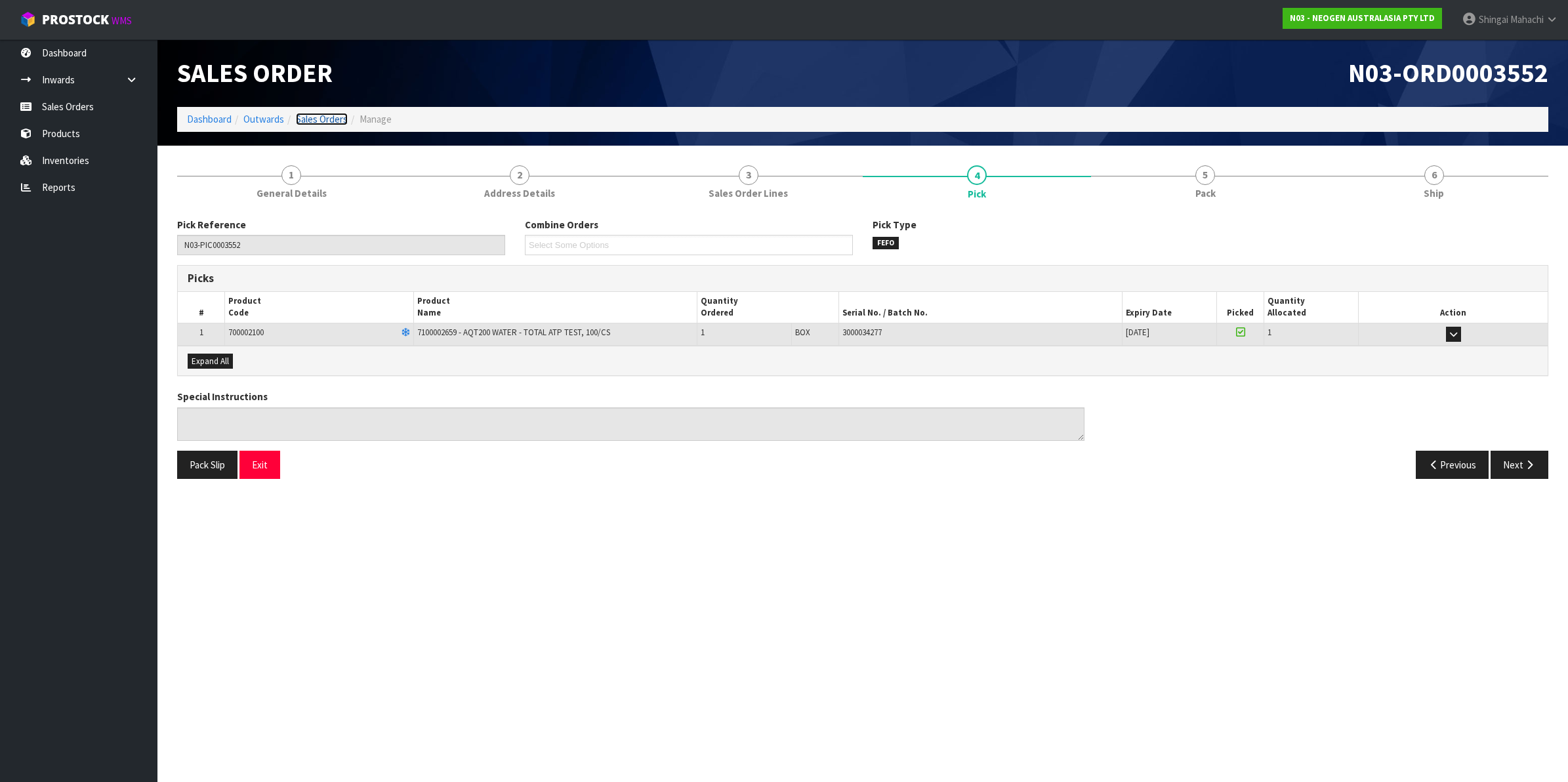
click at [318, 123] on link "Sales Orders" at bounding box center [321, 119] width 52 height 13
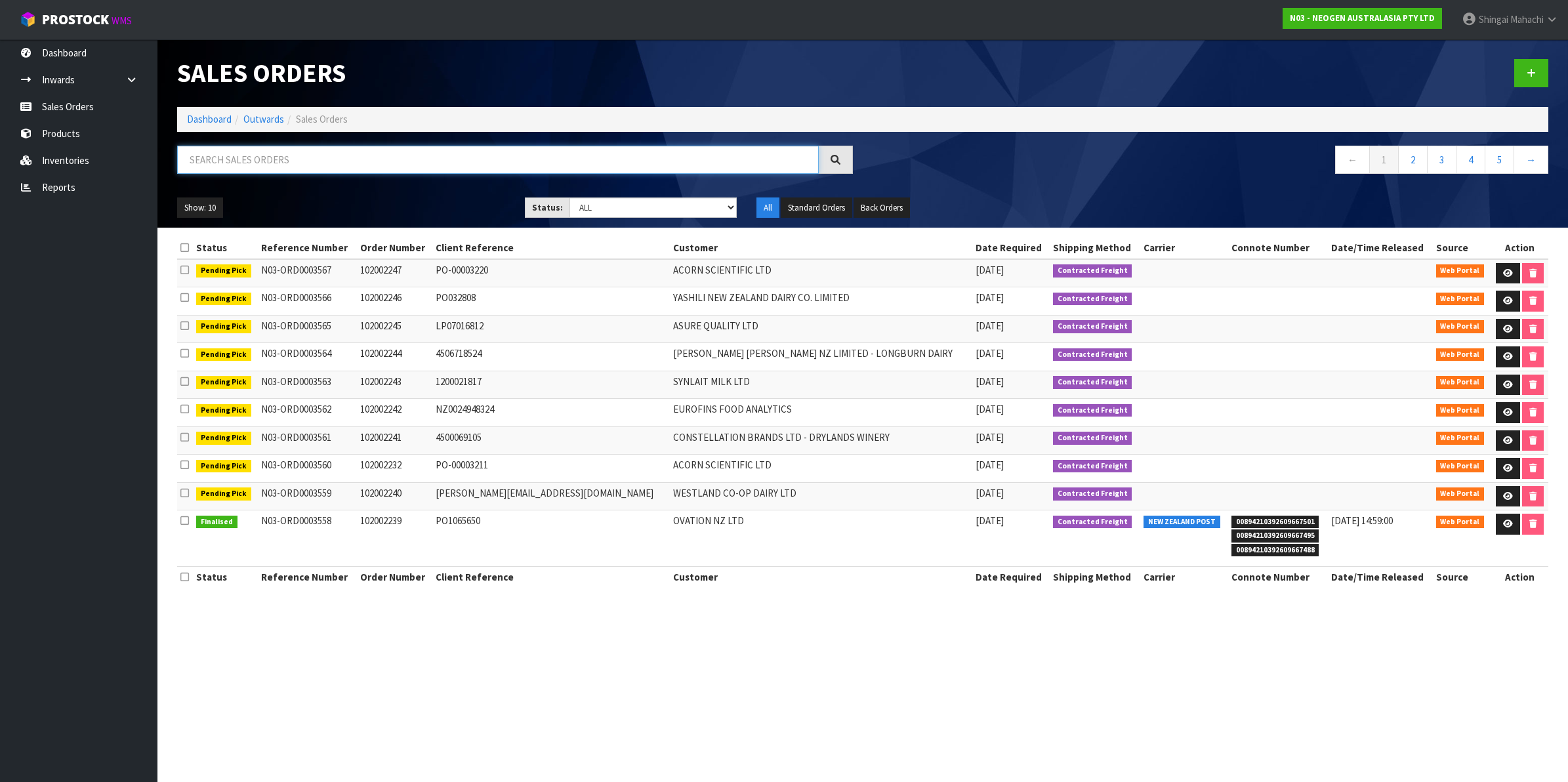
click at [204, 165] on input "text" at bounding box center [498, 159] width 642 height 28
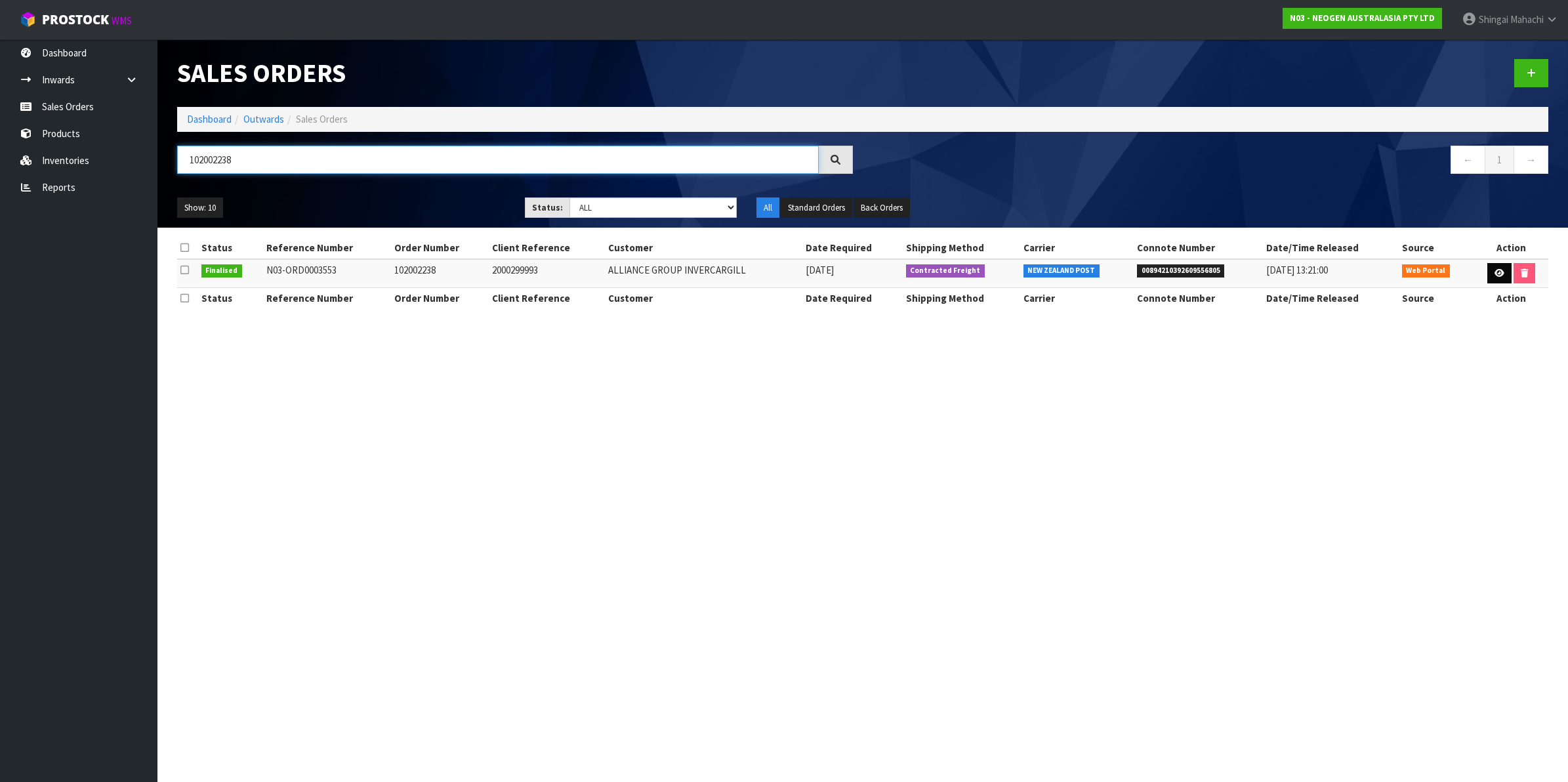
type input "102002238"
click at [1494, 271] on icon at bounding box center [1499, 273] width 10 height 8
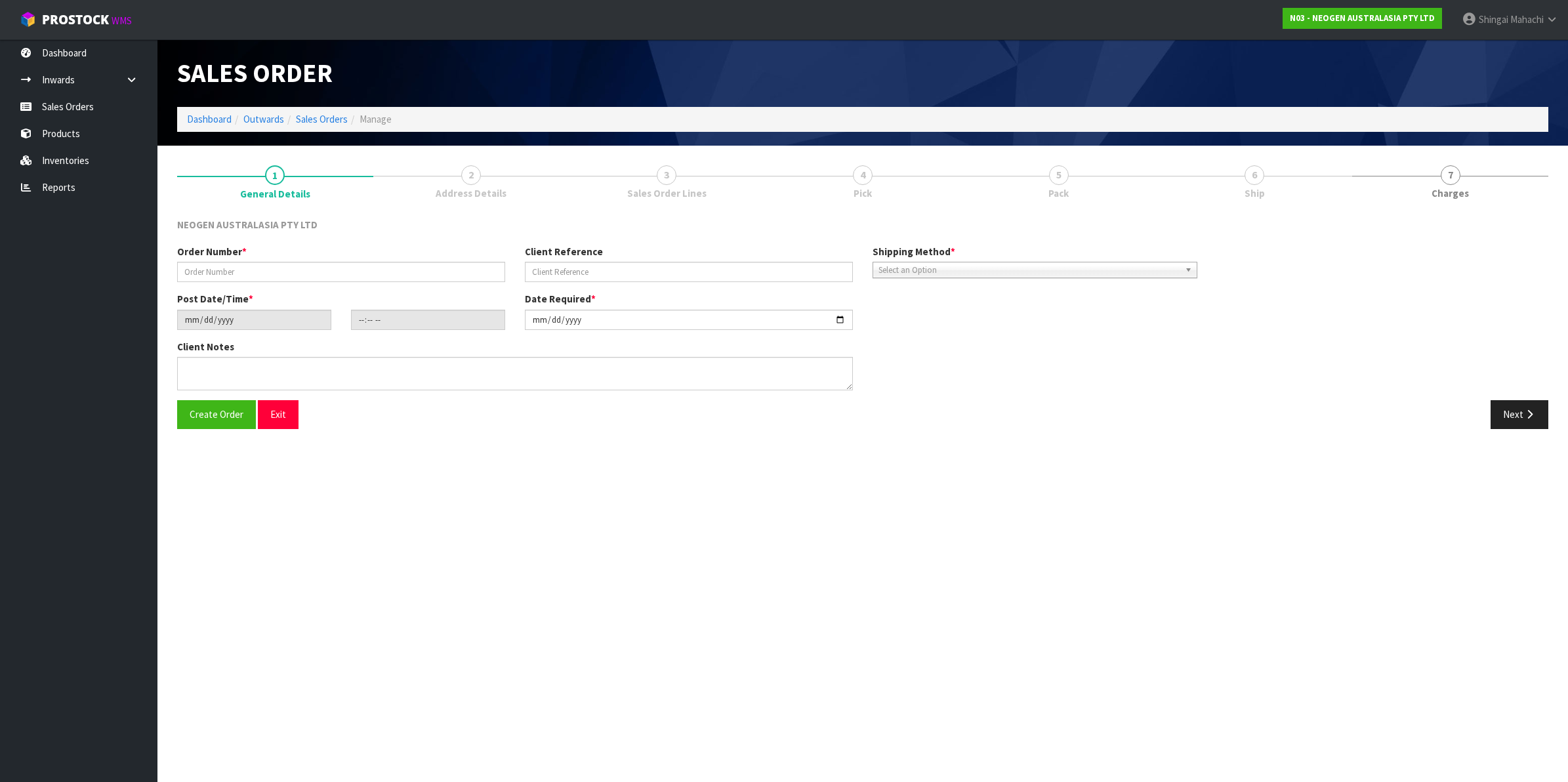
type input "102002238"
type input "2000299993"
type input "2025-10-13"
type input "11:26:00.000"
type input "2025-10-13"
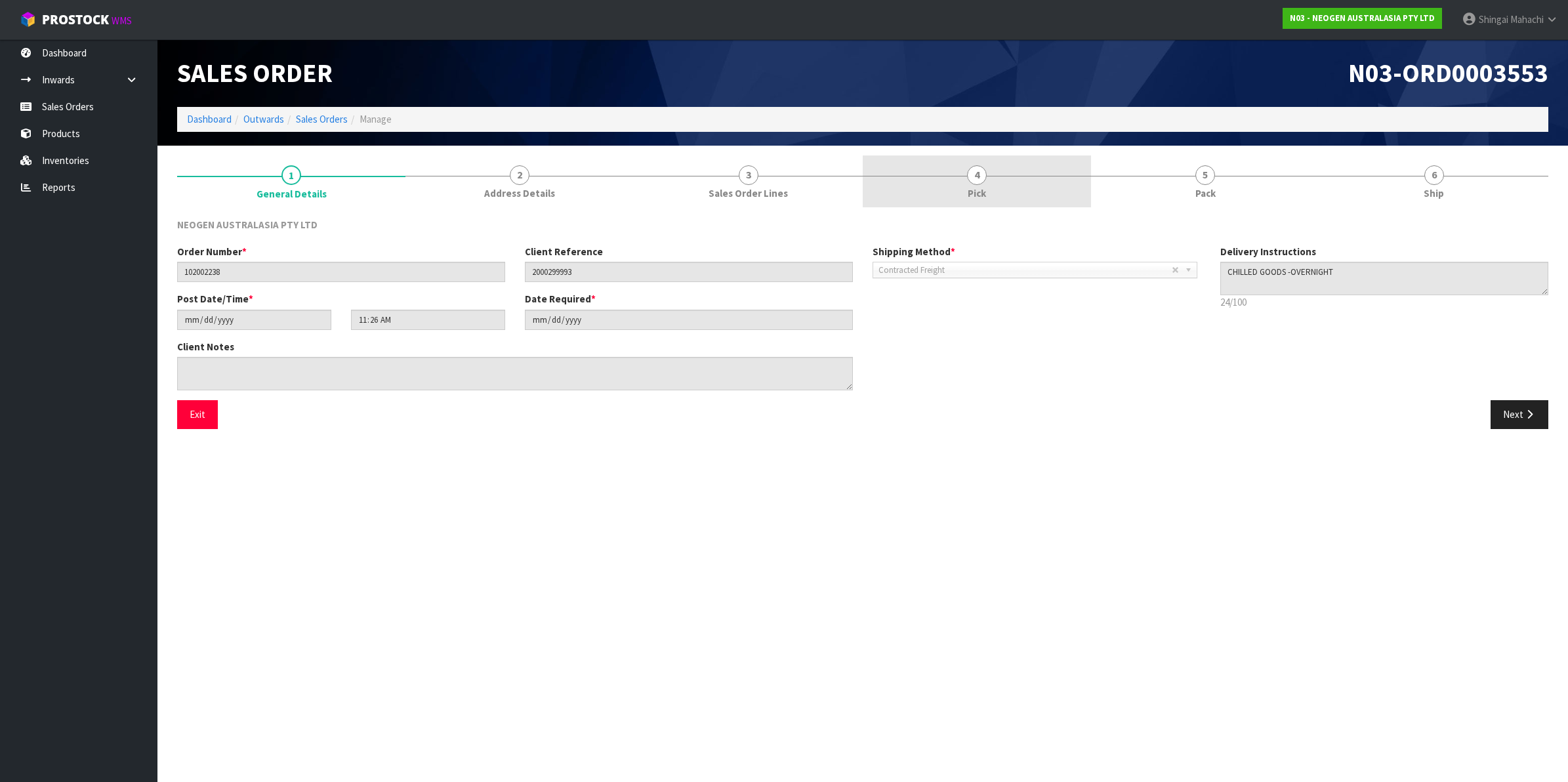
click at [978, 178] on span "4" at bounding box center [977, 175] width 20 height 20
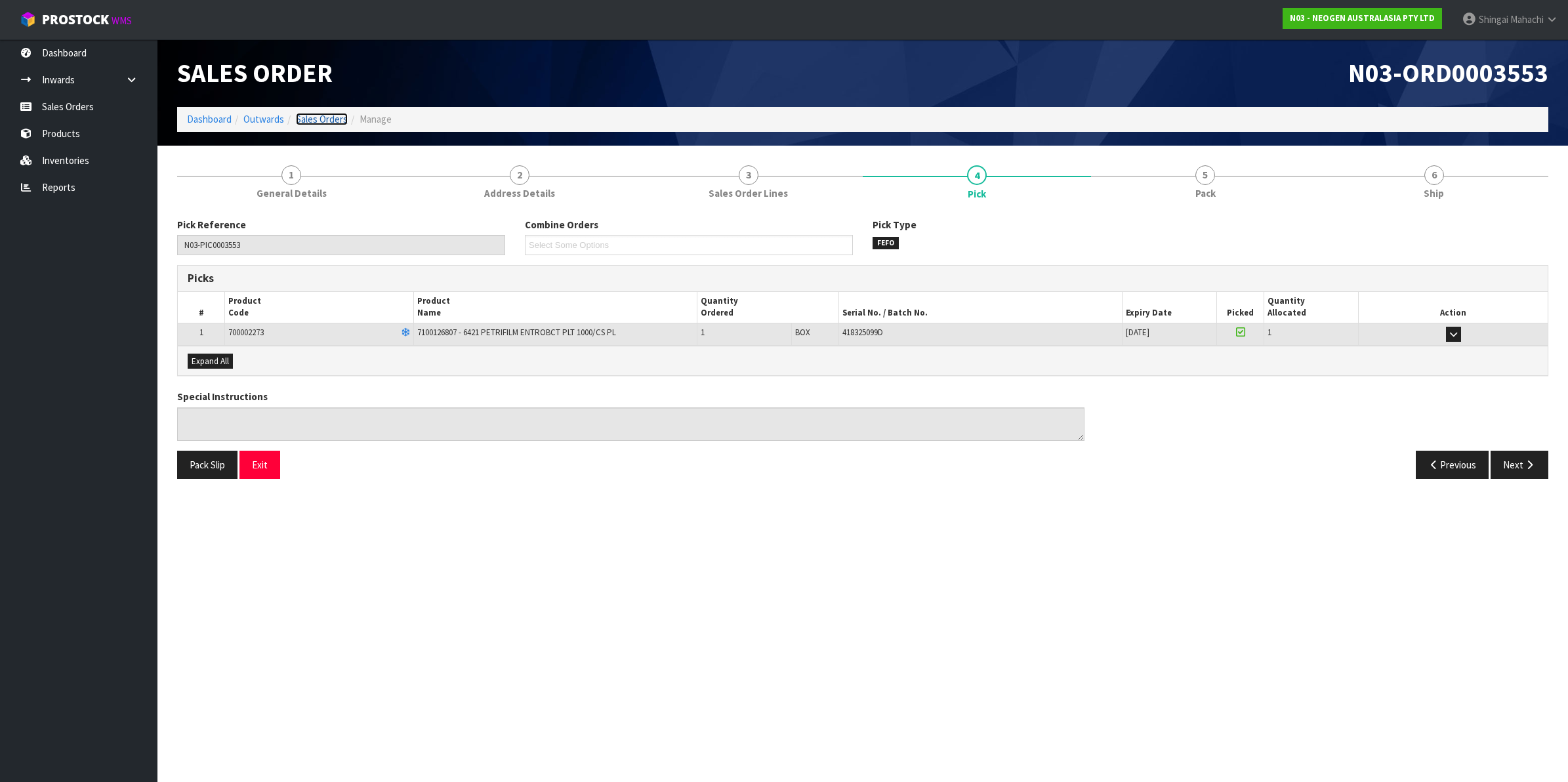
click at [329, 116] on link "Sales Orders" at bounding box center [321, 119] width 52 height 13
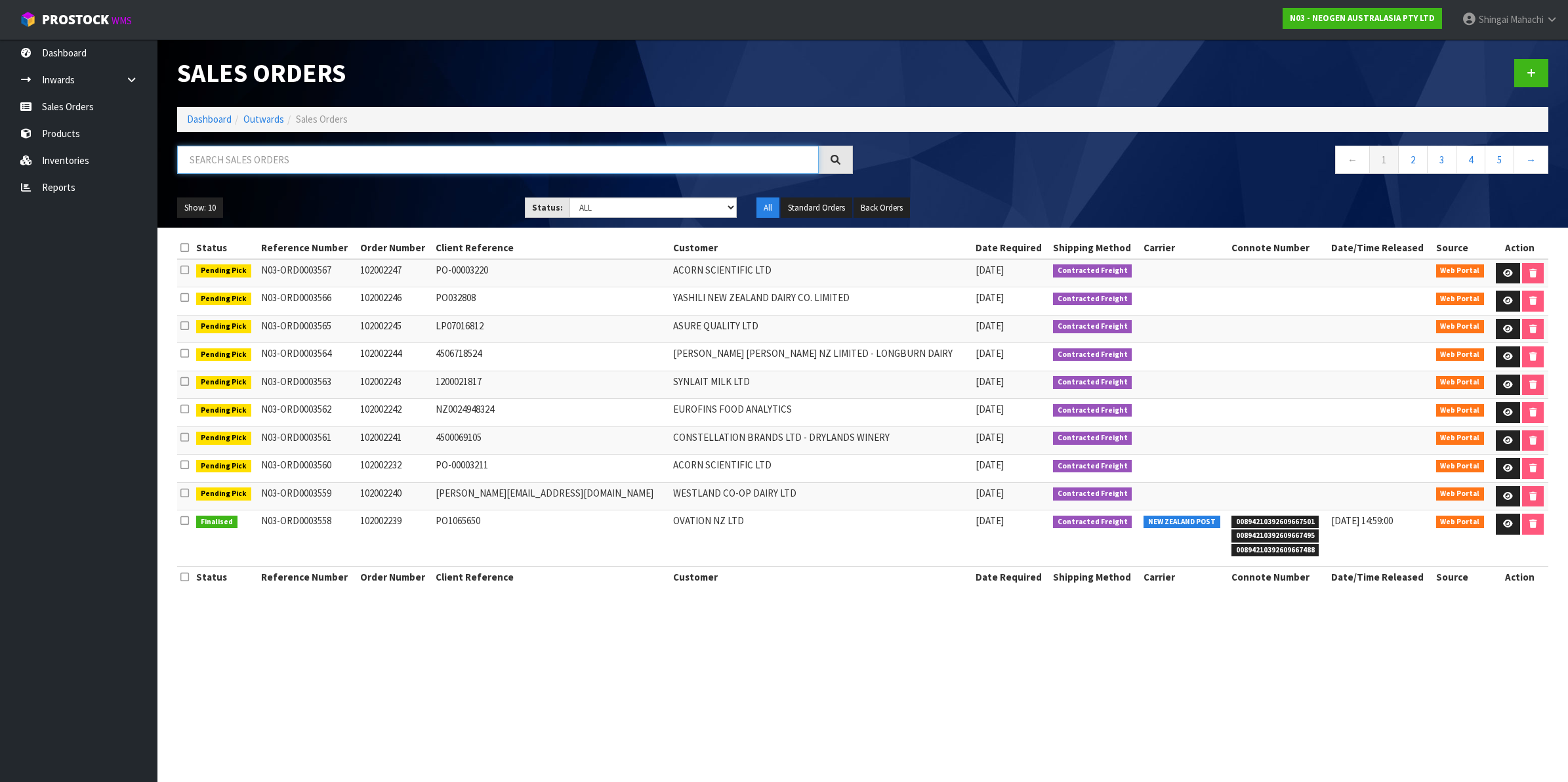
click at [306, 158] on input "text" at bounding box center [498, 159] width 642 height 28
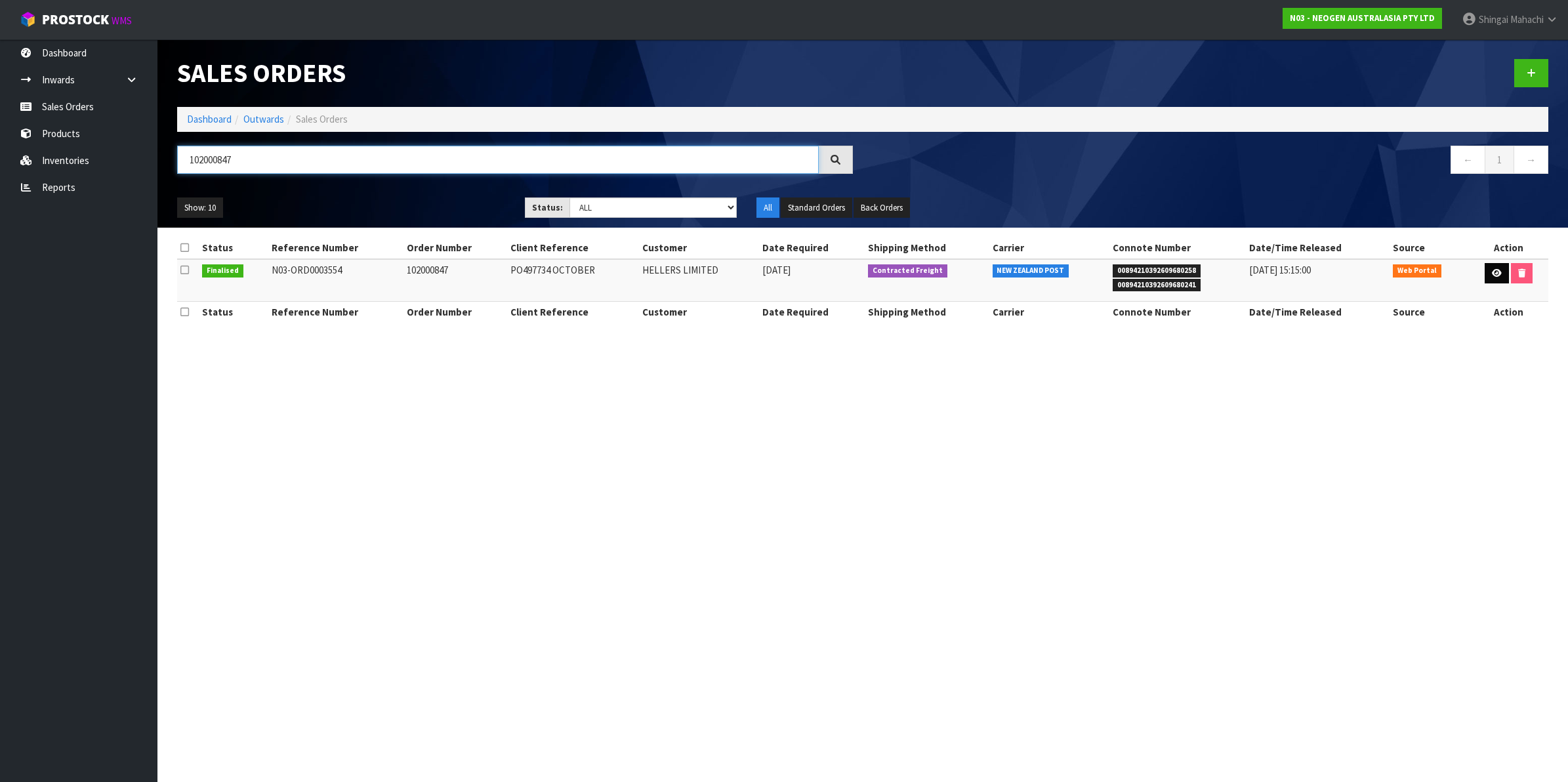
type input "102000847"
click at [1497, 273] on icon at bounding box center [1496, 273] width 10 height 8
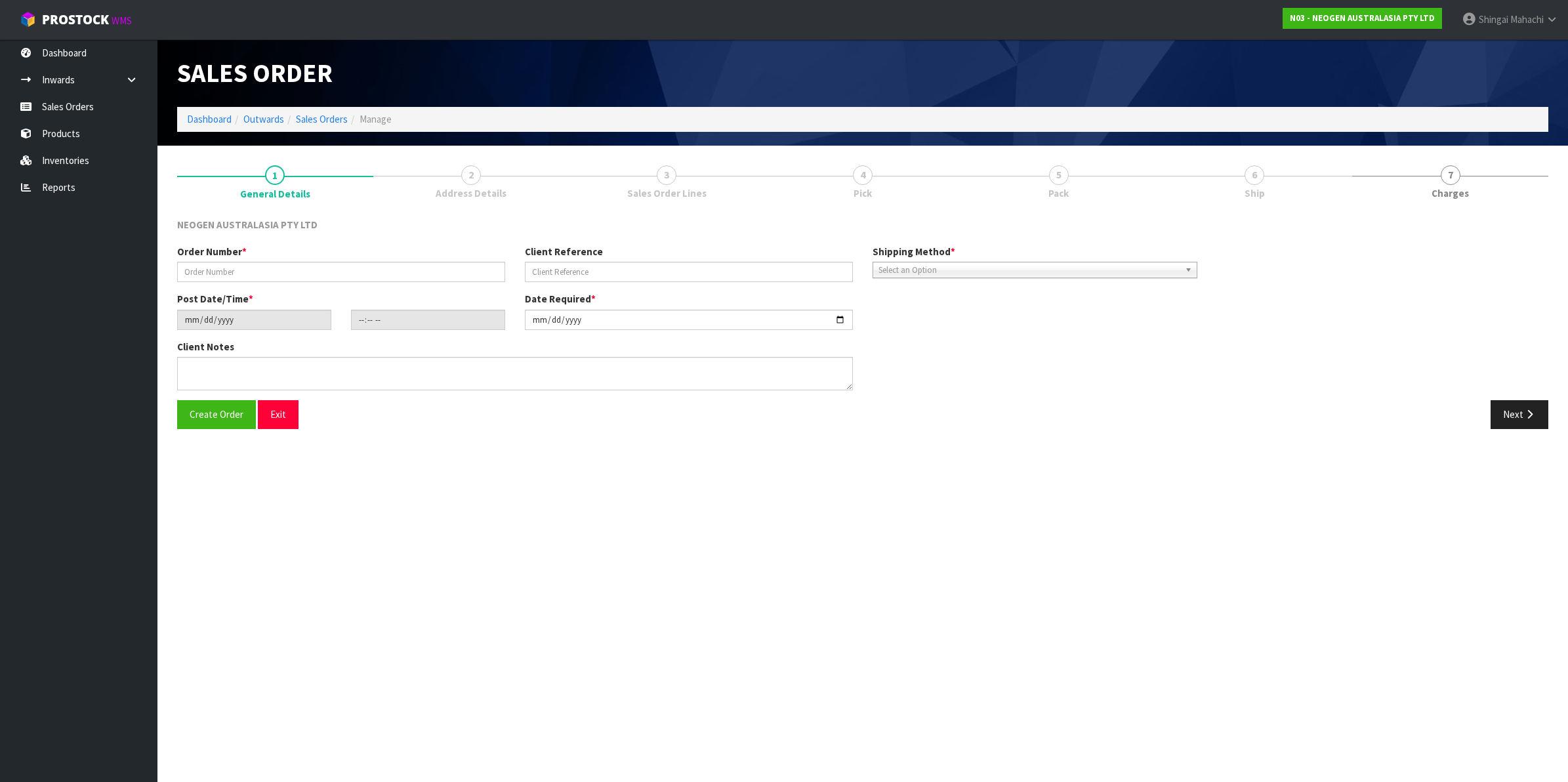
type input "102000847"
type input "PO497734 OCTOBER"
type input "2025-10-13"
type input "11:29:00.000"
type input "2025-10-13"
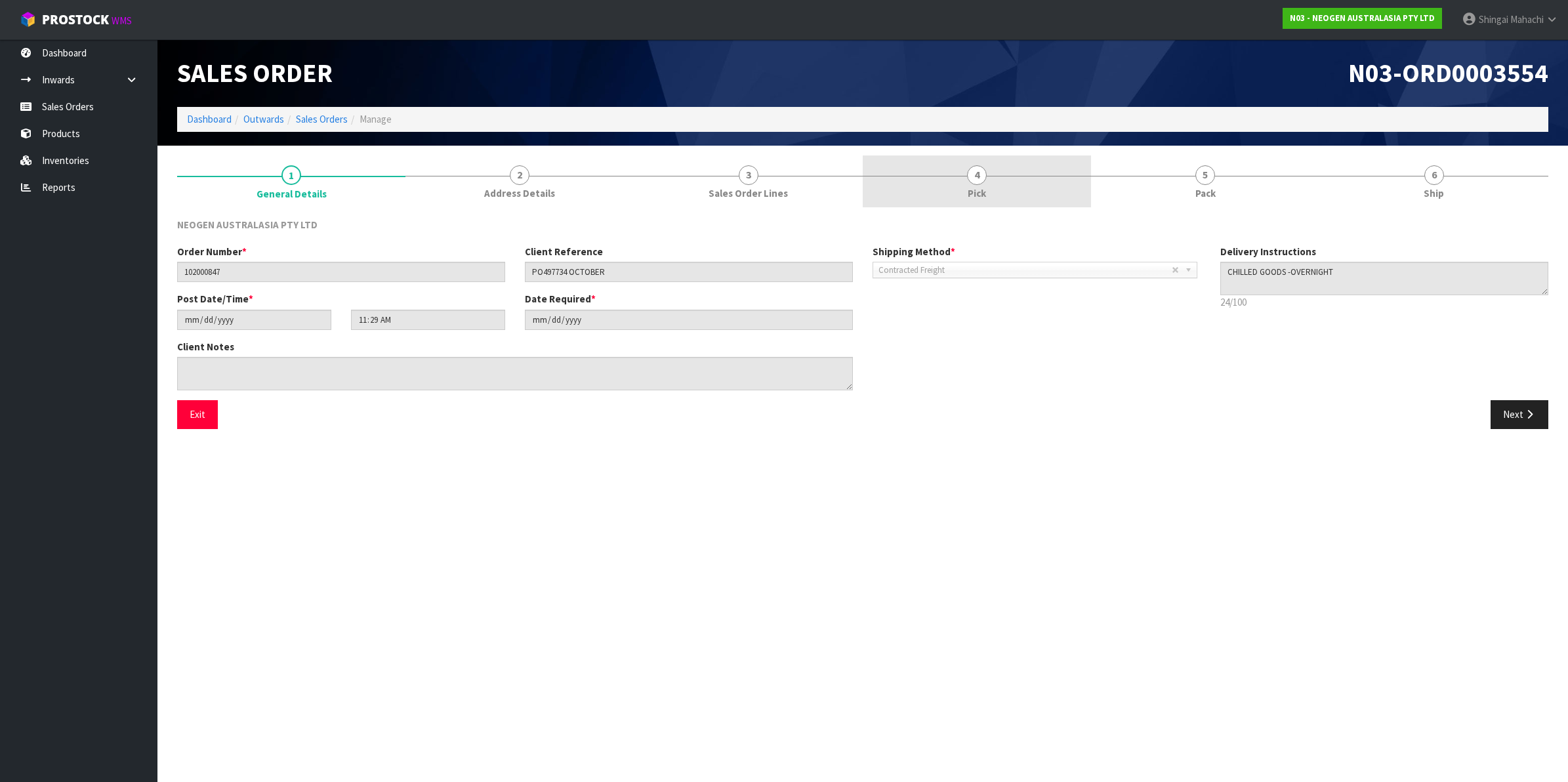
click at [973, 176] on span "4" at bounding box center [977, 175] width 20 height 20
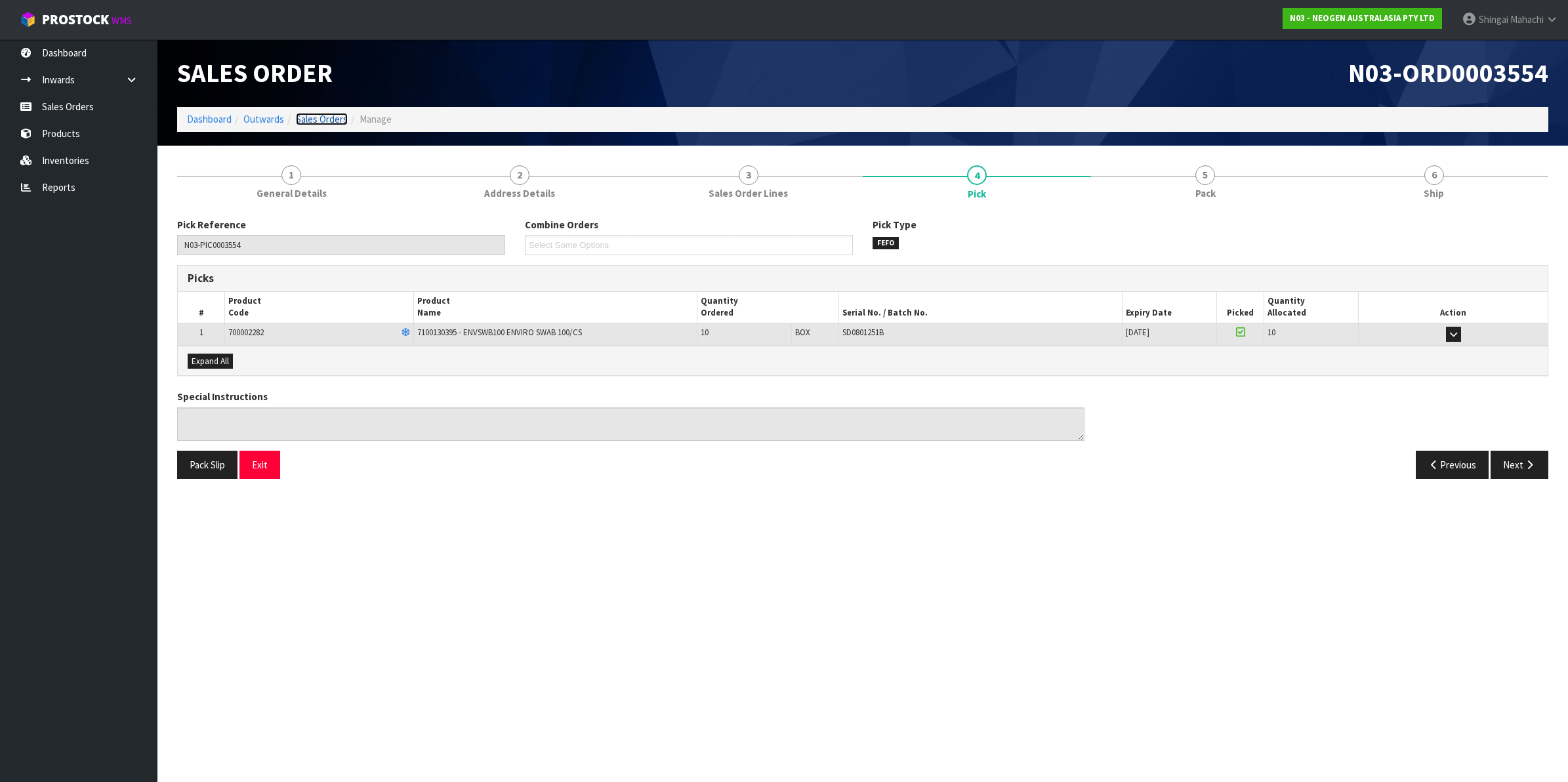
click at [335, 120] on link "Sales Orders" at bounding box center [321, 119] width 52 height 13
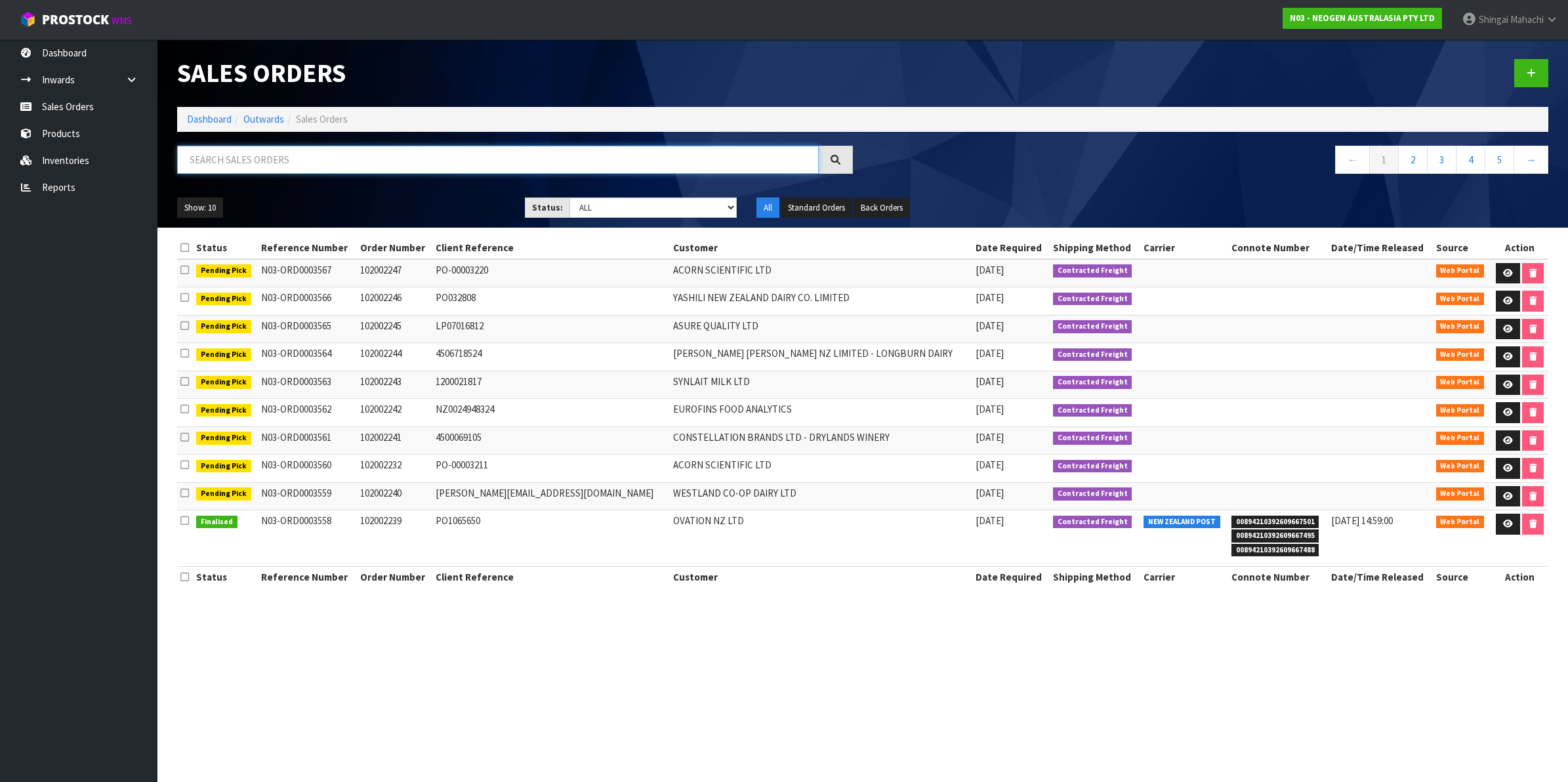
click at [271, 165] on input "text" at bounding box center [498, 159] width 642 height 28
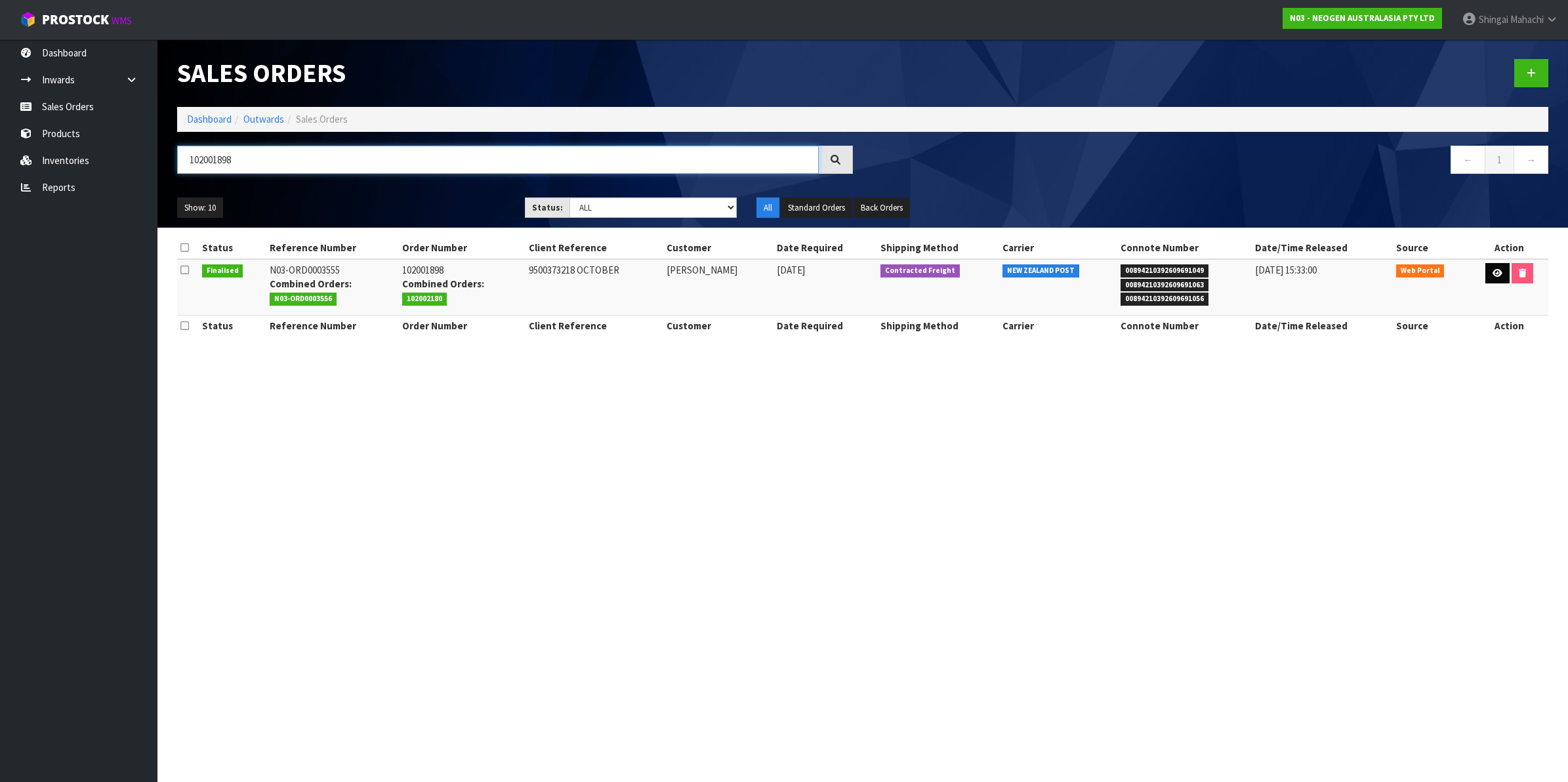
type input "102001898"
click at [1493, 271] on icon at bounding box center [1497, 273] width 10 height 8
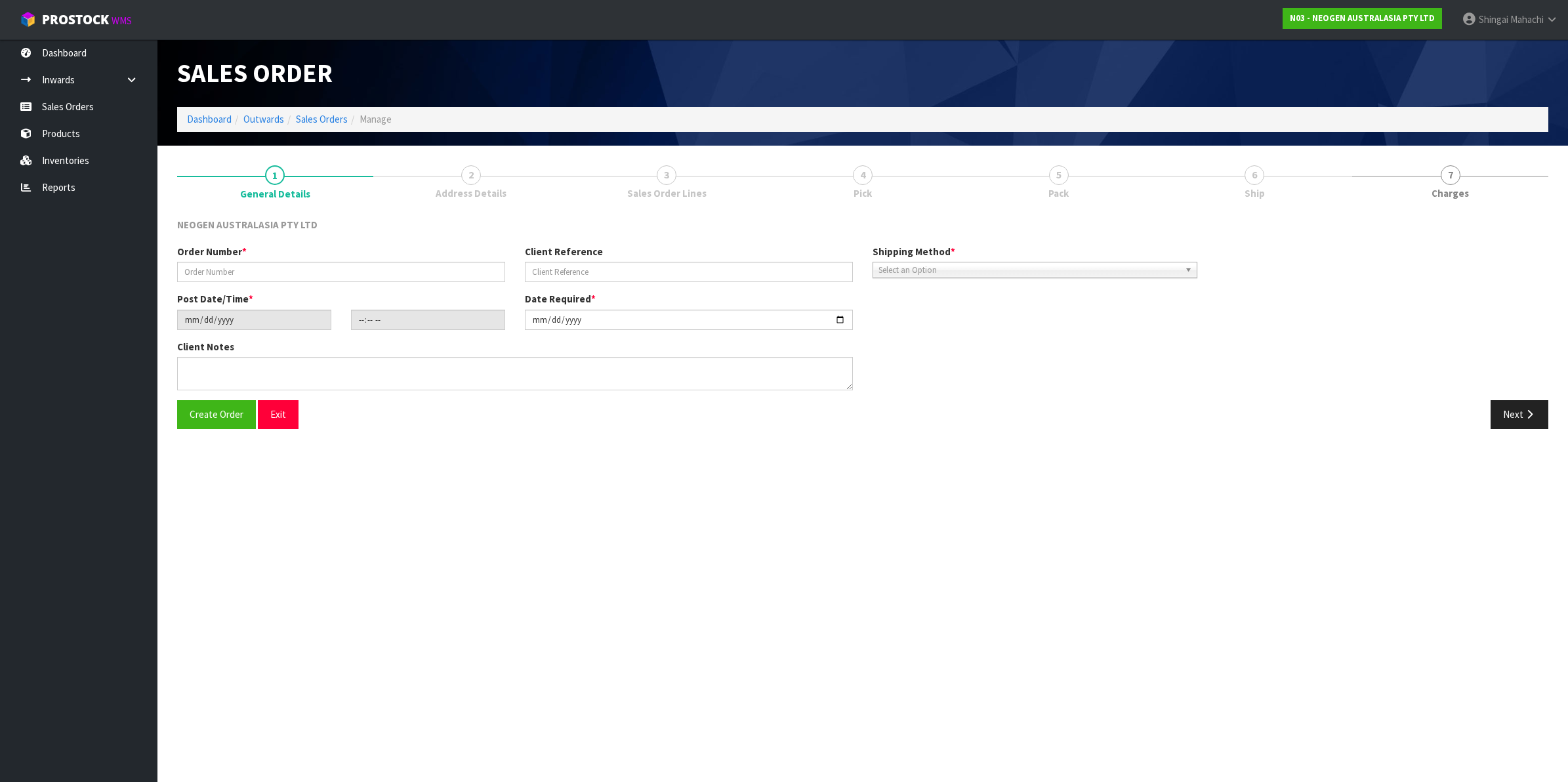
type input "102001898"
type input "9500373218 OCTOBER"
type input "2025-10-13"
type input "11:33:00.000"
type input "2025-10-13"
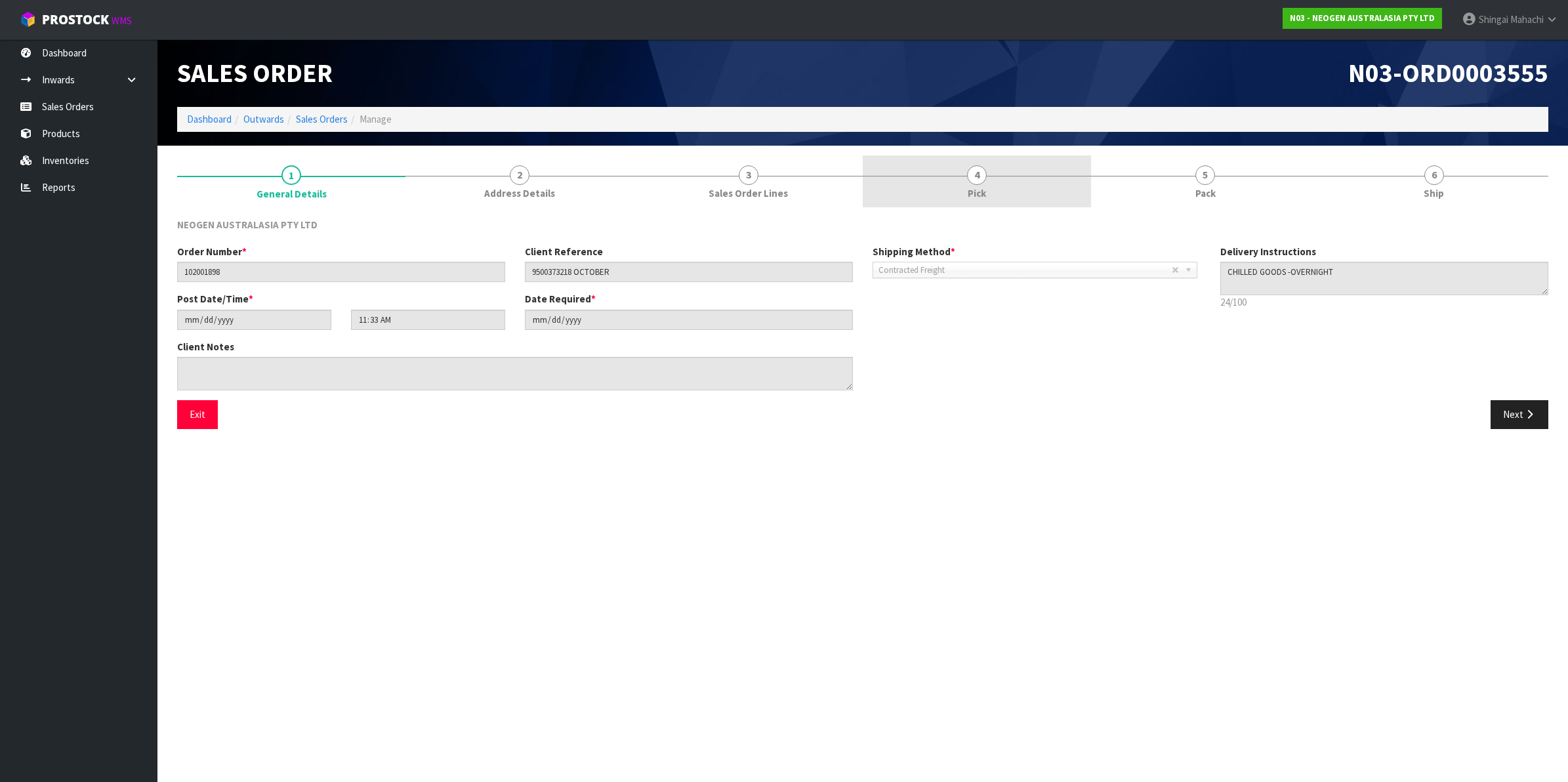
click at [978, 174] on span "4" at bounding box center [977, 175] width 20 height 20
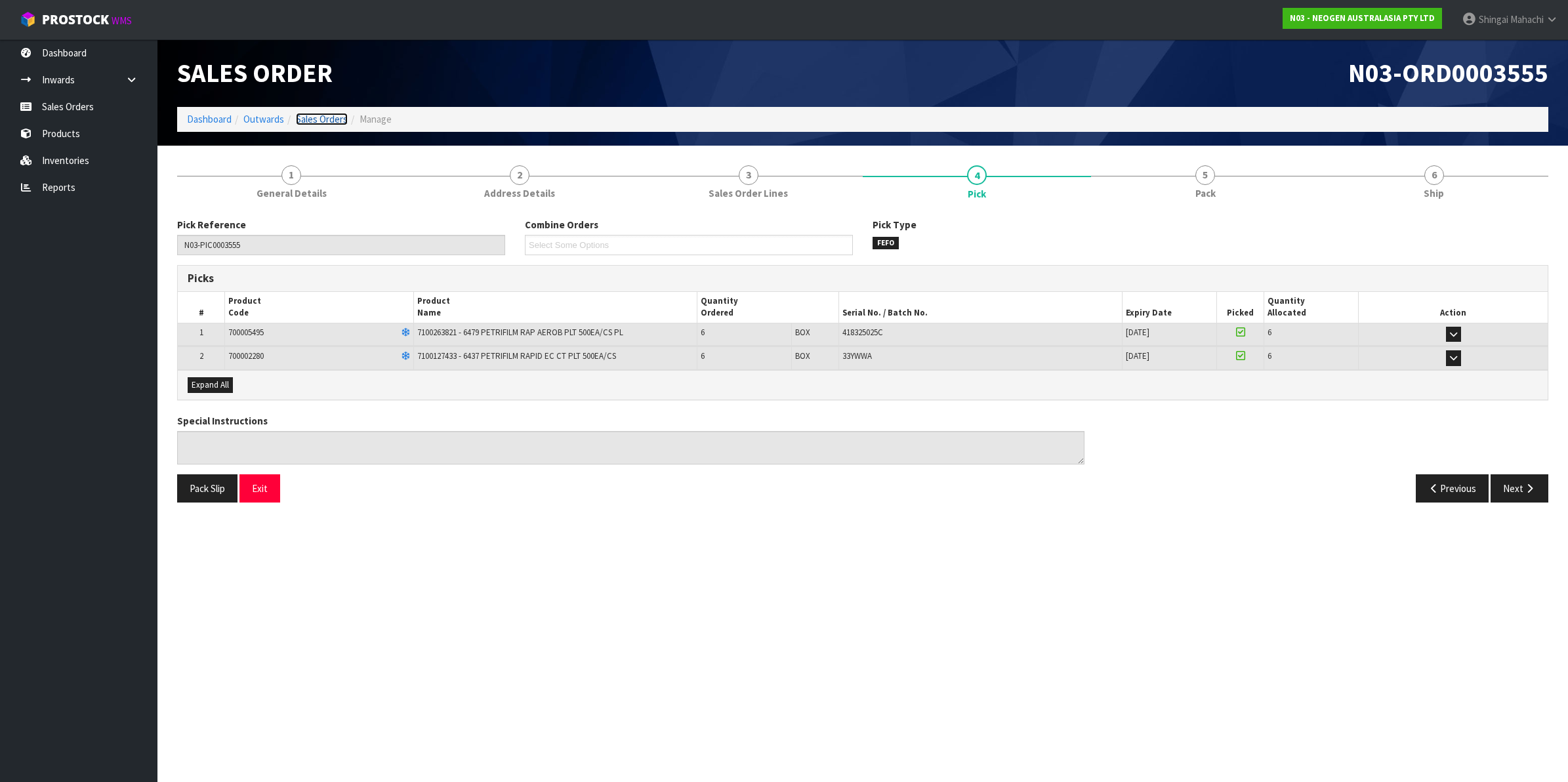
click at [319, 125] on link "Sales Orders" at bounding box center [321, 119] width 52 height 13
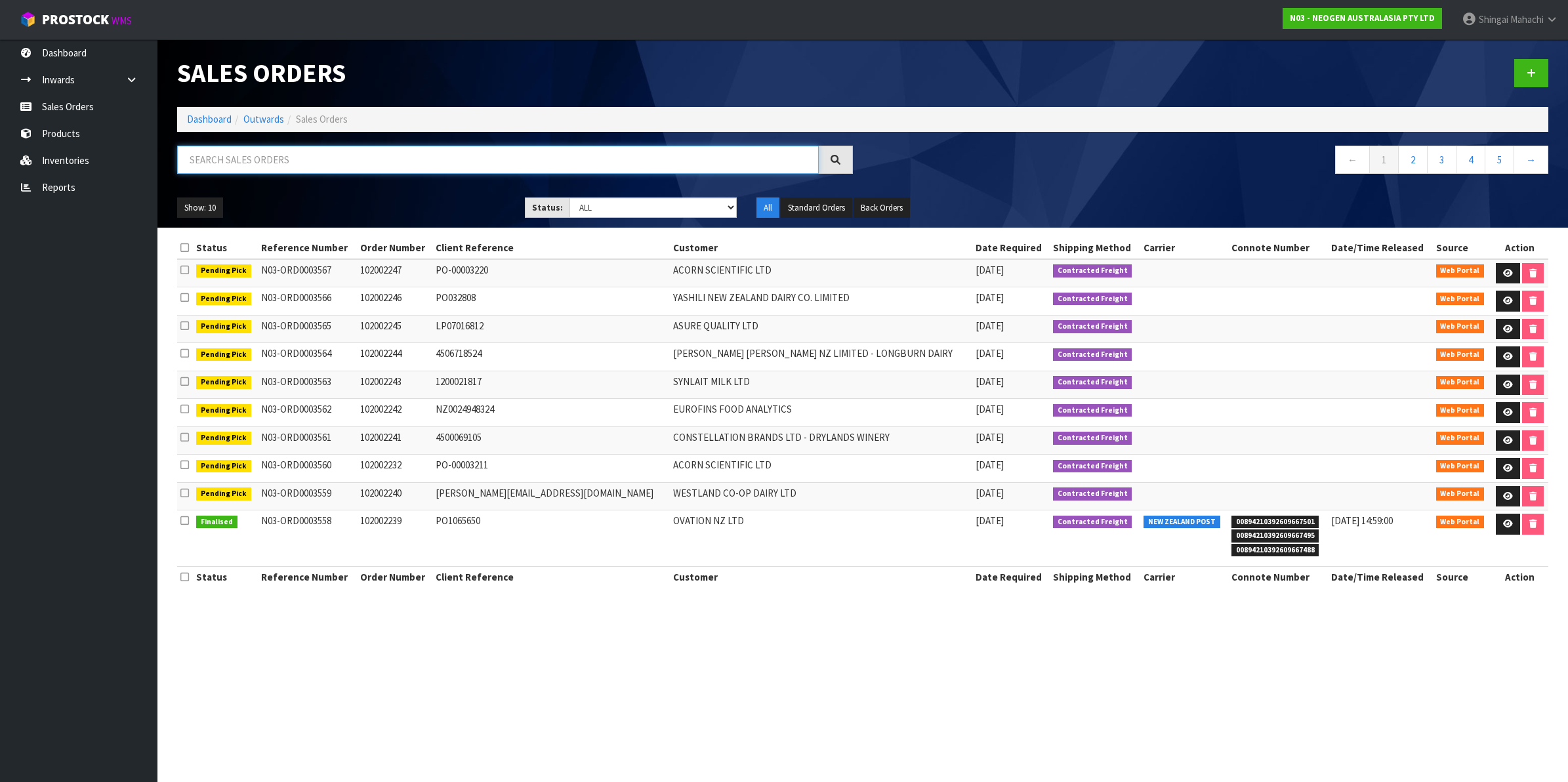
click at [295, 154] on input "text" at bounding box center [498, 159] width 642 height 28
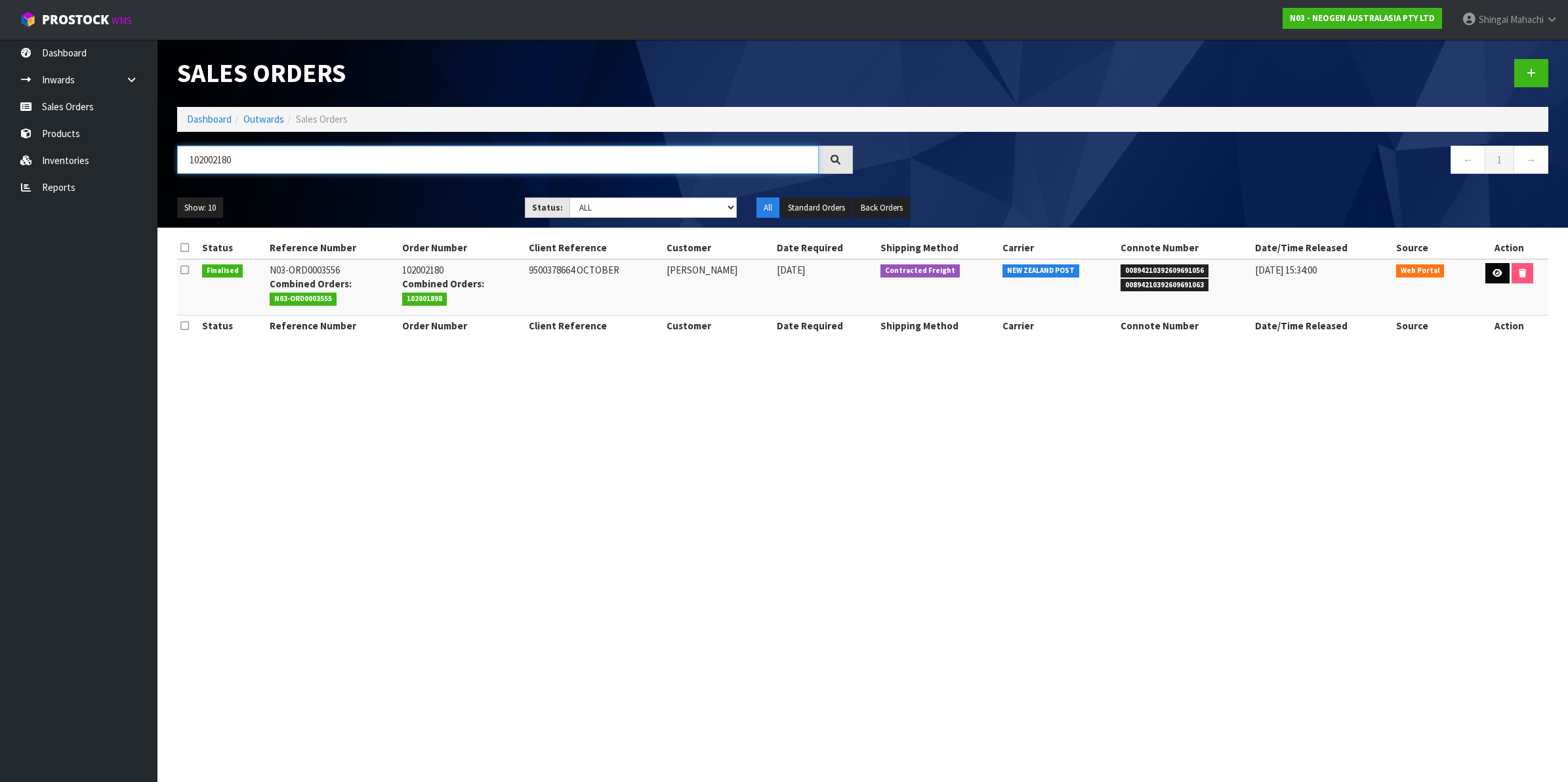
type input "102002180"
click at [1494, 270] on icon at bounding box center [1497, 273] width 10 height 8
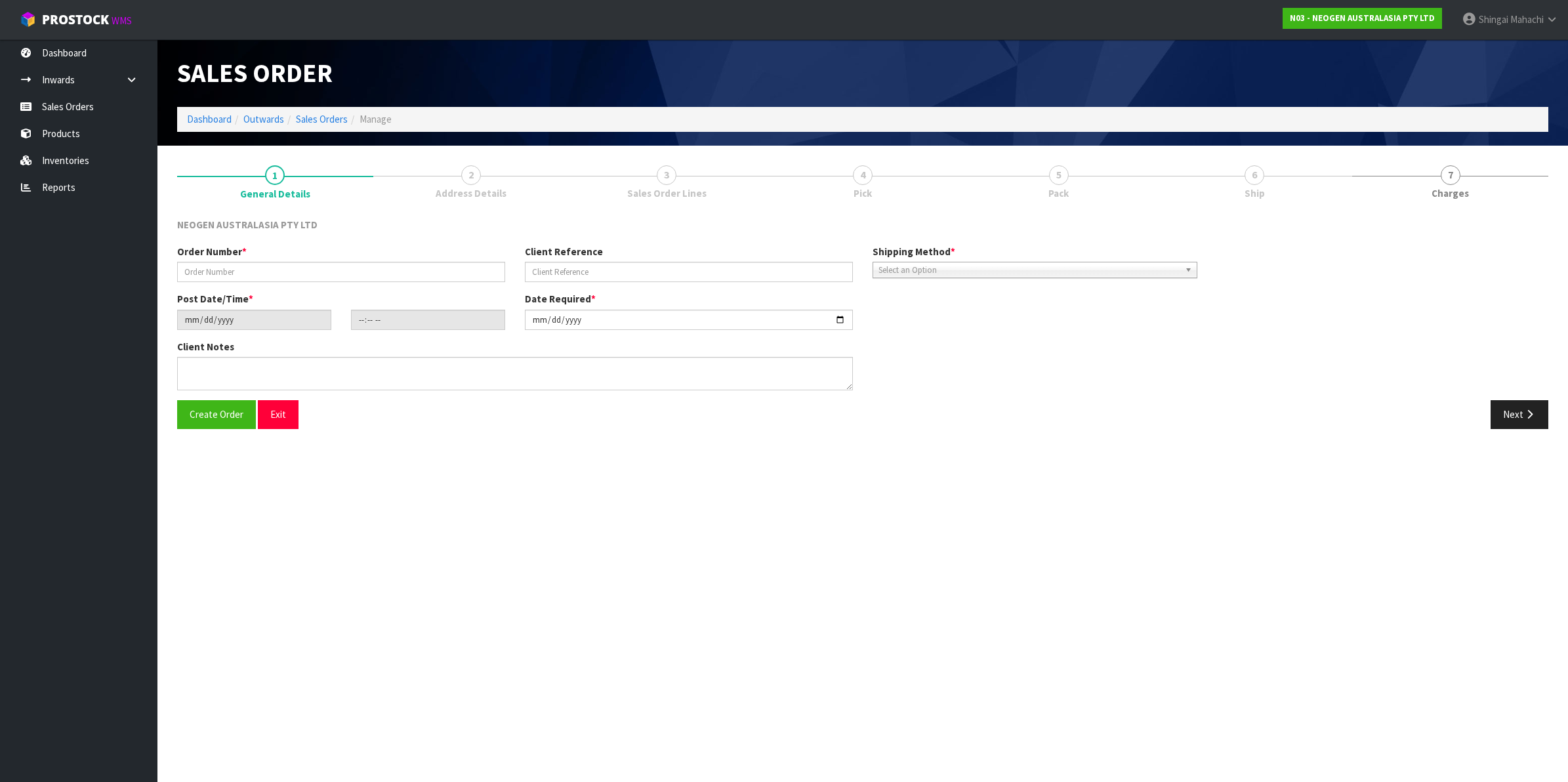
type input "102002180"
type input "9500378664 OCTOBER"
type input "2025-10-13"
type input "11:38:00.000"
type input "2025-10-13"
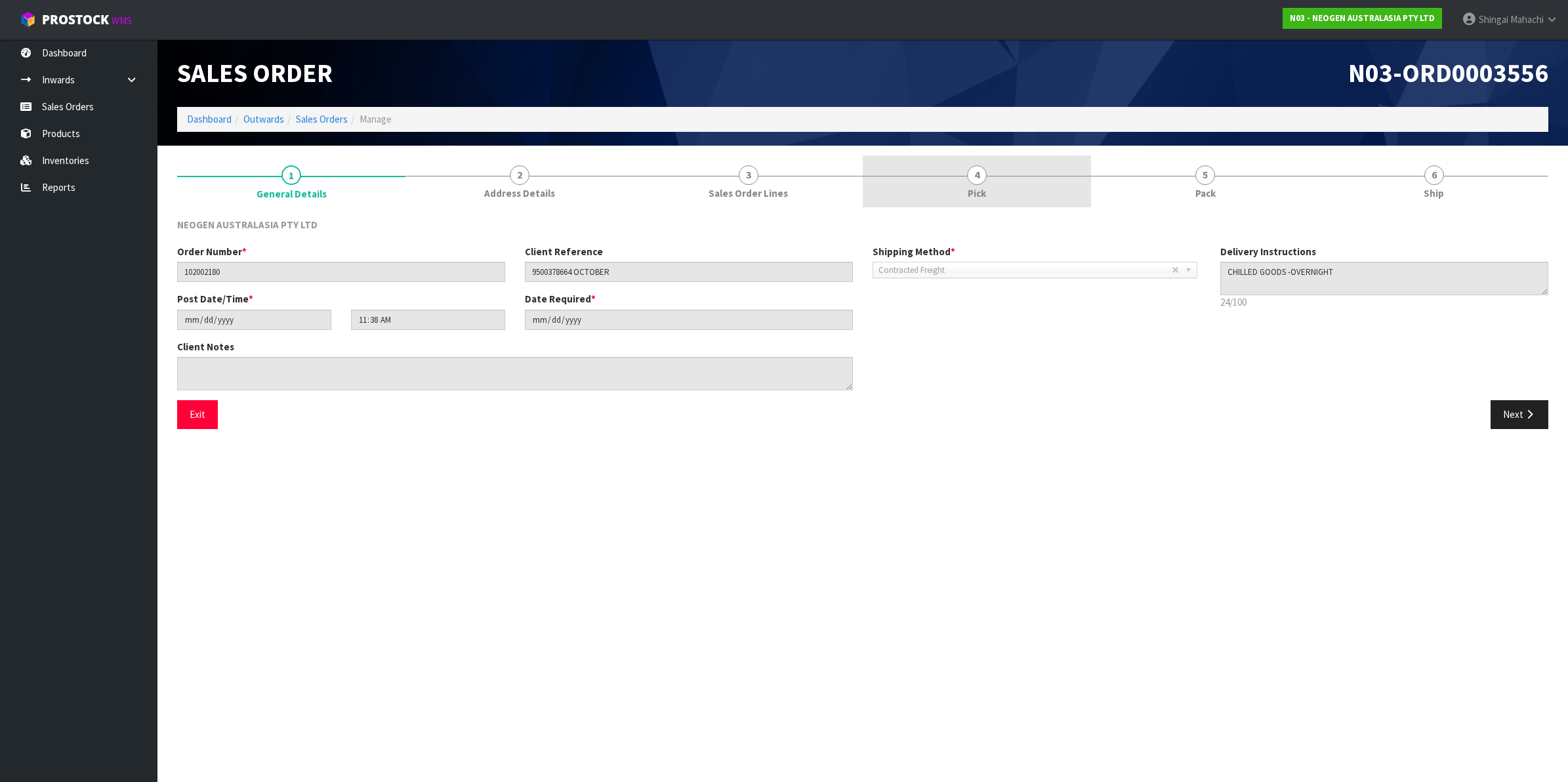
click at [981, 174] on span "4" at bounding box center [977, 175] width 20 height 20
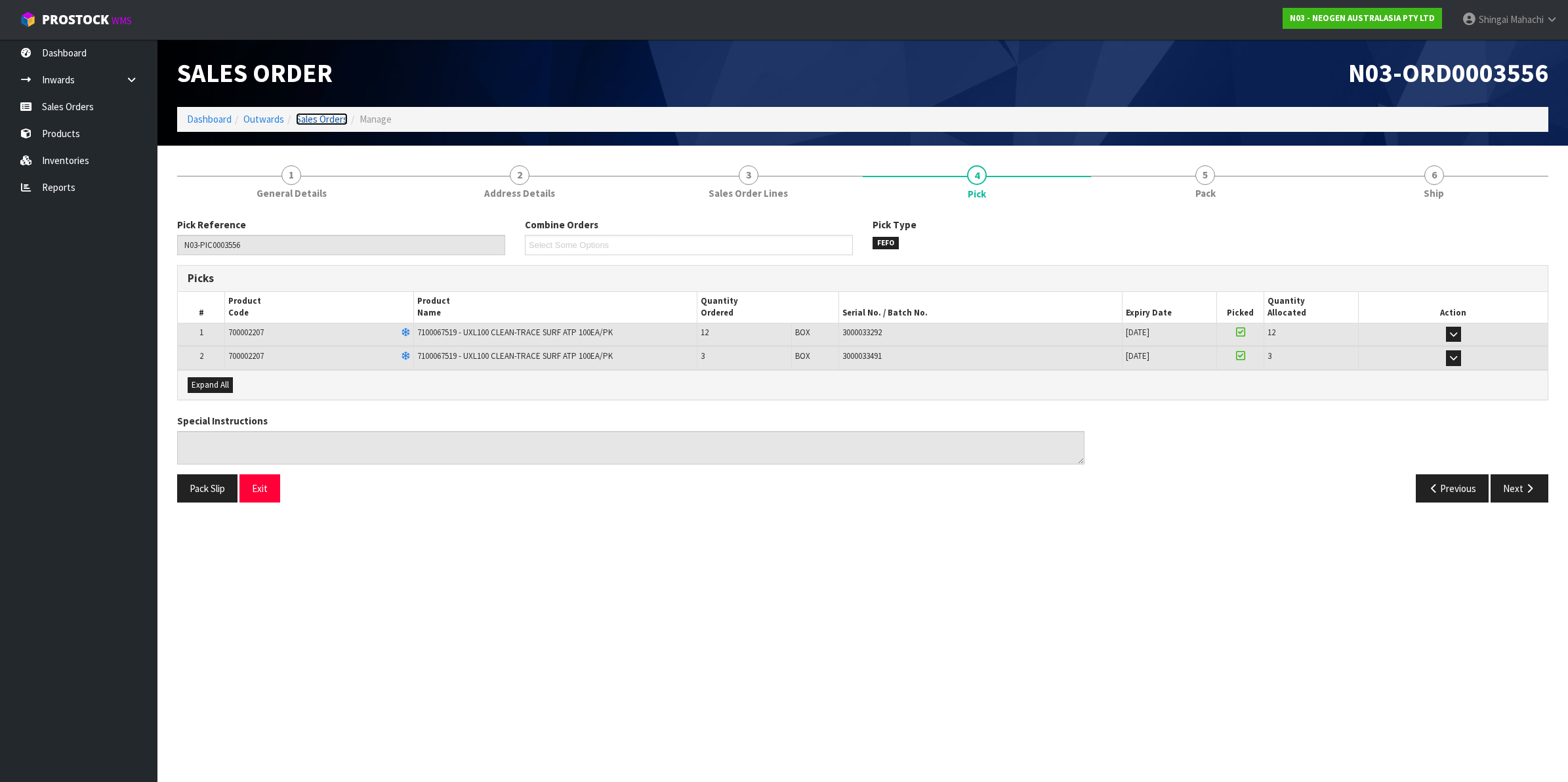
click at [318, 117] on link "Sales Orders" at bounding box center [321, 119] width 52 height 13
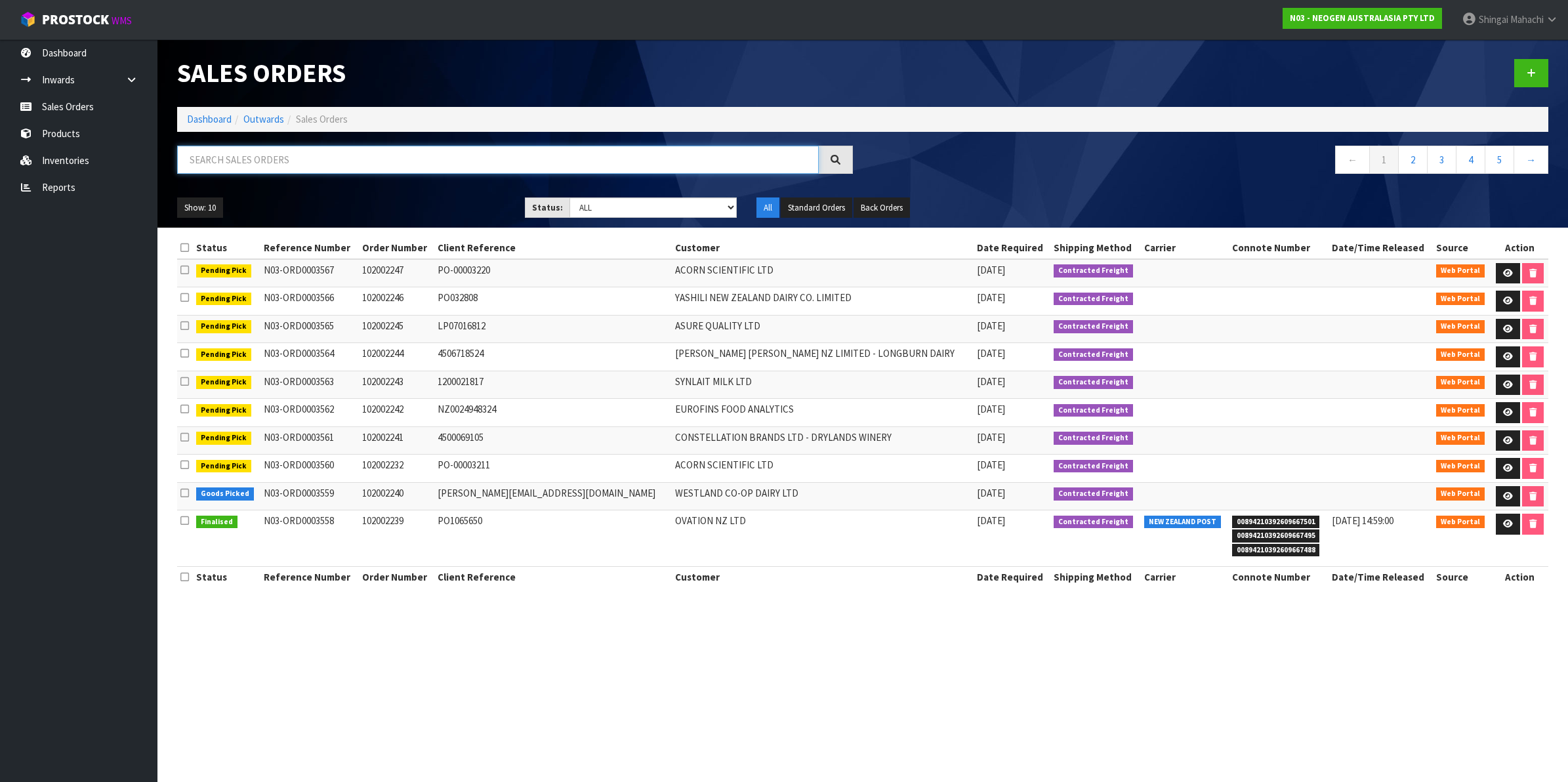
click at [299, 159] on input "text" at bounding box center [498, 159] width 642 height 28
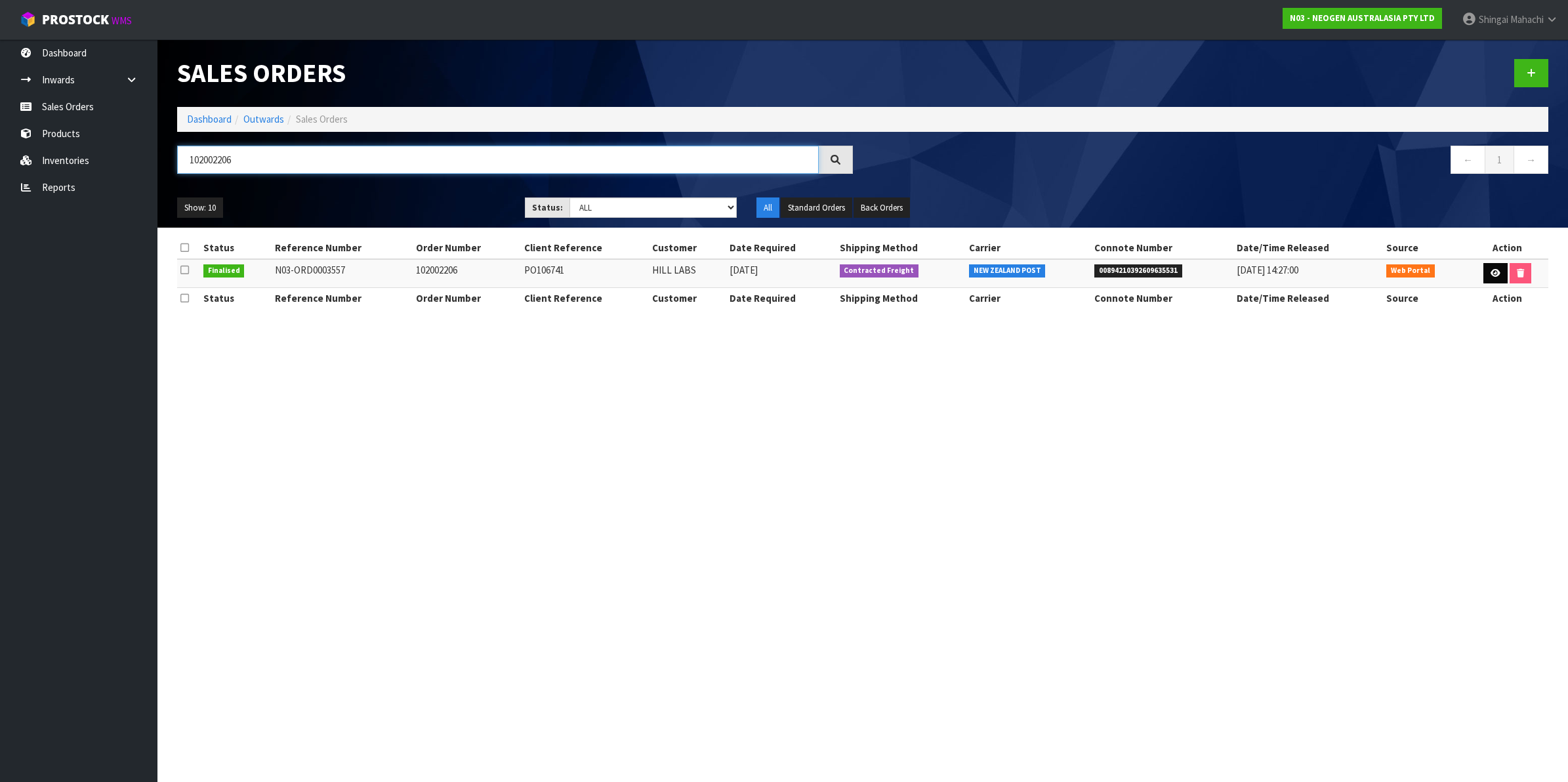
type input "102002206"
click at [1491, 269] on icon at bounding box center [1495, 273] width 10 height 8
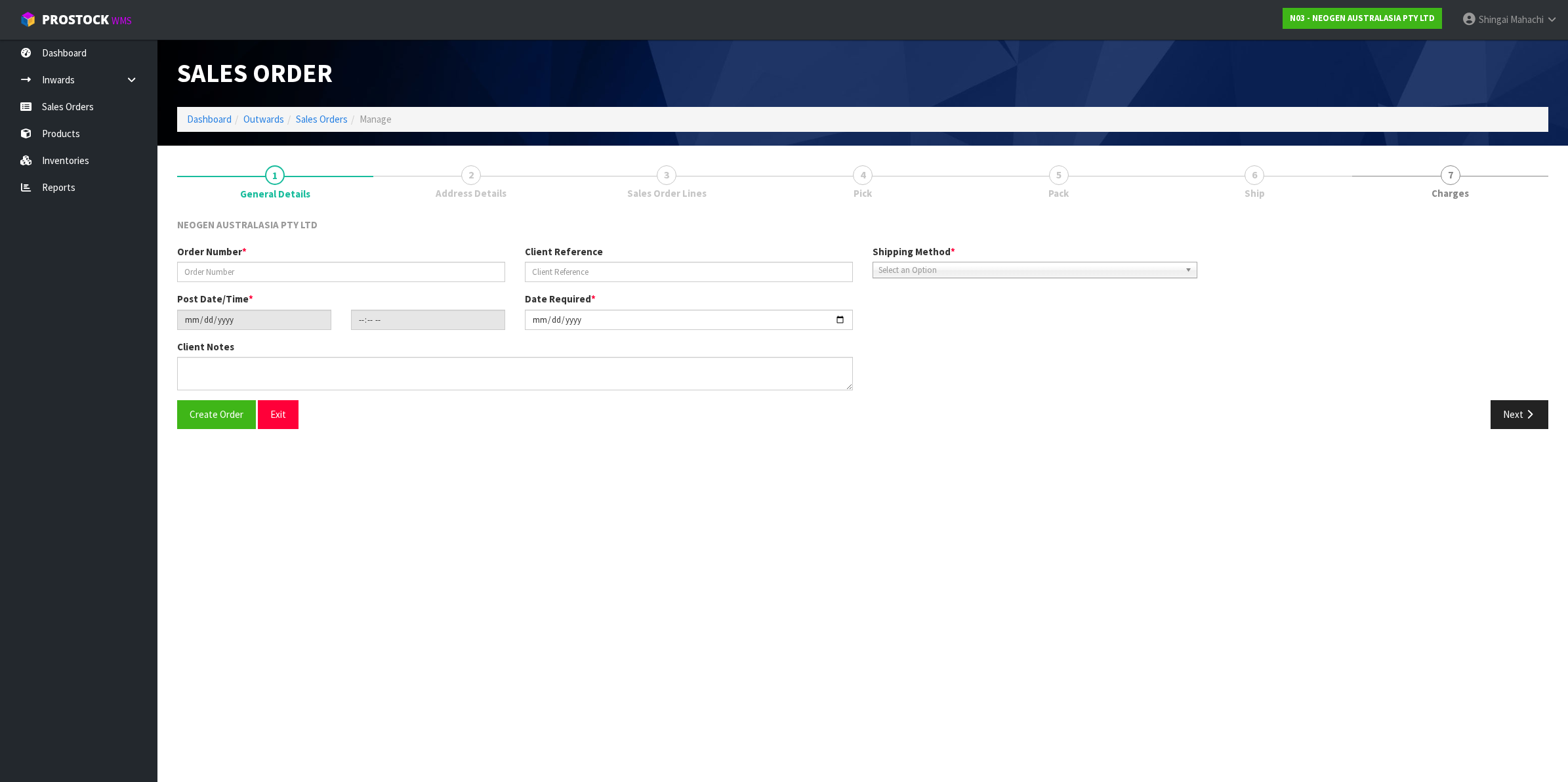
type input "102002206"
type input "PO106741"
type input "2025-10-13"
type input "11:43:00.000"
type input "2025-10-13"
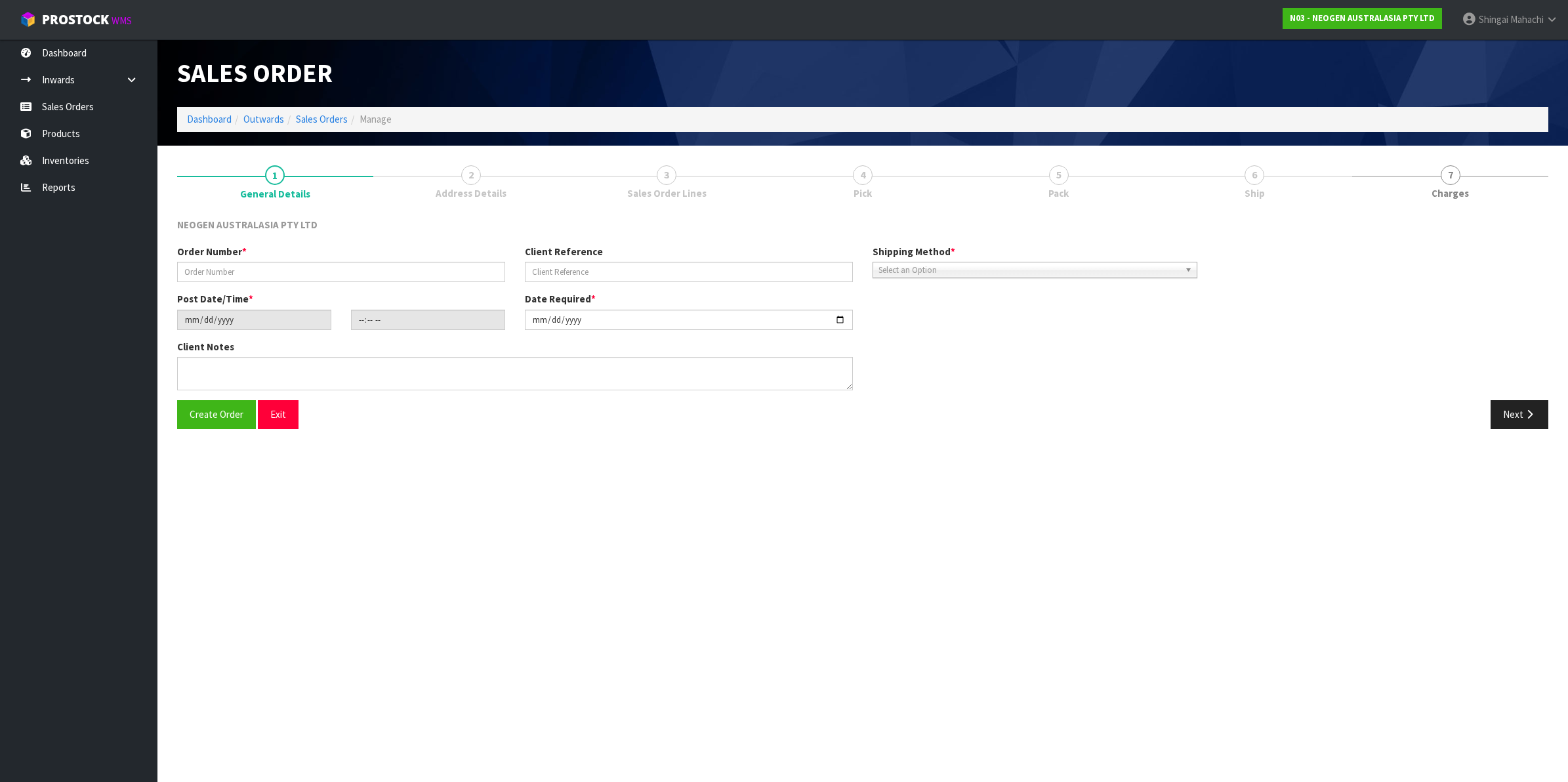
type textarea "ATTN: INWARDS GOODS (BAY 3)"
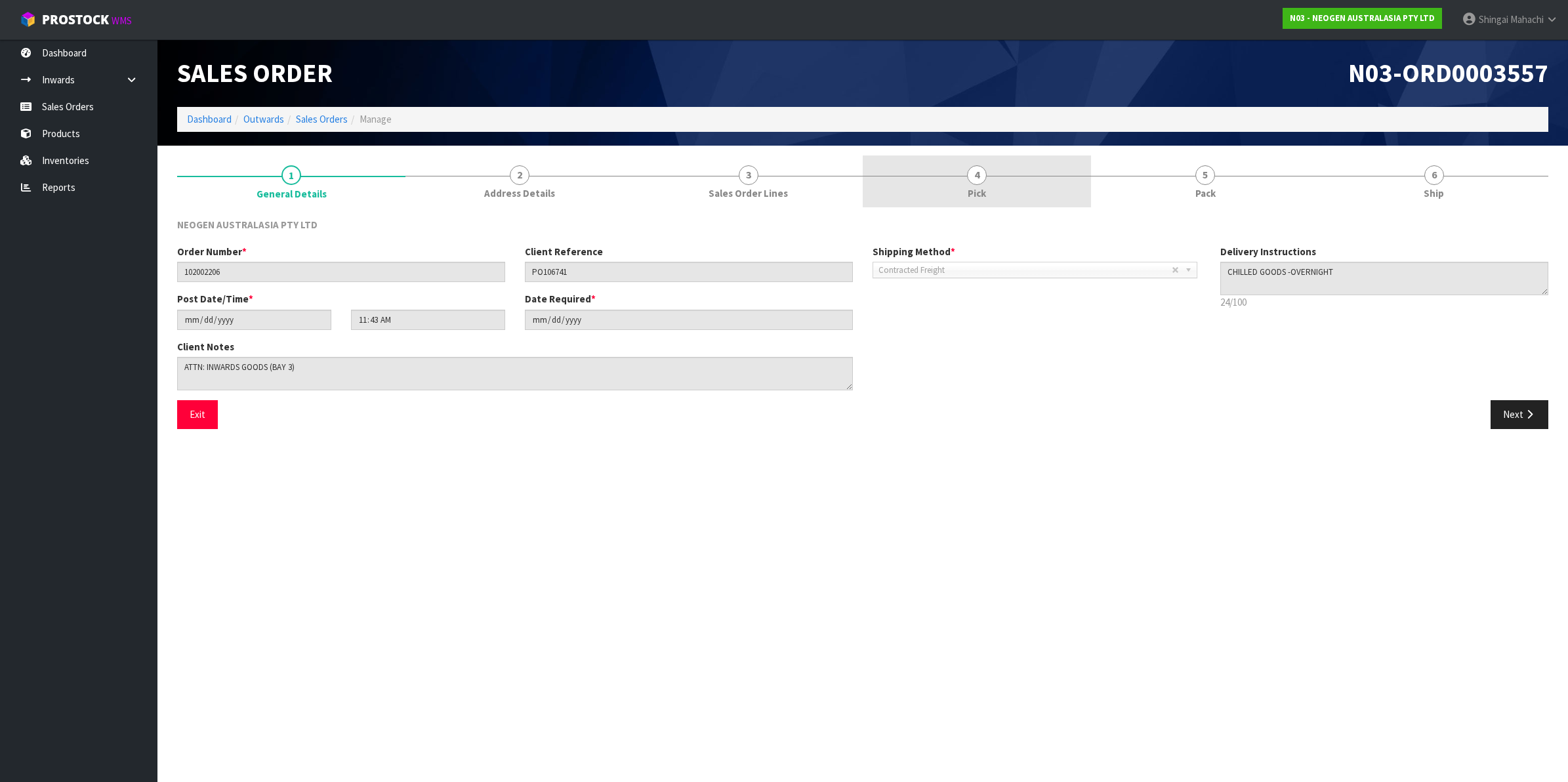
click at [979, 174] on span "4" at bounding box center [977, 175] width 20 height 20
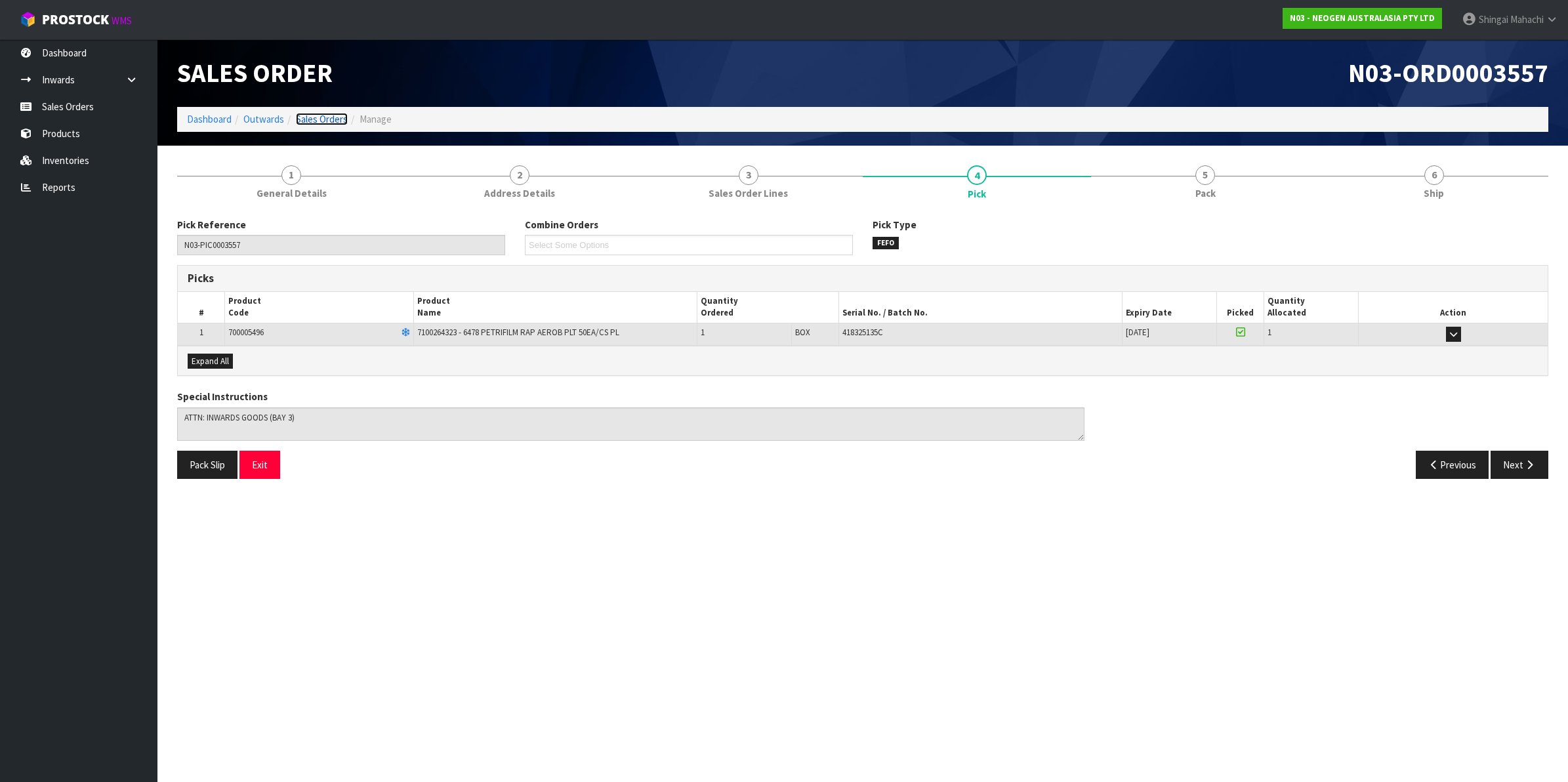
click at [317, 122] on link "Sales Orders" at bounding box center [321, 119] width 52 height 13
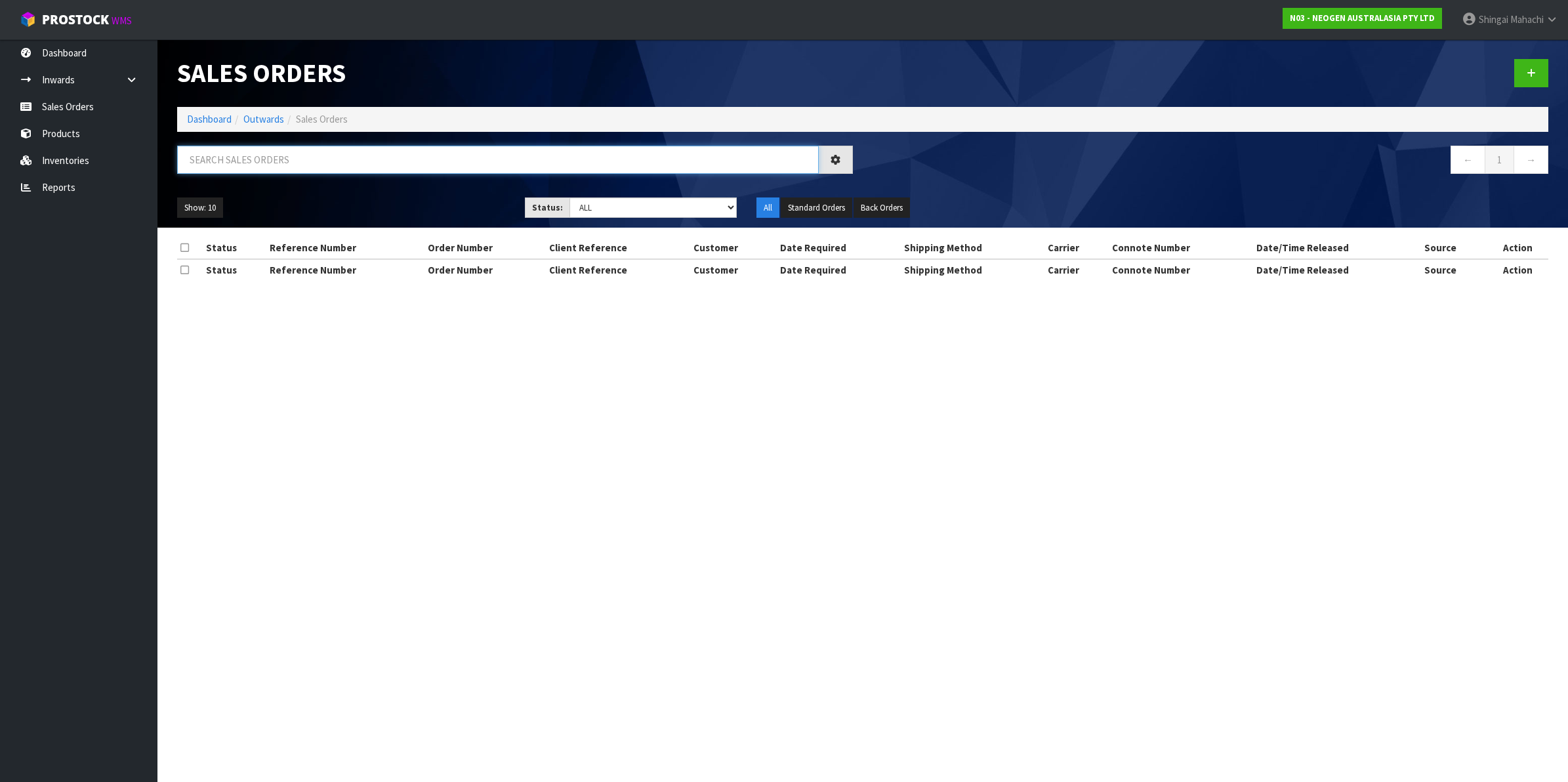
click at [273, 165] on input "text" at bounding box center [498, 159] width 642 height 28
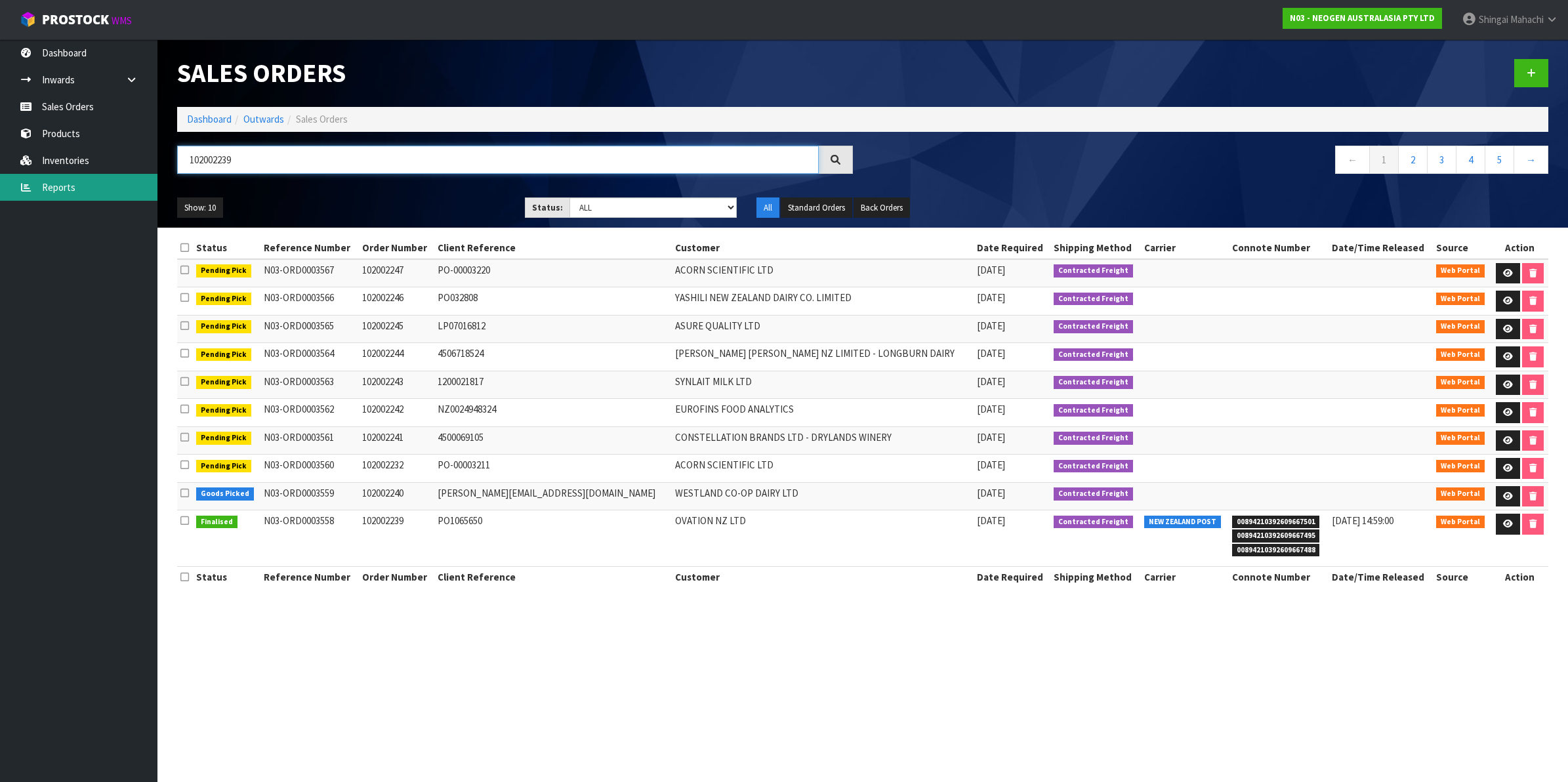
type input "102002239"
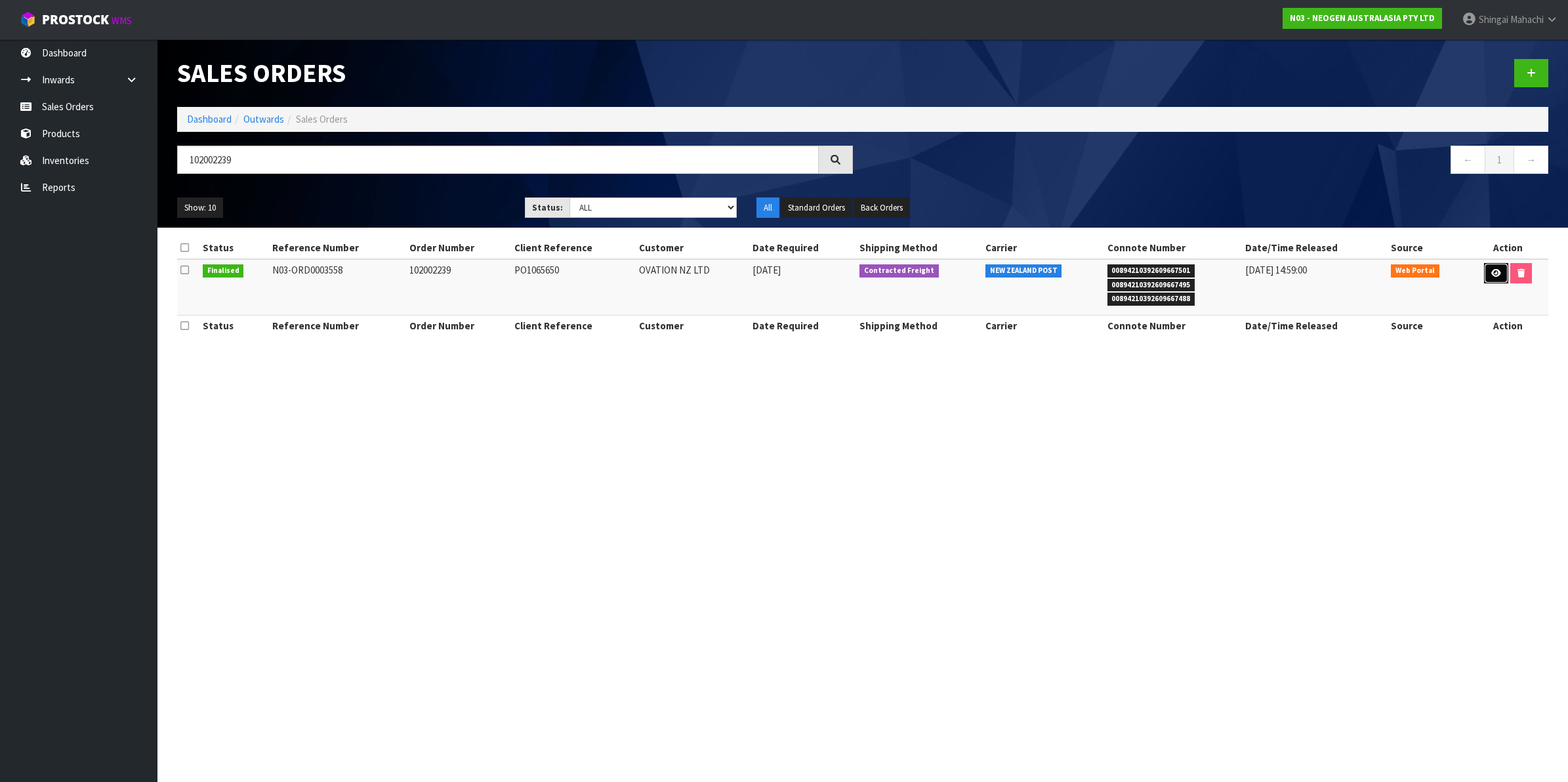
click at [1493, 273] on icon at bounding box center [1495, 273] width 10 height 8
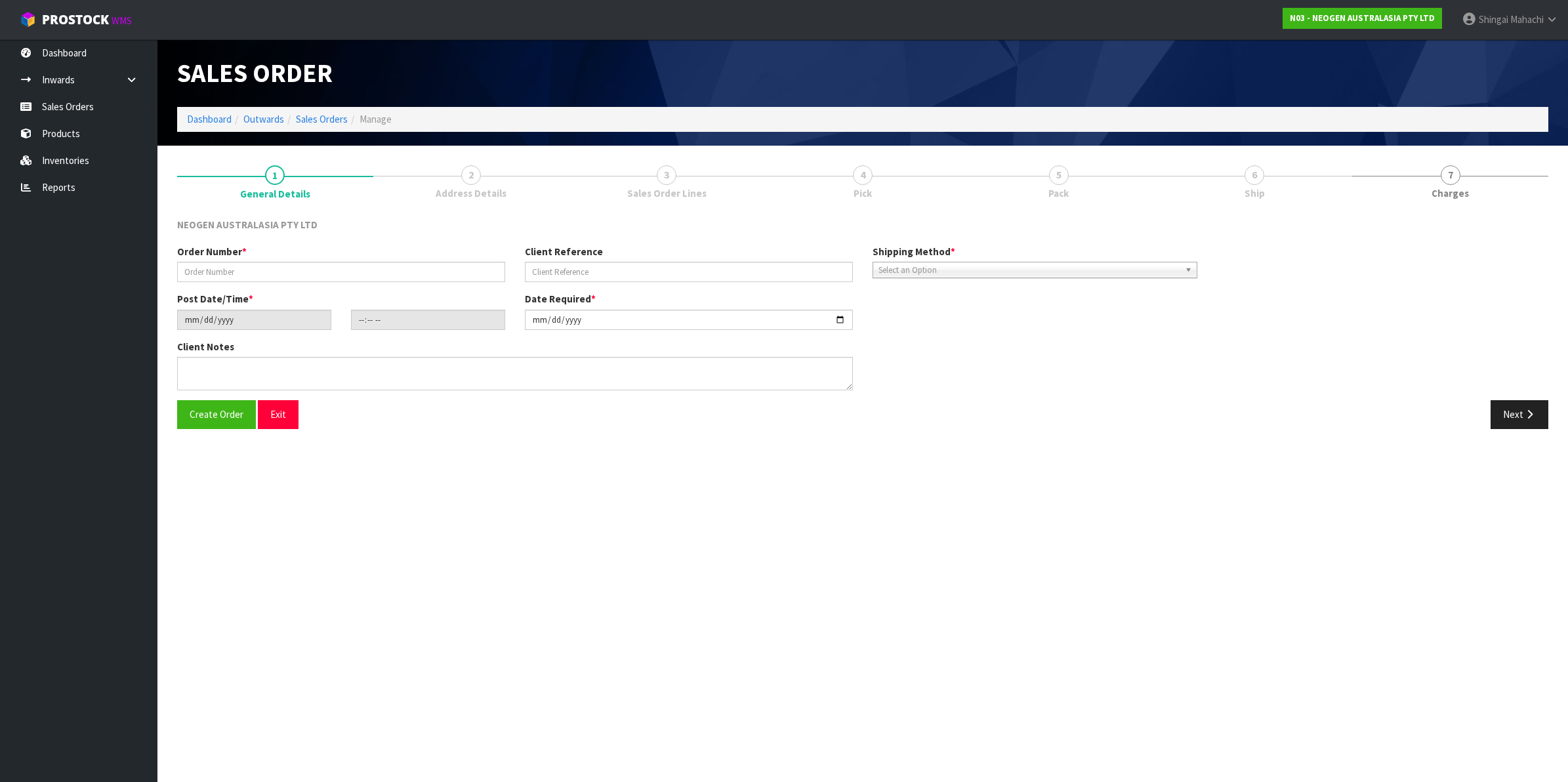
type input "102002239"
type input "PO1065650"
type input "2025-10-13"
type input "11:49:00.000"
type input "2025-10-13"
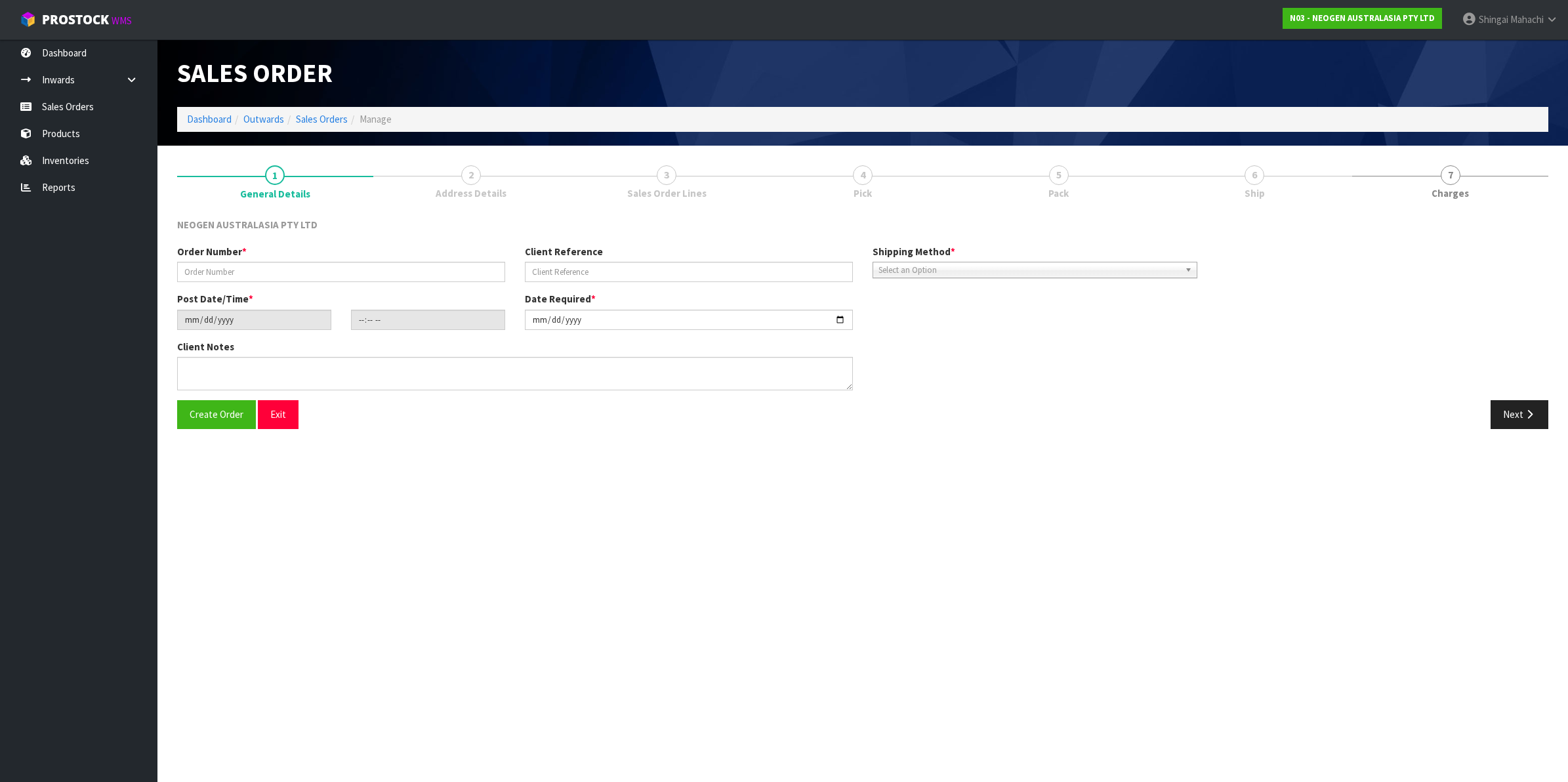
type textarea "ATTN: ERIN JENKINS"
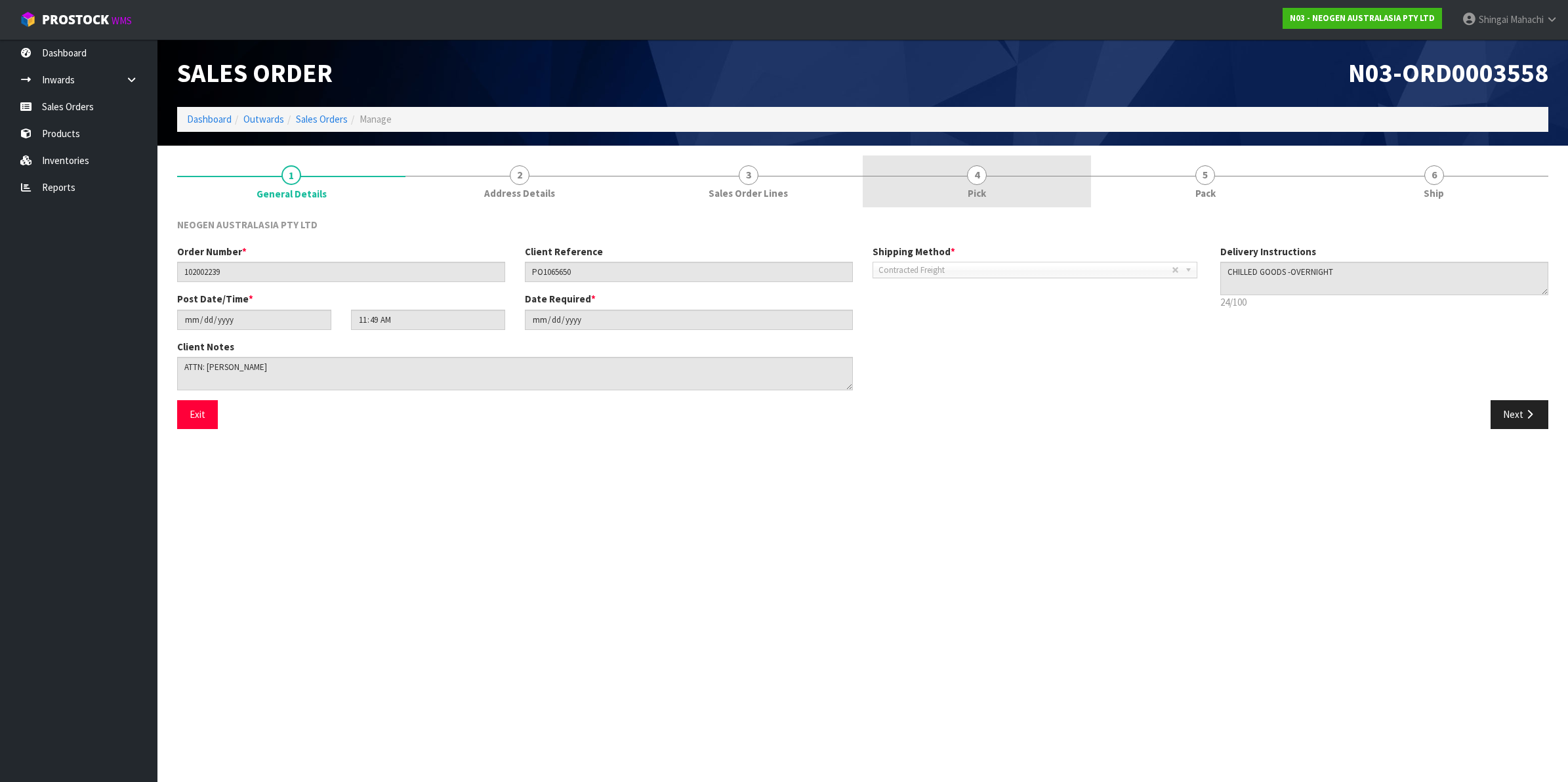
click at [962, 174] on link "4 Pick" at bounding box center [976, 181] width 228 height 52
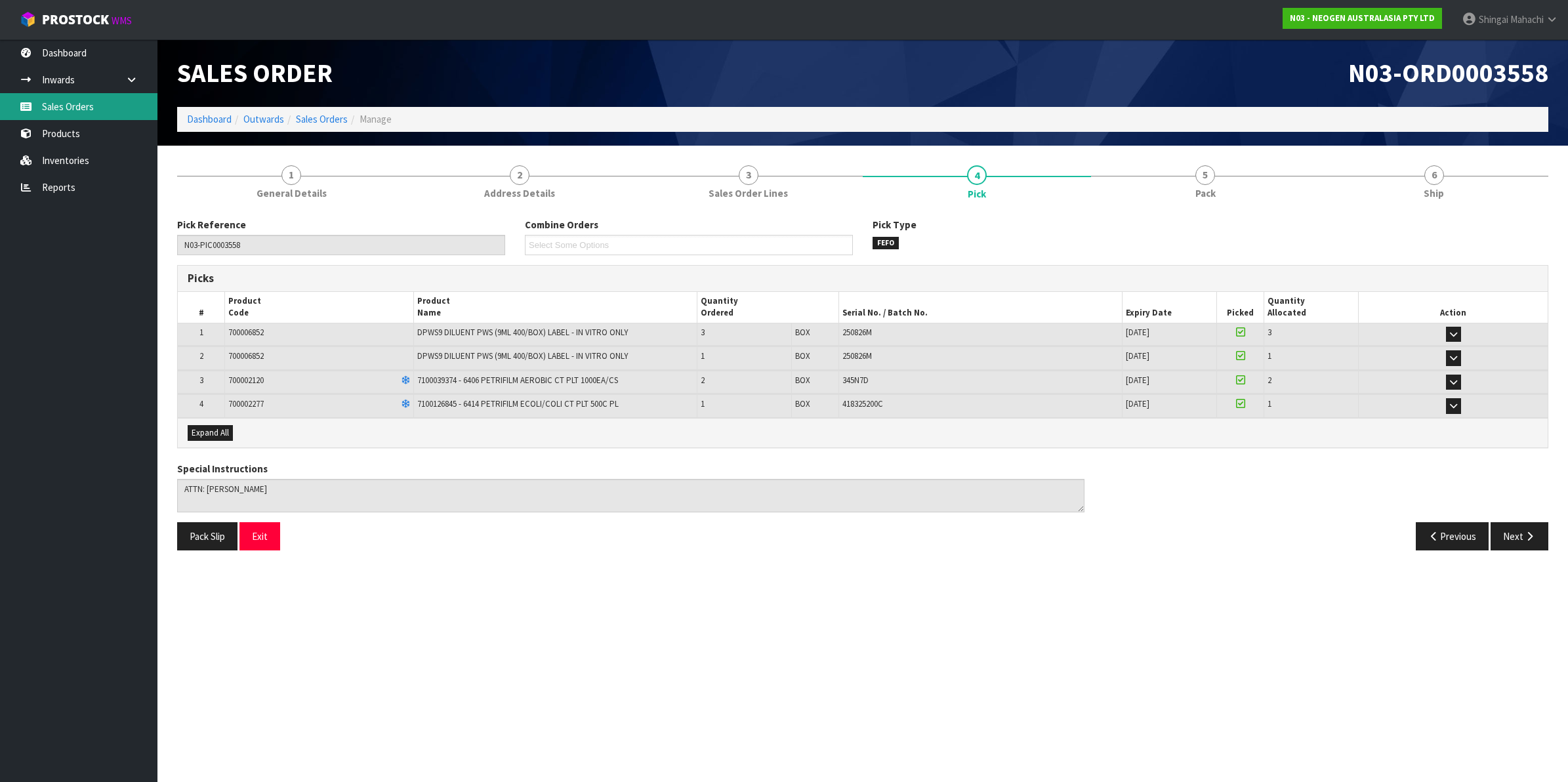
click at [57, 99] on link "Sales Orders" at bounding box center [78, 106] width 158 height 26
